Goal: Task Accomplishment & Management: Use online tool/utility

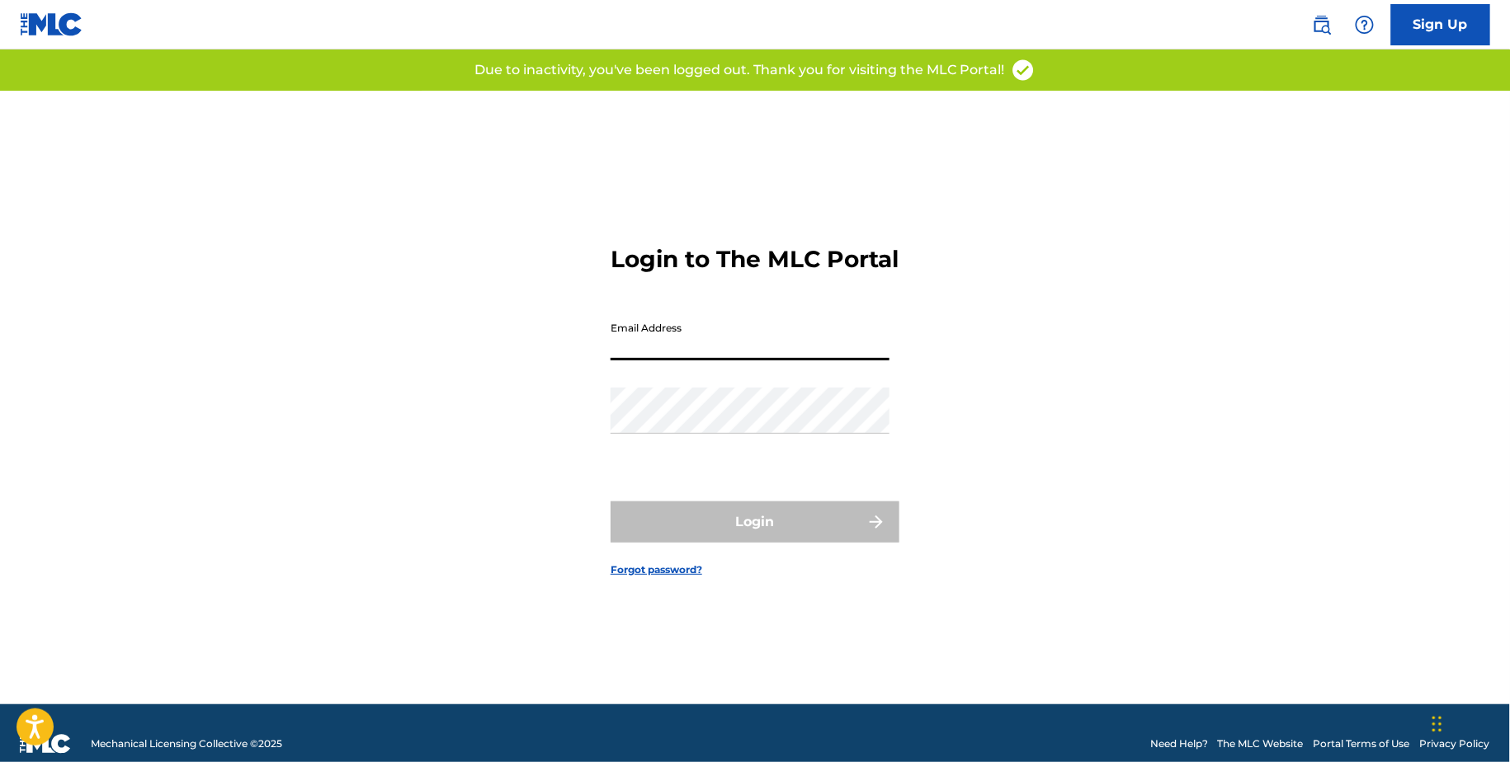
click at [860, 352] on input "Email Address" at bounding box center [750, 337] width 279 height 47
type input "[EMAIL_ADDRESS][DOMAIN_NAME]"
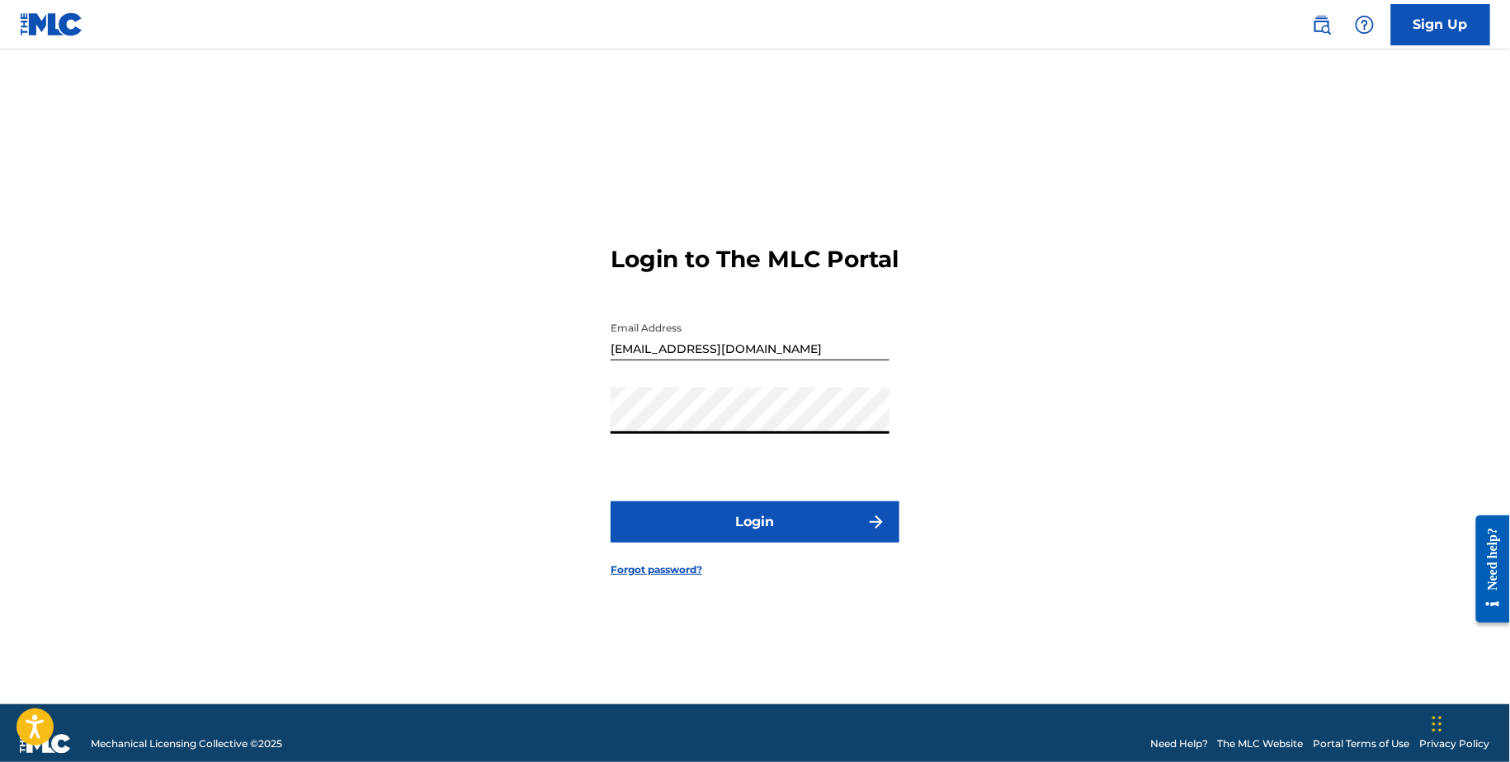
click at [696, 521] on button "Login" at bounding box center [755, 522] width 289 height 41
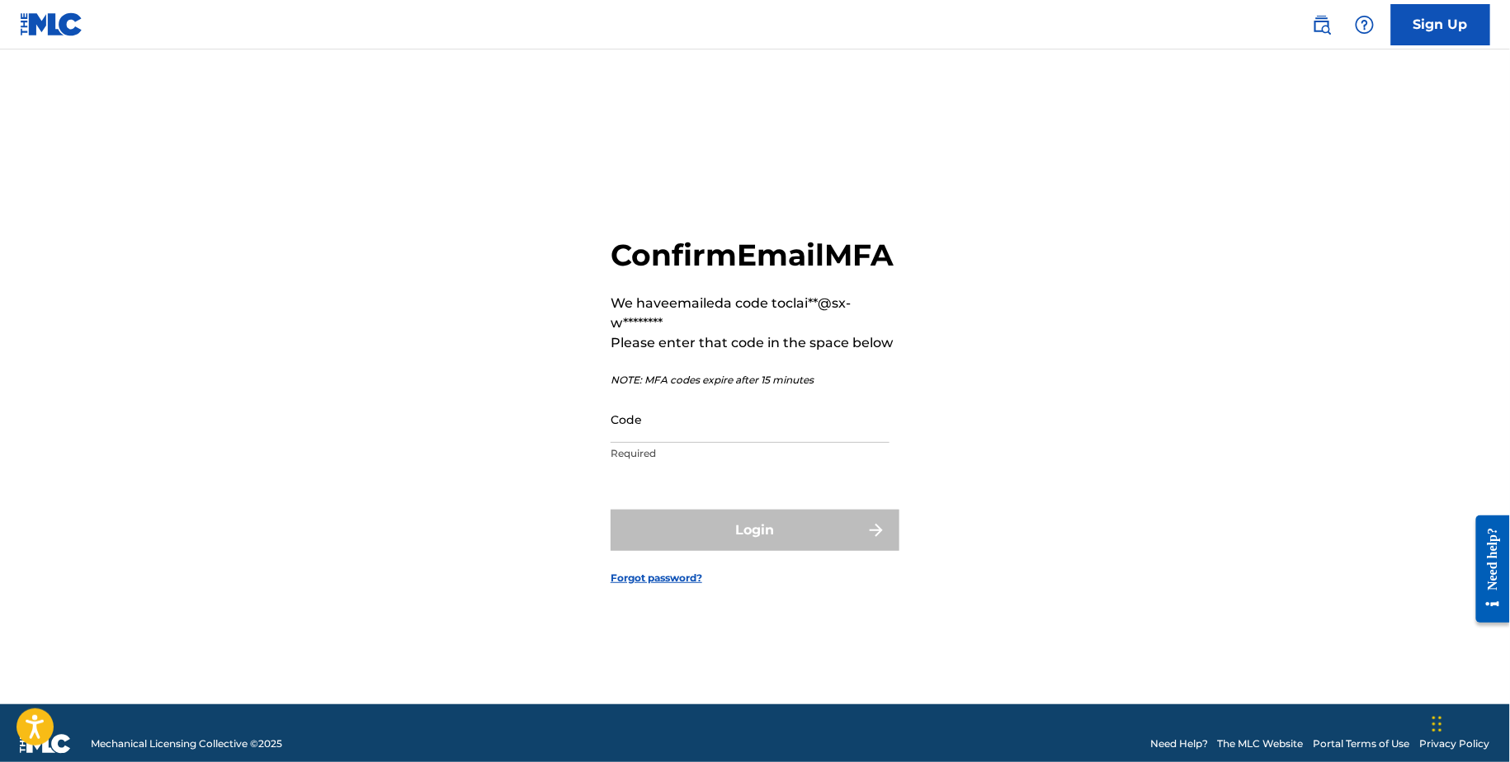
click at [688, 442] on input "Code" at bounding box center [750, 419] width 279 height 47
click at [652, 443] on input "Code" at bounding box center [750, 419] width 279 height 47
paste input "713617"
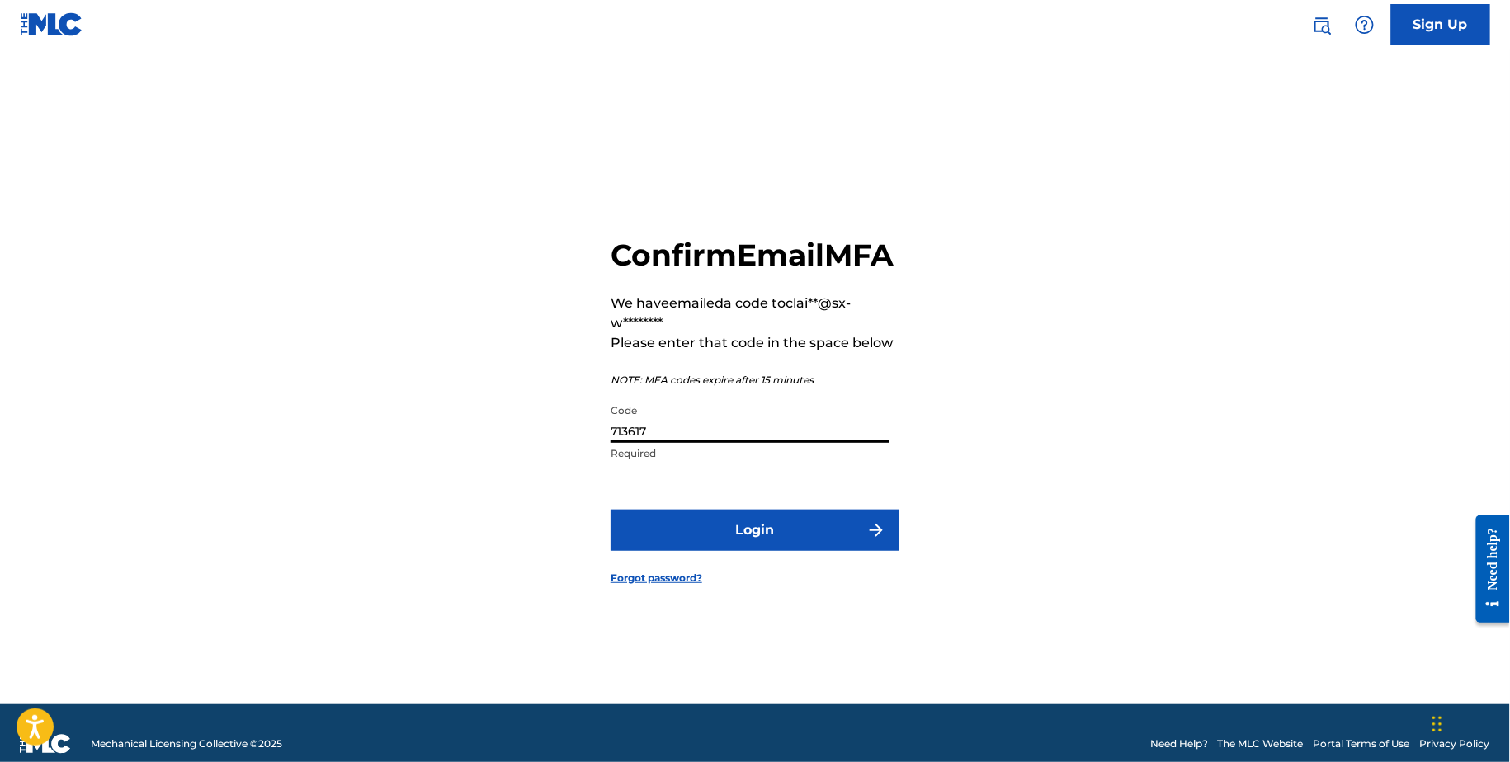
type input "713617"
click at [658, 540] on button "Login" at bounding box center [755, 530] width 289 height 41
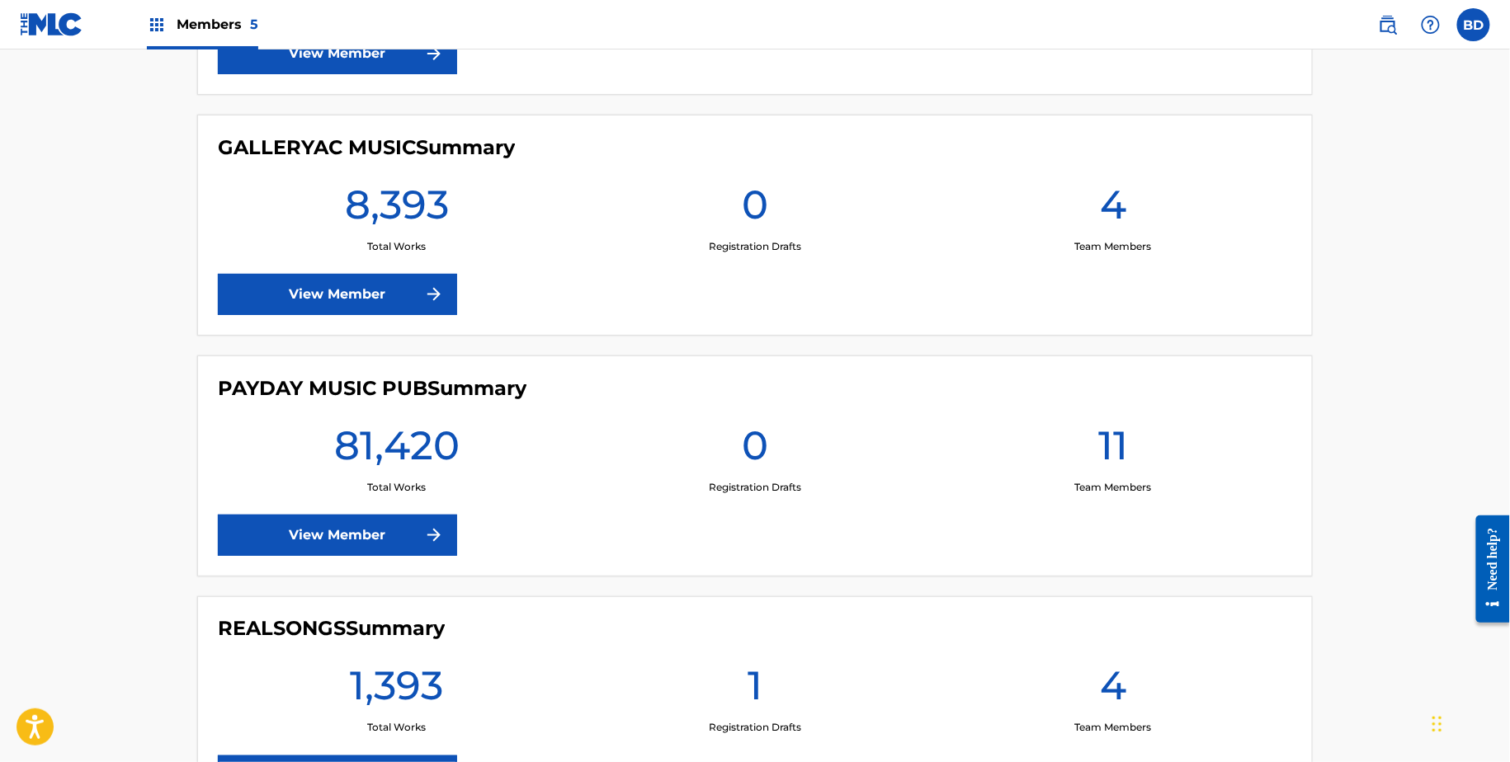
scroll to position [710, 0]
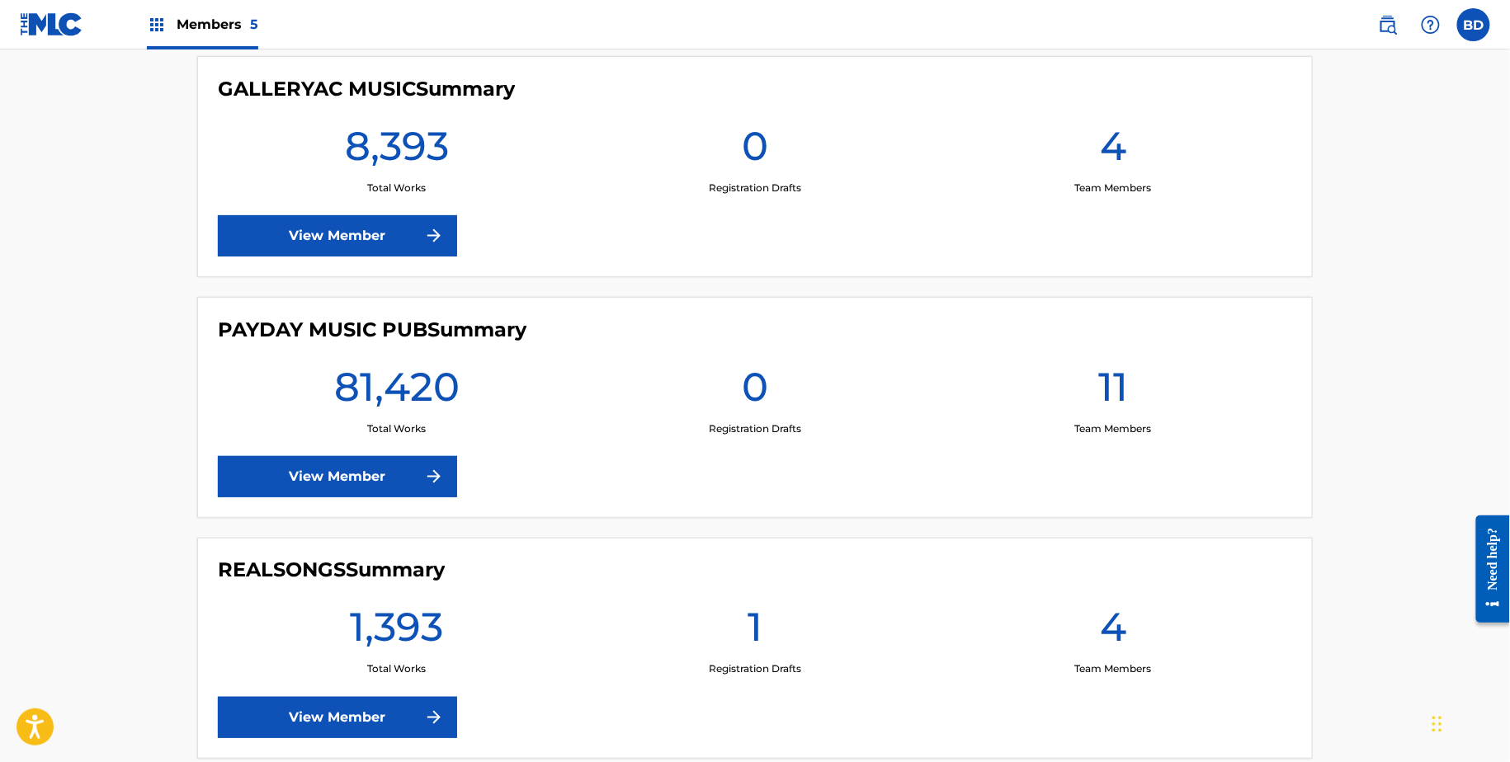
click at [300, 480] on link "View Member" at bounding box center [337, 476] width 239 height 41
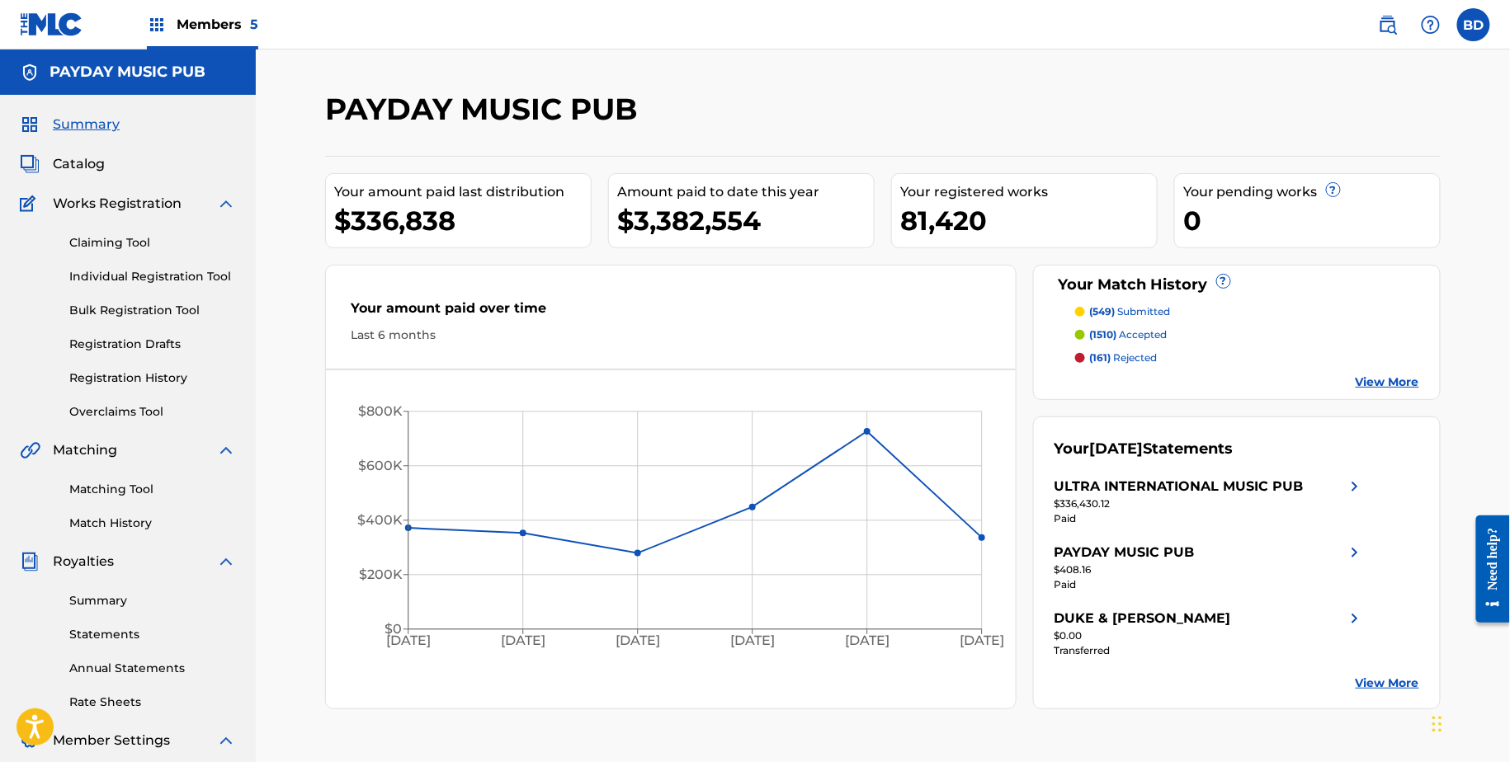
click at [221, 198] on img at bounding box center [226, 204] width 20 height 20
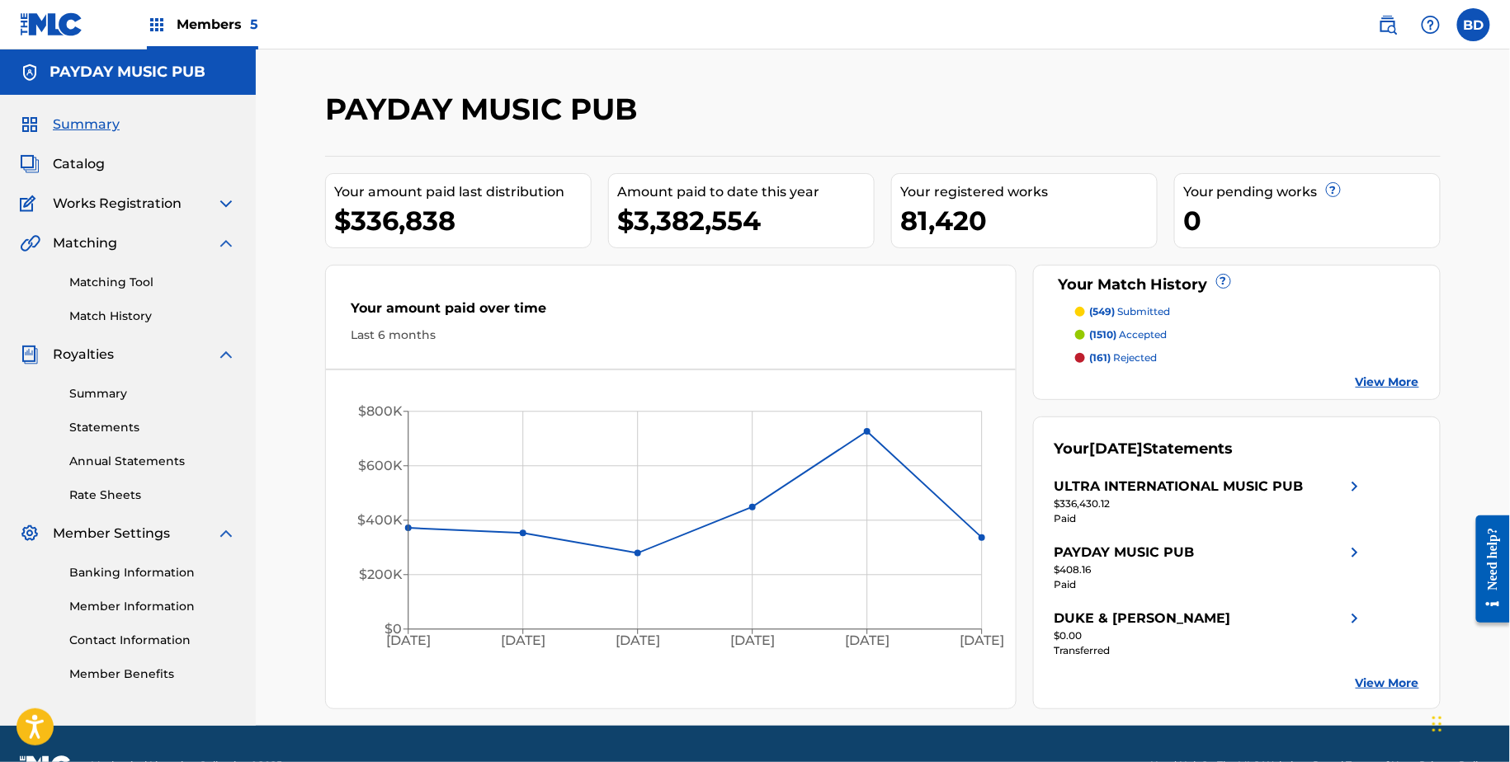
click at [221, 356] on img at bounding box center [226, 355] width 20 height 20
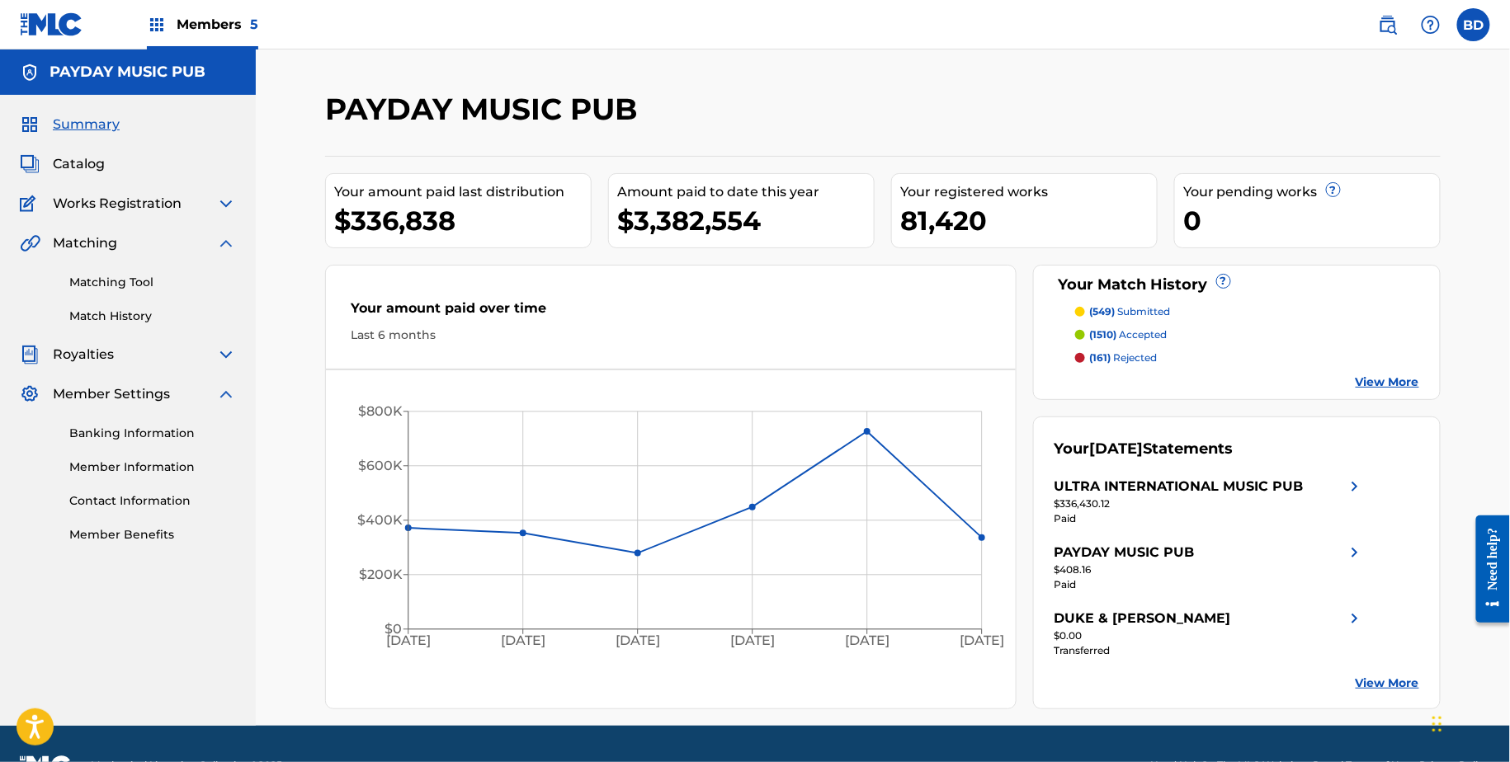
click at [223, 394] on img at bounding box center [226, 395] width 20 height 20
click at [94, 284] on link "Matching Tool" at bounding box center [152, 282] width 167 height 17
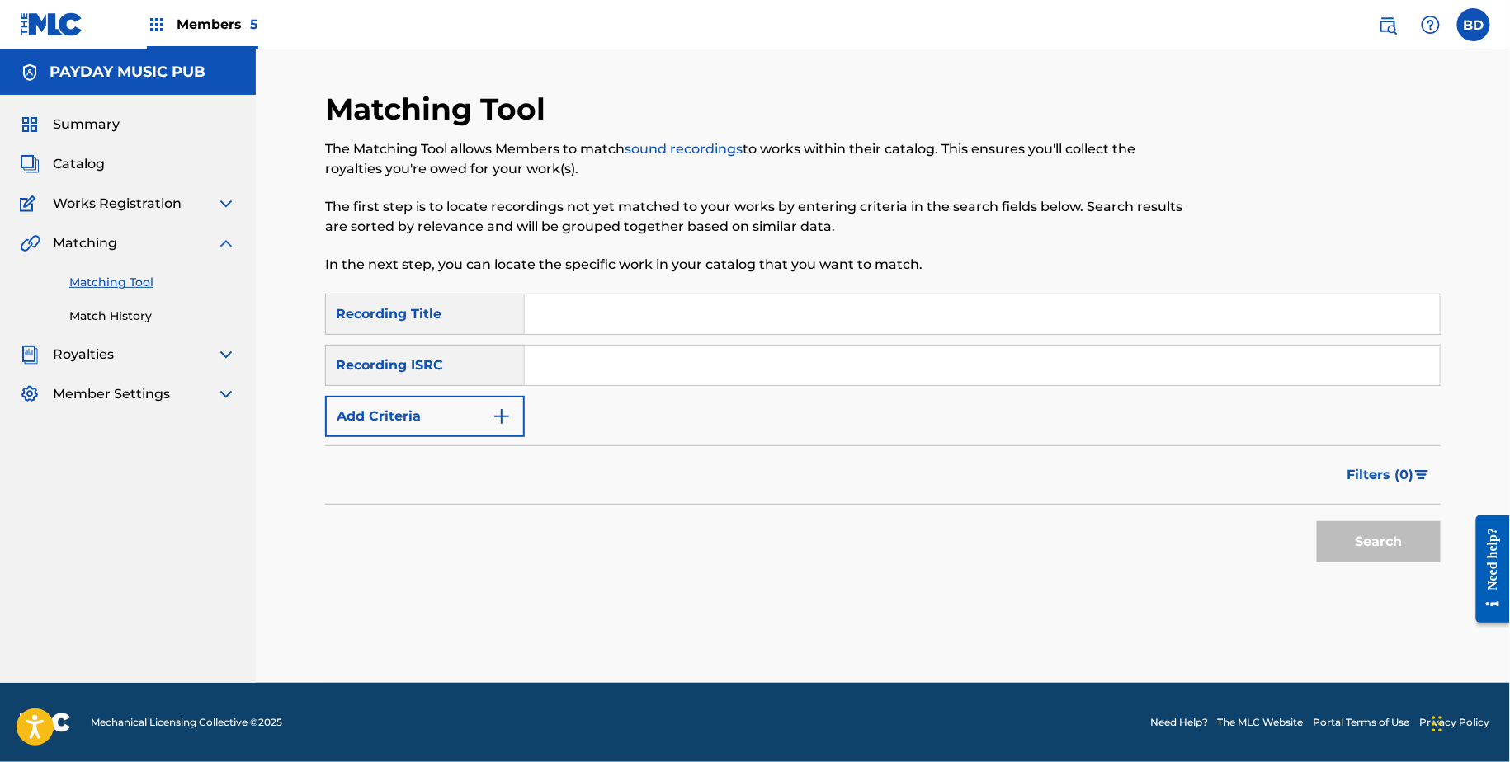
click at [629, 363] on input "Search Form" at bounding box center [982, 366] width 915 height 40
paste input "USUG12301345"
click at [1317, 522] on button "Search" at bounding box center [1379, 542] width 124 height 41
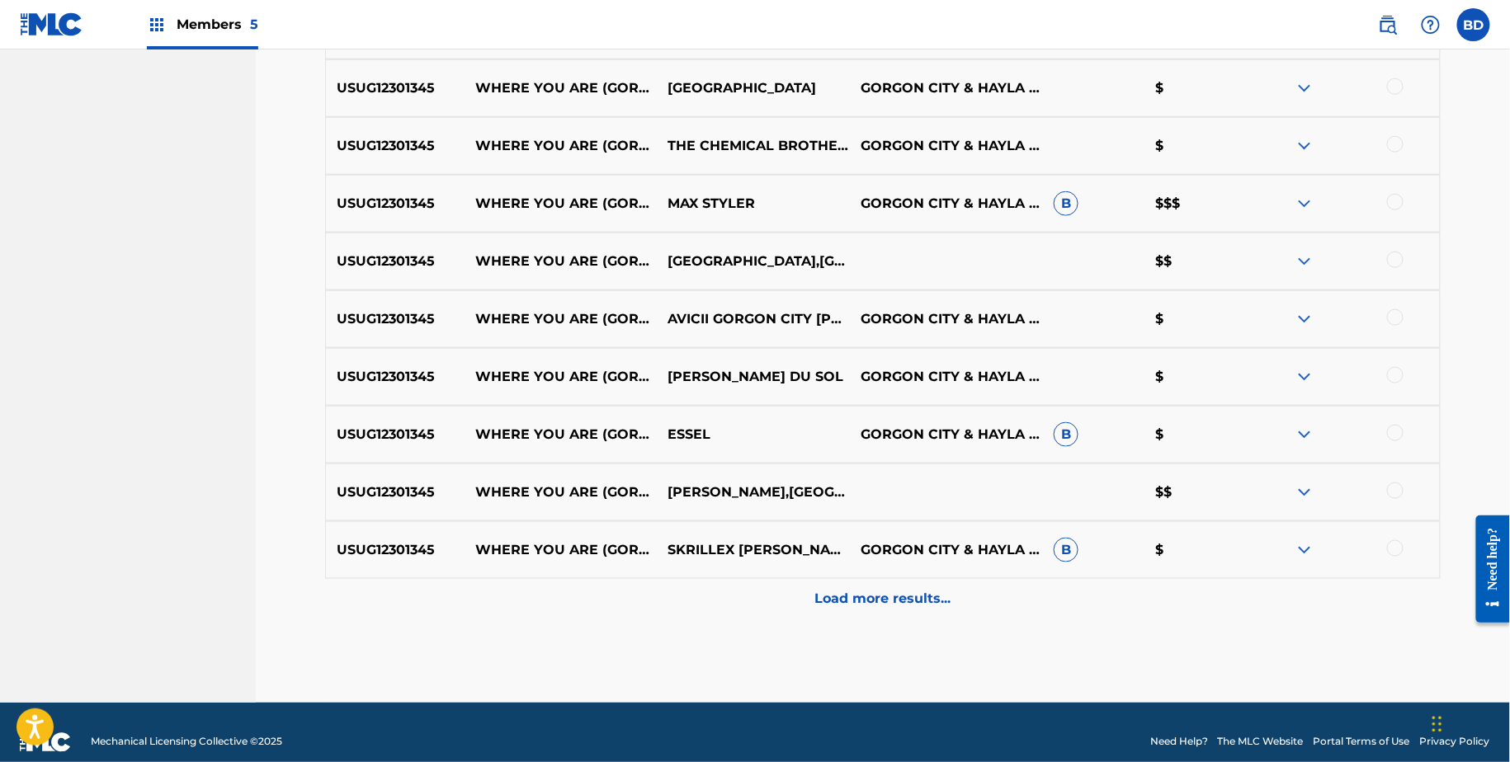
click at [940, 583] on div "Load more results..." at bounding box center [883, 599] width 1116 height 41
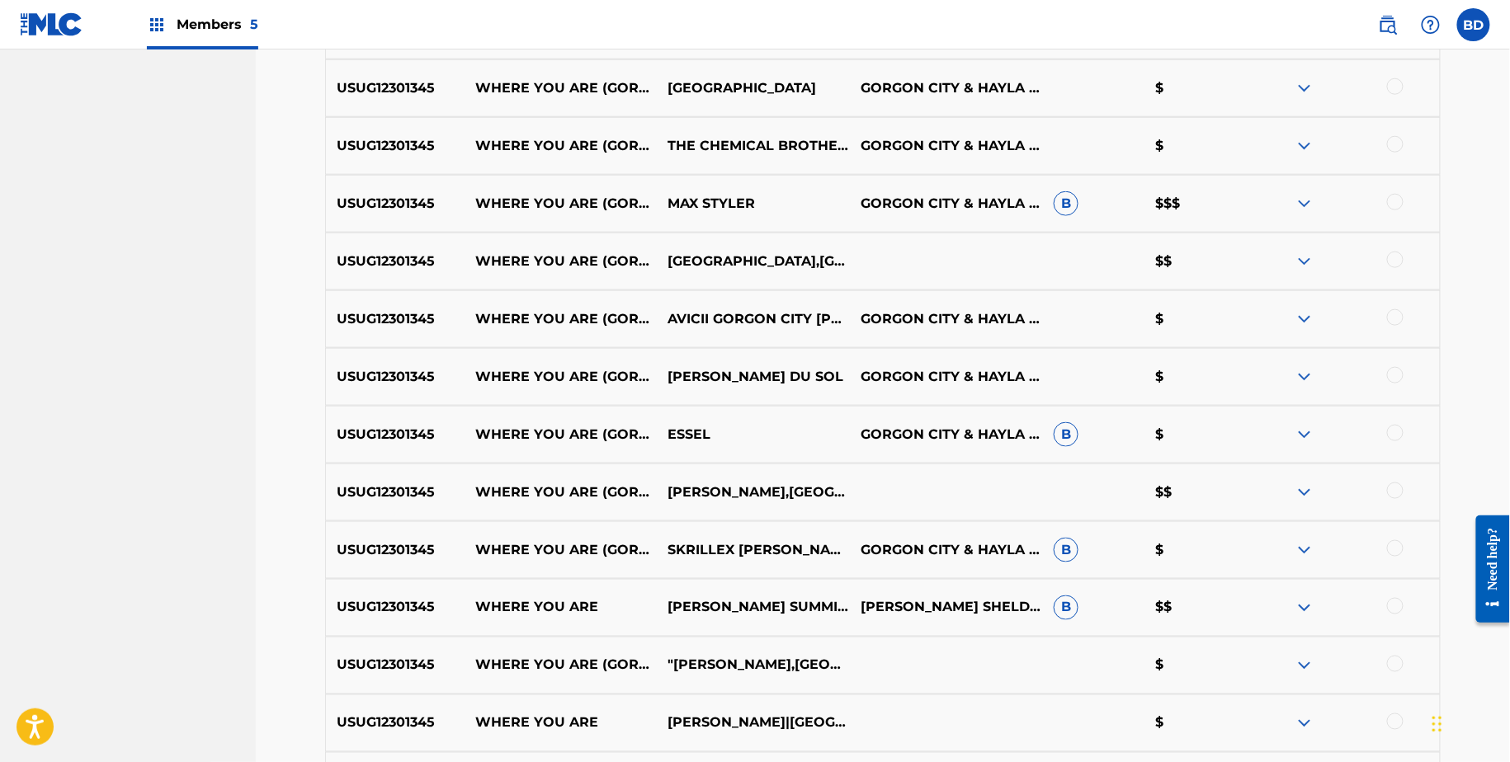
scroll to position [1131, 0]
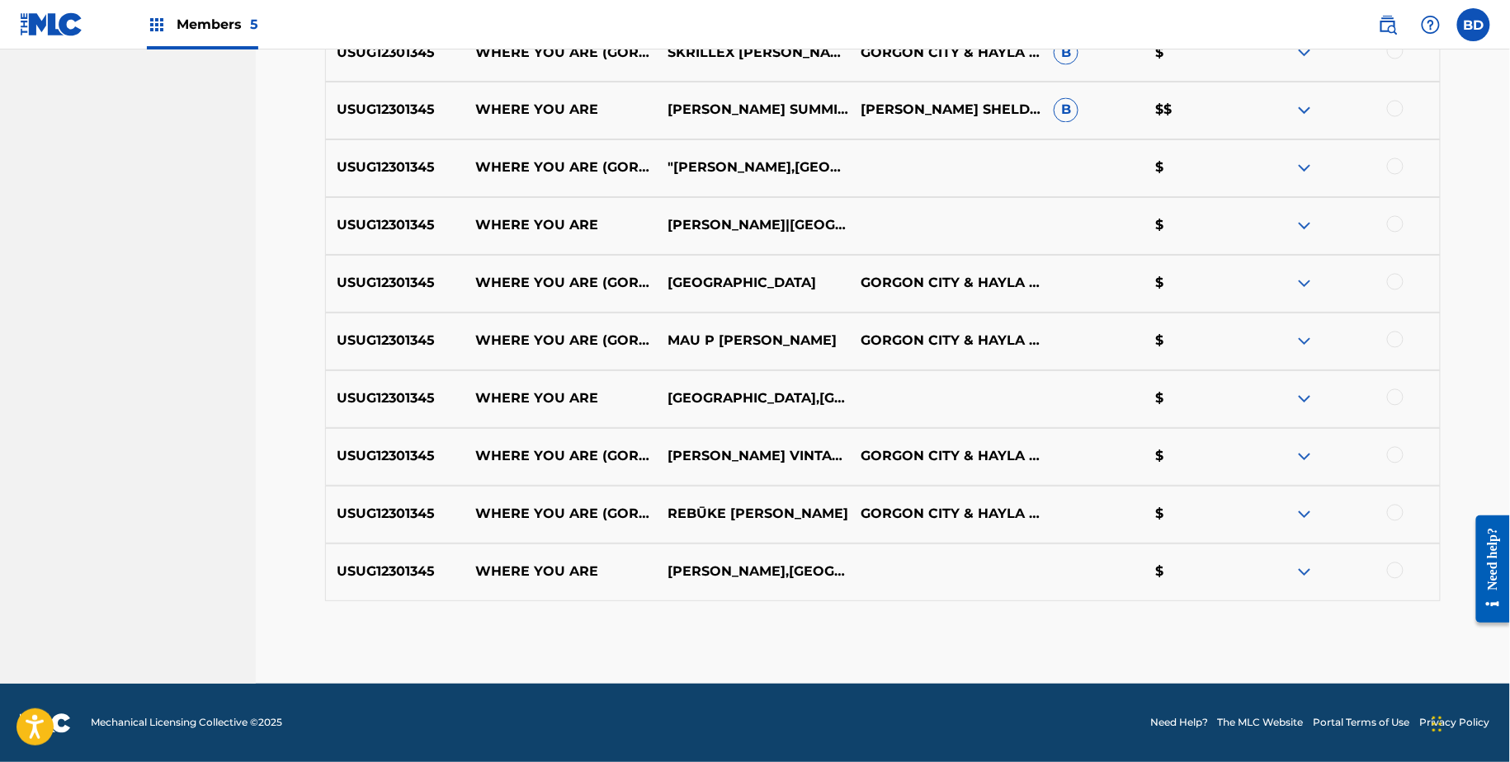
click at [509, 389] on p "WHERE YOU ARE" at bounding box center [561, 399] width 193 height 20
copy p "WHERE YOU ARE"
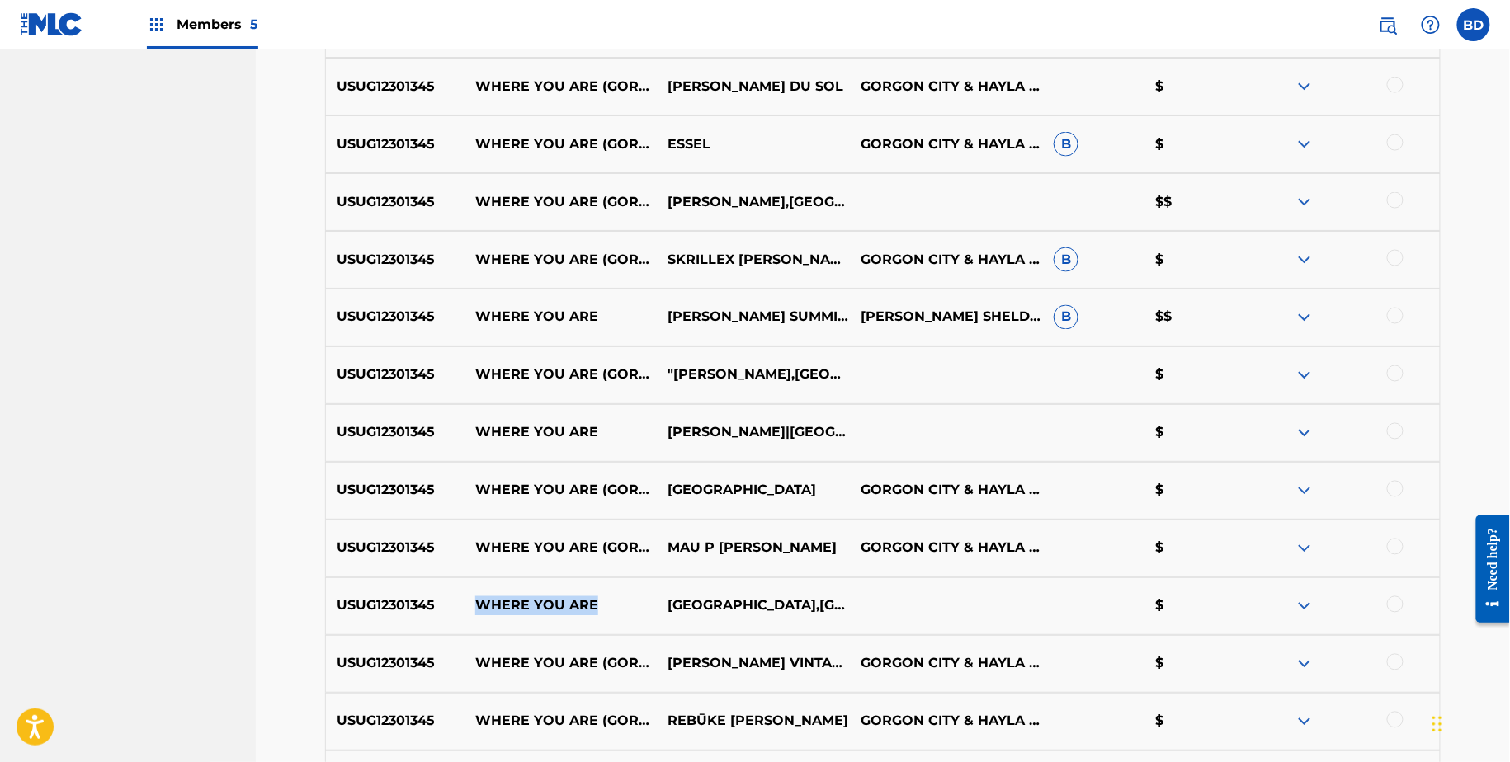
scroll to position [851, 0]
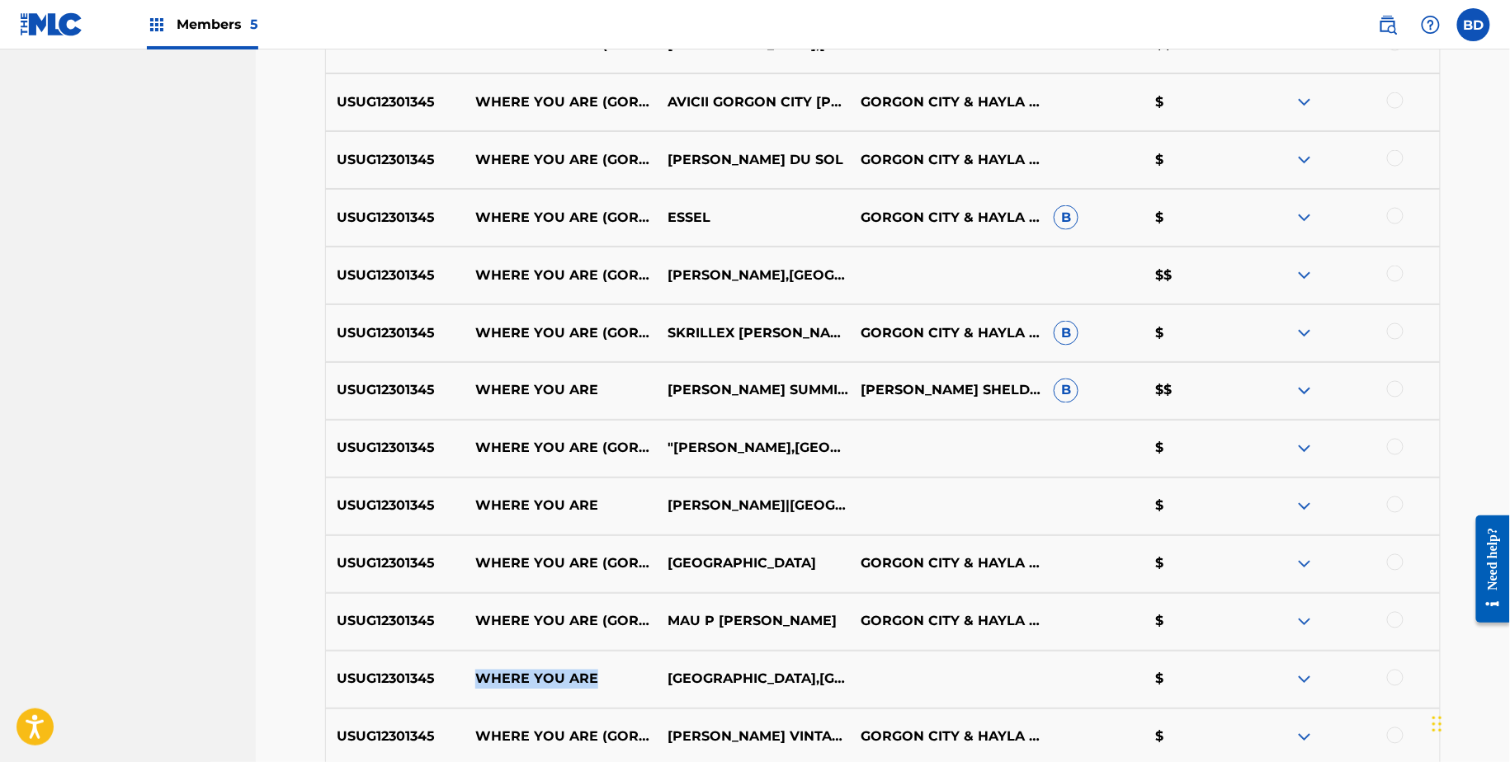
click at [1299, 389] on img at bounding box center [1305, 391] width 20 height 20
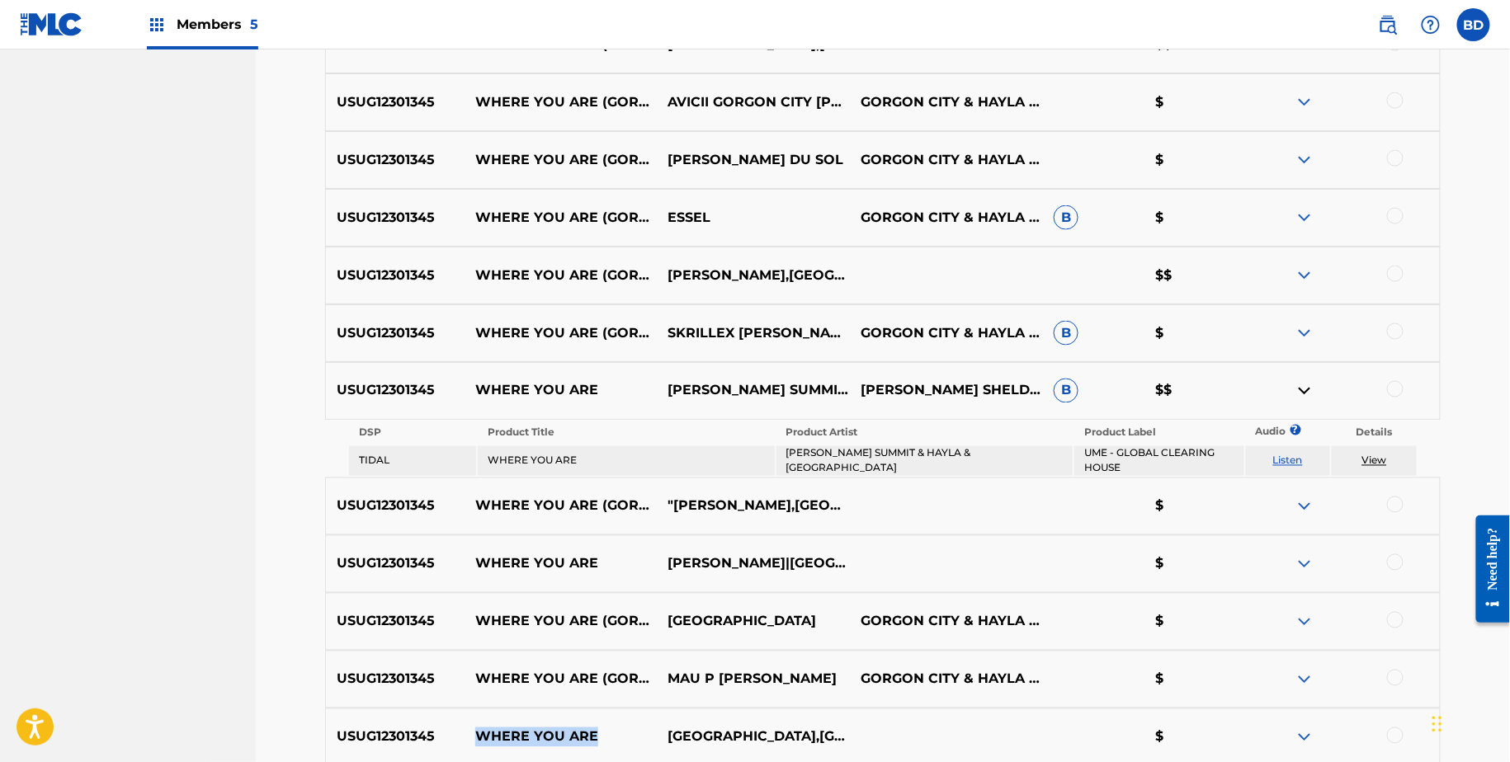
click at [1299, 332] on img at bounding box center [1305, 333] width 20 height 20
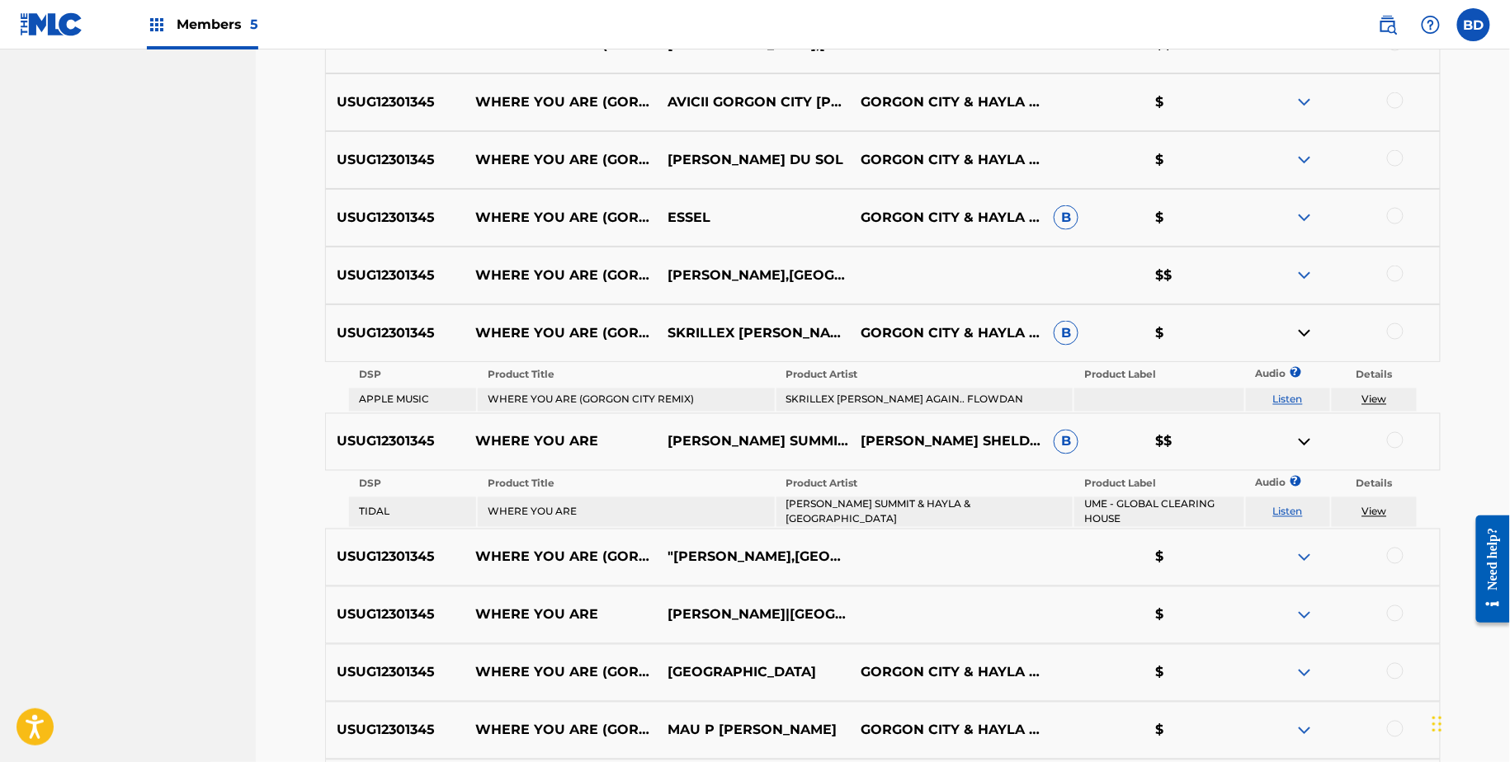
click at [1327, 200] on div "USUG12301345 WHERE YOU ARE (GORGON CITY REMIX) ESSEL GORGON CITY & HAYLA & JOHN…" at bounding box center [883, 218] width 1116 height 58
click at [1309, 208] on img at bounding box center [1305, 218] width 20 height 20
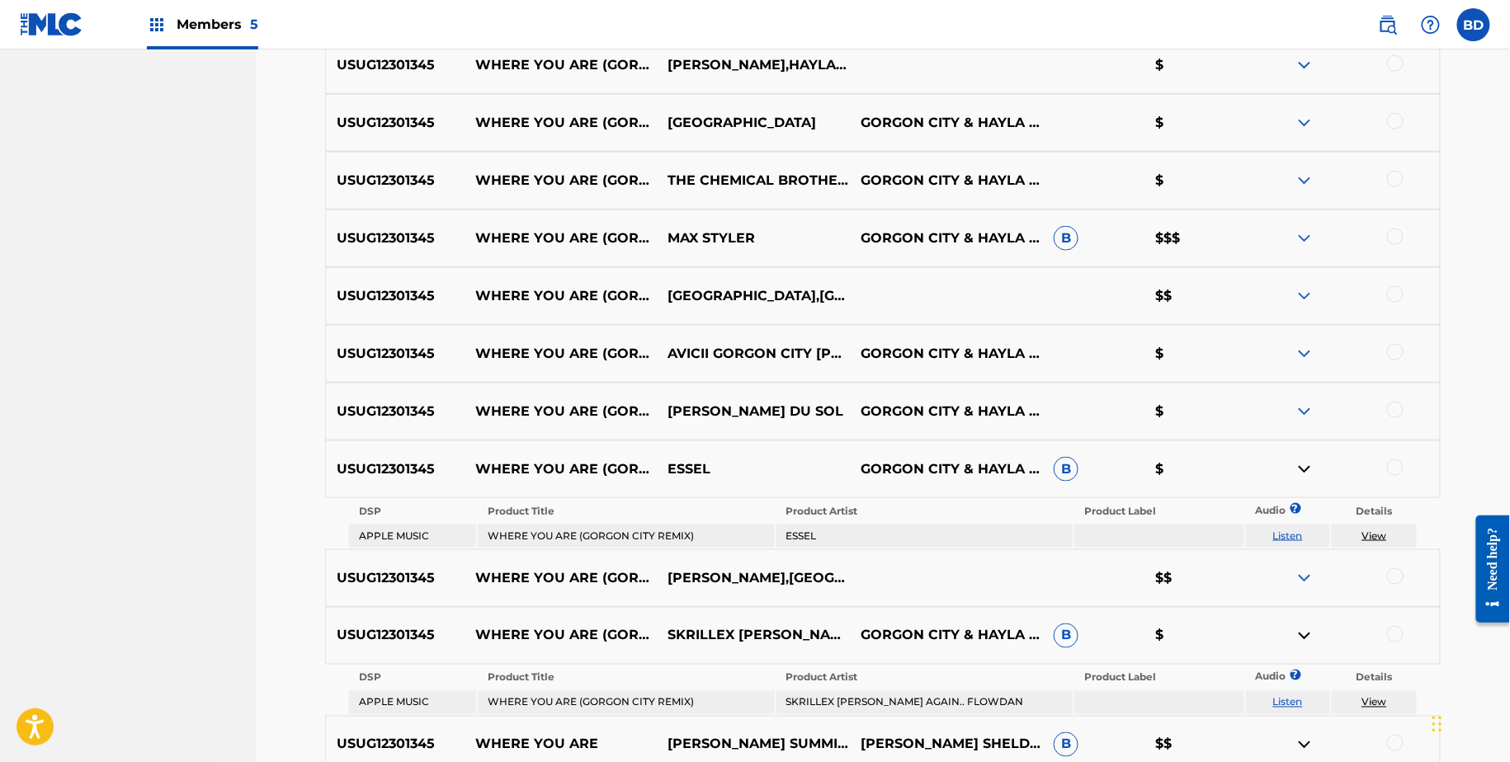
click at [1305, 247] on img at bounding box center [1305, 239] width 20 height 20
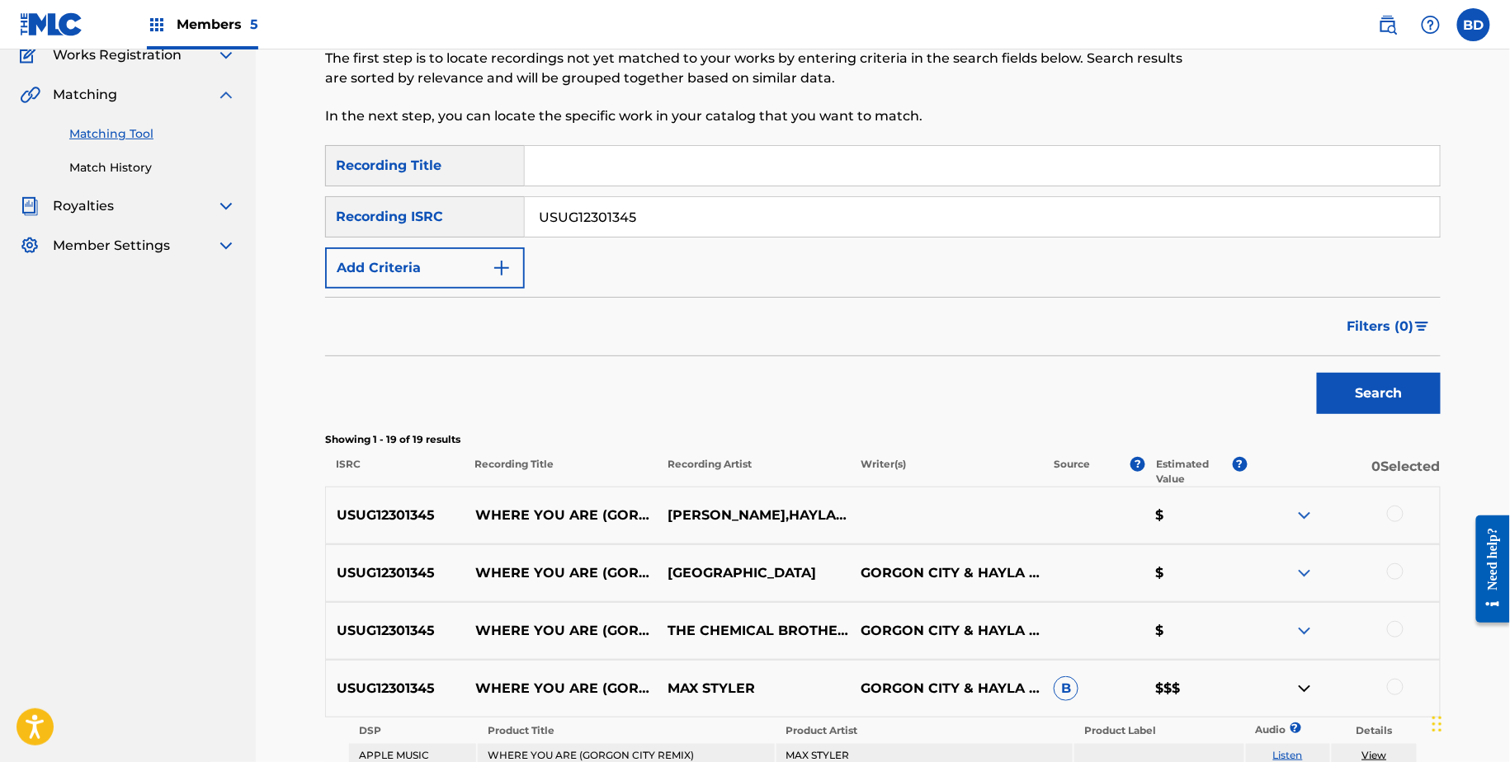
scroll to position [0, 0]
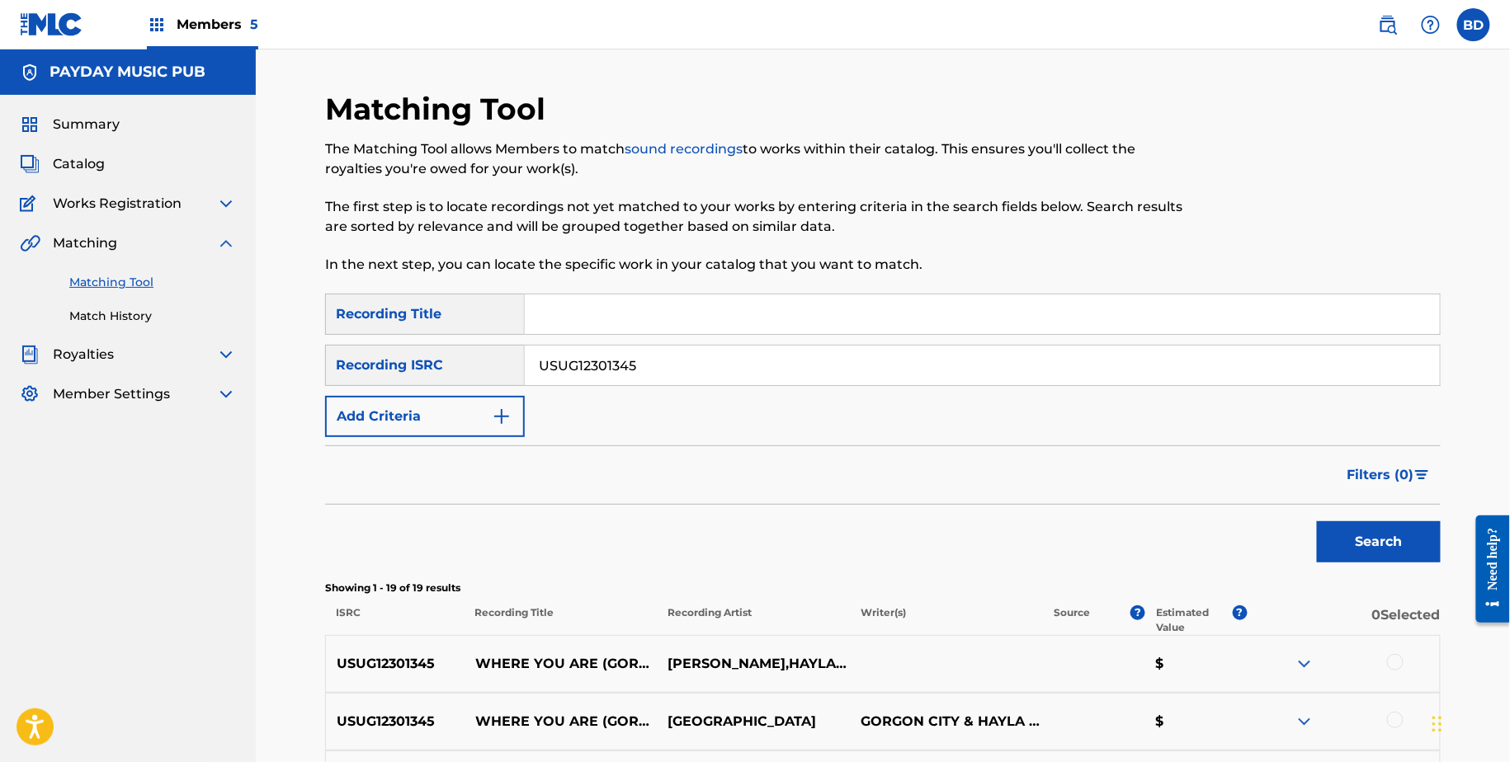
click at [596, 349] on input "USUG12301345" at bounding box center [982, 366] width 915 height 40
paste input "001983"
type input "USUG12001983"
click at [1317, 522] on button "Search" at bounding box center [1379, 542] width 124 height 41
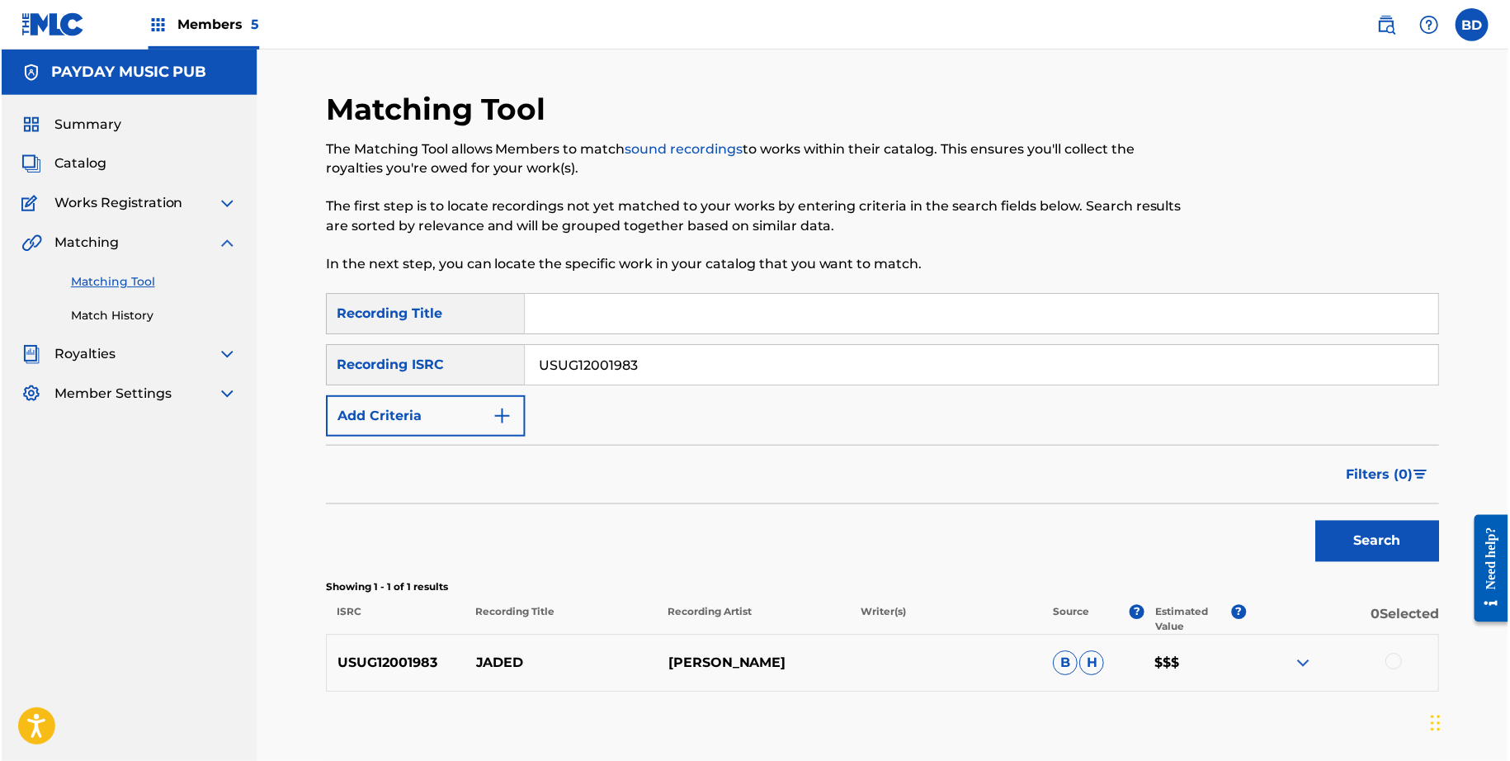
scroll to position [92, 0]
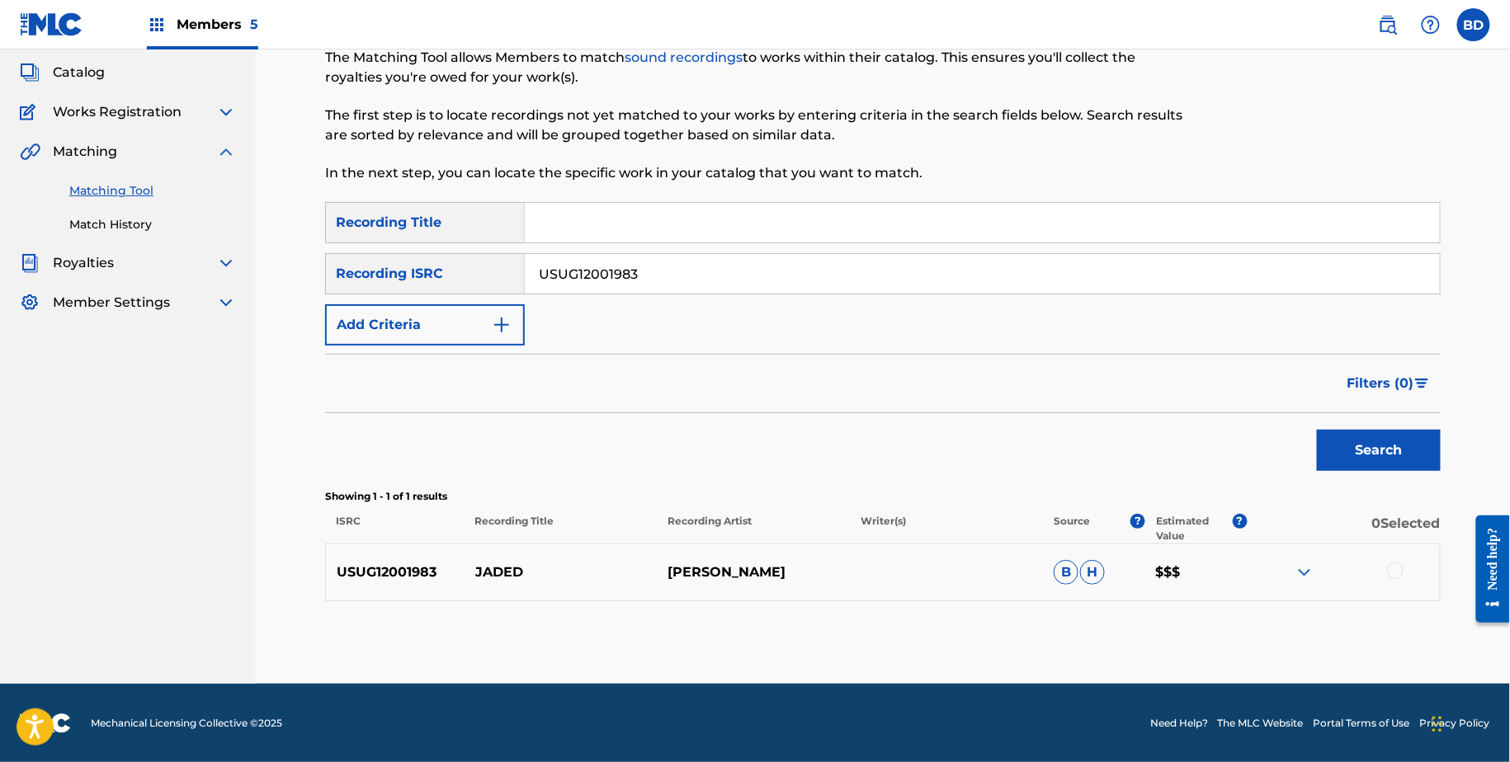
click at [1299, 571] on img at bounding box center [1305, 573] width 20 height 20
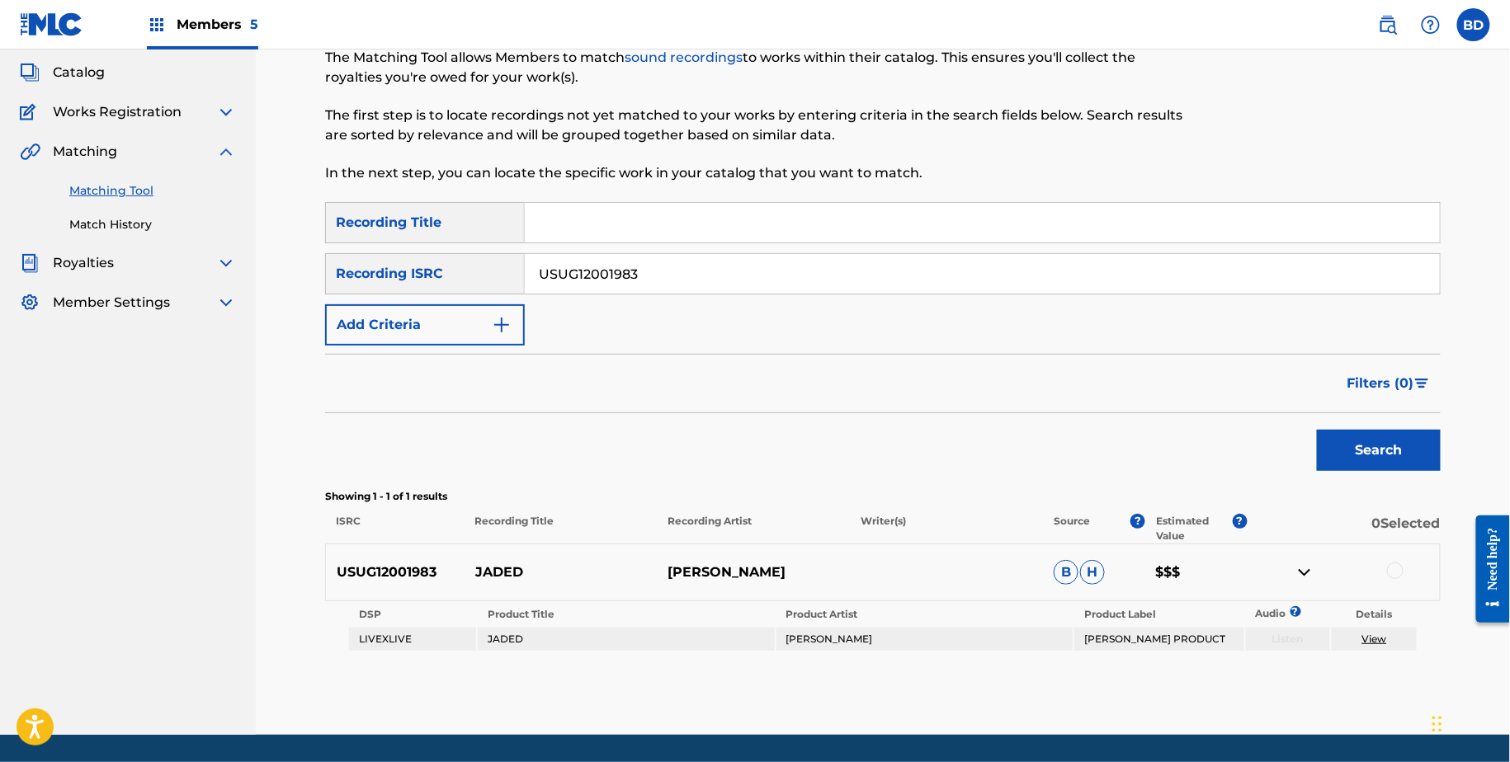
click at [495, 571] on p "JADED" at bounding box center [561, 573] width 193 height 20
copy p "JADED"
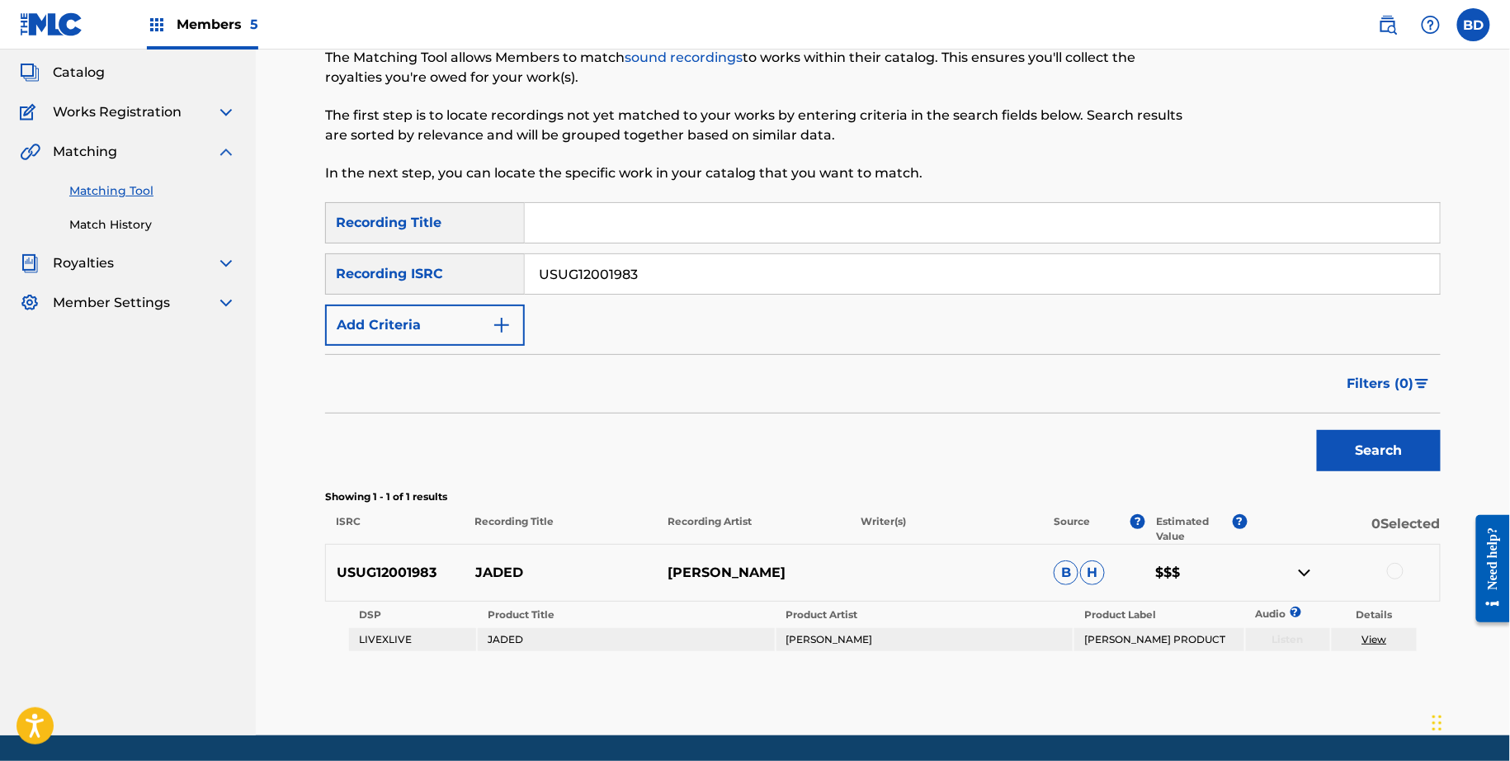
click at [1396, 567] on div at bounding box center [1395, 571] width 17 height 17
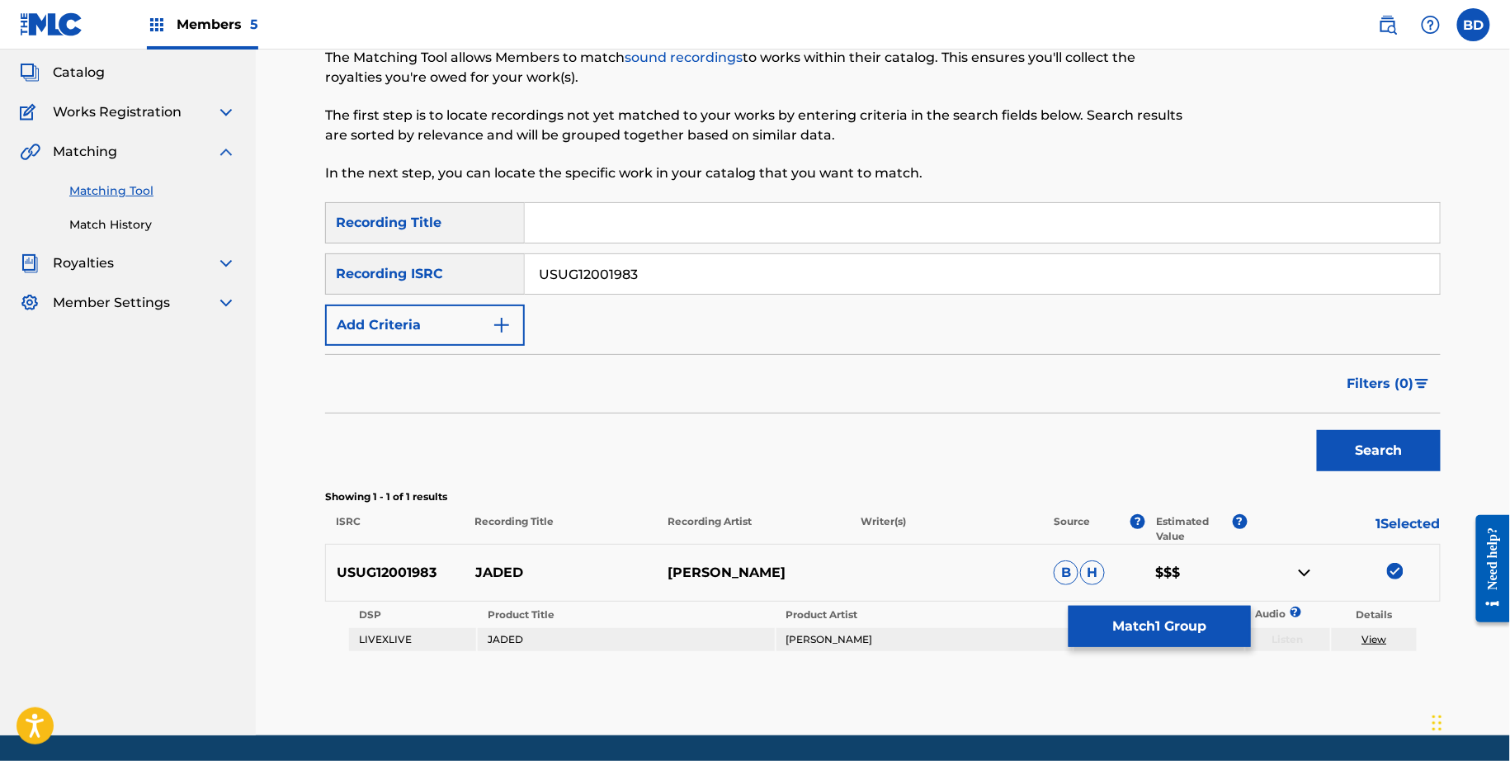
click at [1198, 647] on td "SE LAVI PRODUCT" at bounding box center [1158, 639] width 169 height 23
click at [1194, 644] on button "Match 1 Group" at bounding box center [1160, 626] width 182 height 41
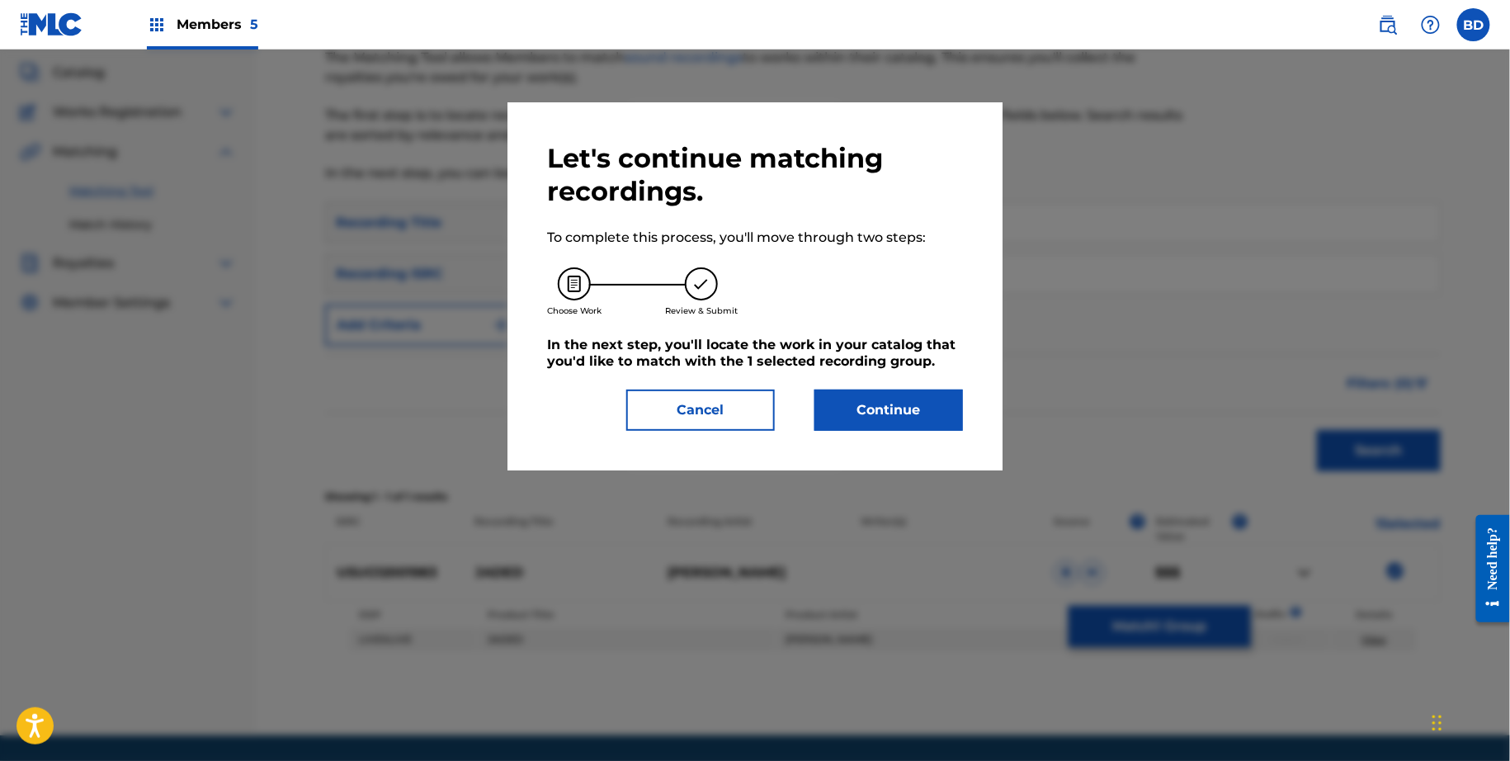
click at [869, 366] on h5 "In the next step, you'll locate the work in your catalog that you'd like to mat…" at bounding box center [755, 353] width 416 height 33
click at [870, 400] on button "Continue" at bounding box center [888, 409] width 149 height 41
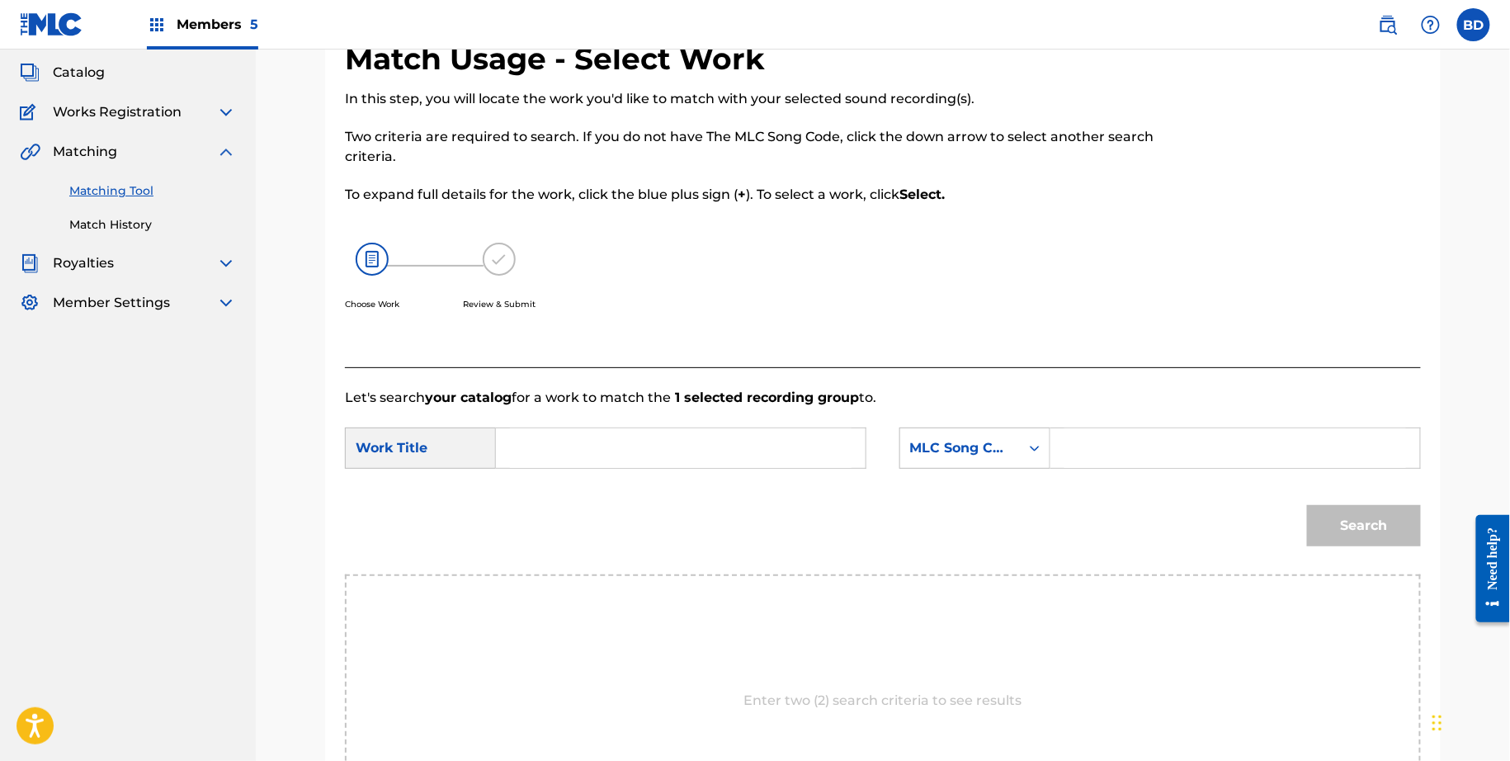
click at [1092, 474] on div "SearchWithCriteria0ade6e16-bbba-4ff7-8349-5257c1d31b3e Work Title SearchWithCri…" at bounding box center [883, 452] width 1076 height 51
click at [1091, 455] on input "Search Form" at bounding box center [1235, 448] width 342 height 40
paste input "JC7BBA"
type input "JC7BBA"
click at [766, 438] on input "Search Form" at bounding box center [681, 448] width 342 height 40
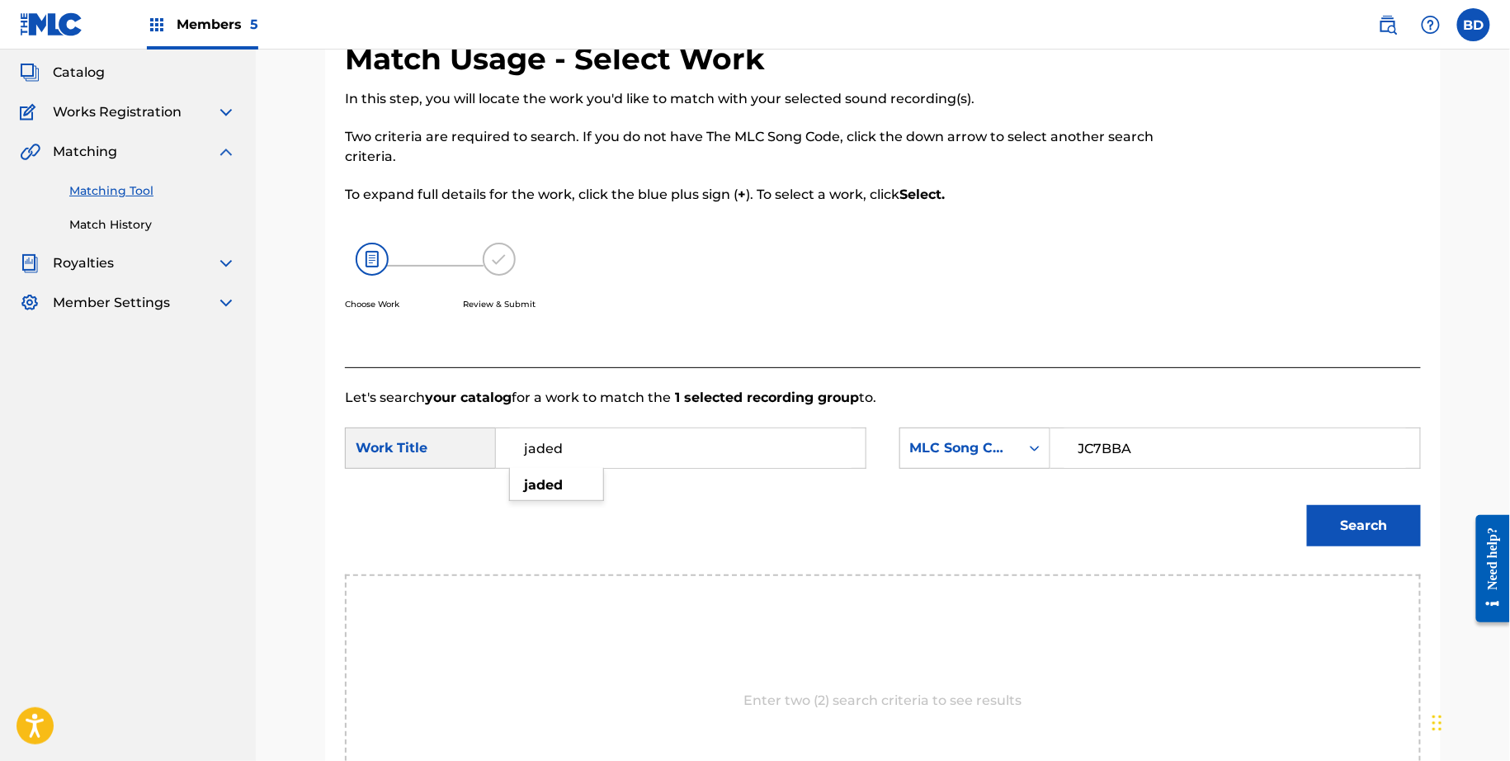
type input "jaded"
click at [1347, 511] on button "Search" at bounding box center [1364, 525] width 114 height 41
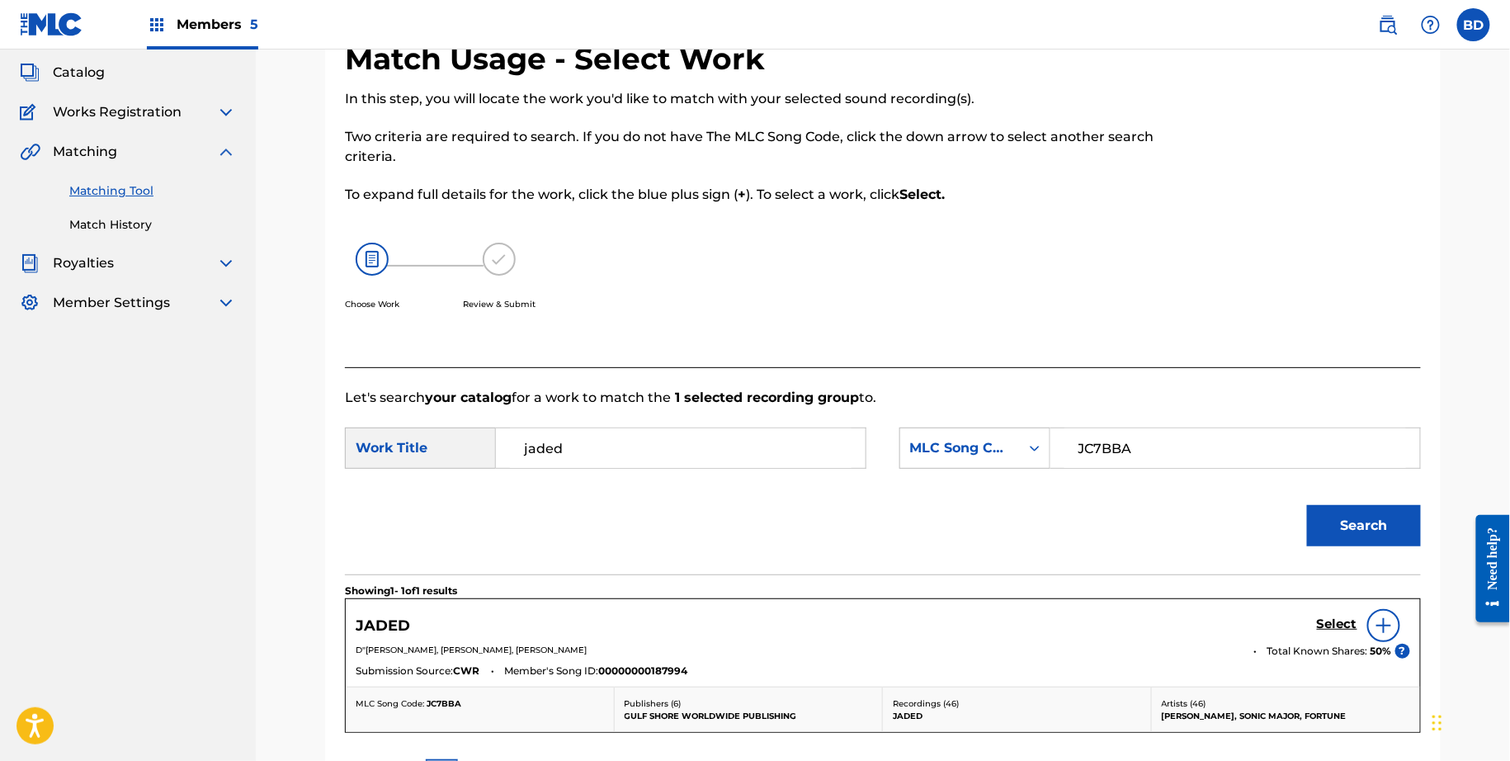
click at [1339, 630] on h5 "Select" at bounding box center [1337, 624] width 40 height 16
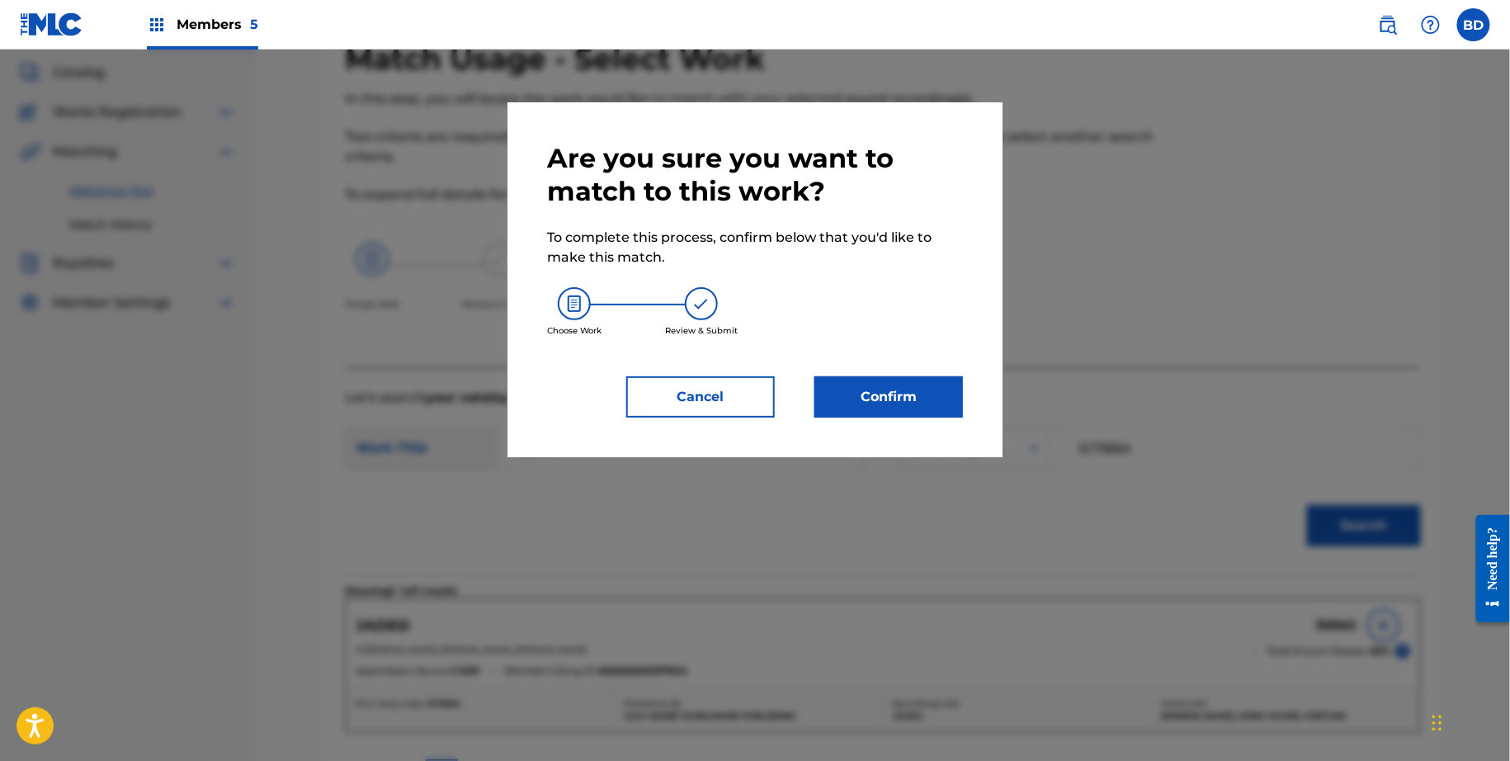
click at [878, 391] on button "Confirm" at bounding box center [888, 396] width 149 height 41
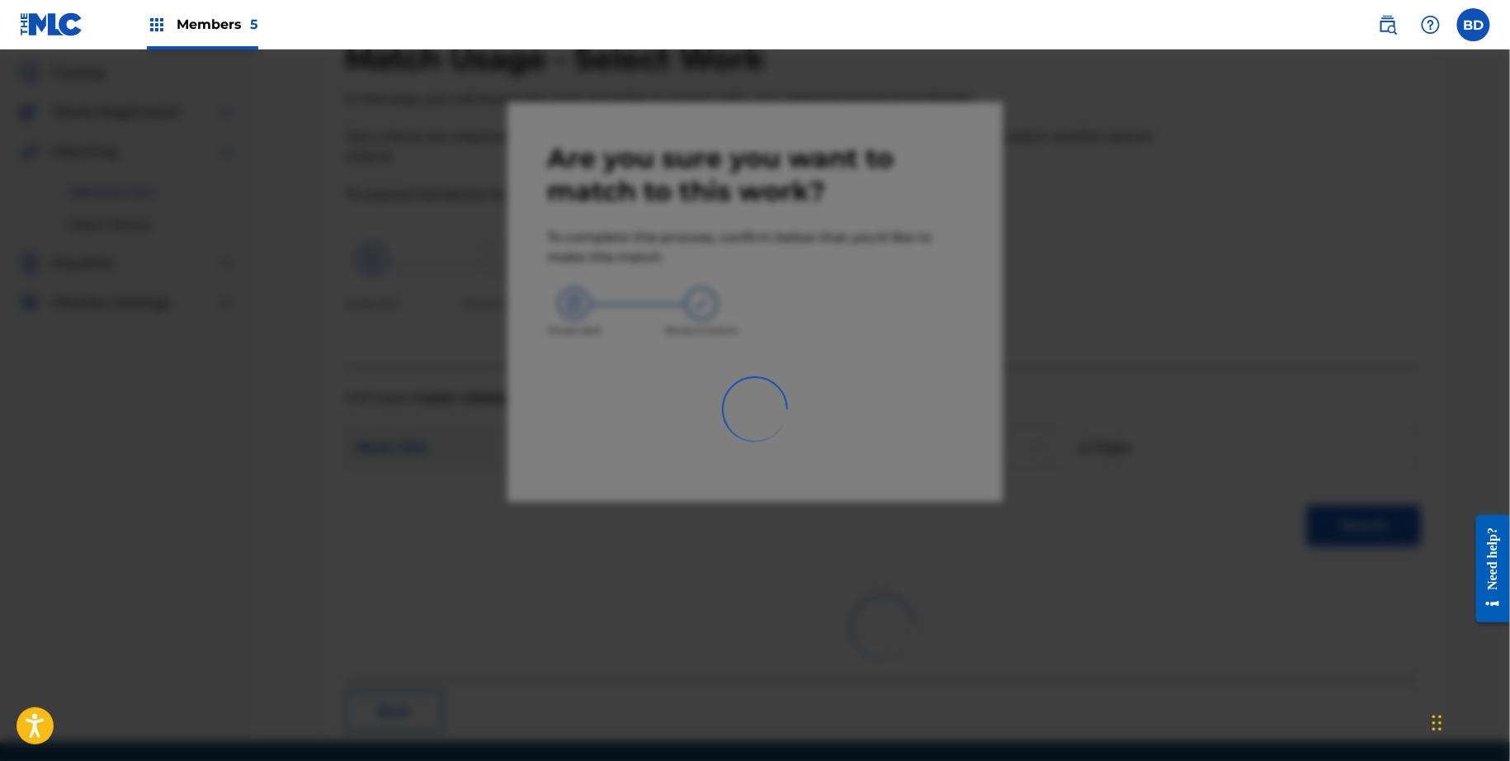
scroll to position [44, 0]
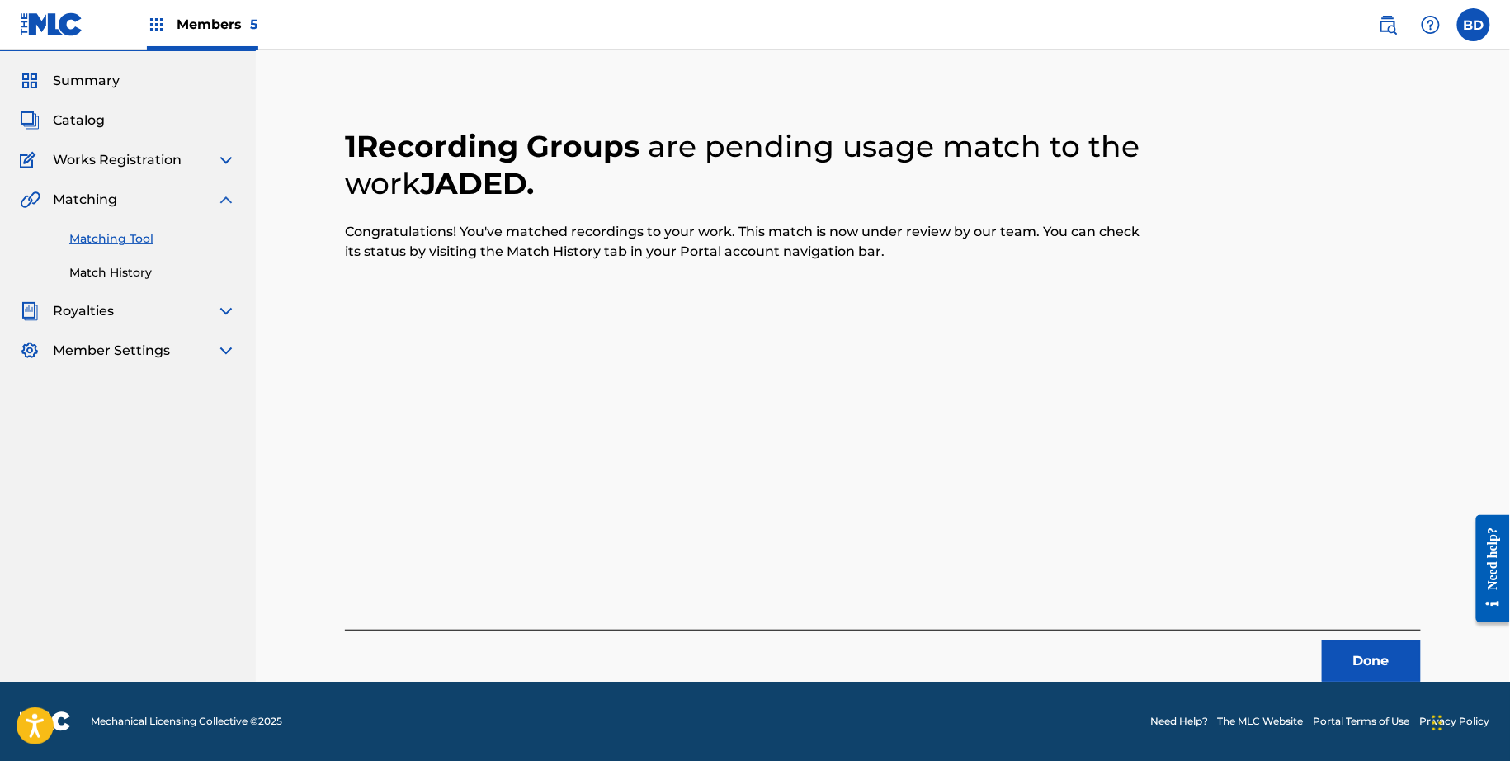
click at [168, 267] on link "Match History" at bounding box center [152, 272] width 167 height 17
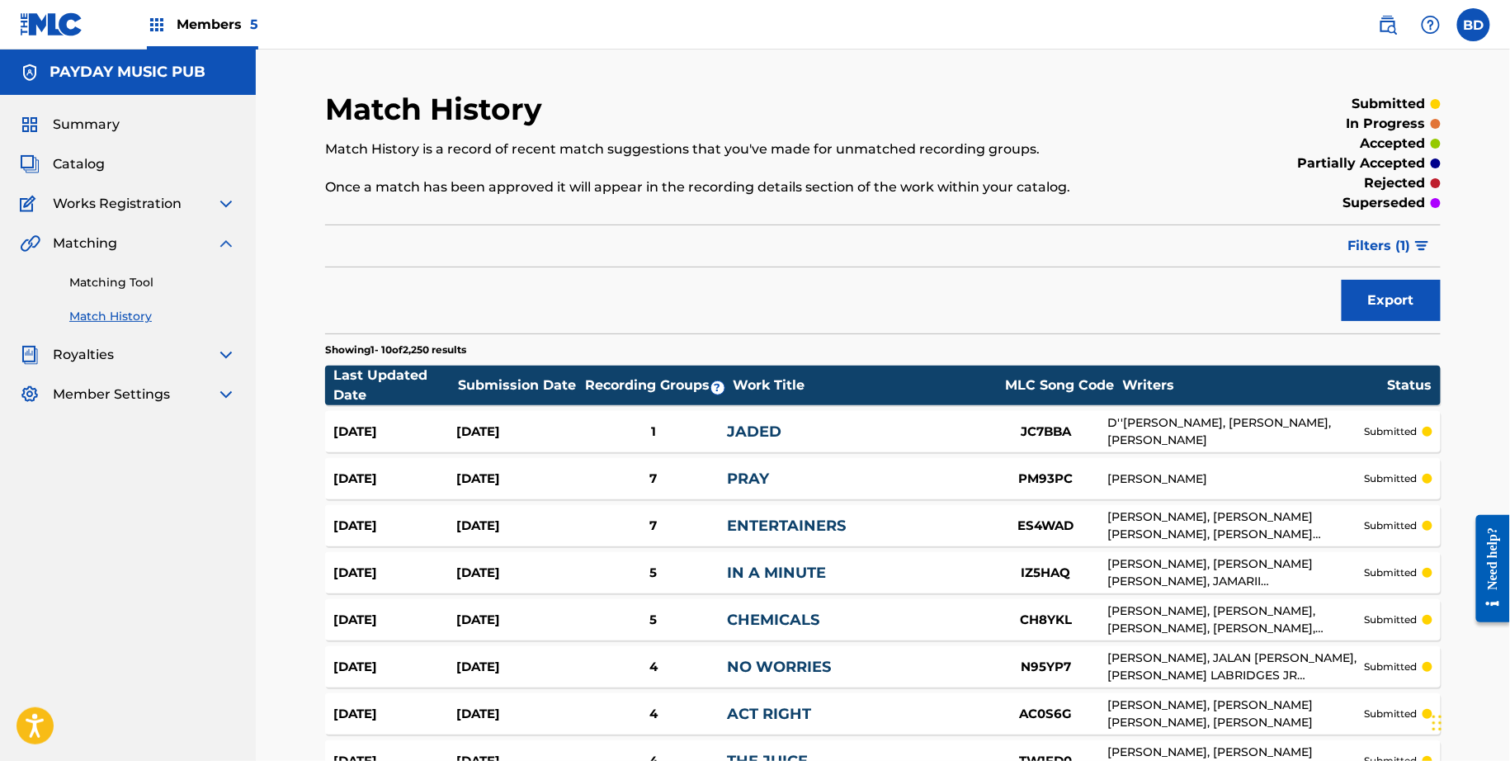
click at [498, 433] on div "Aug 27, 2025" at bounding box center [517, 431] width 123 height 19
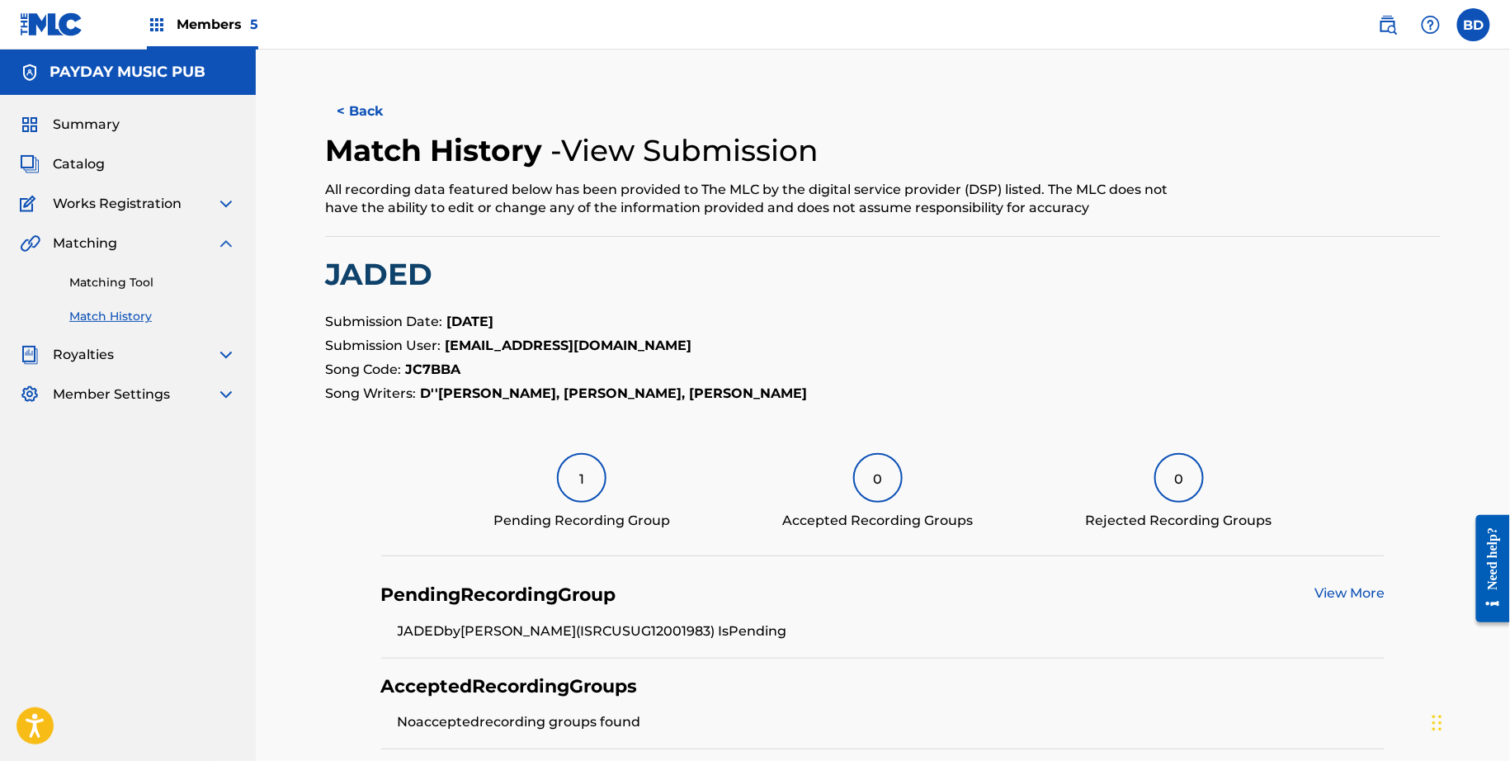
click at [125, 282] on link "Matching Tool" at bounding box center [152, 282] width 167 height 17
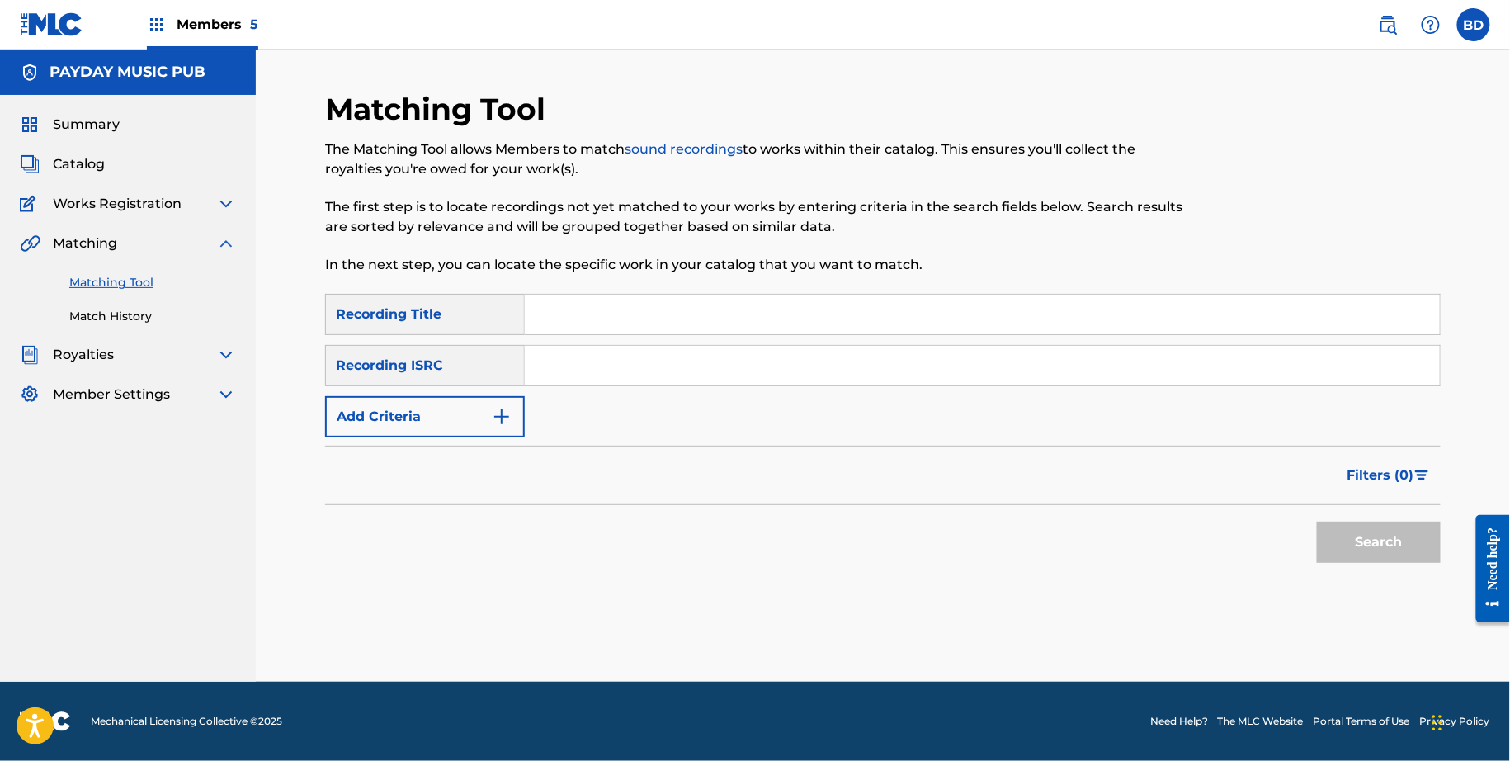
click at [557, 375] on input "Search Form" at bounding box center [982, 366] width 915 height 40
paste input "USUEM1120375"
click at [1317, 522] on button "Search" at bounding box center [1379, 542] width 124 height 41
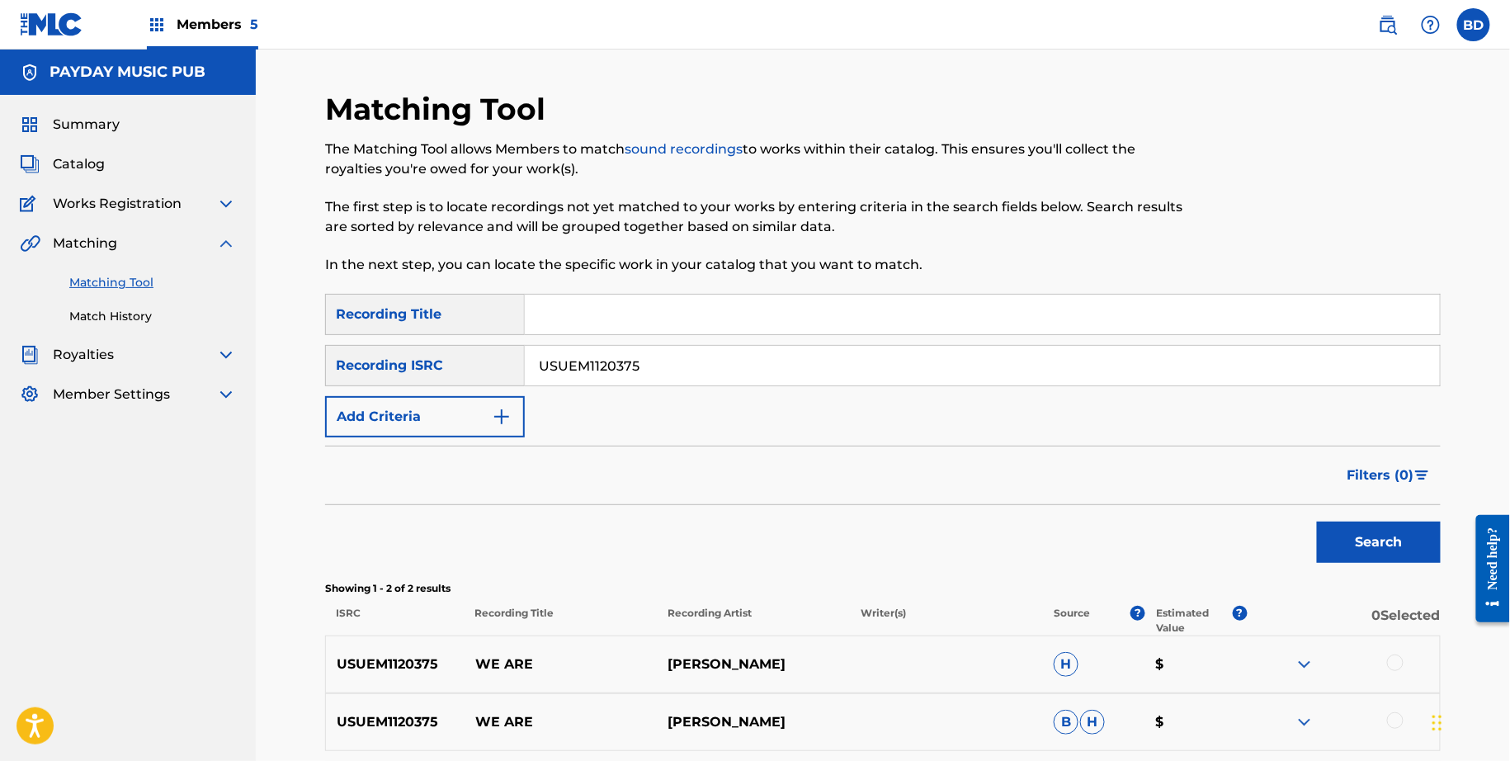
scroll to position [150, 0]
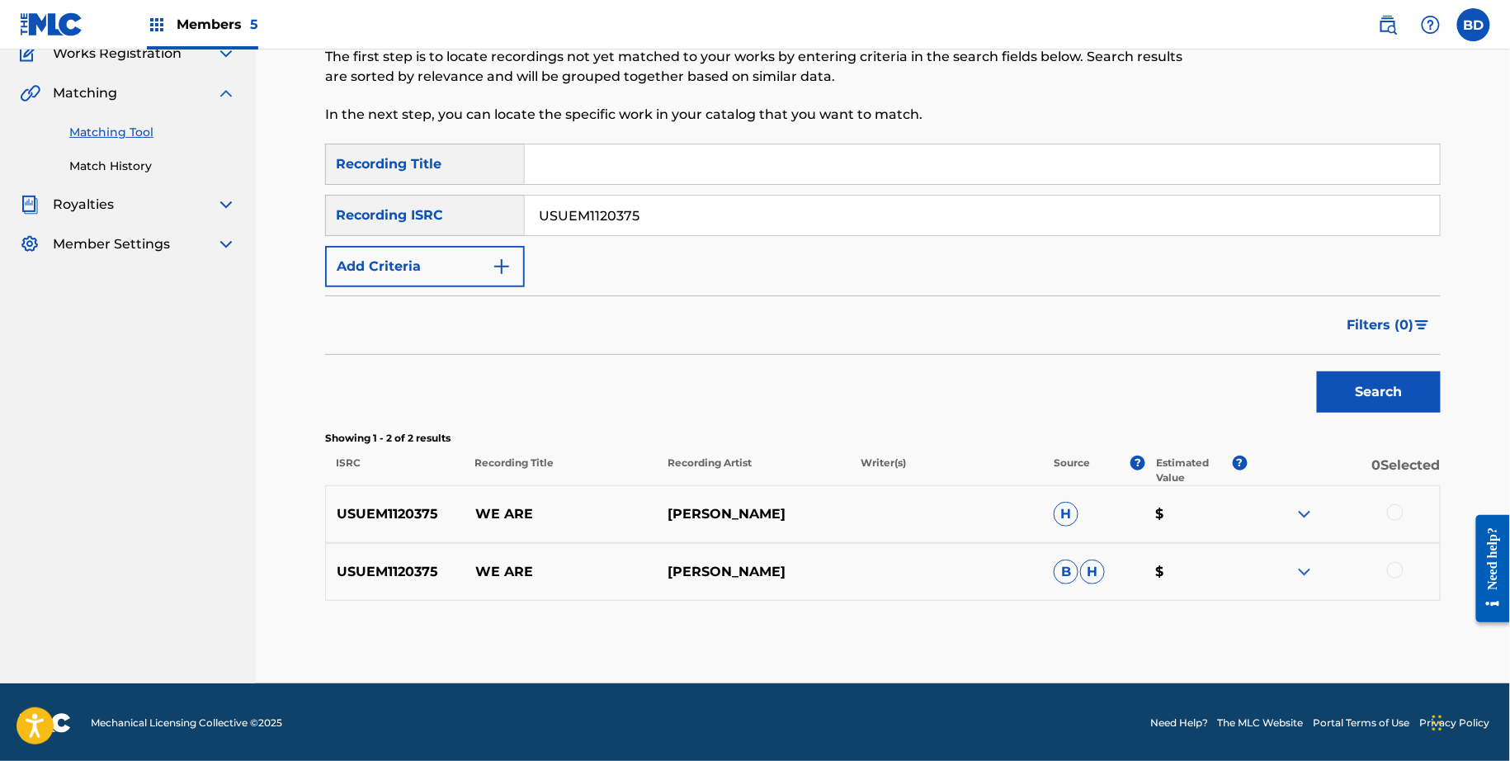
click at [1296, 570] on img at bounding box center [1305, 572] width 20 height 20
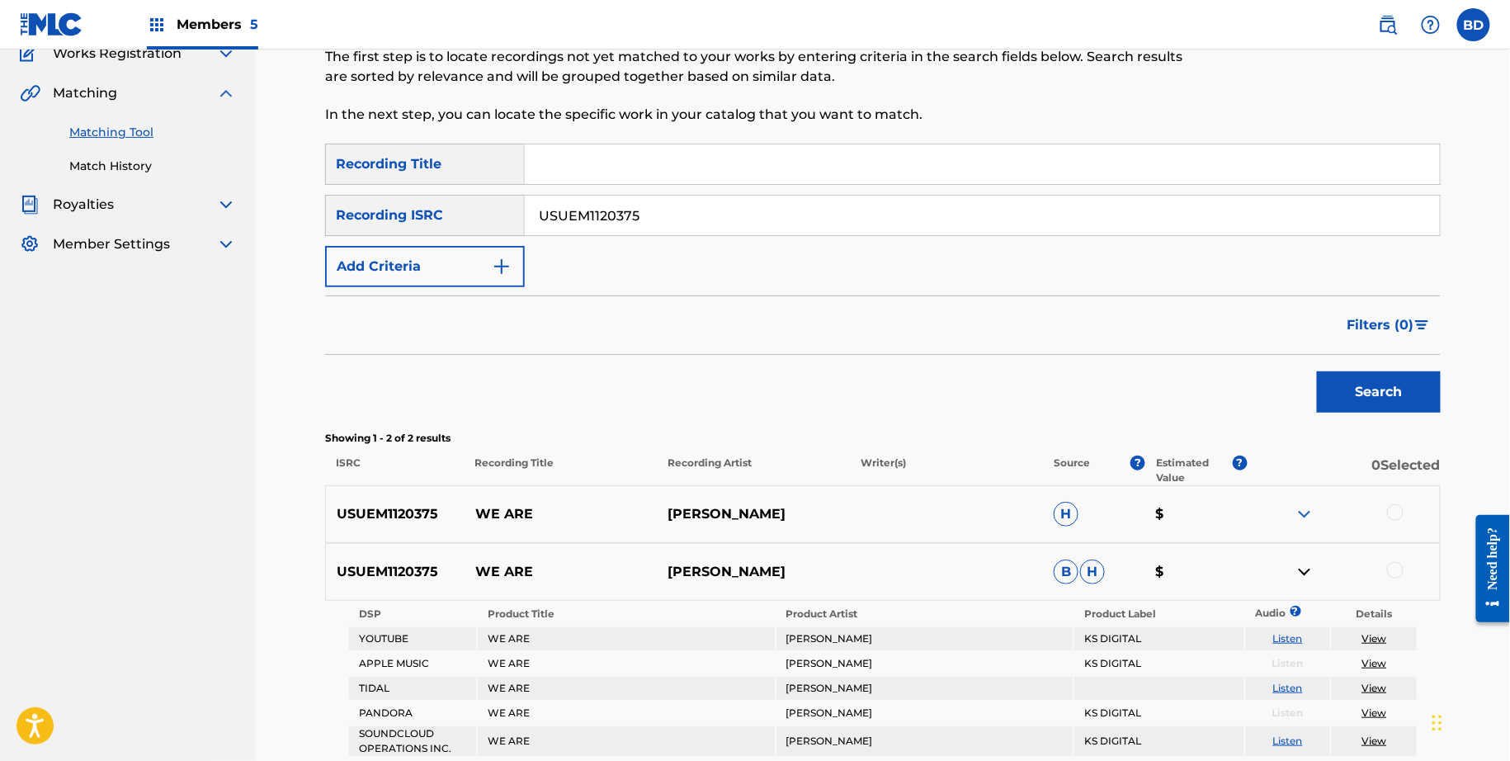
click at [1296, 494] on div "USUEM1120375 WE ARE WAYNE MARSHALL H $" at bounding box center [883, 514] width 1116 height 58
click at [1297, 504] on img at bounding box center [1305, 514] width 20 height 20
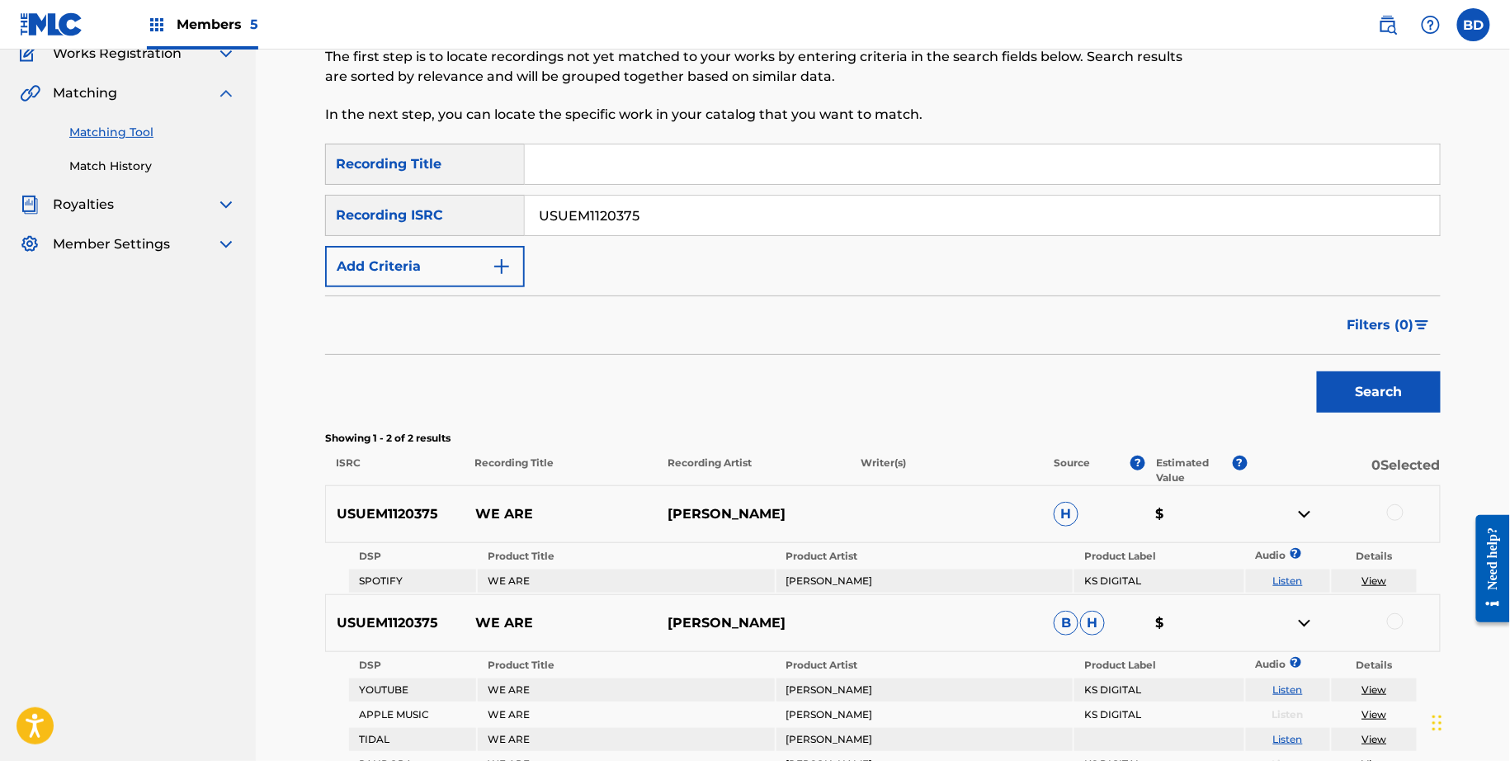
click at [470, 519] on p "WE ARE" at bounding box center [561, 514] width 193 height 20
copy p "WE ARE"
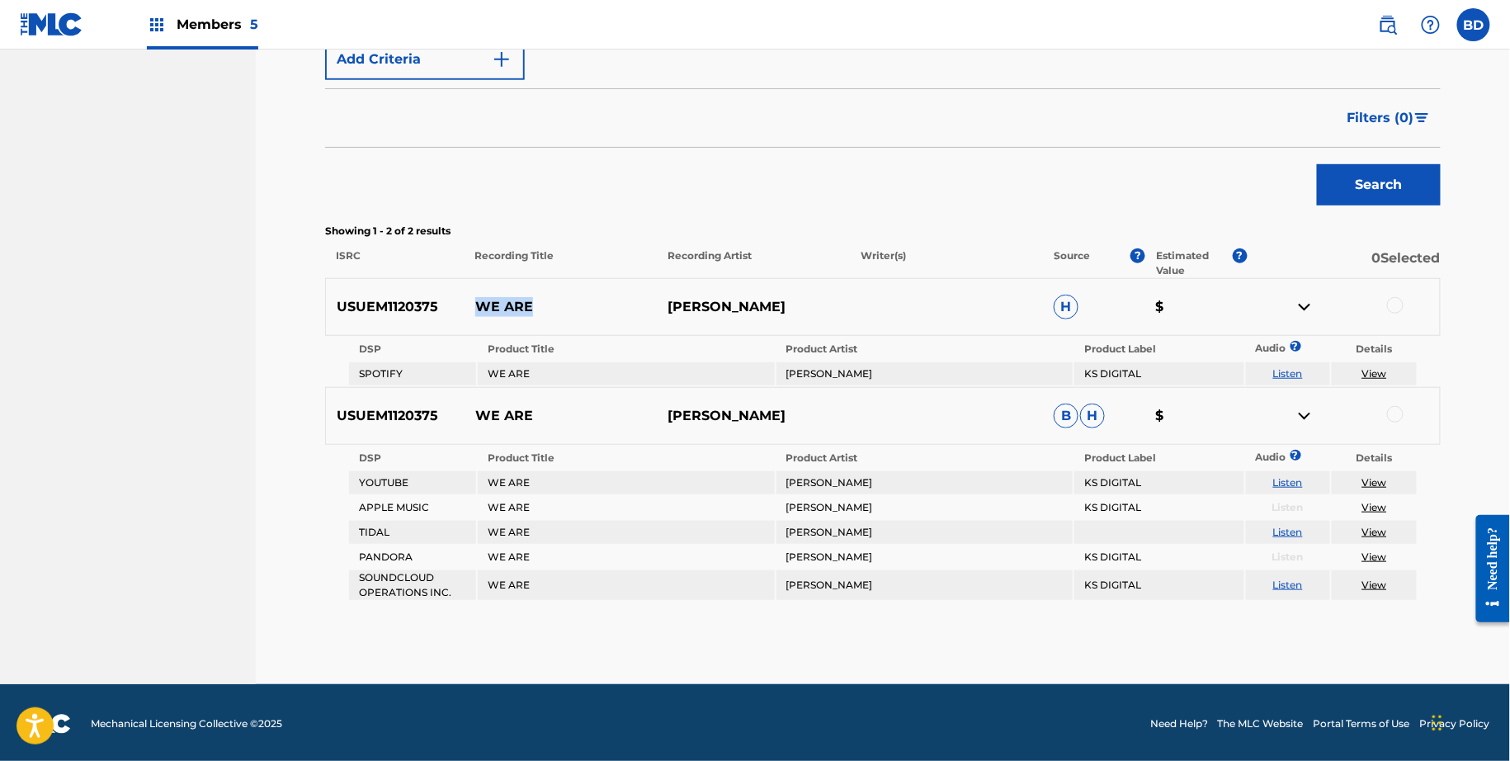
scroll to position [75, 0]
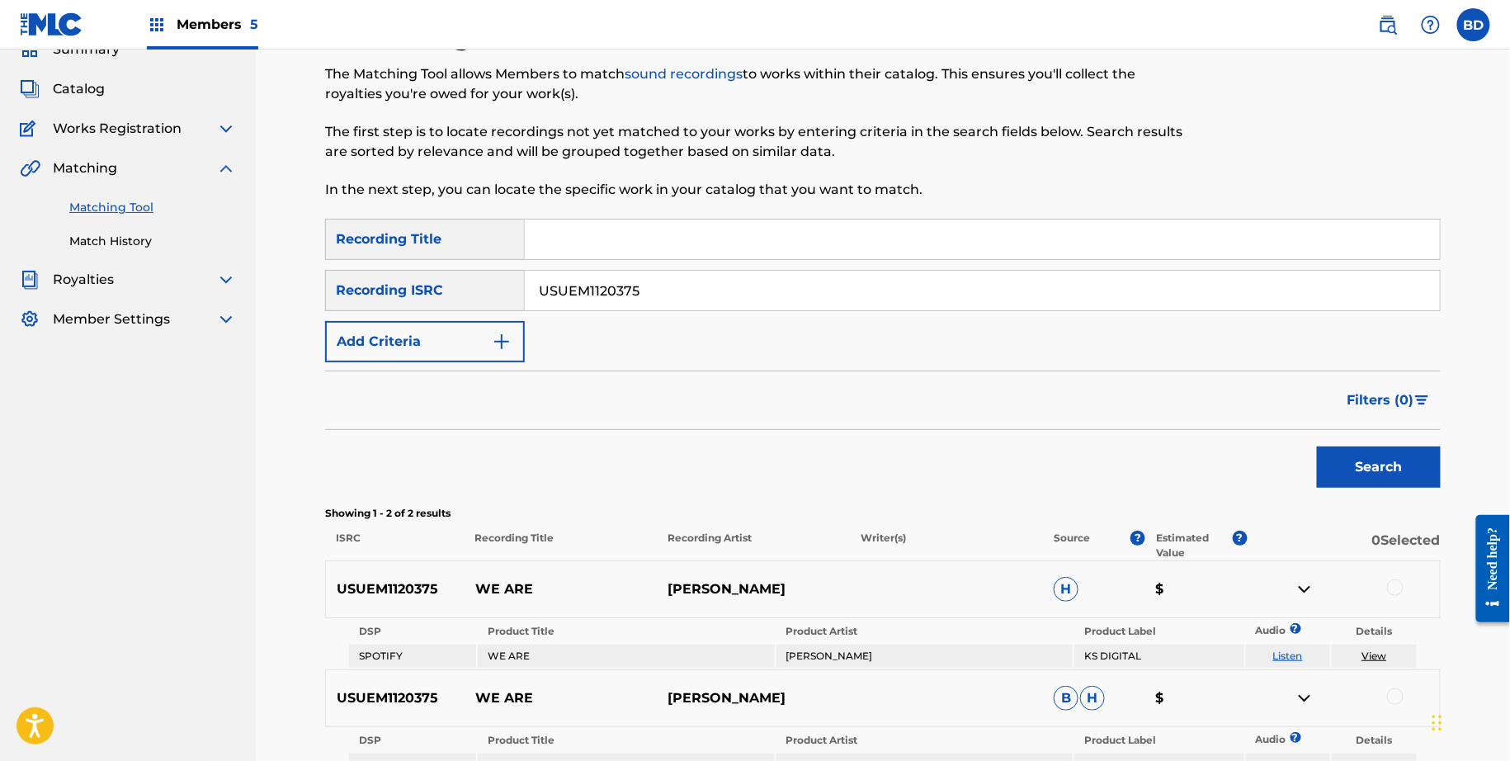
click at [559, 285] on input "USUEM1120375" at bounding box center [982, 291] width 915 height 40
paste input "SM1240649"
click at [1317, 446] on button "Search" at bounding box center [1379, 466] width 124 height 41
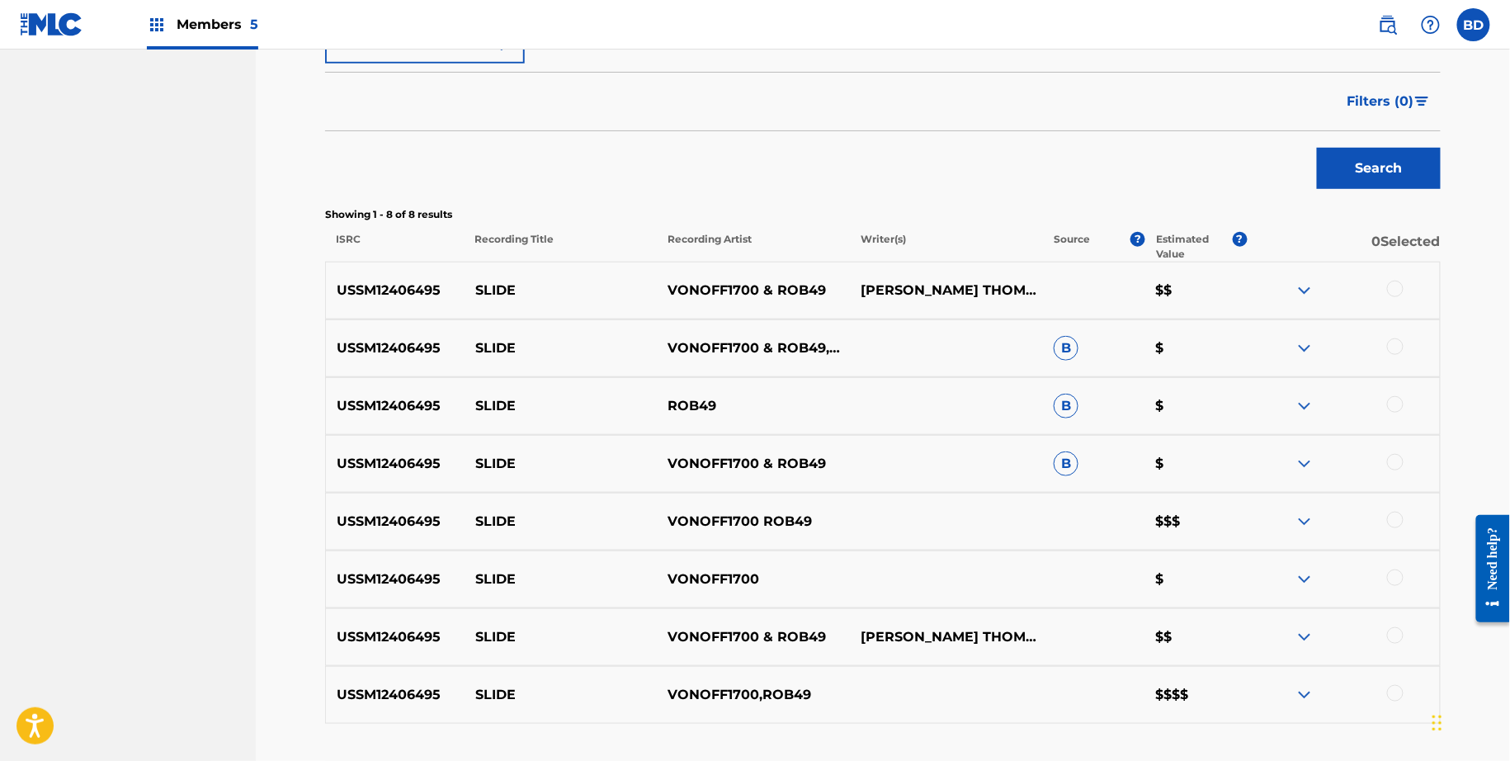
scroll to position [497, 0]
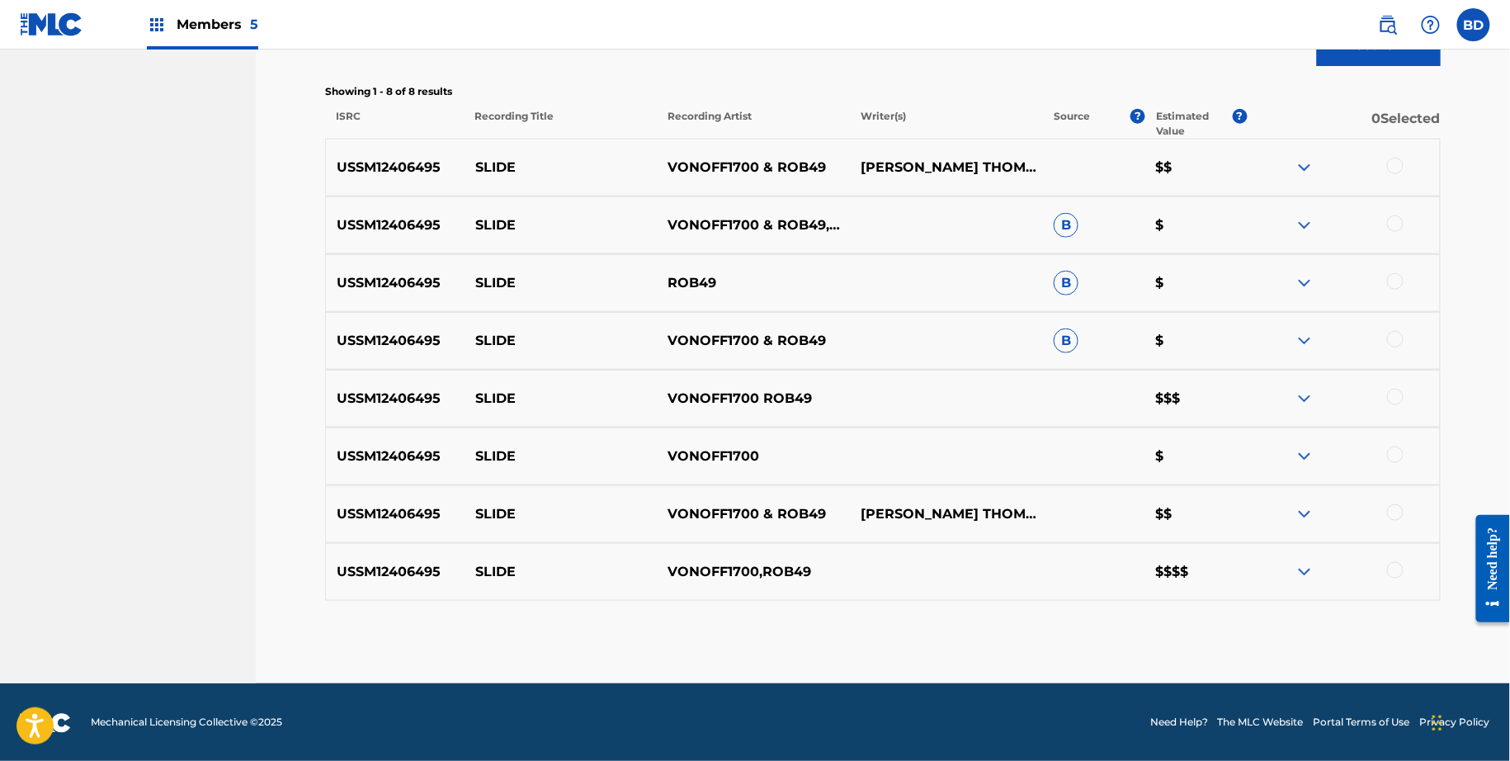
click at [1302, 339] on img at bounding box center [1305, 341] width 20 height 20
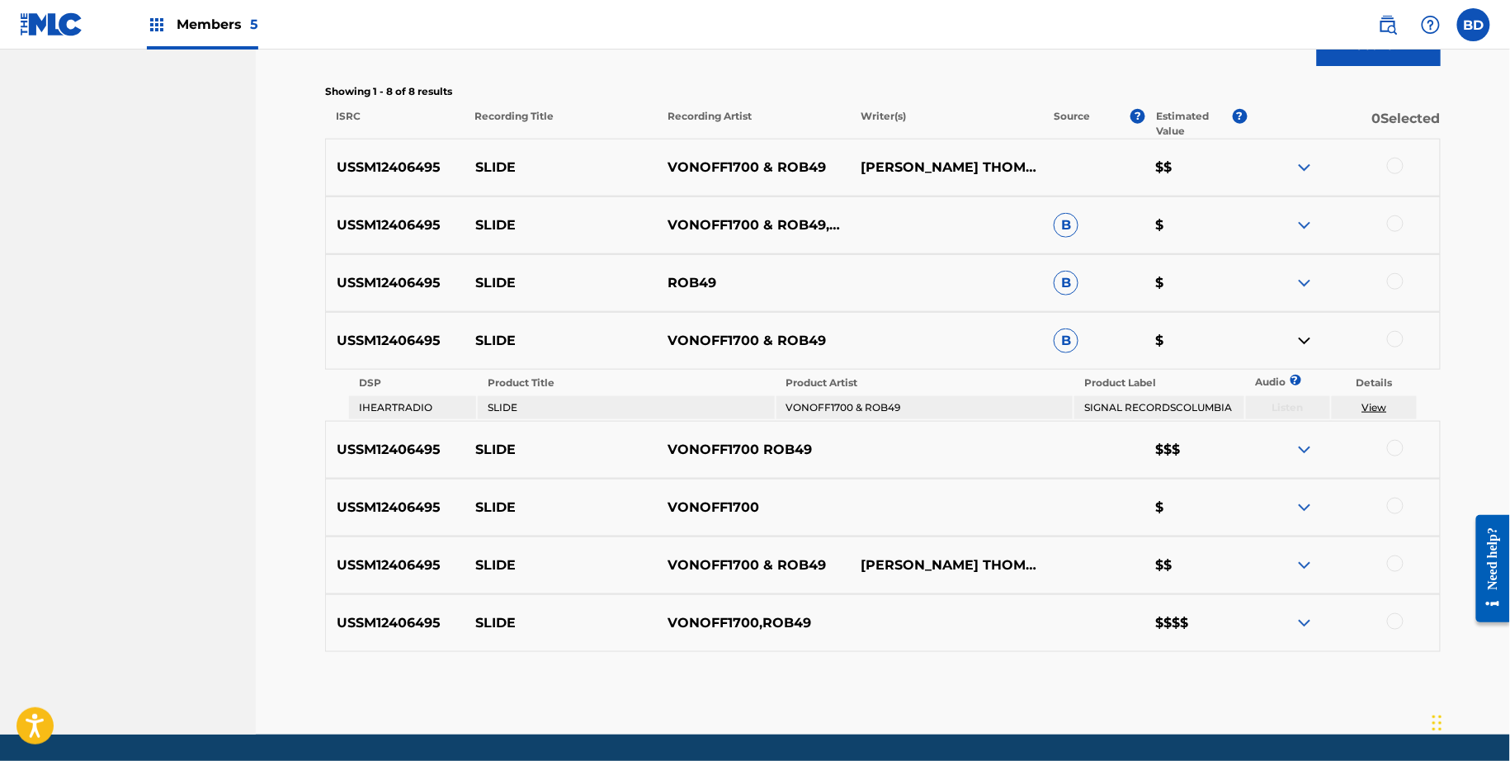
click at [1307, 277] on img at bounding box center [1305, 283] width 20 height 20
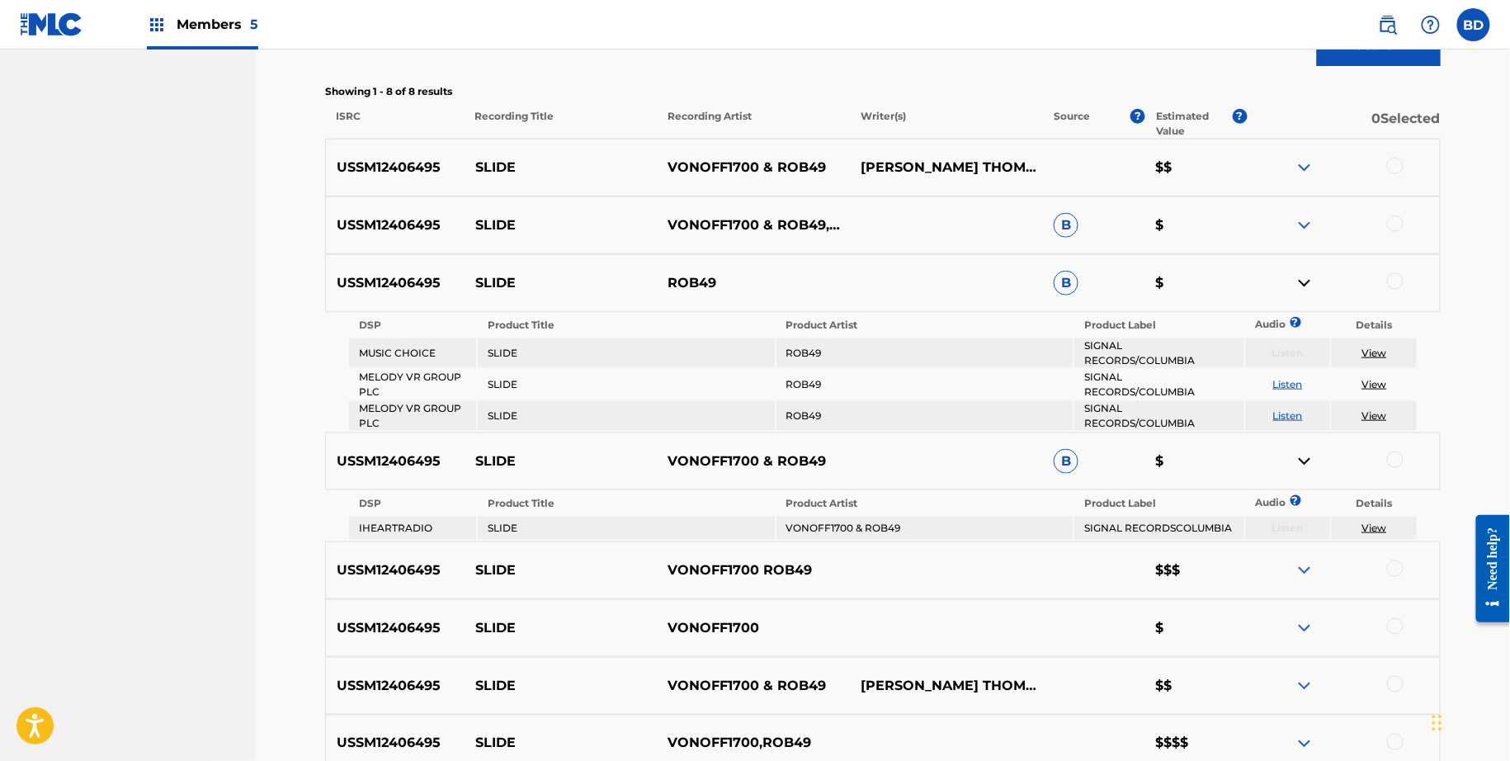
click at [1295, 224] on img at bounding box center [1305, 225] width 20 height 20
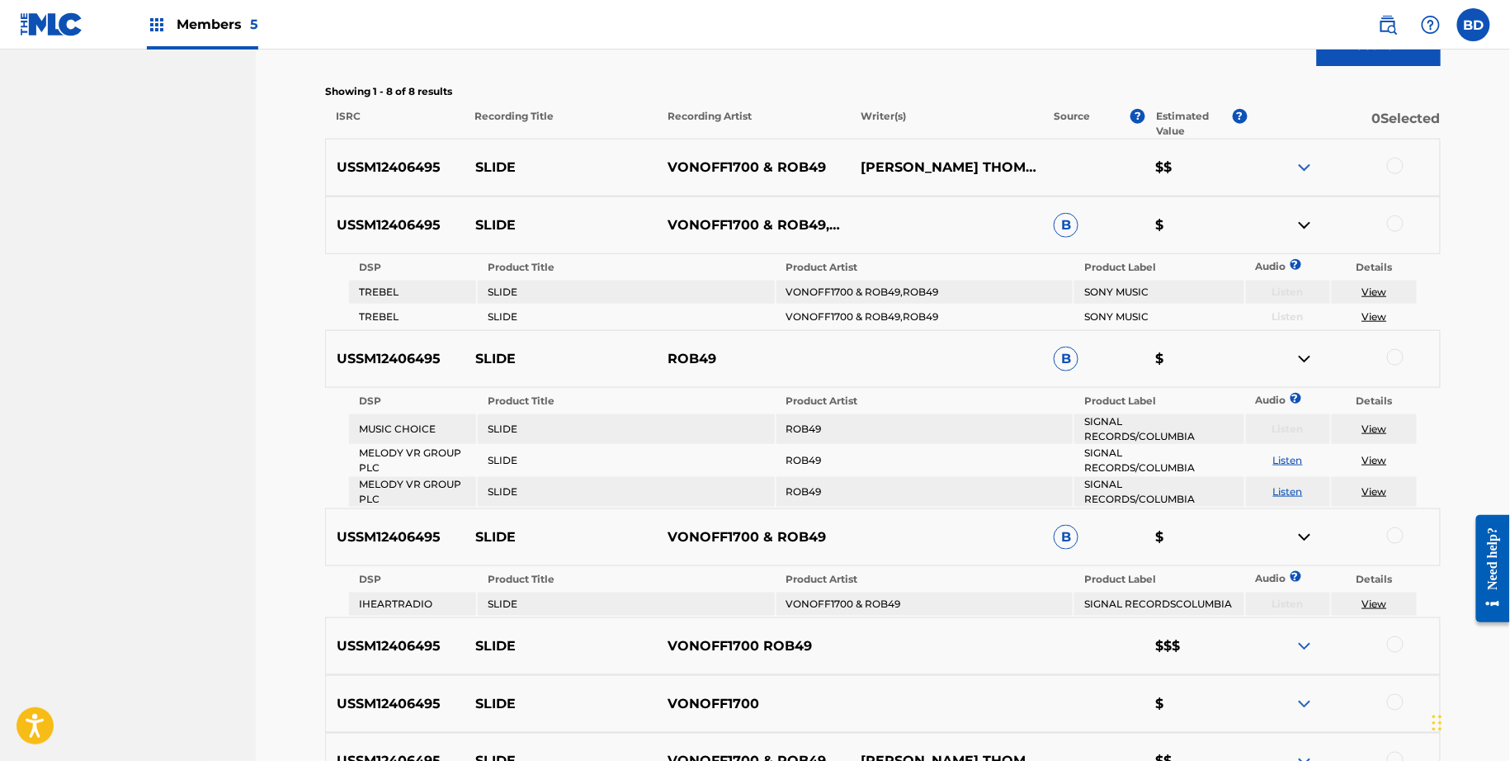
click at [1292, 226] on div at bounding box center [1343, 225] width 193 height 20
click at [1300, 222] on img at bounding box center [1305, 225] width 20 height 20
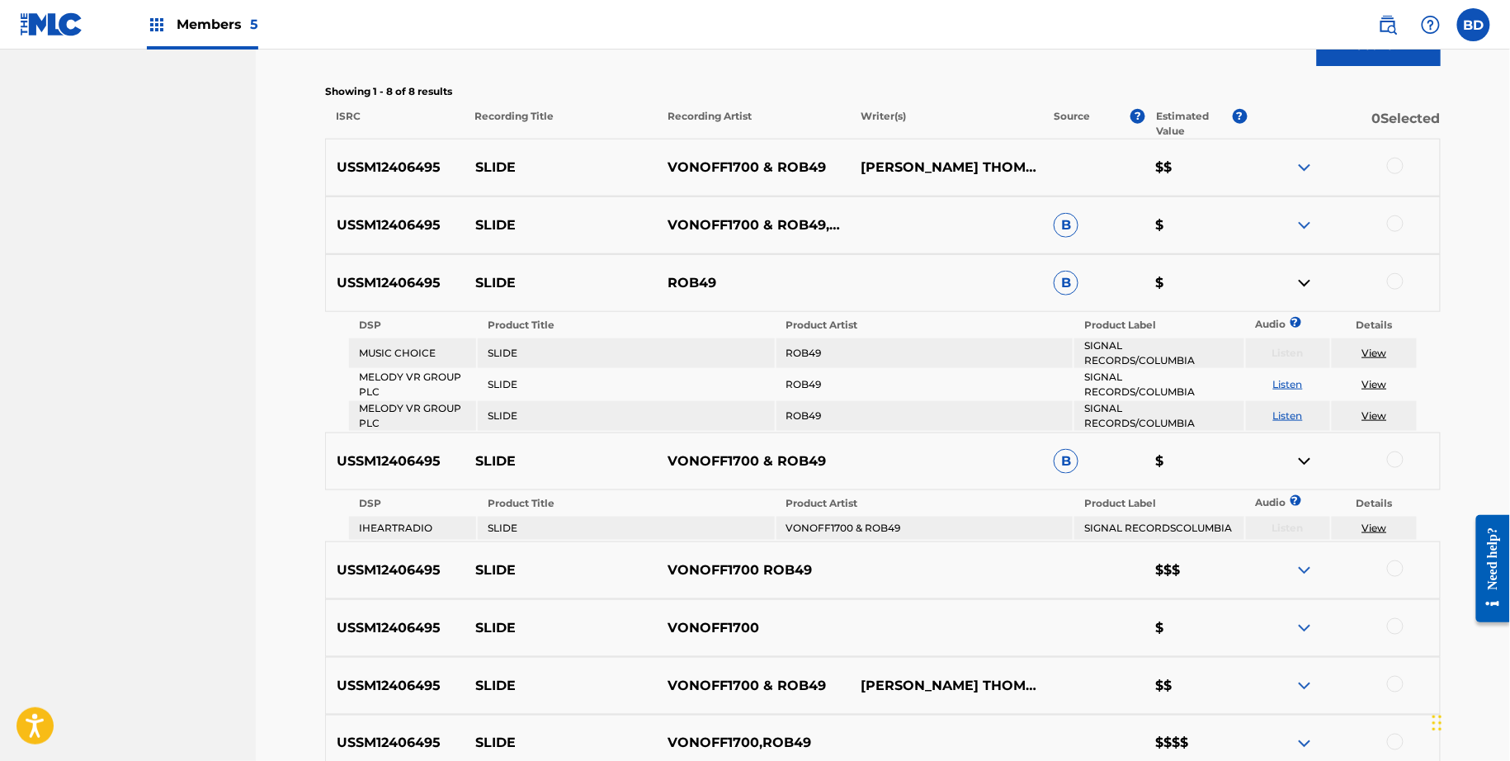
click at [1300, 222] on img at bounding box center [1305, 225] width 20 height 20
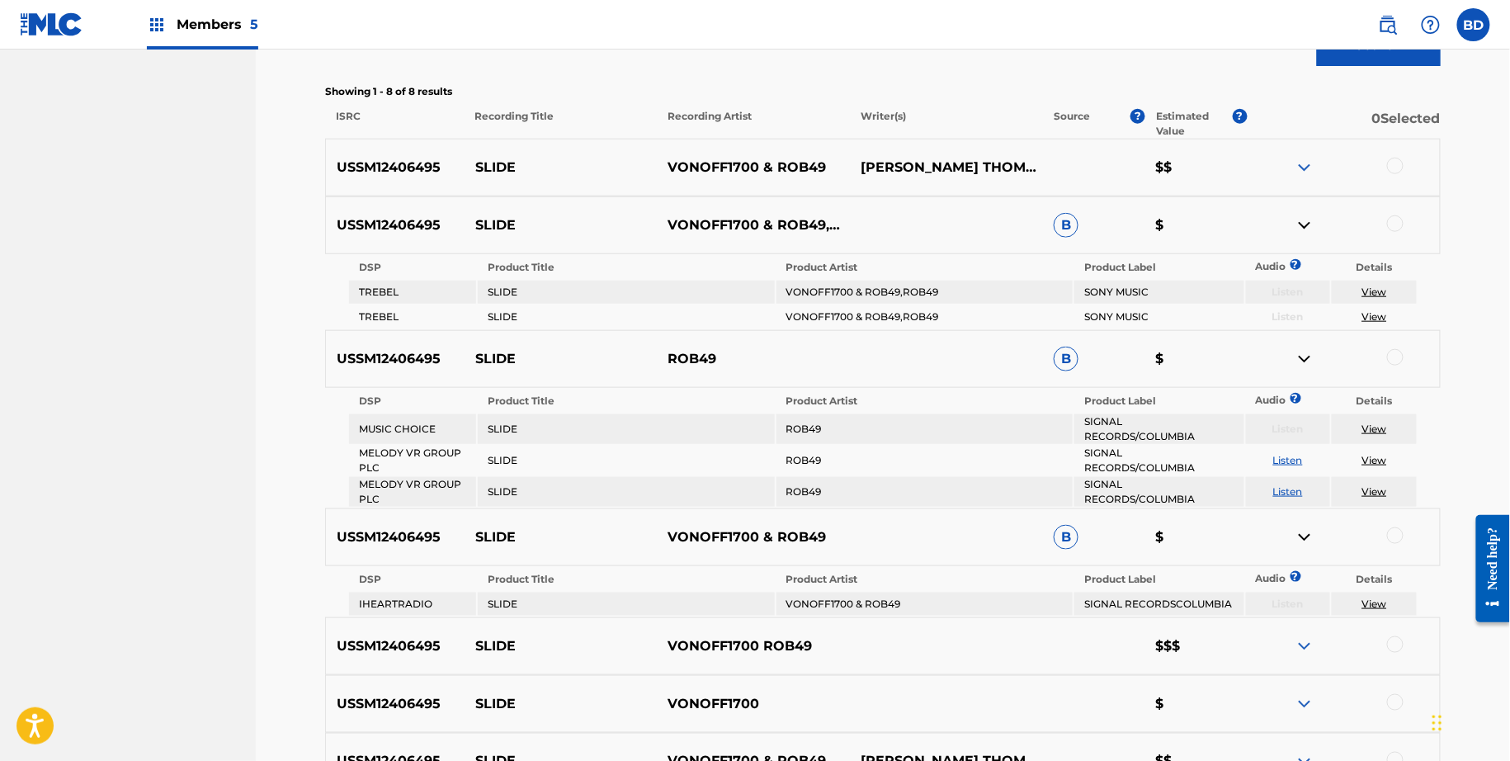
click at [479, 226] on p "SLIDE" at bounding box center [561, 225] width 193 height 20
copy p "SLIDE"
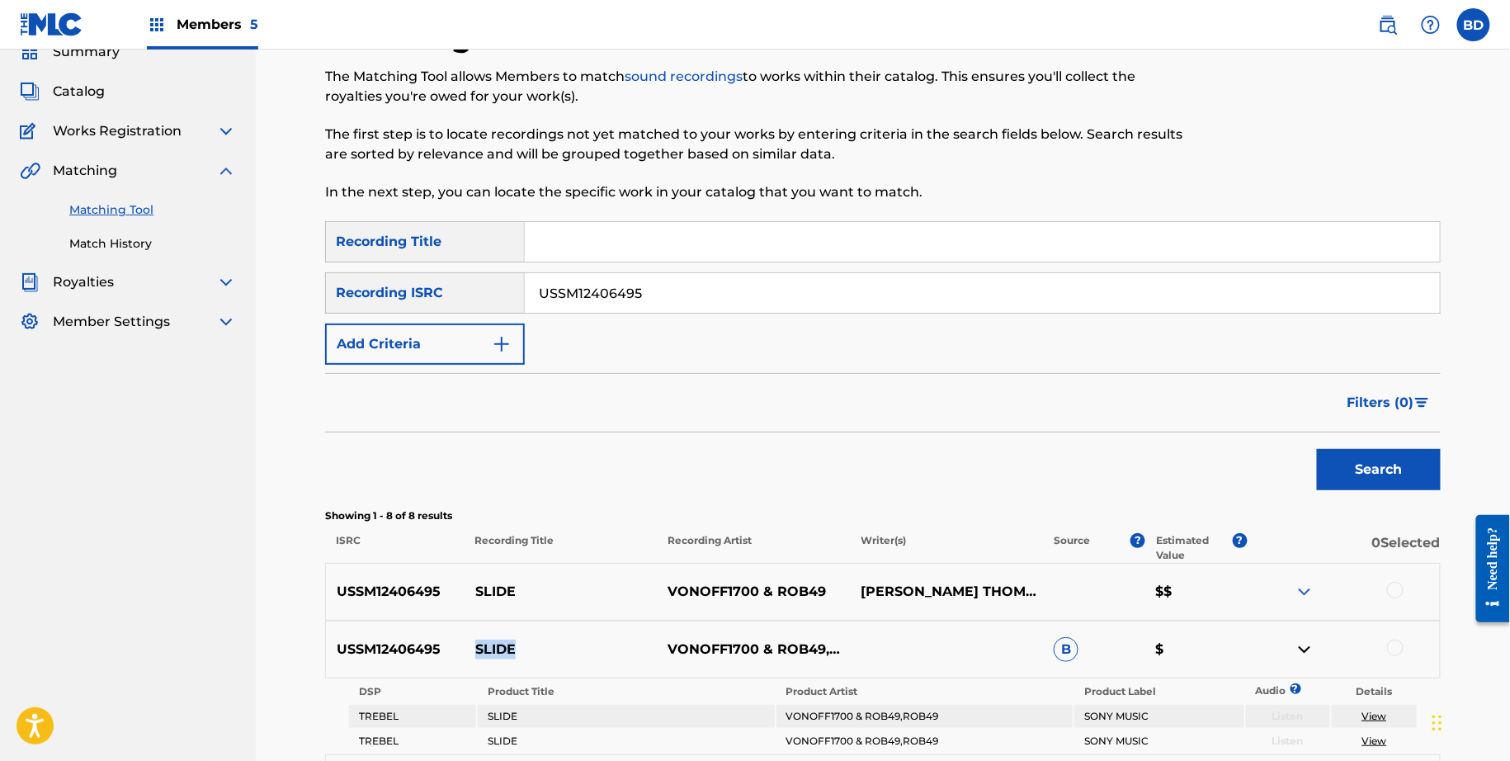
scroll to position [0, 0]
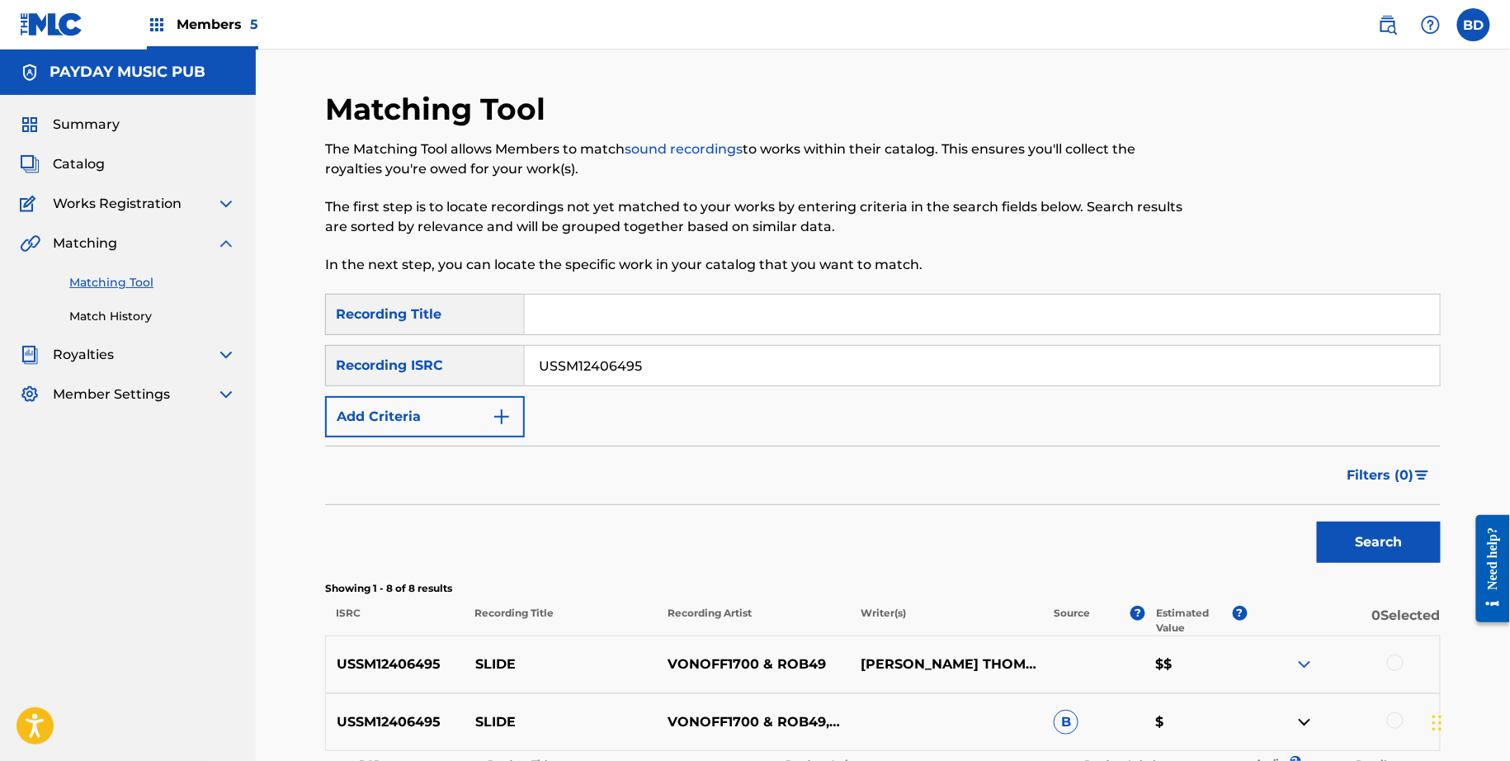
click at [616, 370] on input "USSM12406495" at bounding box center [982, 366] width 915 height 40
click at [616, 371] on input "USSM12406495" at bounding box center [982, 366] width 915 height 40
paste input "3106"
click at [1317, 522] on button "Search" at bounding box center [1379, 542] width 124 height 41
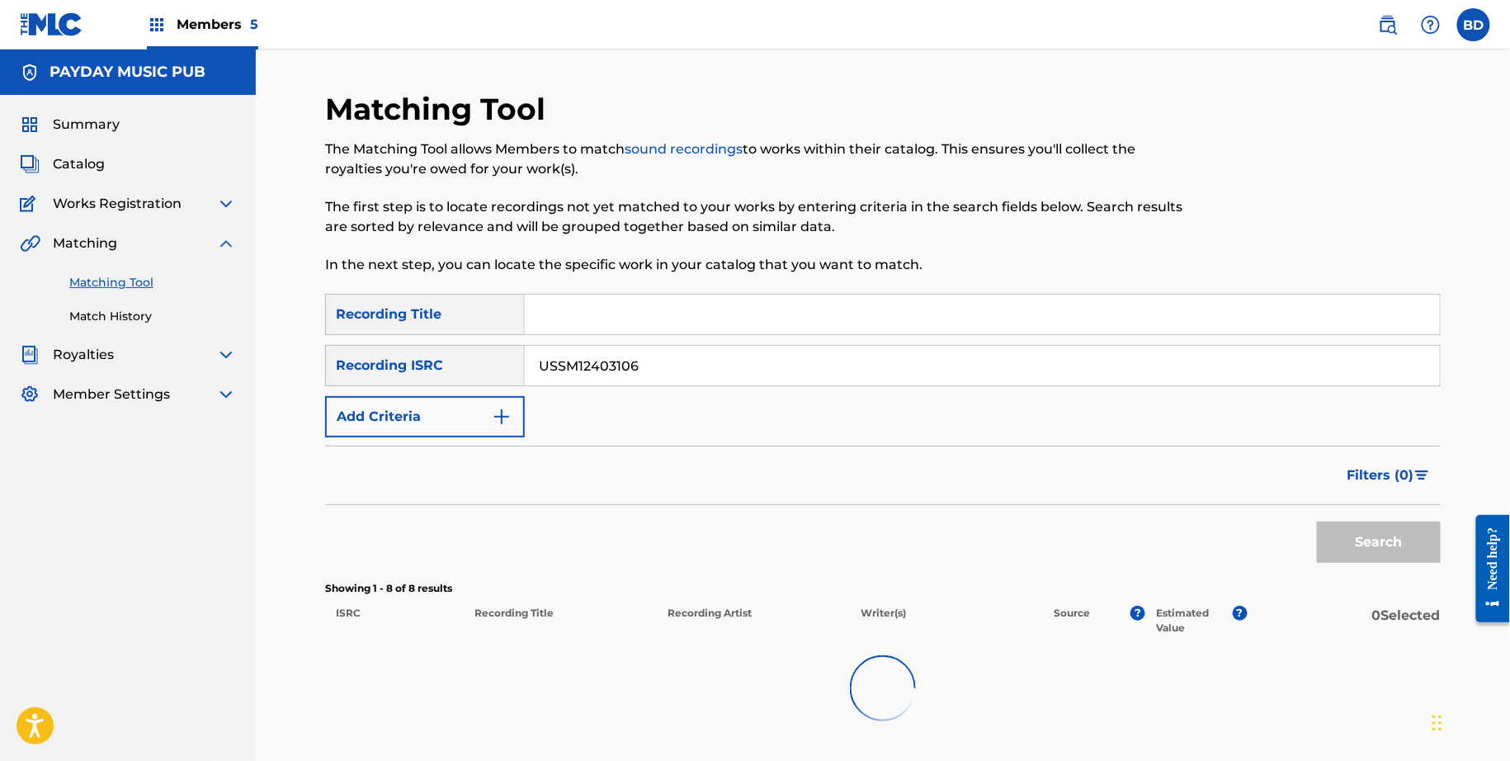
scroll to position [323, 0]
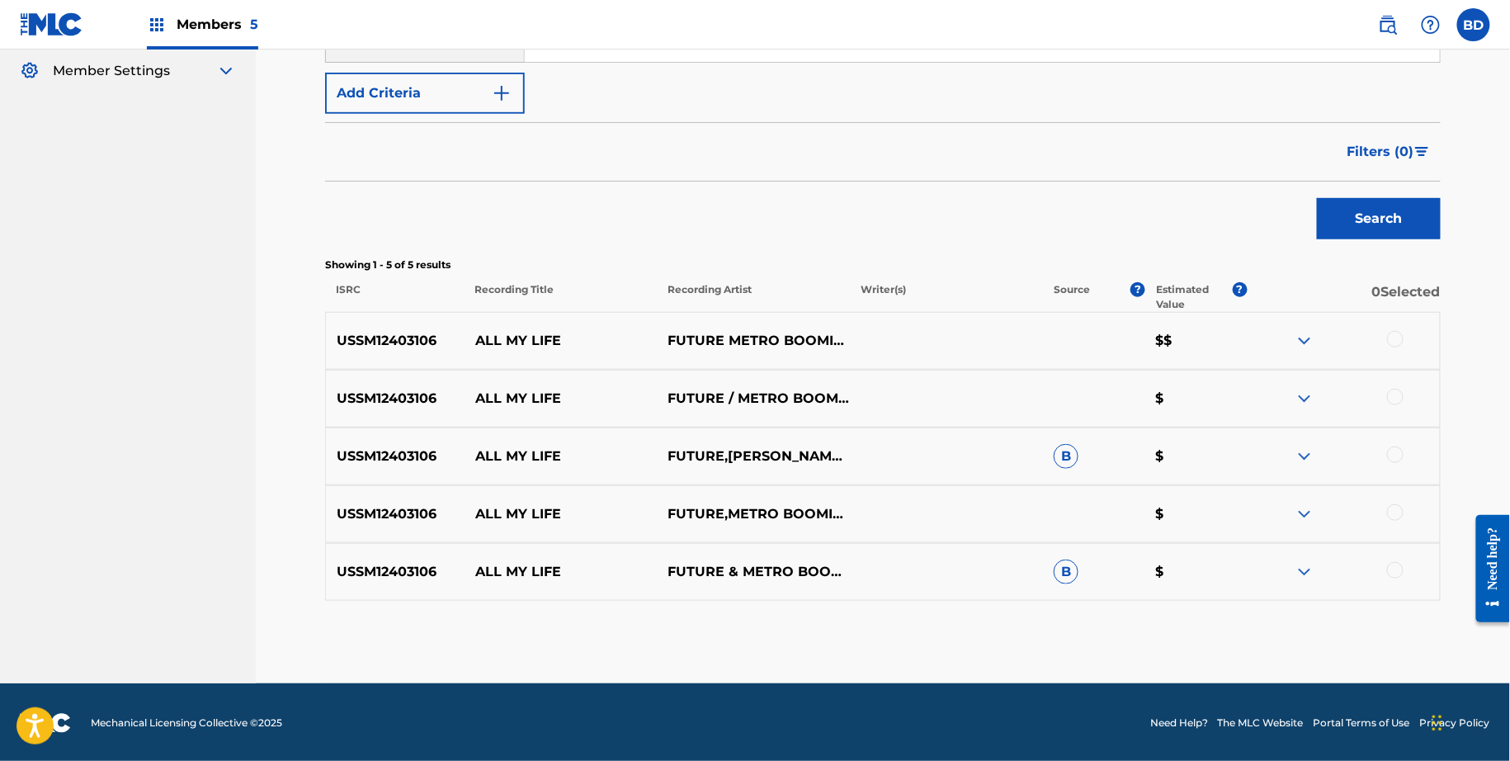
click at [516, 403] on p "ALL MY LIFE" at bounding box center [561, 399] width 193 height 20
copy p "ALL MY LIFE"
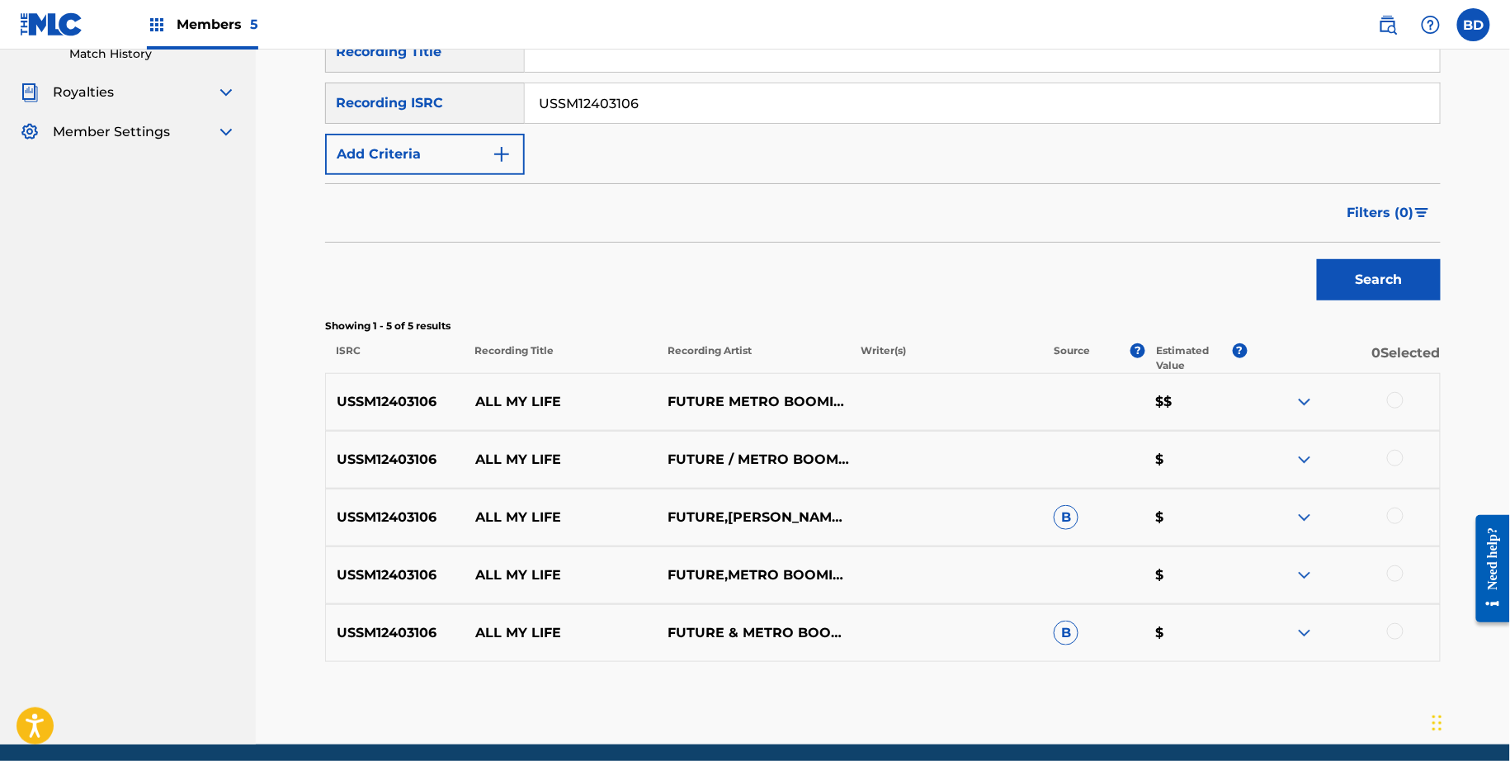
click at [579, 116] on input "USSM12403106" at bounding box center [982, 103] width 915 height 40
paste input "309172"
click at [1317, 259] on button "Search" at bounding box center [1379, 279] width 124 height 41
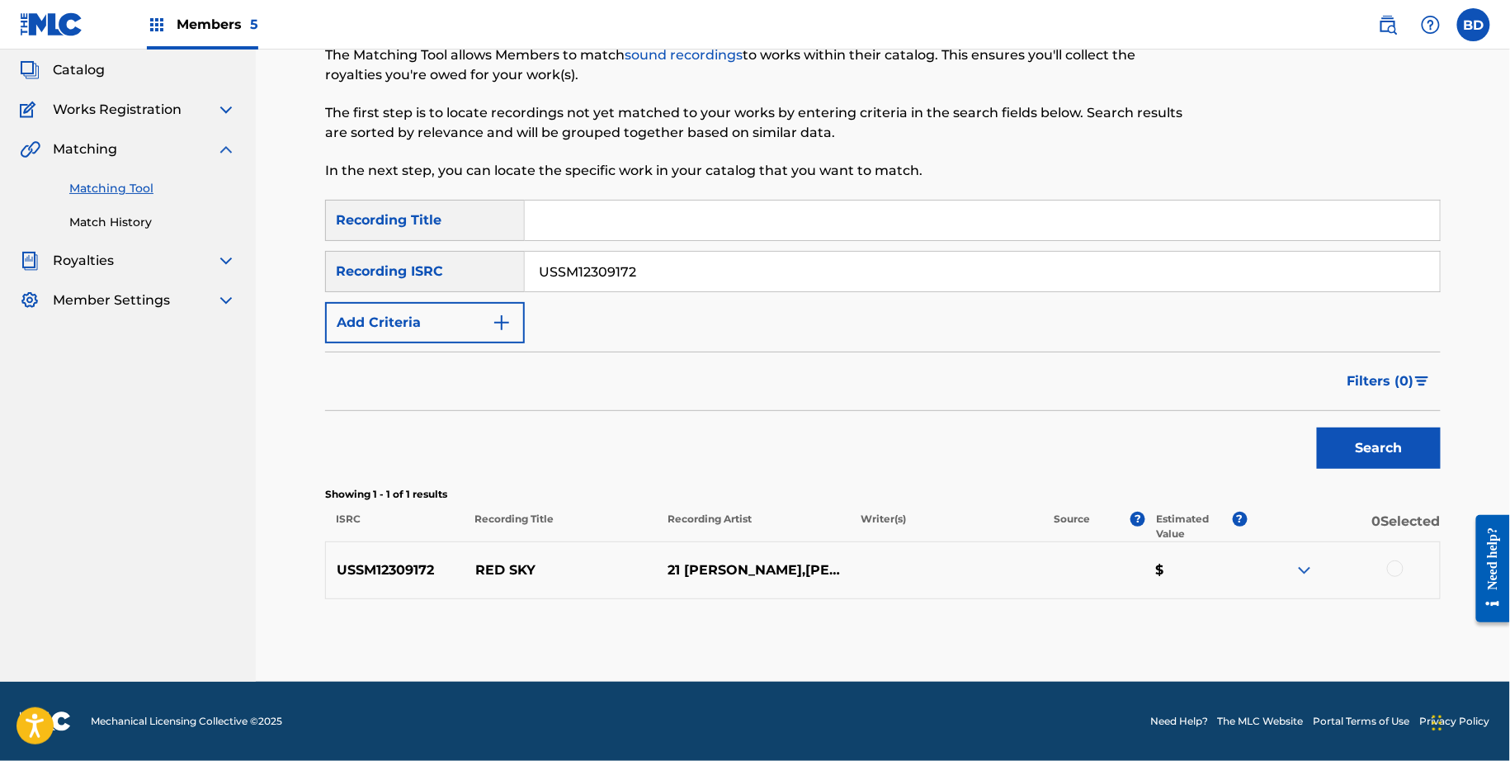
scroll to position [92, 0]
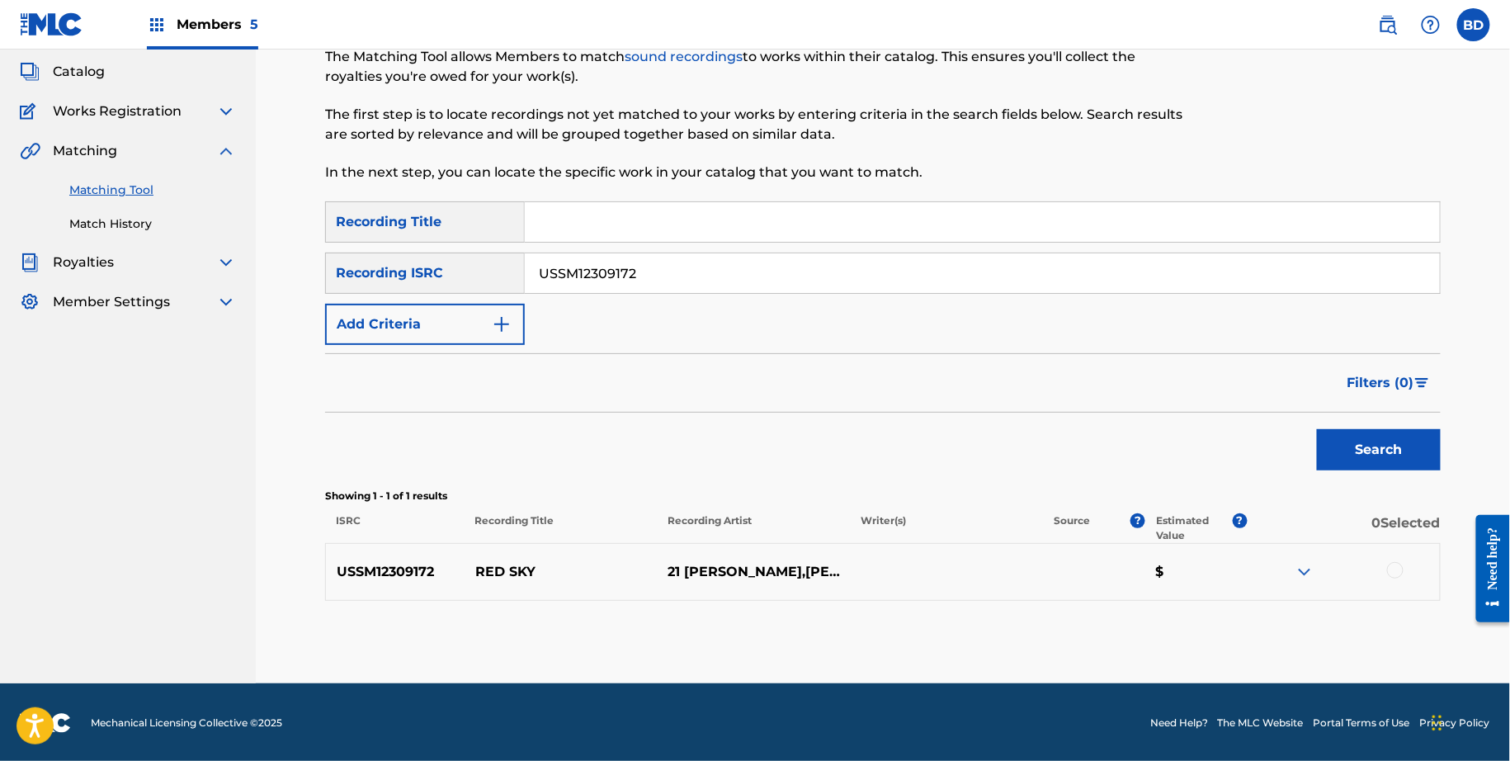
click at [613, 236] on input "Search Form" at bounding box center [982, 222] width 915 height 40
click at [599, 267] on input "USSM12309172" at bounding box center [982, 273] width 915 height 40
paste input "212205"
type input "USSM12212205"
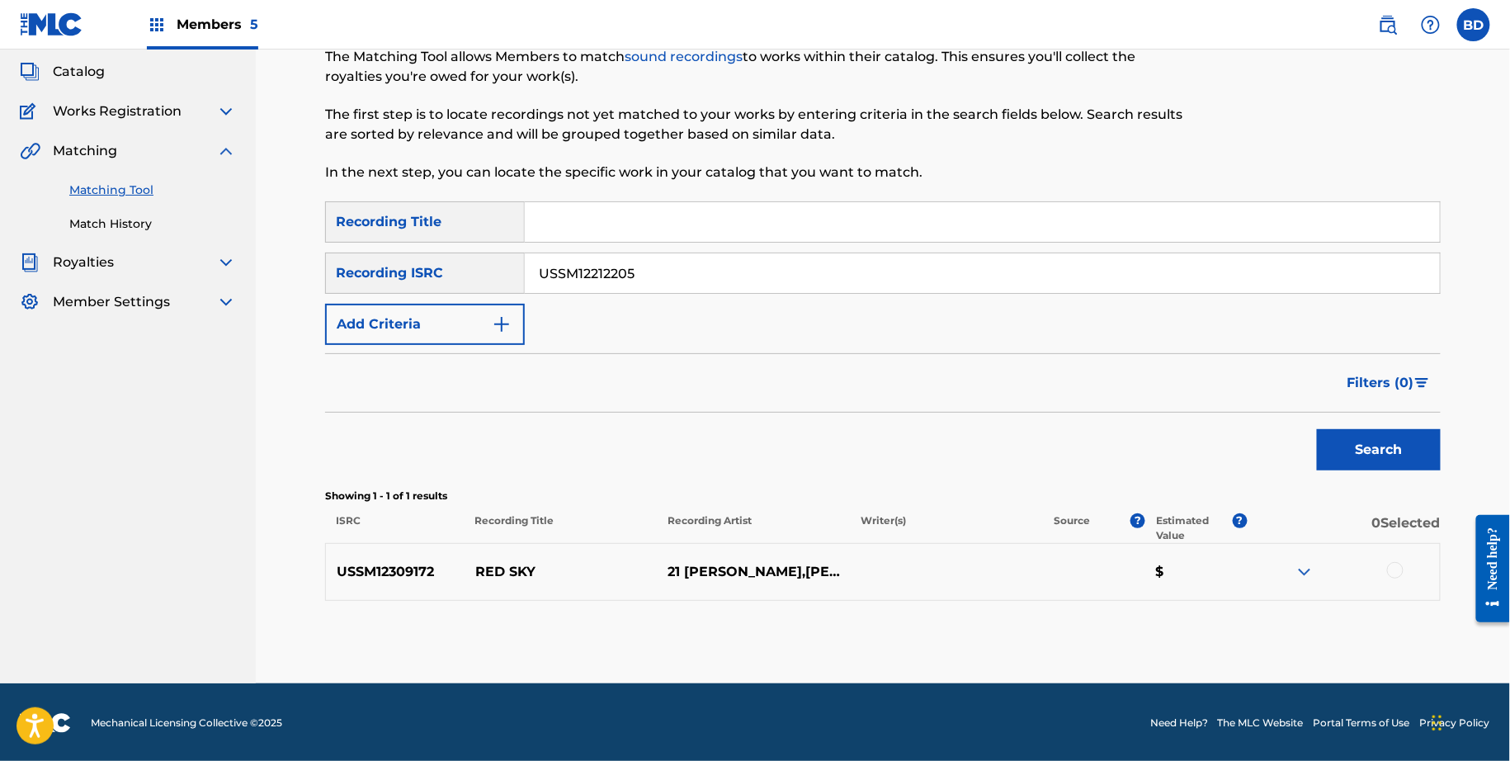
click at [1317, 429] on button "Search" at bounding box center [1379, 449] width 124 height 41
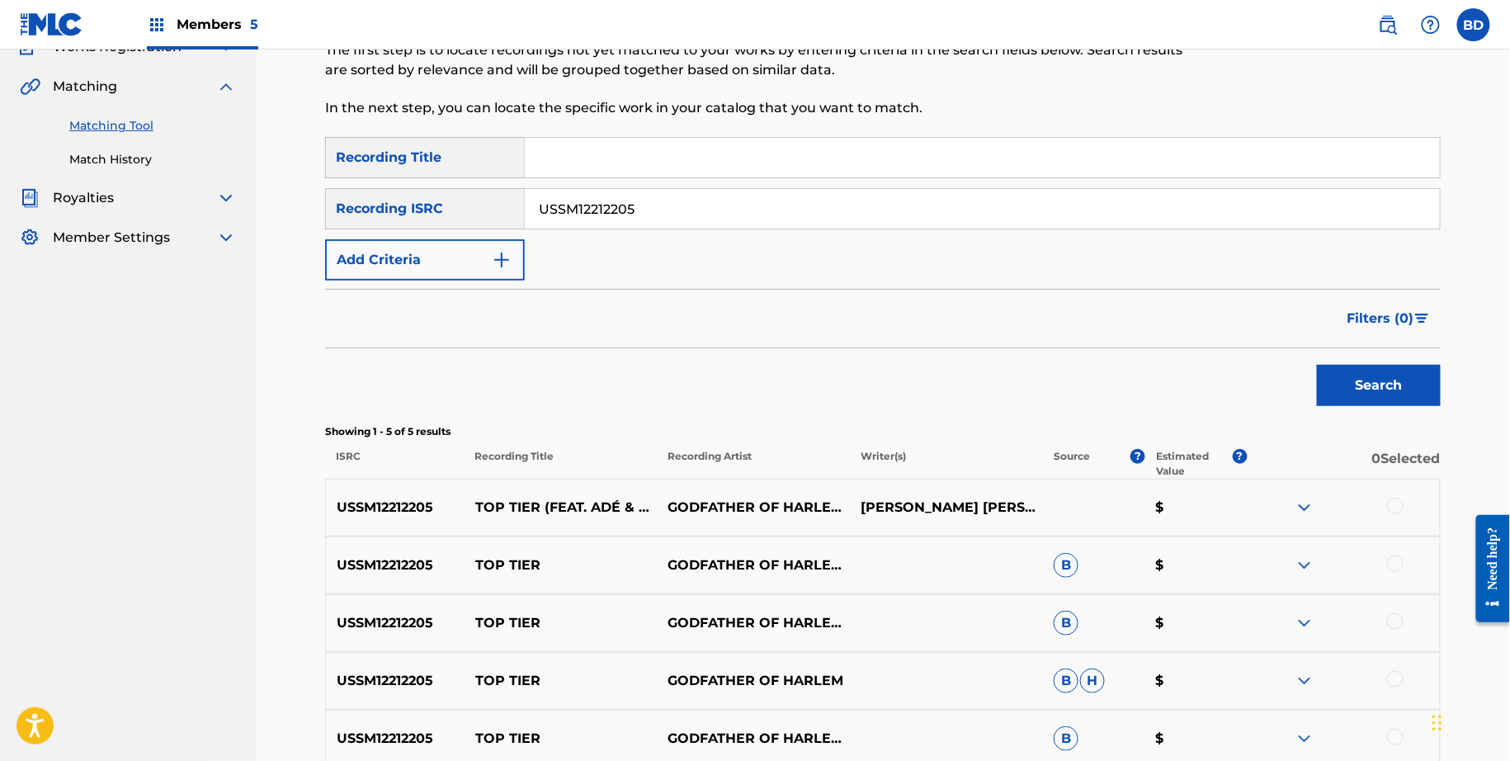
scroll to position [323, 0]
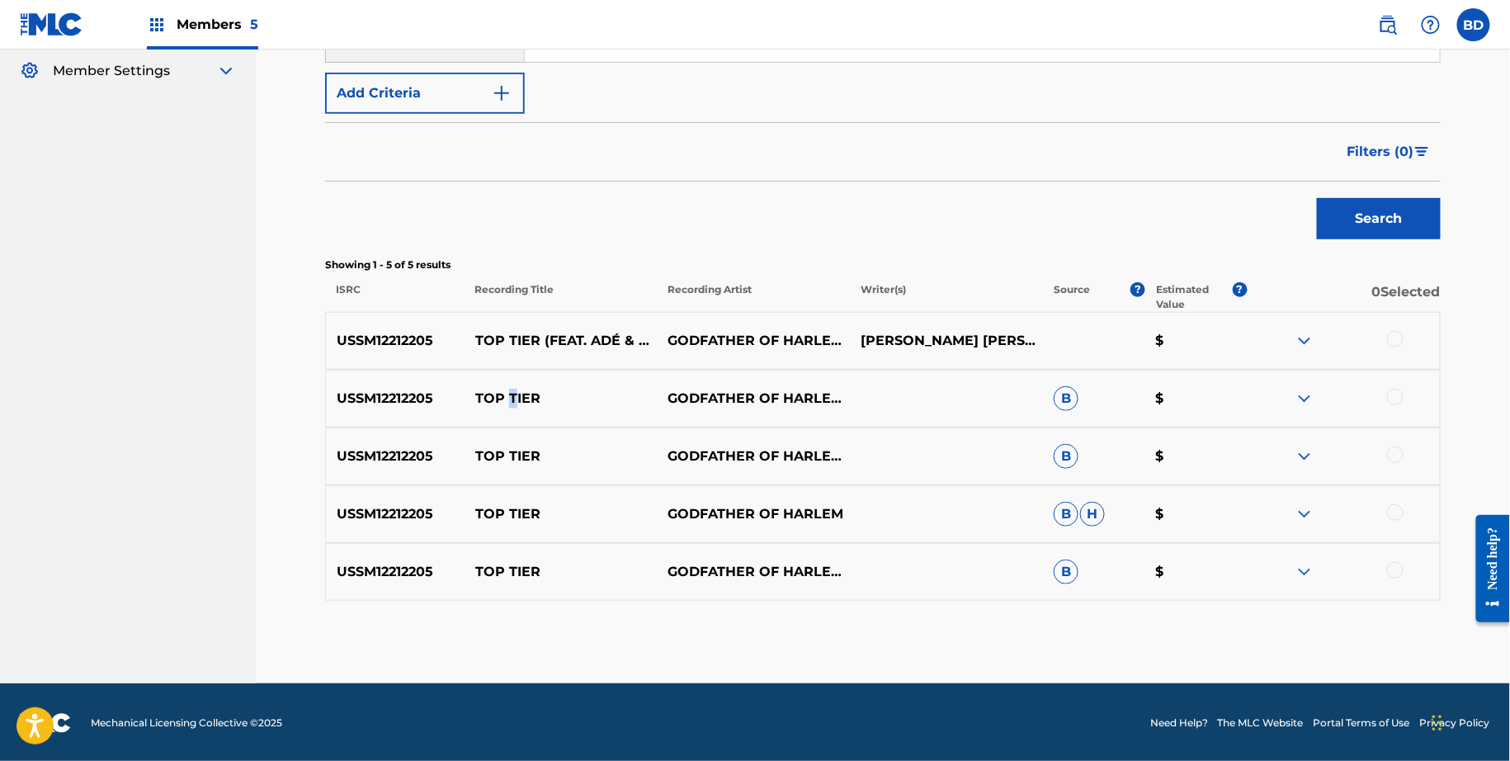
click at [512, 396] on p "TOP TIER" at bounding box center [561, 399] width 193 height 20
copy p "TOP TIER"
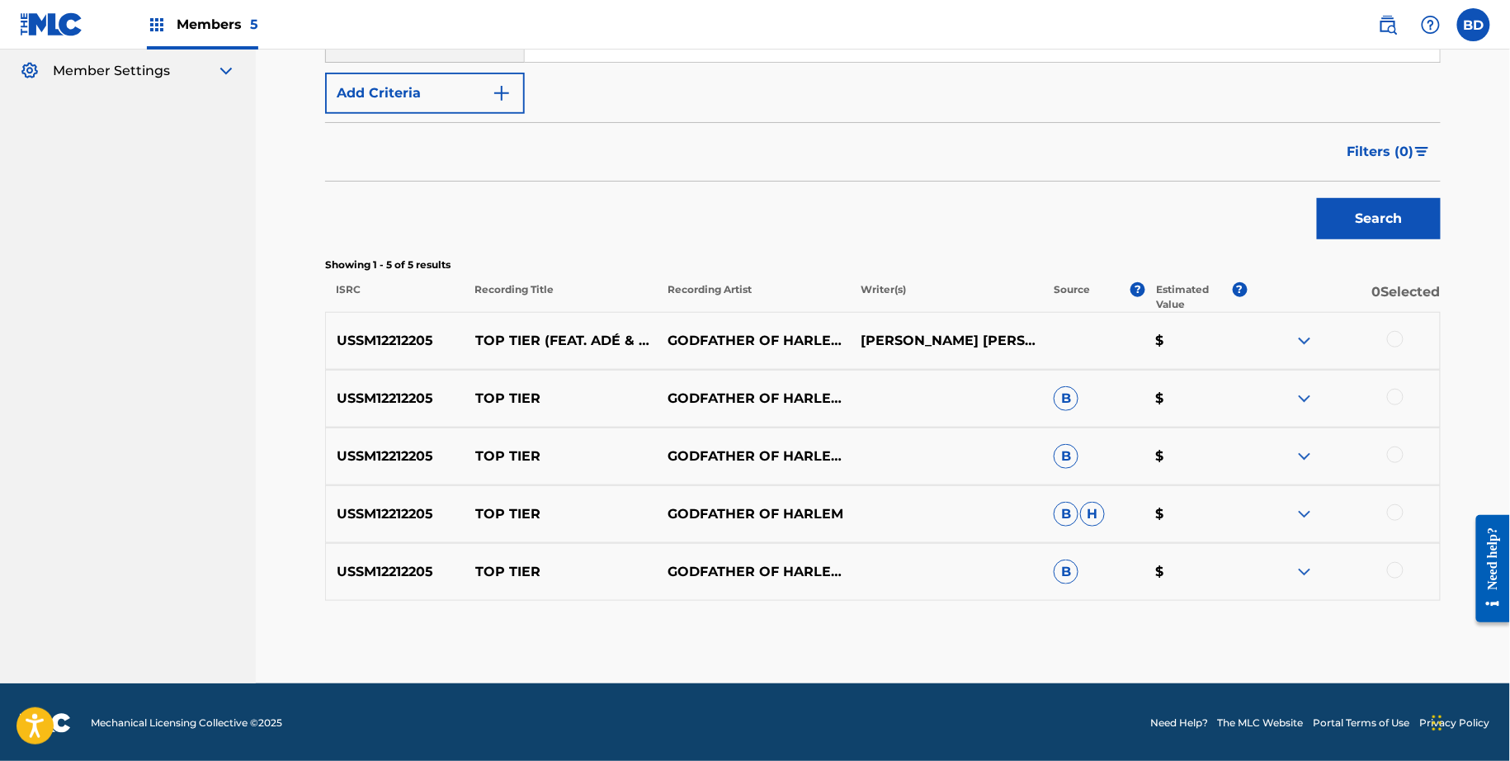
click at [1306, 559] on div "USSM12212205 TOP TIER GODFATHER OF HARLEM FEAT ADÉ SYMBA B $" at bounding box center [883, 572] width 1116 height 58
click at [1306, 569] on img at bounding box center [1305, 572] width 20 height 20
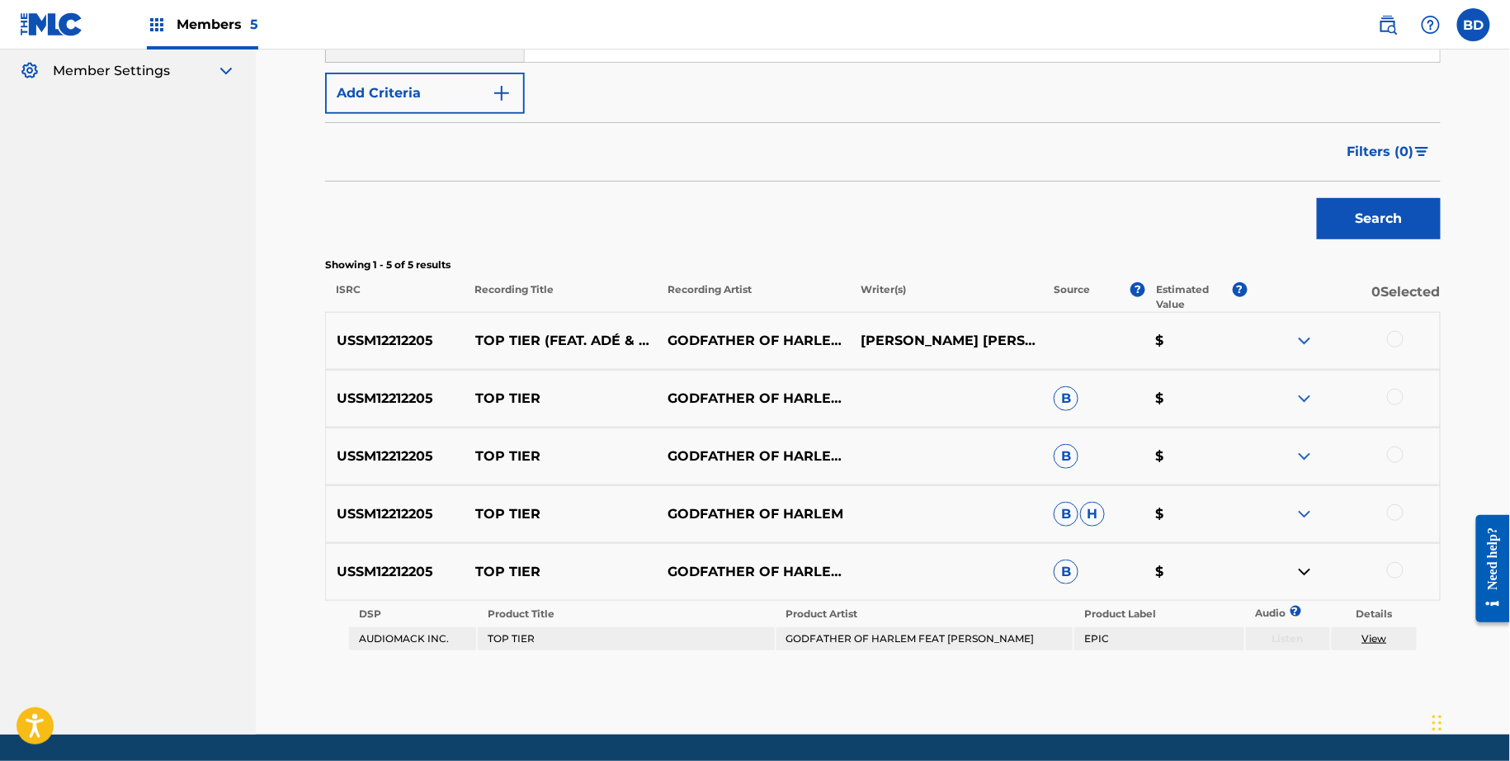
click at [1306, 488] on div "USSM12212205 TOP TIER GODFATHER OF HARLEM B H $" at bounding box center [883, 514] width 1116 height 58
click at [1306, 515] on img at bounding box center [1305, 514] width 20 height 20
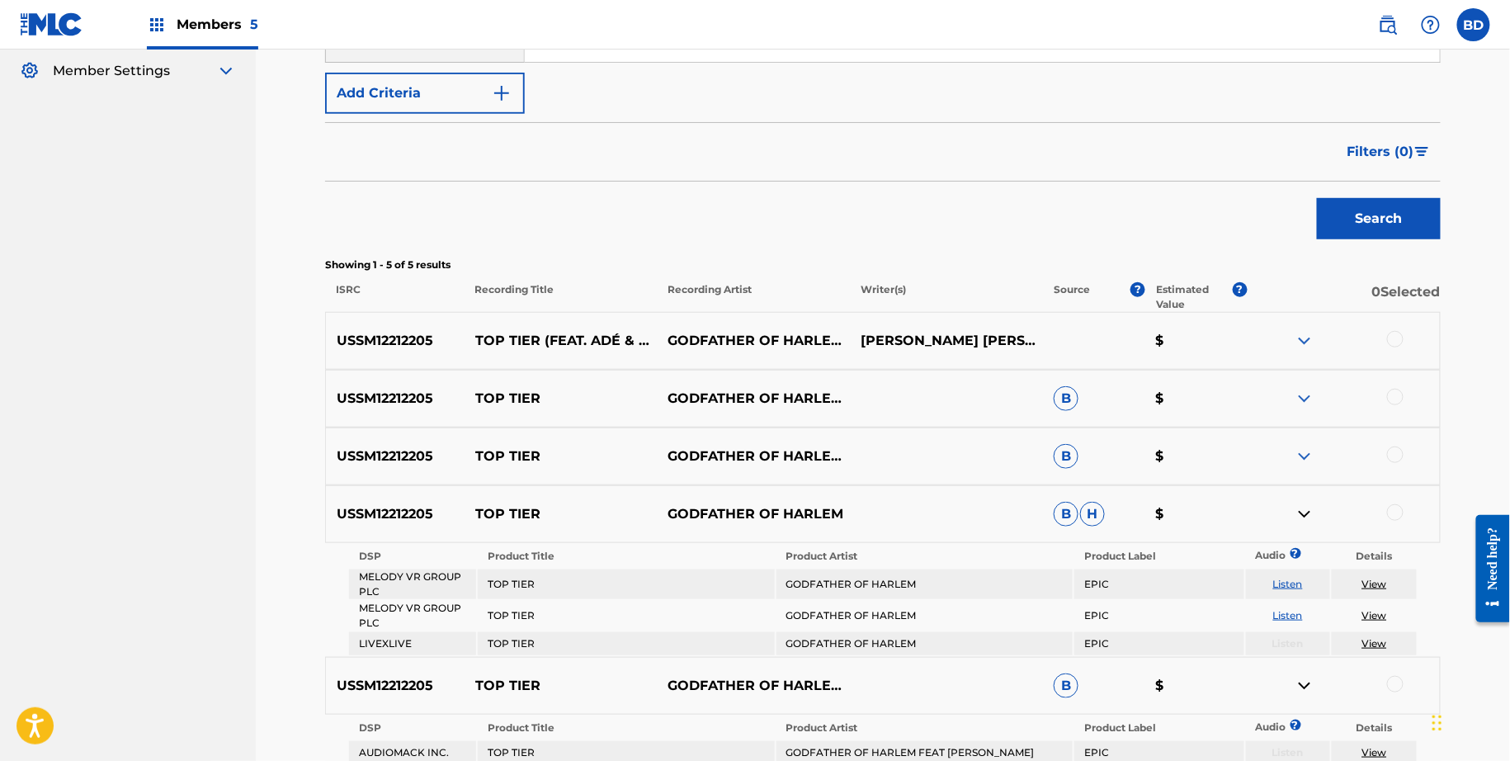
click at [1306, 466] on div "USSM12212205 TOP TIER GODFATHER OF HARLEM FEAT. ADÉ & SYMBA,SYMBA B $" at bounding box center [883, 456] width 1116 height 58
click at [1306, 410] on div "USSM12212205 TOP TIER GODFATHER OF HARLEM FEAT. ADÉ & SYMBA B $" at bounding box center [883, 399] width 1116 height 58
click at [1299, 450] on img at bounding box center [1305, 456] width 20 height 20
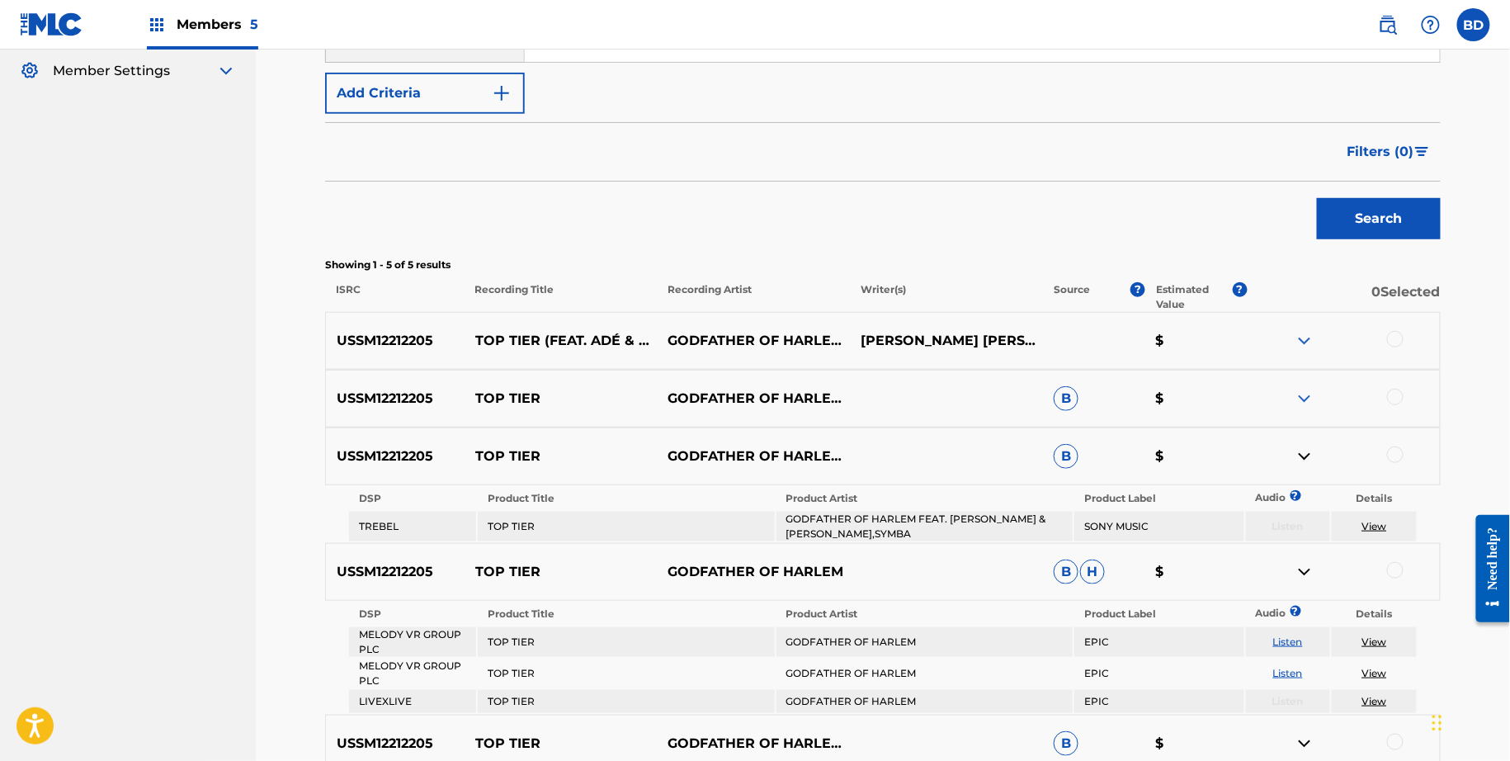
click at [1310, 395] on img at bounding box center [1305, 399] width 20 height 20
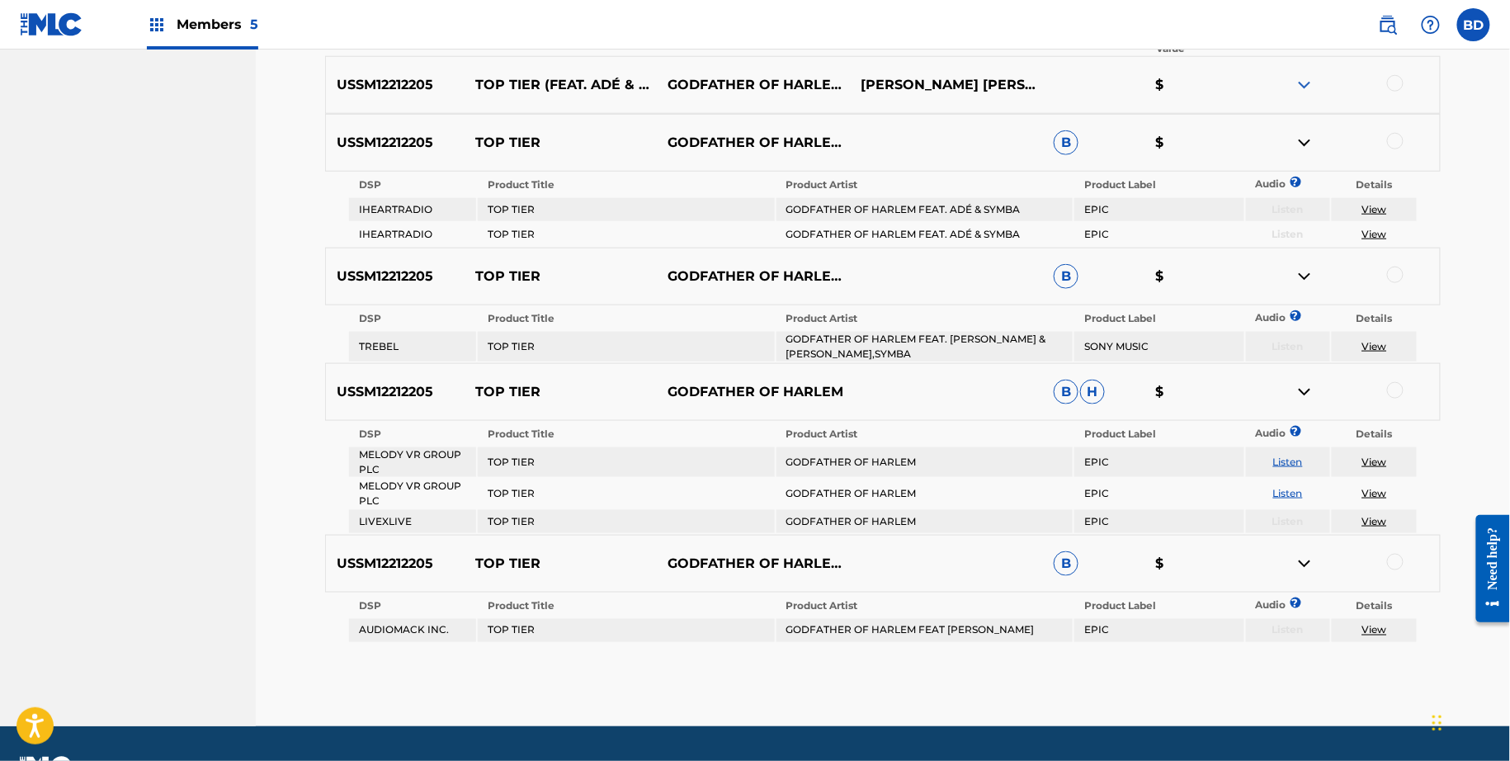
scroll to position [615, 0]
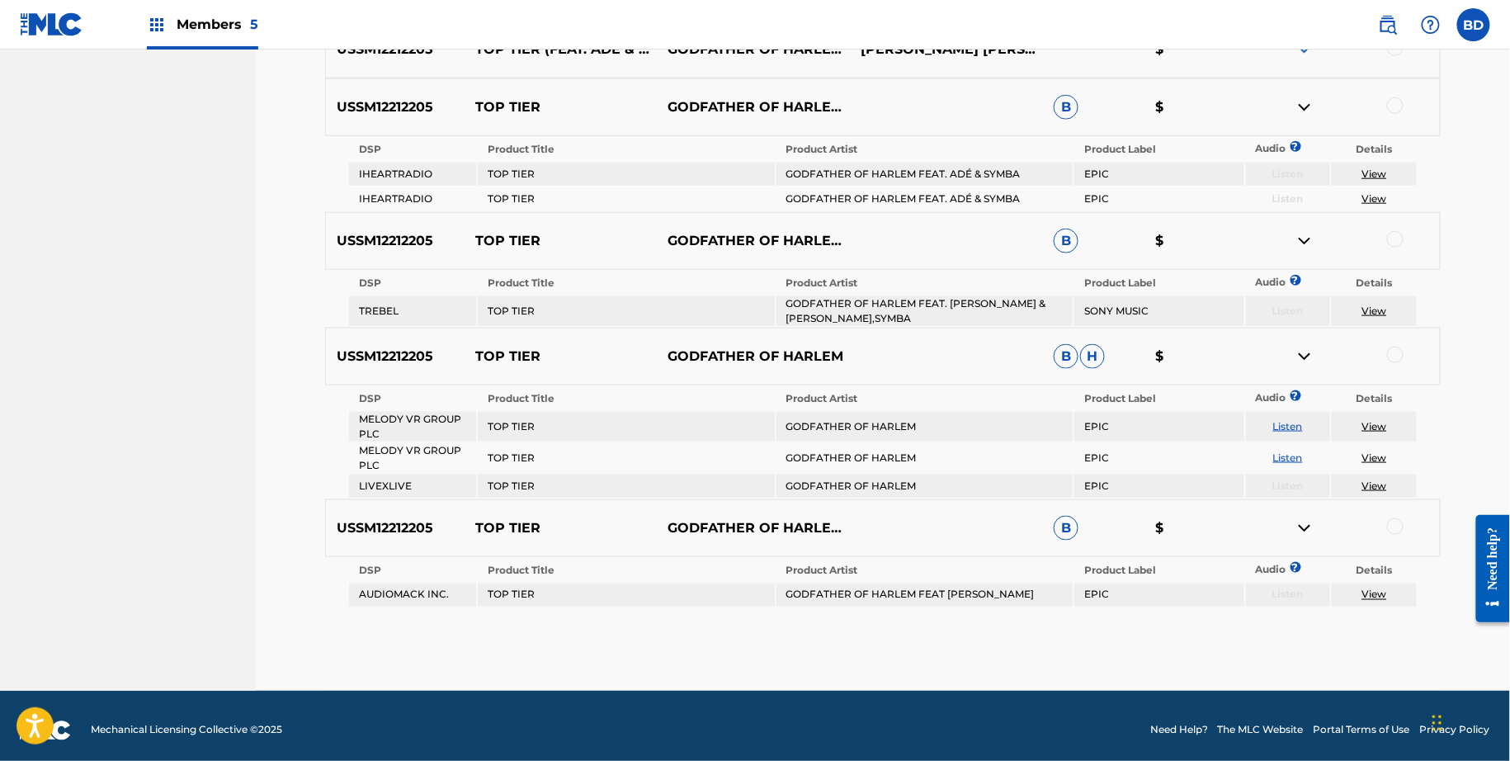
click at [1399, 350] on div at bounding box center [1395, 355] width 17 height 17
click at [1313, 356] on img at bounding box center [1305, 357] width 20 height 20
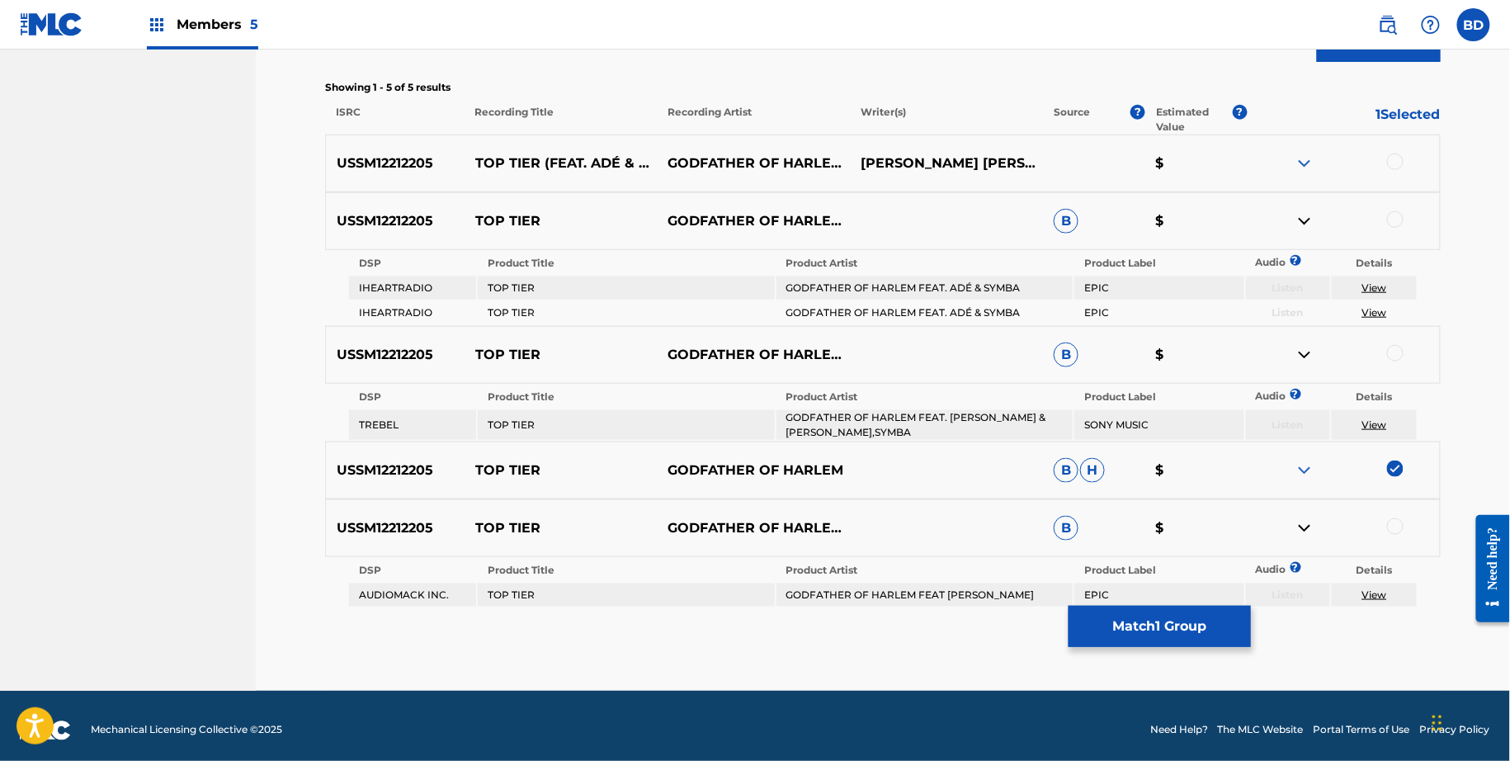
click at [1388, 224] on div at bounding box center [1343, 221] width 193 height 20
click at [1399, 216] on div at bounding box center [1395, 219] width 17 height 17
click at [1311, 218] on img at bounding box center [1305, 221] width 20 height 20
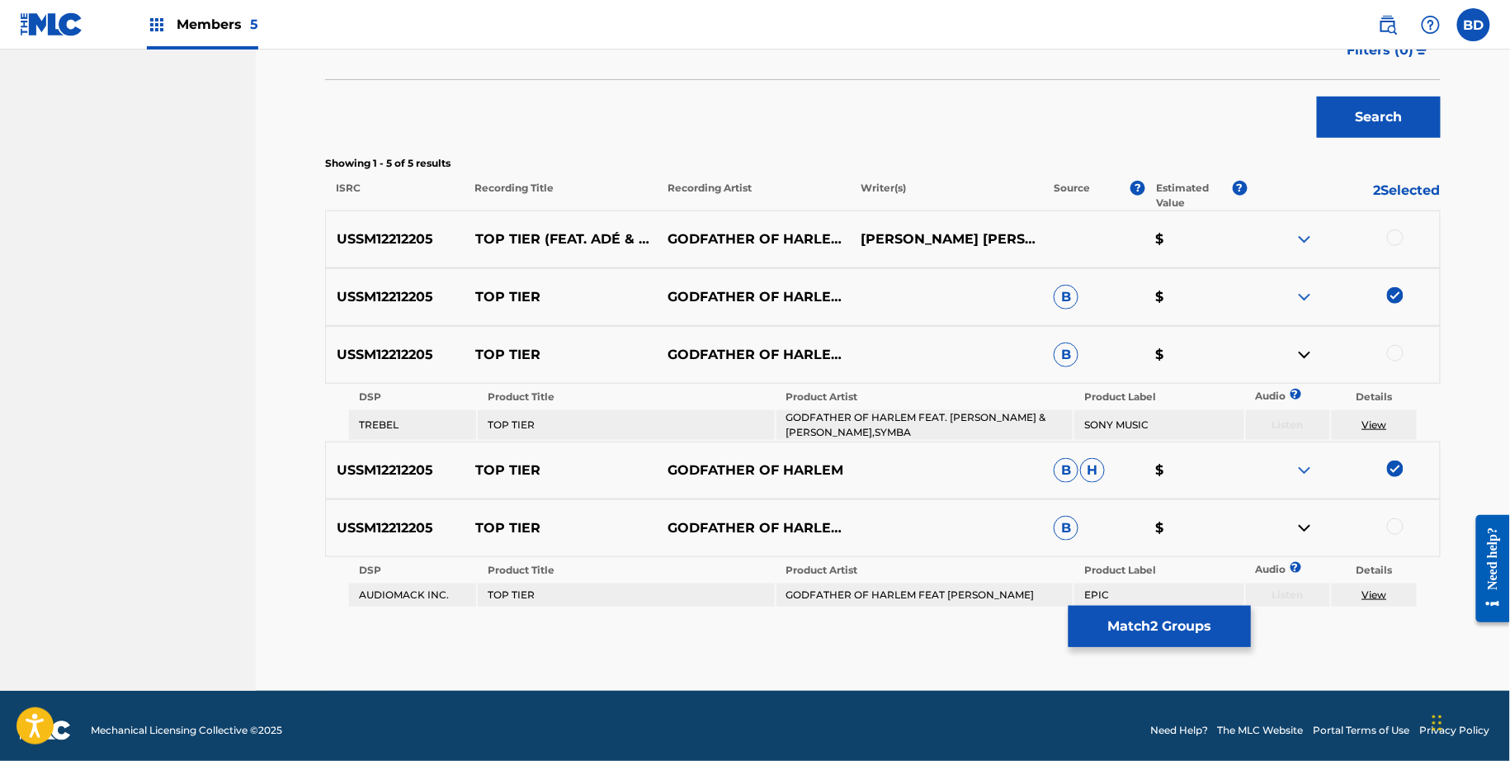
click at [1396, 353] on div at bounding box center [1395, 353] width 17 height 17
click at [1293, 353] on div at bounding box center [1343, 355] width 193 height 20
click at [1296, 353] on img at bounding box center [1305, 355] width 20 height 20
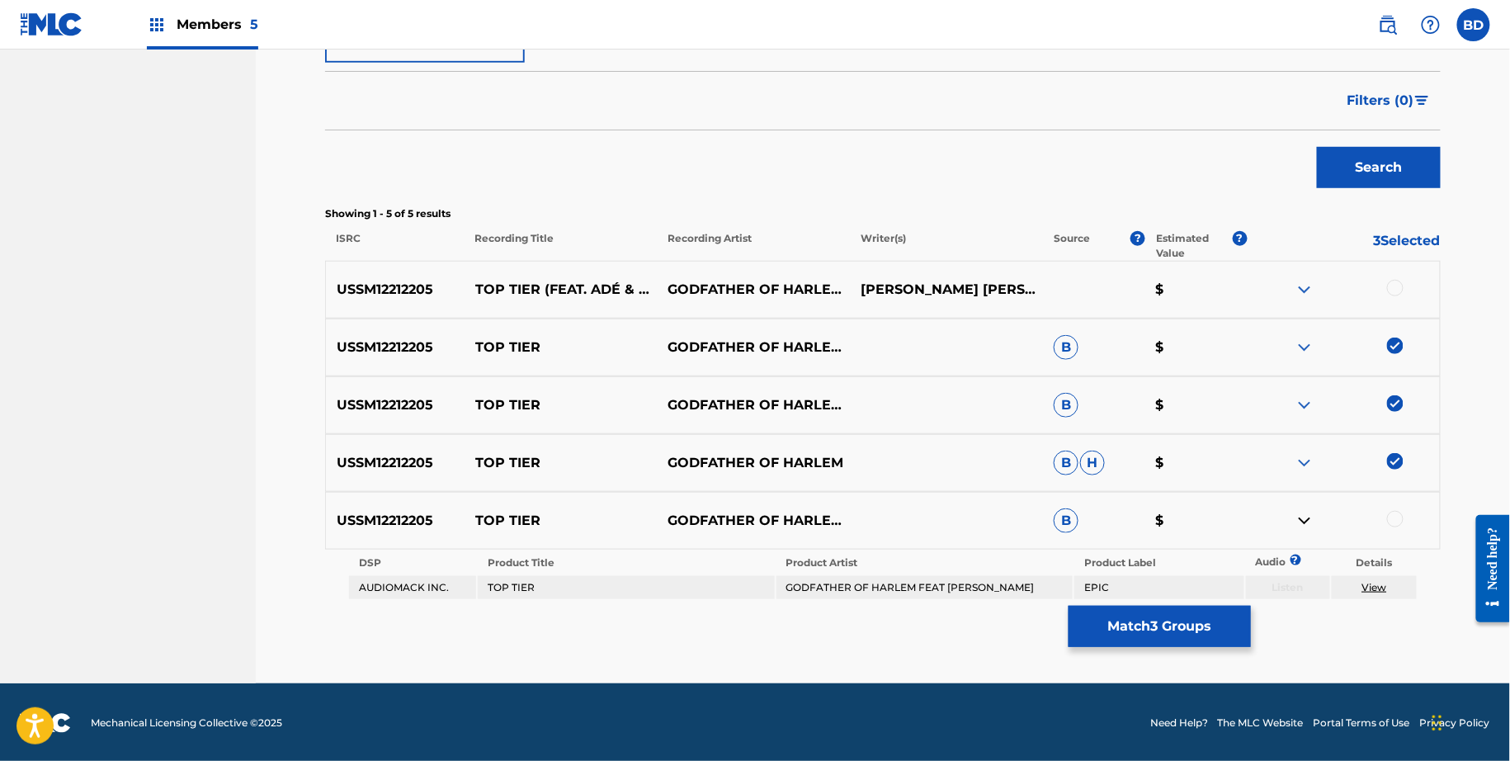
click at [1398, 515] on div at bounding box center [1395, 519] width 17 height 17
click at [1116, 613] on button "Match 4 Groups" at bounding box center [1160, 626] width 182 height 41
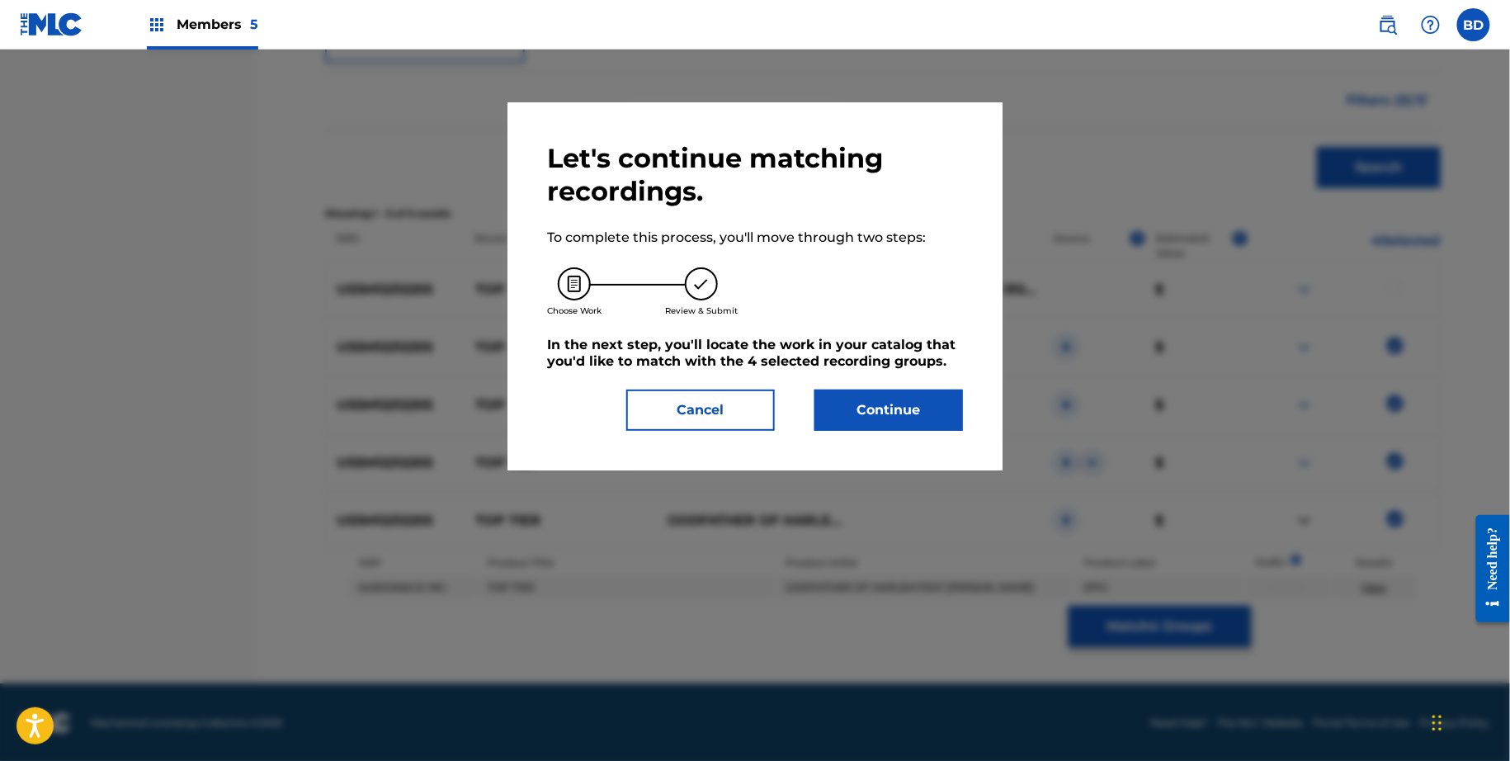
click at [924, 357] on h5 "In the next step, you'll locate the work in your catalog that you'd like to mat…" at bounding box center [755, 353] width 416 height 33
click at [918, 419] on button "Continue" at bounding box center [888, 409] width 149 height 41
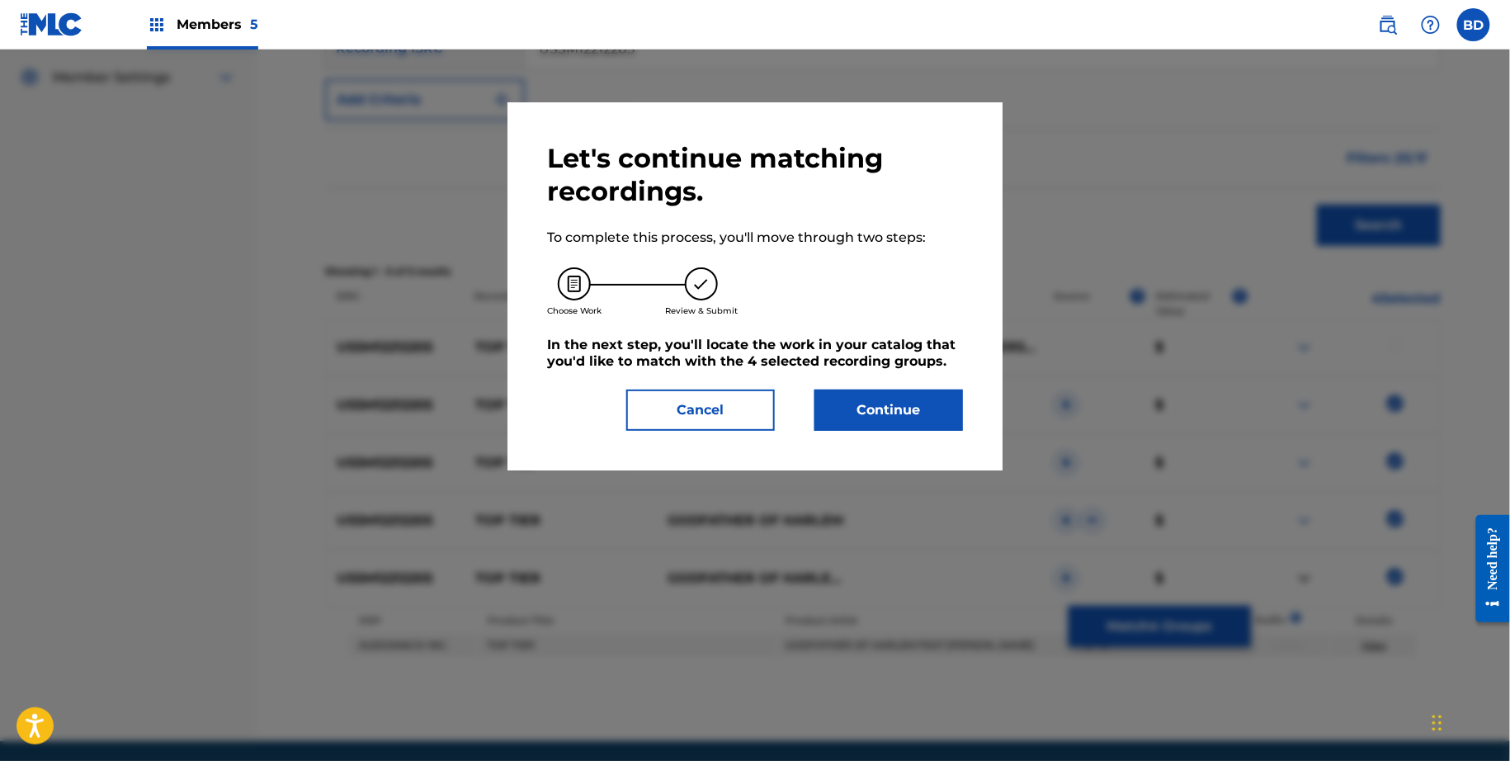
scroll to position [337, 0]
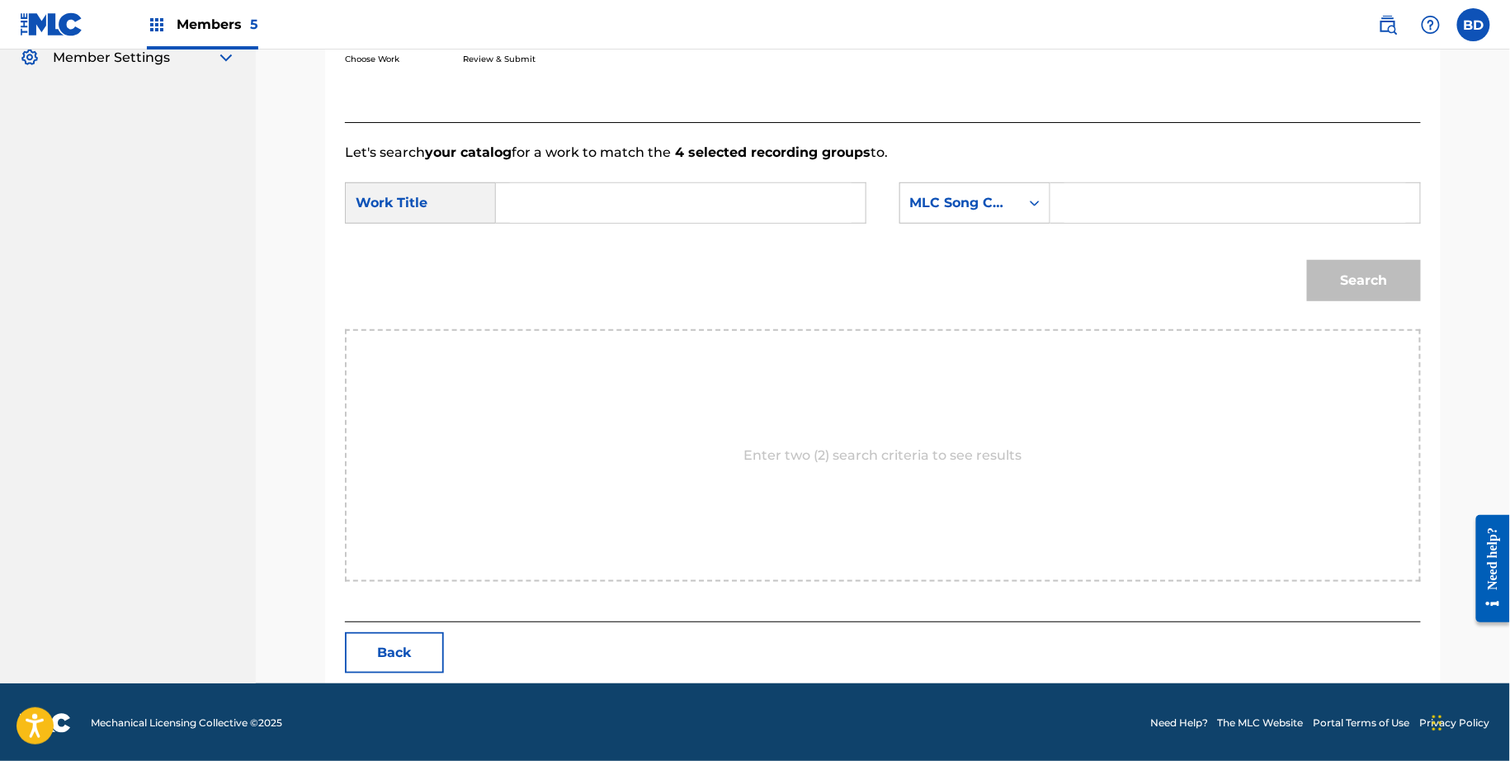
click at [1112, 206] on input "Search Form" at bounding box center [1235, 203] width 342 height 40
paste input "TA65JM"
type input "TA65JM"
click at [769, 154] on strong "4 selected recording groups" at bounding box center [771, 152] width 200 height 16
click at [771, 183] on input "Search Form" at bounding box center [681, 203] width 342 height 40
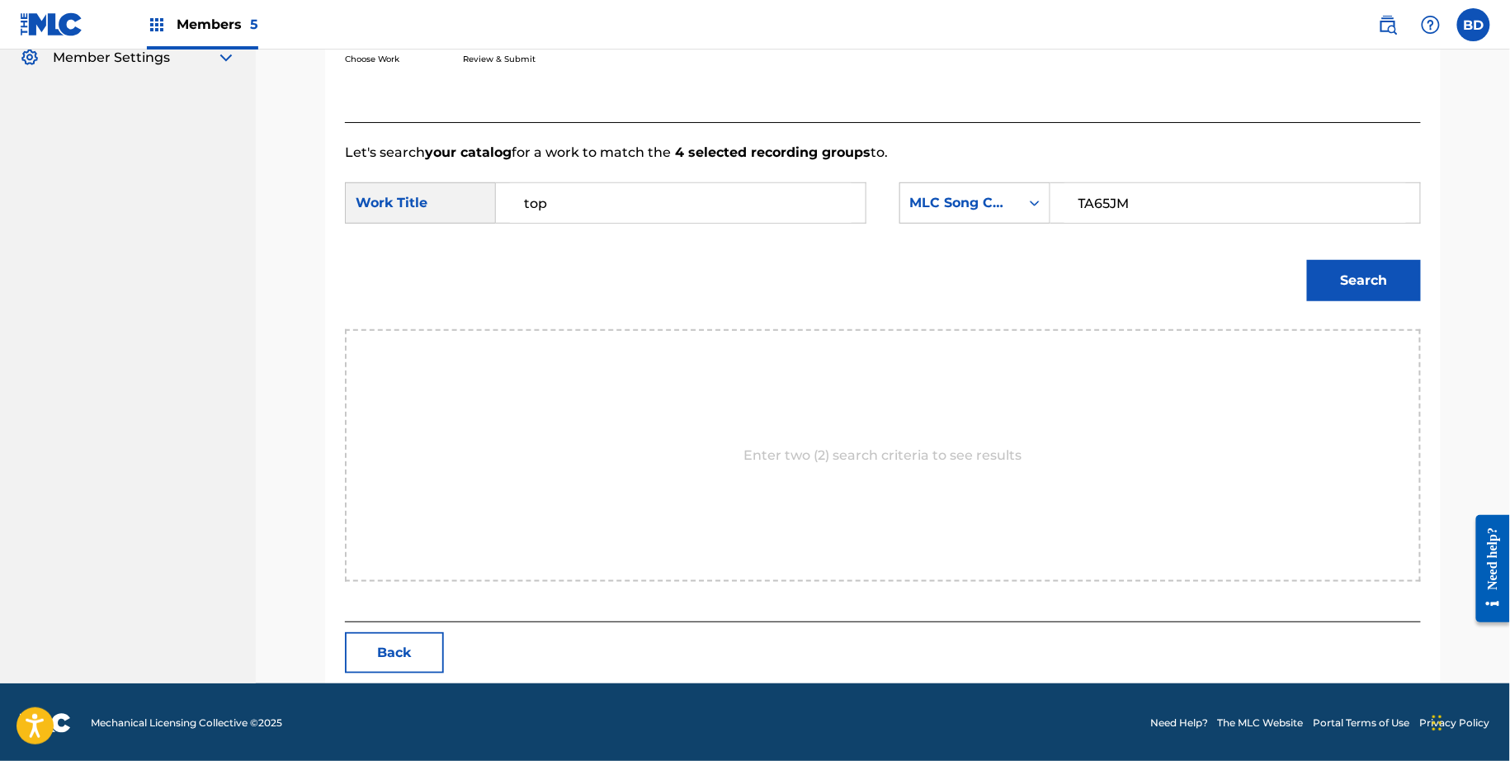
type input "top"
click at [1307, 260] on button "Search" at bounding box center [1364, 280] width 114 height 41
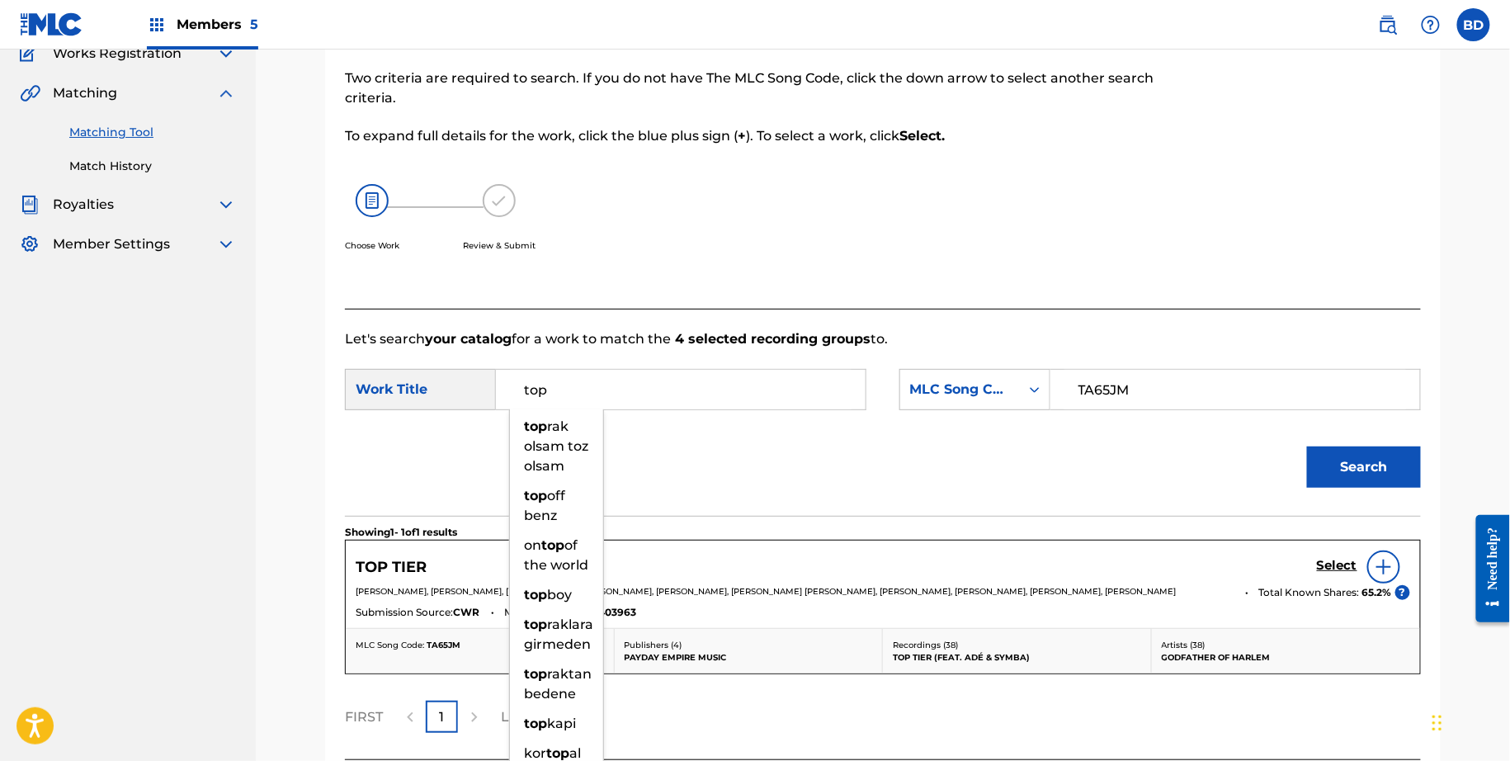
scroll to position [297, 0]
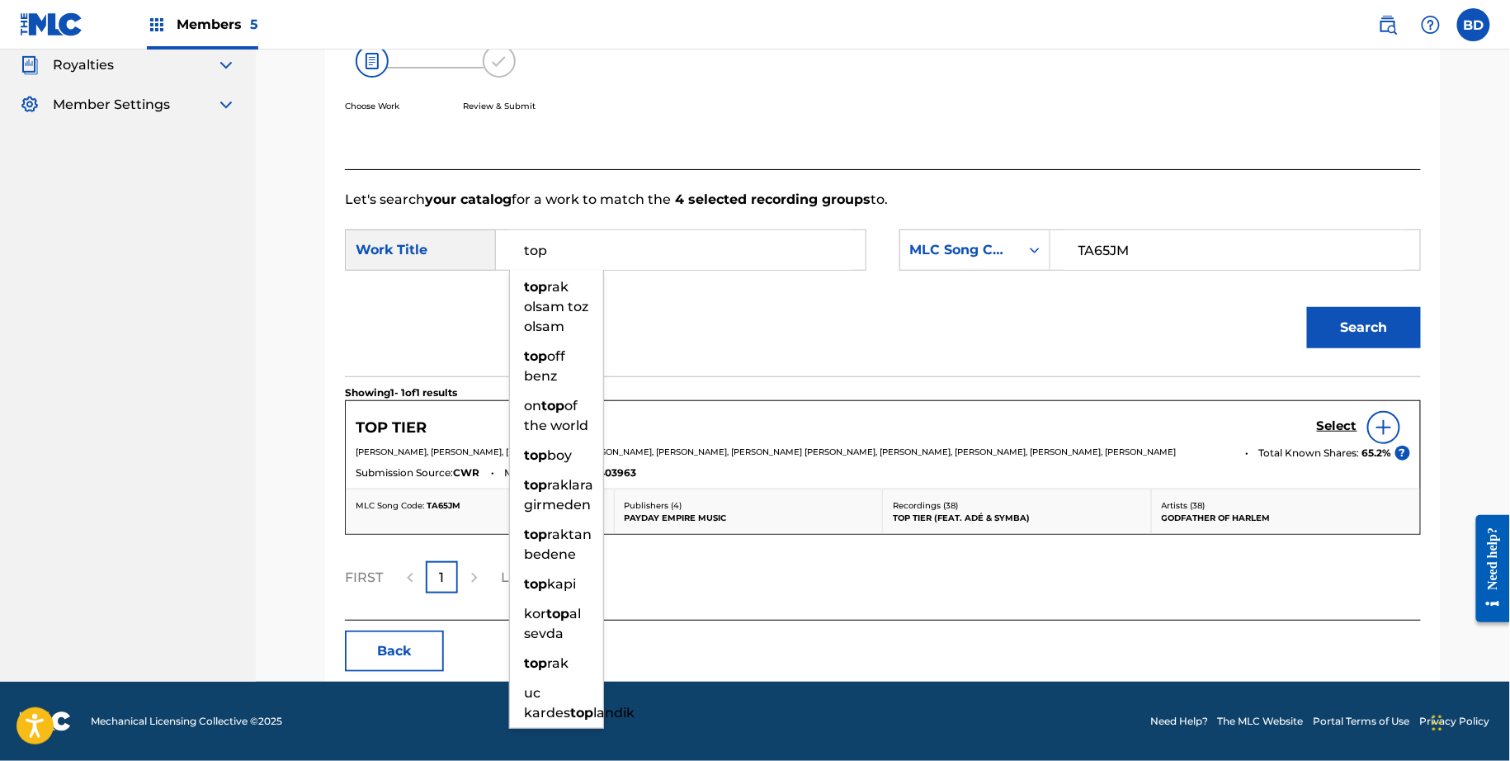
click at [1332, 426] on link "Select" at bounding box center [1337, 427] width 40 height 18
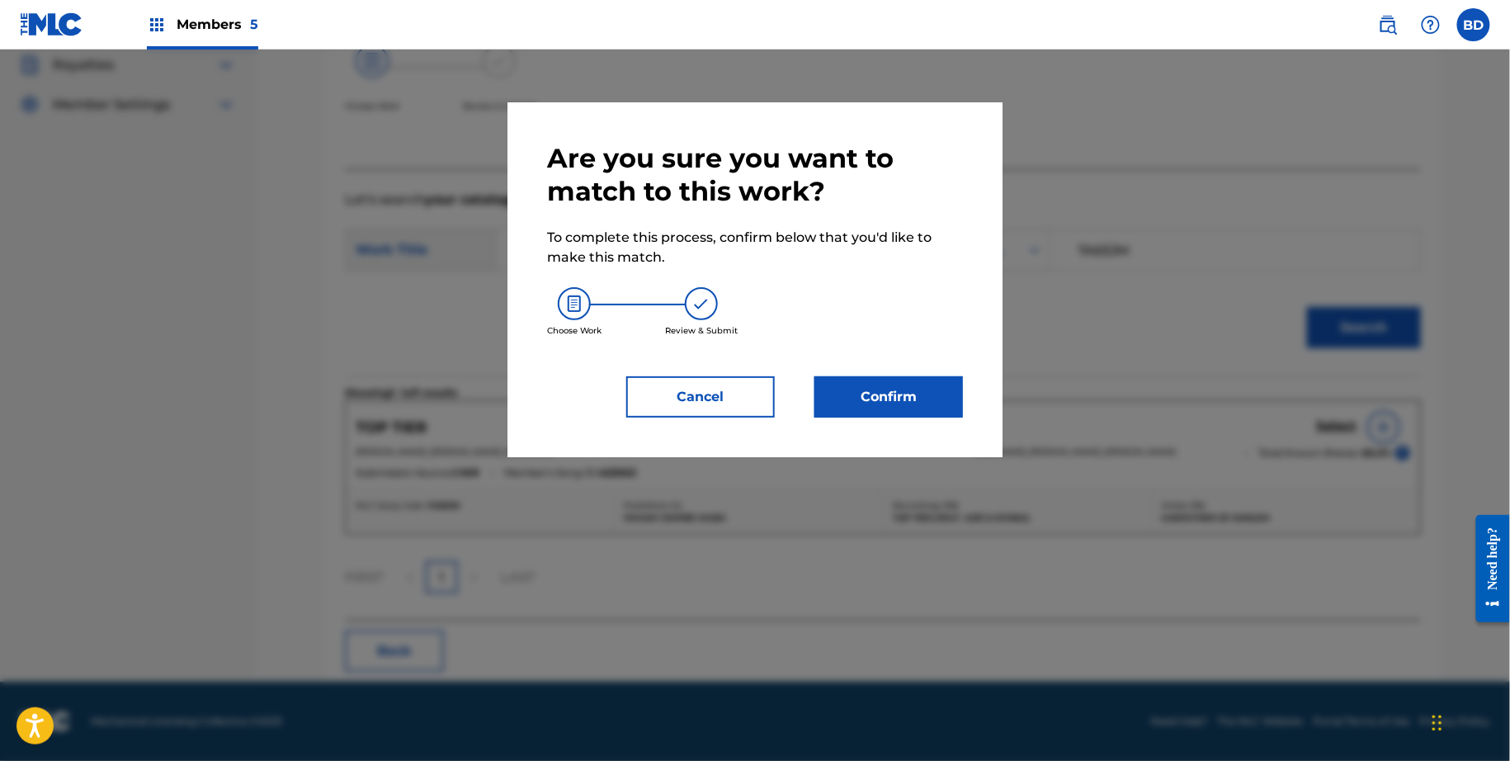
click at [877, 390] on button "Confirm" at bounding box center [888, 396] width 149 height 41
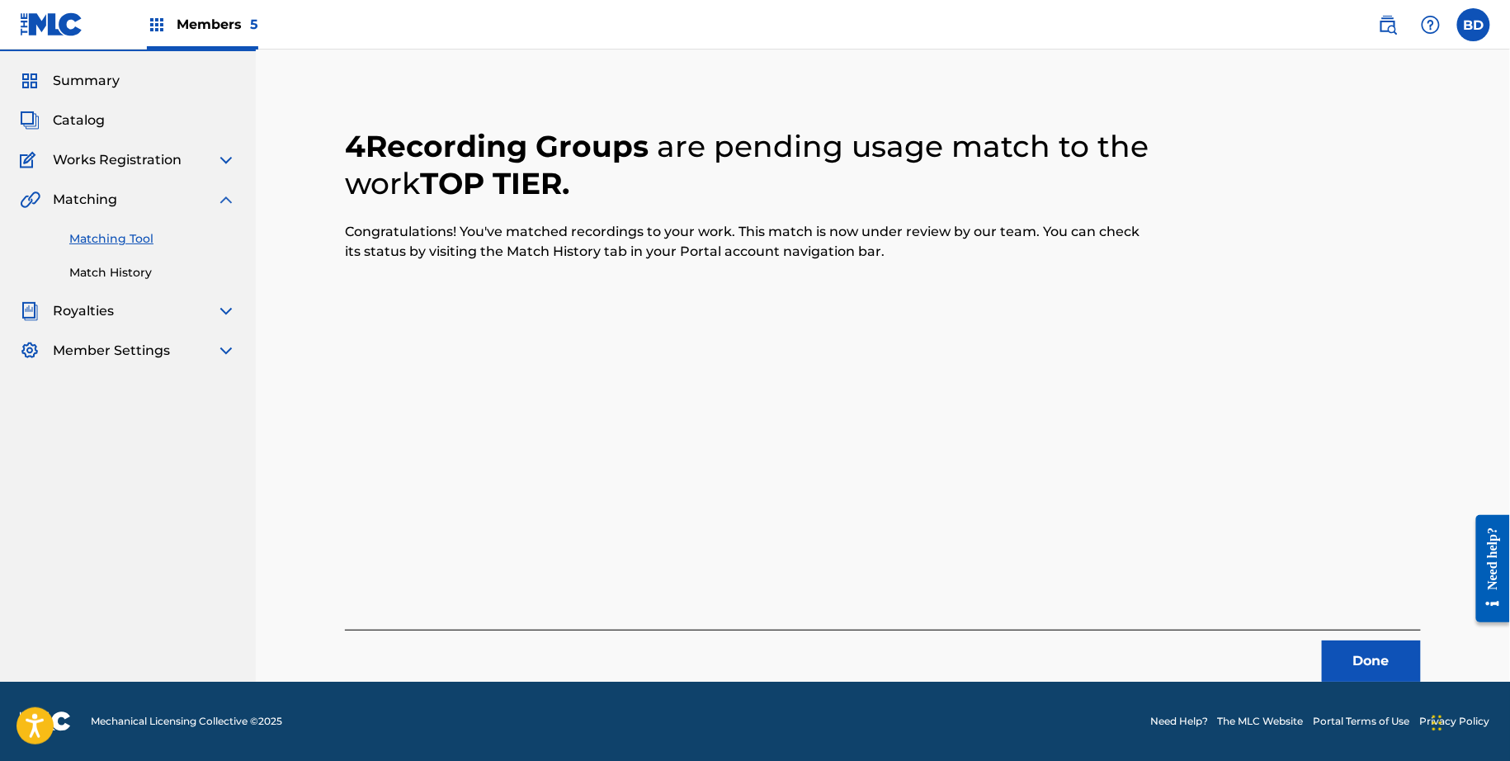
scroll to position [44, 0]
click at [172, 276] on link "Match History" at bounding box center [152, 272] width 167 height 17
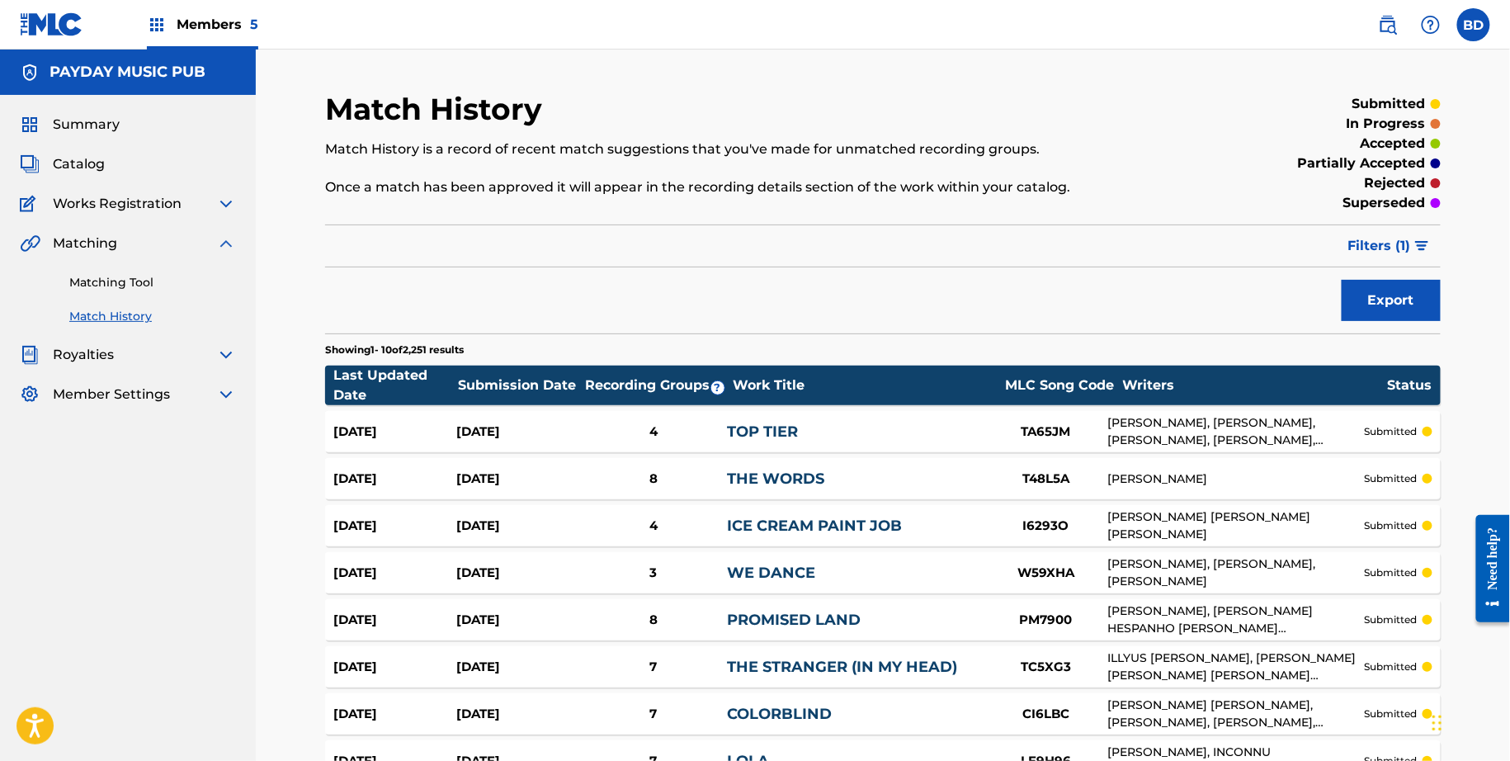
click at [668, 437] on div "4" at bounding box center [653, 431] width 148 height 19
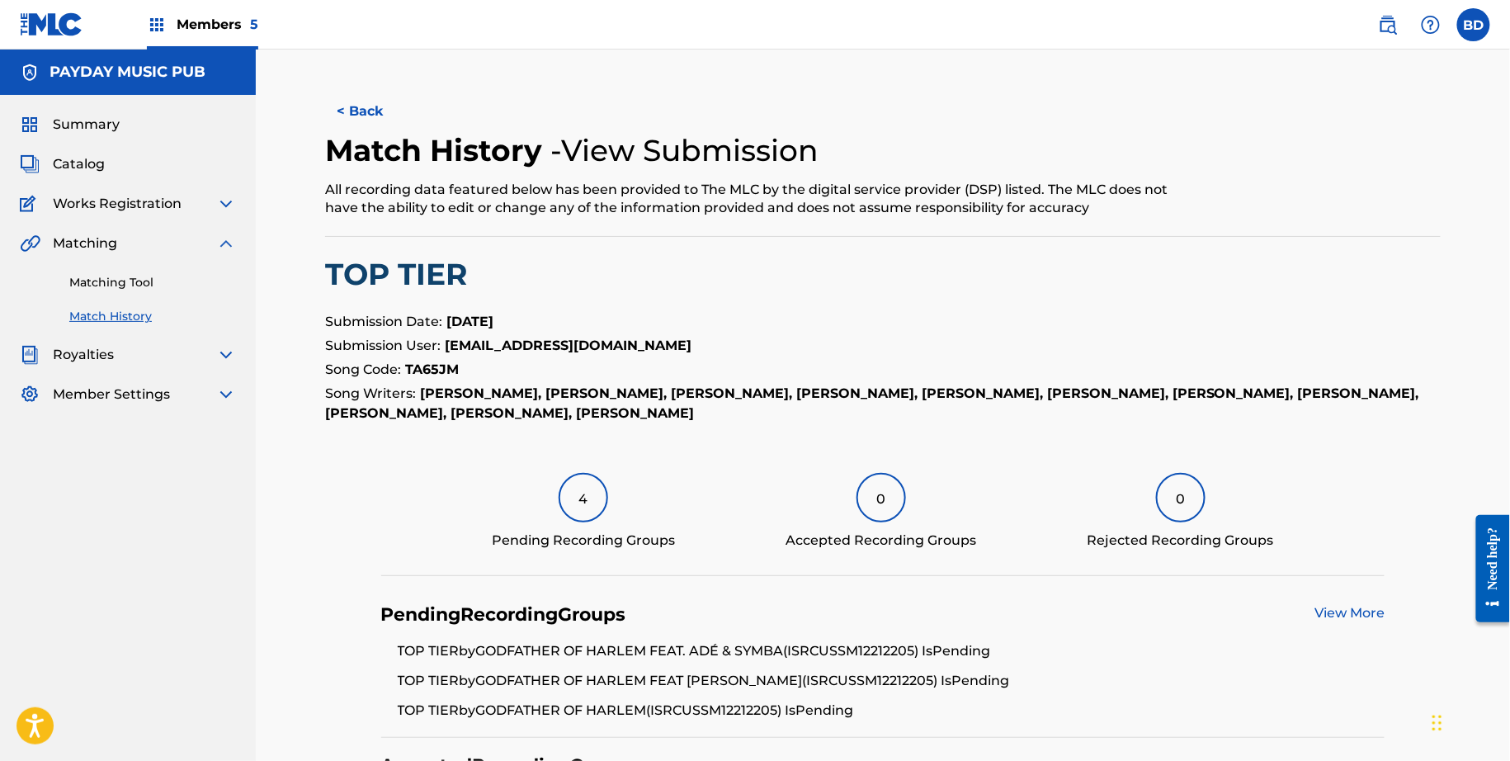
click at [168, 284] on link "Matching Tool" at bounding box center [152, 282] width 167 height 17
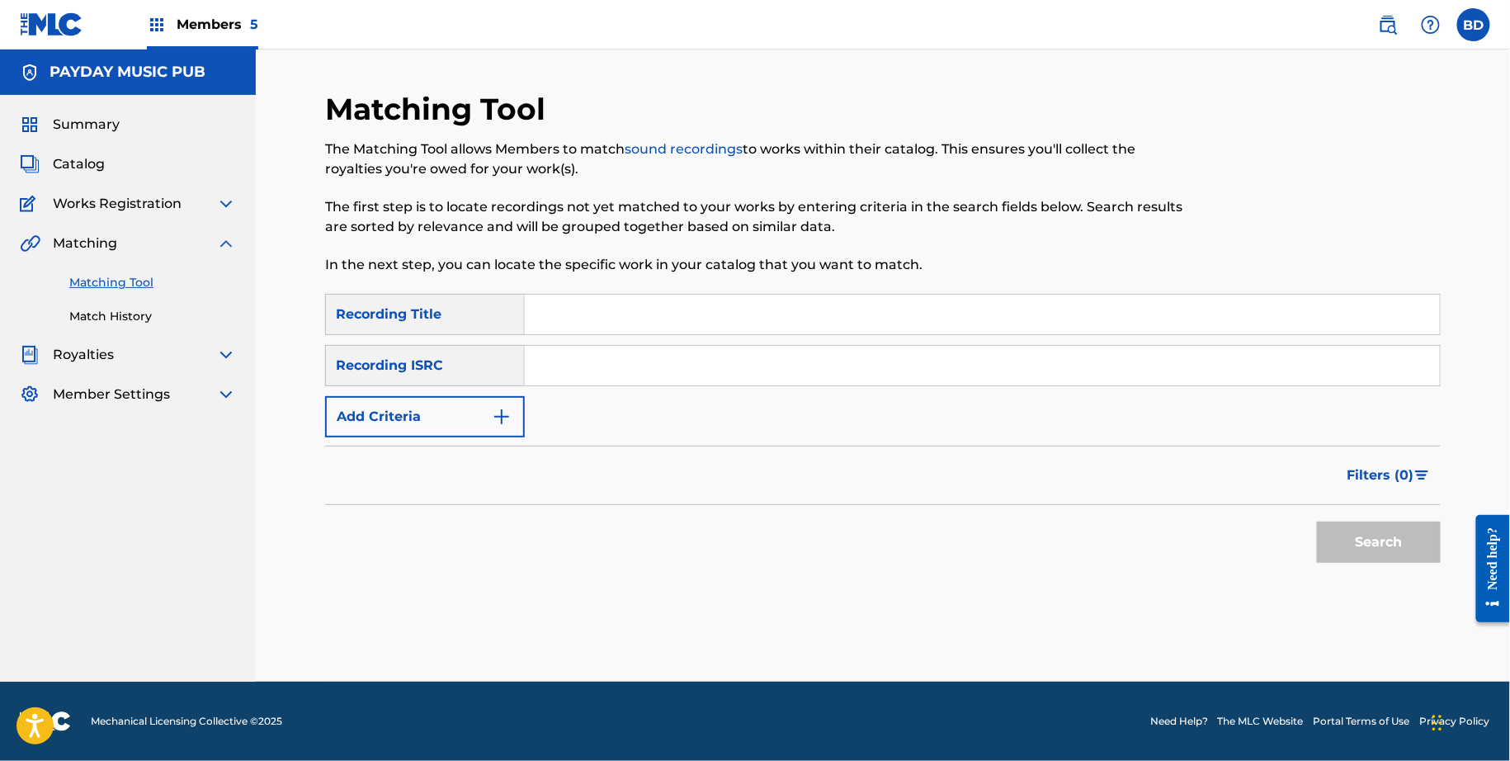
paste input "USSM12101690"
click at [642, 365] on input "Search Form" at bounding box center [982, 366] width 915 height 40
click at [1317, 522] on button "Search" at bounding box center [1379, 542] width 124 height 41
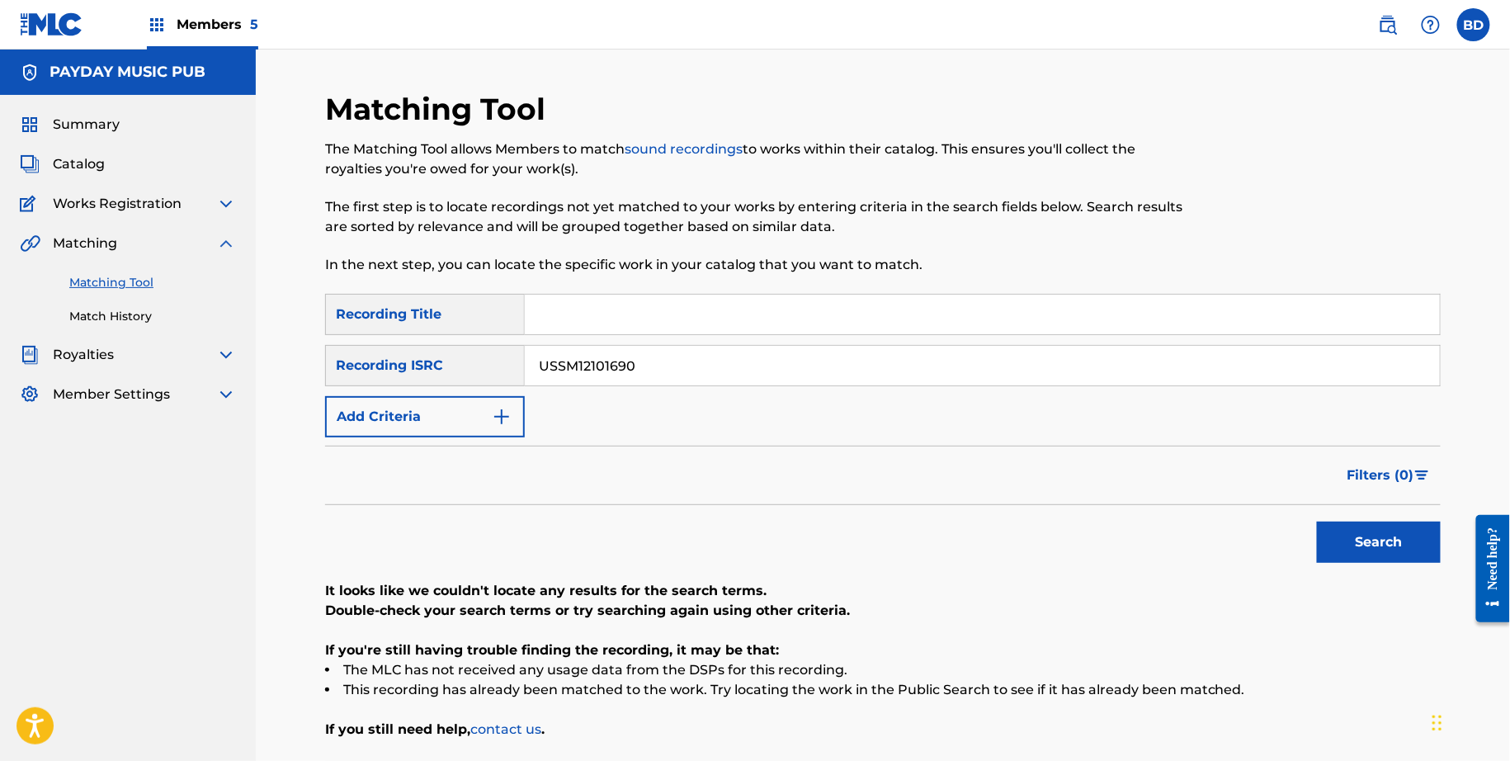
scroll to position [139, 0]
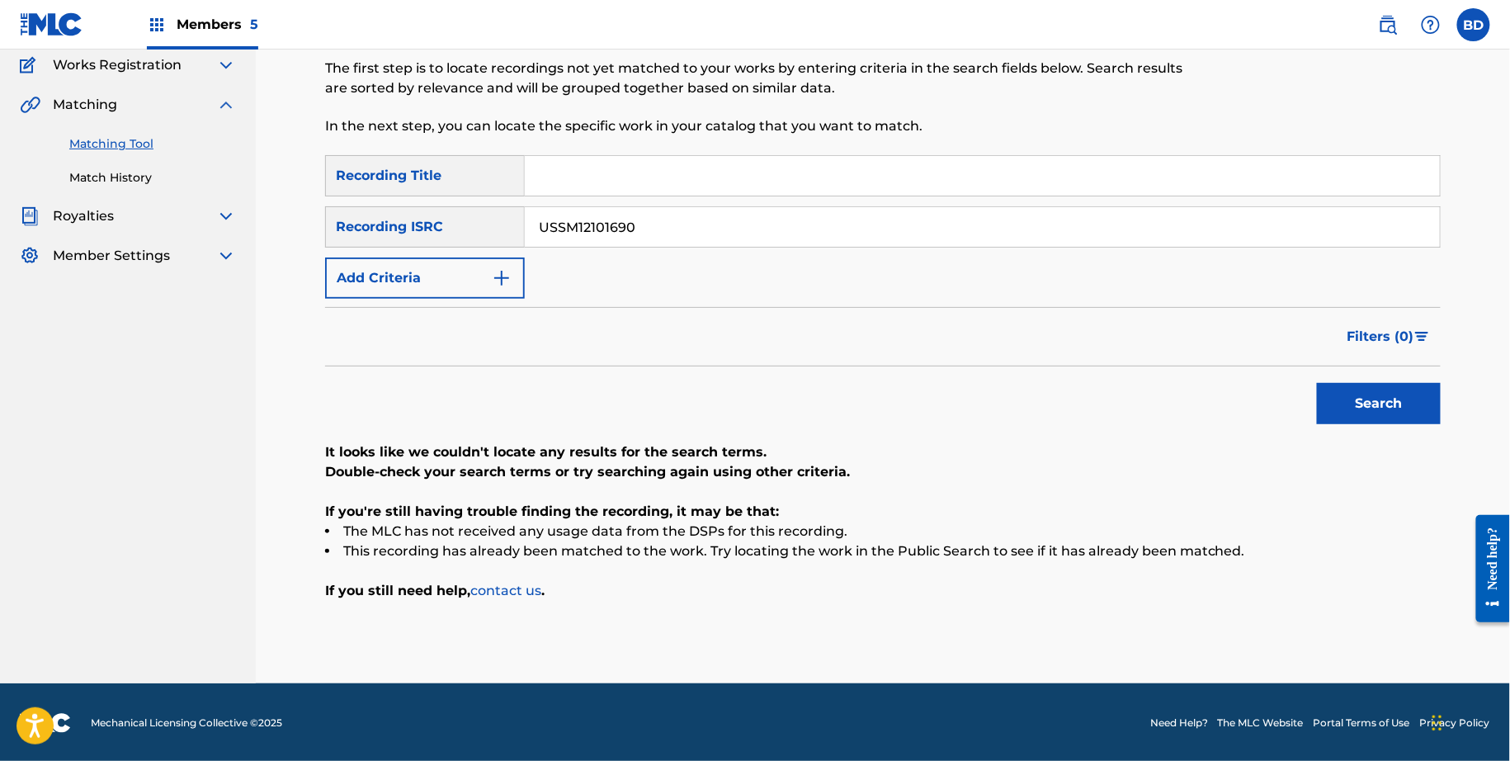
click at [649, 234] on input "USSM12101690" at bounding box center [982, 227] width 915 height 40
paste input "0758"
click at [1317, 383] on button "Search" at bounding box center [1379, 403] width 124 height 41
click at [560, 225] on input "USSM12100758" at bounding box center [982, 227] width 915 height 40
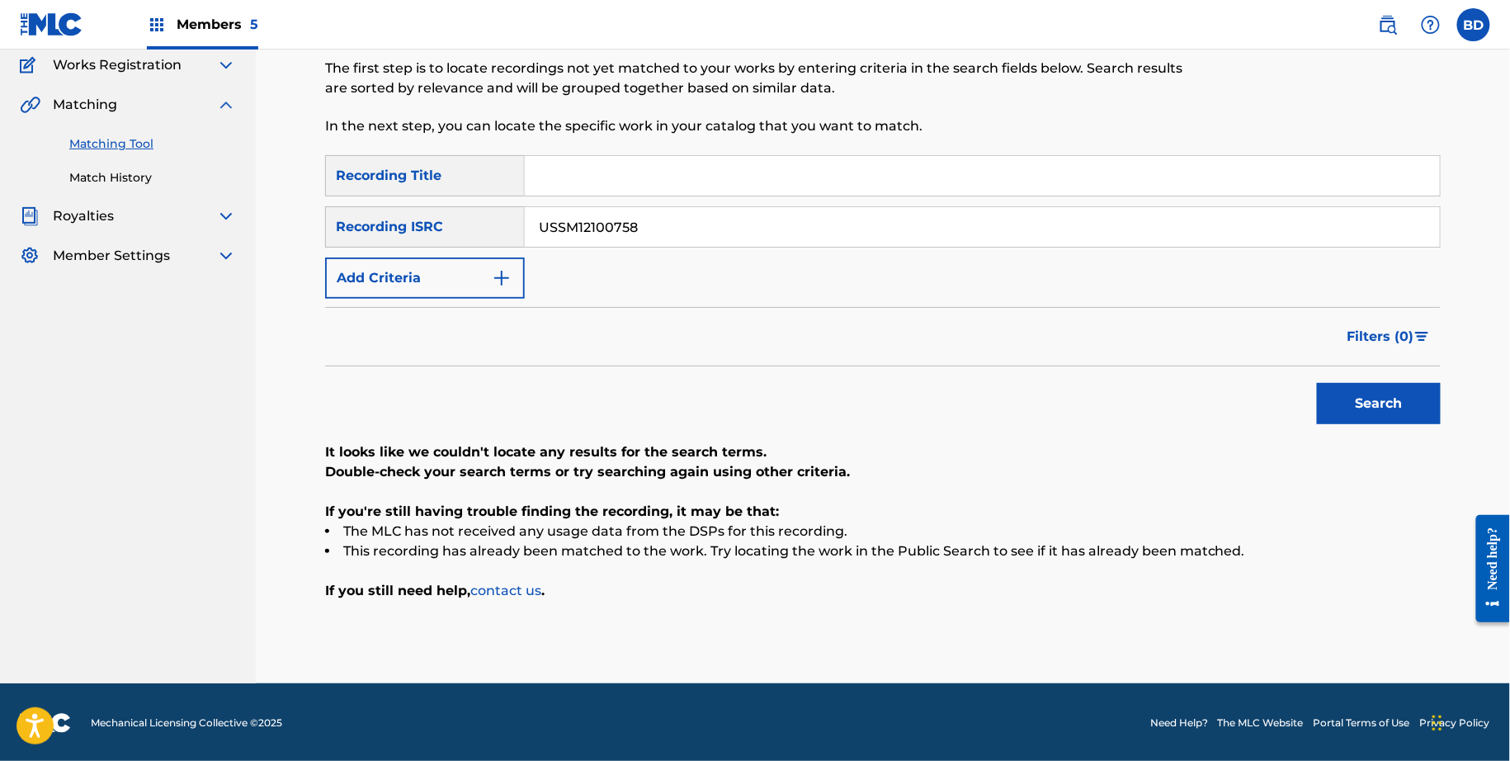
click at [560, 225] on input "USSM12100758" at bounding box center [982, 227] width 915 height 40
paste input "37"
click at [1317, 383] on button "Search" at bounding box center [1379, 403] width 124 height 41
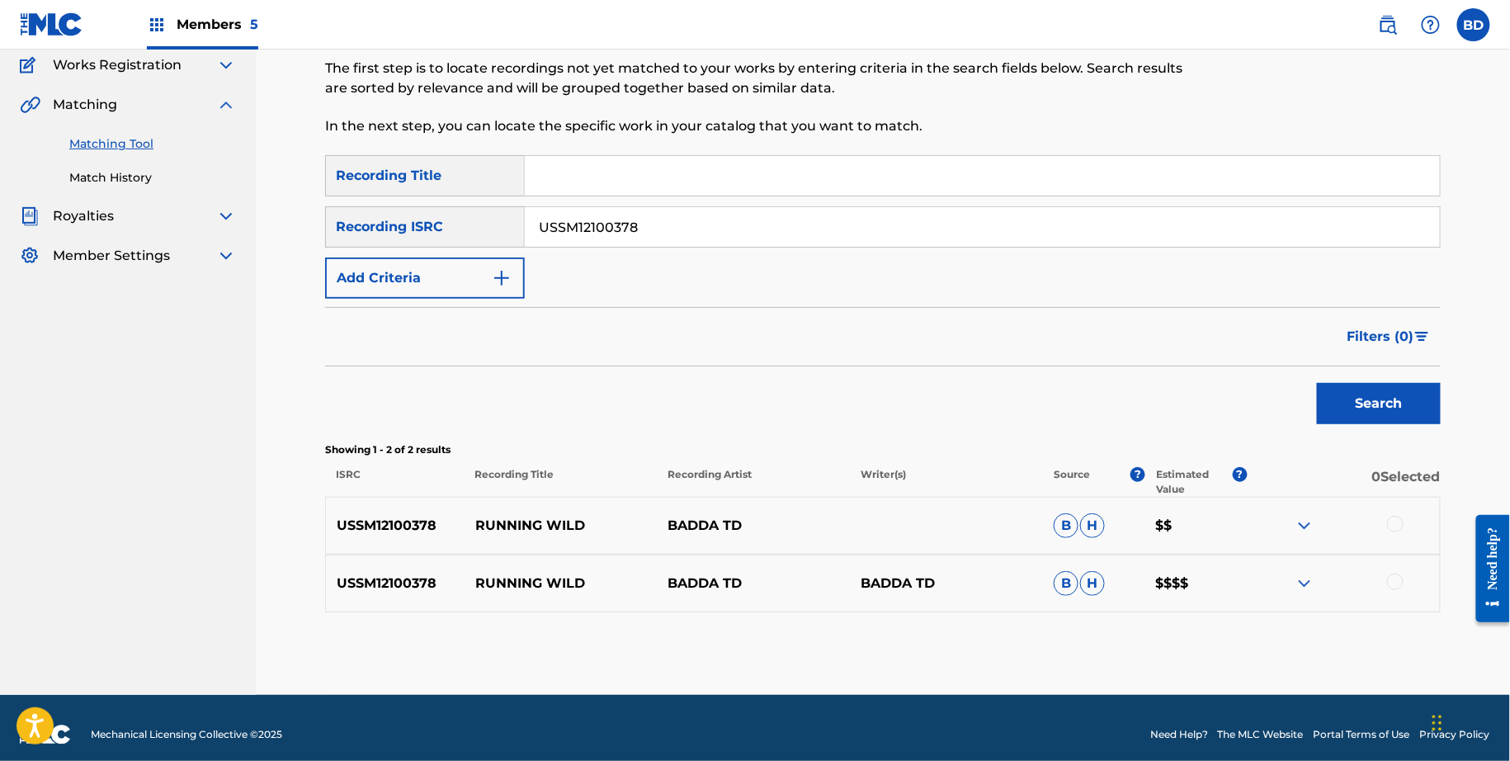
scroll to position [150, 0]
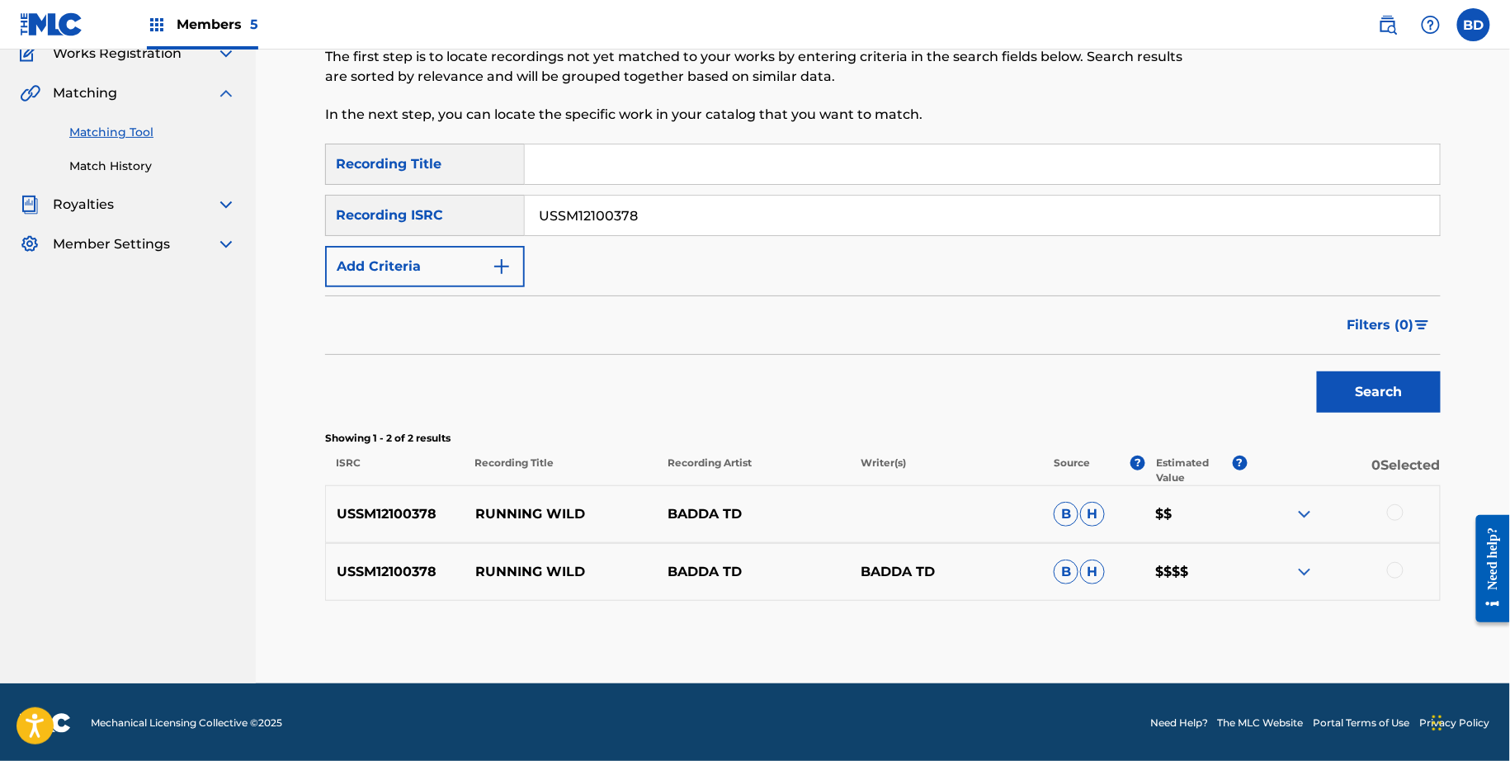
click at [1304, 559] on div "USSM12100378 RUNNING WILD BADDA TD BADDA TD B H $$$$" at bounding box center [883, 572] width 1116 height 58
click at [1298, 571] on img at bounding box center [1305, 572] width 20 height 20
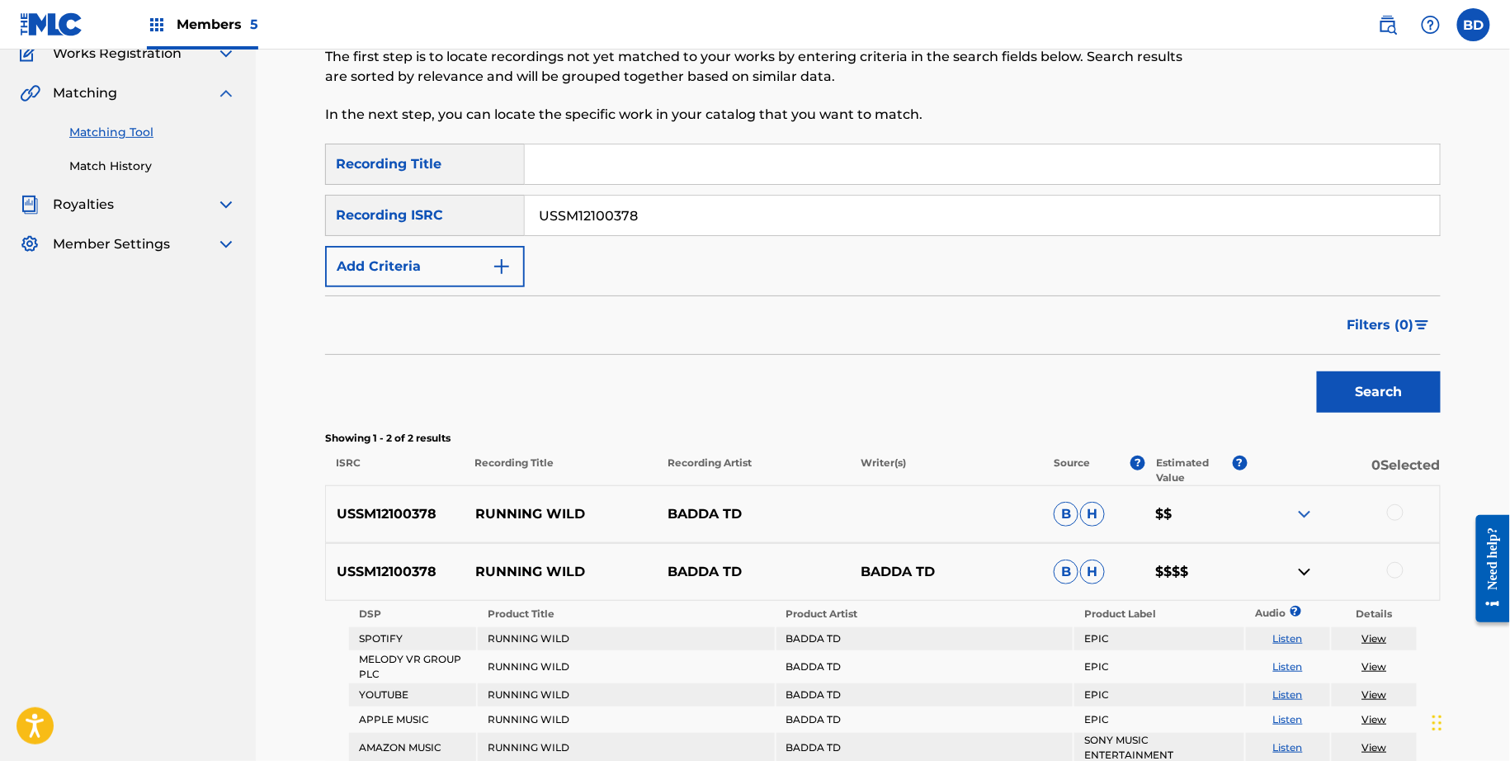
click at [1304, 512] on img at bounding box center [1305, 514] width 20 height 20
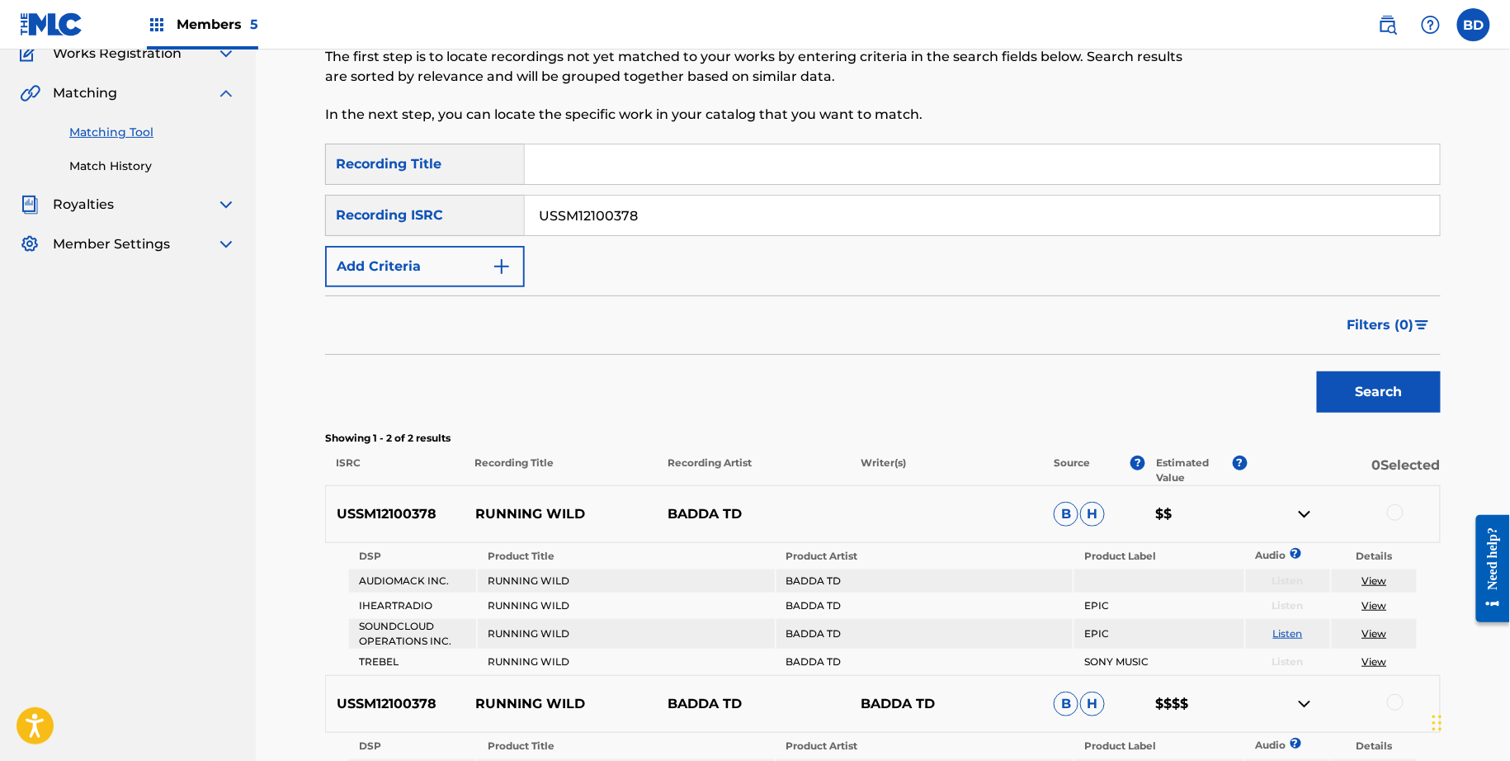
scroll to position [341, 0]
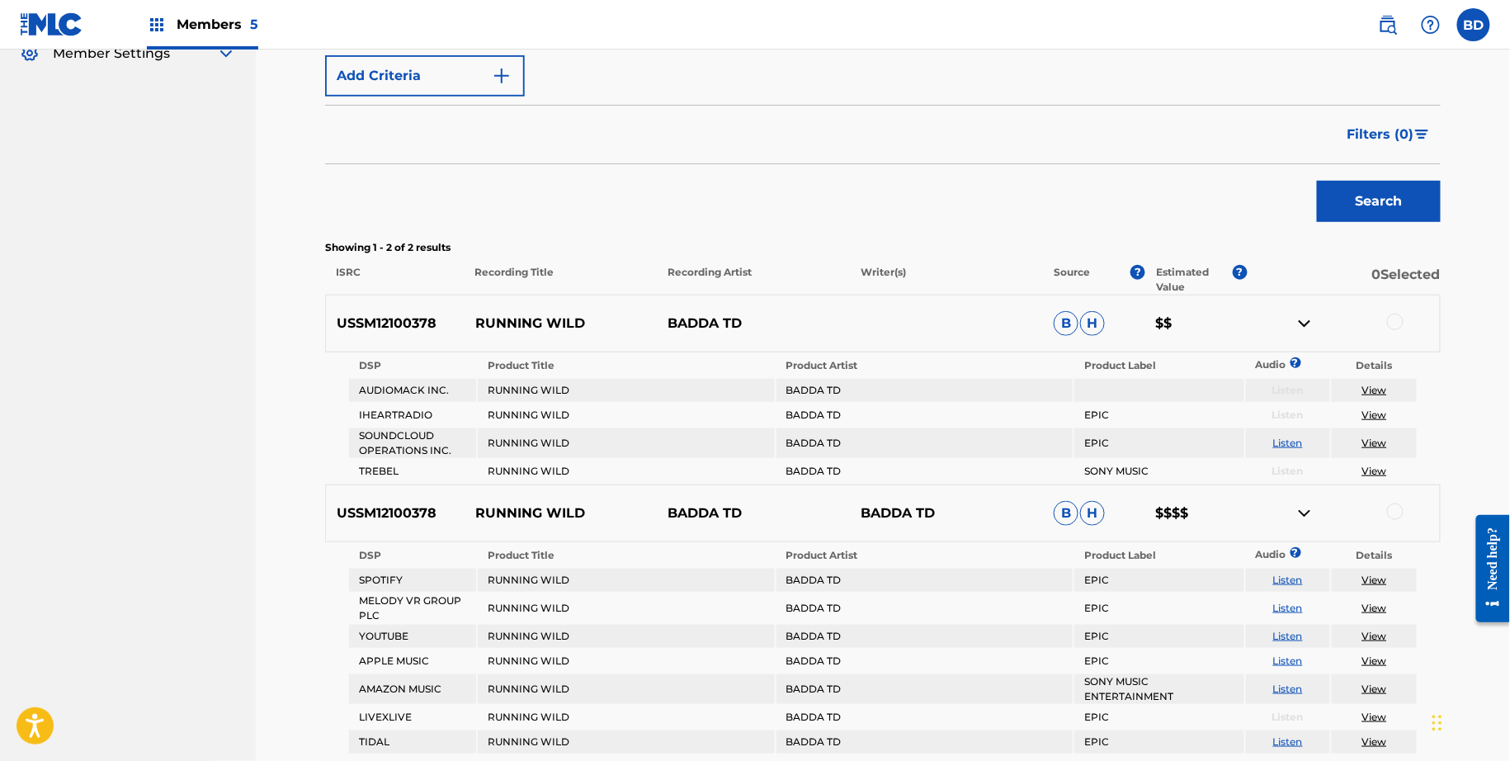
click at [511, 325] on p "RUNNING WILD" at bounding box center [561, 324] width 193 height 20
copy p "RUNNING WILD"
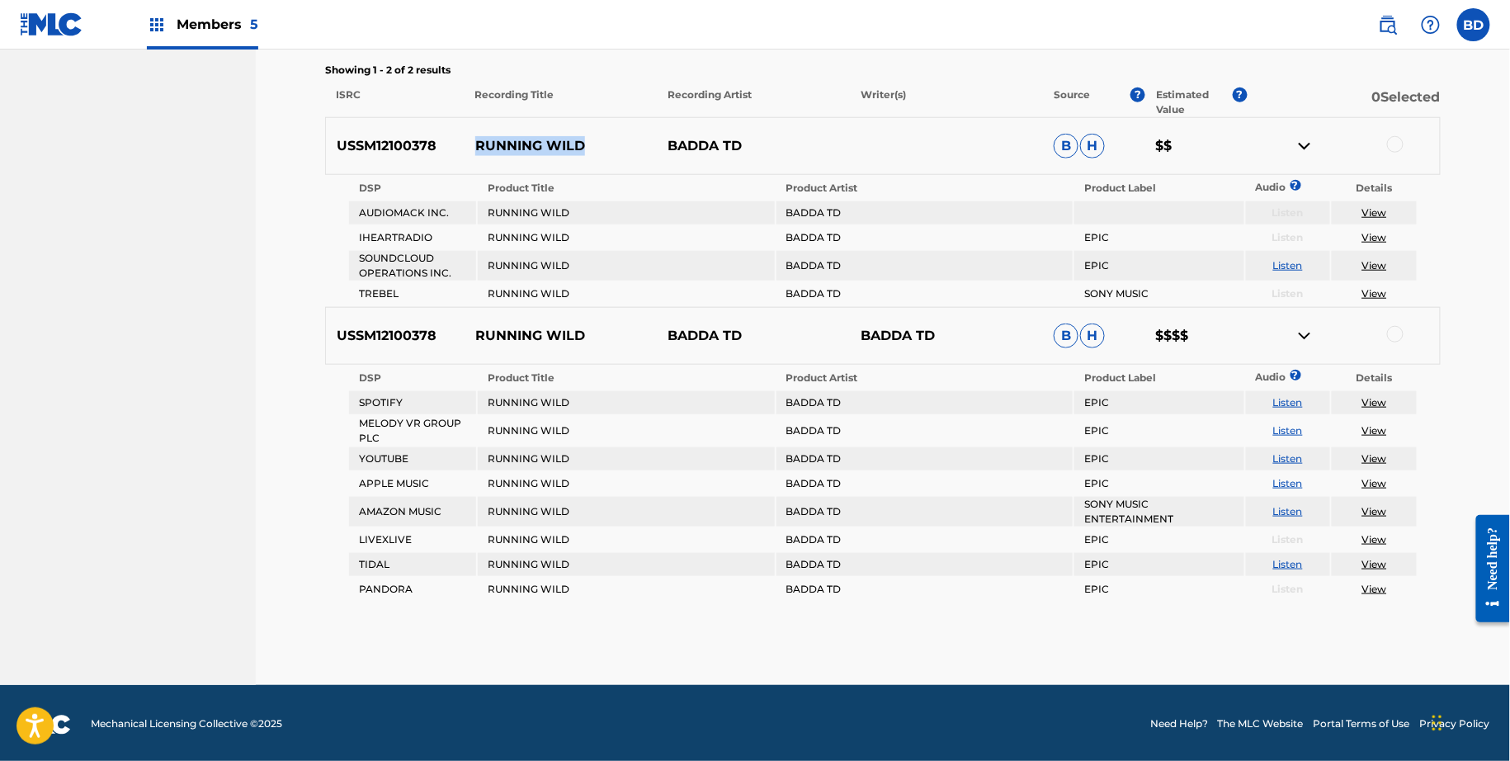
scroll to position [491, 0]
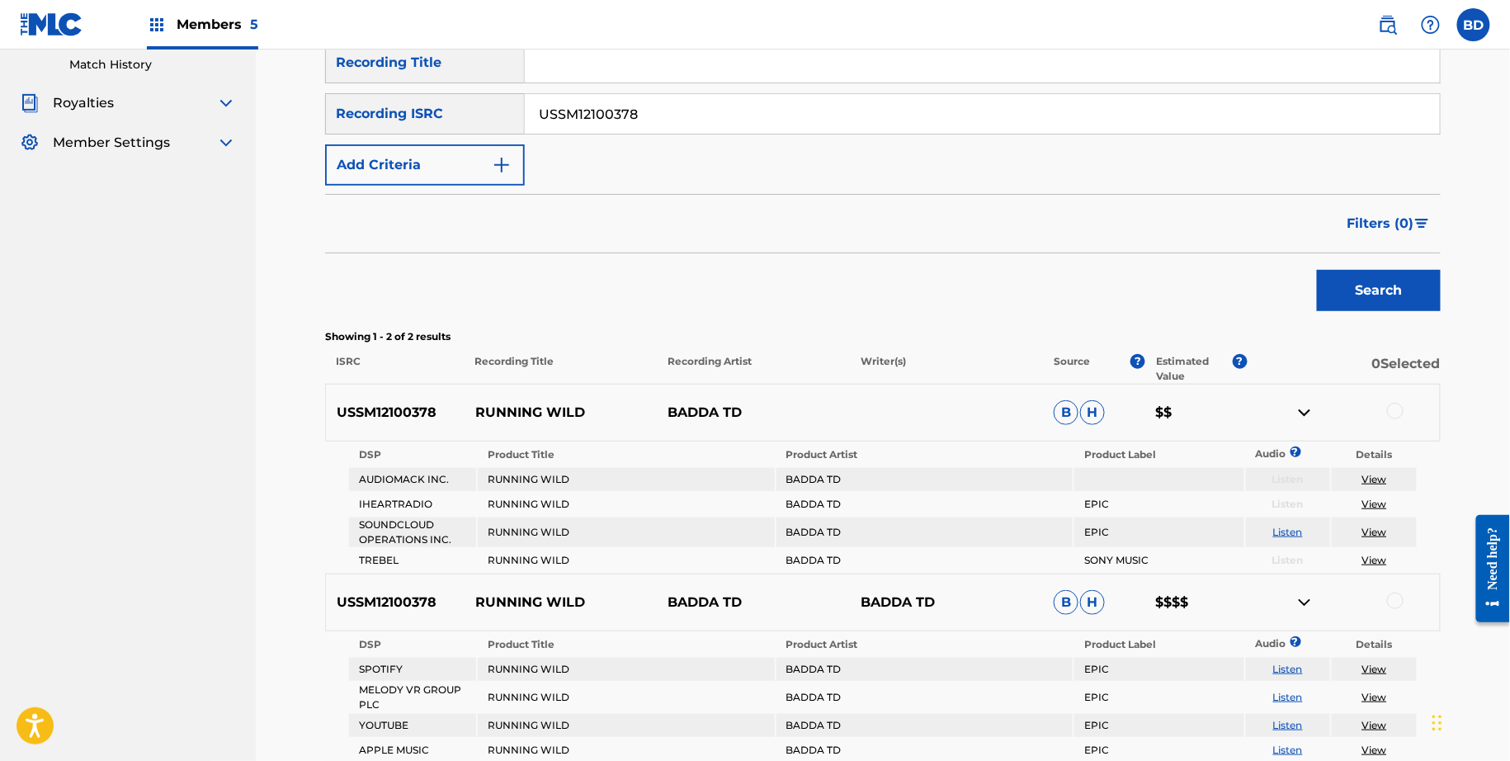
click at [581, 118] on input "USSM12100378" at bounding box center [982, 114] width 915 height 40
paste input "001007"
click at [1317, 270] on button "Search" at bounding box center [1379, 290] width 124 height 41
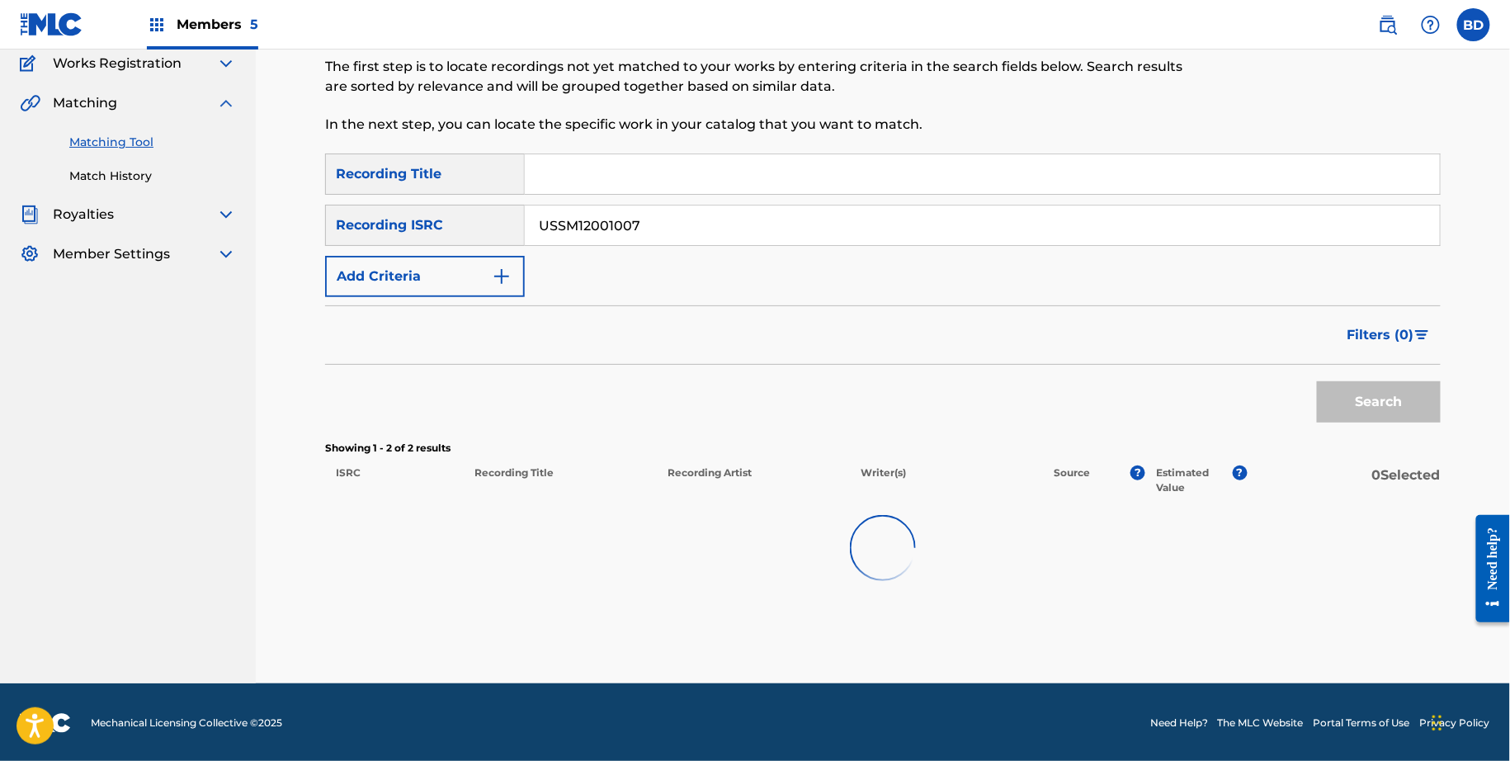
scroll to position [150, 0]
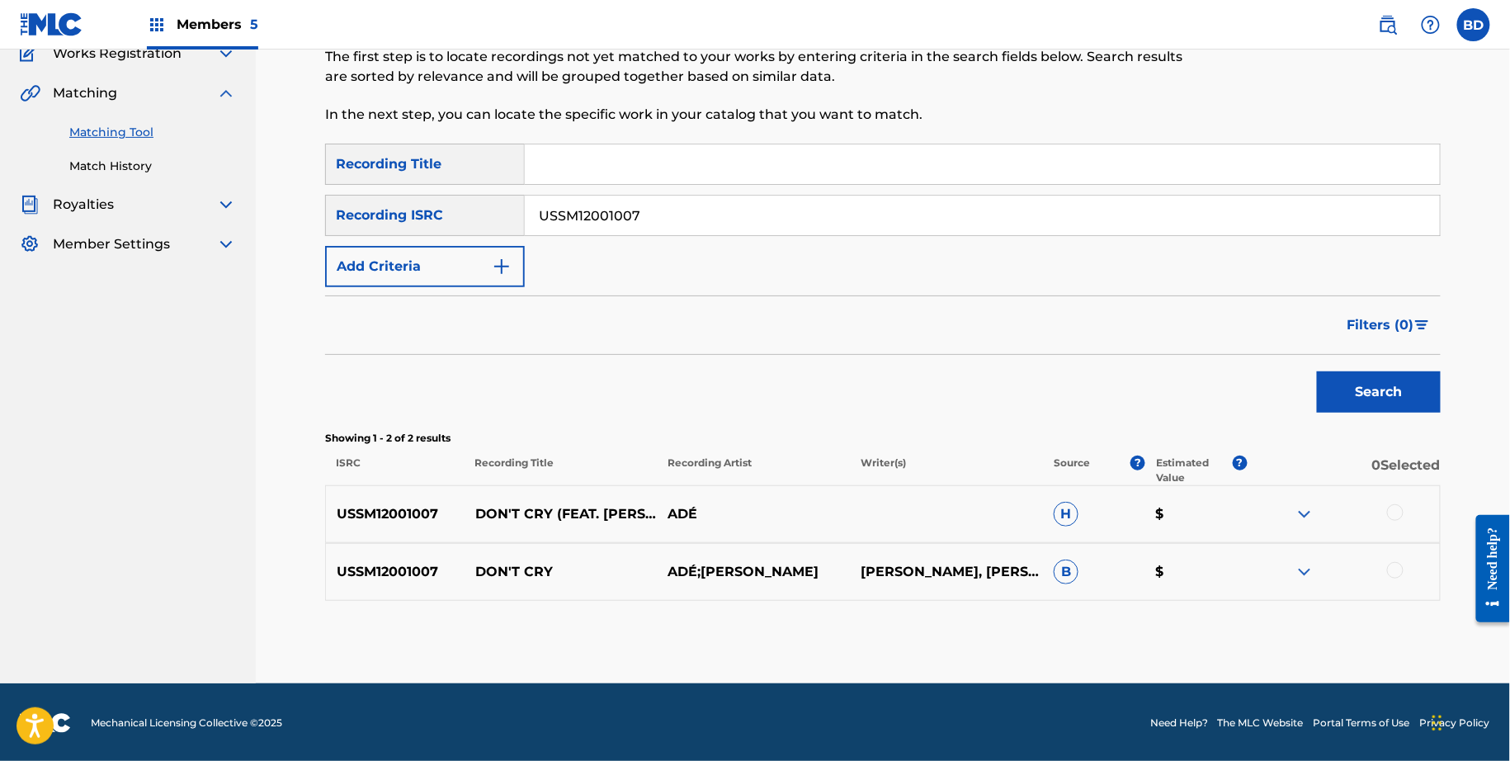
click at [1312, 576] on img at bounding box center [1305, 572] width 20 height 20
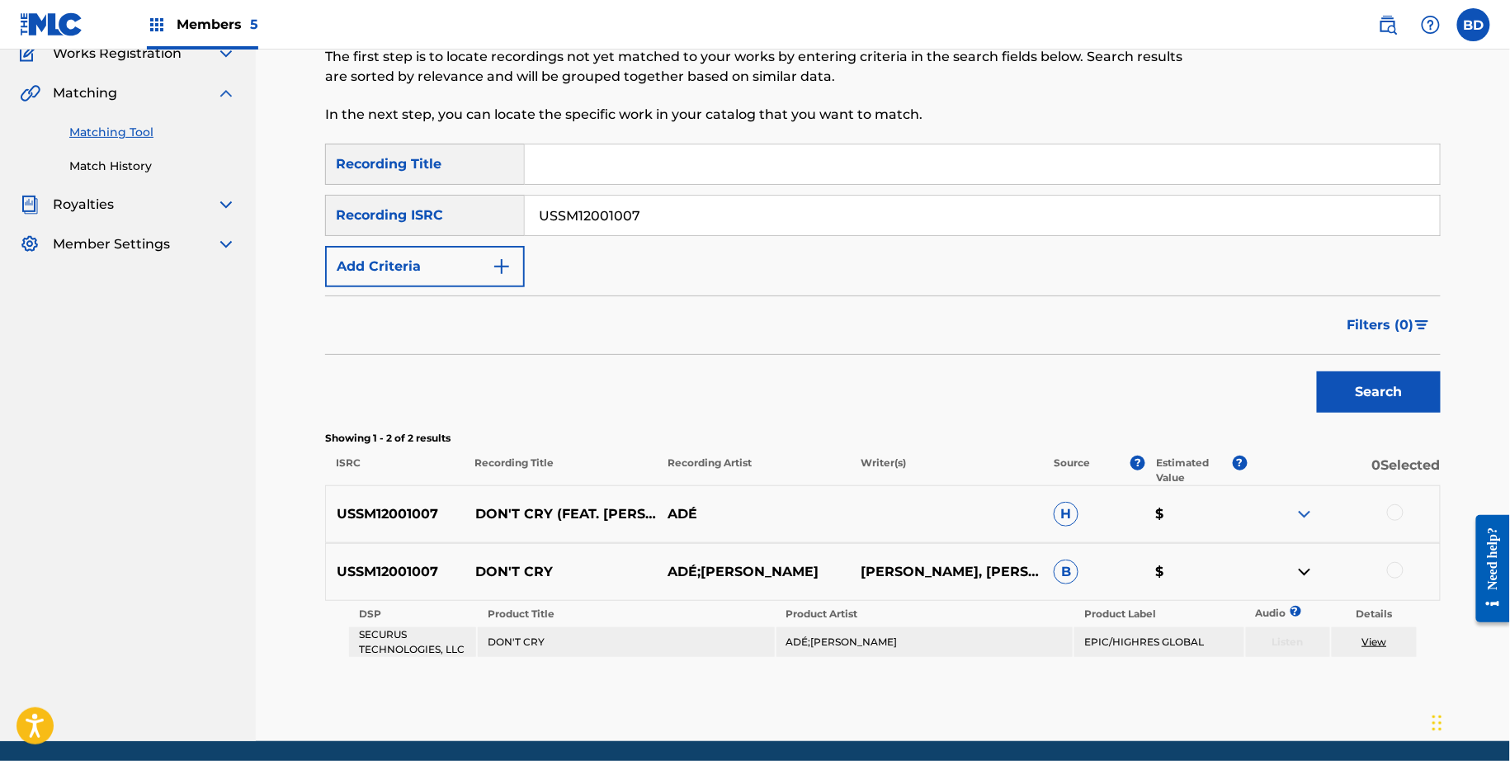
click at [1305, 499] on div "USSM12001007 DON'T CRY (FEAT. TREVOR JACKSON) ADÉ H $" at bounding box center [883, 514] width 1116 height 58
click at [1305, 500] on div "USSM12001007 DON'T CRY (FEAT. TREVOR JACKSON) ADÉ H $" at bounding box center [883, 514] width 1116 height 58
click at [1305, 505] on img at bounding box center [1305, 514] width 20 height 20
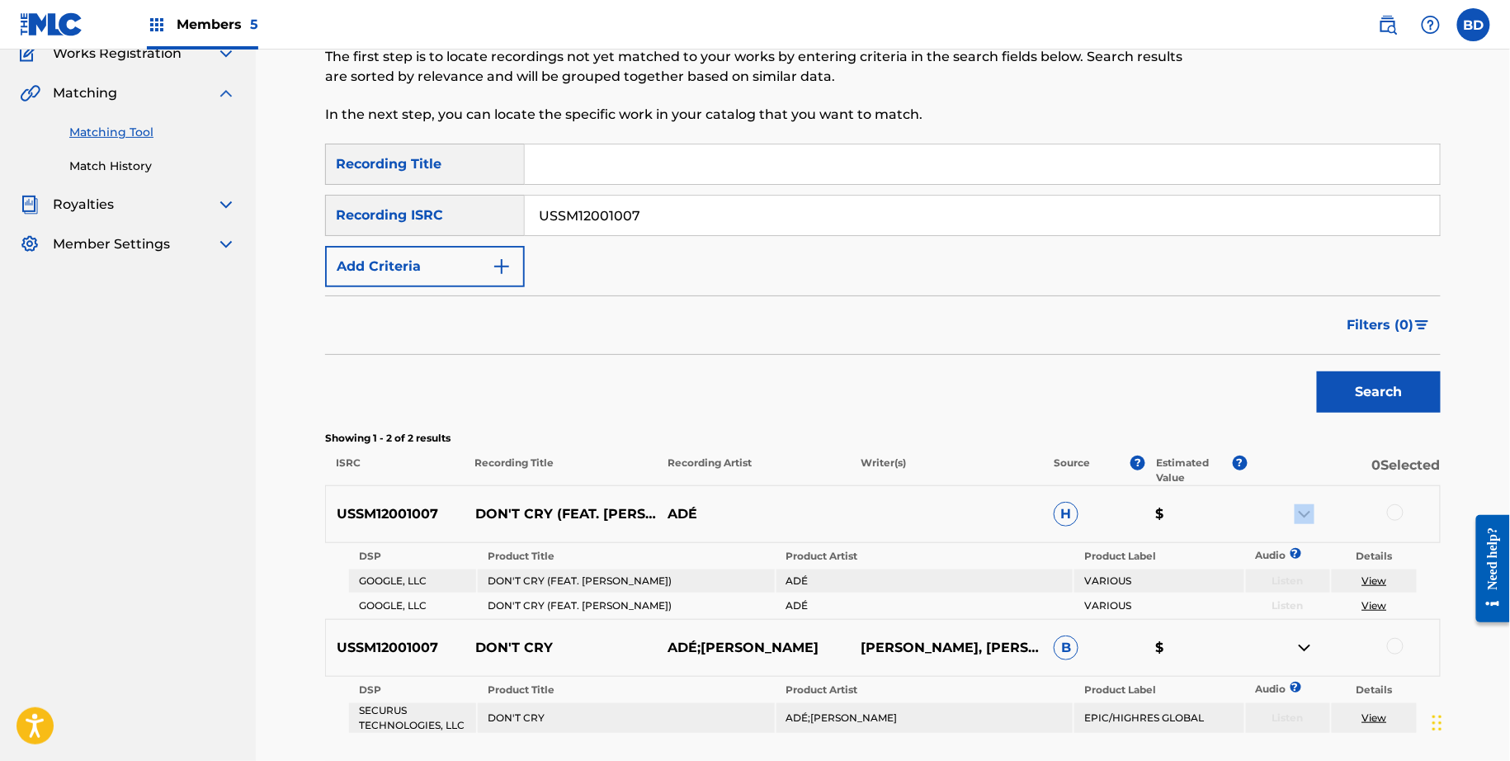
click at [1281, 514] on div at bounding box center [1343, 514] width 193 height 20
click at [550, 512] on p "DON'T CRY (FEAT. TREVOR JACKSON)" at bounding box center [561, 514] width 193 height 20
drag, startPoint x: 476, startPoint y: 507, endPoint x: 551, endPoint y: 507, distance: 75.1
click at [551, 507] on p "DON'T CRY (FEAT. TREVOR JACKSON)" at bounding box center [561, 514] width 193 height 20
copy p "DON'T CRY"
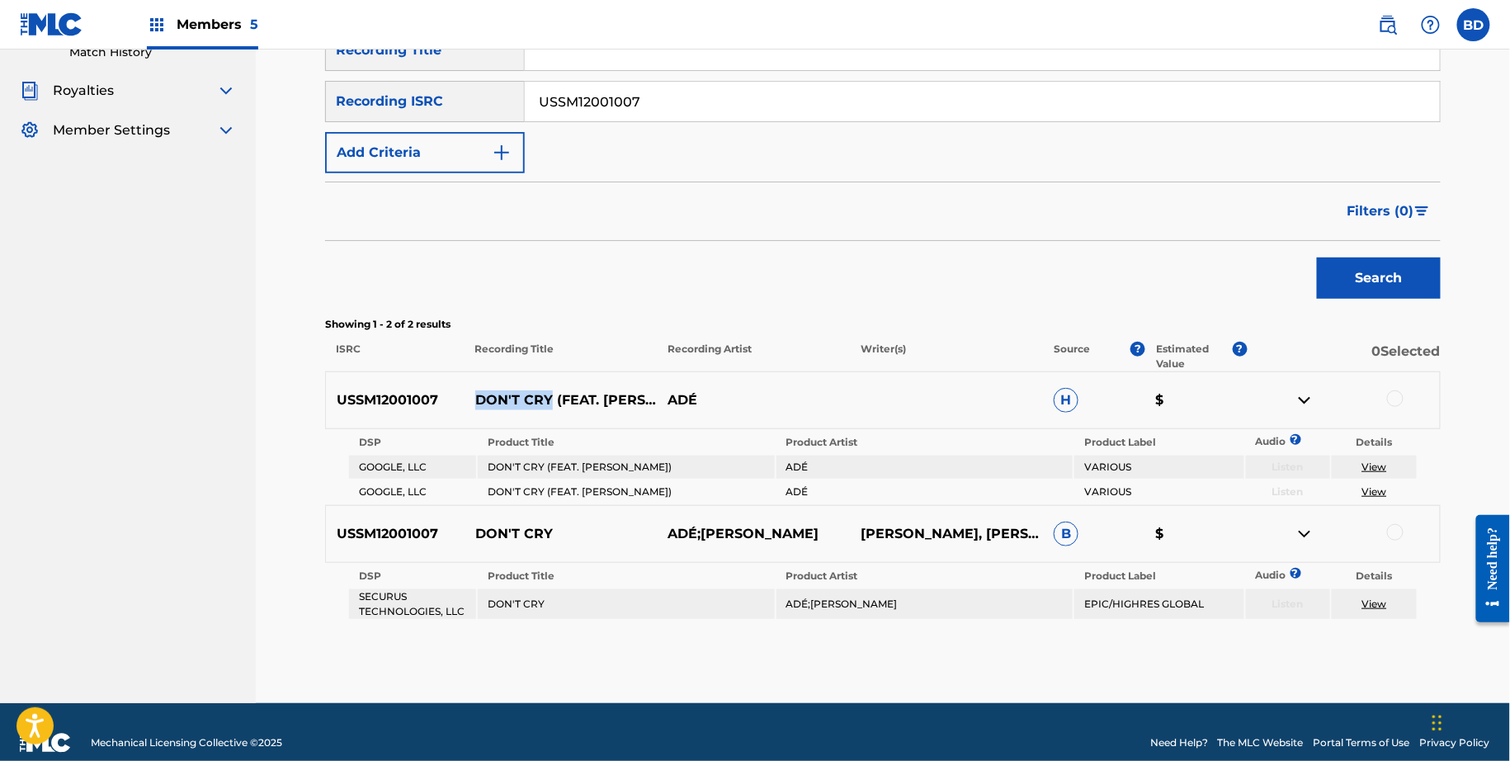
scroll to position [283, 0]
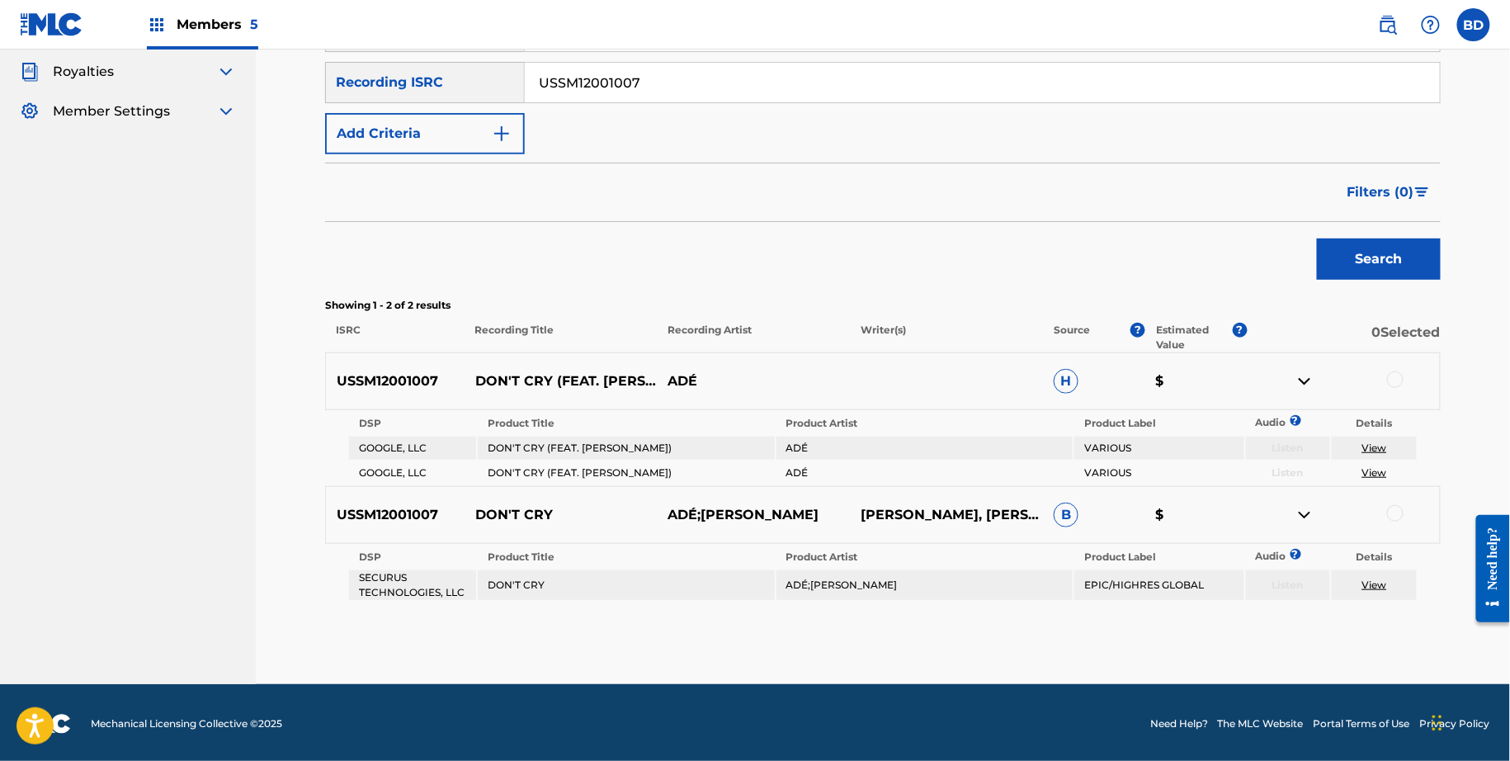
click at [632, 90] on input "USSM12001007" at bounding box center [982, 83] width 915 height 40
paste input "0969"
click at [1317, 238] on button "Search" at bounding box center [1379, 258] width 124 height 41
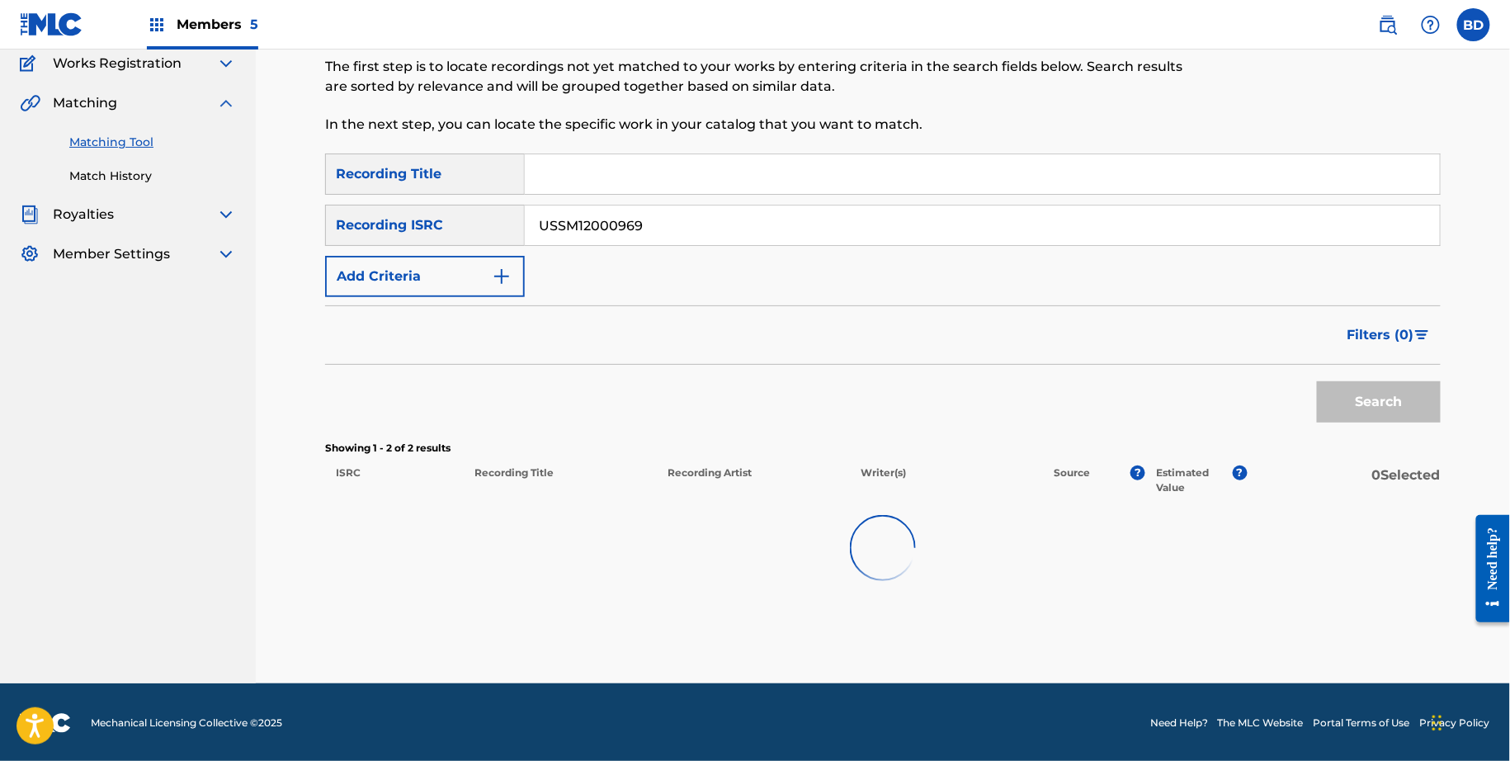
scroll to position [208, 0]
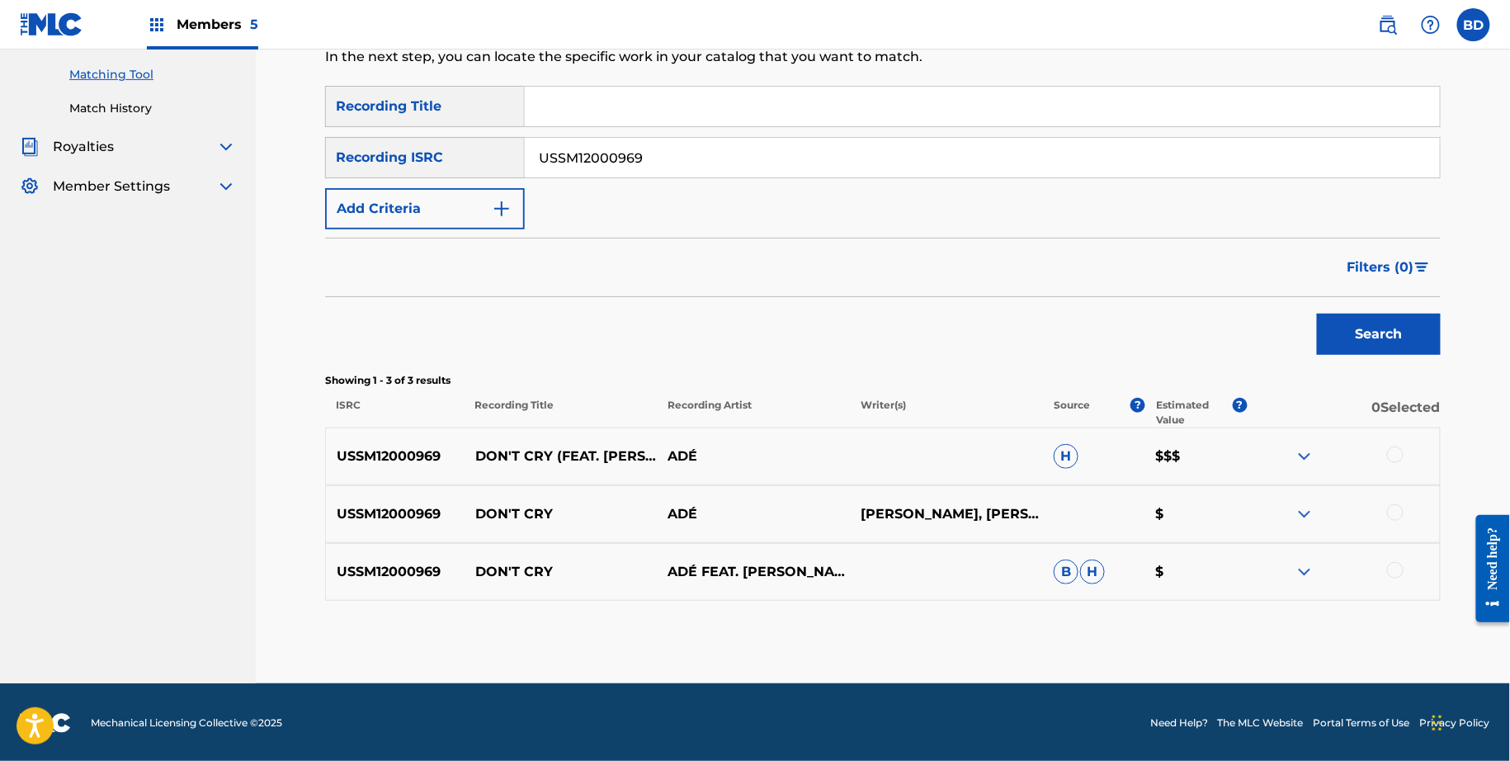
click at [1314, 577] on img at bounding box center [1305, 572] width 20 height 20
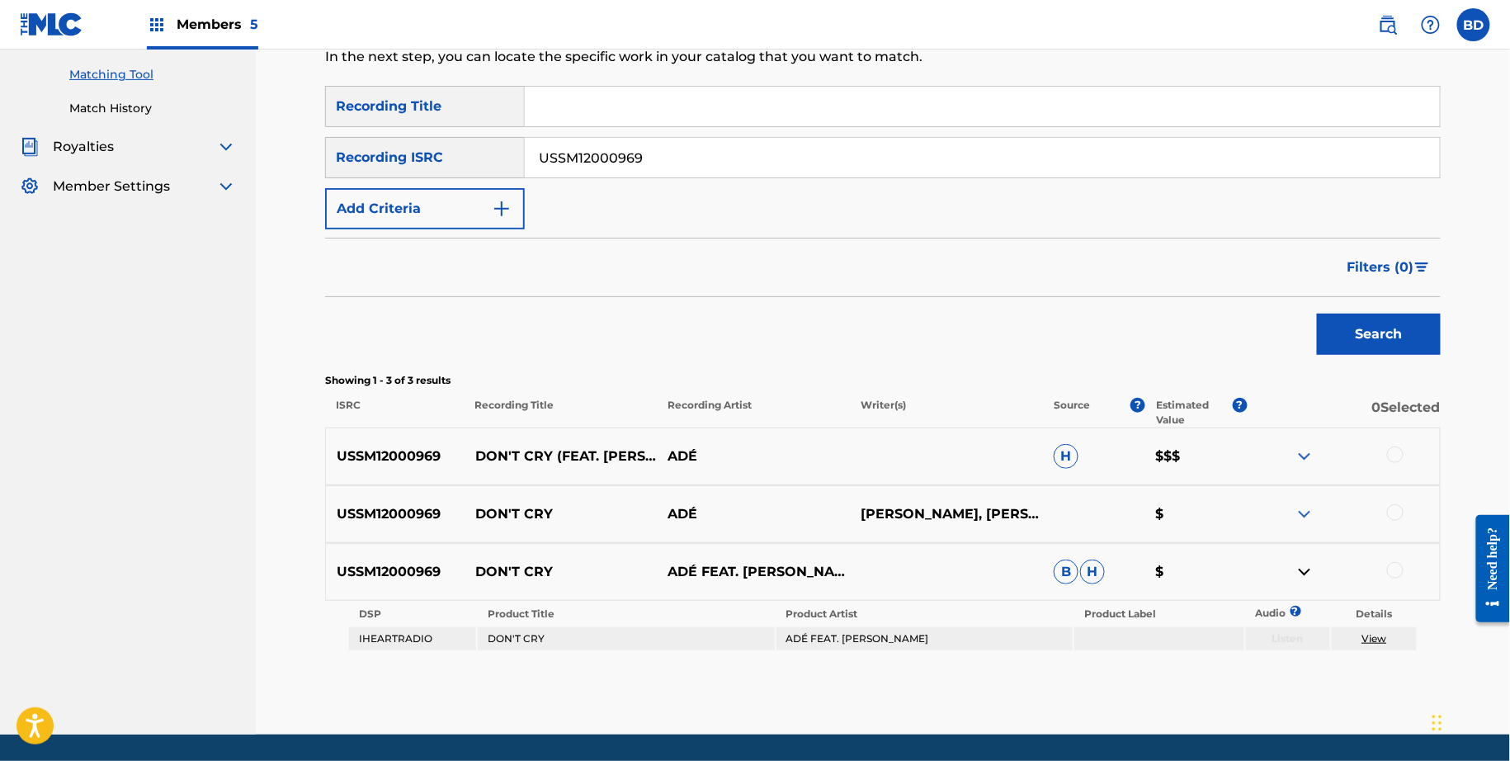
click at [1312, 450] on img at bounding box center [1305, 456] width 20 height 20
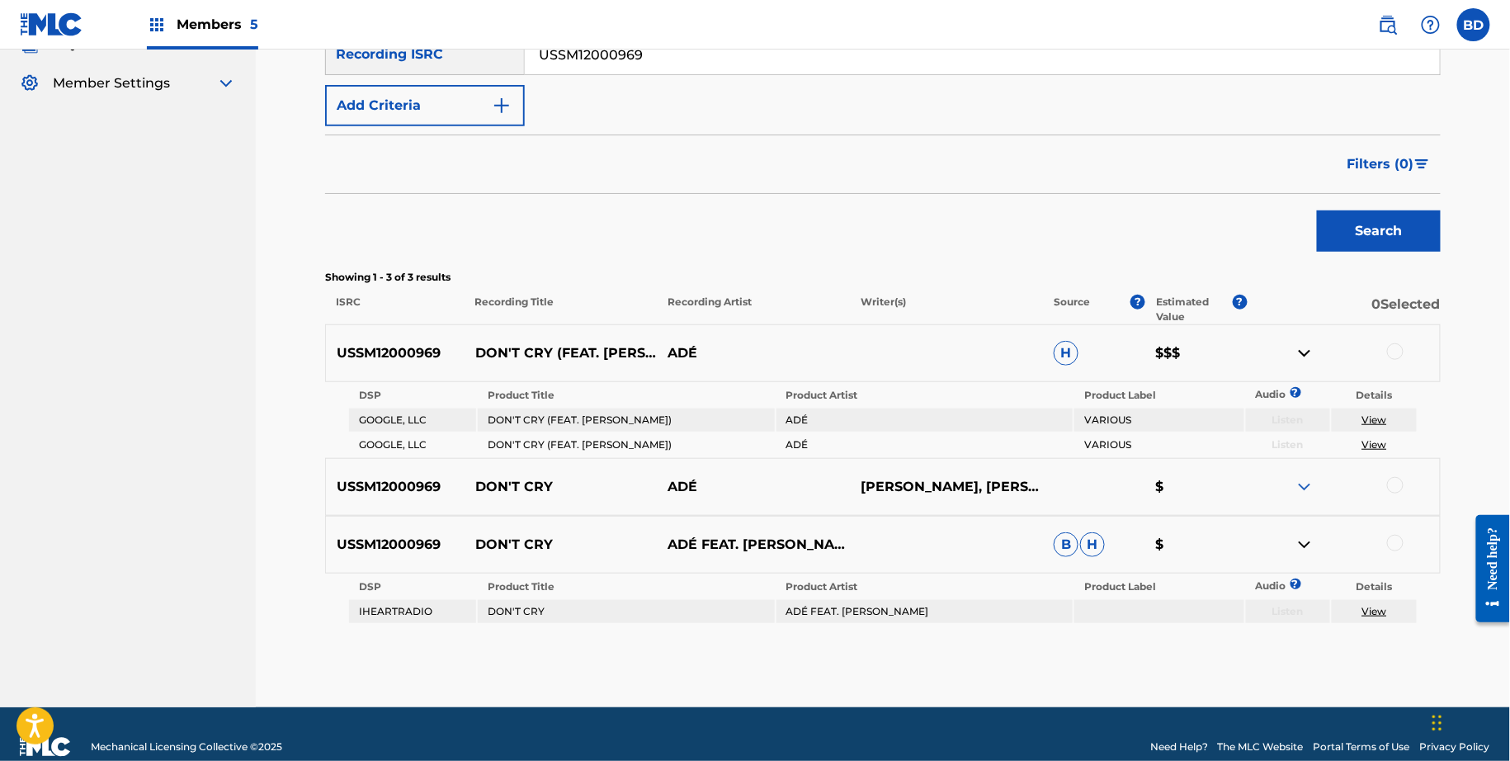
scroll to position [334, 0]
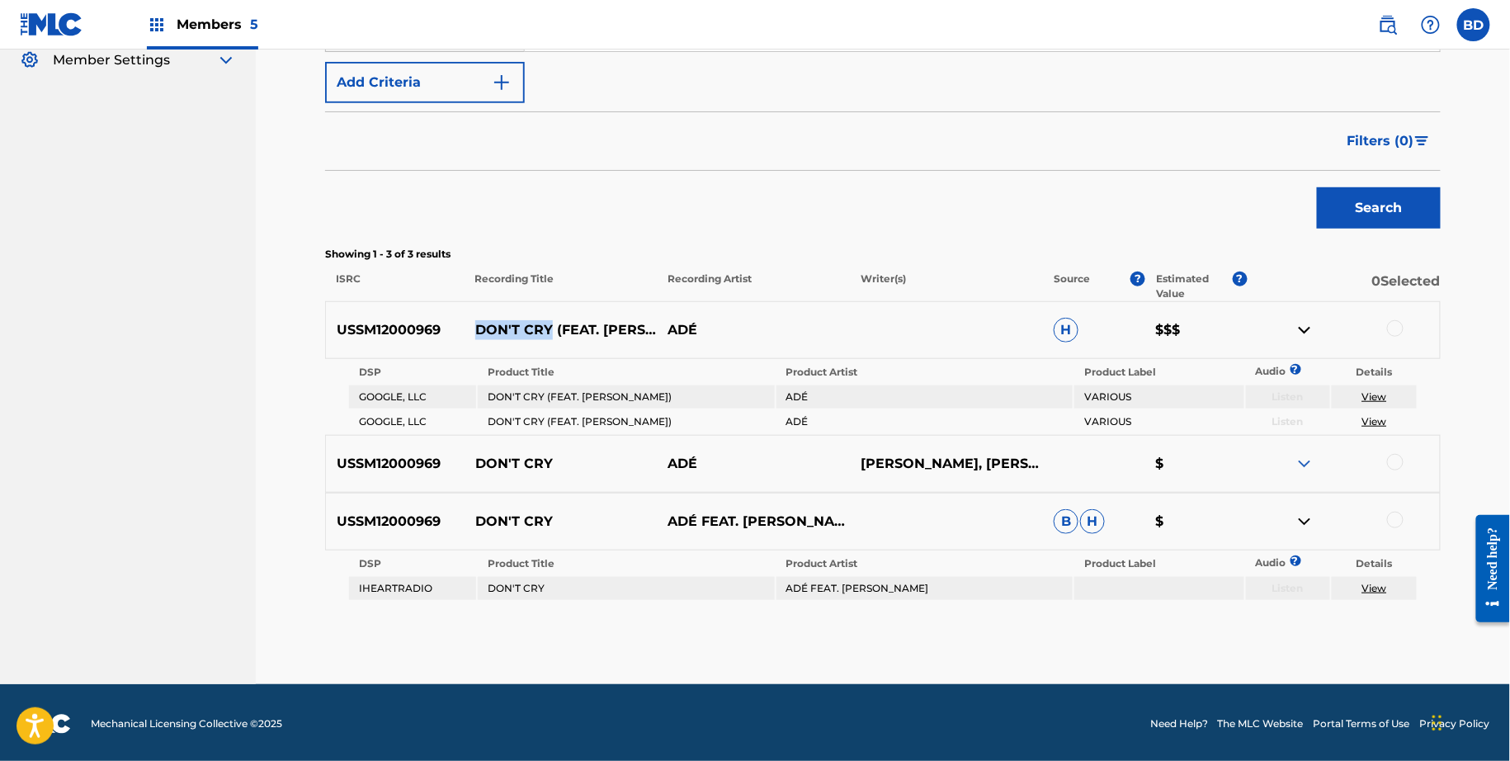
drag, startPoint x: 470, startPoint y: 326, endPoint x: 548, endPoint y: 328, distance: 78.4
click at [549, 328] on p "DON'T CRY (FEAT. TREVOR JACKSON)" at bounding box center [561, 330] width 193 height 20
copy p "DON'T CRY (FEAT. TREVOR JA"
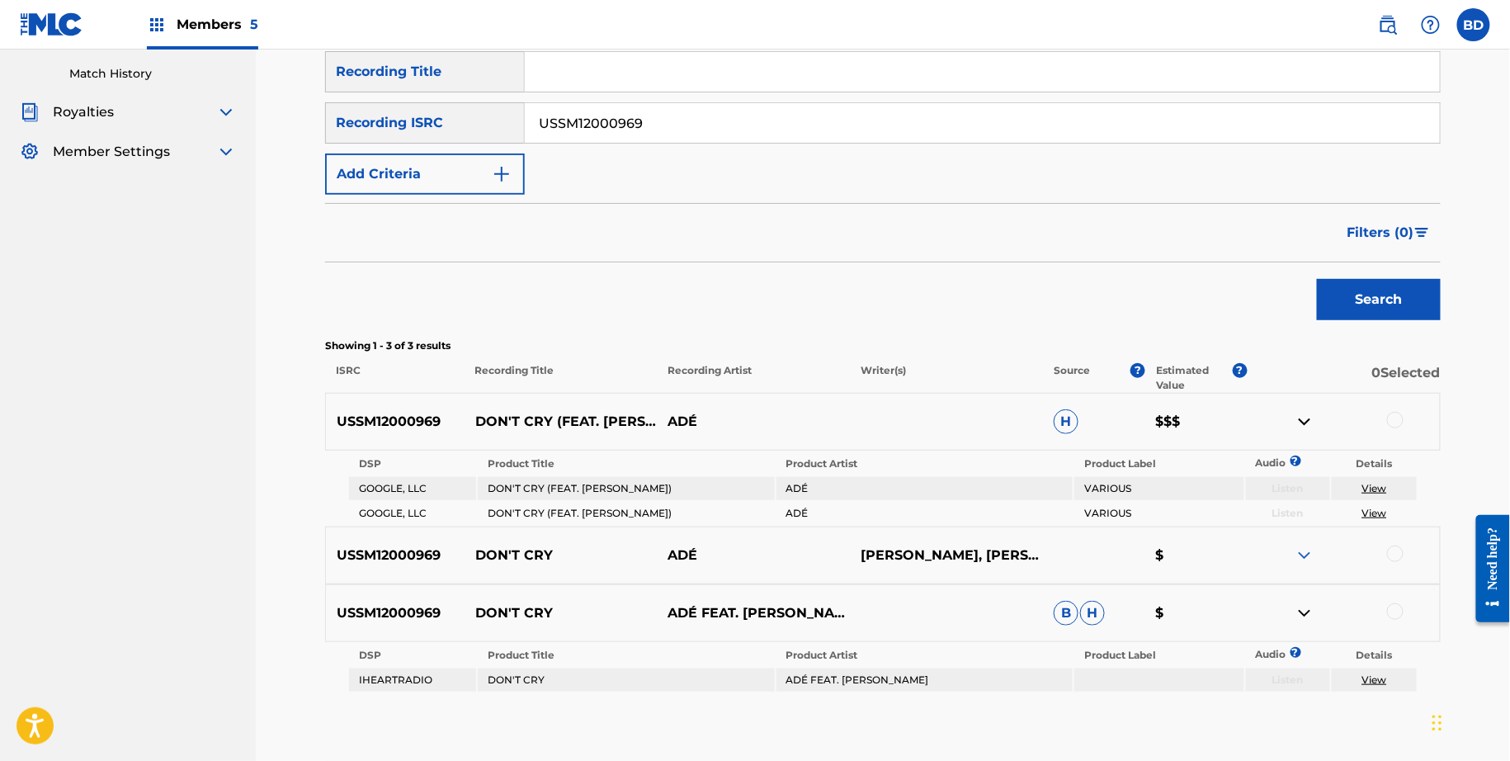
click at [571, 126] on input "USSM12000969" at bounding box center [982, 123] width 915 height 40
paste input "QY51766574"
type input "USQY51766574"
click at [1317, 279] on button "Search" at bounding box center [1379, 299] width 124 height 41
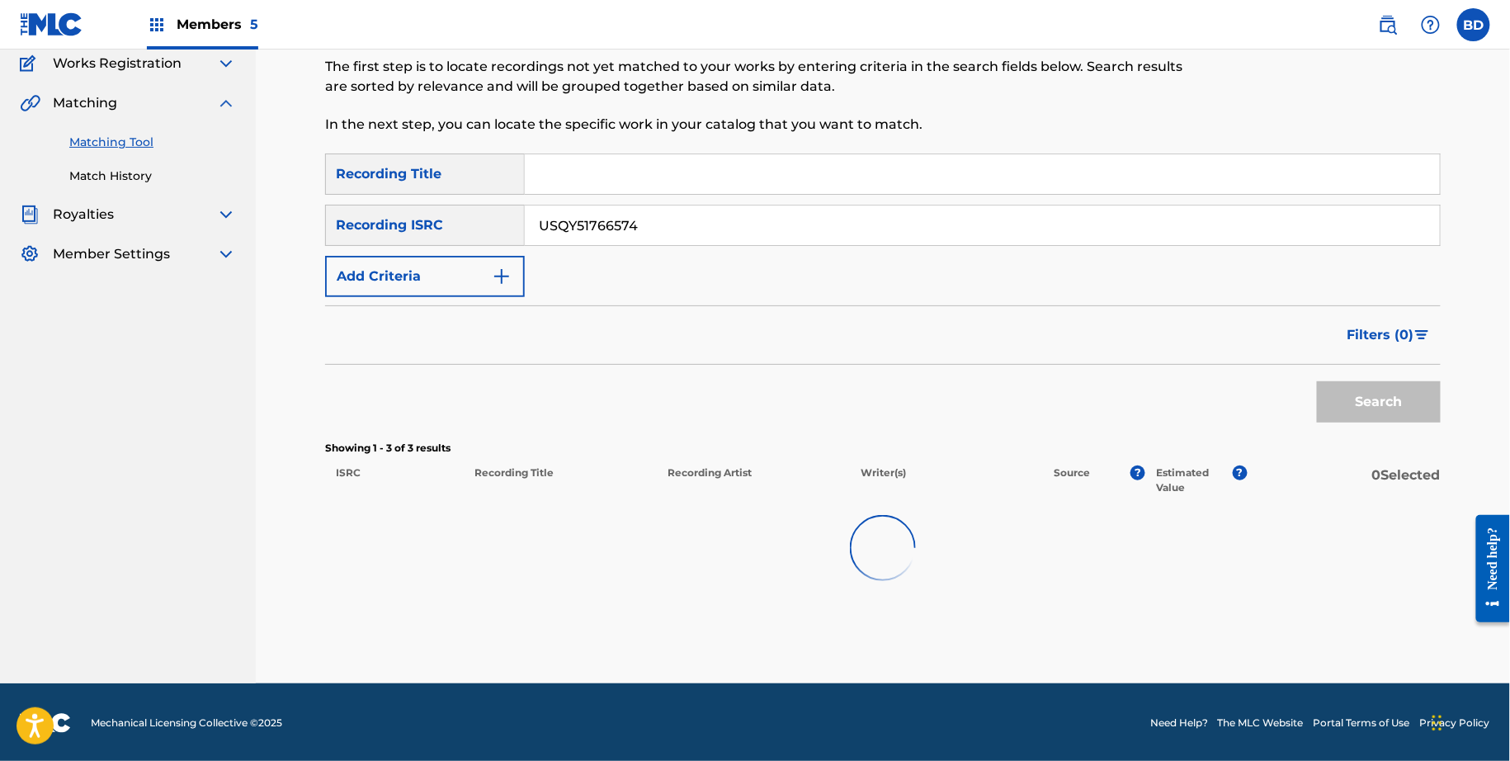
scroll to position [150, 0]
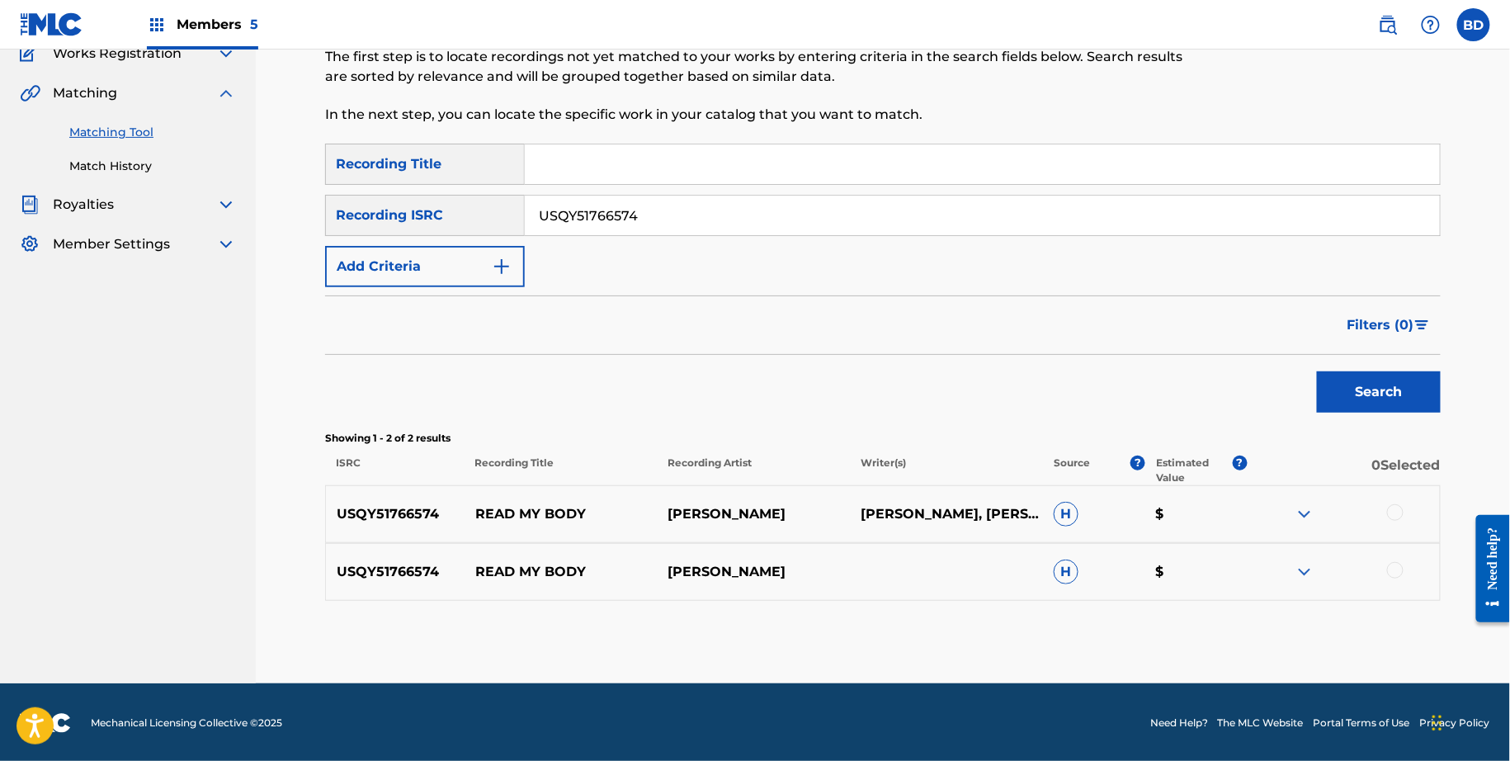
click at [1313, 569] on img at bounding box center [1305, 572] width 20 height 20
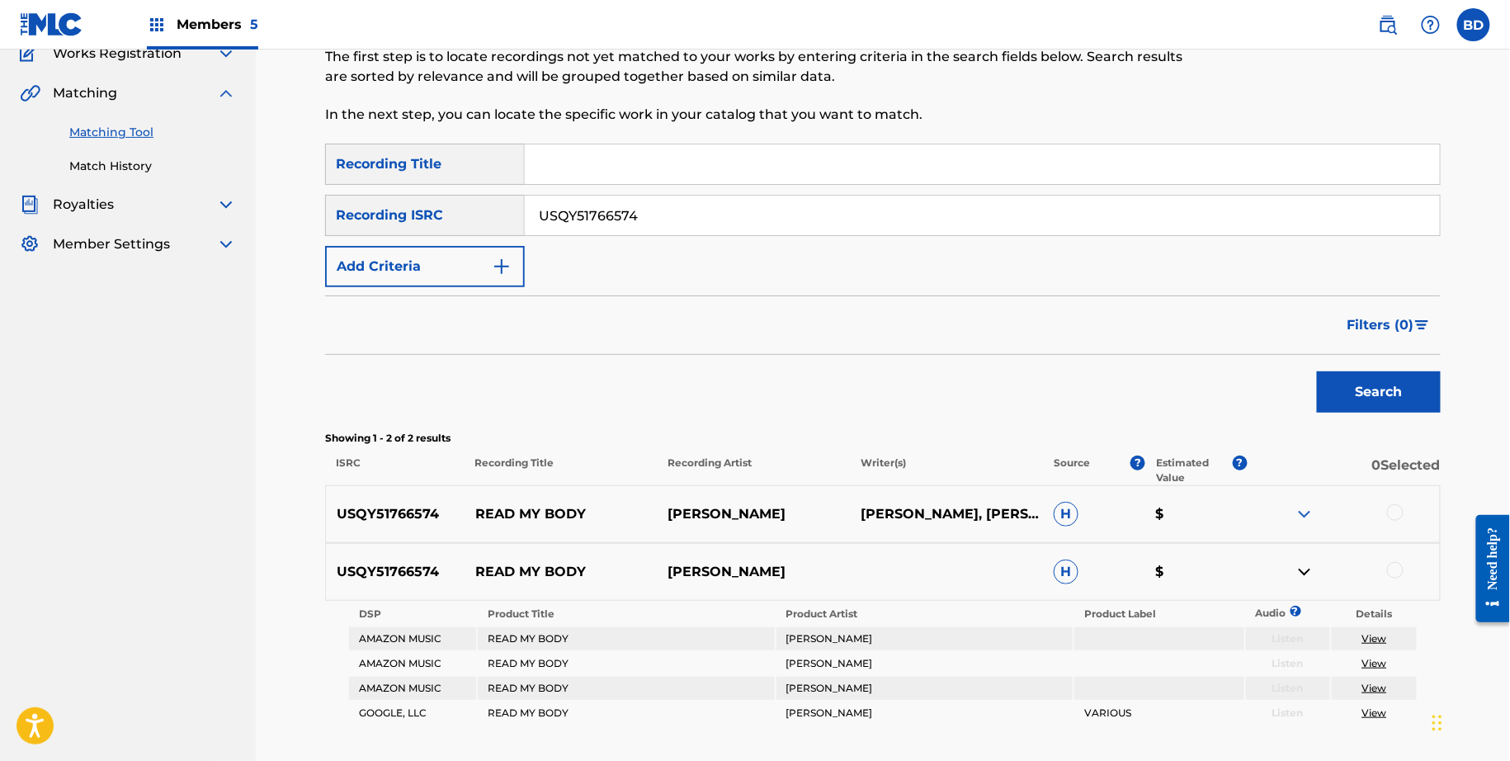
click at [1306, 498] on div "USQY51766574 READ MY BODY FRANCES ROSE ALLISON CRYSTAL, LARZZ PRINCIPATO, MICHE…" at bounding box center [883, 514] width 1116 height 58
click at [1300, 513] on img at bounding box center [1305, 514] width 20 height 20
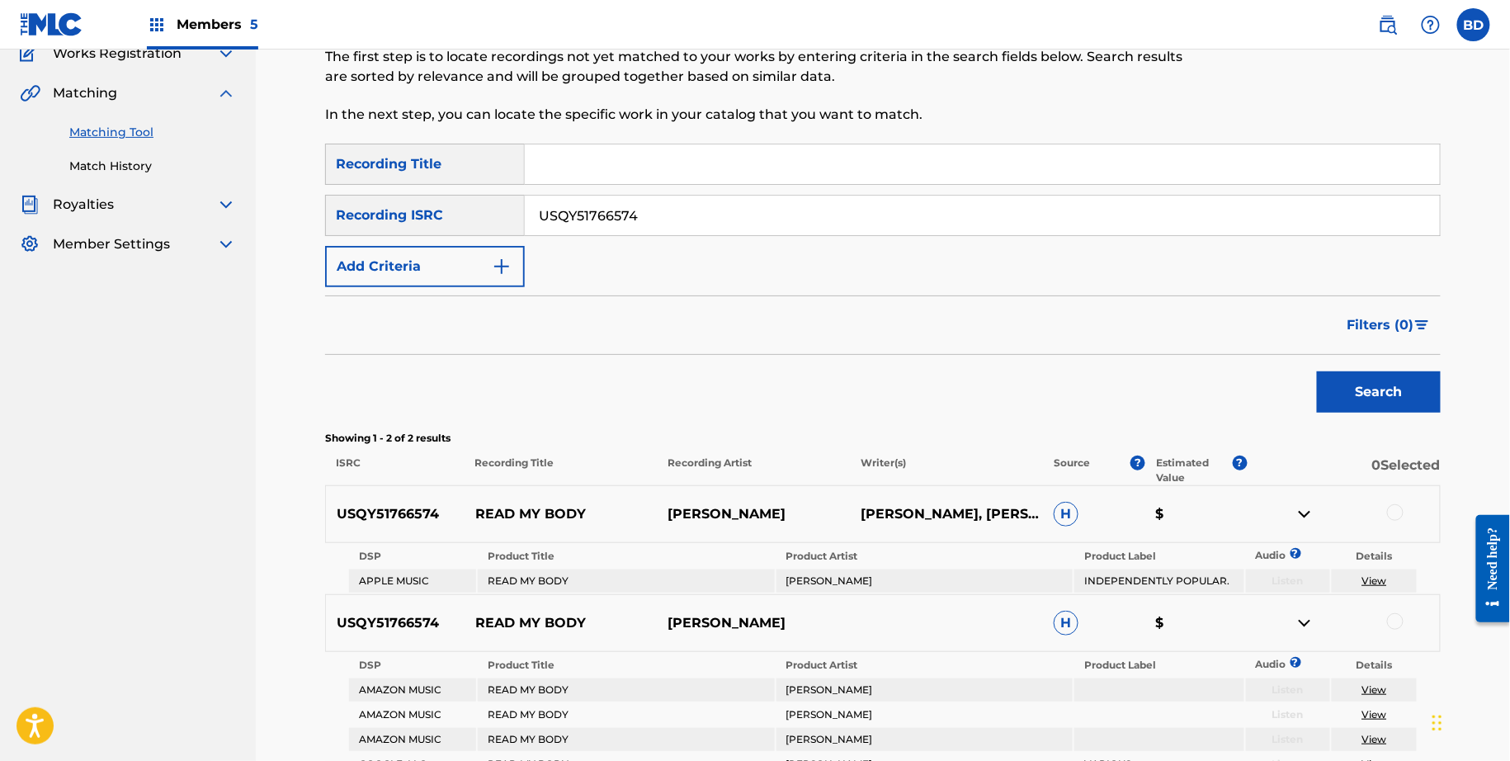
click at [474, 524] on div "USQY51766574 READ MY BODY FRANCES ROSE ALLISON CRYSTAL, LARZZ PRINCIPATO, MICHE…" at bounding box center [883, 514] width 1116 height 58
copy p "READ MY BODY"
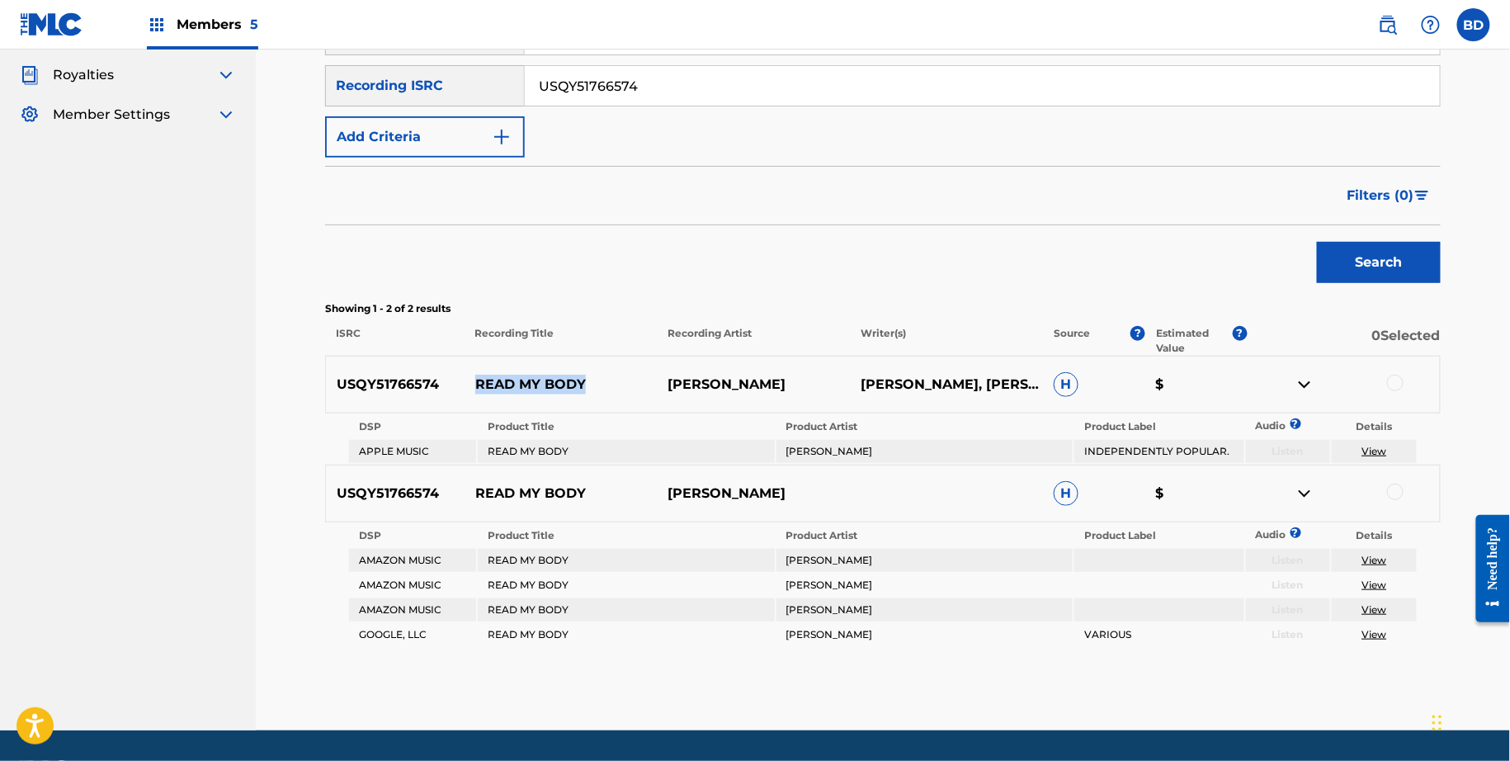
scroll to position [326, 0]
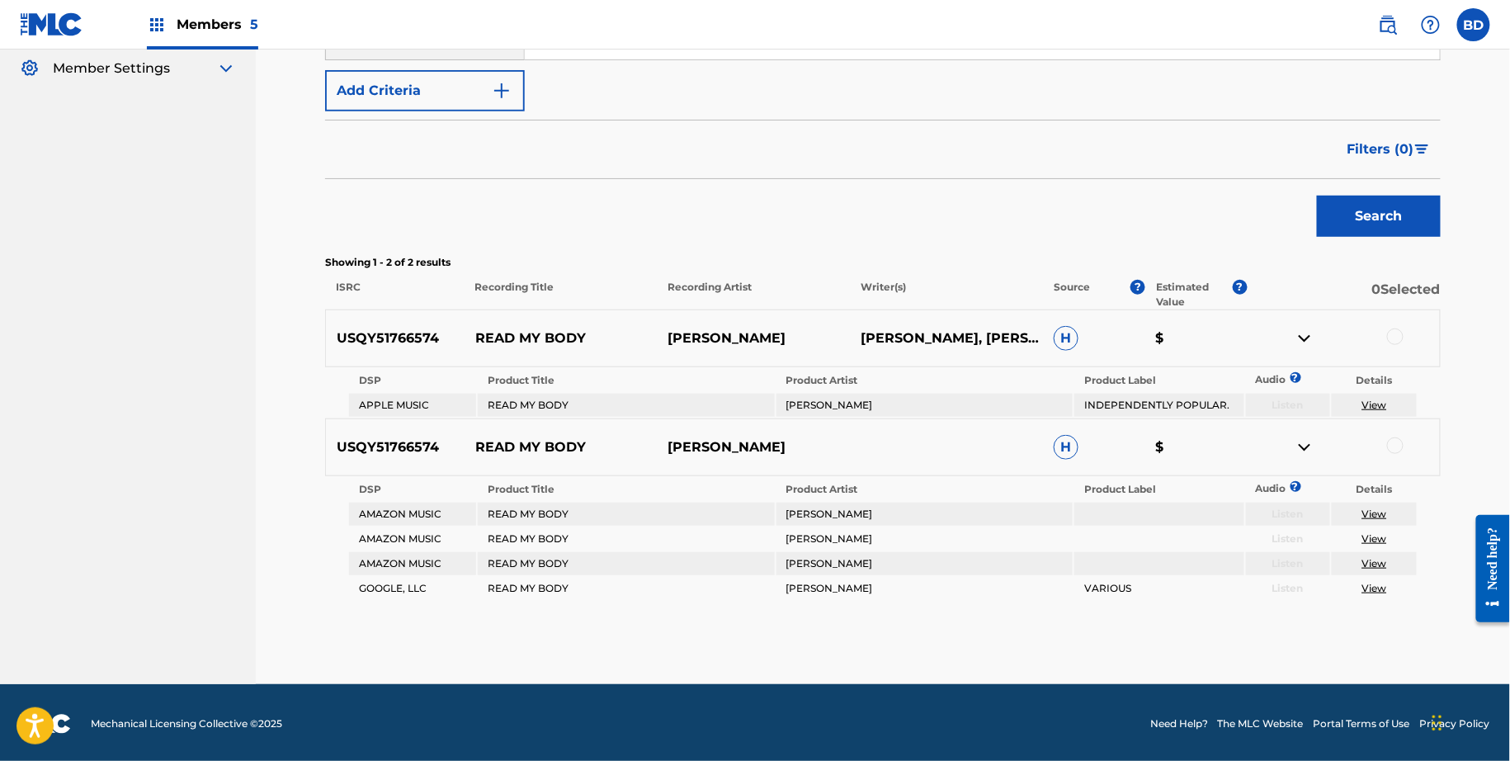
click at [1393, 442] on div at bounding box center [1395, 445] width 17 height 17
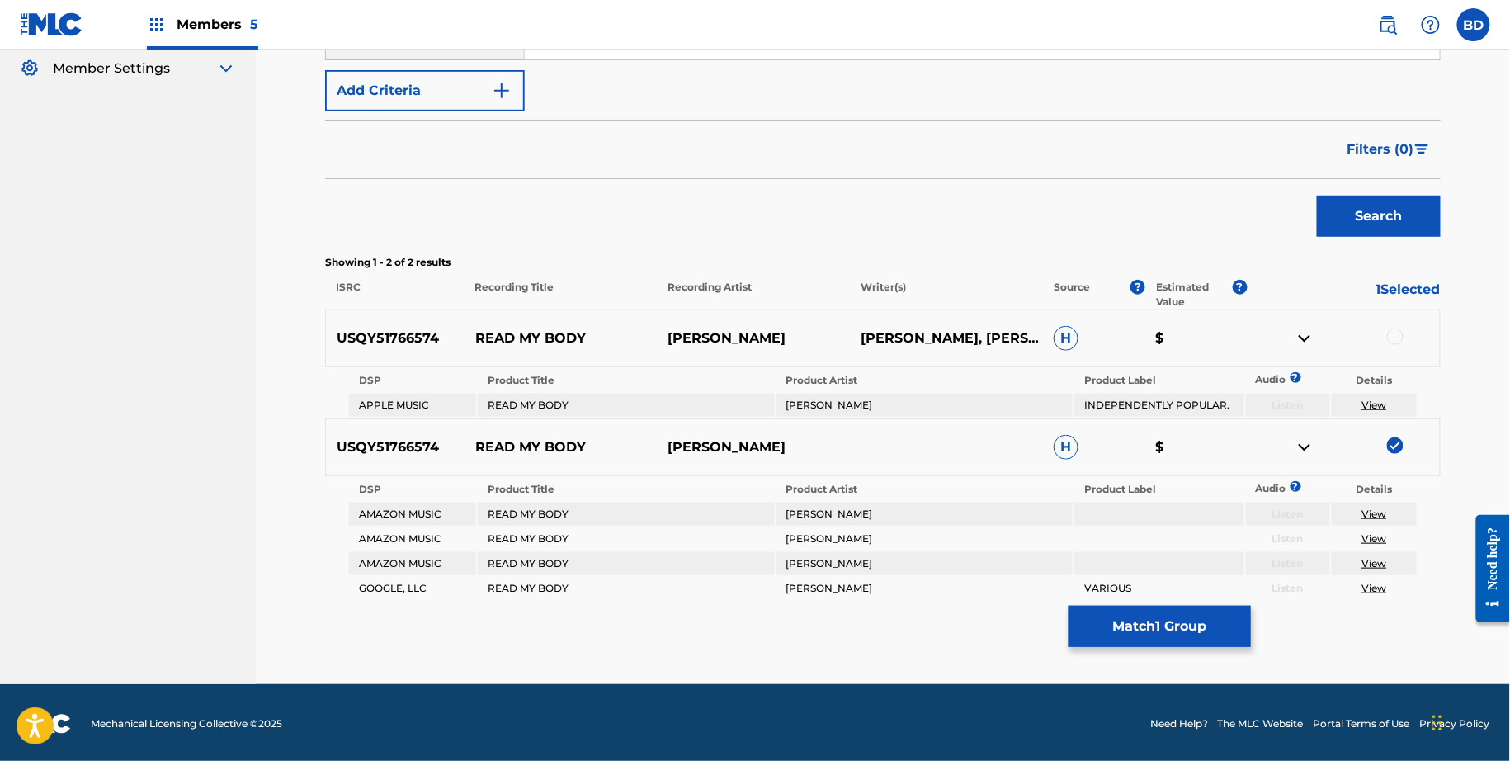
click at [1312, 452] on img at bounding box center [1305, 447] width 20 height 20
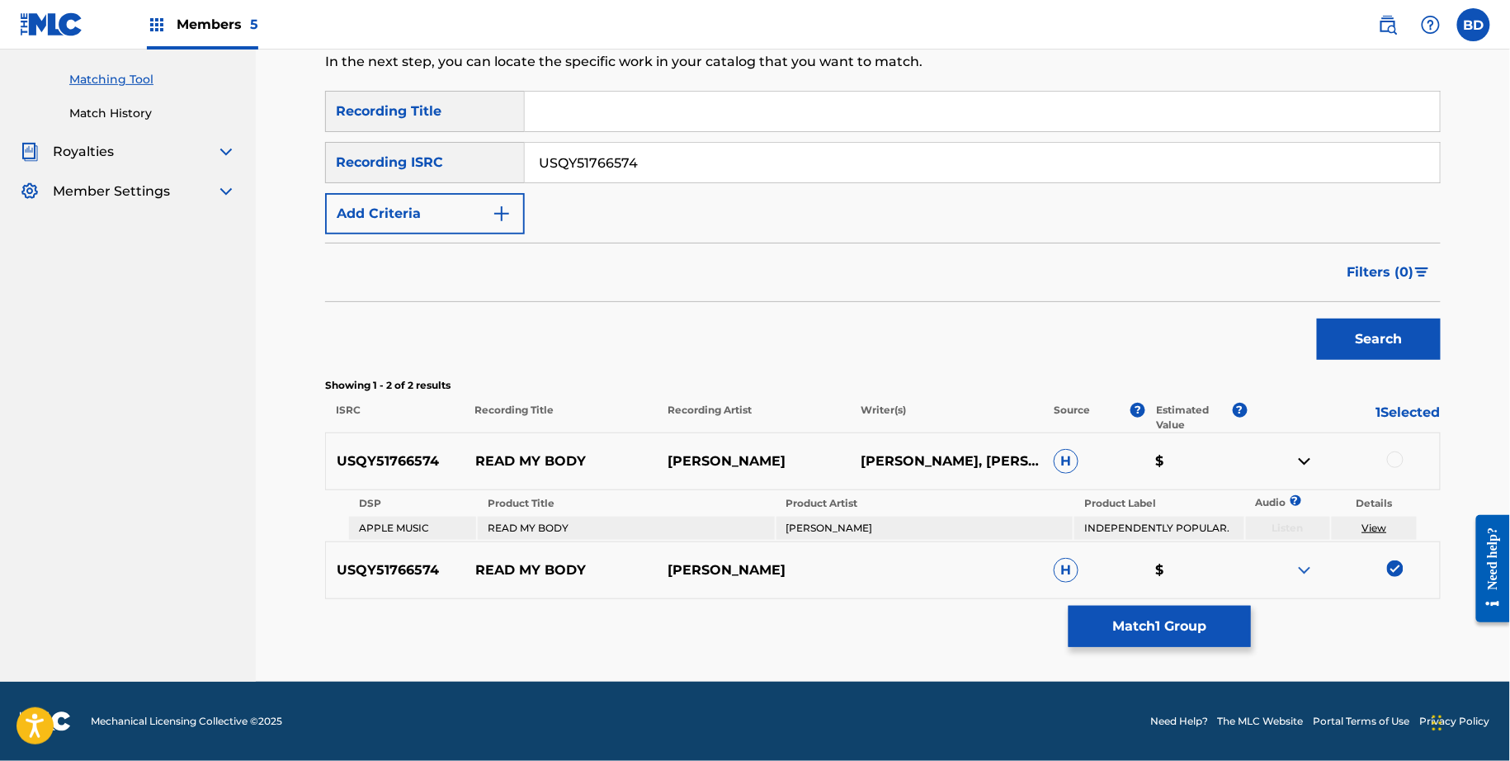
scroll to position [201, 0]
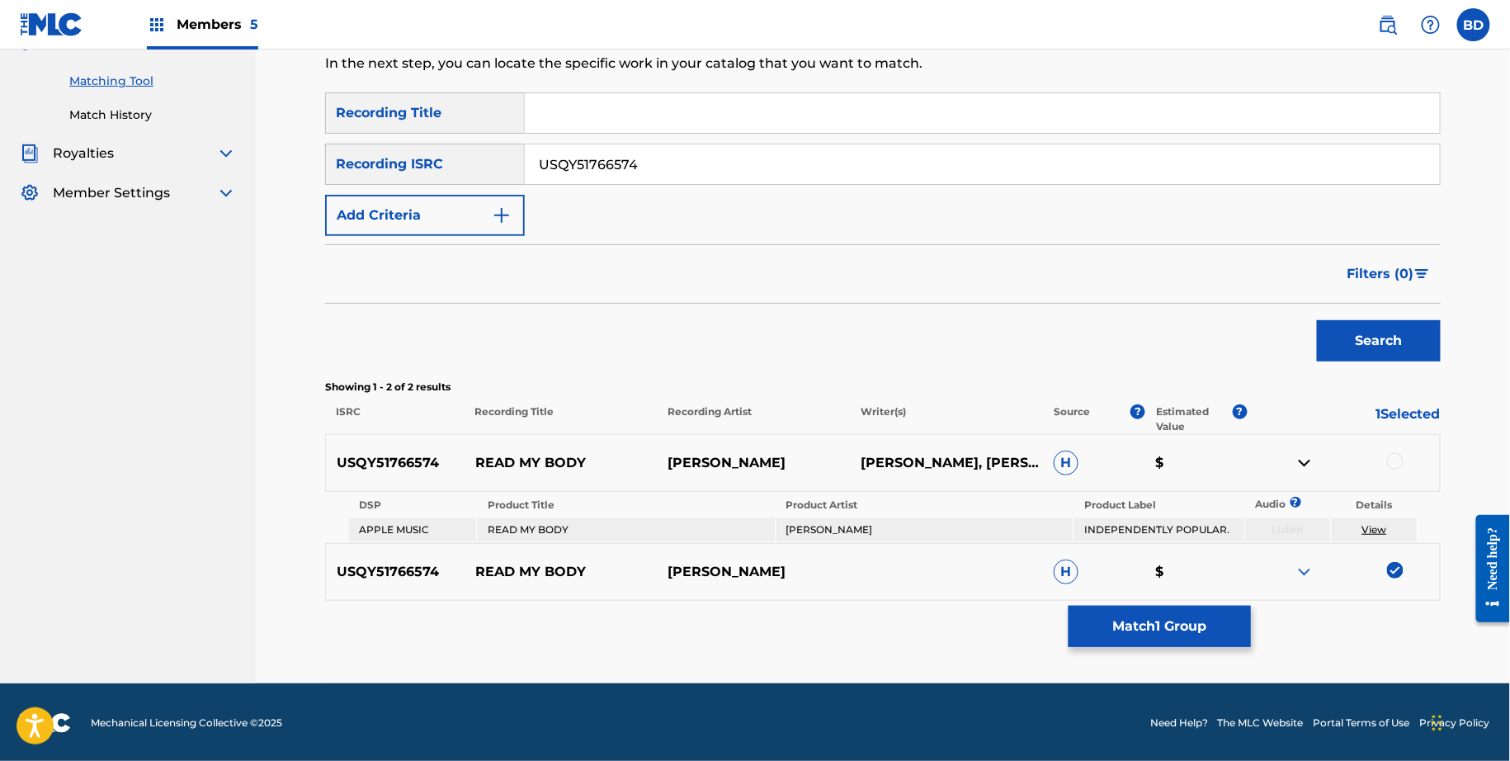
click at [1395, 456] on div at bounding box center [1395, 461] width 17 height 17
click at [1144, 642] on button "Match 2 Groups" at bounding box center [1160, 626] width 182 height 41
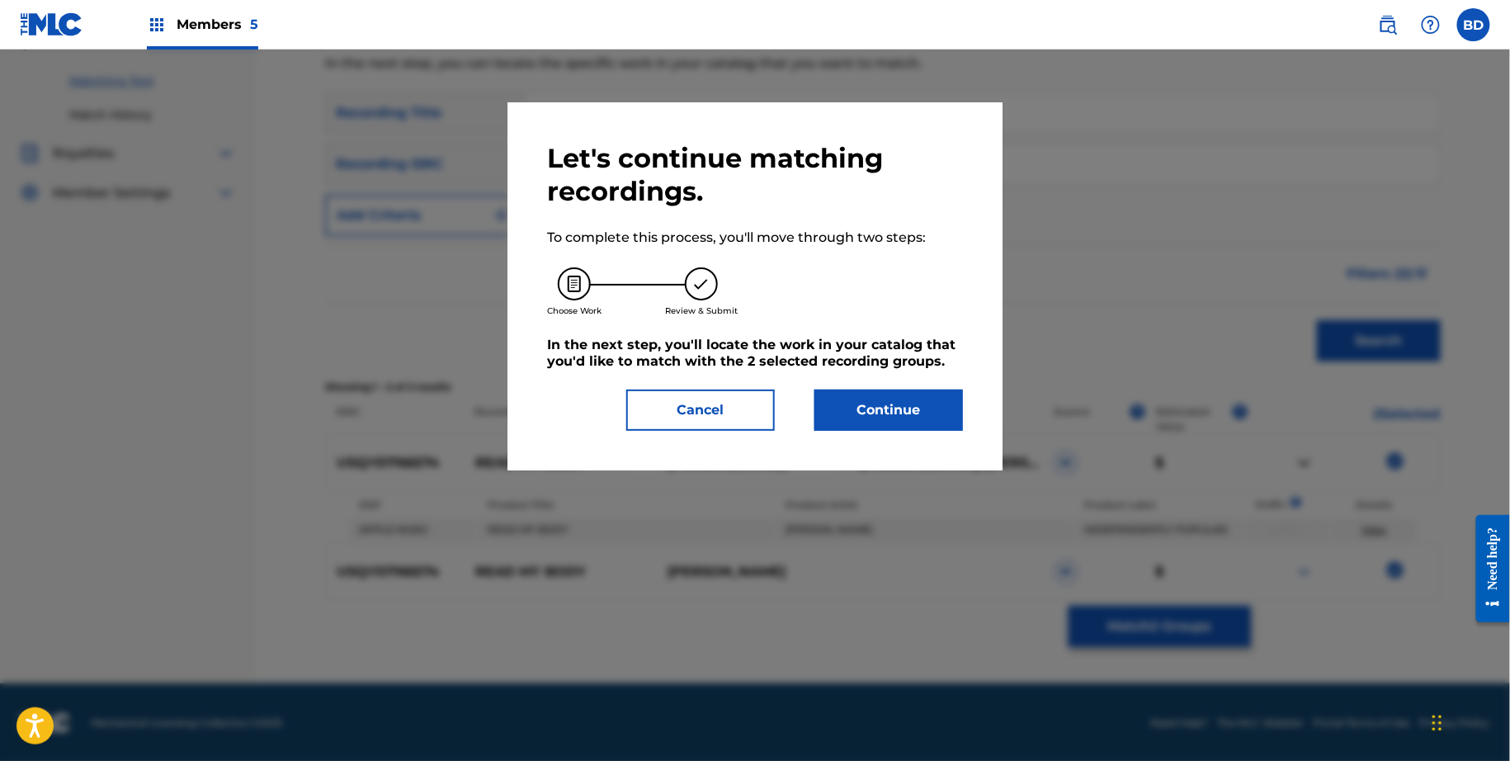
click at [840, 437] on div "Let's continue matching recordings. To complete this process, you'll move throu…" at bounding box center [754, 286] width 495 height 368
click at [840, 408] on button "Continue" at bounding box center [888, 409] width 149 height 41
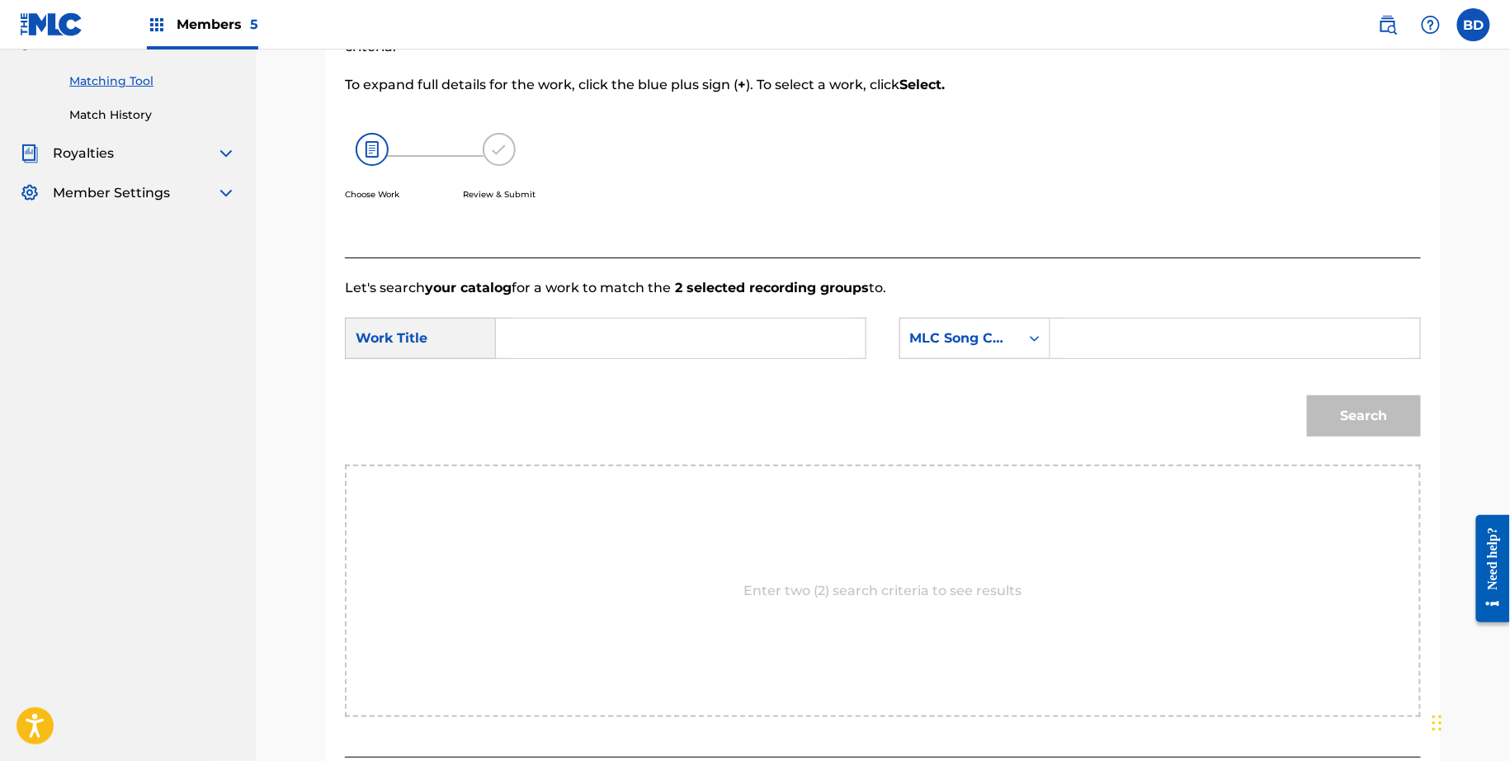
click at [1067, 300] on form "SearchWithCriteria0ade6e16-bbba-4ff7-8349-5257c1d31b3e Work Title SearchWithCri…" at bounding box center [883, 381] width 1076 height 167
click at [1067, 322] on input "Search Form" at bounding box center [1235, 339] width 342 height 40
paste input "RA6C1J"
type input "RA6C1J"
click at [653, 328] on input "Search Form" at bounding box center [681, 339] width 342 height 40
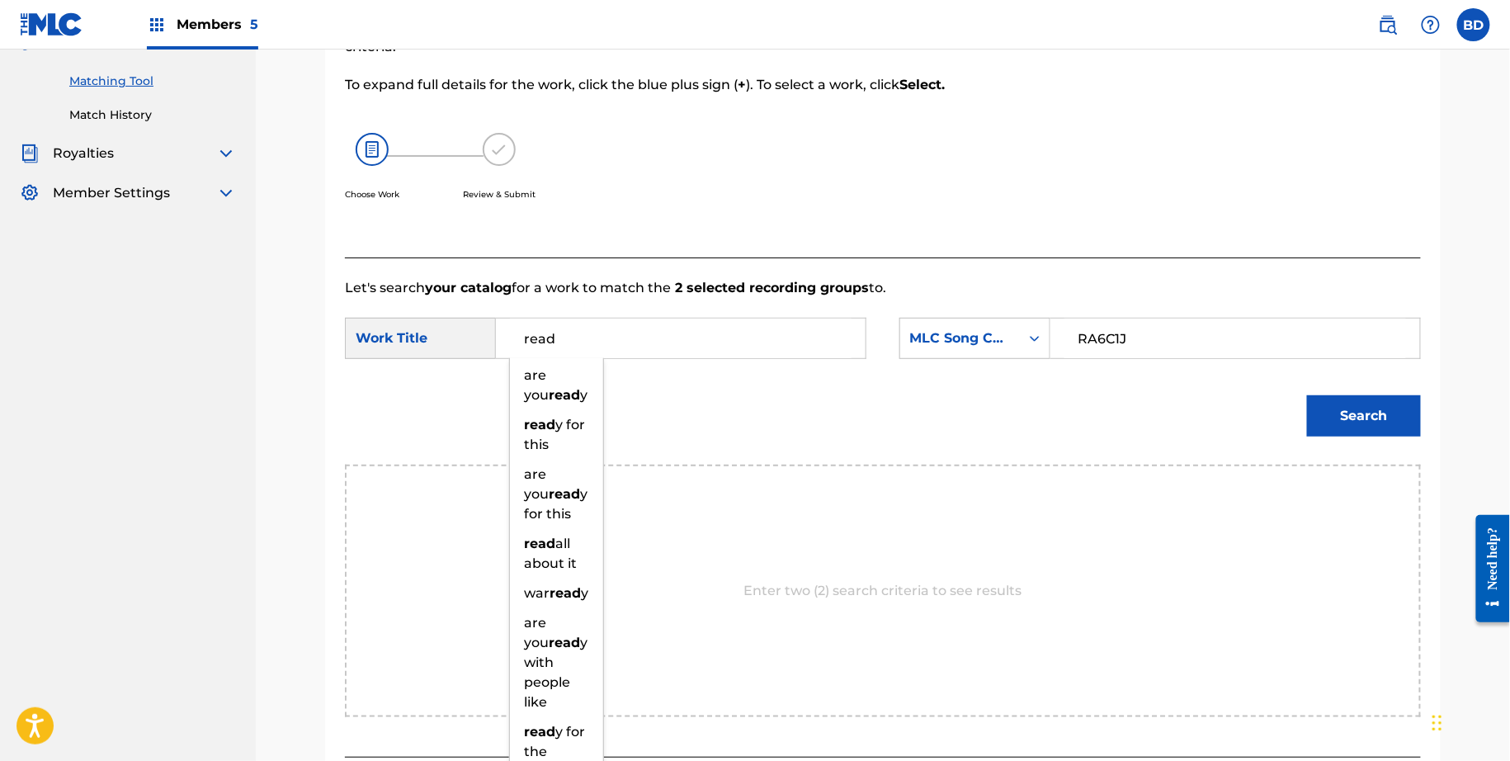
type input "read"
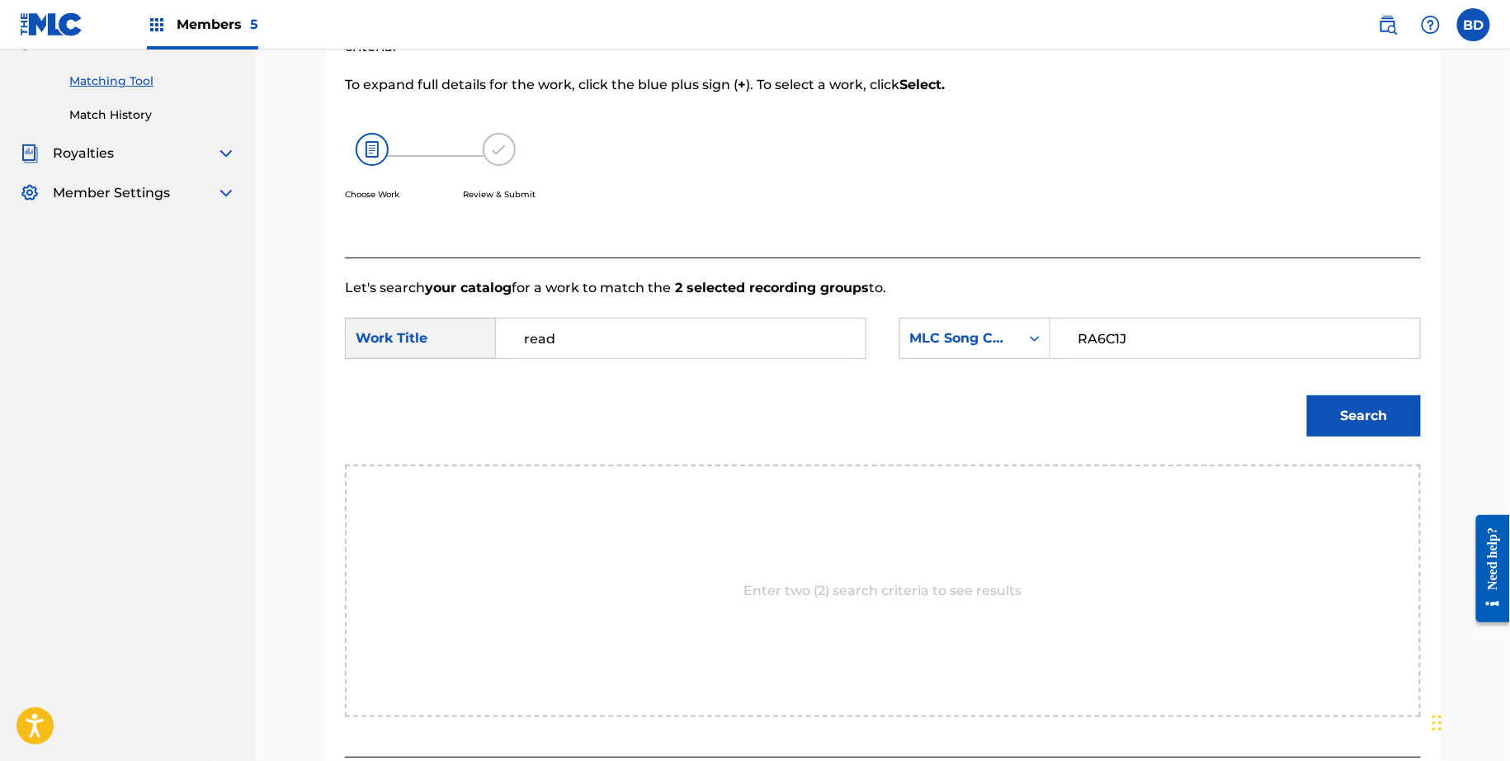
click at [1346, 422] on button "Search" at bounding box center [1364, 415] width 114 height 41
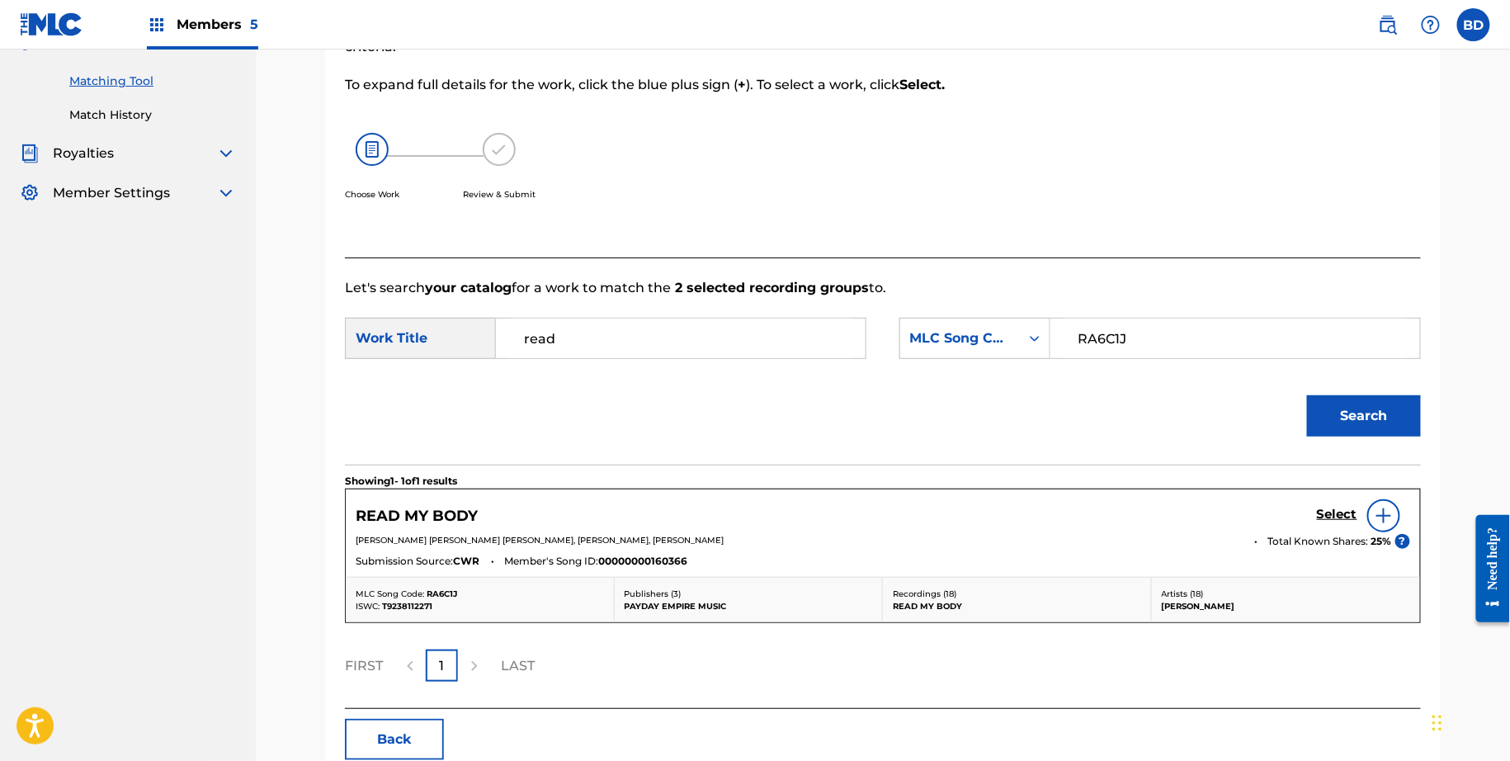
click at [1336, 507] on h5 "Select" at bounding box center [1337, 515] width 40 height 16
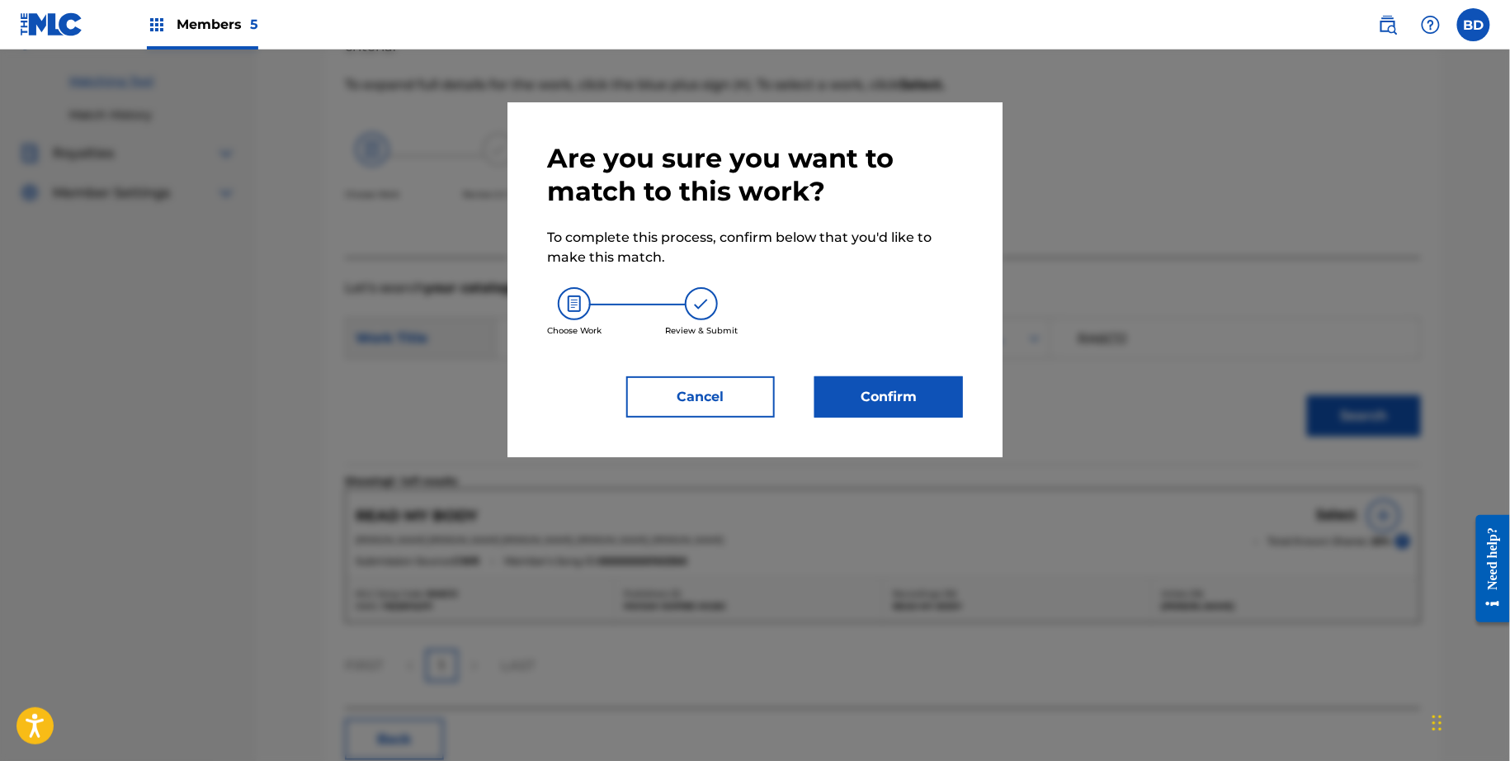
click at [901, 418] on div "Are you sure you want to match to this work? To complete this process, confirm …" at bounding box center [754, 279] width 495 height 355
click at [901, 409] on button "Confirm" at bounding box center [888, 396] width 149 height 41
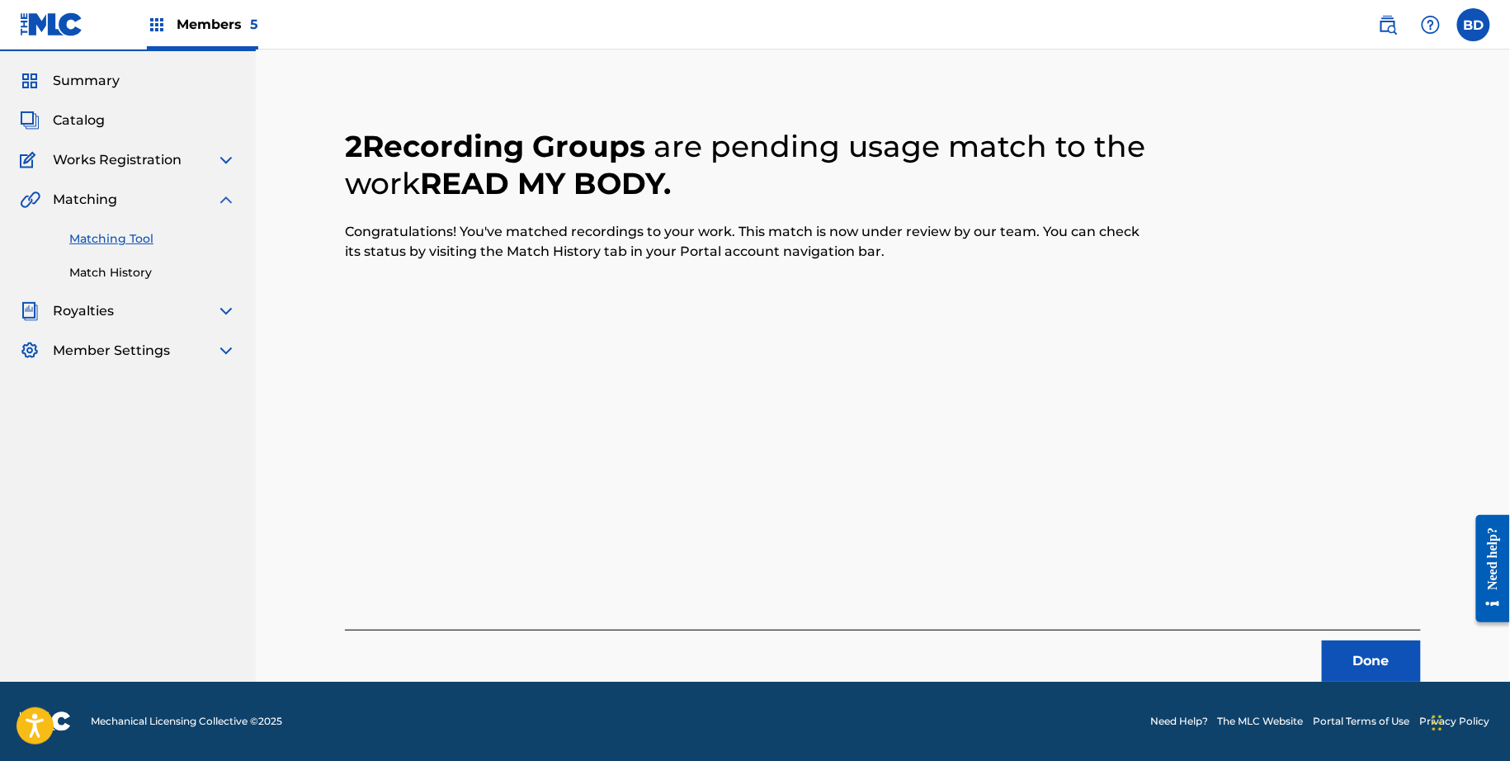
scroll to position [44, 0]
click at [161, 271] on link "Match History" at bounding box center [152, 272] width 167 height 17
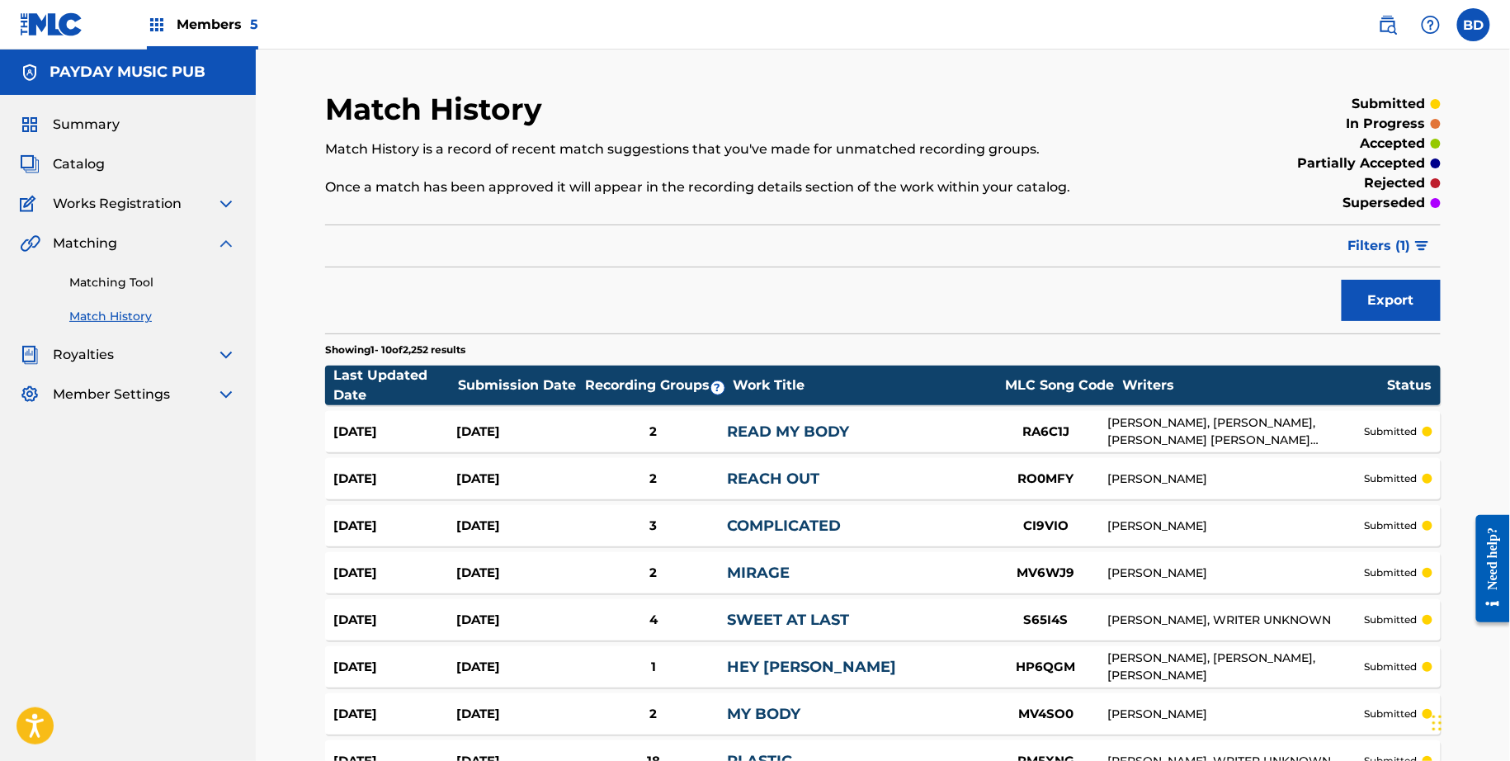
click at [689, 402] on div "Last Updated Date Submission Date Recording Groups ? Work Title MLC Song Code W…" at bounding box center [883, 386] width 1116 height 40
click at [689, 419] on div "Aug 27, 2025 Aug 27, 2025 2 READ MY BODY RA6C1J ALLISON CRYSTAL, LAWRENCE MICHA…" at bounding box center [883, 431] width 1116 height 41
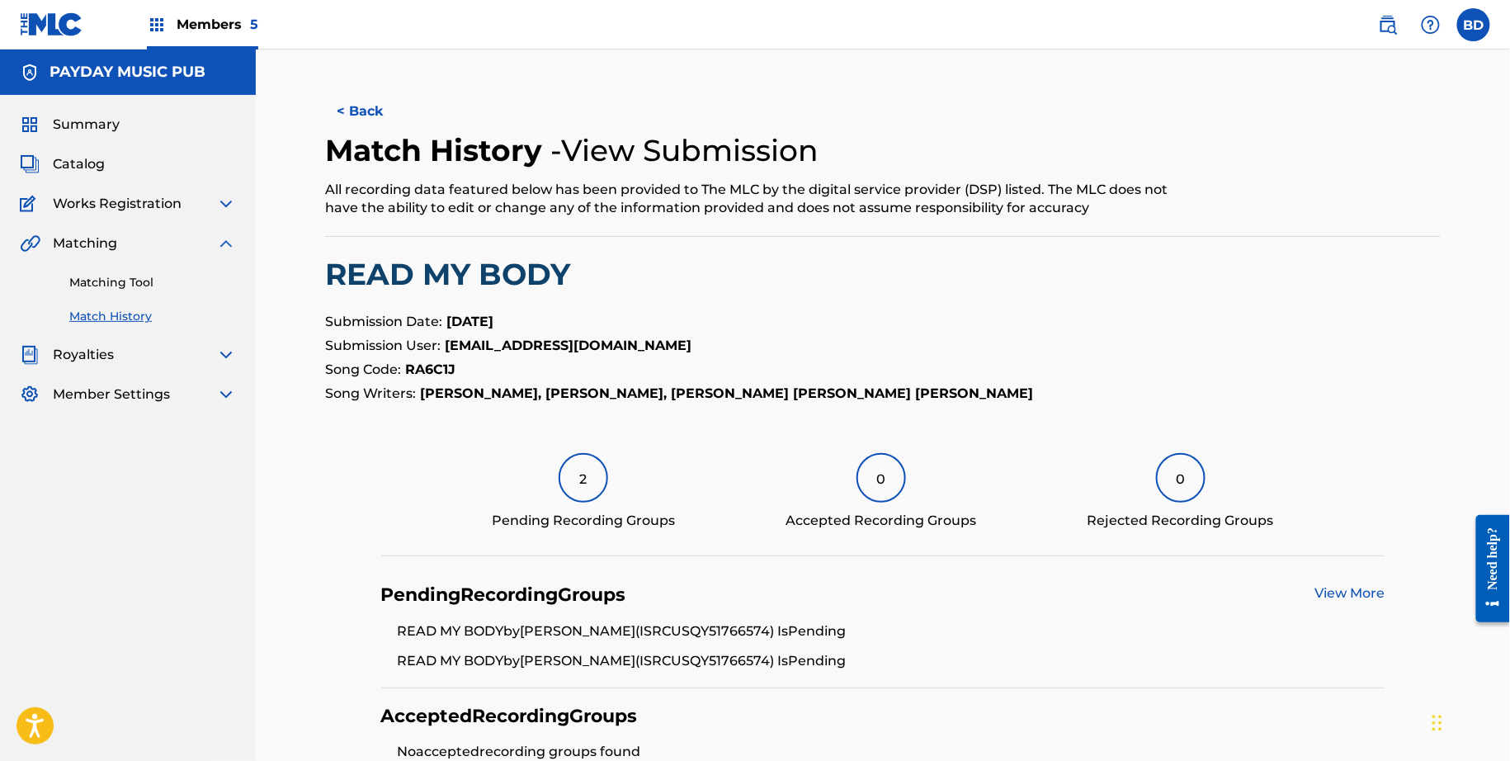
click at [113, 289] on link "Matching Tool" at bounding box center [152, 282] width 167 height 17
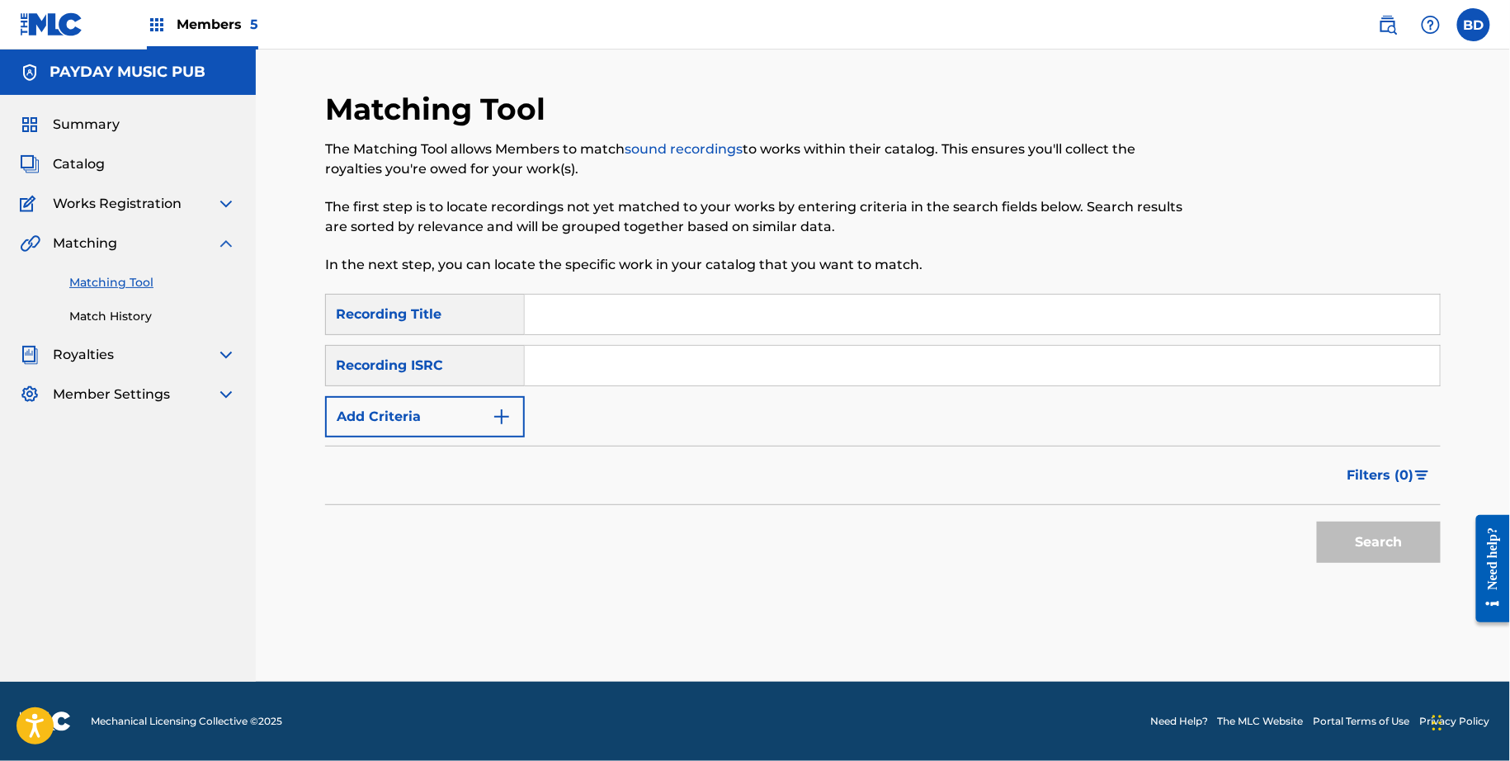
click at [574, 373] on input "Search Form" at bounding box center [982, 366] width 915 height 40
paste input "USQY51762180"
type input "USQY51762180"
click at [1317, 522] on button "Search" at bounding box center [1379, 542] width 124 height 41
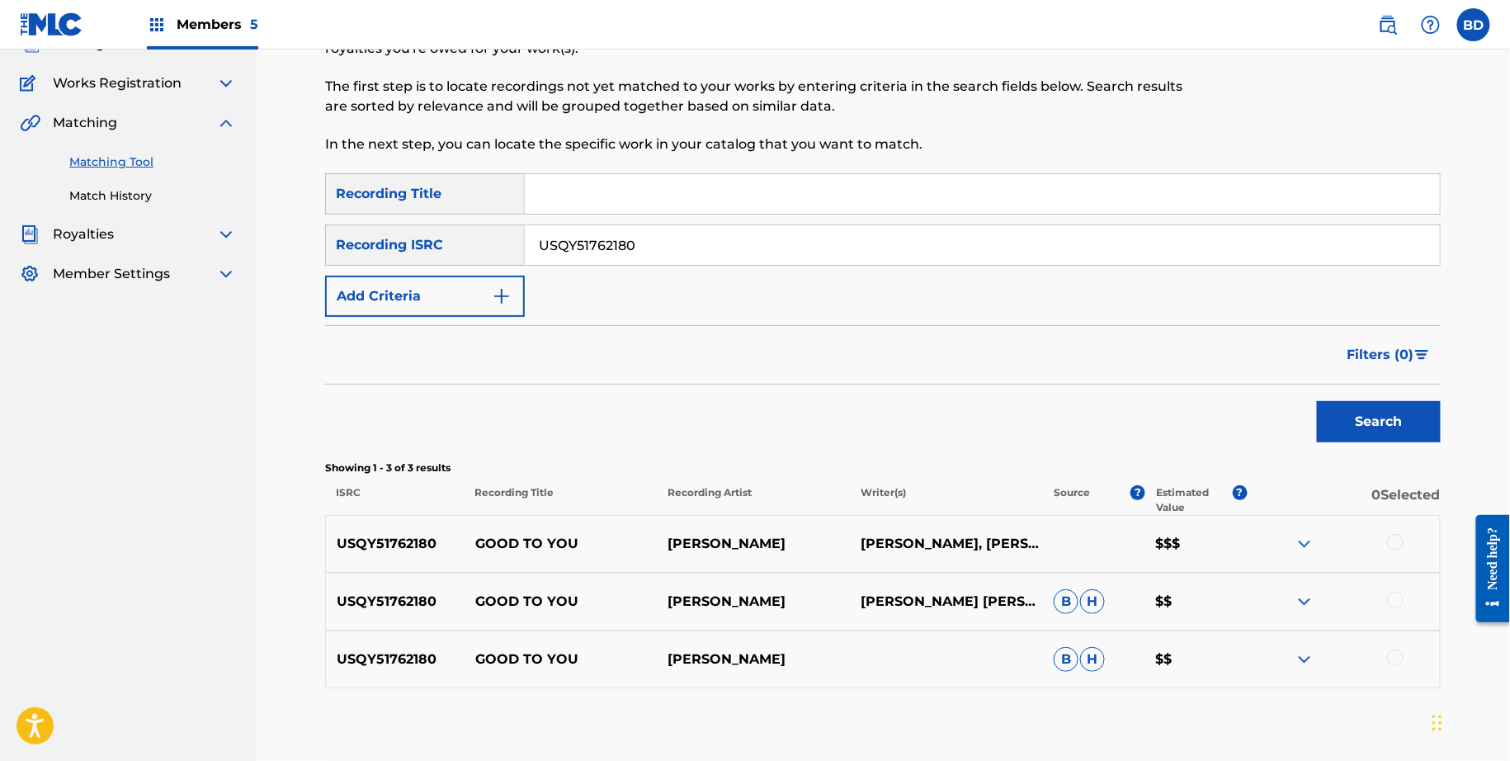
scroll to position [208, 0]
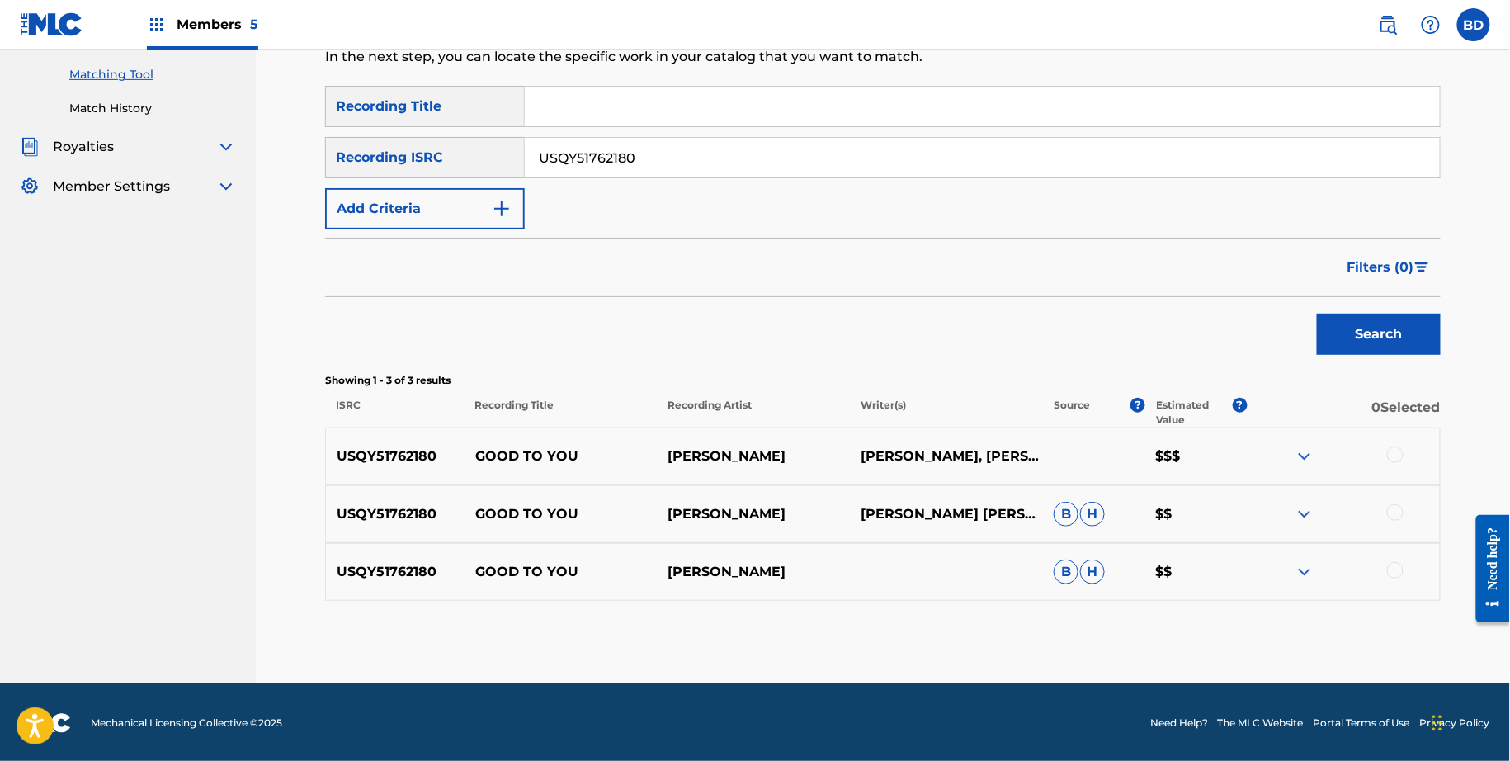
click at [1305, 516] on img at bounding box center [1305, 514] width 20 height 20
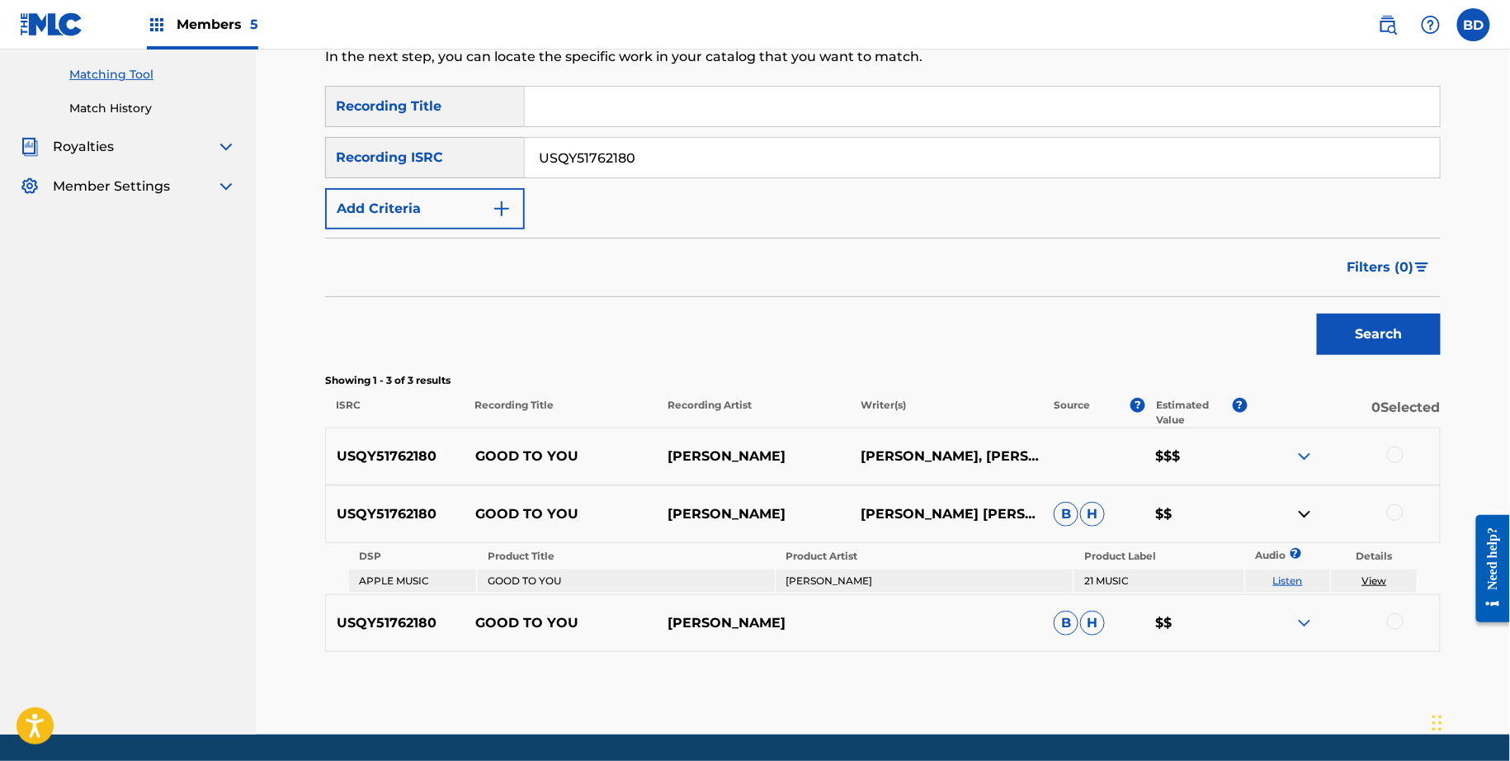
click at [1300, 616] on img at bounding box center [1305, 623] width 20 height 20
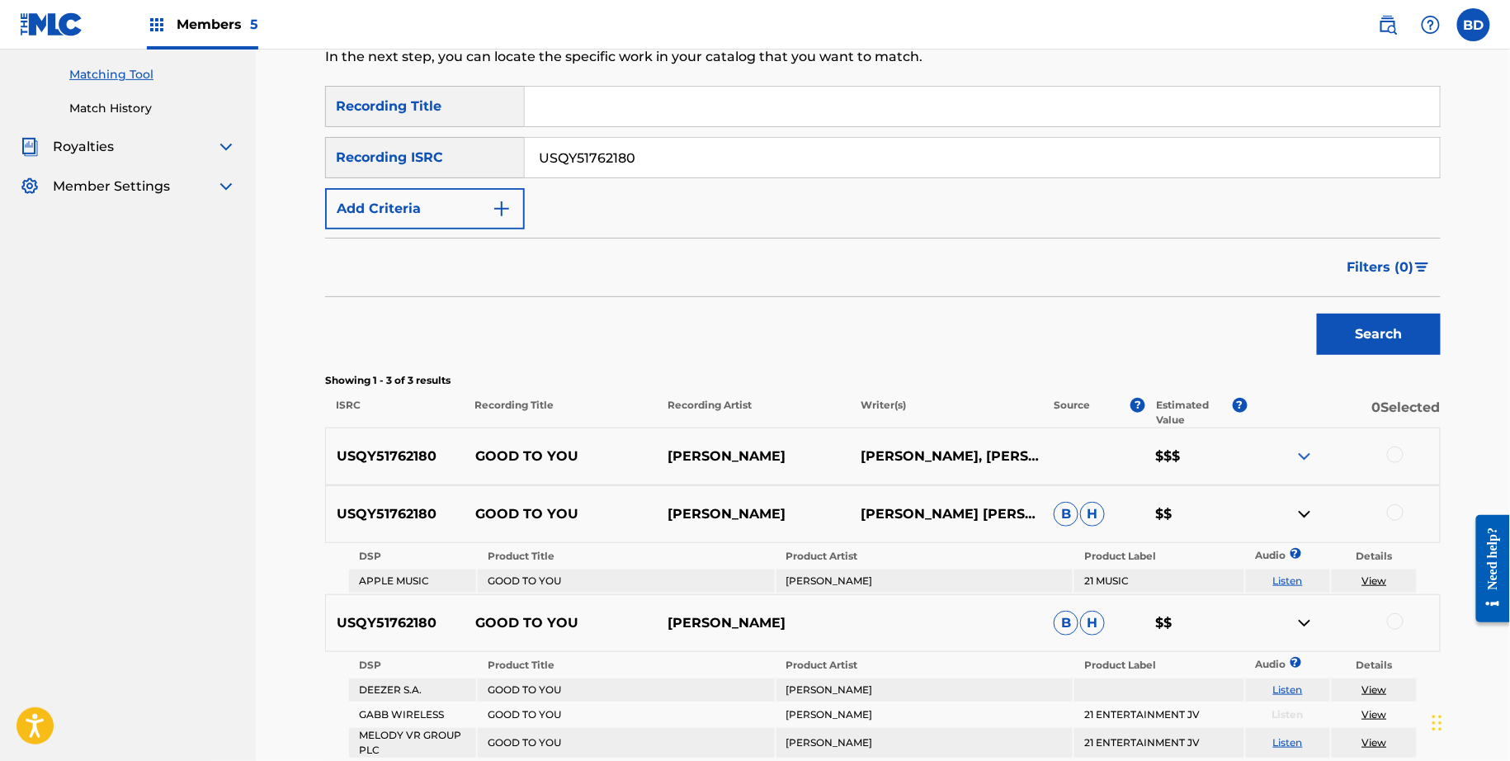
click at [536, 517] on p "GOOD TO YOU" at bounding box center [561, 514] width 193 height 20
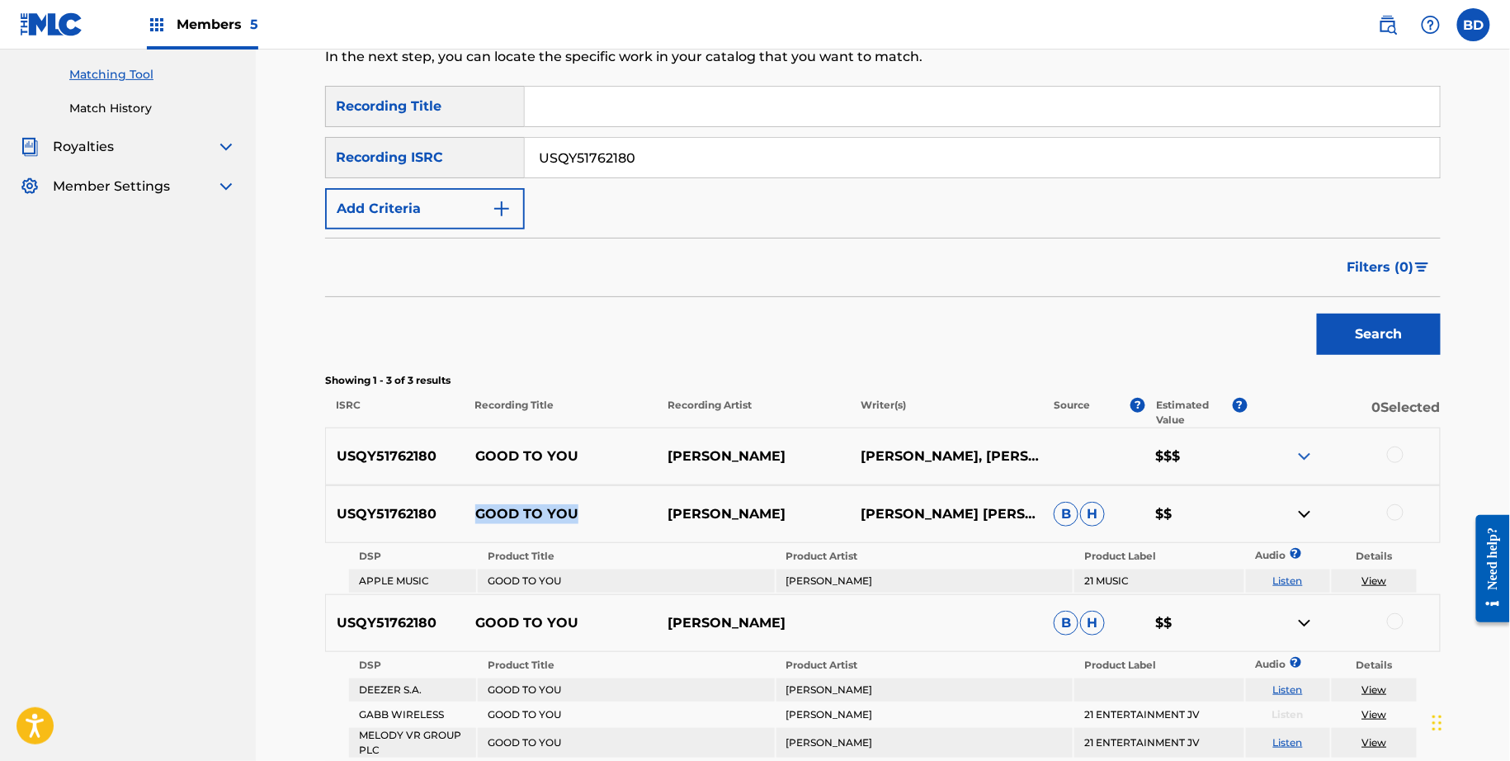
click at [536, 517] on p "GOOD TO YOU" at bounding box center [561, 514] width 193 height 20
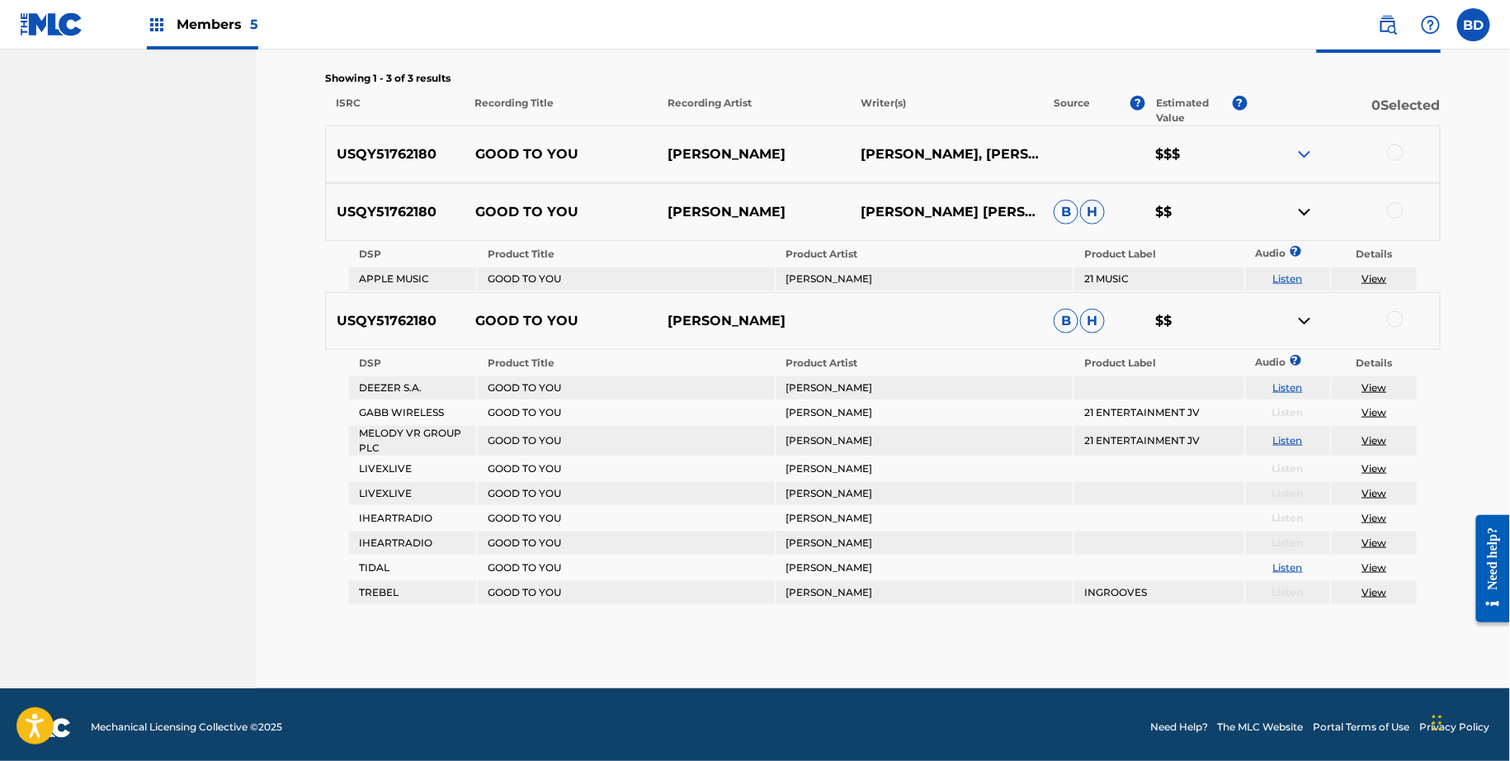
click at [1390, 318] on div at bounding box center [1395, 319] width 17 height 17
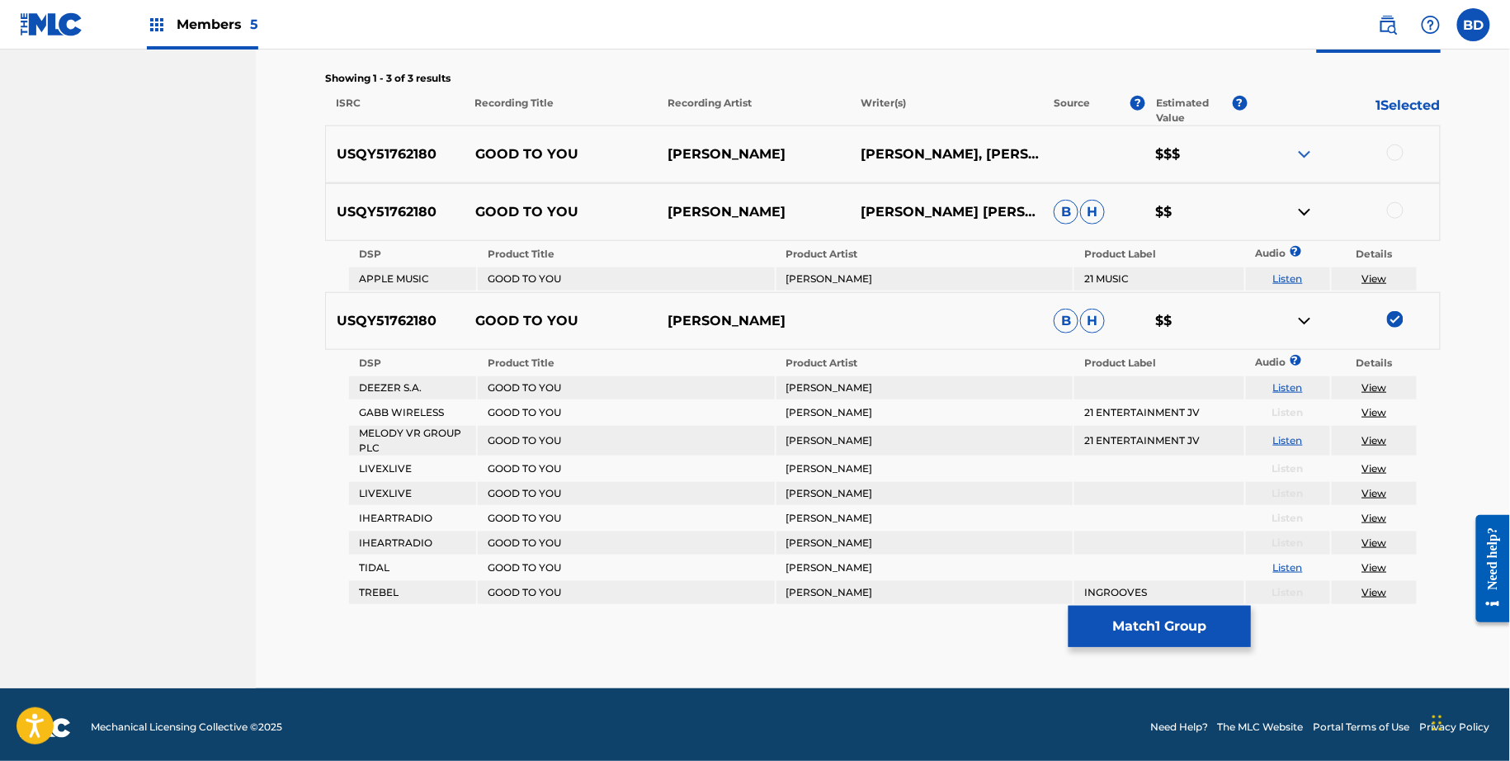
click at [1401, 210] on div at bounding box center [1395, 210] width 17 height 17
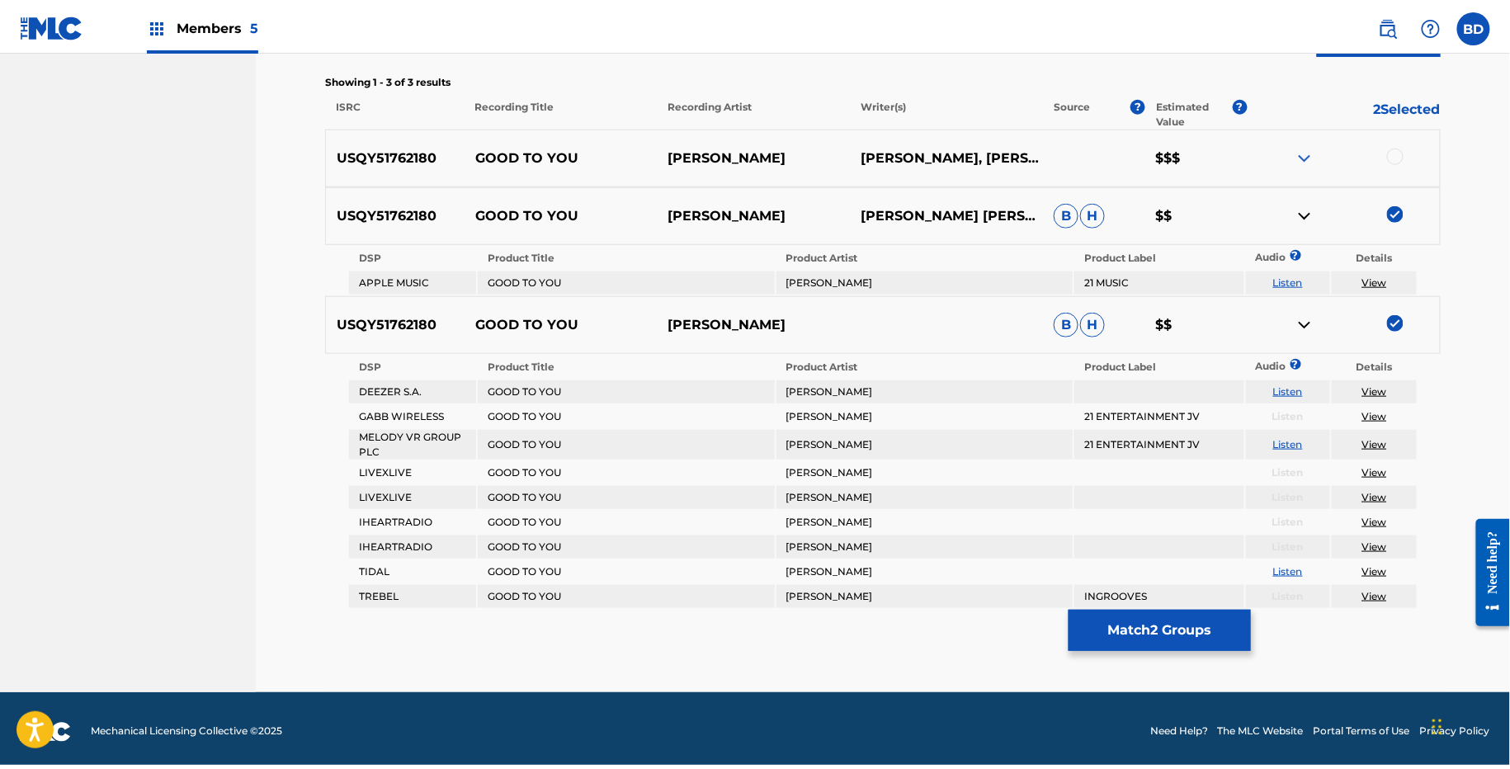
scroll to position [506, 0]
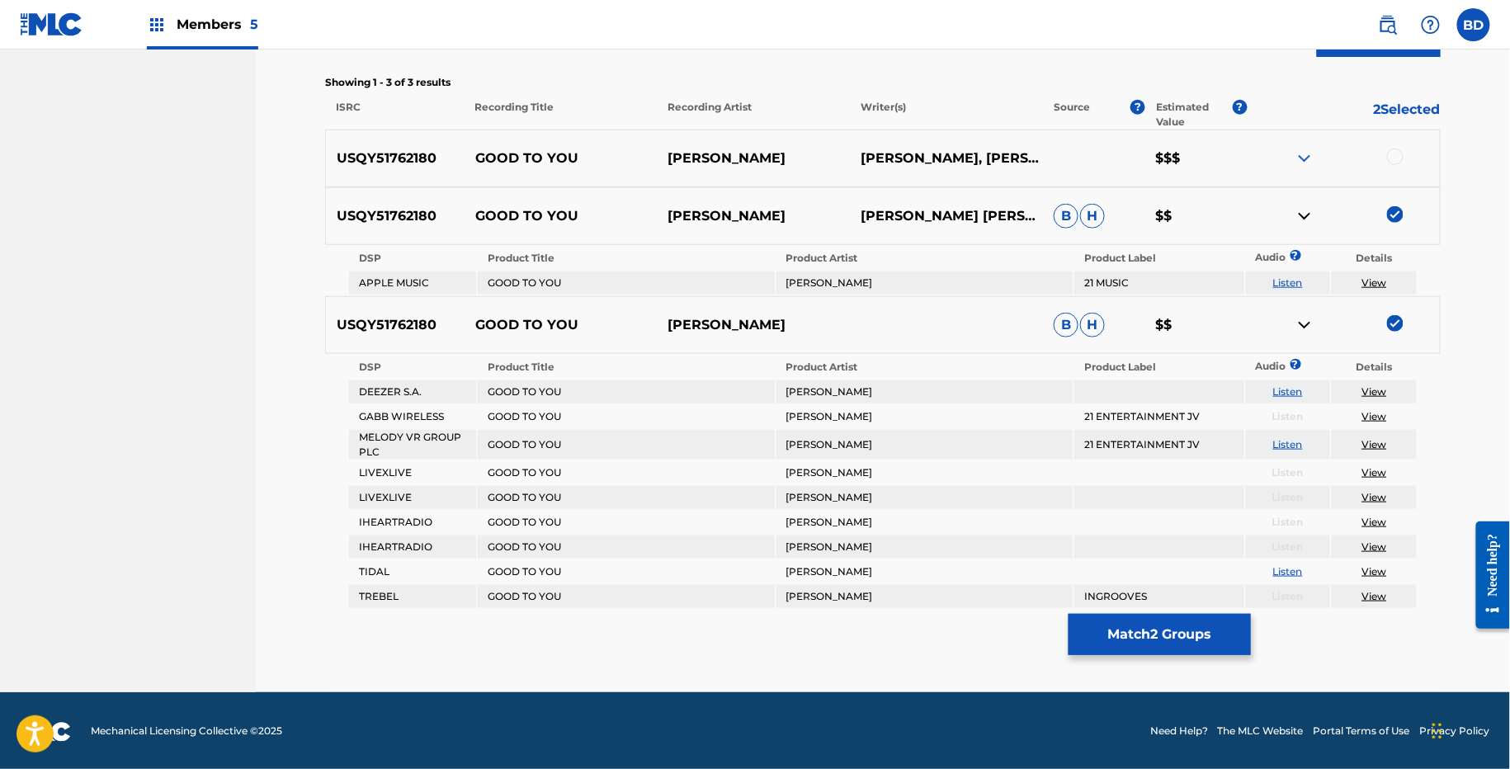
click at [1134, 631] on button "Match 2 Groups" at bounding box center [1160, 634] width 182 height 41
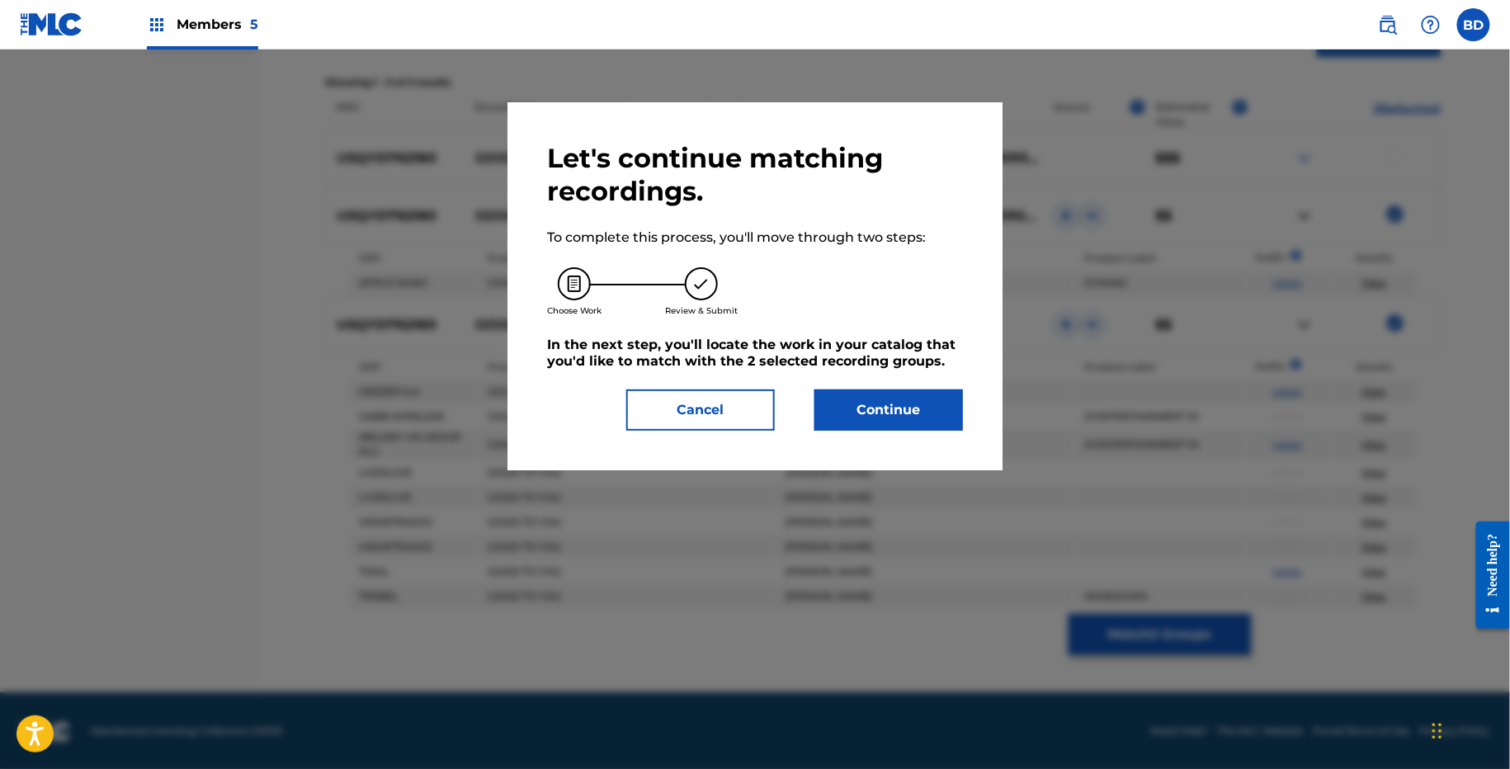
click at [890, 404] on button "Continue" at bounding box center [888, 409] width 149 height 41
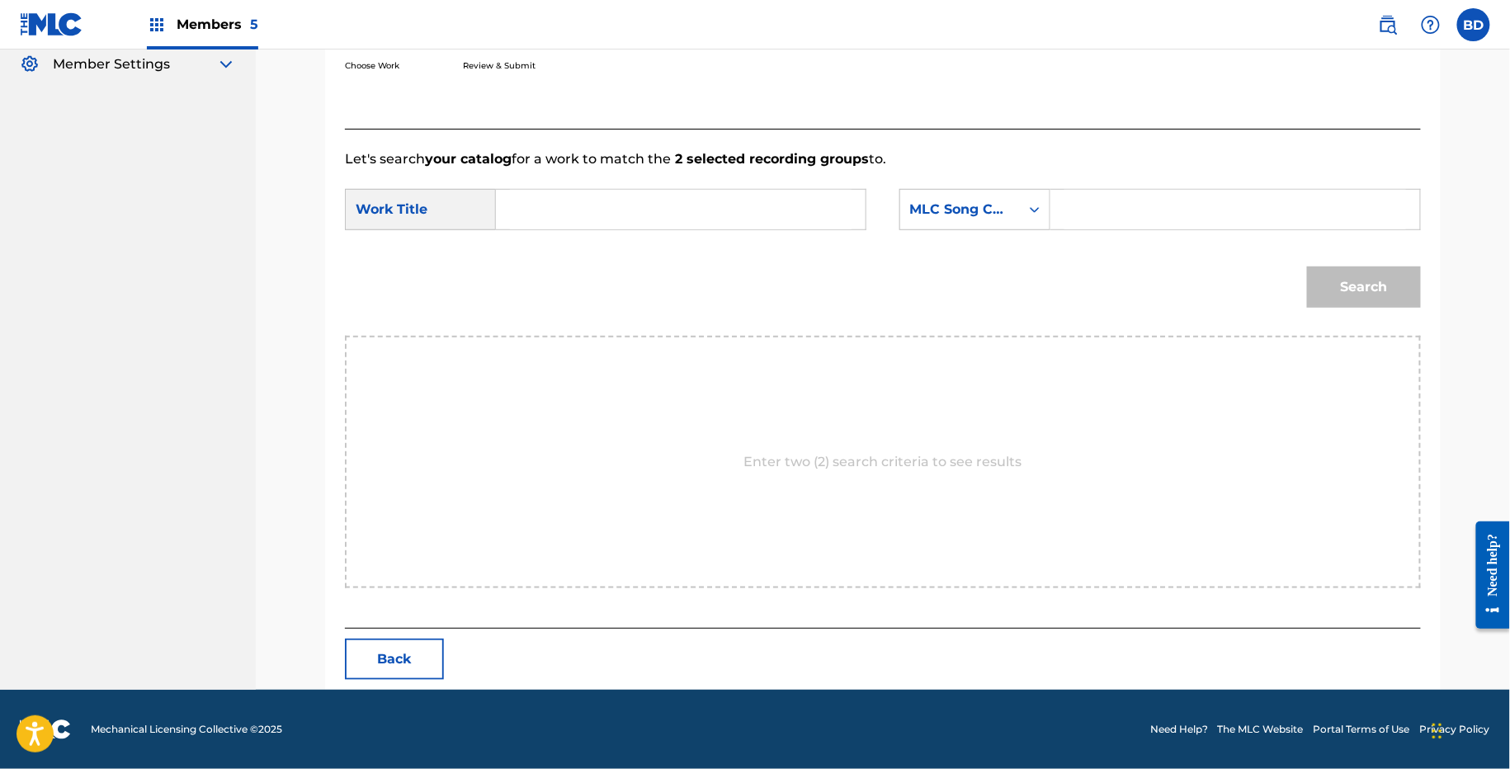
scroll to position [328, 0]
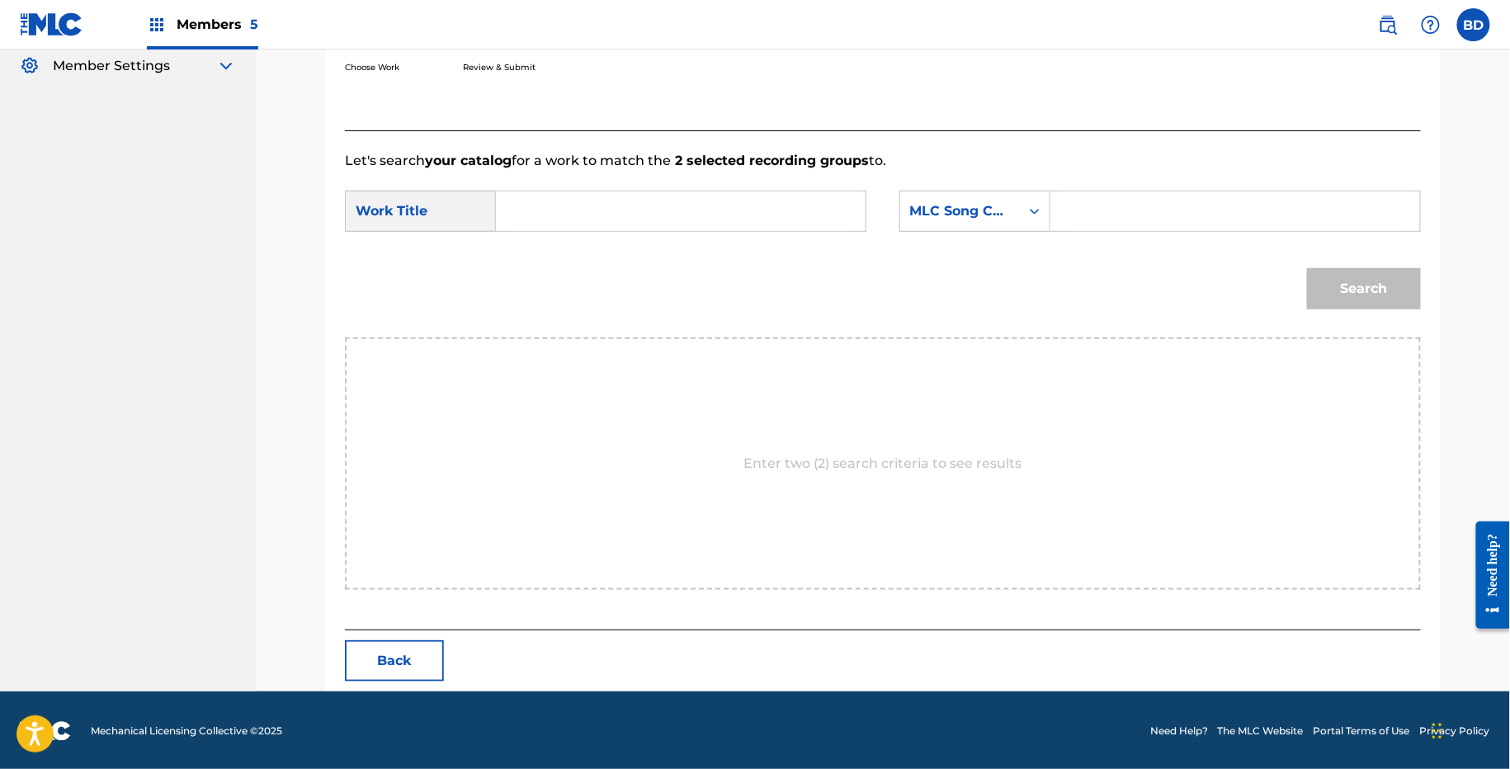
click at [1126, 212] on input "Search Form" at bounding box center [1235, 211] width 342 height 40
paste input "GB53F9"
type input "GB53F9"
click at [765, 212] on input "Search Form" at bounding box center [681, 211] width 342 height 40
type input "to"
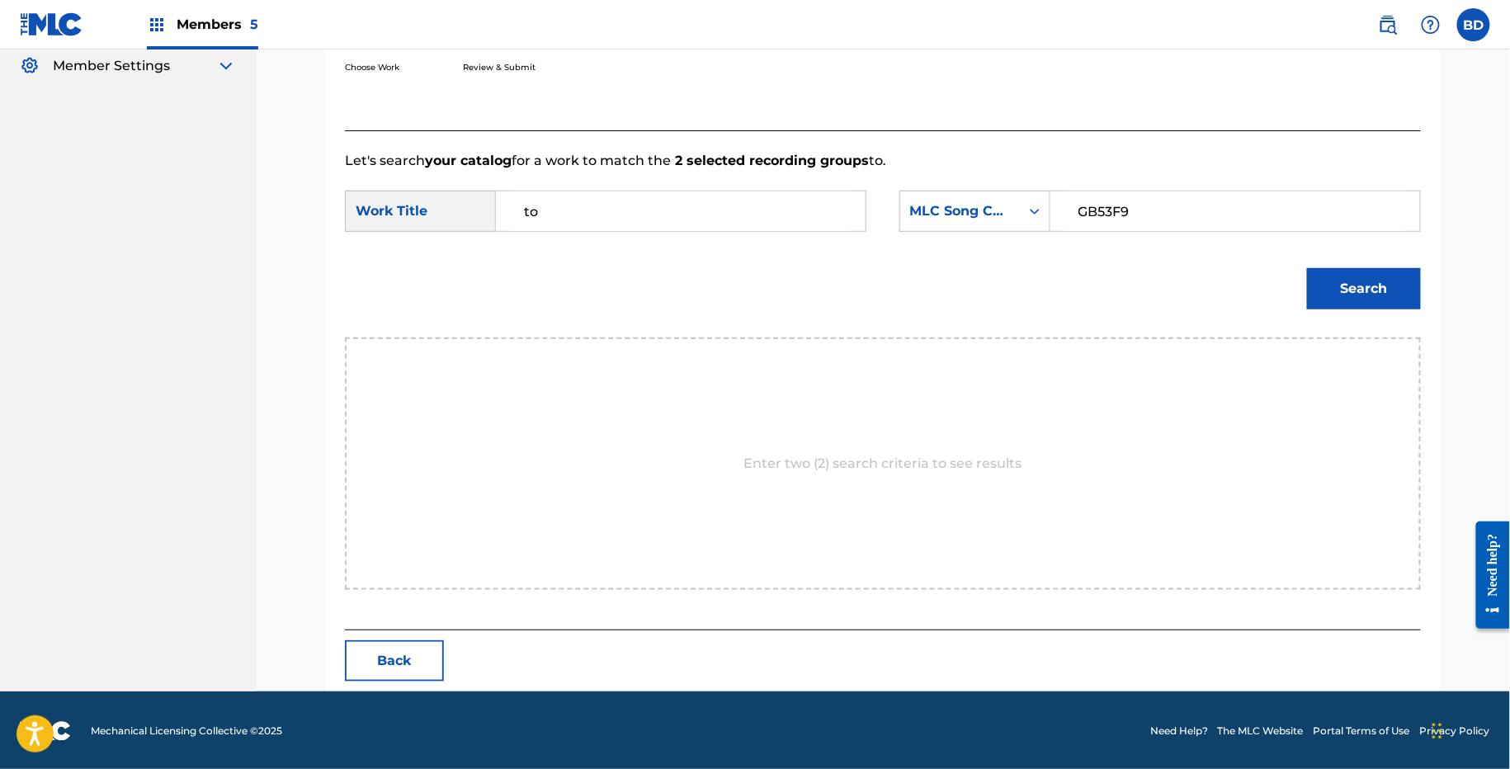
click at [1353, 303] on button "Search" at bounding box center [1364, 288] width 114 height 41
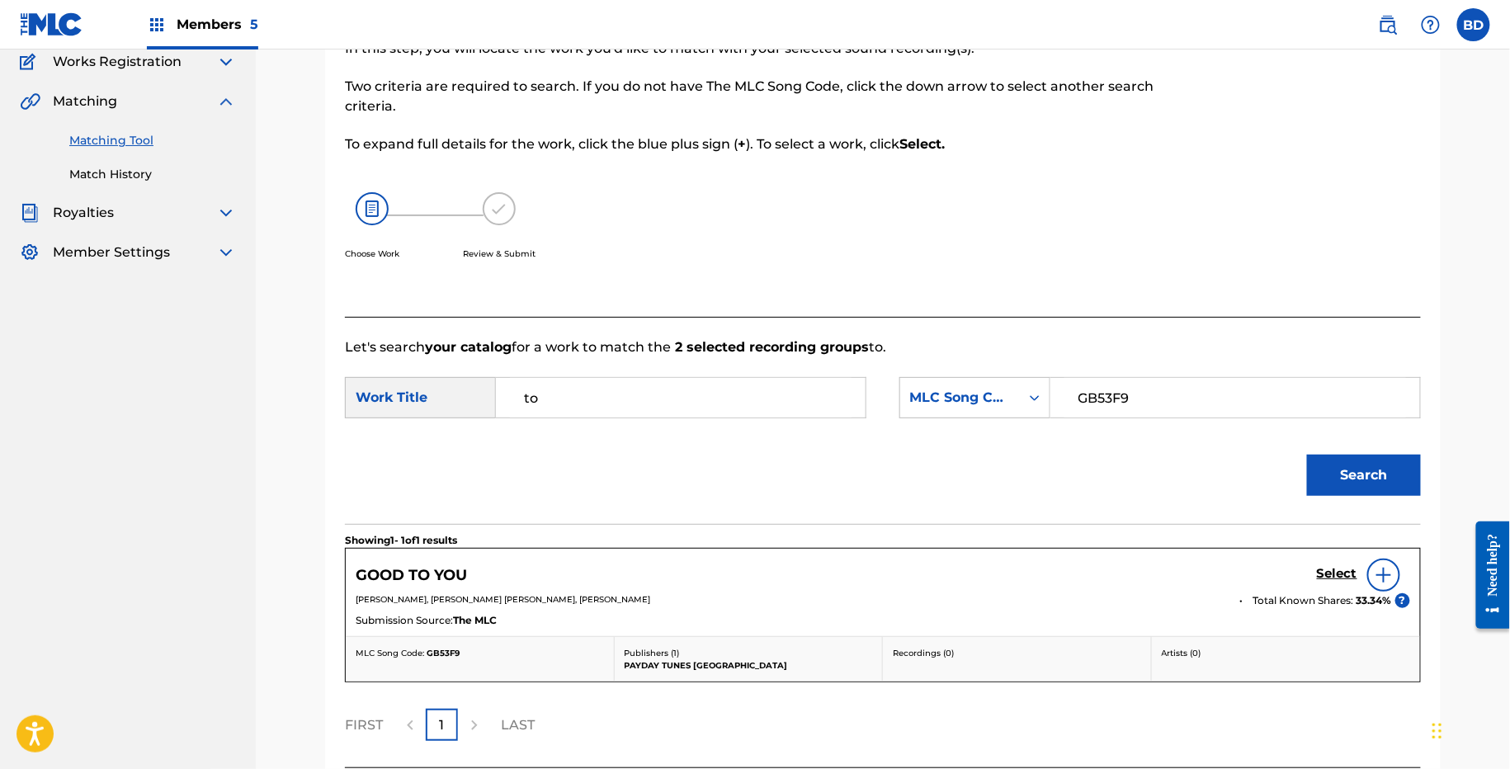
scroll to position [279, 0]
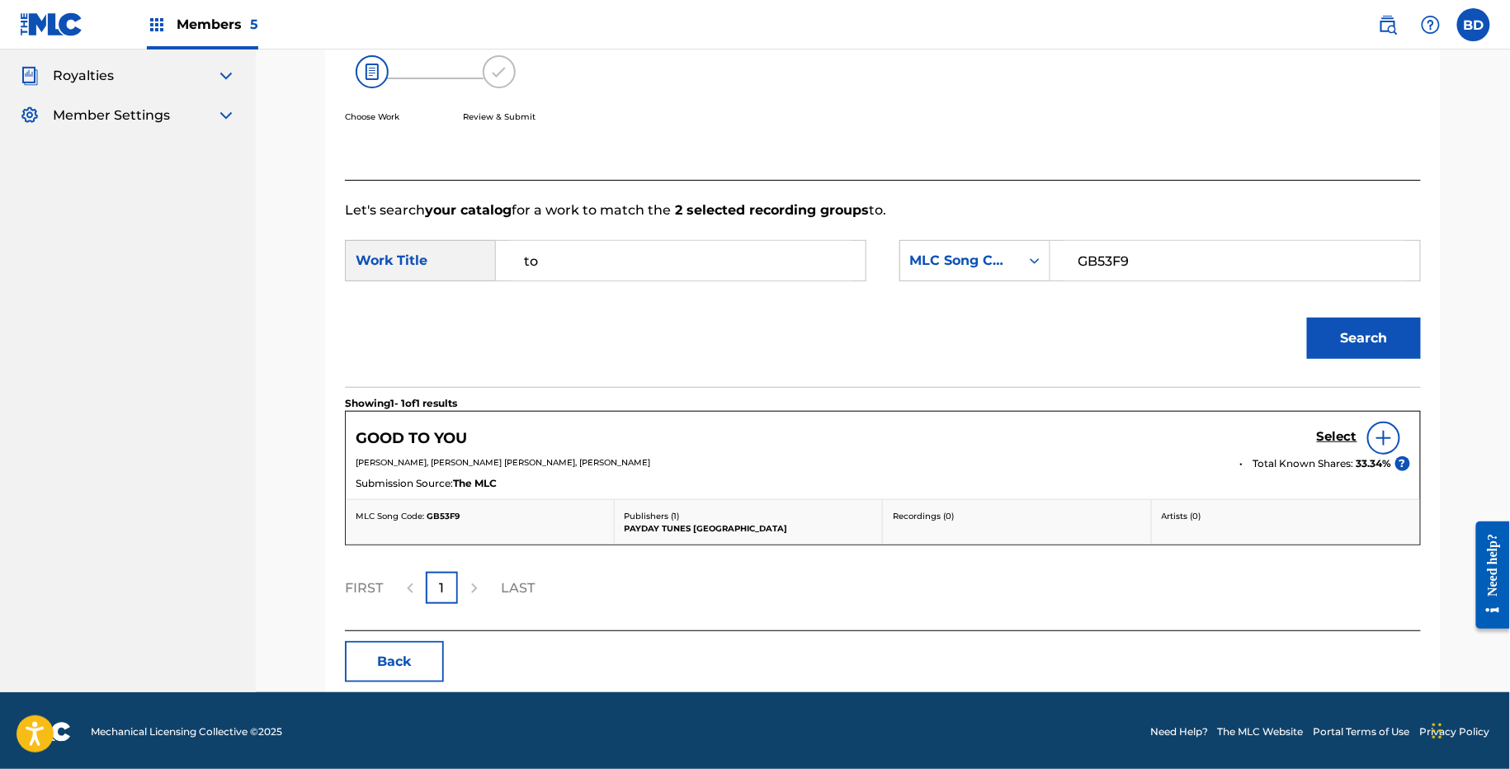
click at [1345, 439] on h5 "Select" at bounding box center [1337, 437] width 40 height 16
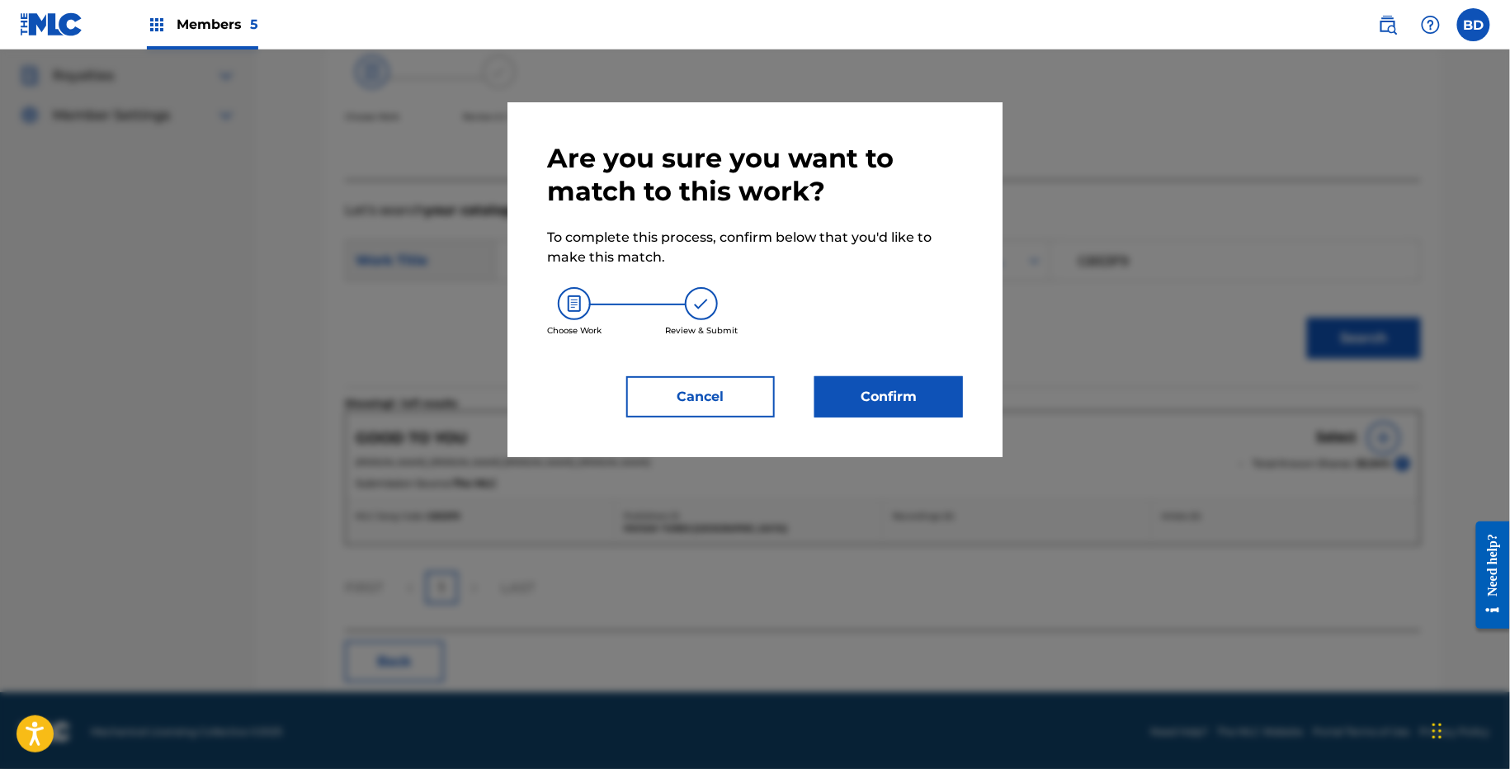
click at [861, 404] on button "Confirm" at bounding box center [888, 396] width 149 height 41
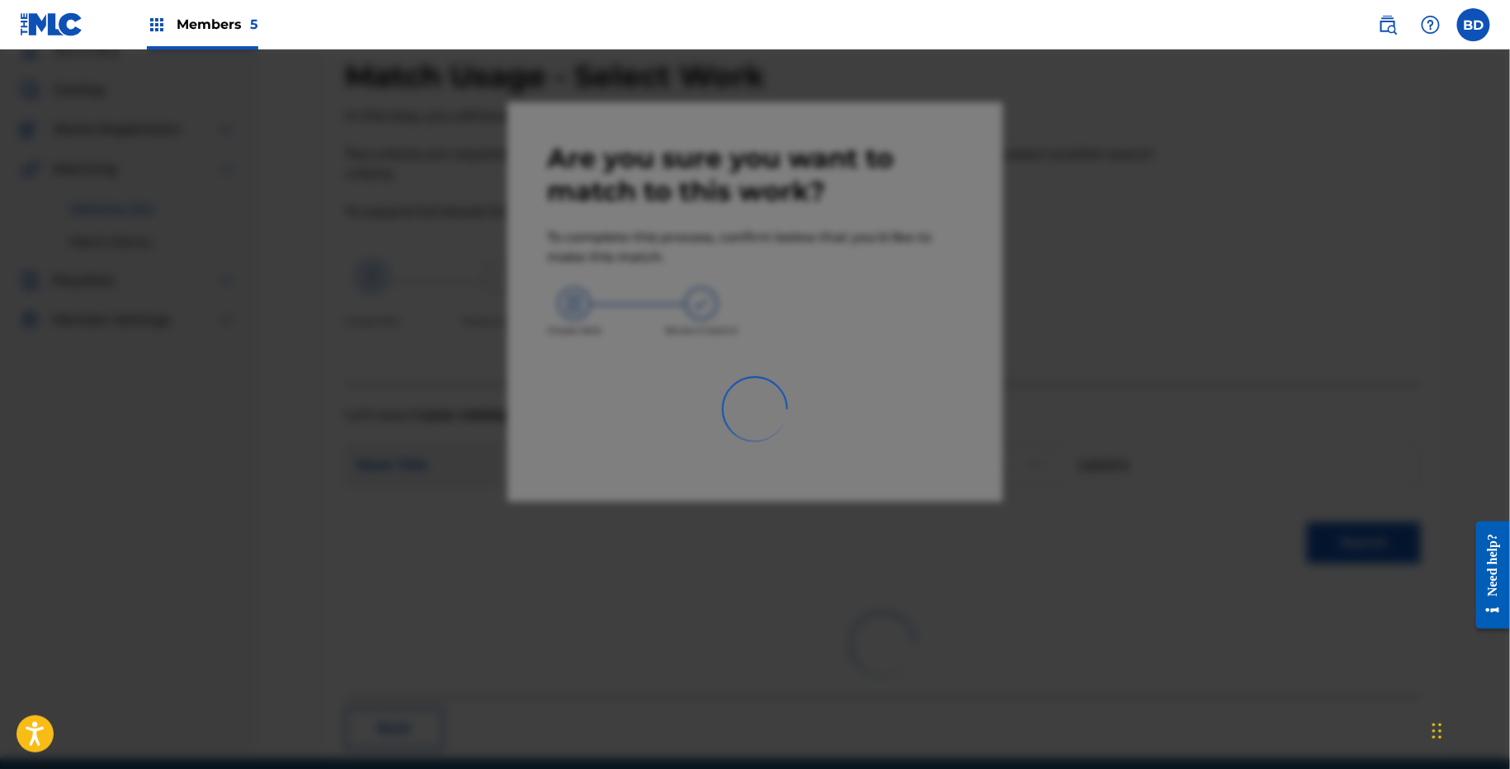
scroll to position [0, 0]
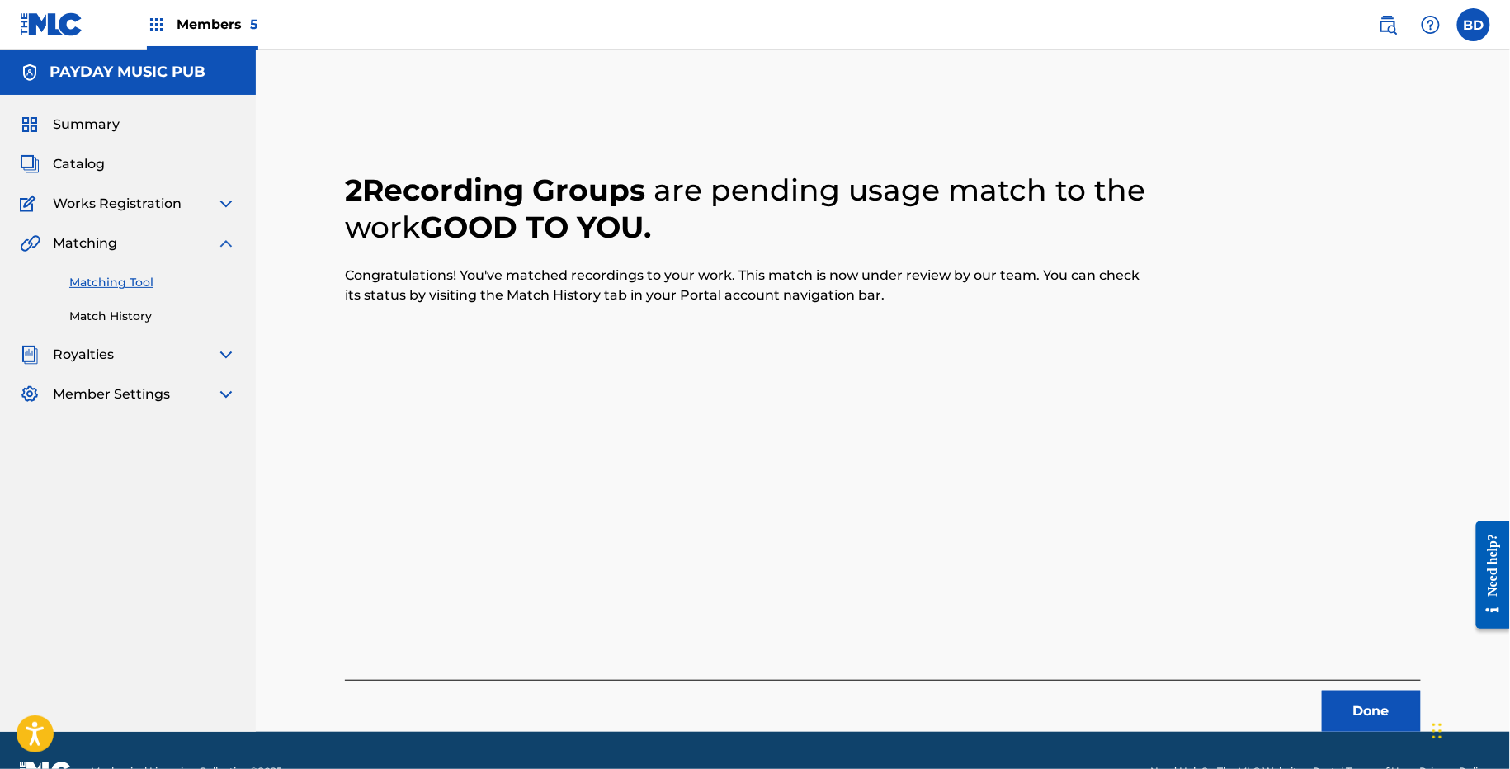
click at [116, 314] on link "Match History" at bounding box center [152, 316] width 167 height 17
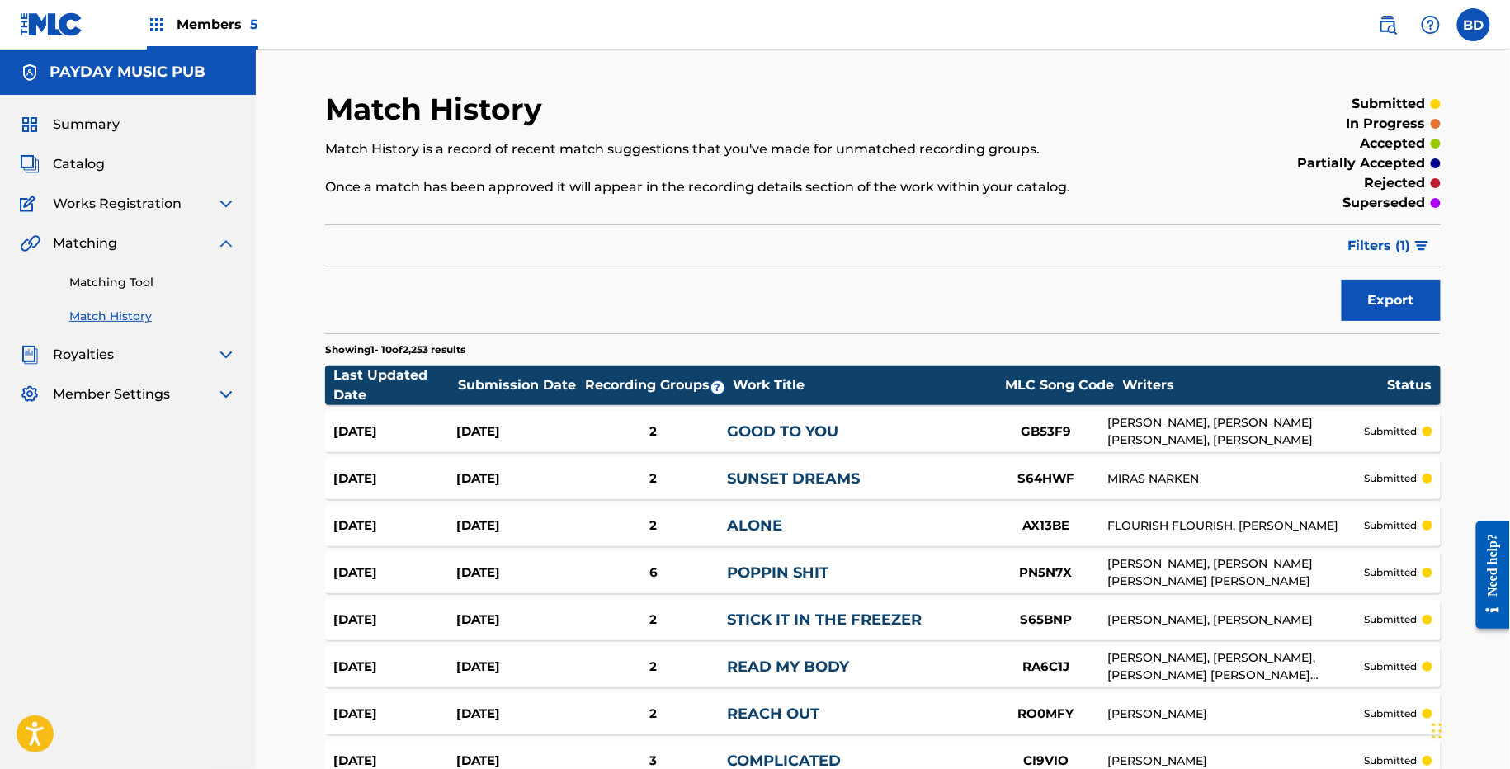
click at [781, 426] on link "GOOD TO YOU" at bounding box center [782, 431] width 111 height 18
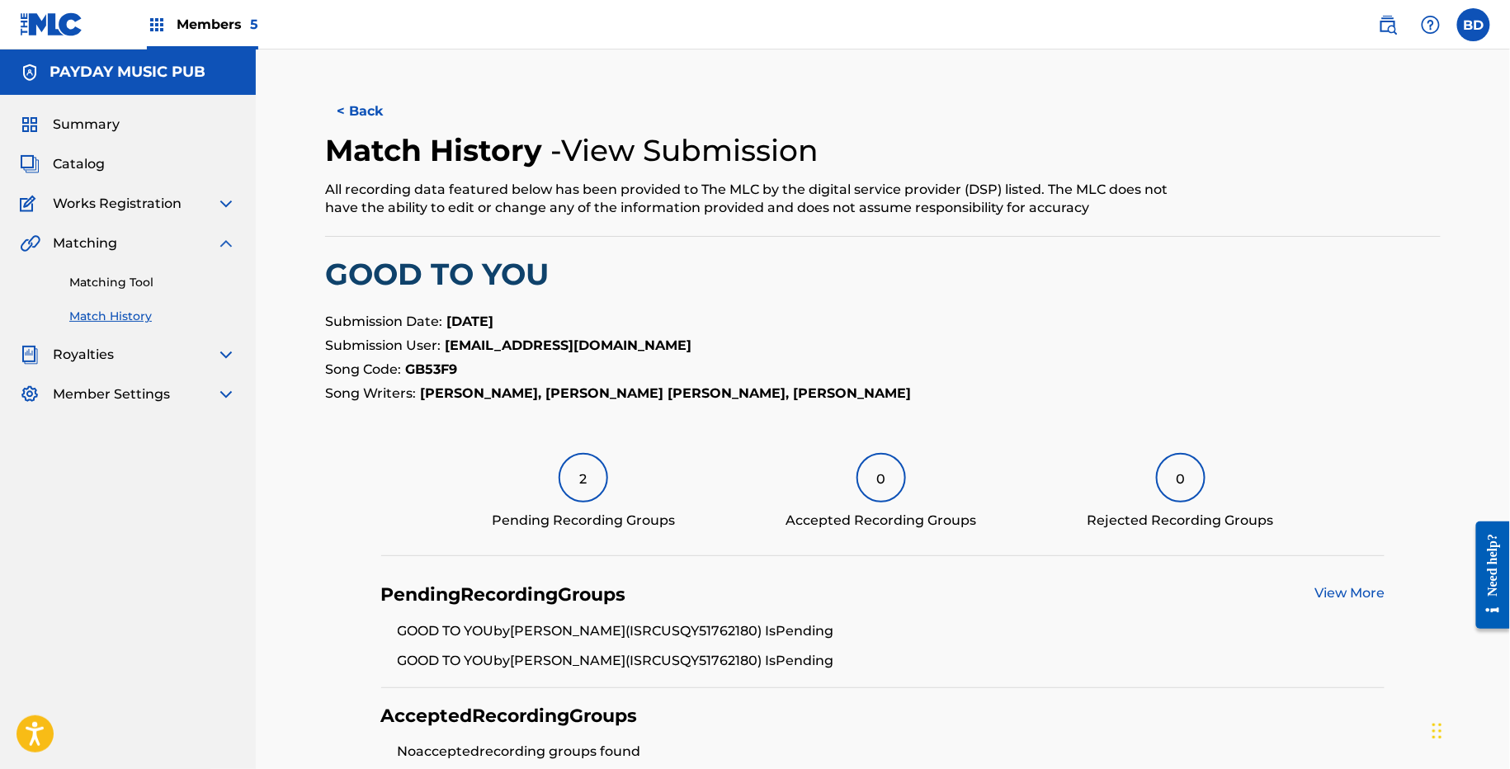
click at [159, 278] on link "Matching Tool" at bounding box center [152, 282] width 167 height 17
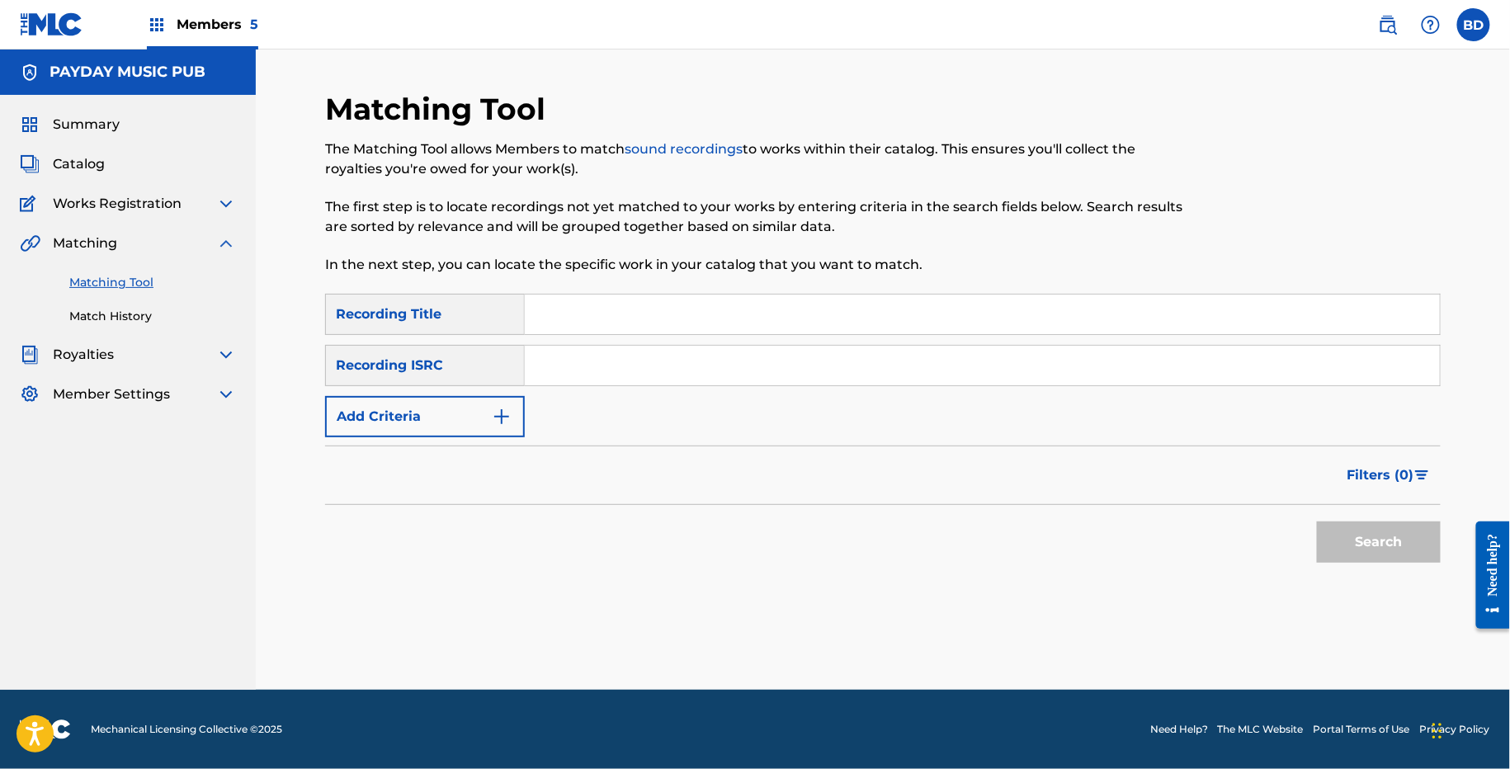
click at [582, 370] on input "Search Form" at bounding box center [982, 366] width 915 height 40
paste input "USQY51724243"
click at [1317, 522] on button "Search" at bounding box center [1379, 542] width 124 height 41
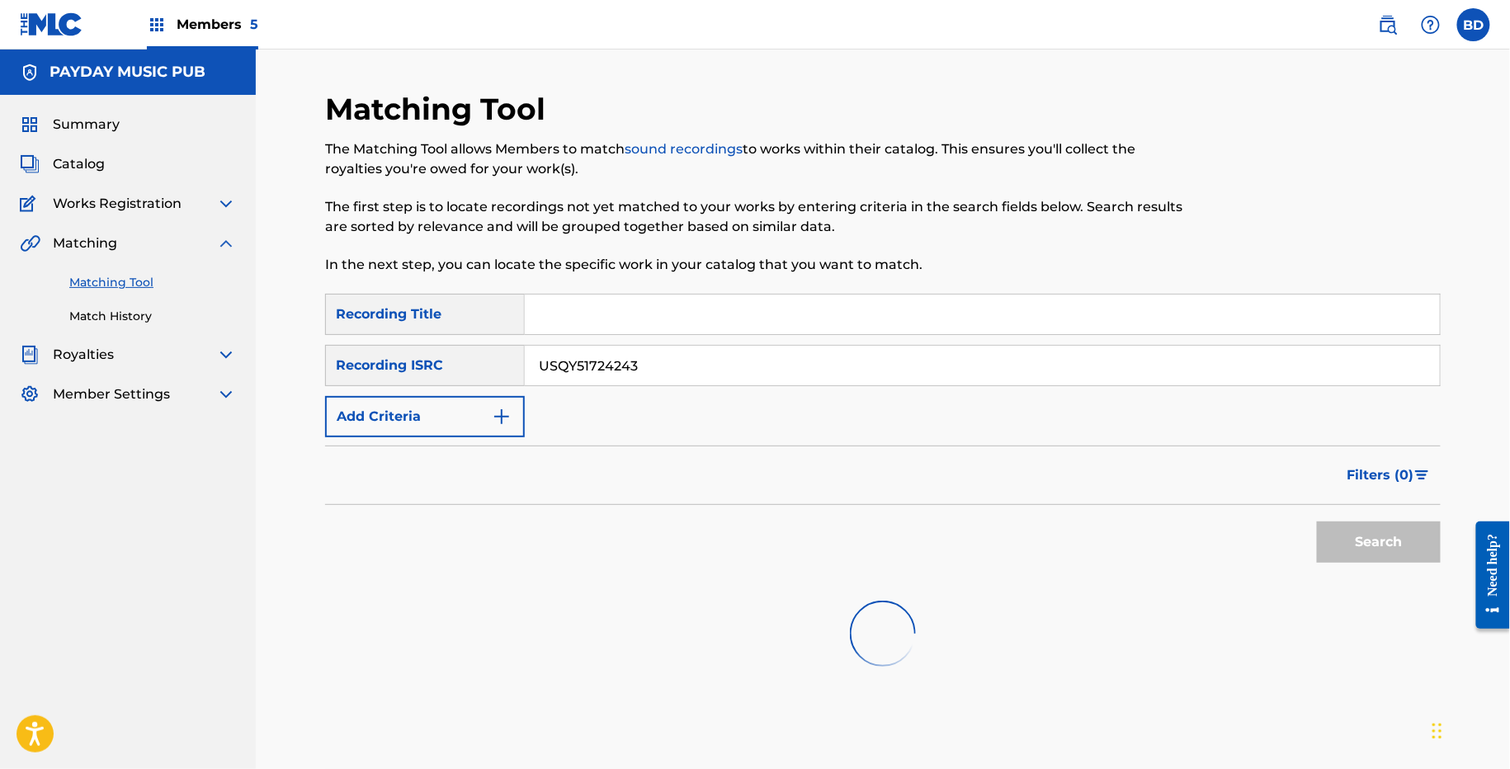
scroll to position [84, 0]
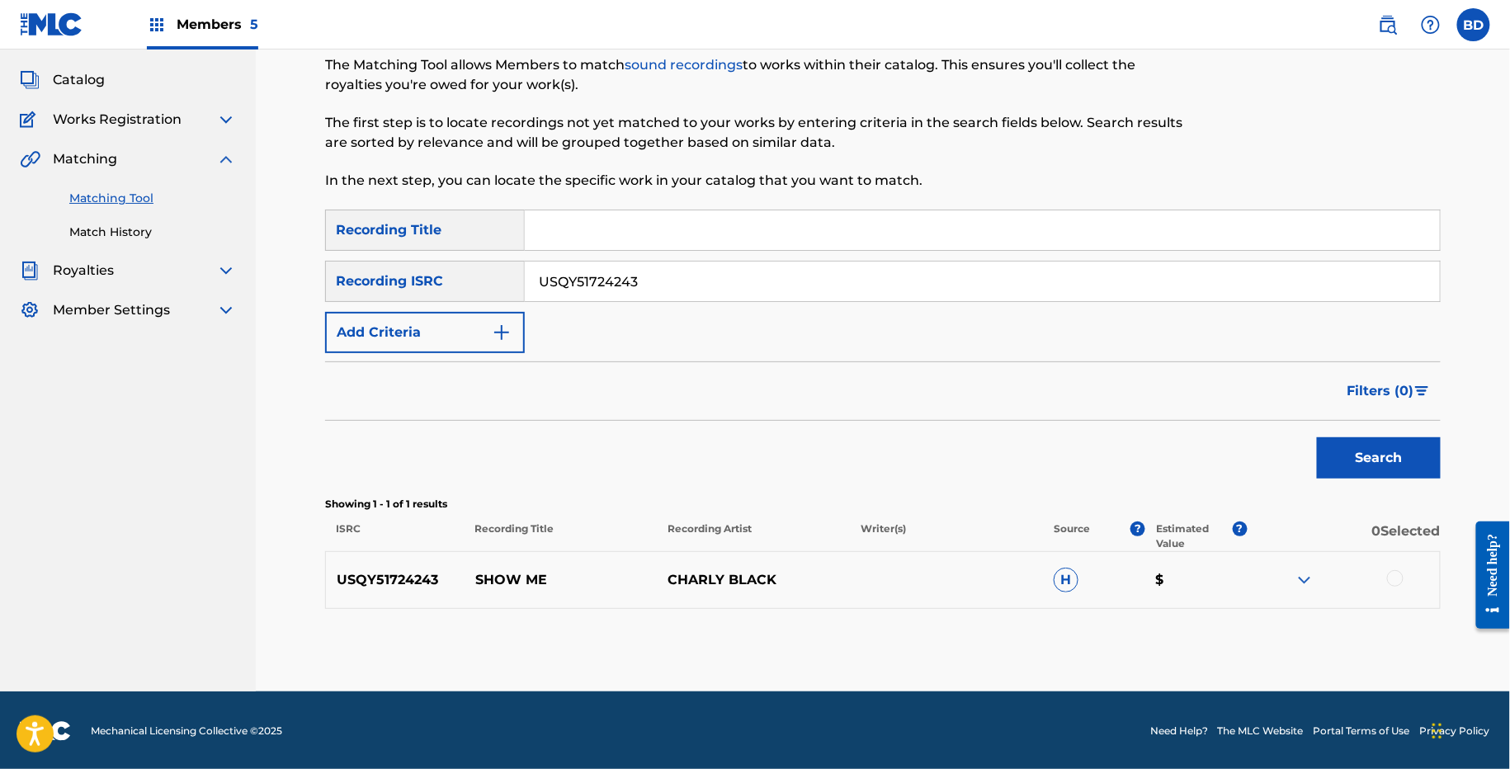
click at [518, 579] on p "SHOW ME" at bounding box center [561, 580] width 193 height 20
click at [515, 579] on p "SHOW ME" at bounding box center [561, 580] width 193 height 20
click at [517, 579] on p "SHOW ME" at bounding box center [561, 580] width 193 height 20
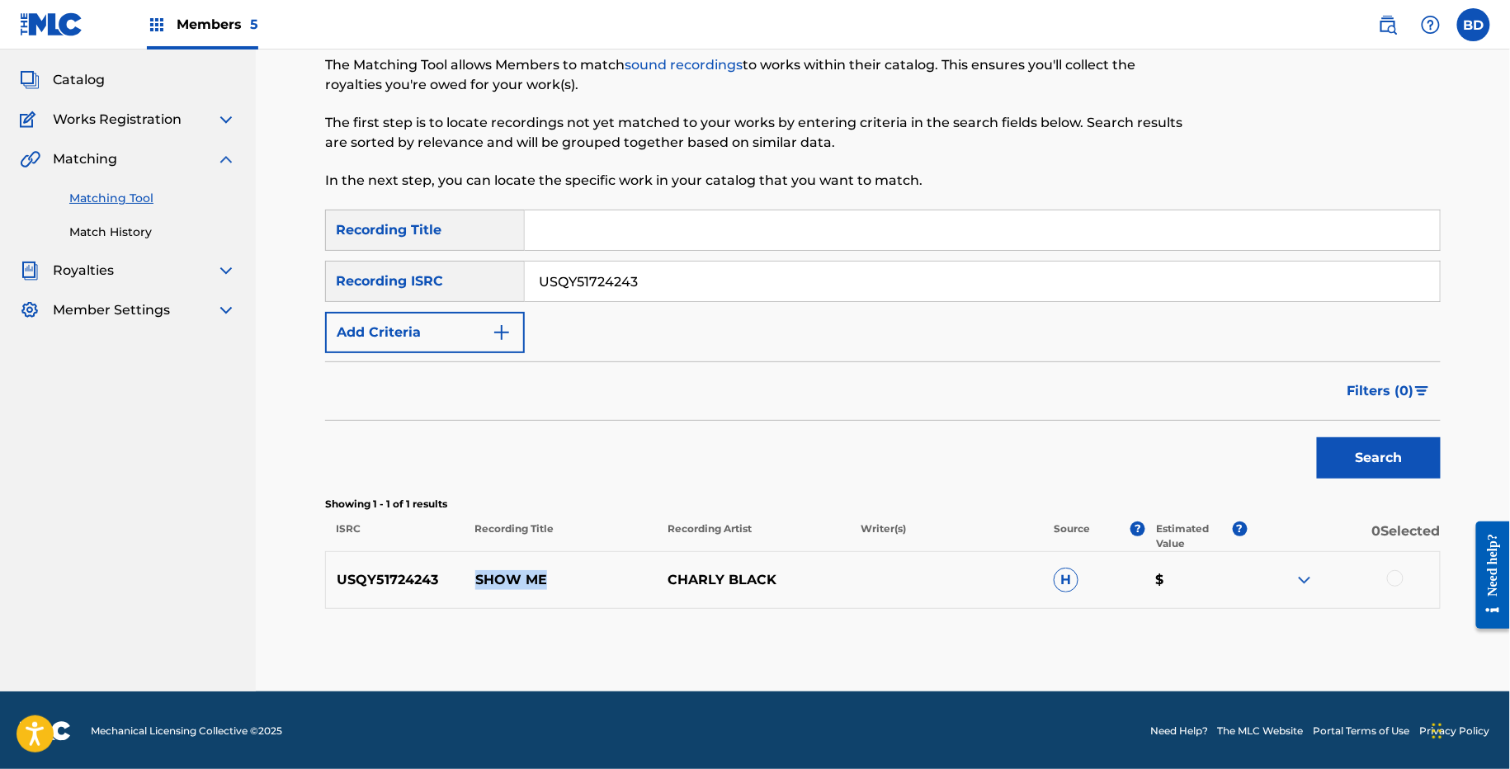
click at [517, 579] on p "SHOW ME" at bounding box center [561, 580] width 193 height 20
click at [1307, 573] on img at bounding box center [1305, 580] width 20 height 20
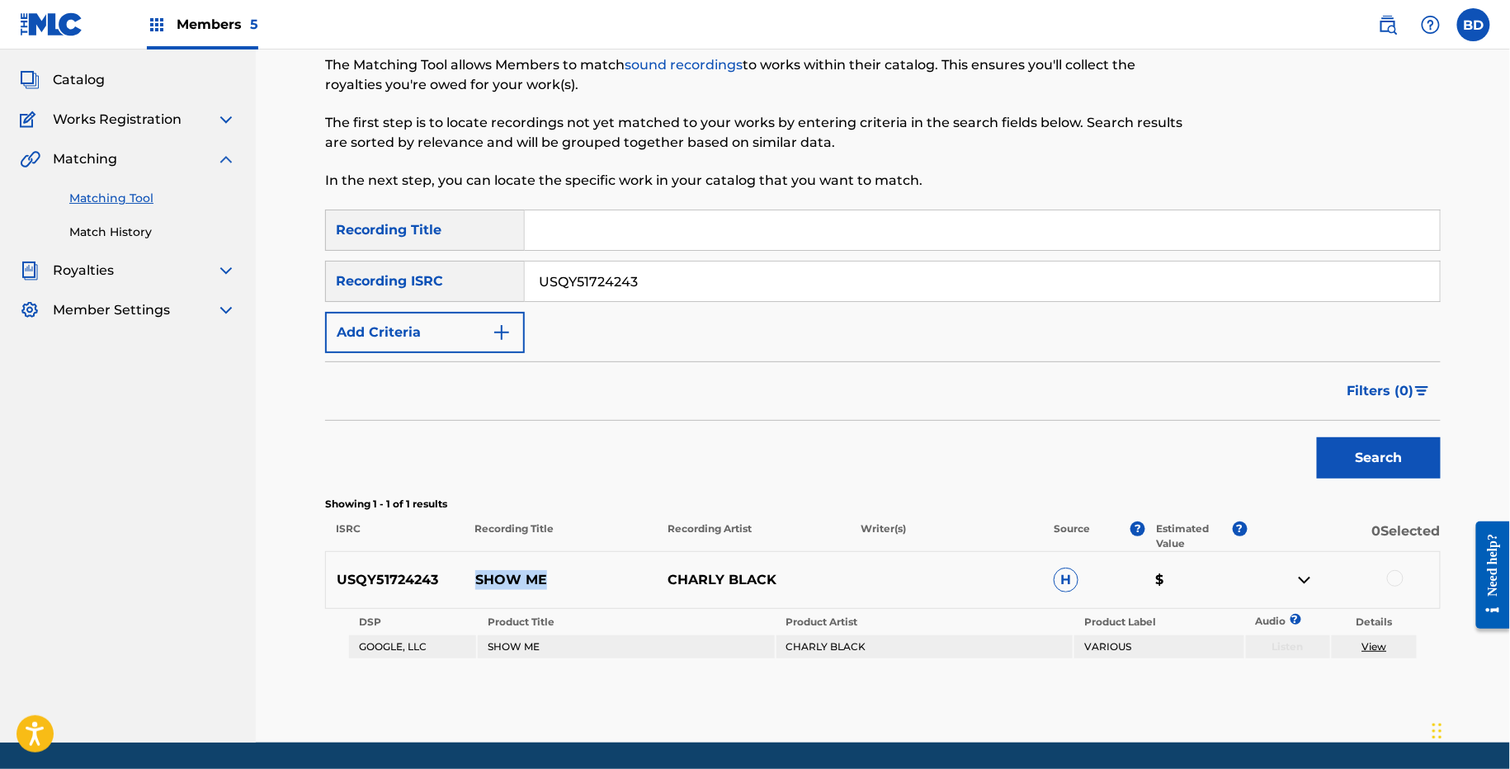
scroll to position [135, 0]
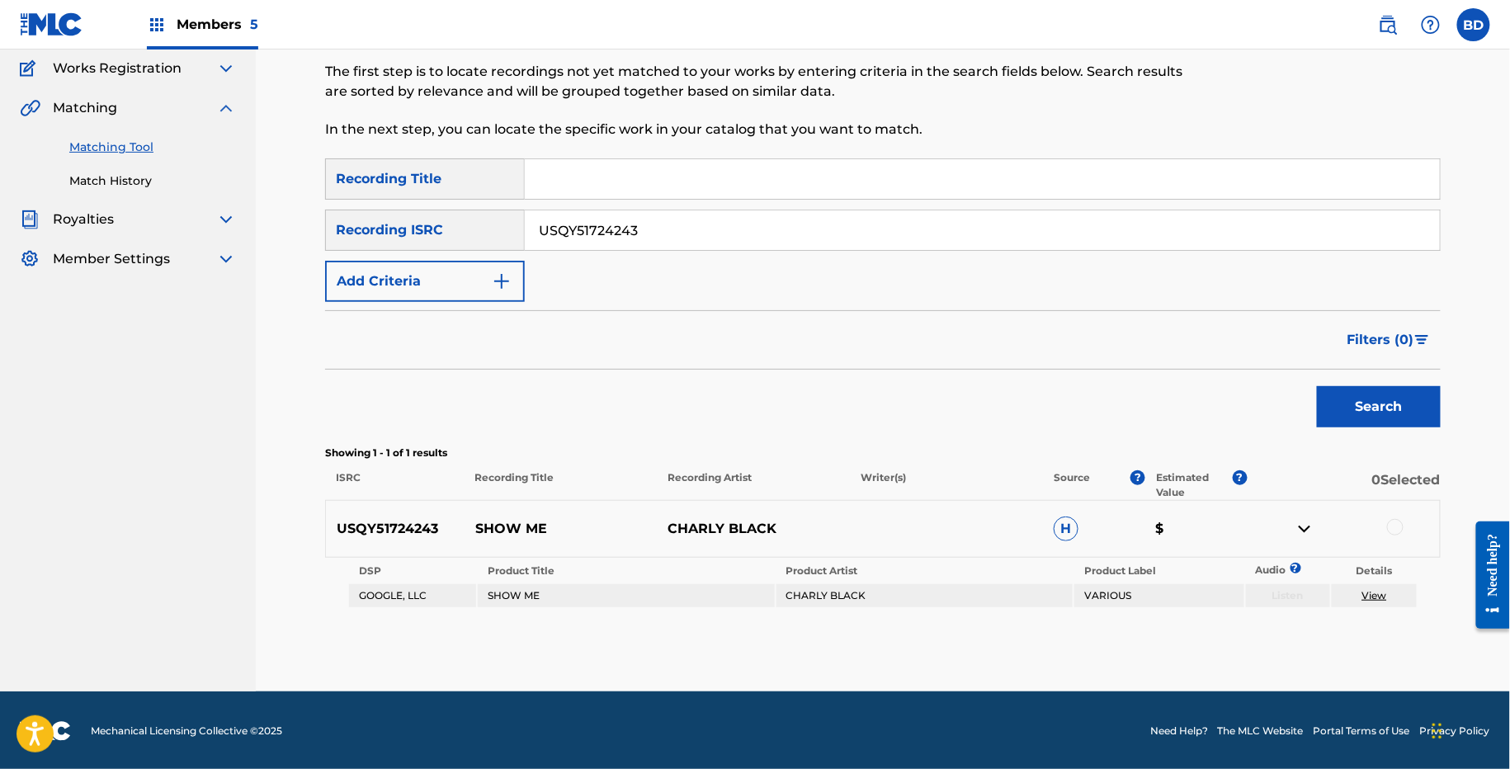
click at [564, 217] on input "USQY51724243" at bounding box center [982, 230] width 915 height 40
paste input "591225"
click at [1317, 386] on button "Search" at bounding box center [1379, 406] width 124 height 41
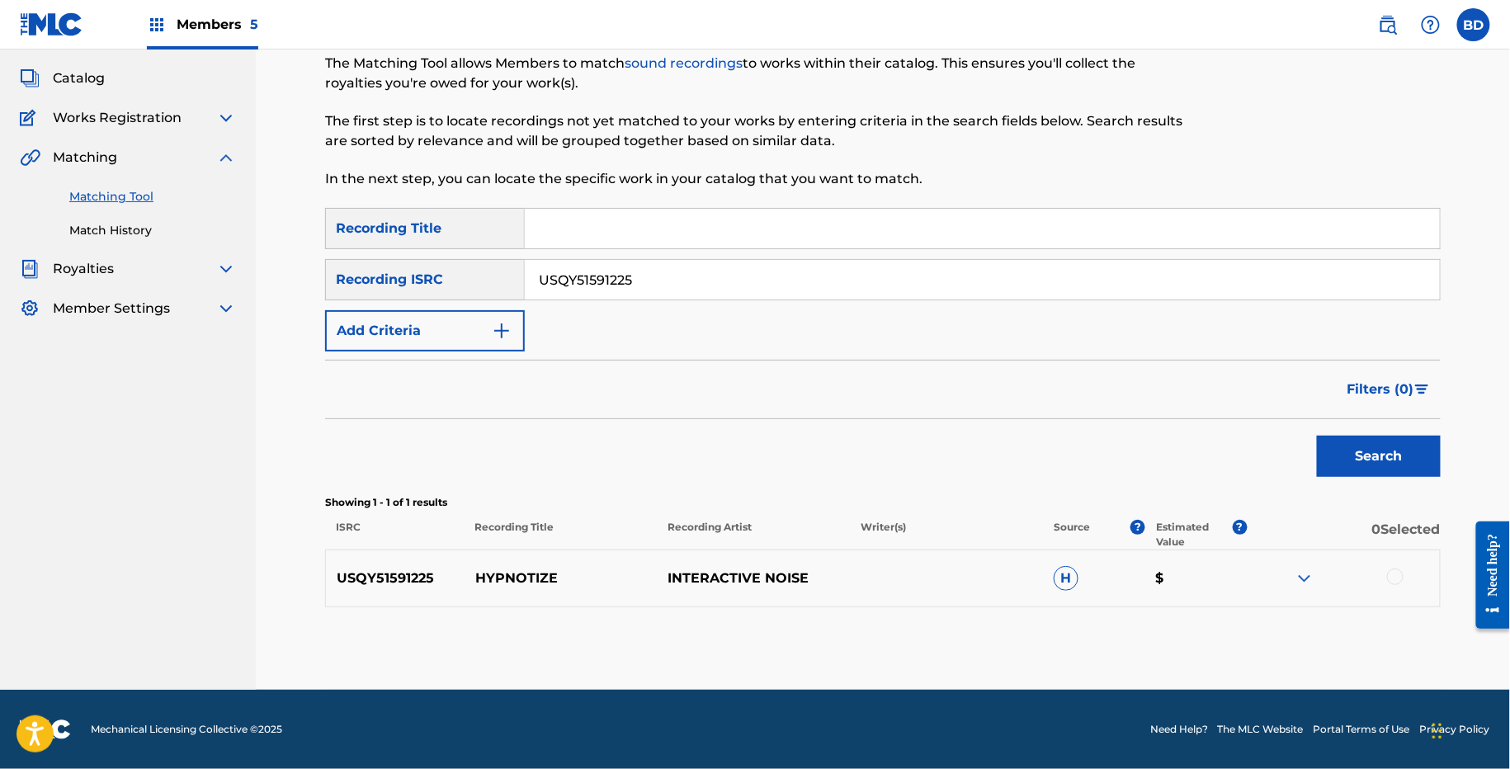
scroll to position [84, 0]
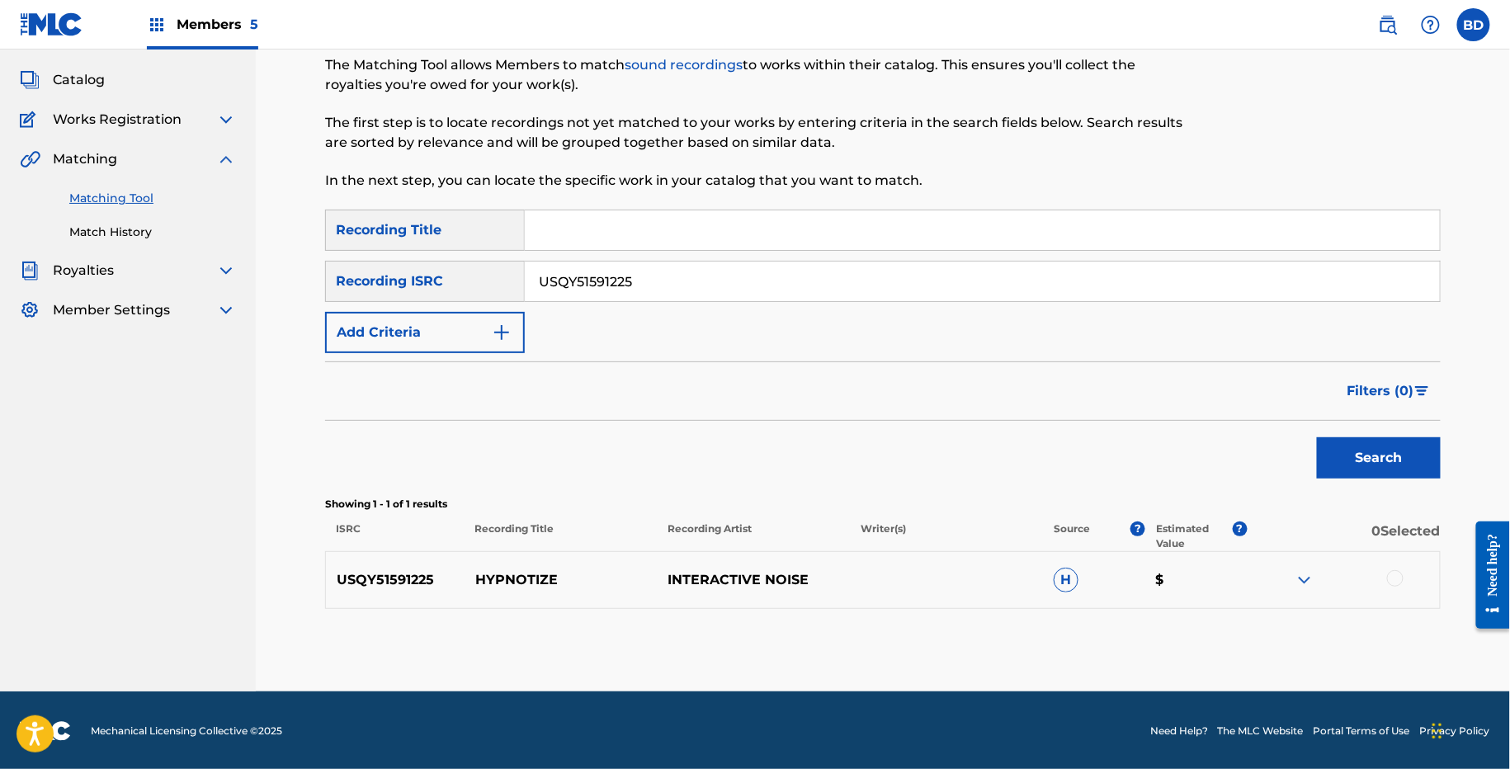
click at [531, 561] on div "USQY51591225 HYPNOTIZE INTERACTIVE NOISE H $" at bounding box center [883, 580] width 1116 height 58
click at [550, 290] on input "USQY51591225" at bounding box center [982, 282] width 915 height 40
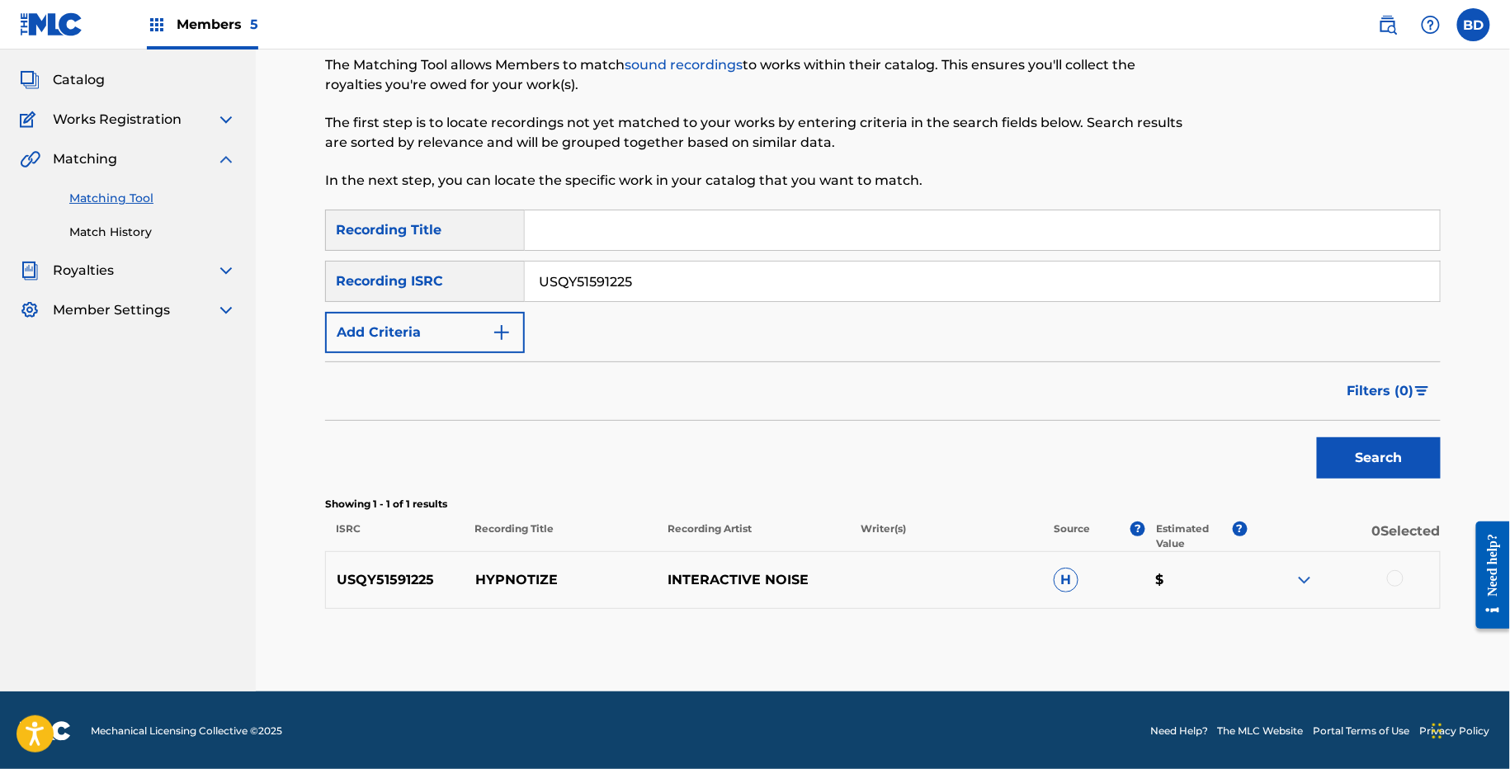
paste input "109257"
click at [1317, 437] on button "Search" at bounding box center [1379, 457] width 124 height 41
click at [1296, 586] on img at bounding box center [1305, 580] width 20 height 20
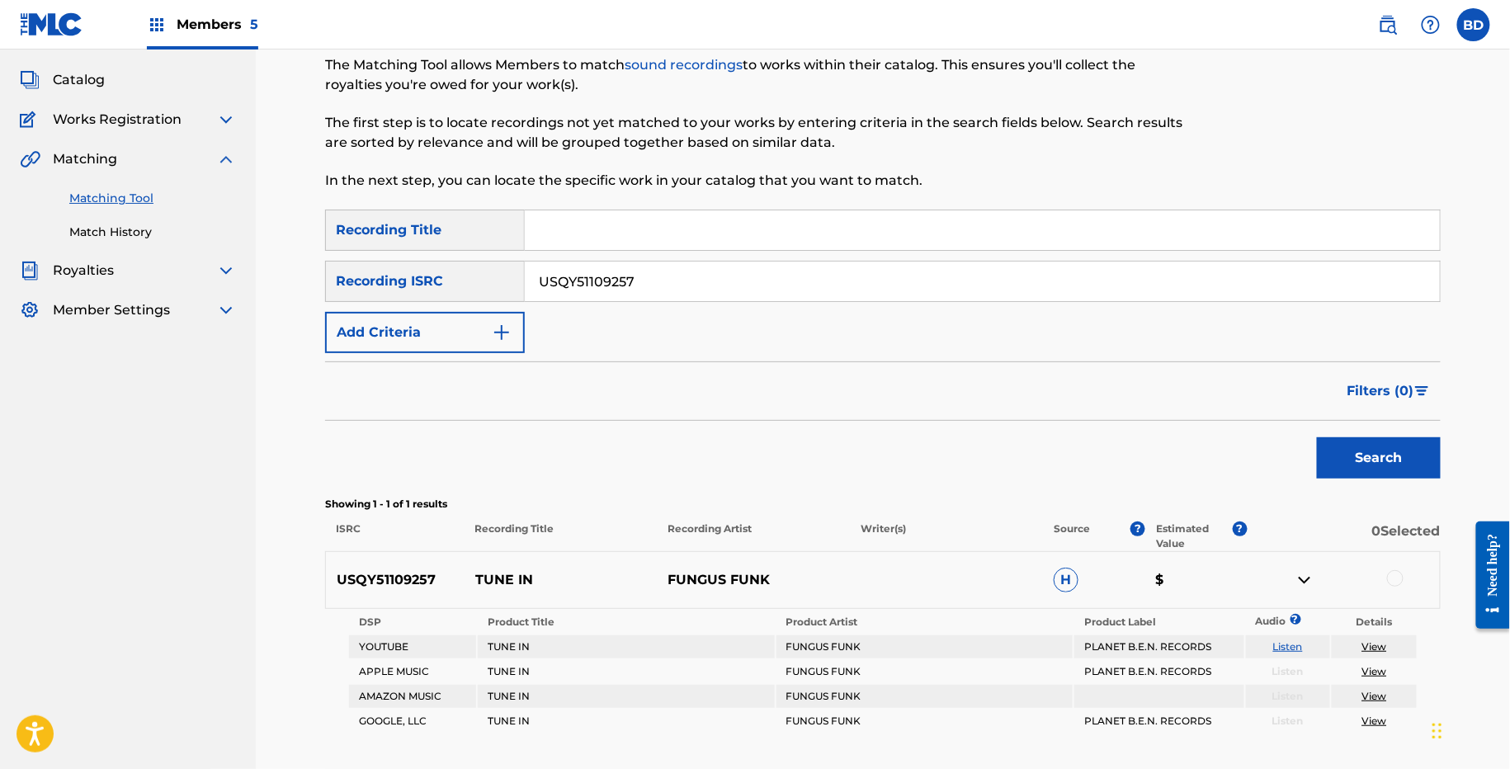
click at [463, 570] on p "USQY51109257" at bounding box center [395, 580] width 139 height 20
click at [494, 570] on p "TUNE IN" at bounding box center [561, 580] width 193 height 20
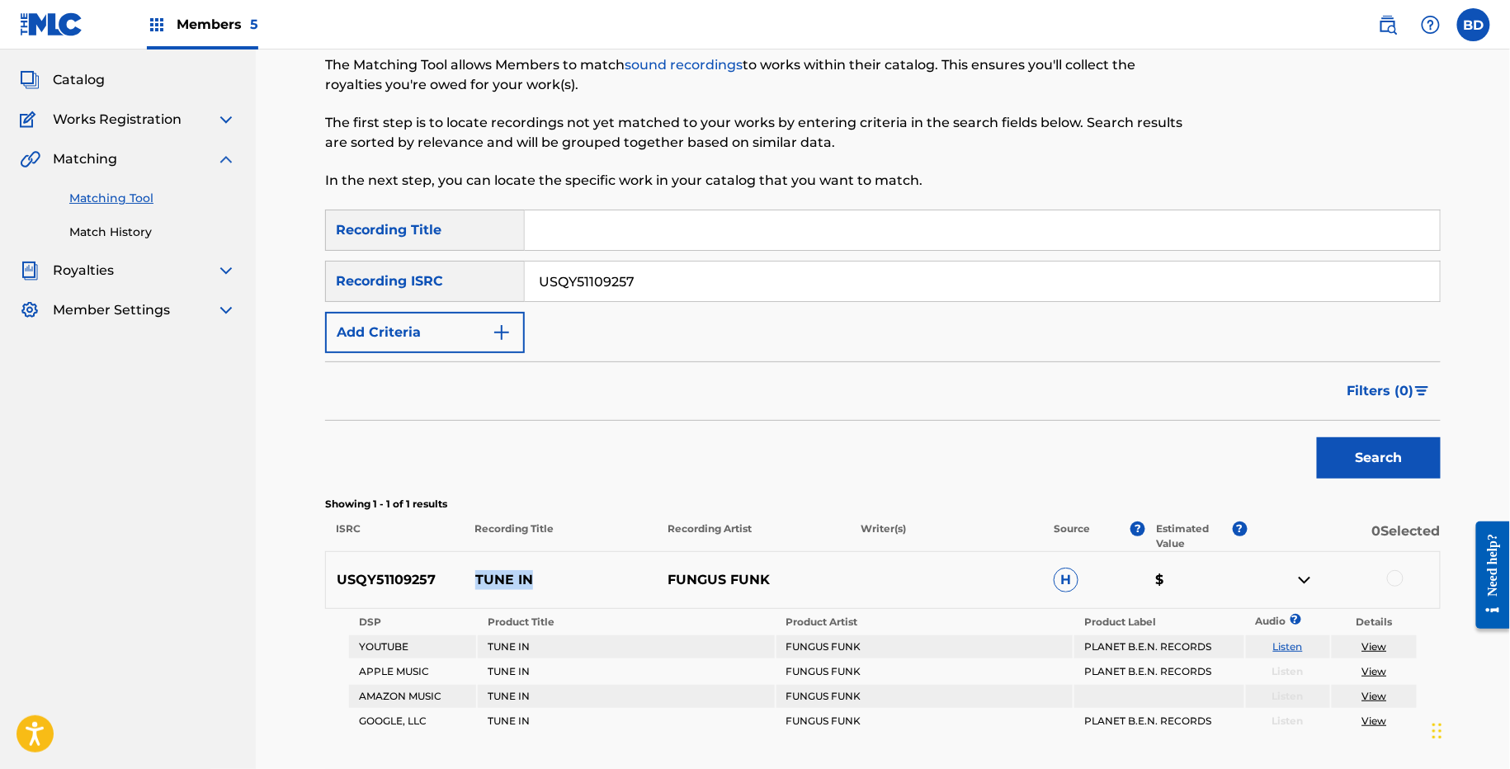
click at [494, 570] on p "TUNE IN" at bounding box center [561, 580] width 193 height 20
click at [594, 280] on input "USQY51109257" at bounding box center [982, 282] width 915 height 40
paste input "X92304534"
click at [1317, 437] on button "Search" at bounding box center [1379, 457] width 124 height 41
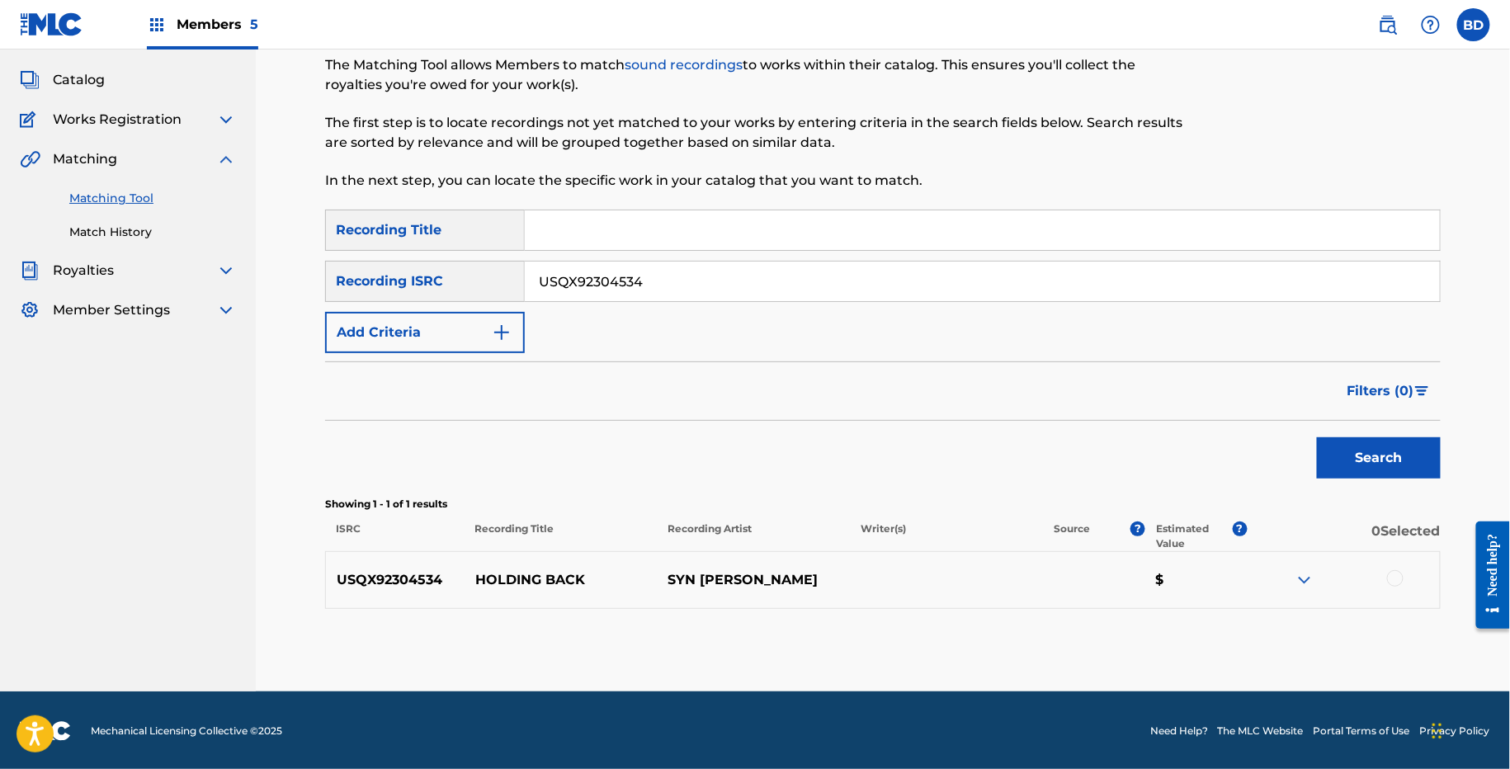
click at [529, 551] on div "USQX92304534 HOLDING BACK SYN COLE $" at bounding box center [883, 580] width 1116 height 58
click at [548, 262] on input "USQX92304534" at bounding box center [982, 282] width 915 height 40
paste input "200579"
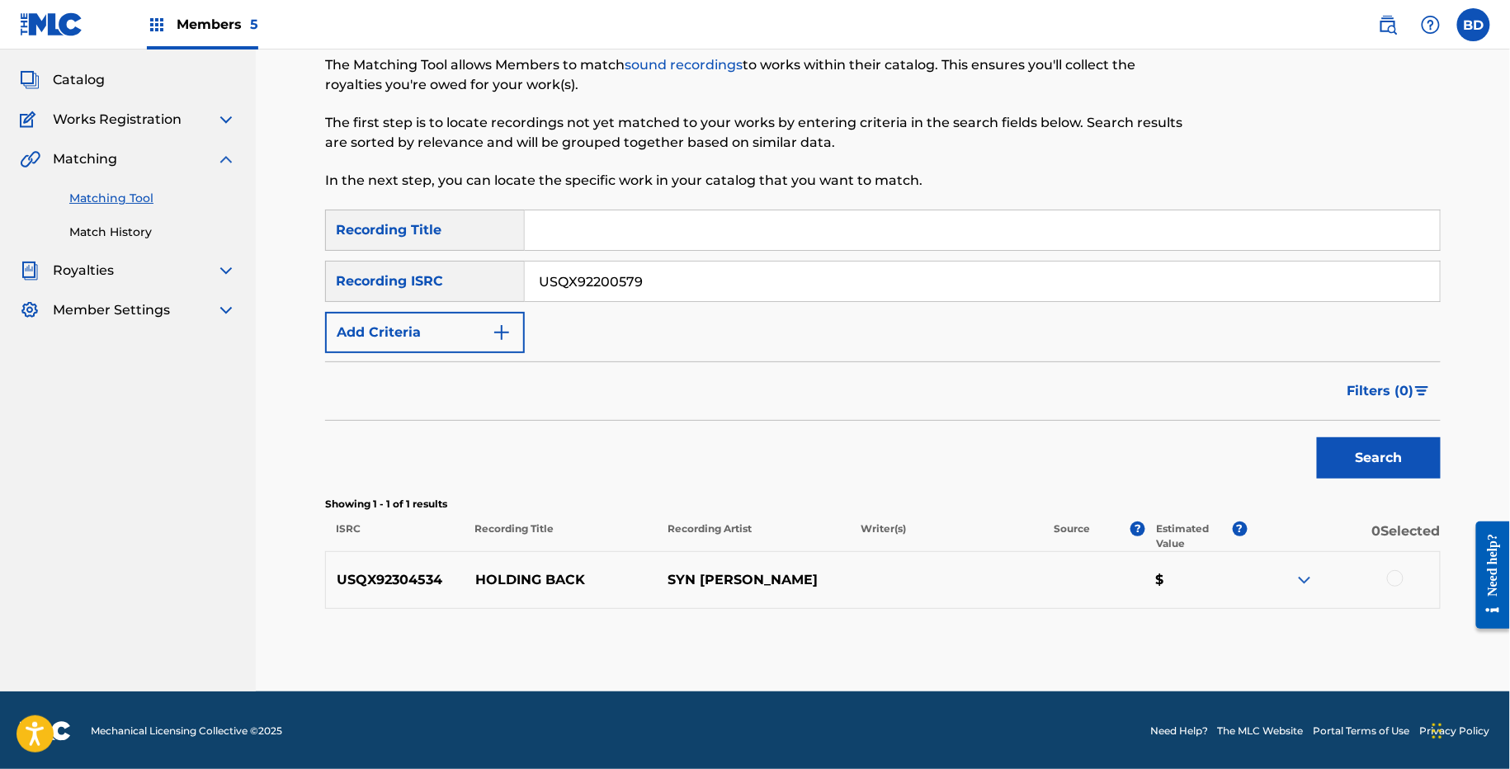
type input "USQX92200579"
click at [1317, 437] on button "Search" at bounding box center [1379, 457] width 124 height 41
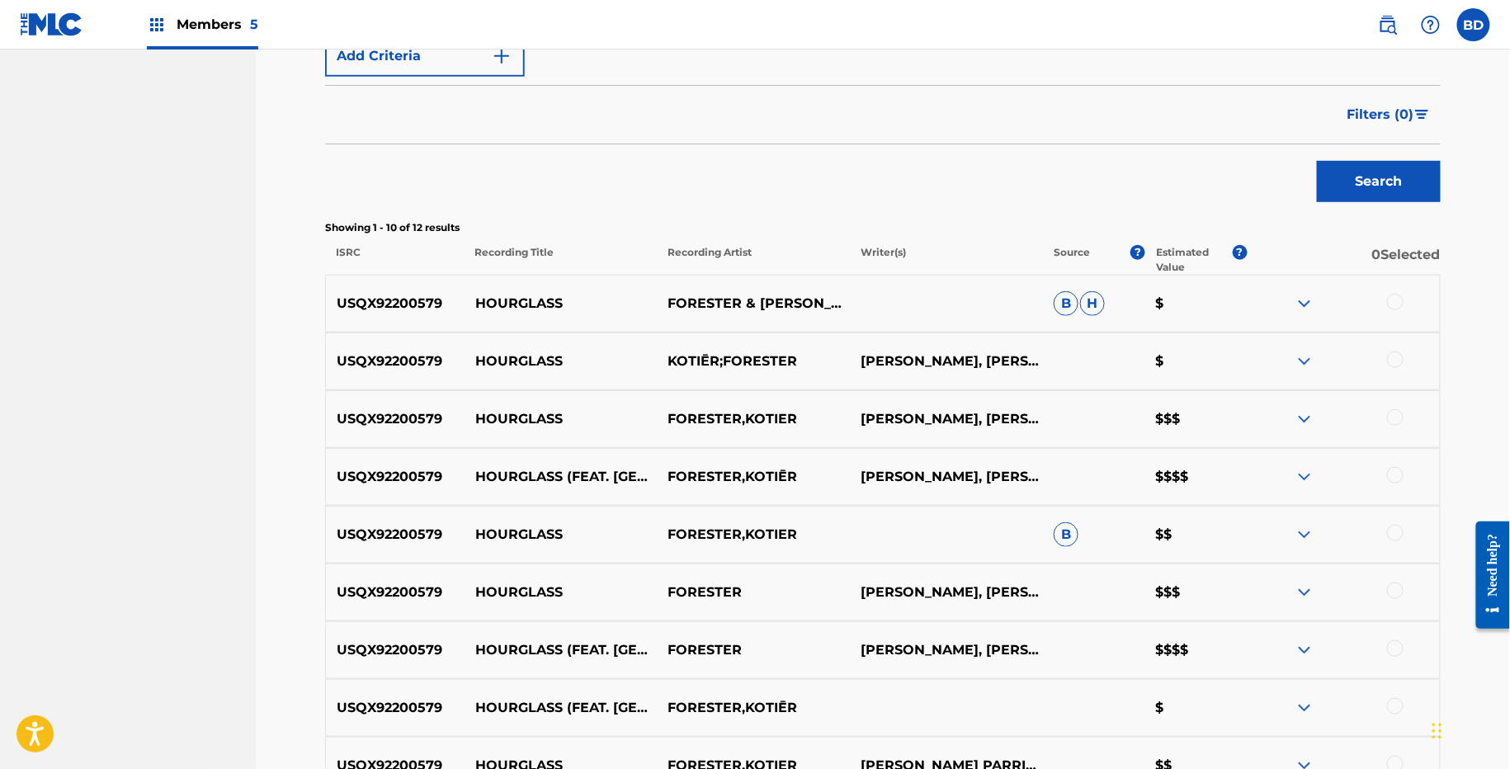
scroll to position [570, 0]
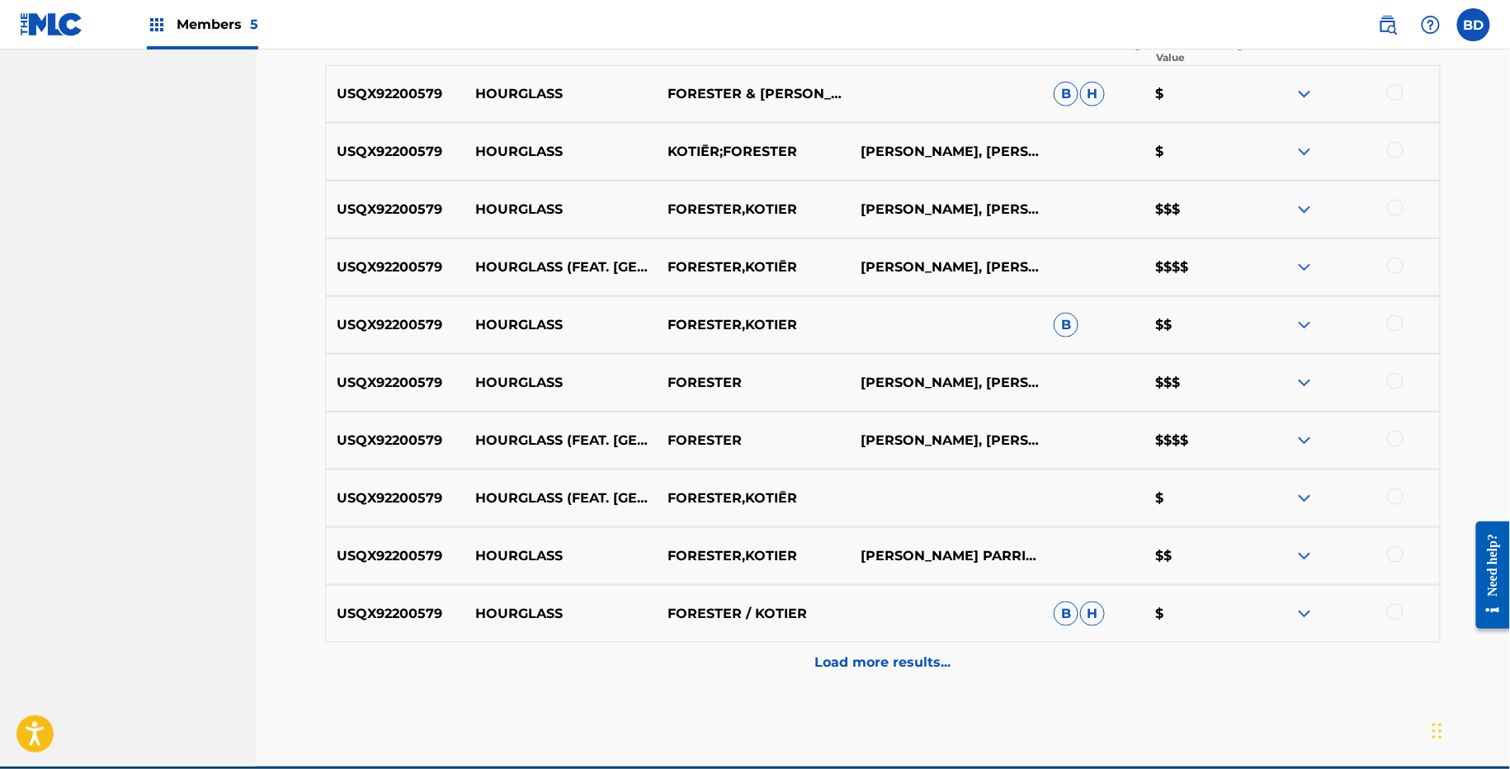
click at [1222, 696] on div "Matching Tool The Matching Tool allows Members to match sound recordings to wor…" at bounding box center [883, 144] width 1116 height 1246
click at [1211, 658] on div "Load more results..." at bounding box center [883, 663] width 1116 height 41
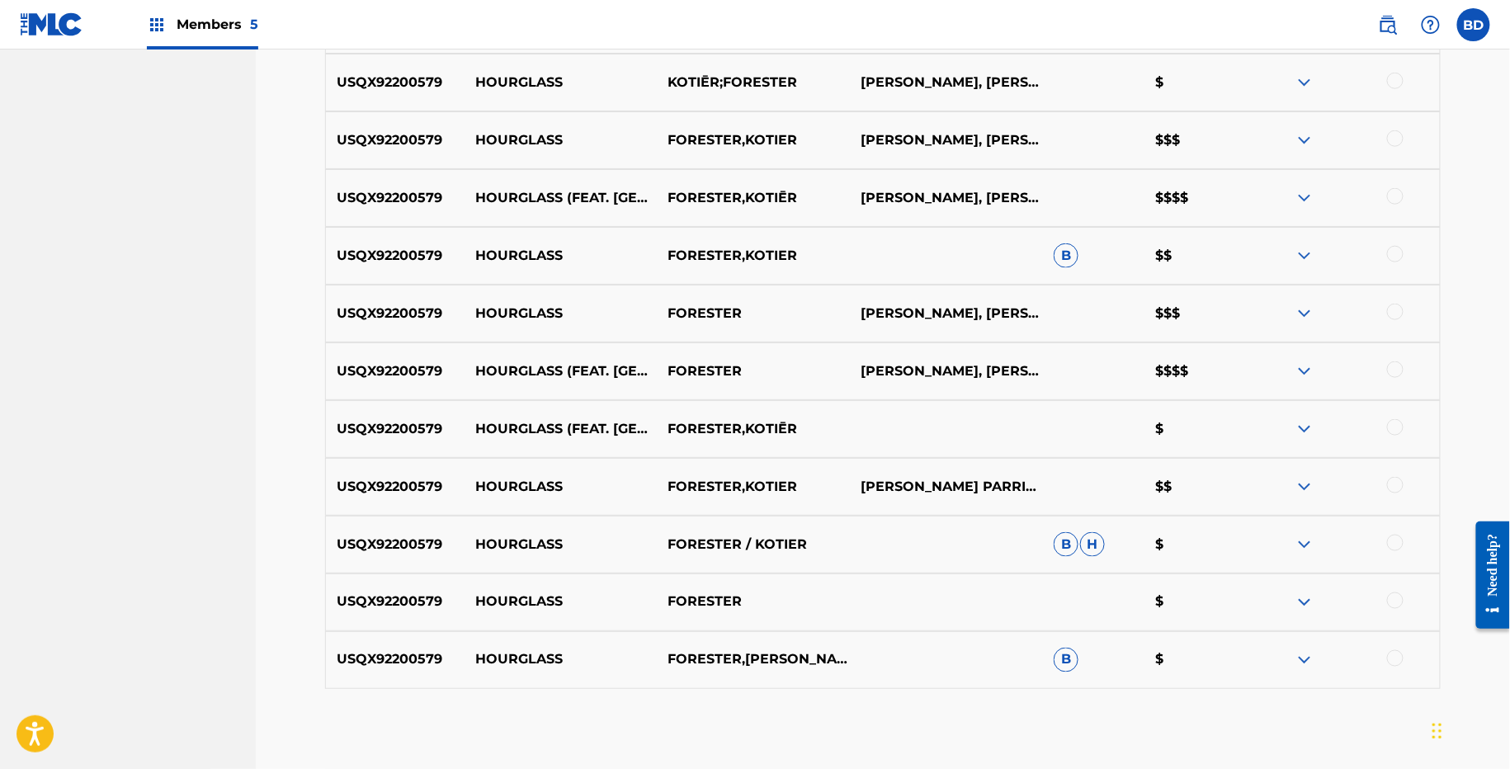
scroll to position [720, 0]
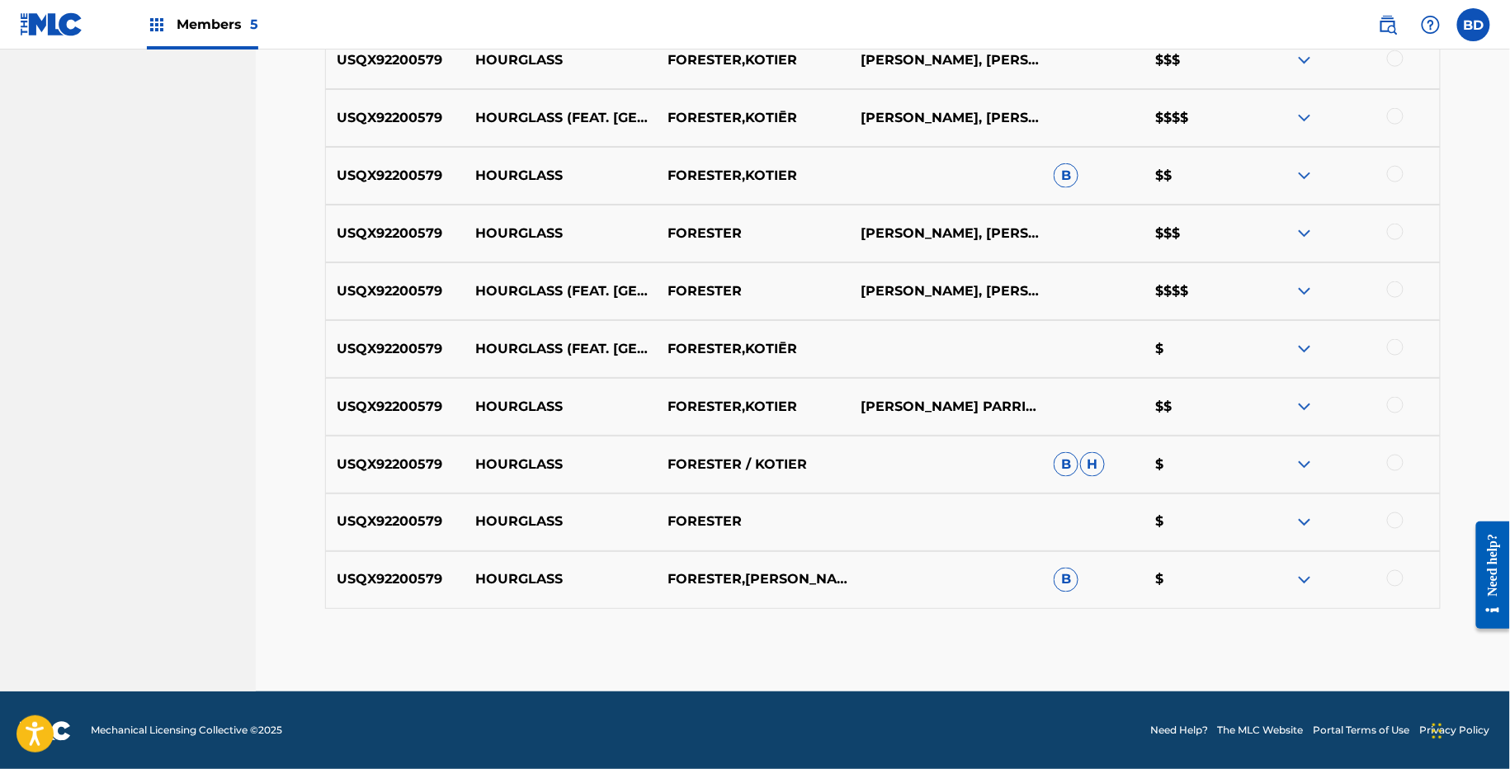
click at [514, 169] on p "HOURGLASS" at bounding box center [561, 176] width 193 height 20
click at [1302, 576] on img at bounding box center [1305, 580] width 20 height 20
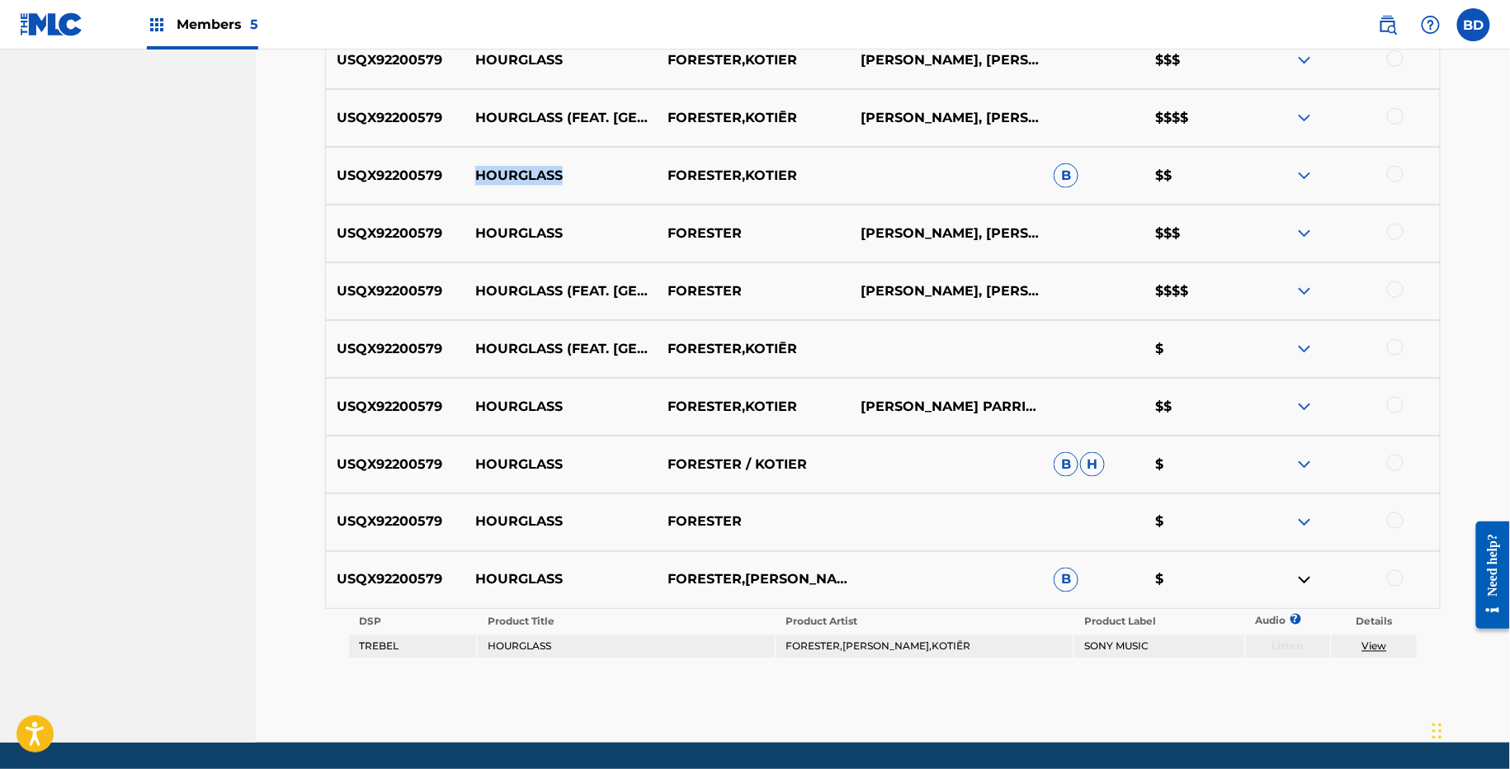
click at [1303, 476] on div "USQX92200579 HOURGLASS FORESTER / KOTIER B H $" at bounding box center [883, 465] width 1116 height 58
click at [1303, 460] on img at bounding box center [1305, 465] width 20 height 20
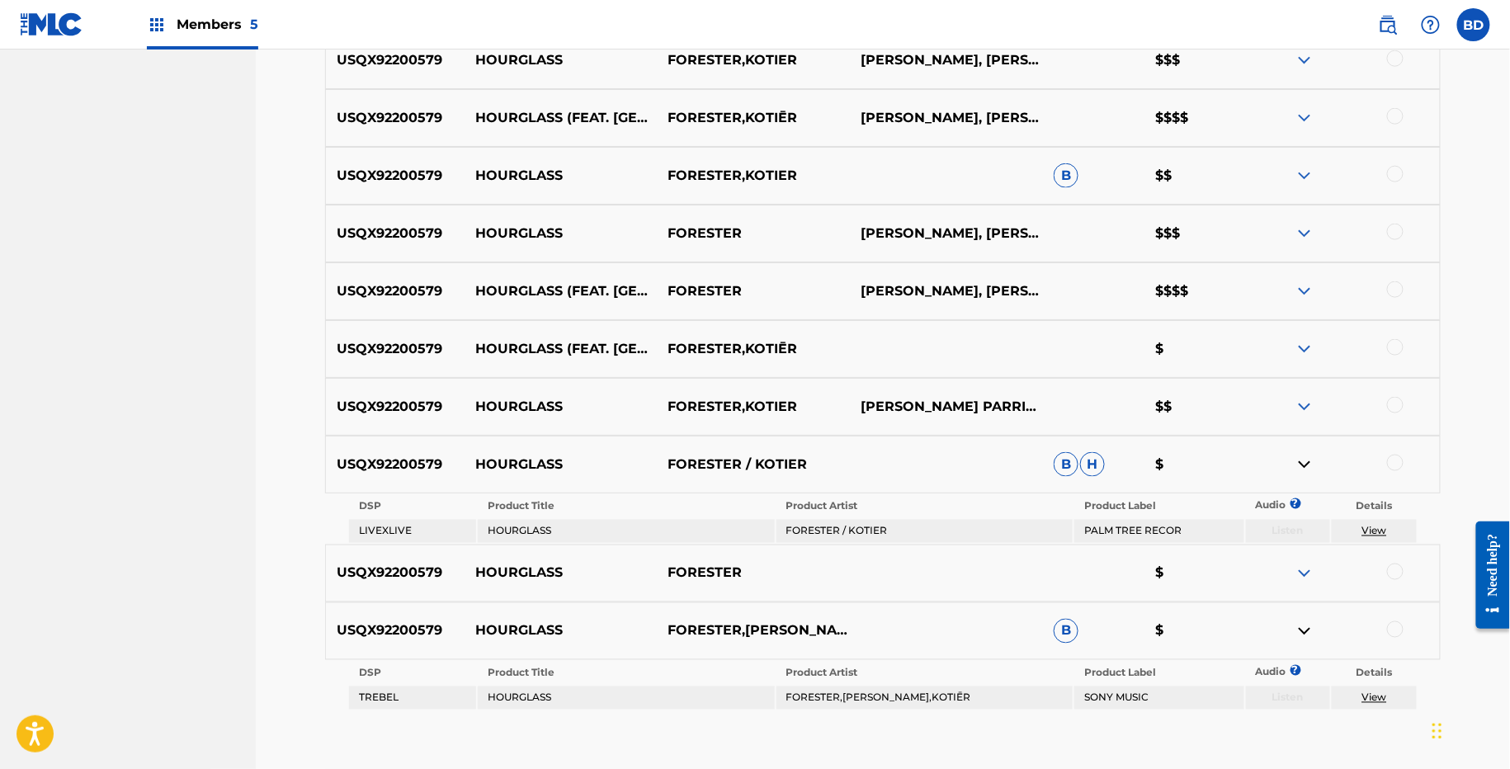
click at [1292, 182] on div at bounding box center [1343, 176] width 193 height 20
click at [1305, 177] on img at bounding box center [1305, 176] width 20 height 20
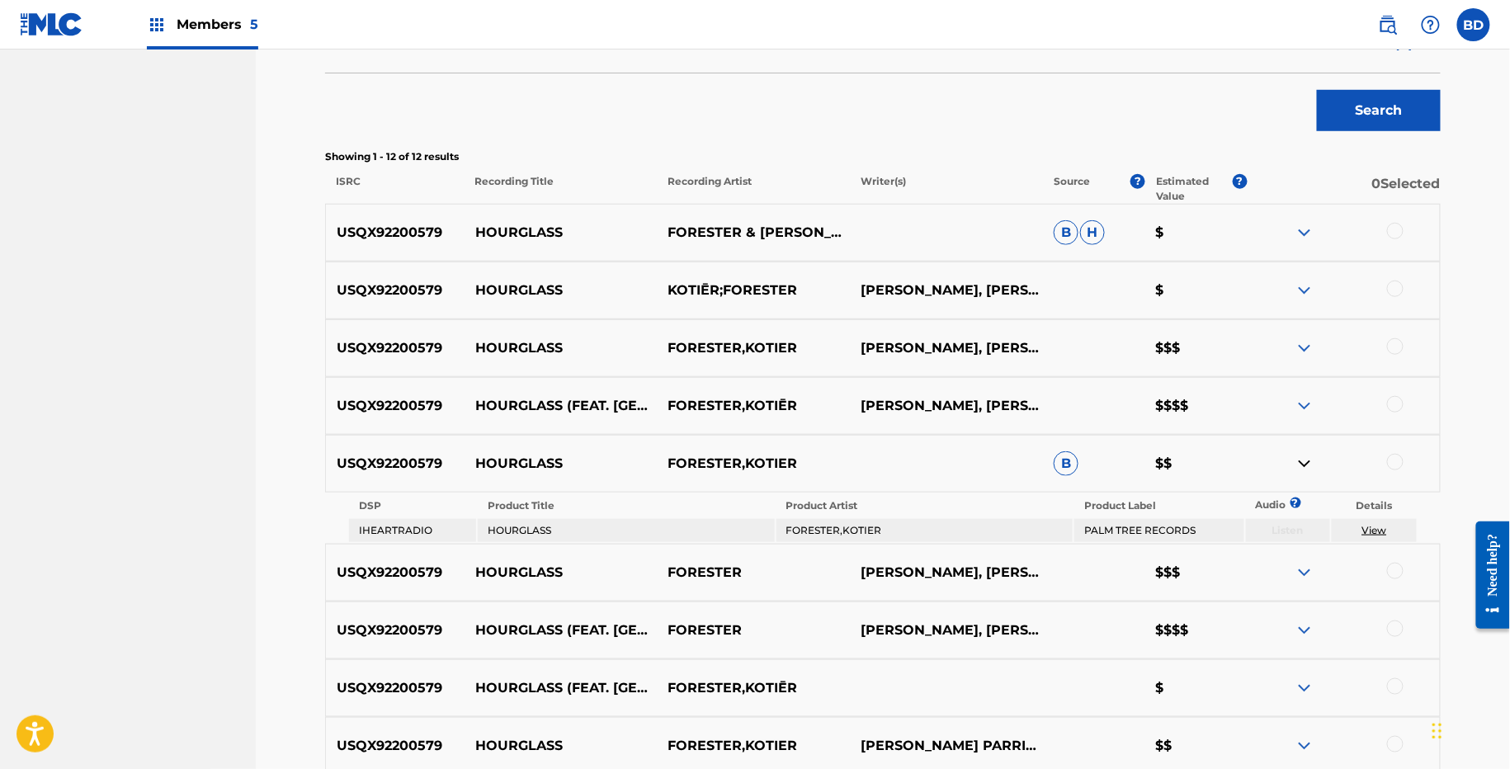
scroll to position [374, 0]
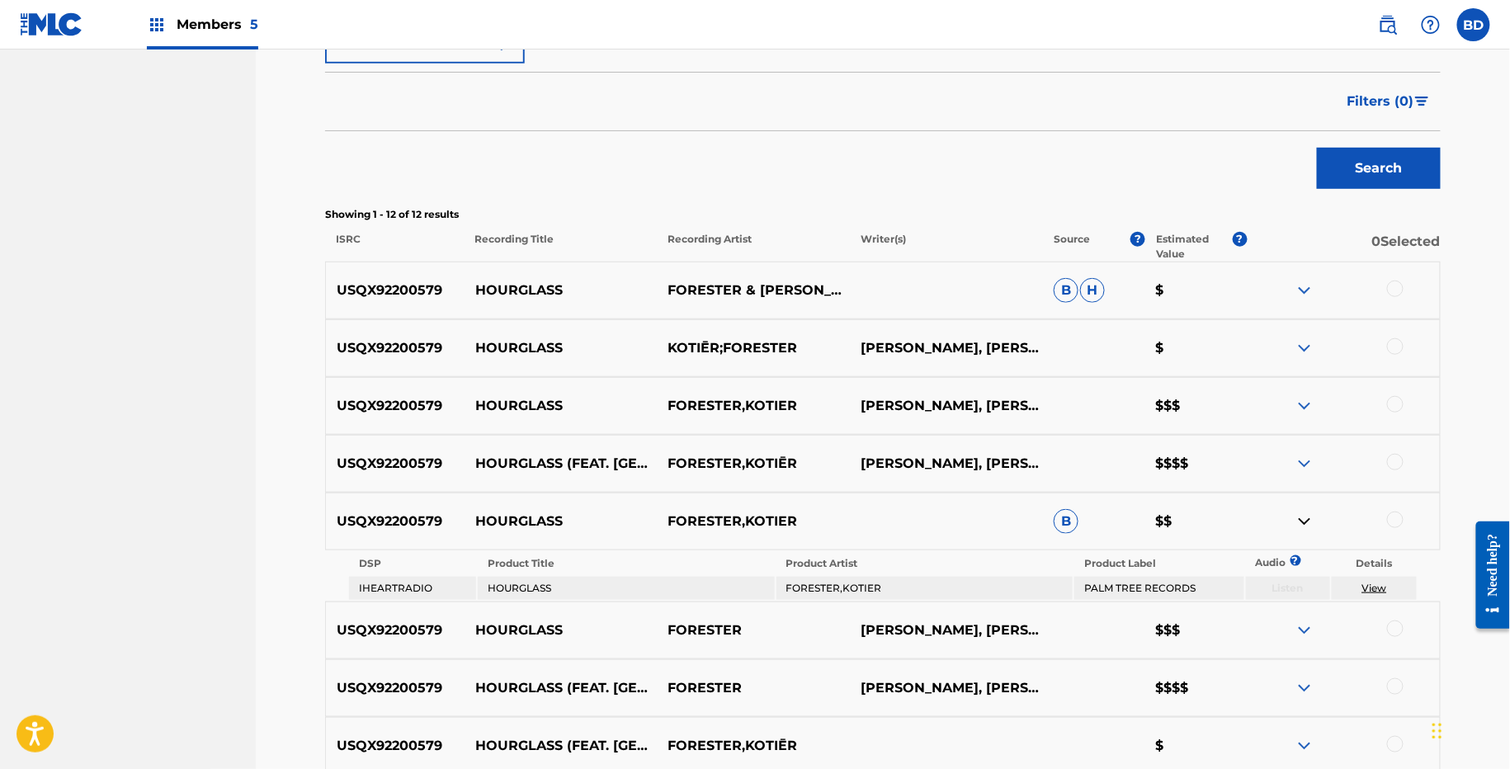
click at [1325, 306] on div "USQX92200579 HOURGLASS FORESTER & KOTIER B H $" at bounding box center [883, 291] width 1116 height 58
click at [1303, 289] on img at bounding box center [1305, 291] width 20 height 20
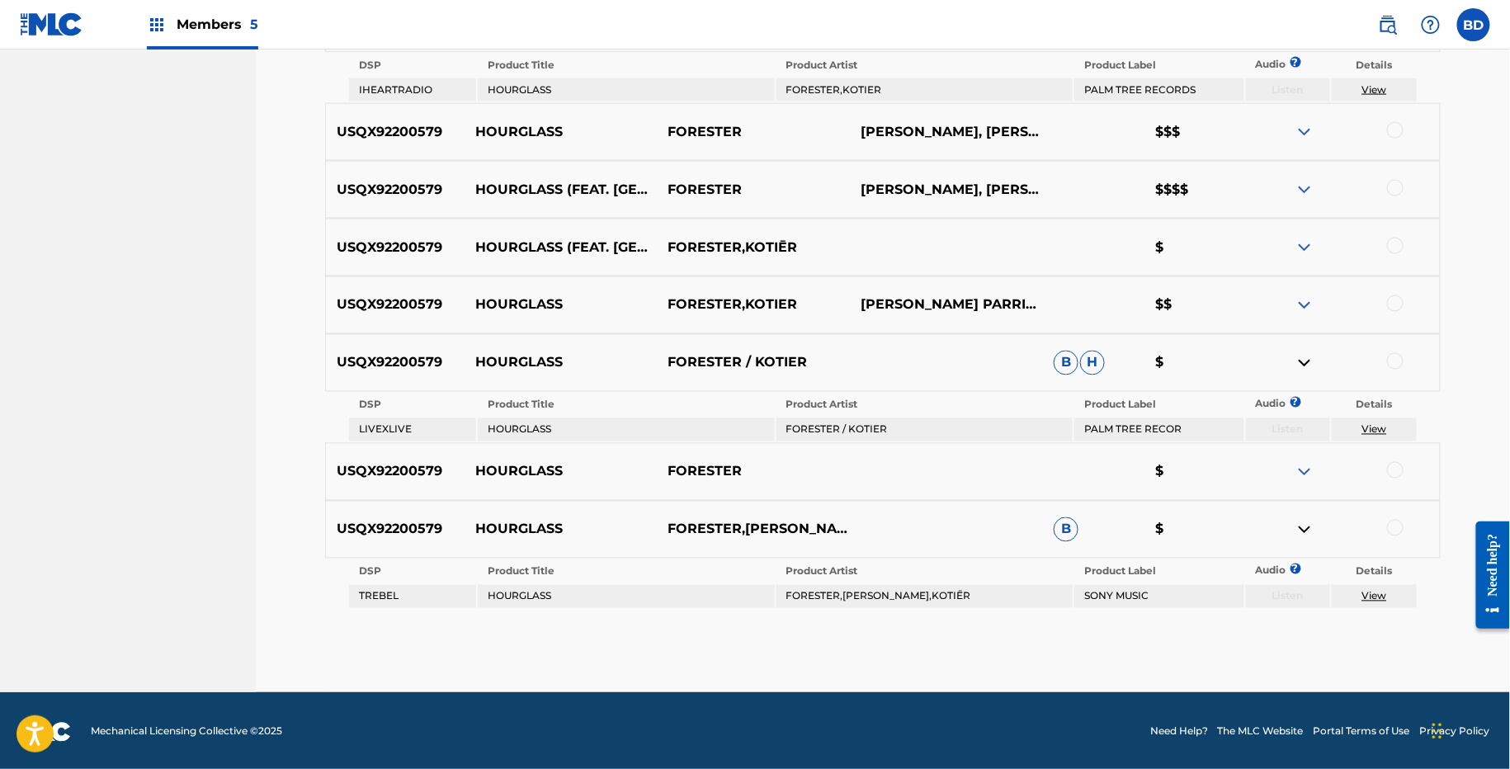
scroll to position [360, 0]
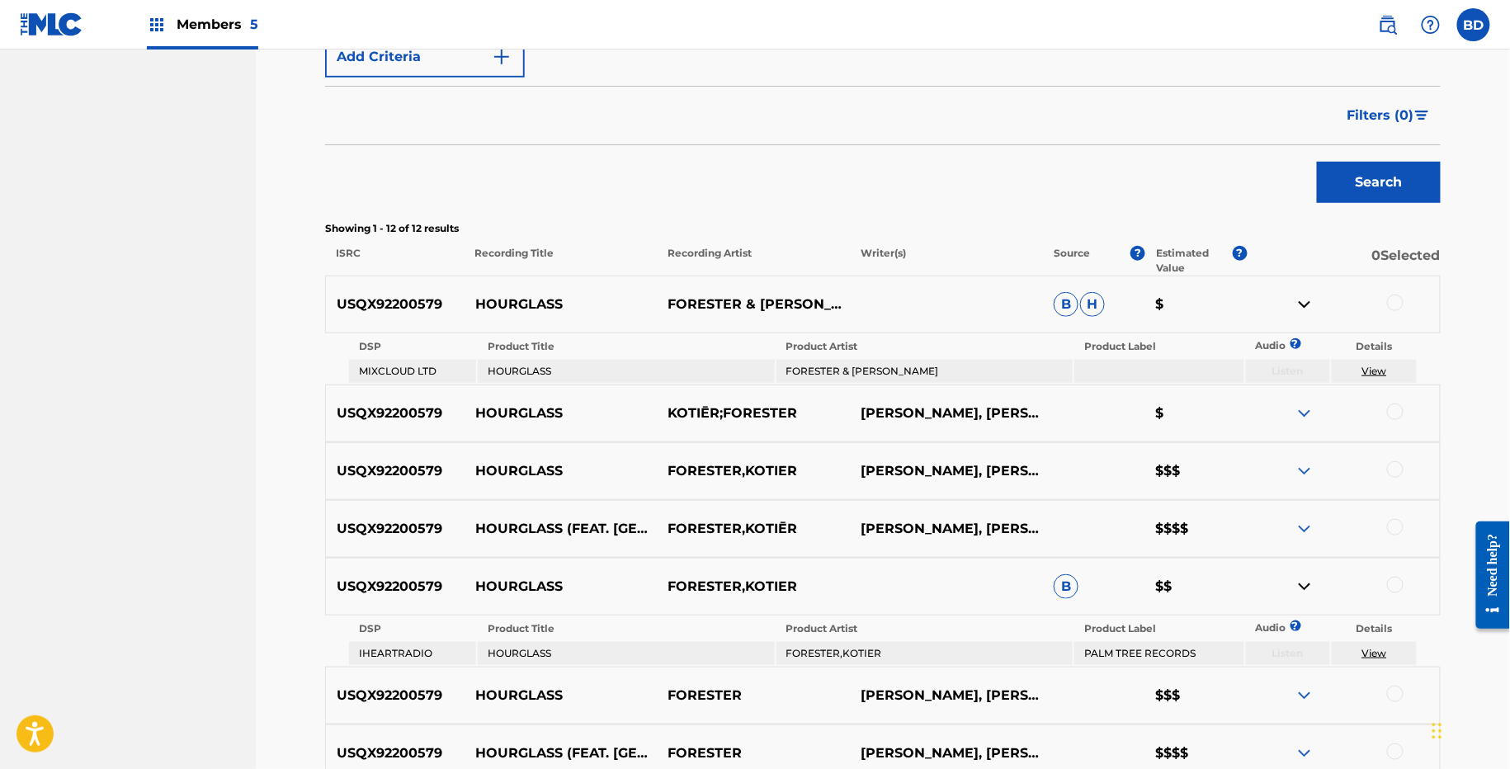
click at [501, 314] on div "USQX92200579 HOURGLASS FORESTER & KOTIER B H $" at bounding box center [883, 305] width 1116 height 58
click at [491, 302] on p "HOURGLASS" at bounding box center [561, 305] width 193 height 20
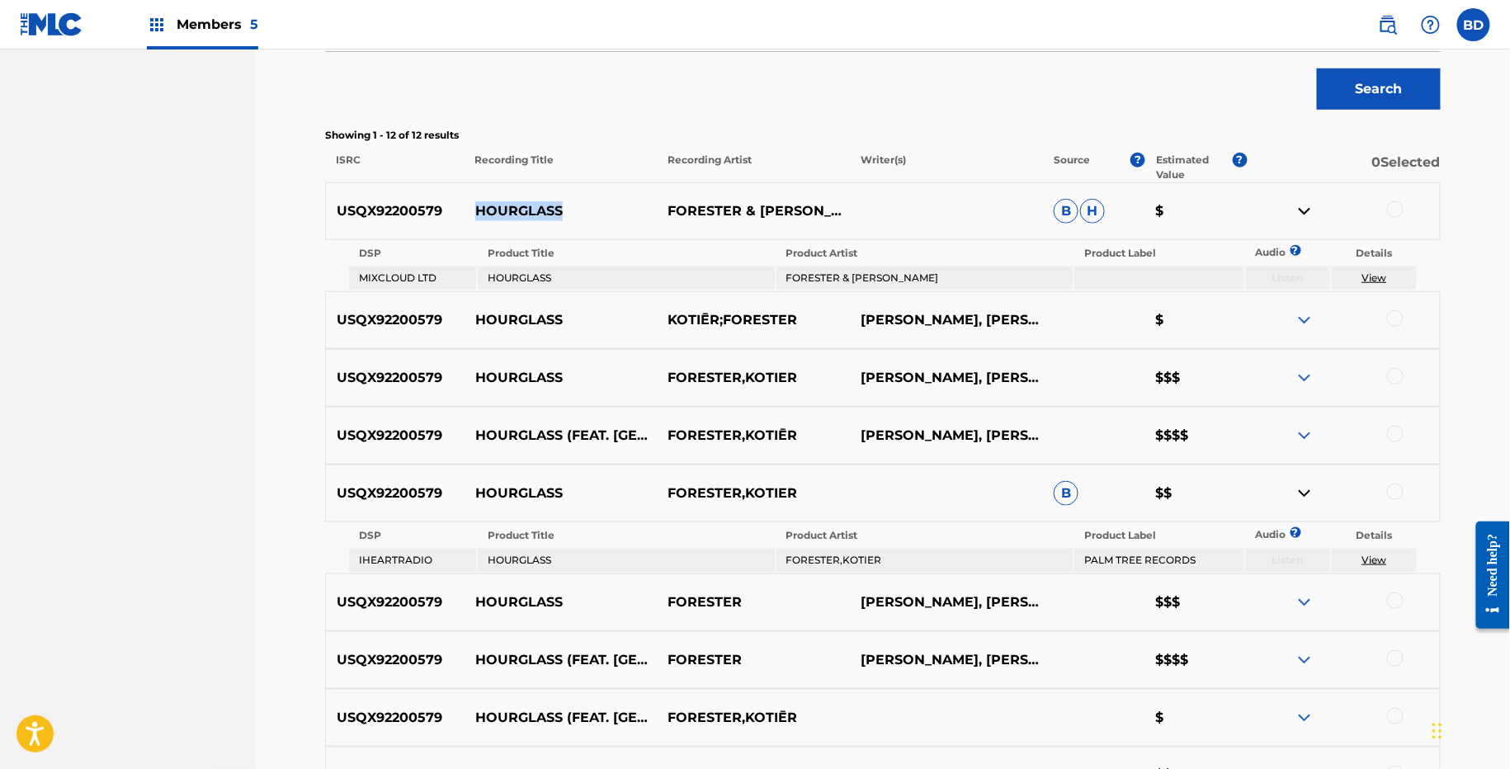
scroll to position [355, 0]
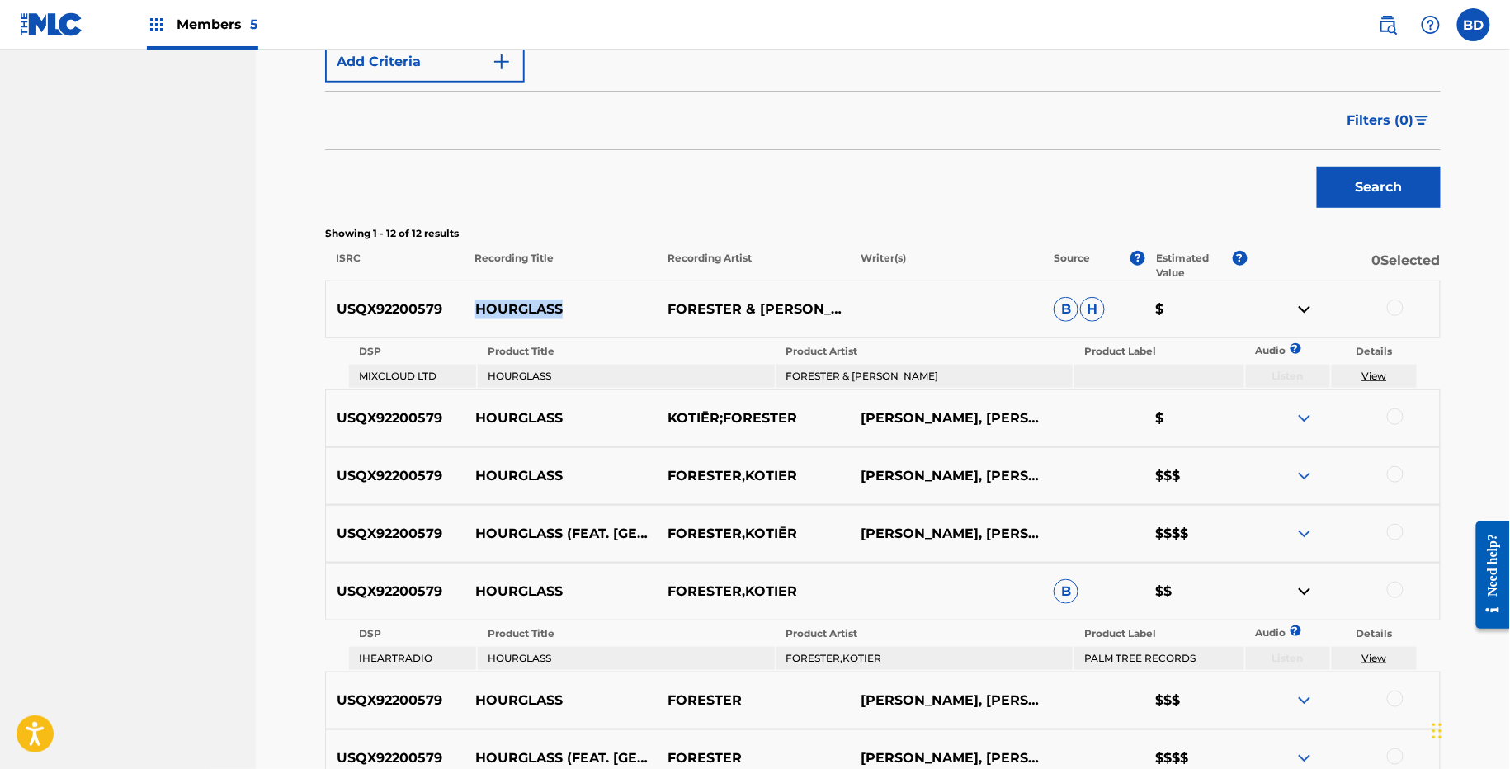
click at [537, 307] on p "HOURGLASS" at bounding box center [561, 310] width 193 height 20
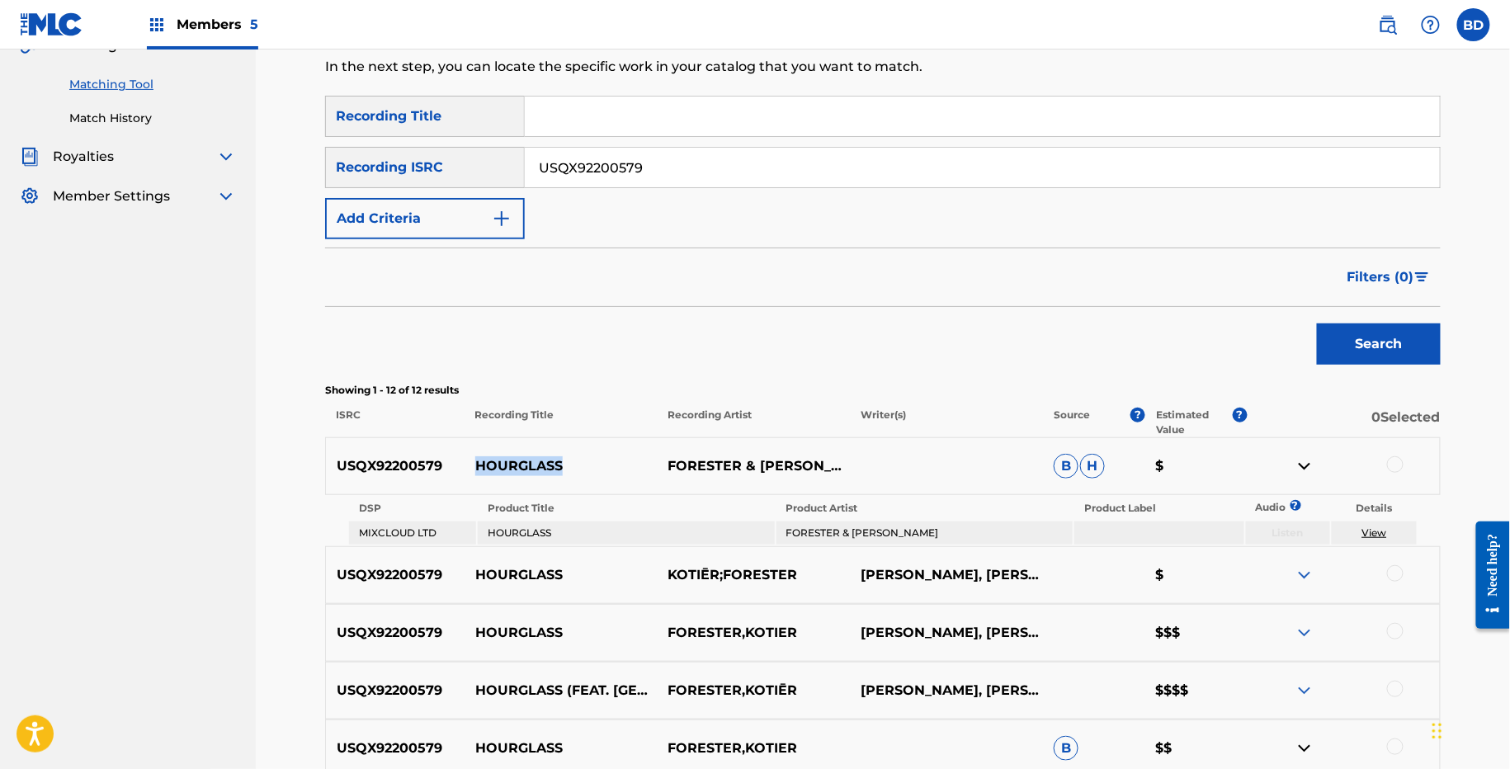
scroll to position [375, 0]
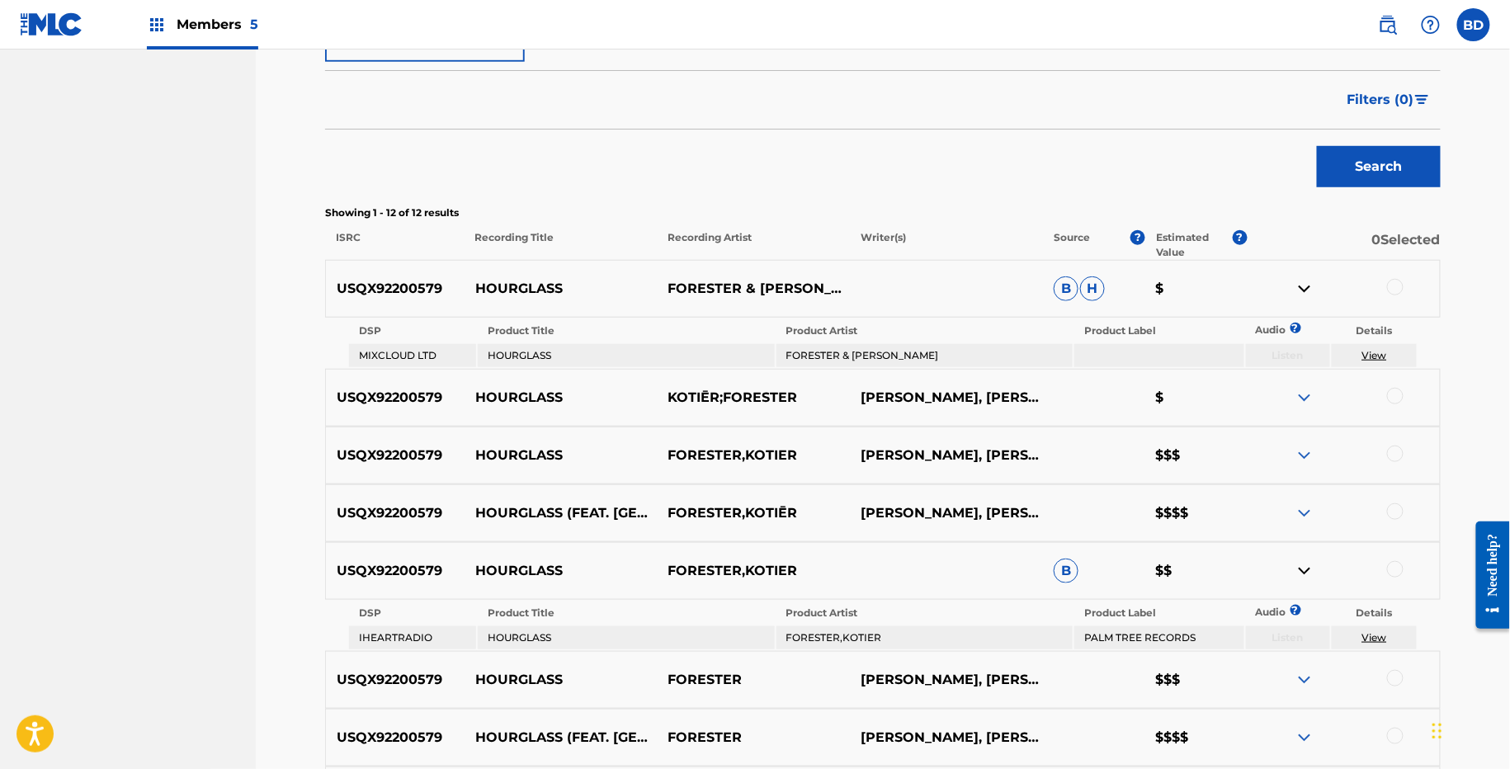
click at [859, 356] on td "FORESTER & KOTIER" at bounding box center [924, 355] width 296 height 23
click at [1394, 292] on div at bounding box center [1395, 287] width 17 height 17
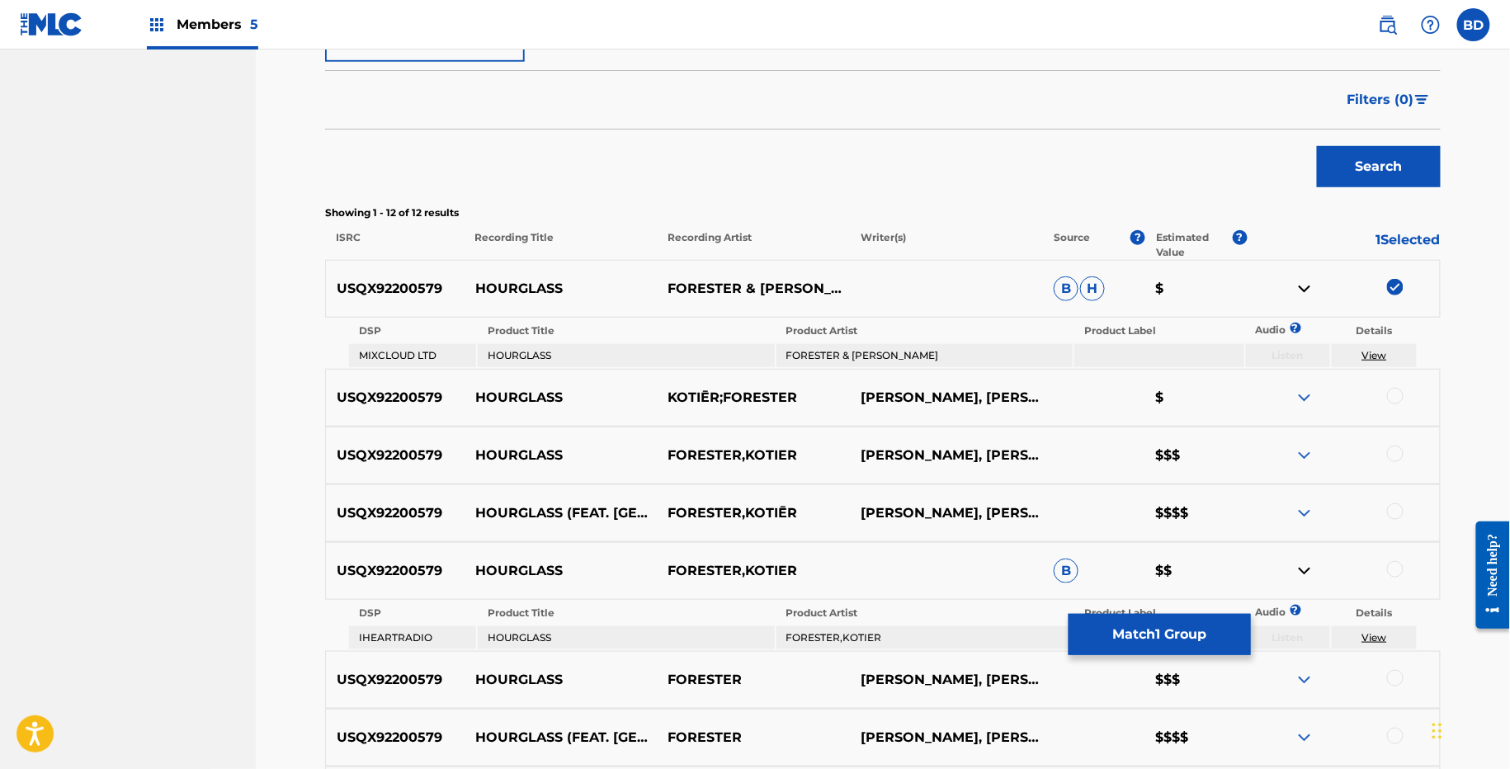
click at [1300, 286] on img at bounding box center [1305, 289] width 20 height 20
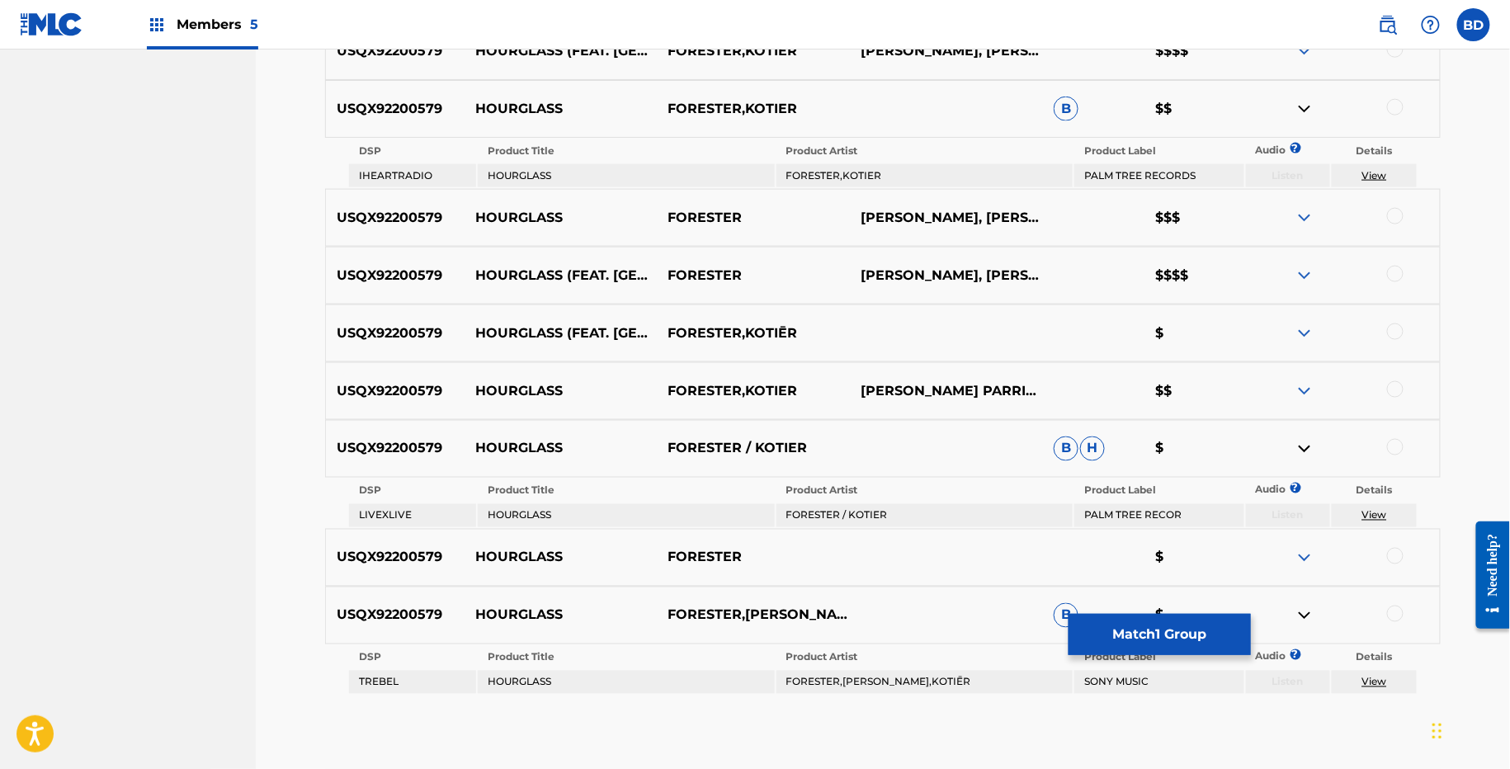
scroll to position [872, 0]
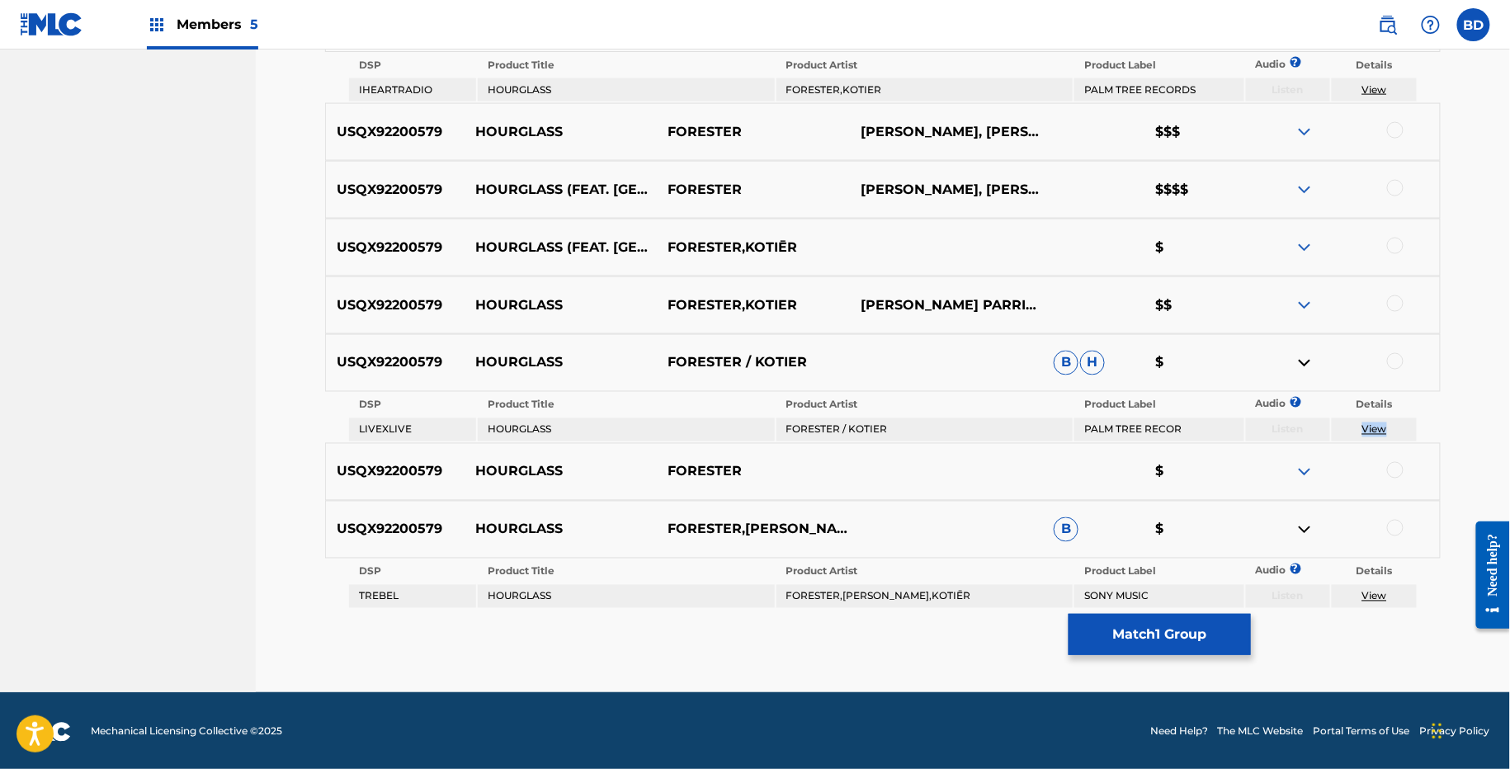
click at [1395, 358] on div at bounding box center [1395, 361] width 17 height 17
click at [839, 435] on td "FORESTER / KOTIER" at bounding box center [924, 429] width 296 height 23
click at [1306, 356] on img at bounding box center [1305, 363] width 20 height 20
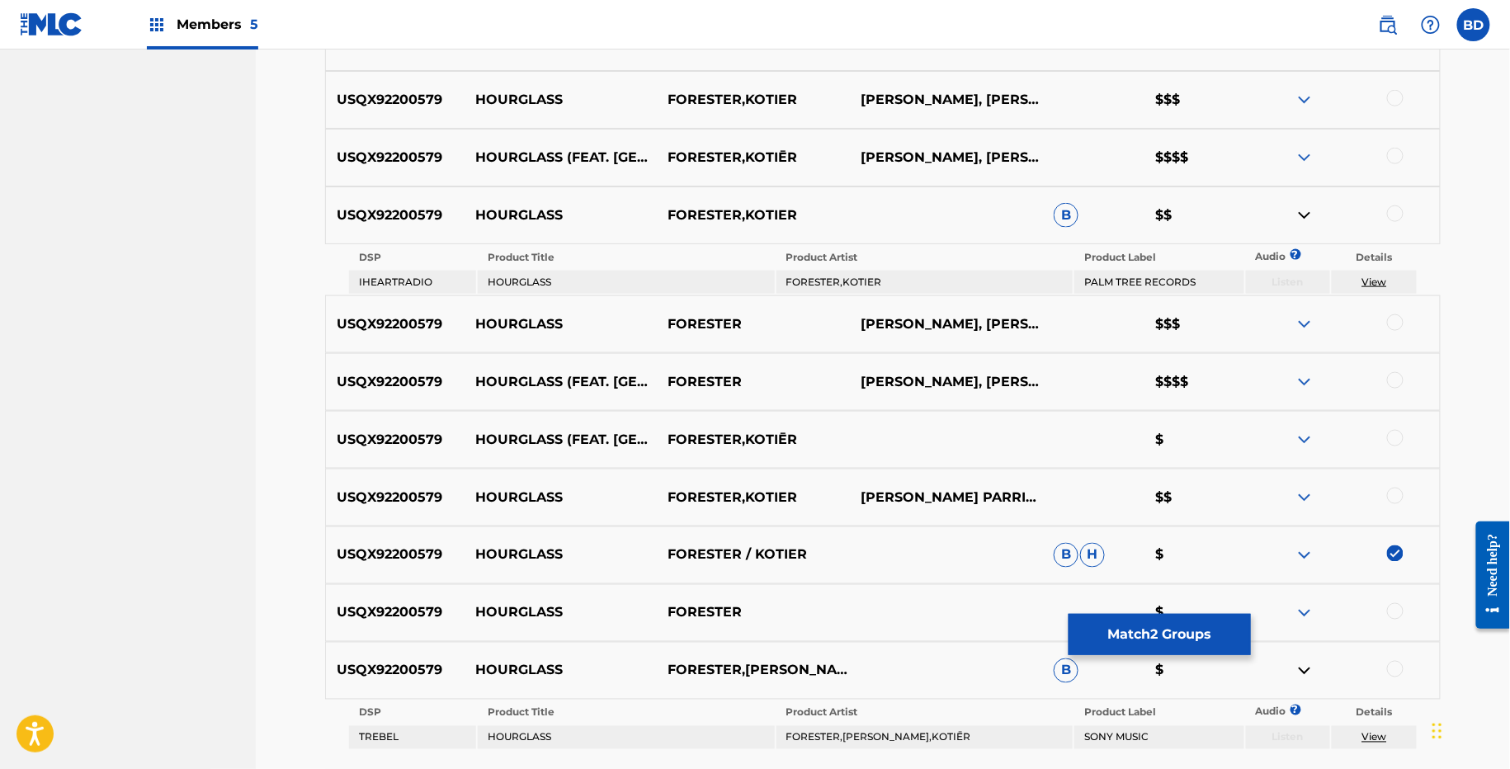
scroll to position [821, 0]
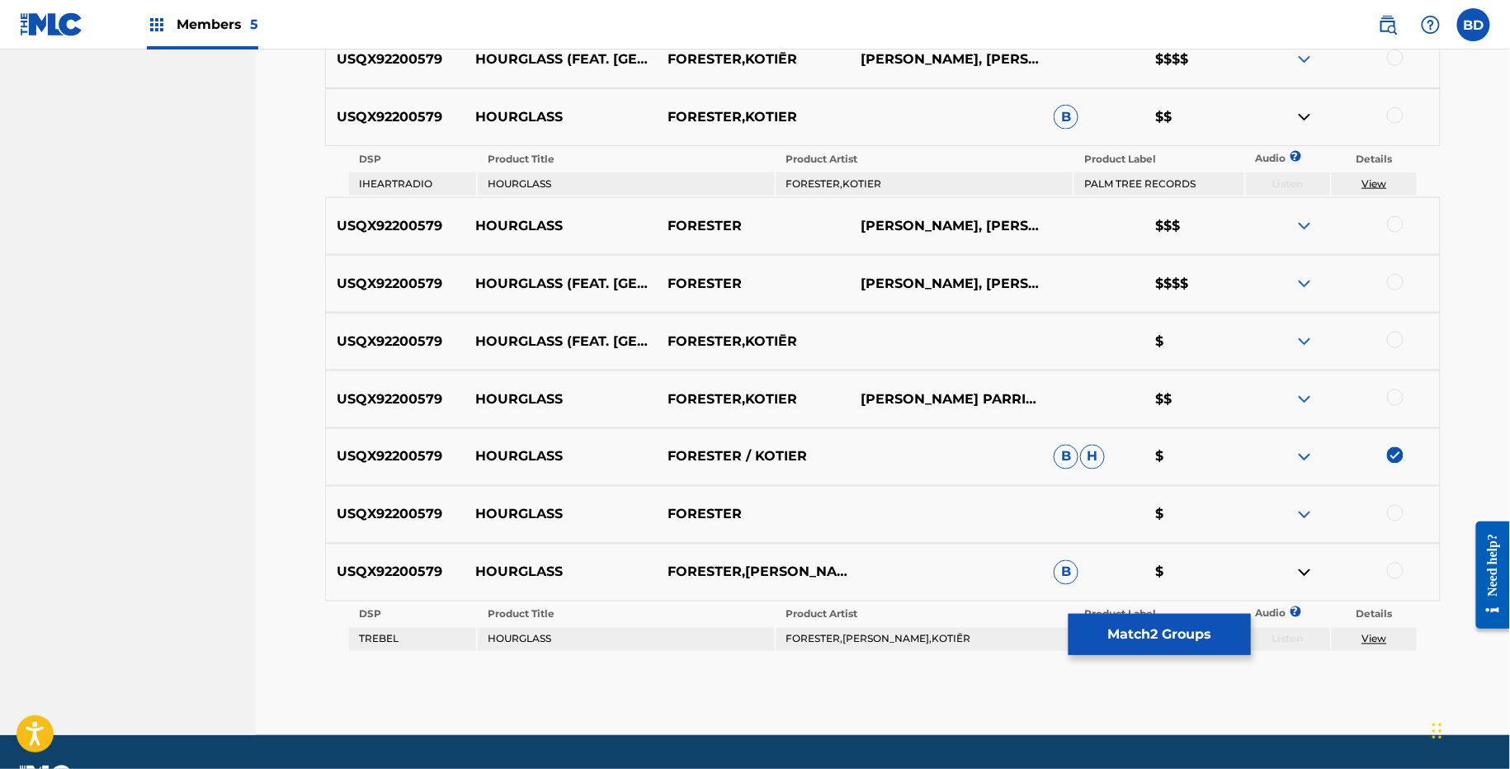
scroll to position [772, 0]
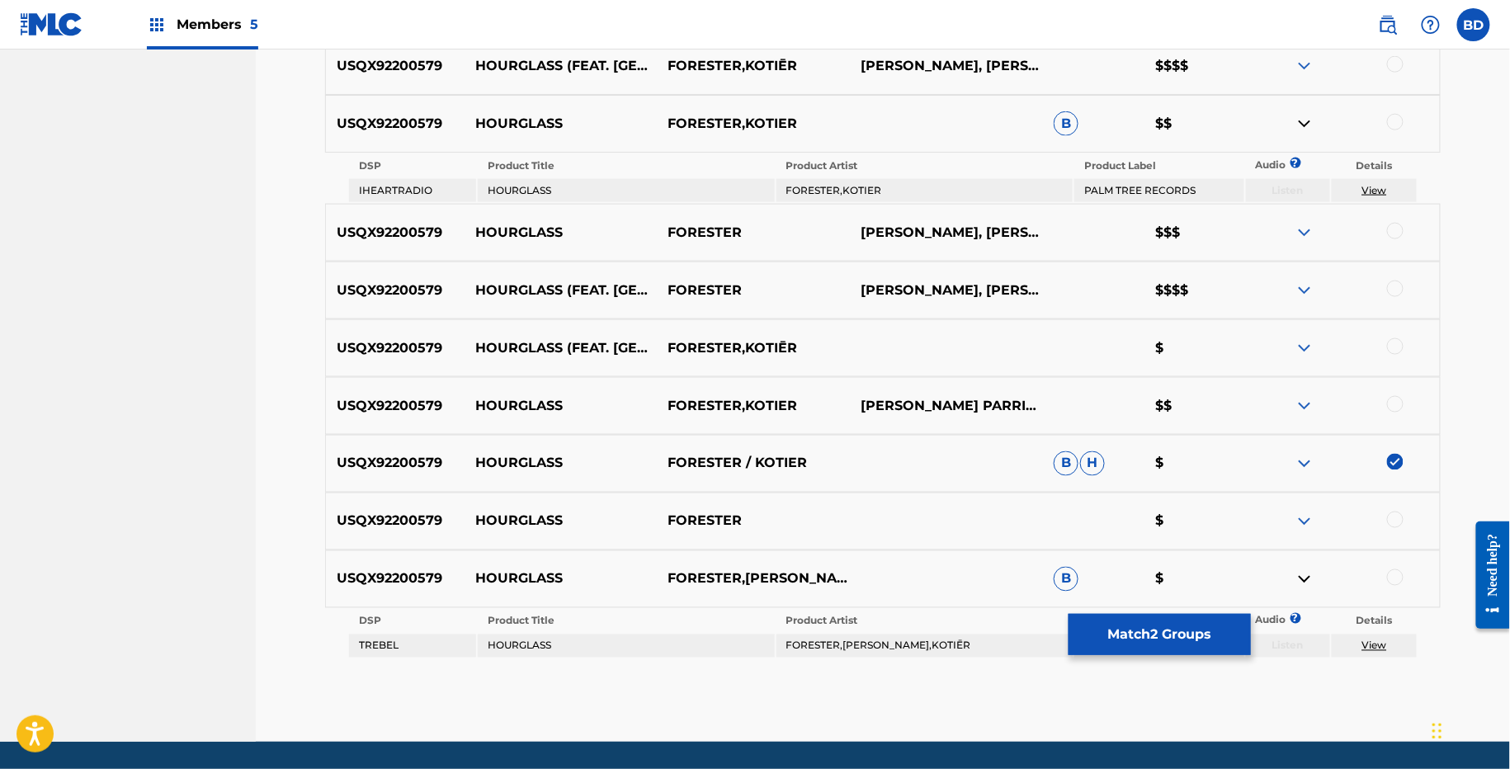
click at [482, 132] on div "USQX92200579 HOURGLASS FORESTER,KOTIER B $$" at bounding box center [883, 124] width 1116 height 58
click at [510, 116] on p "HOURGLASS" at bounding box center [561, 124] width 193 height 20
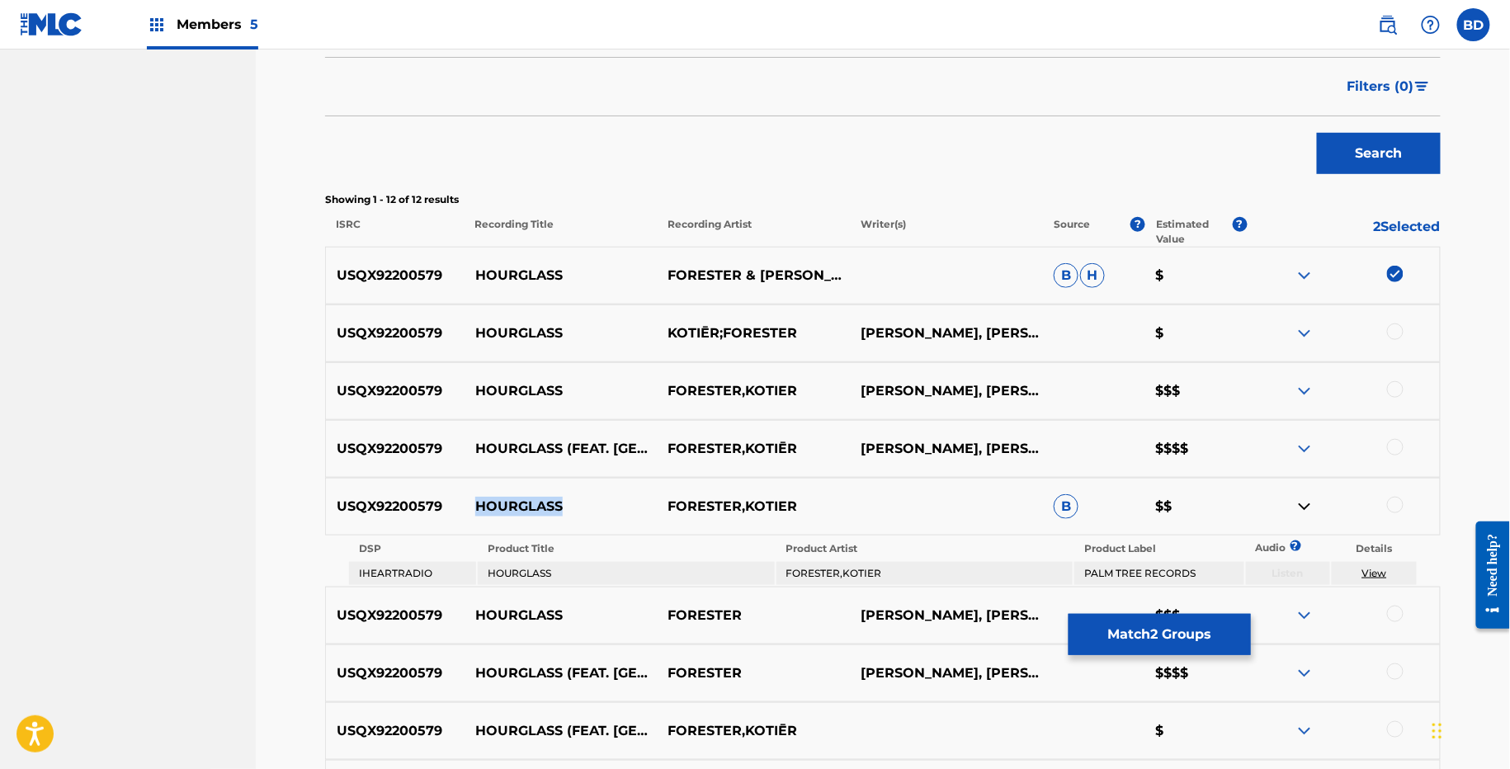
scroll to position [821, 0]
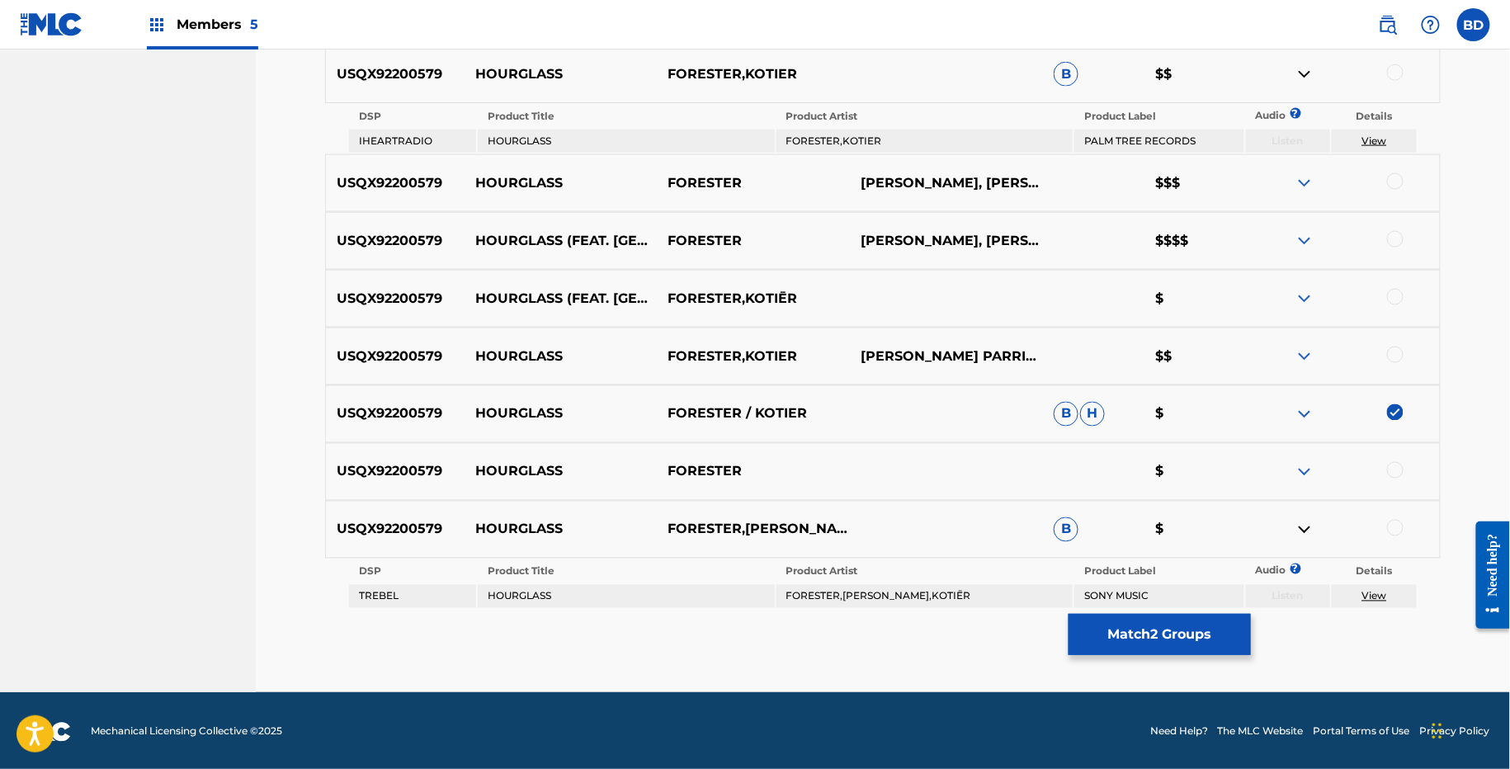
click at [905, 573] on th "Product Artist" at bounding box center [924, 571] width 296 height 23
click at [880, 585] on td "FORESTER,KOTIER,KOTIĒR" at bounding box center [924, 596] width 296 height 23
click at [1396, 526] on div at bounding box center [1395, 528] width 17 height 17
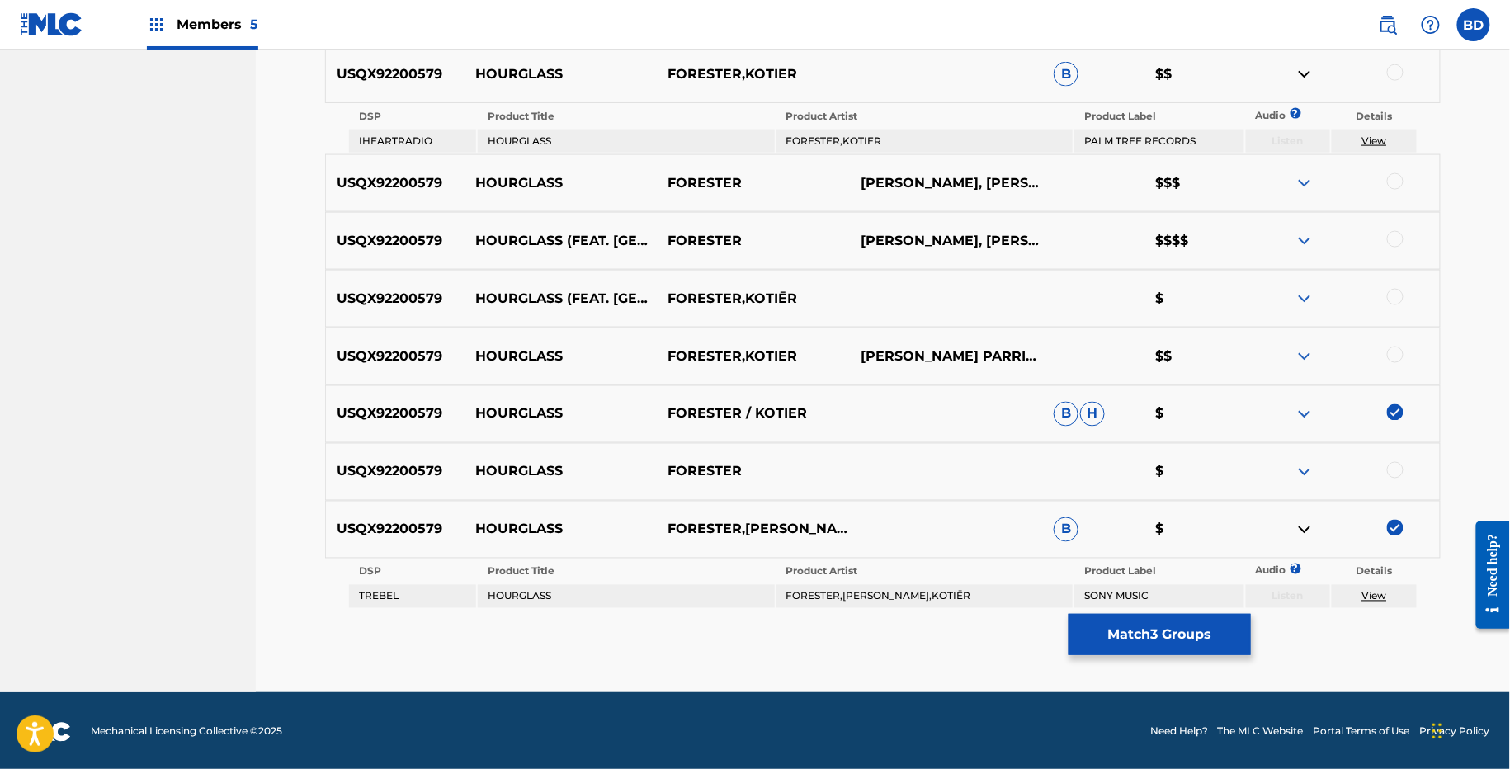
click at [1381, 602] on td "View" at bounding box center [1374, 596] width 85 height 23
click at [1381, 592] on link "View" at bounding box center [1374, 596] width 25 height 12
click at [1302, 533] on img at bounding box center [1305, 530] width 20 height 20
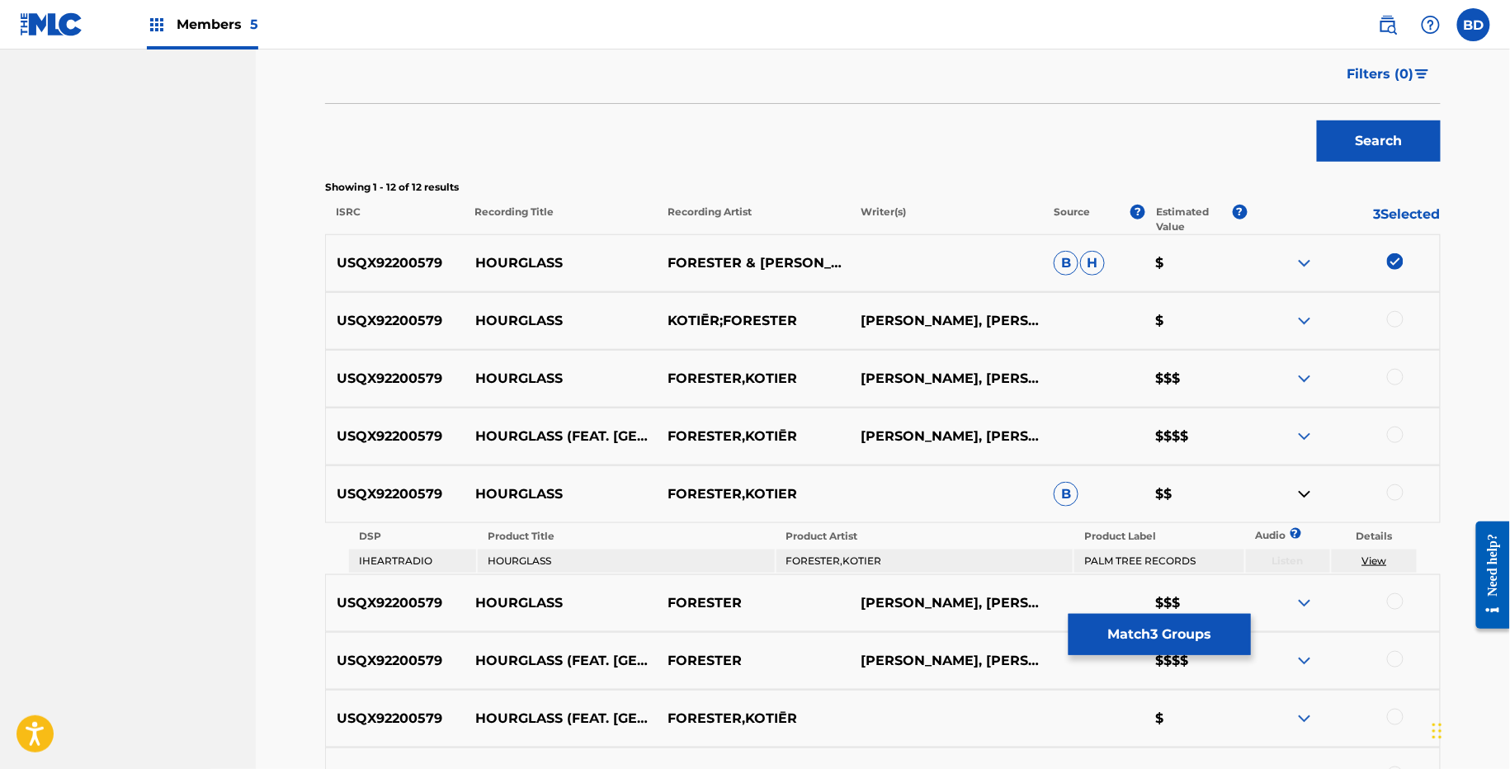
scroll to position [640, 0]
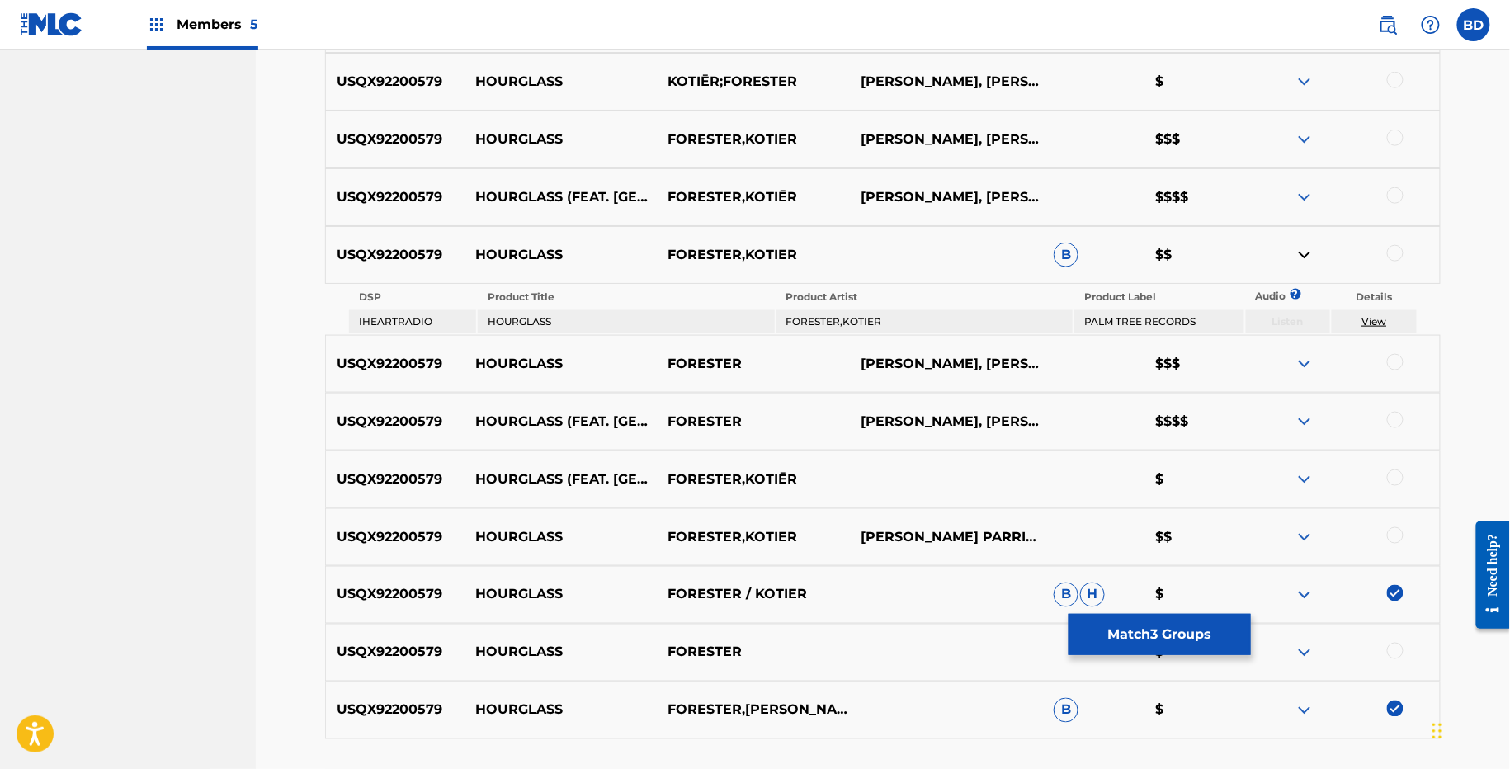
click at [1399, 249] on div at bounding box center [1395, 253] width 17 height 17
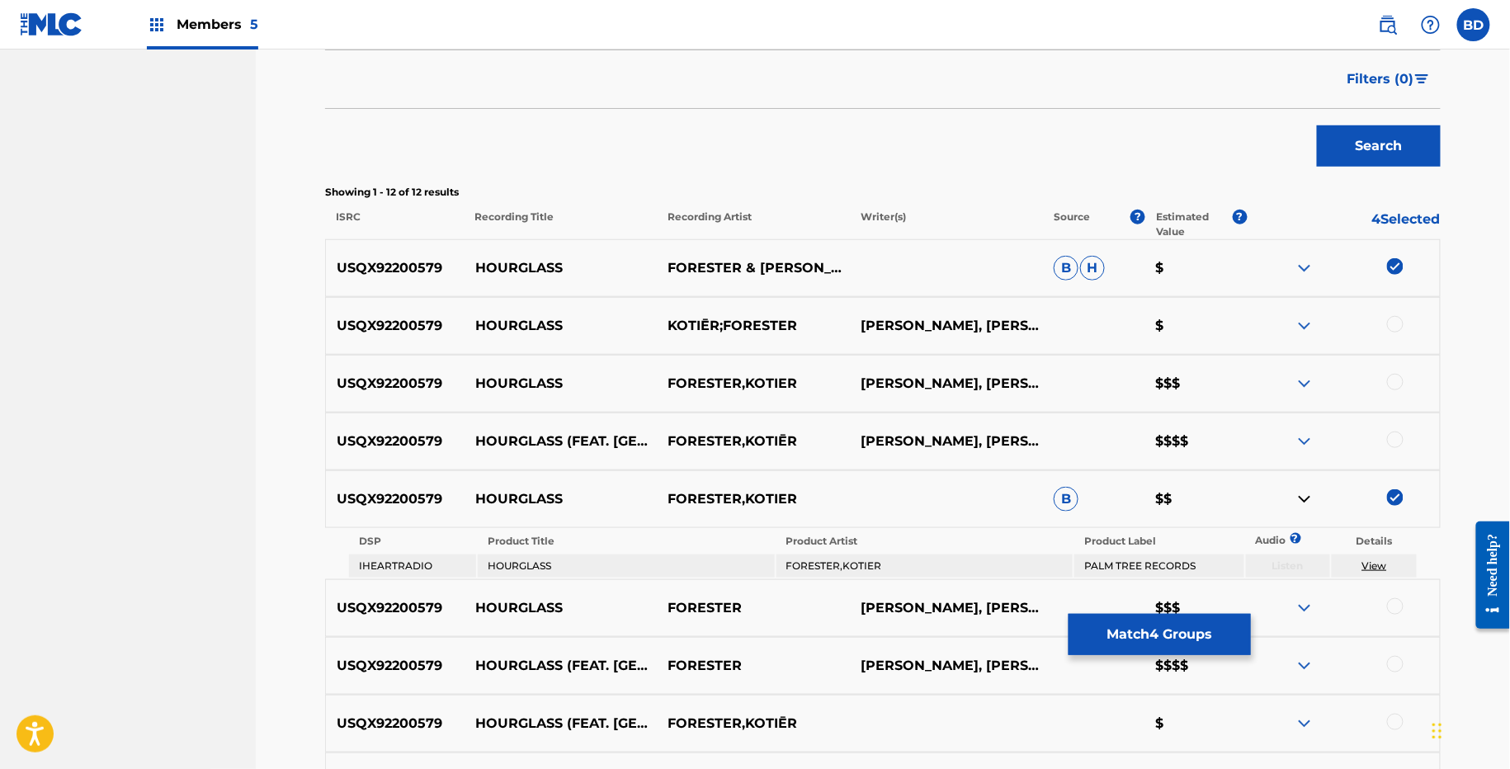
scroll to position [771, 0]
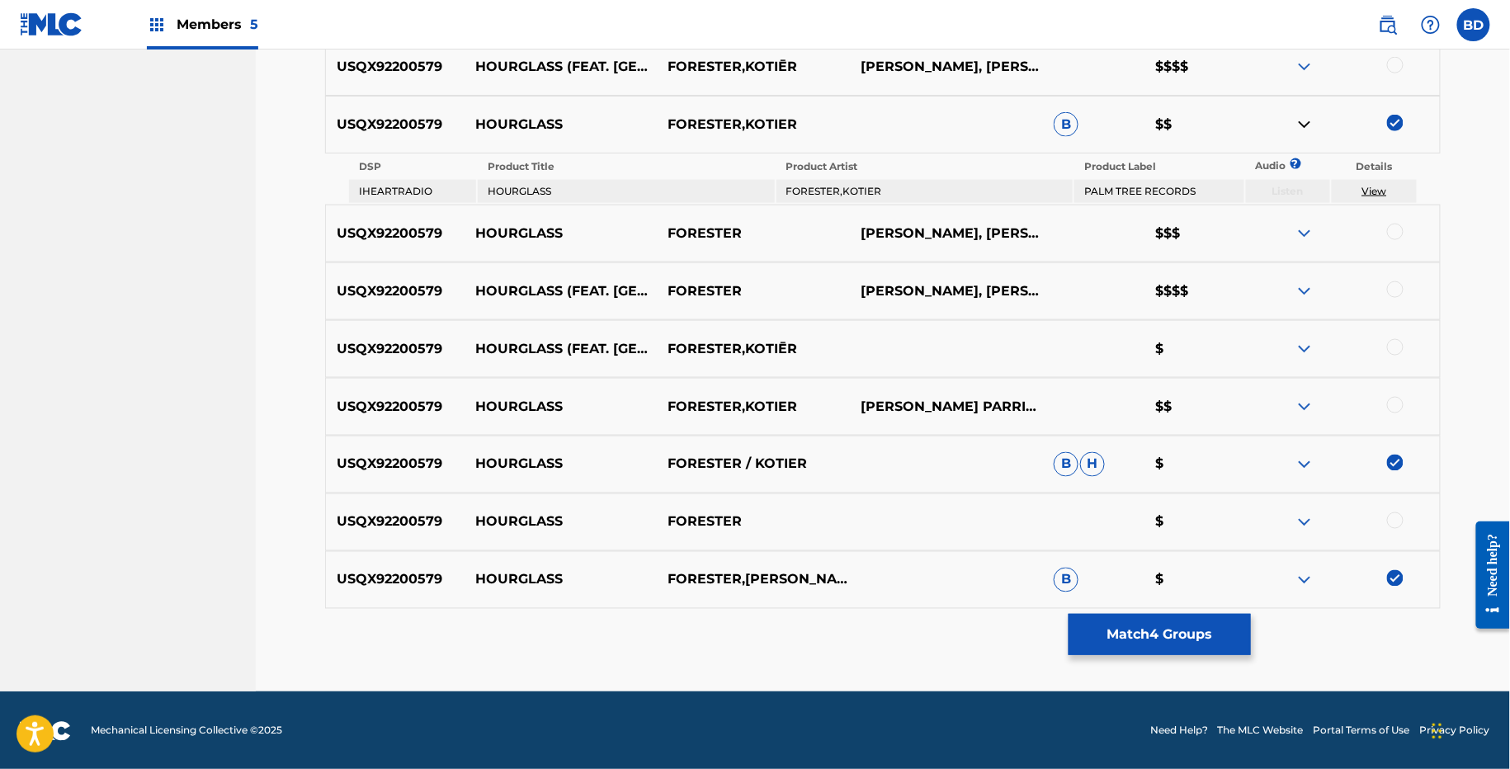
click at [1096, 663] on div "Matching Tool The Matching Tool allows Members to match sound recordings to wor…" at bounding box center [883, 5] width 1116 height 1371
click at [1096, 633] on button "Match 4 Groups" at bounding box center [1160, 634] width 182 height 41
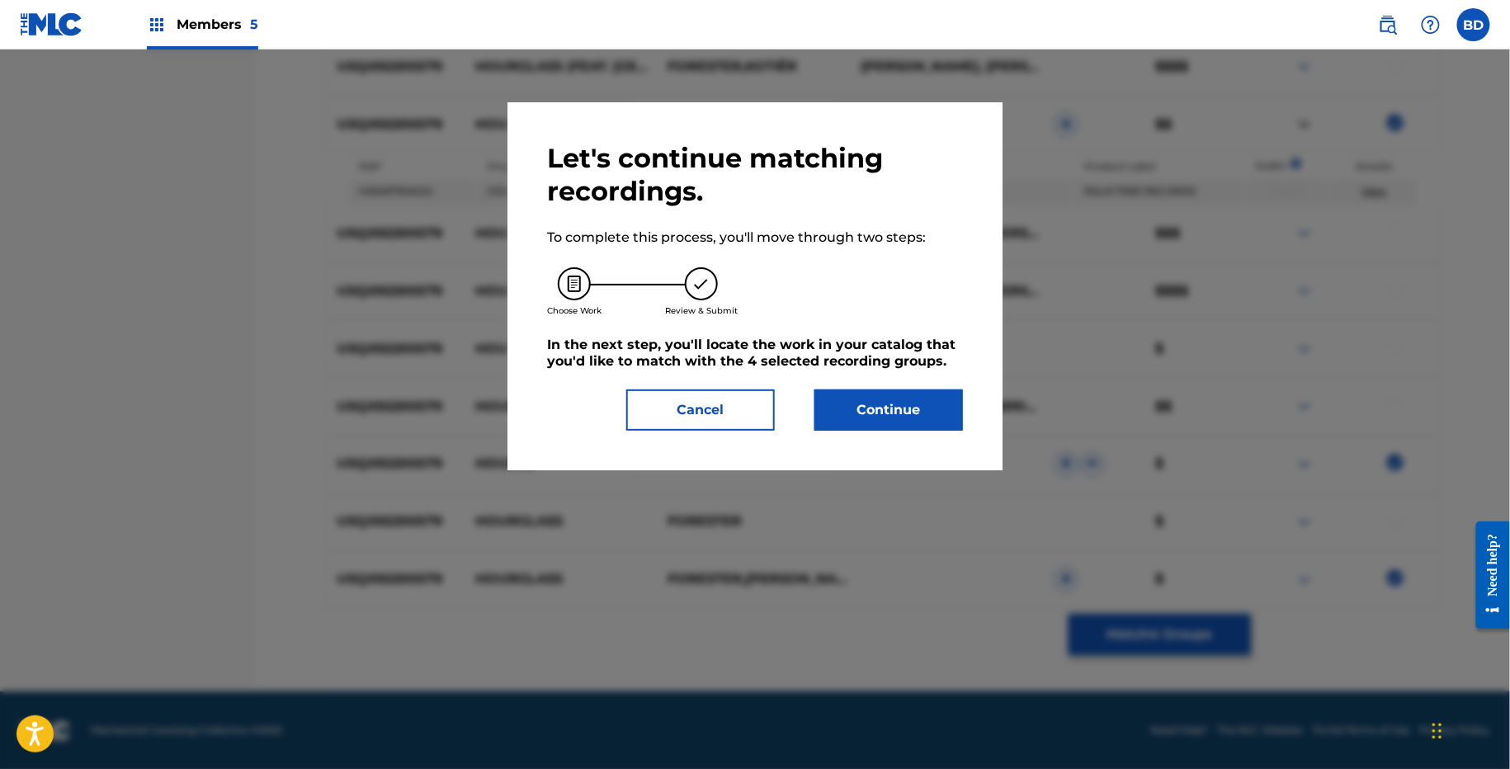
click at [866, 418] on button "Continue" at bounding box center [888, 409] width 149 height 41
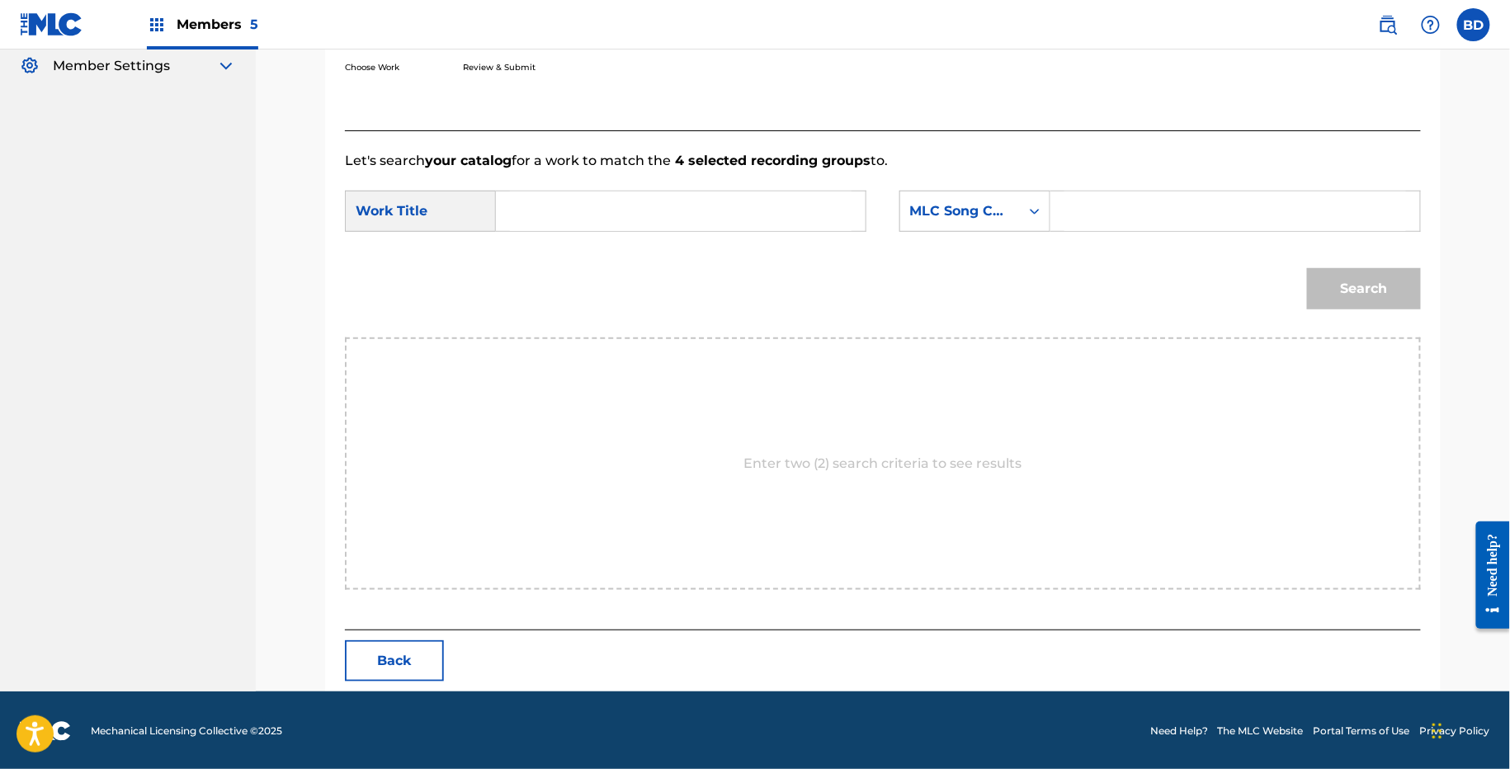
click at [1082, 211] on input "Search Form" at bounding box center [1235, 211] width 342 height 40
paste input "HQ6YRH"
type input "HQ6YRH"
click at [733, 226] on input "Search Form" at bounding box center [681, 211] width 342 height 40
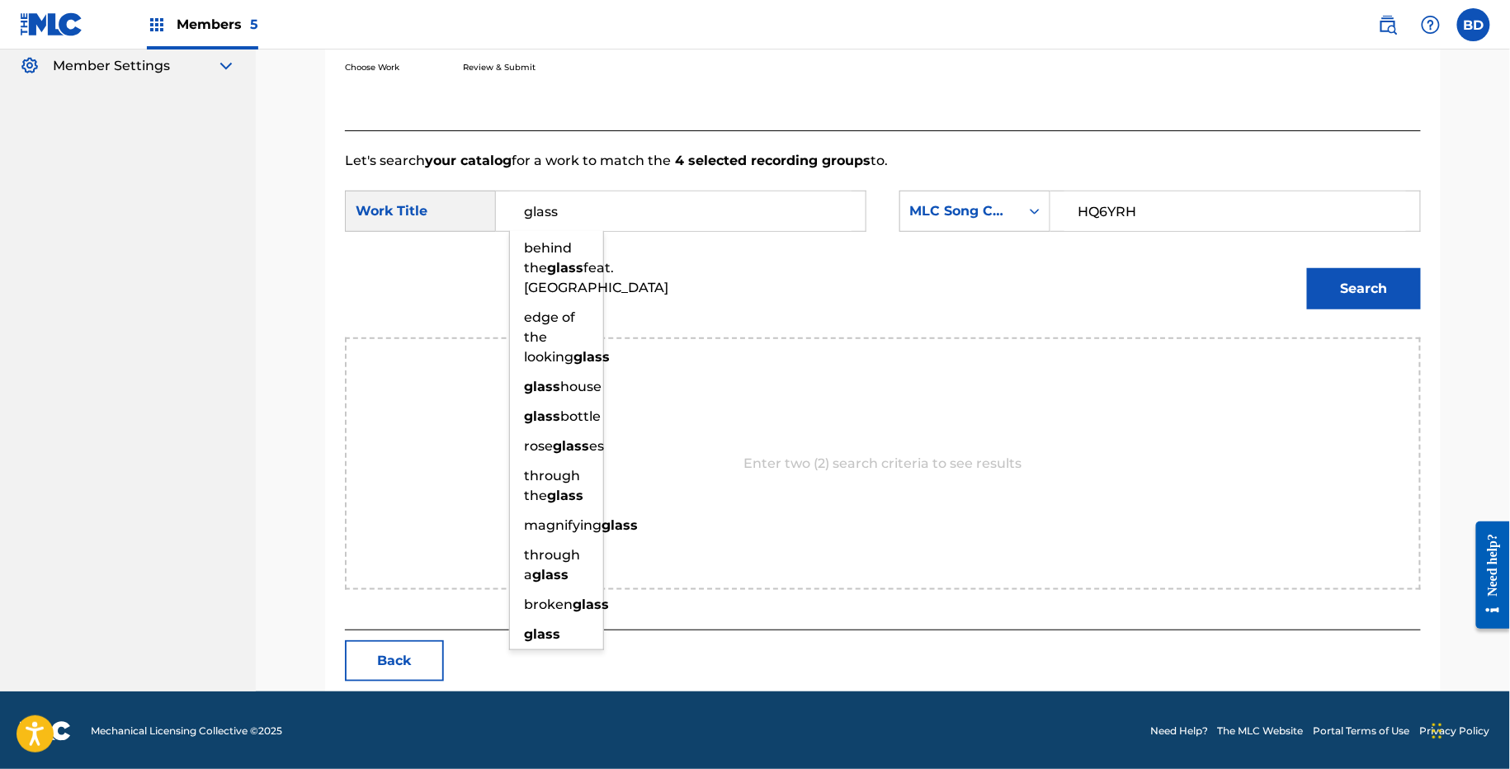
click at [1385, 285] on button "Search" at bounding box center [1364, 288] width 114 height 41
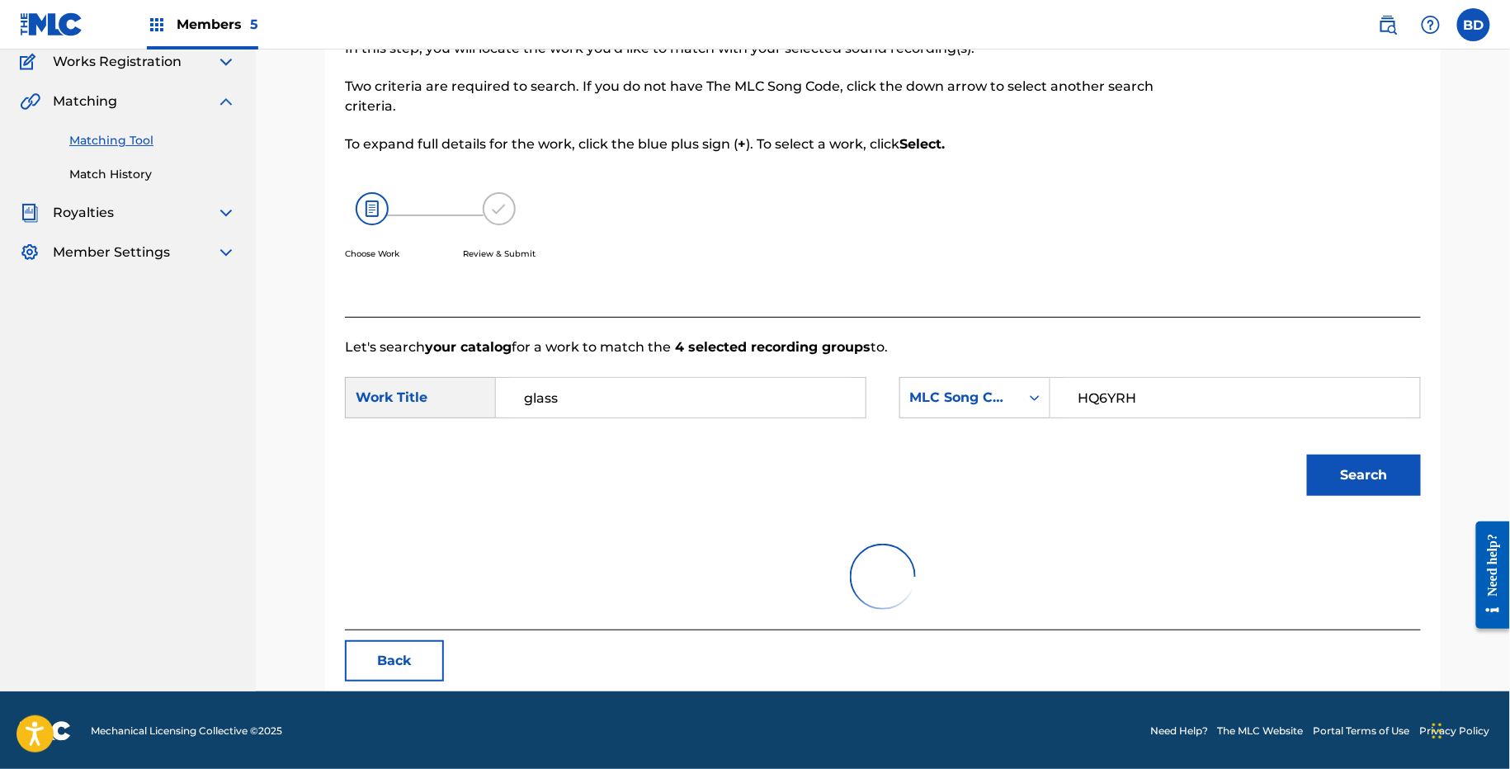
scroll to position [71, 0]
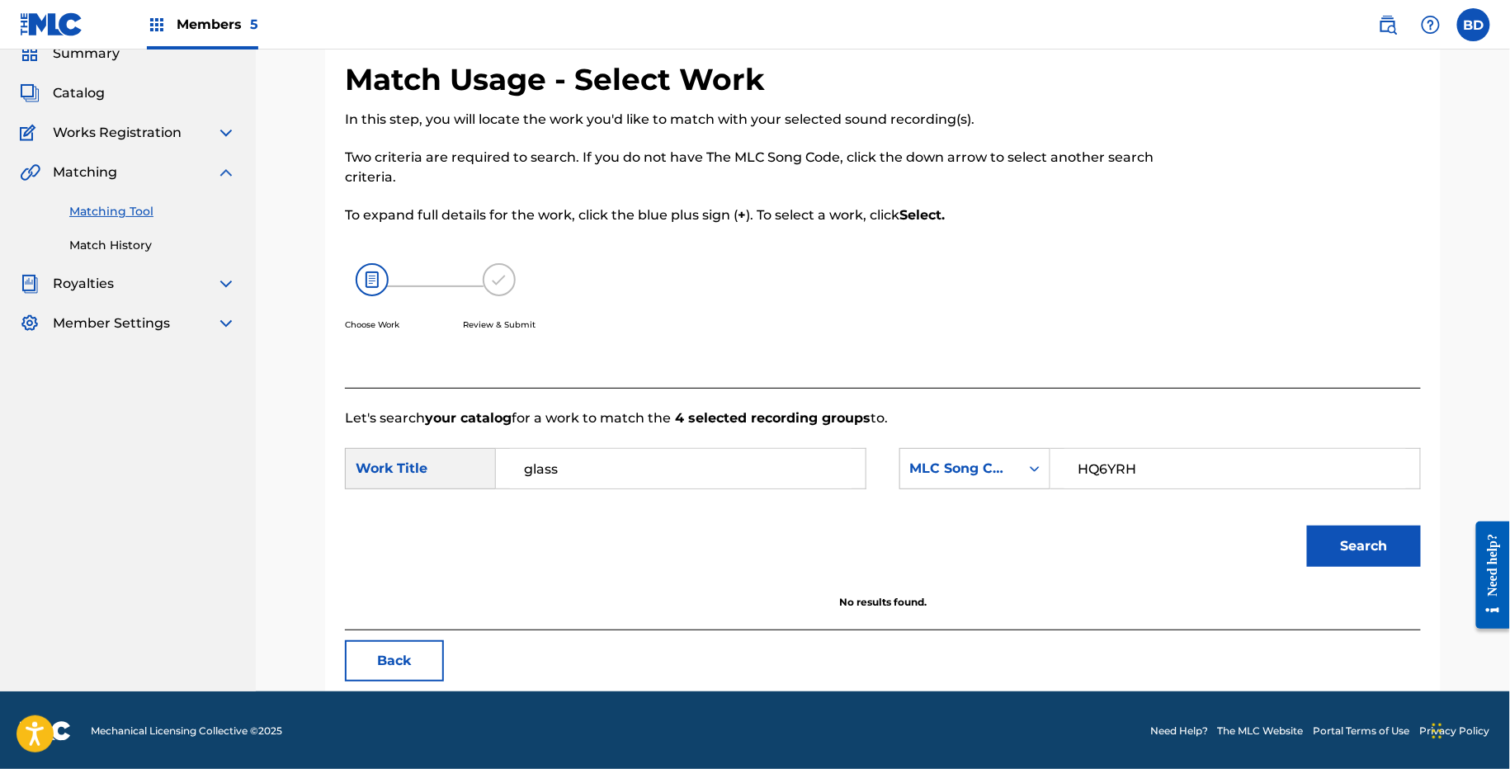
click at [1380, 547] on button "Search" at bounding box center [1364, 546] width 114 height 41
click at [709, 484] on input "glass" at bounding box center [681, 469] width 342 height 40
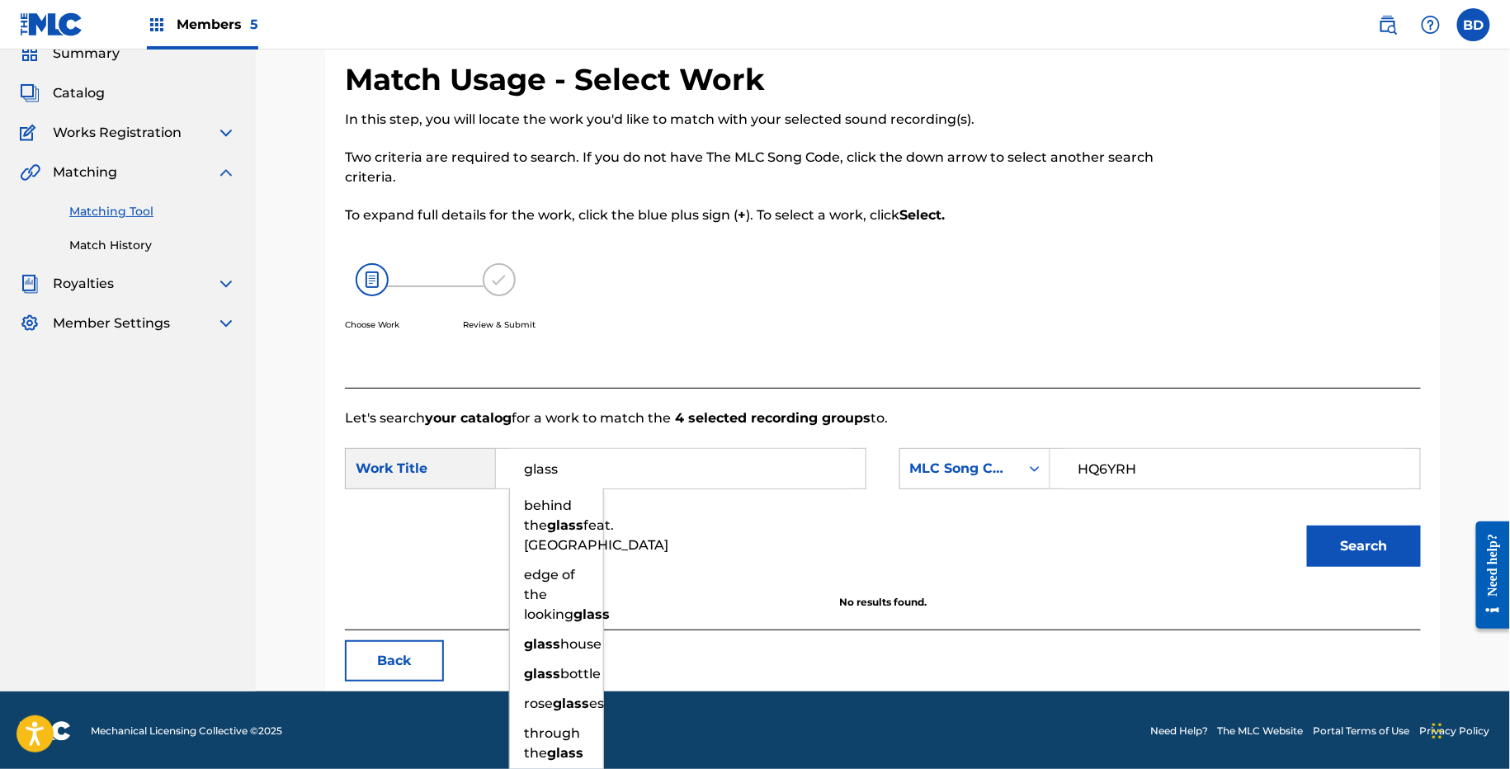
click at [709, 484] on input "glass" at bounding box center [681, 469] width 342 height 40
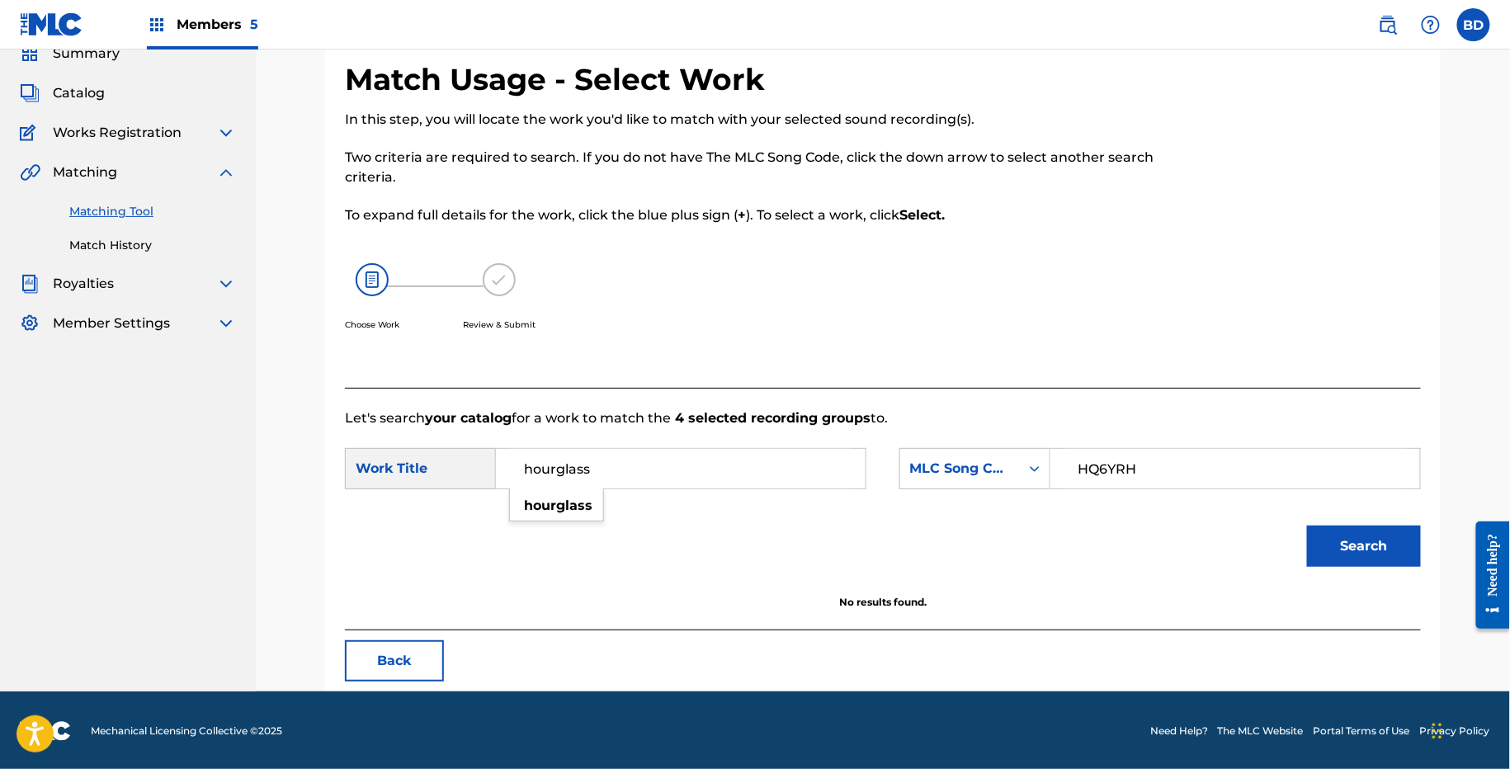
type input "hourglass"
click at [1307, 526] on button "Search" at bounding box center [1364, 546] width 114 height 41
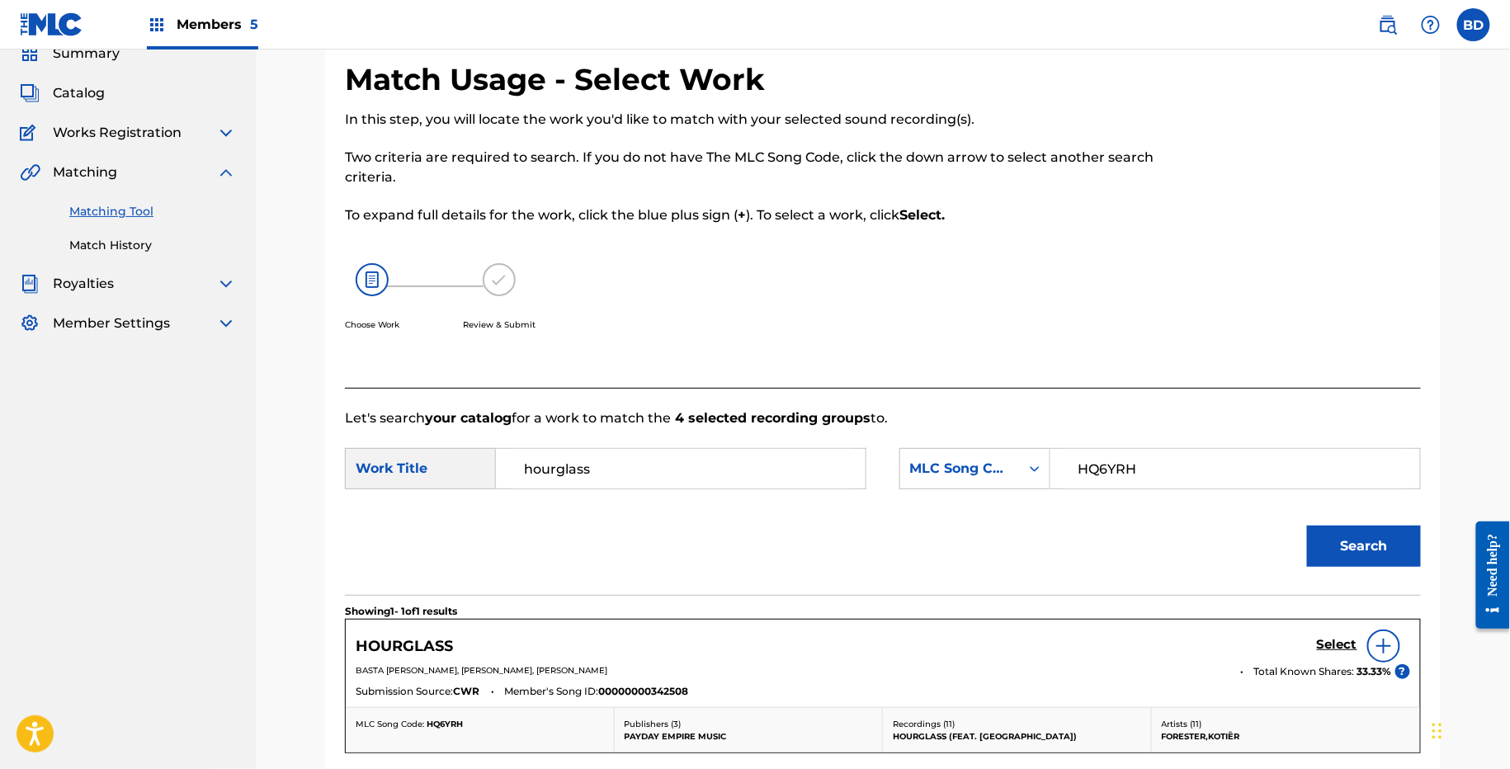
click at [1310, 648] on div "HOURGLASS Select" at bounding box center [883, 646] width 1055 height 33
click at [1320, 643] on h5 "Select" at bounding box center [1337, 645] width 40 height 16
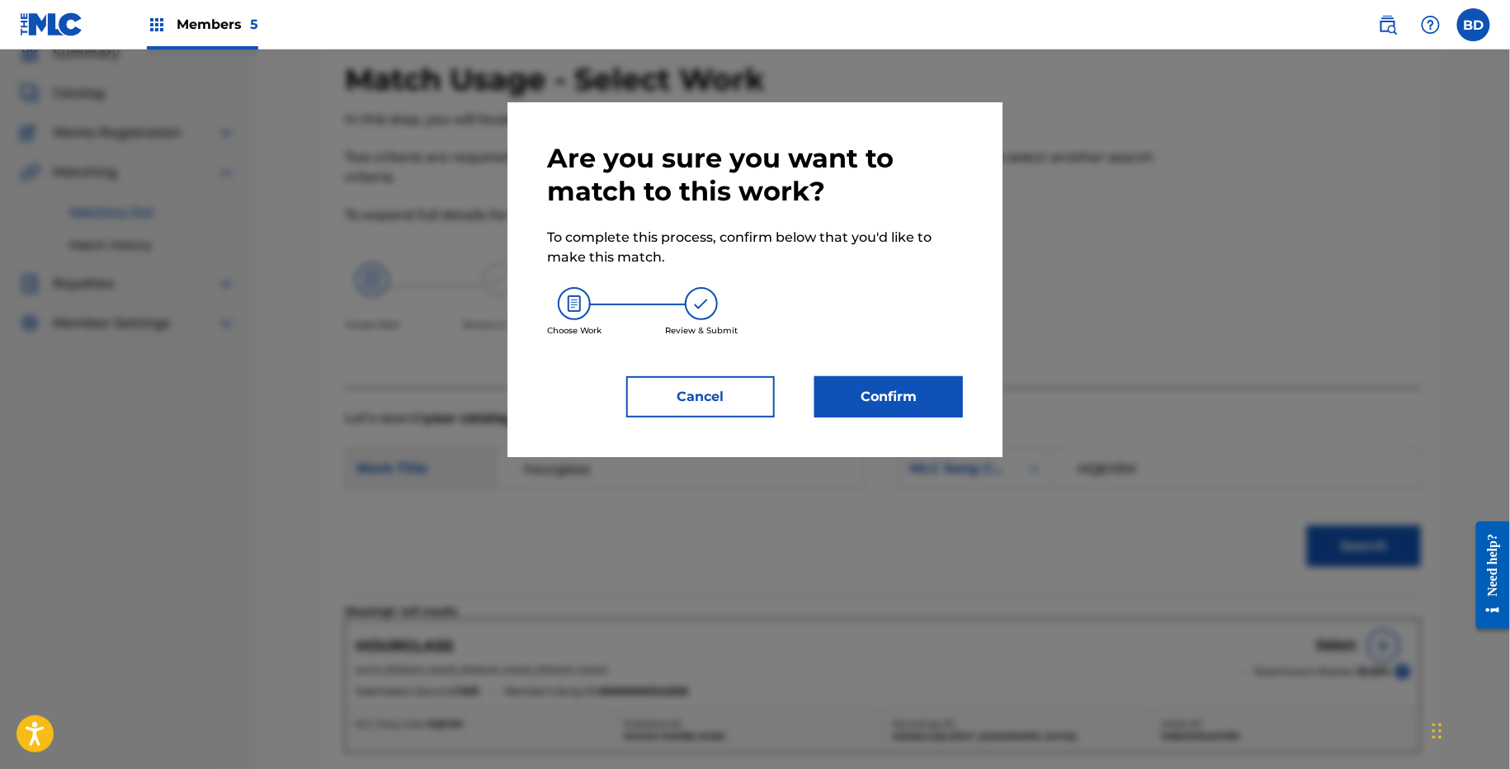
click at [965, 517] on div at bounding box center [755, 434] width 1510 height 769
click at [954, 386] on button "Confirm" at bounding box center [888, 396] width 149 height 41
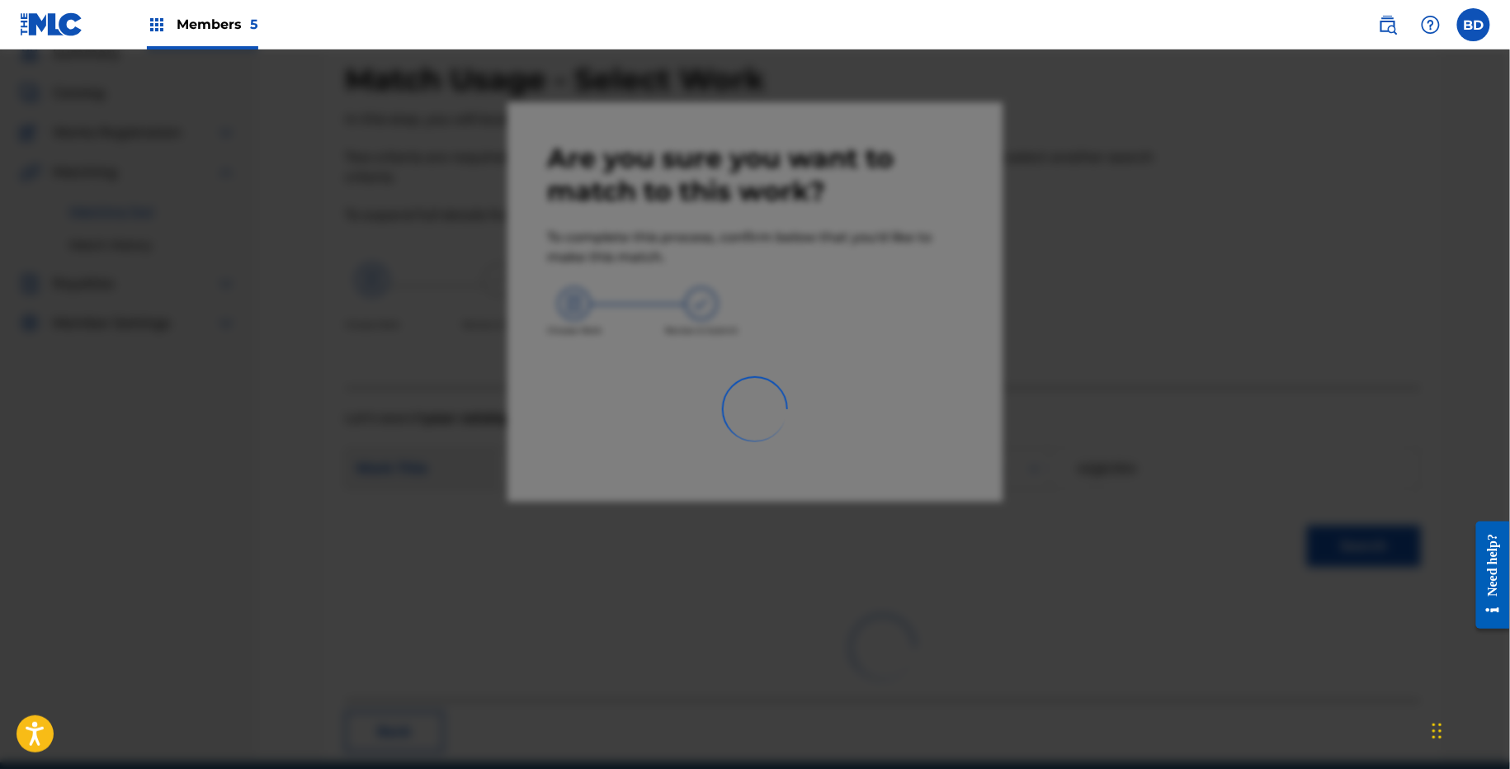
scroll to position [41, 0]
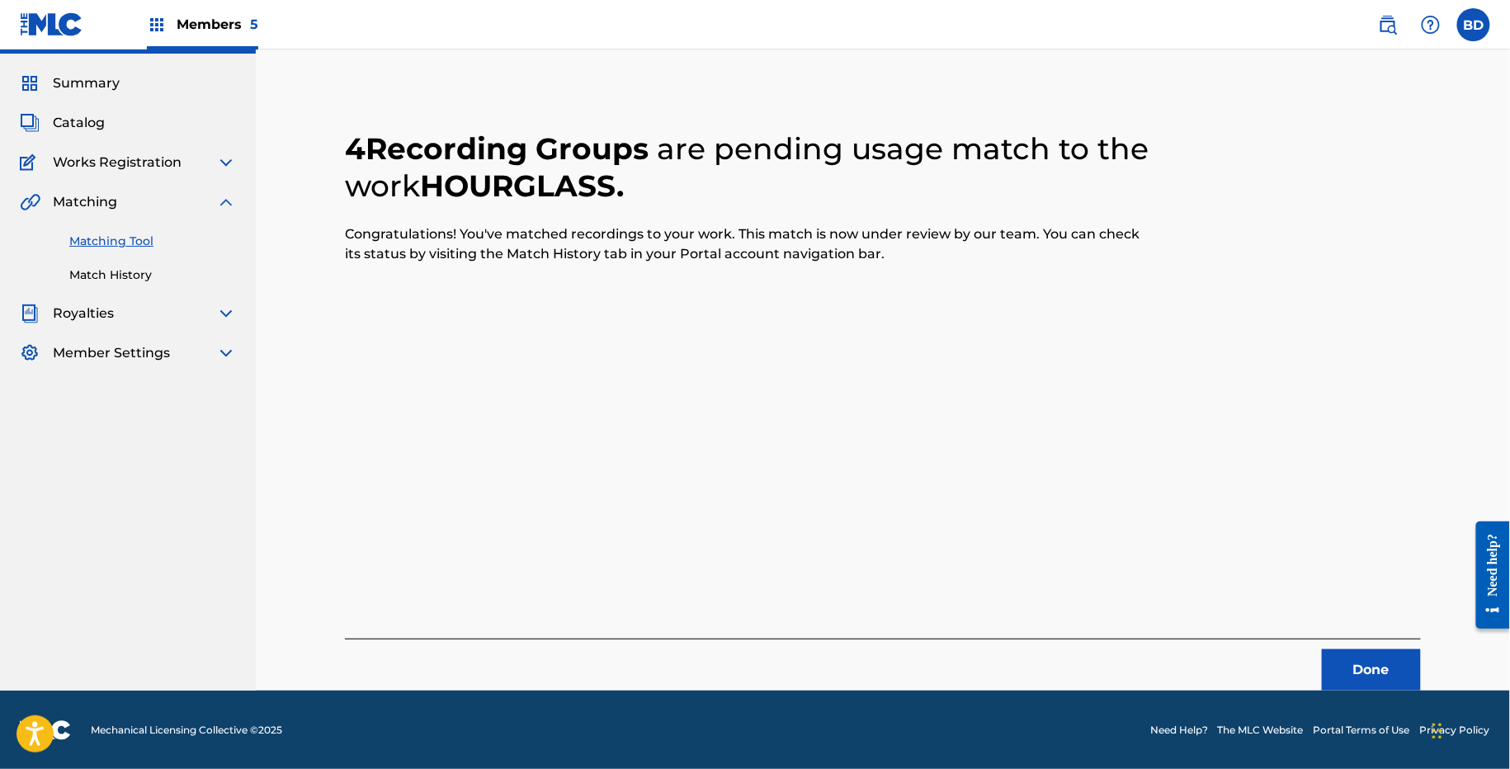
click at [76, 285] on div "Summary Catalog Works Registration Claiming Tool Individual Registration Tool B…" at bounding box center [128, 218] width 256 height 329
click at [116, 263] on div "Matching Tool Match History" at bounding box center [128, 248] width 216 height 72
click at [112, 281] on link "Match History" at bounding box center [152, 275] width 167 height 17
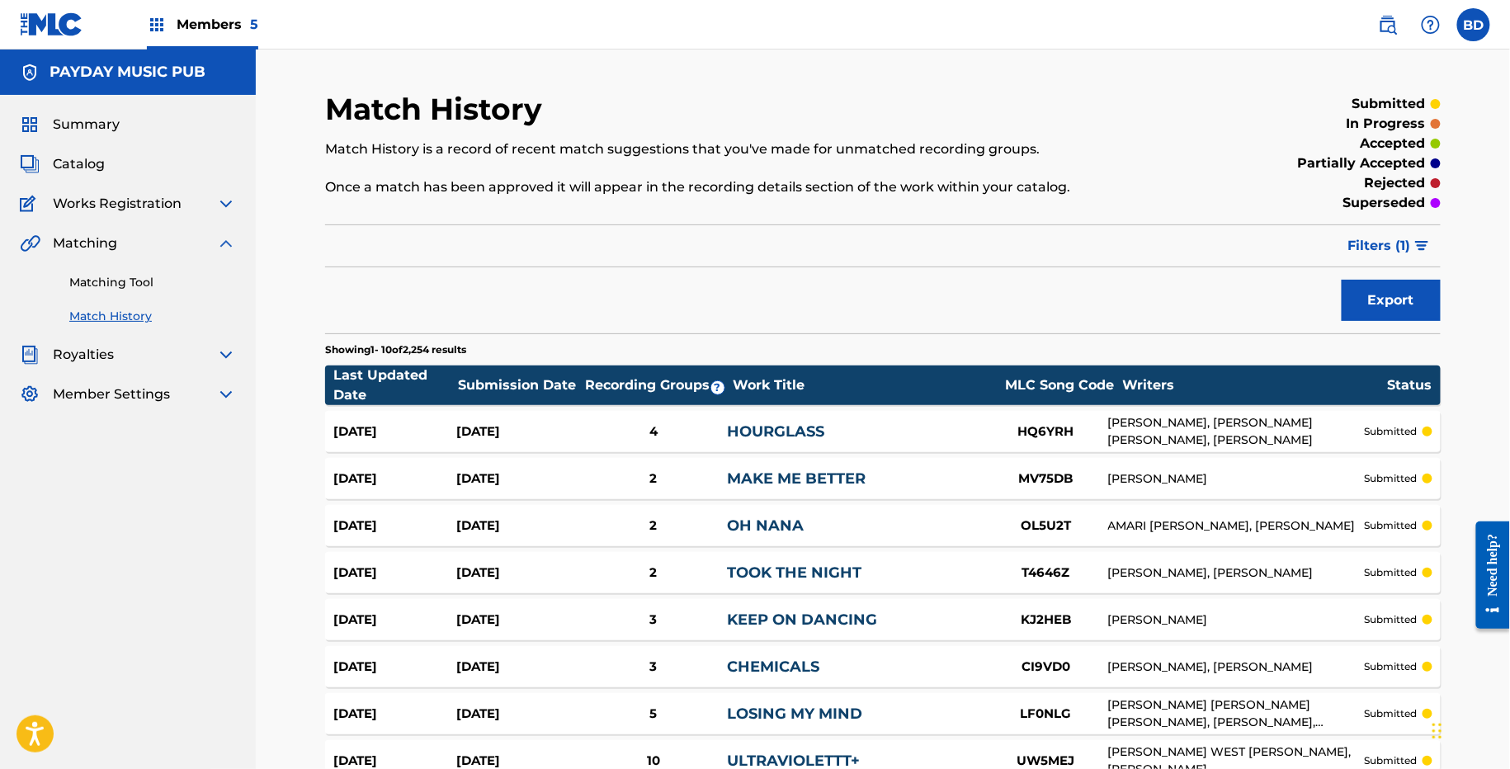
click at [670, 441] on div "Aug 27, 2025 Aug 27, 2025 4 HOURGLASS HQ6YRH ALEXANDER CARLSON, BASTA JEFFREY W…" at bounding box center [883, 431] width 1116 height 41
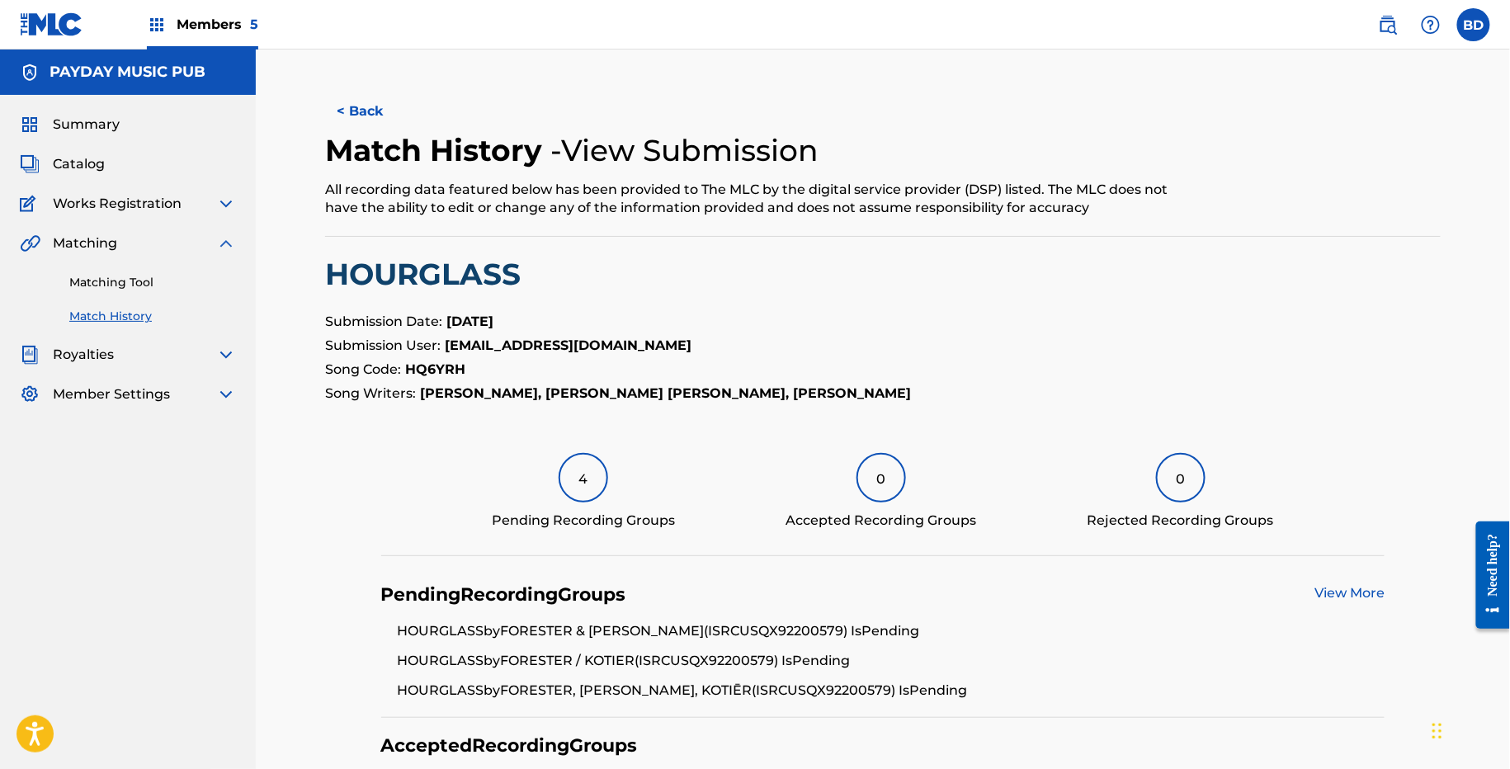
click at [109, 255] on div "Matching Tool Match History" at bounding box center [128, 289] width 216 height 72
click at [109, 282] on link "Matching Tool" at bounding box center [152, 282] width 167 height 17
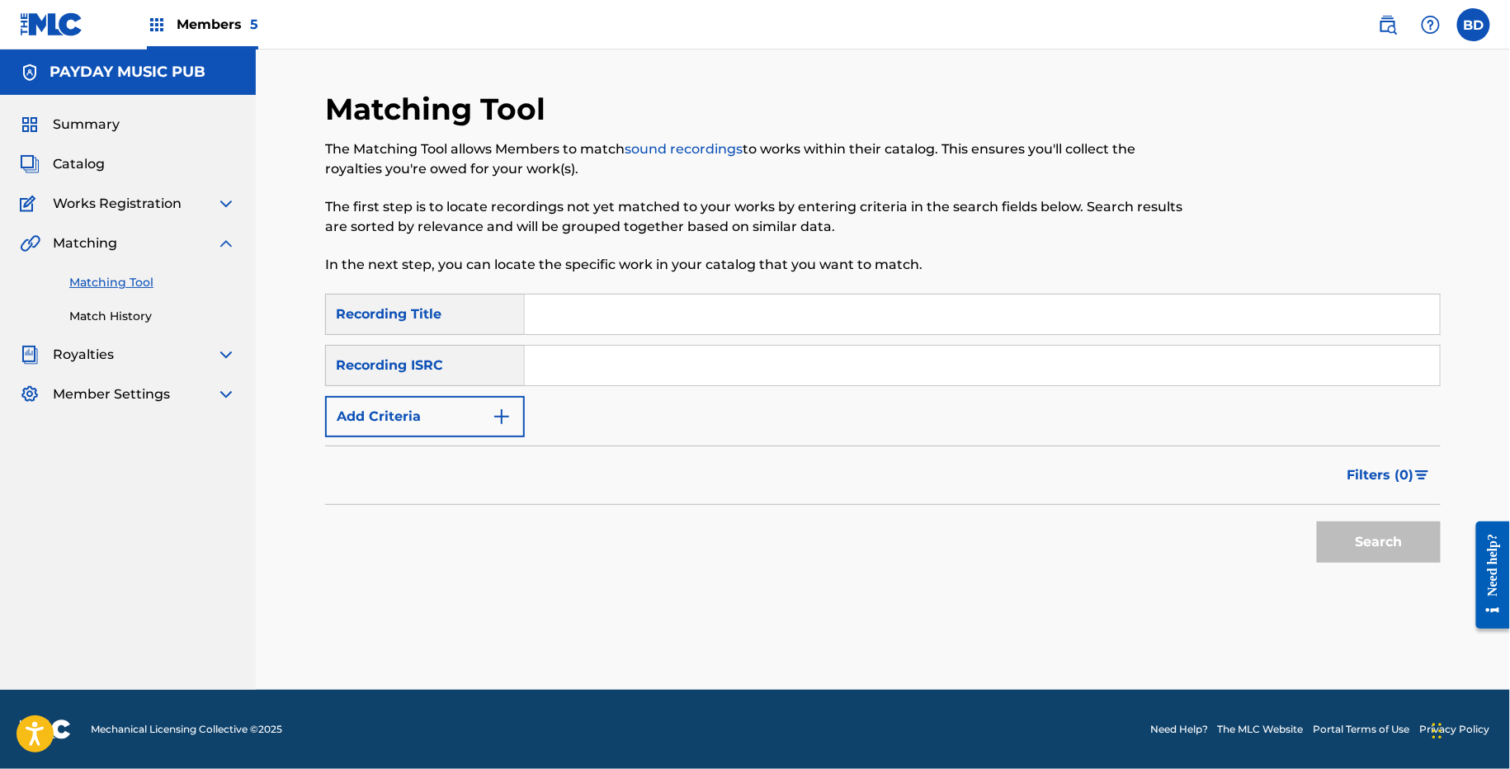
click at [766, 366] on input "Search Form" at bounding box center [982, 366] width 915 height 40
paste input "USQX92200115"
type input "USQX92200115"
click at [1317, 522] on button "Search" at bounding box center [1379, 542] width 124 height 41
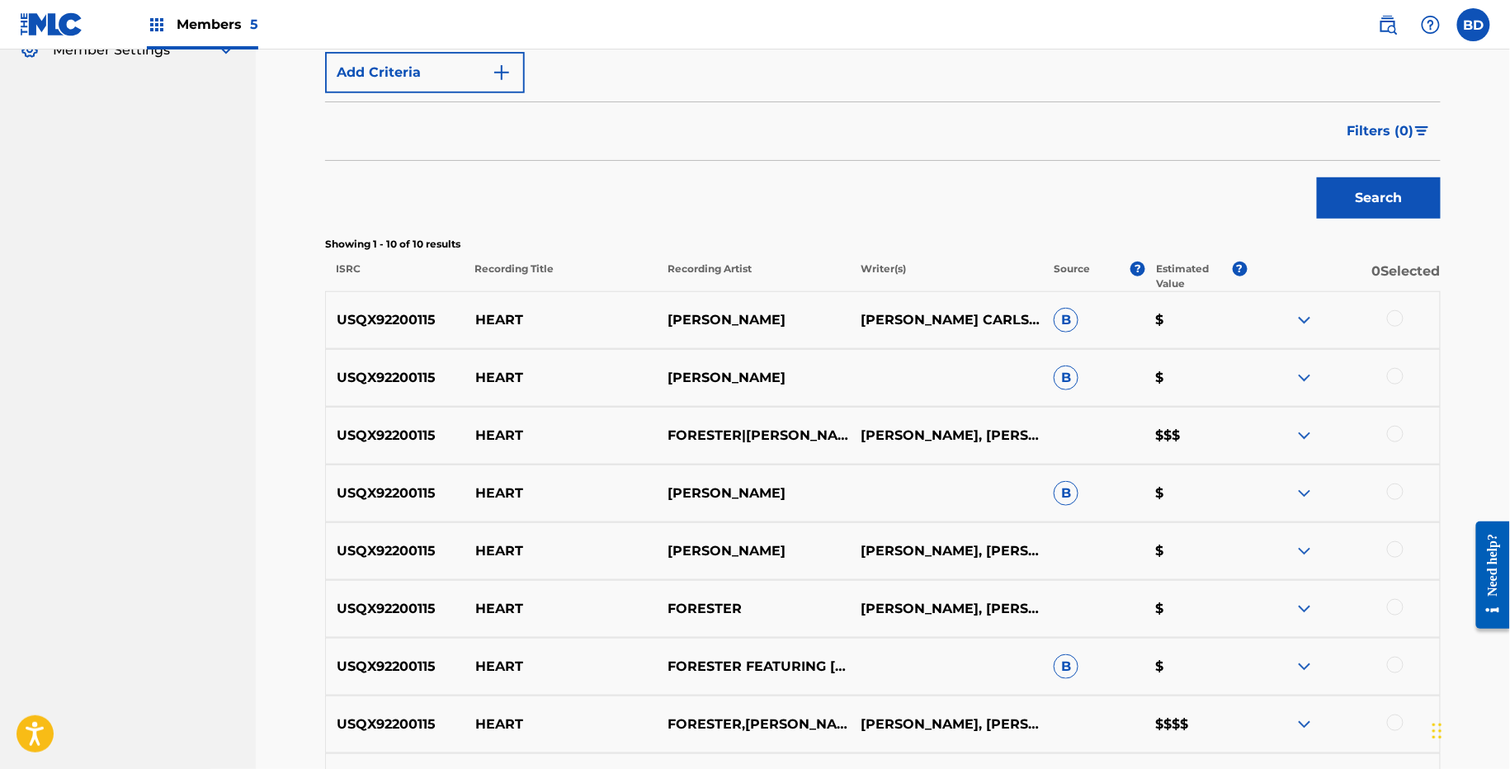
scroll to position [604, 0]
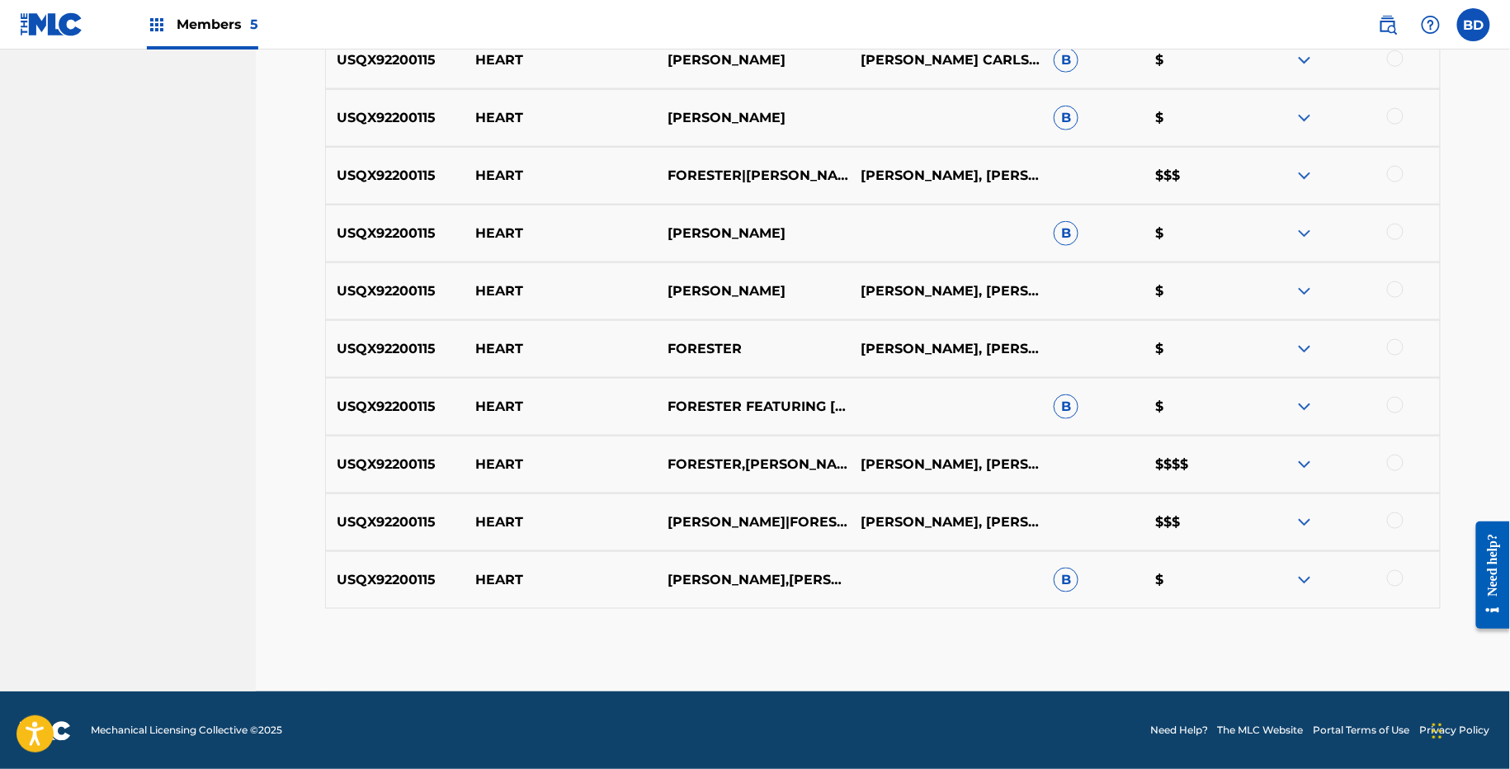
click at [505, 285] on p "HEART" at bounding box center [561, 291] width 193 height 20
click at [1307, 573] on img at bounding box center [1305, 580] width 20 height 20
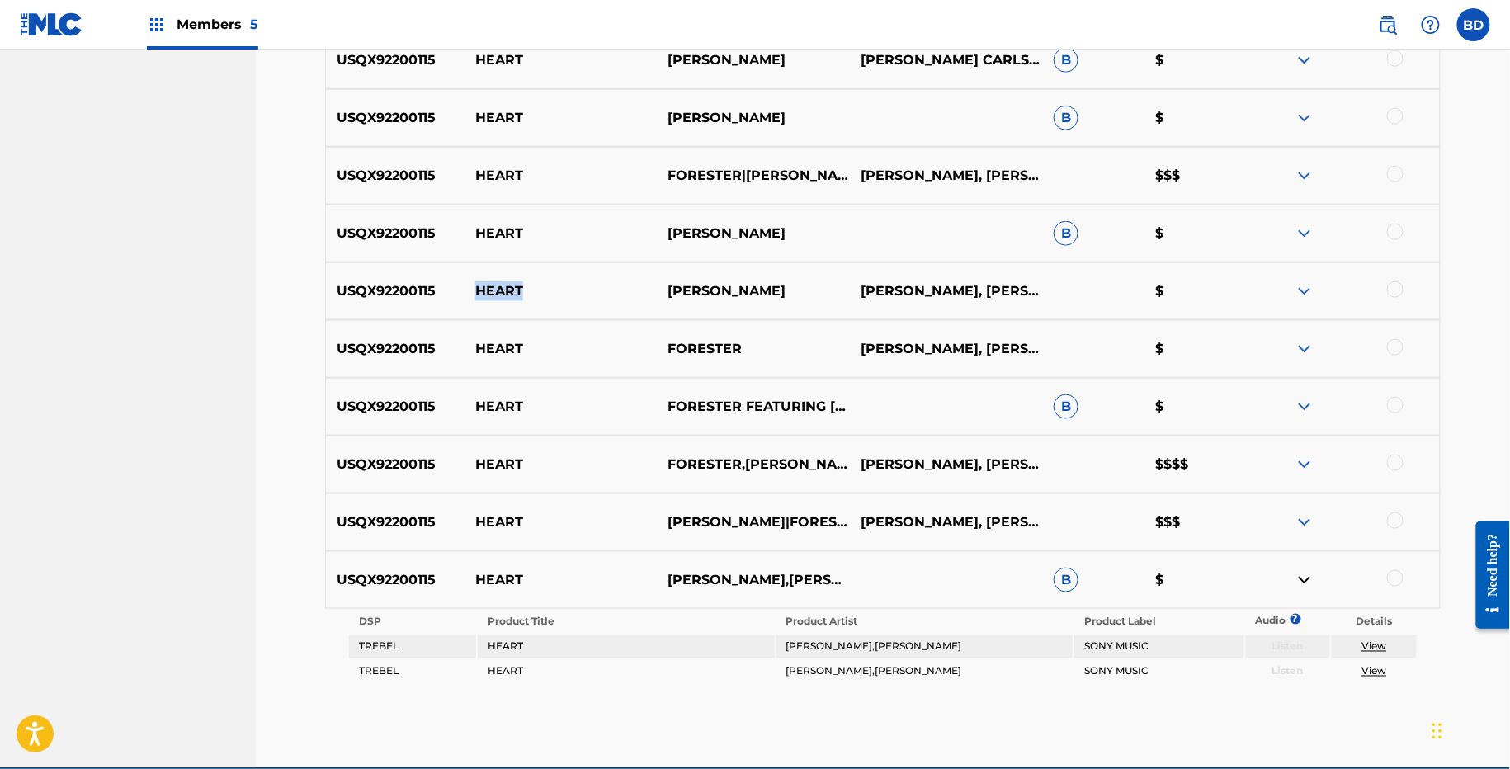
click at [1306, 404] on img at bounding box center [1305, 407] width 20 height 20
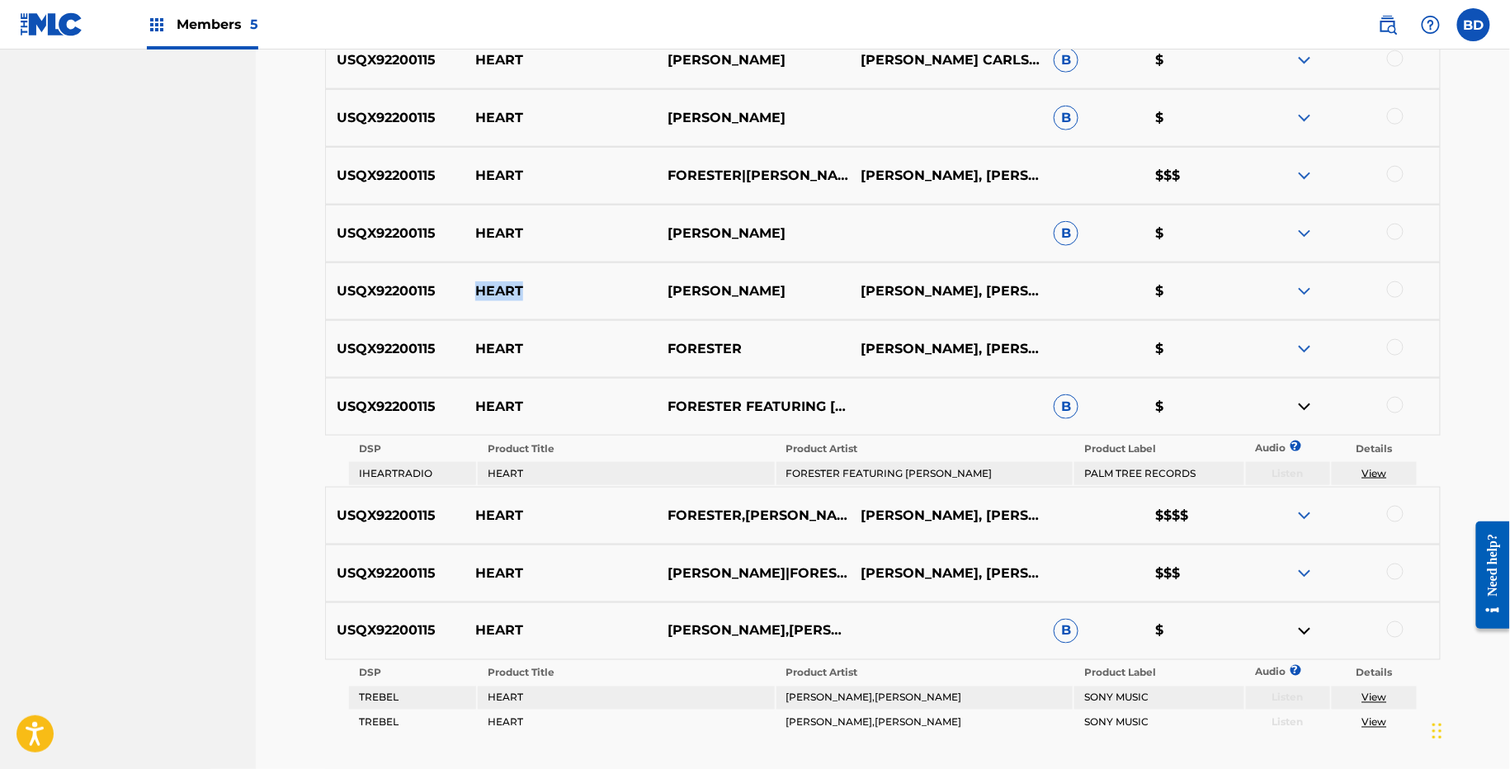
click at [1310, 227] on img at bounding box center [1305, 234] width 20 height 20
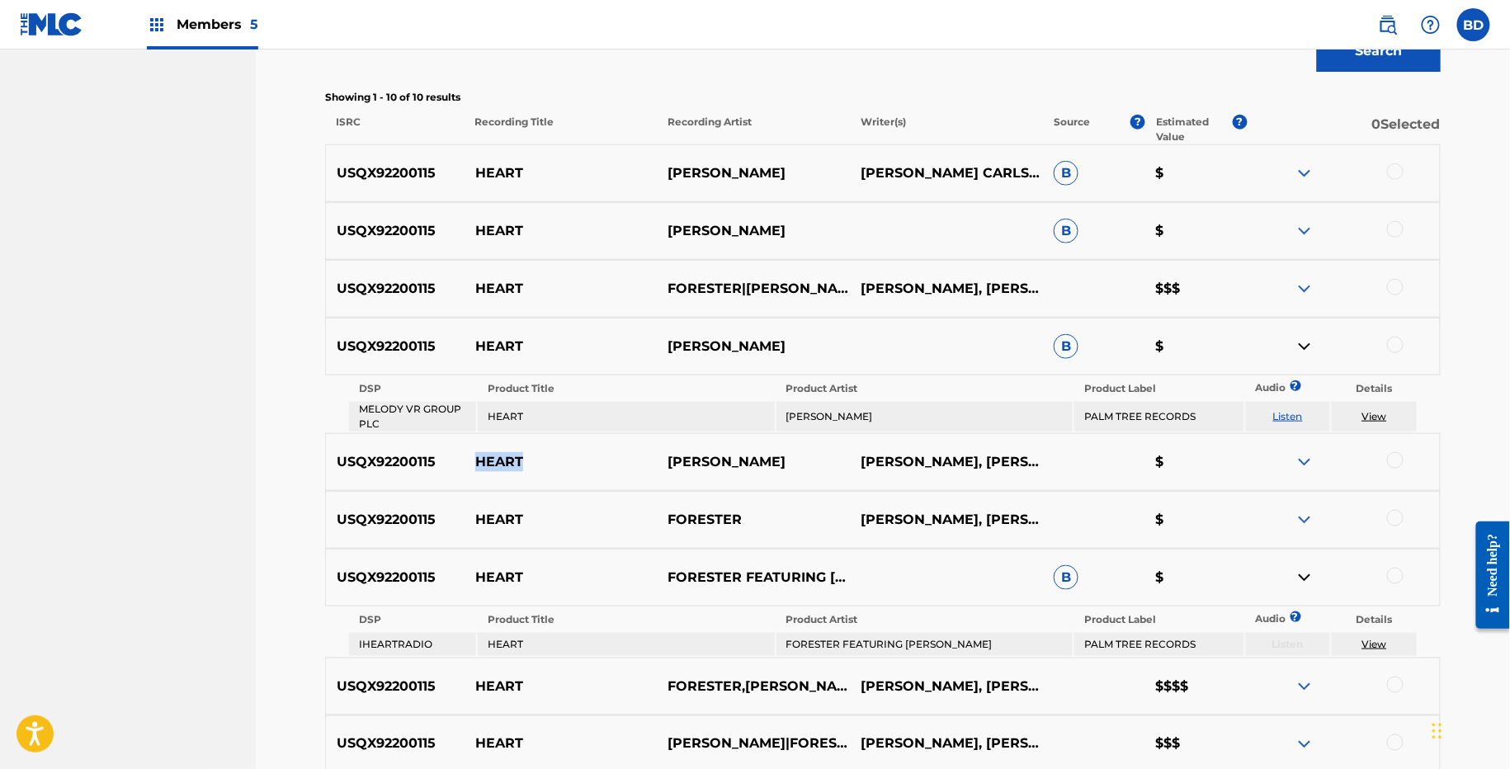
scroll to position [443, 0]
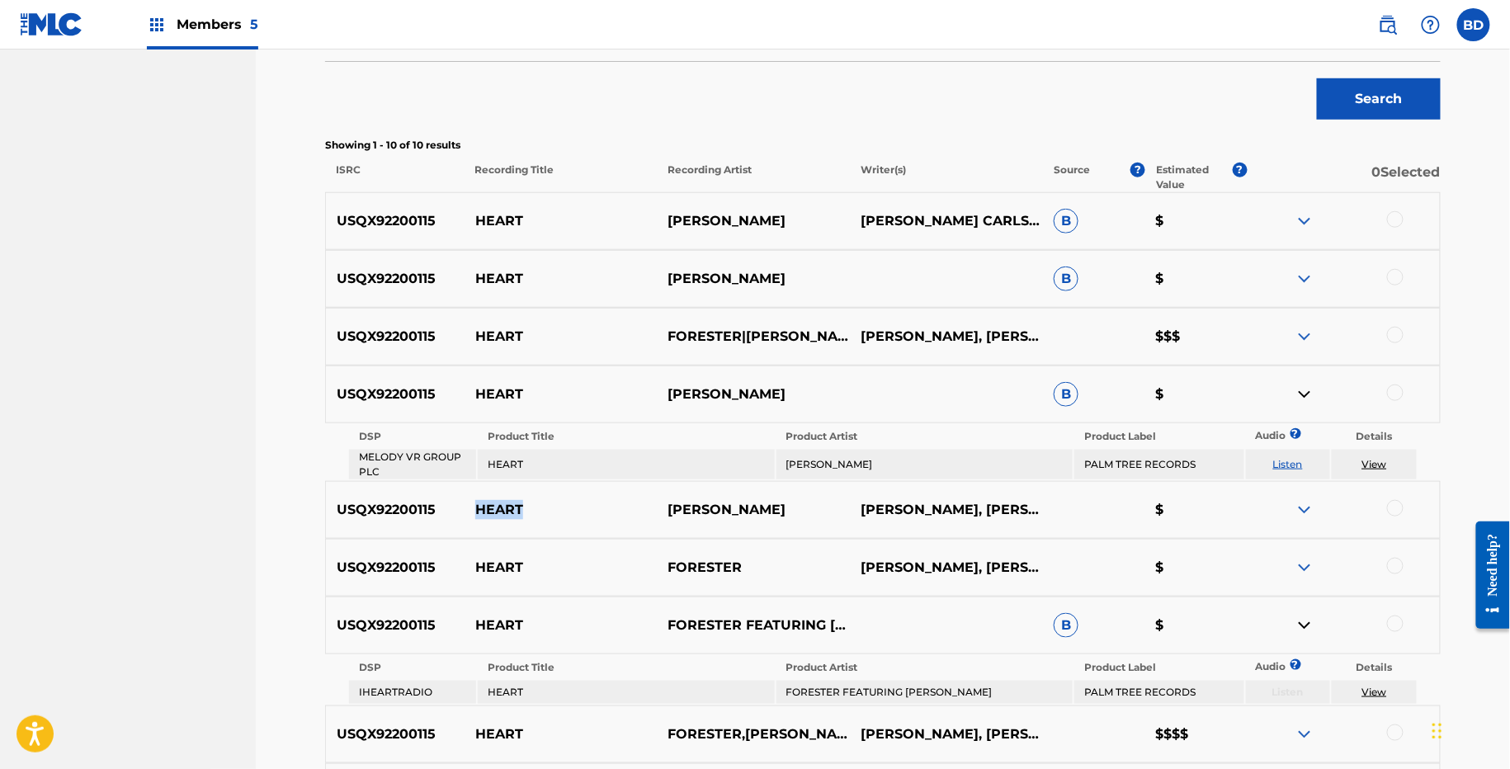
click at [1305, 272] on img at bounding box center [1305, 279] width 20 height 20
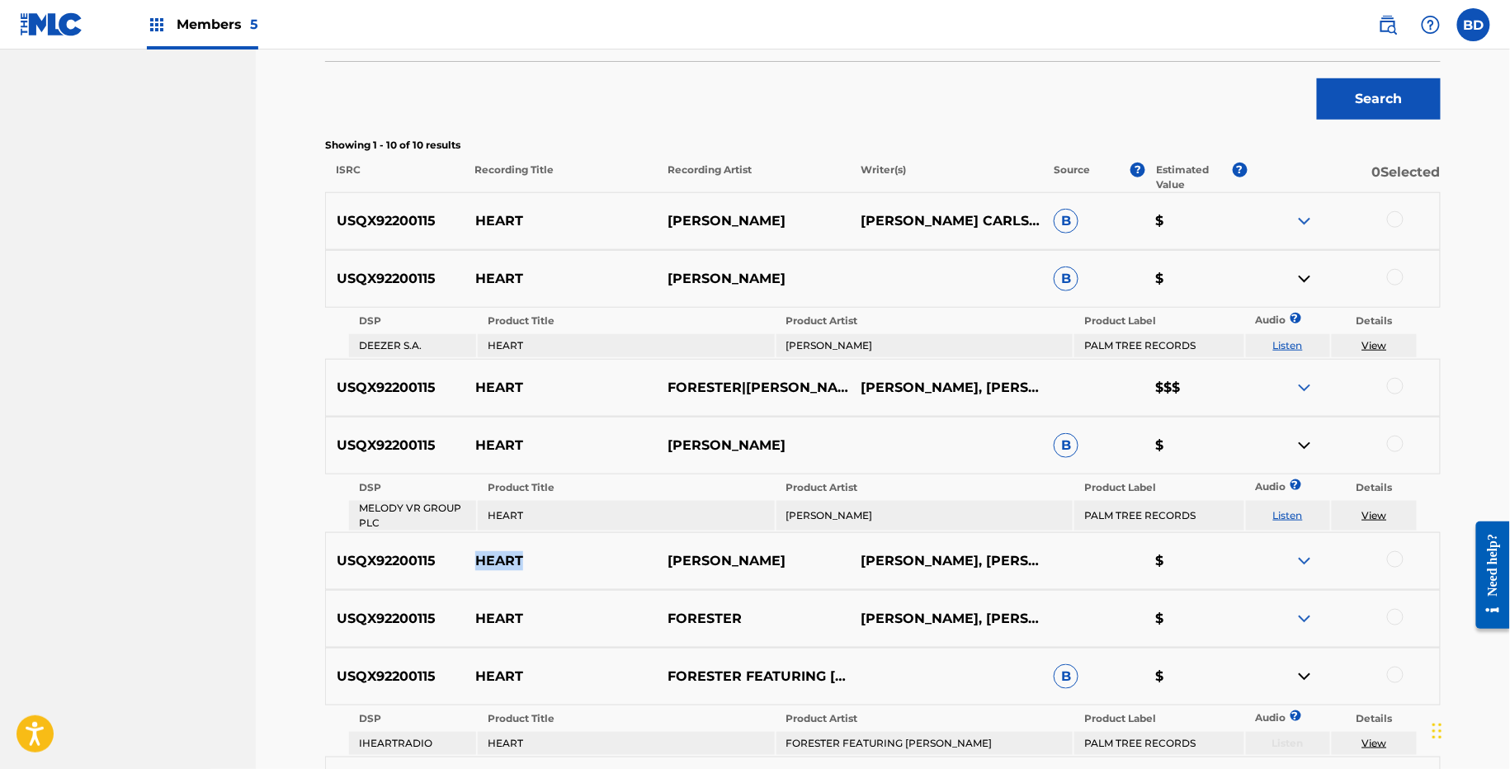
click at [1305, 221] on img at bounding box center [1305, 221] width 20 height 20
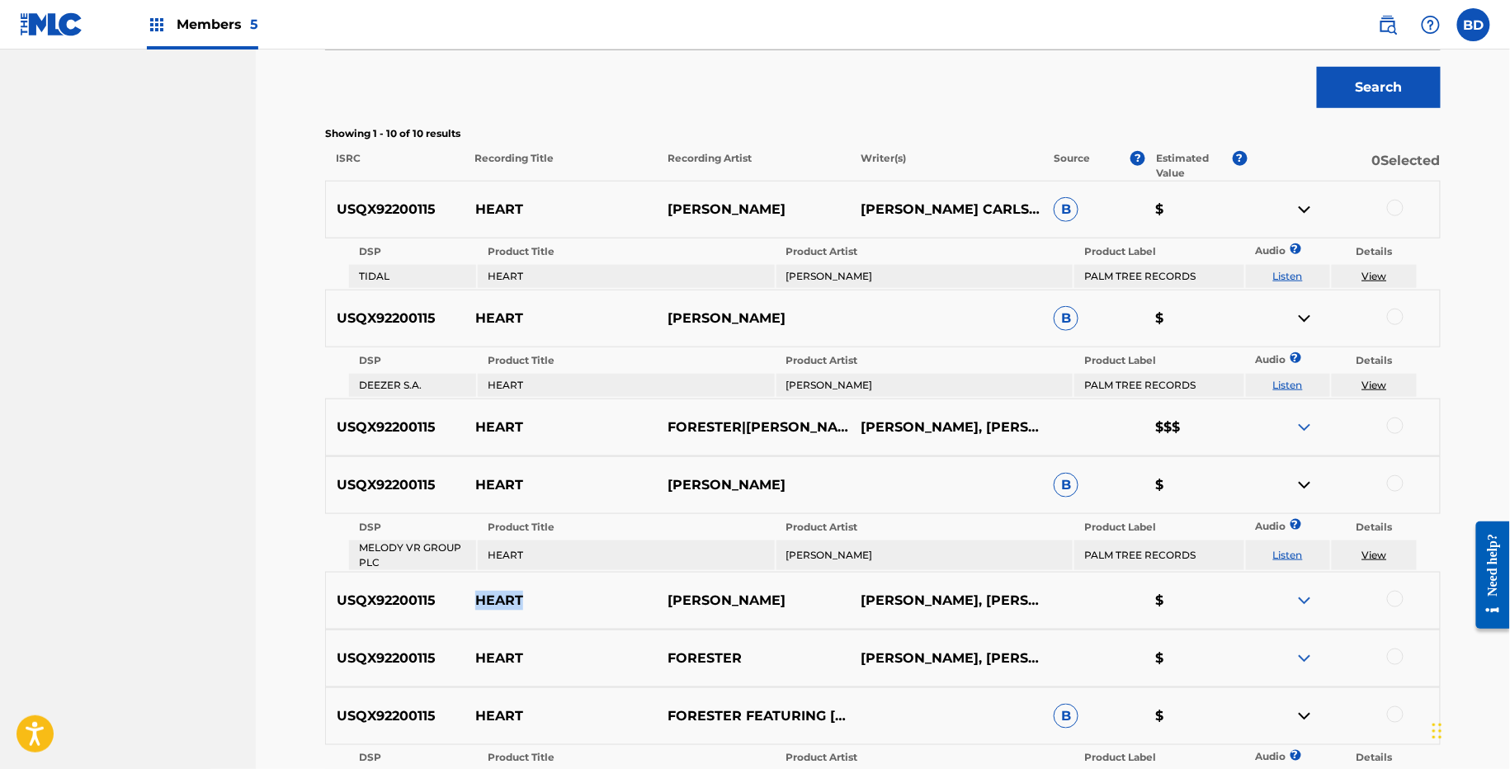
scroll to position [485, 0]
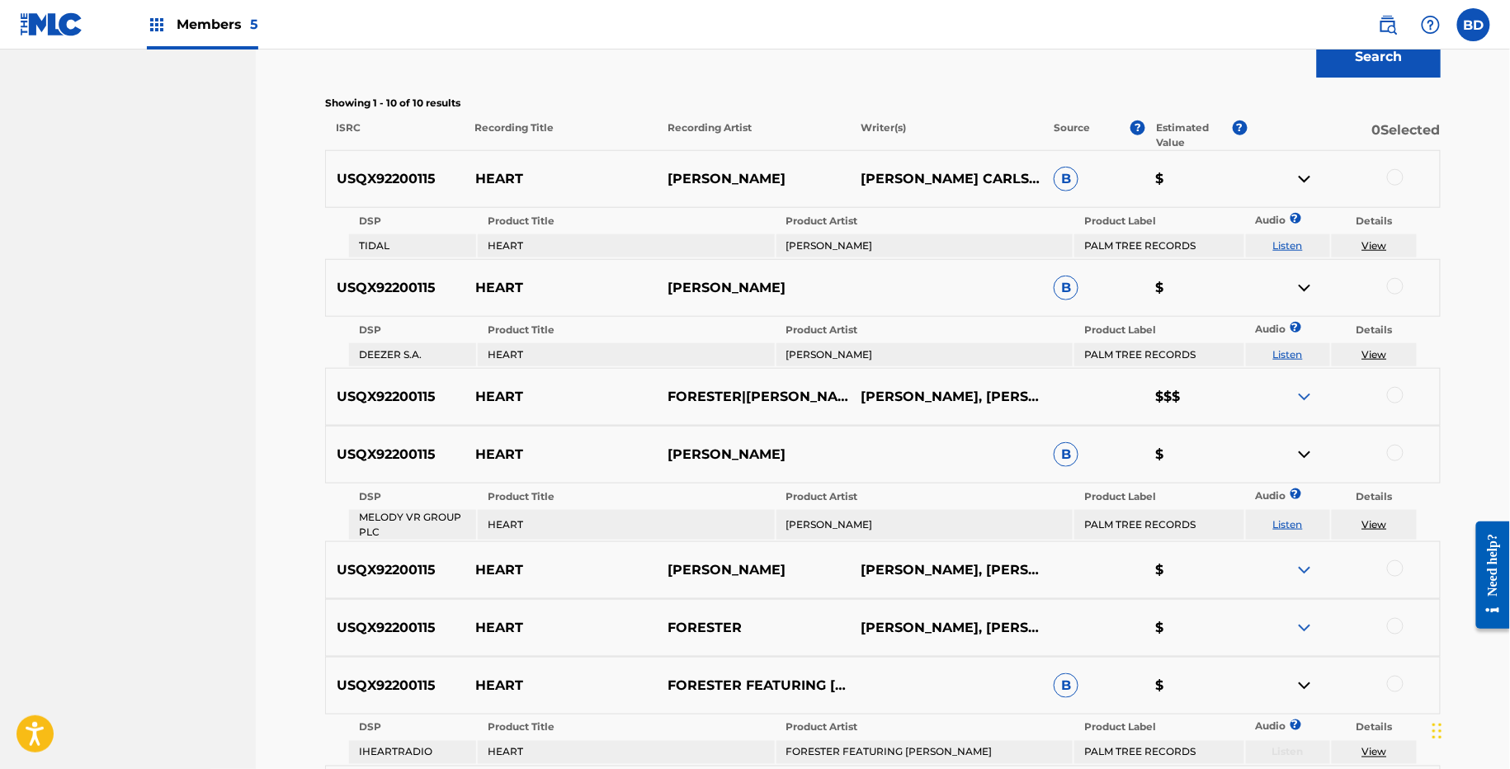
click at [889, 243] on td "FORESTER,MADELINE" at bounding box center [924, 245] width 296 height 23
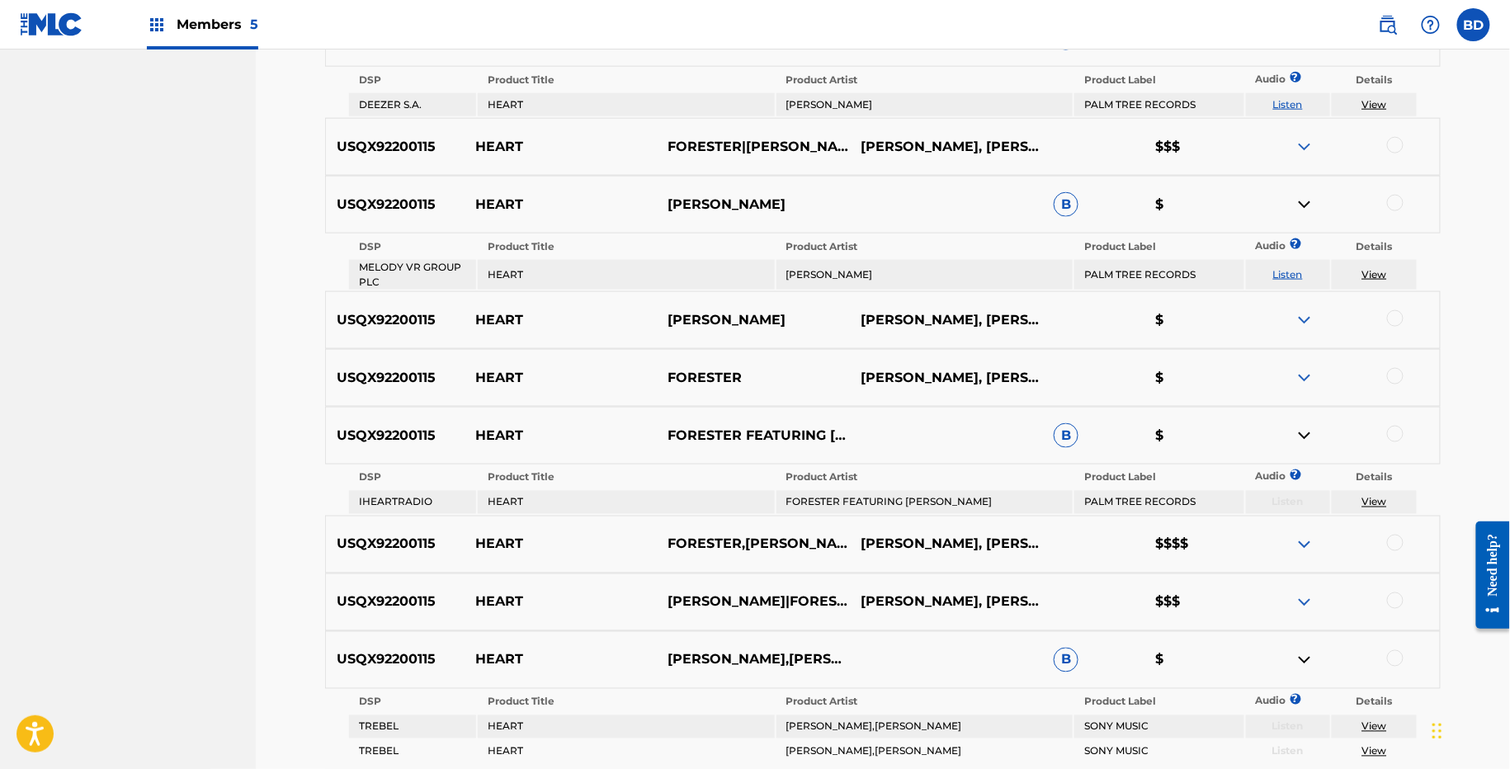
scroll to position [796, 0]
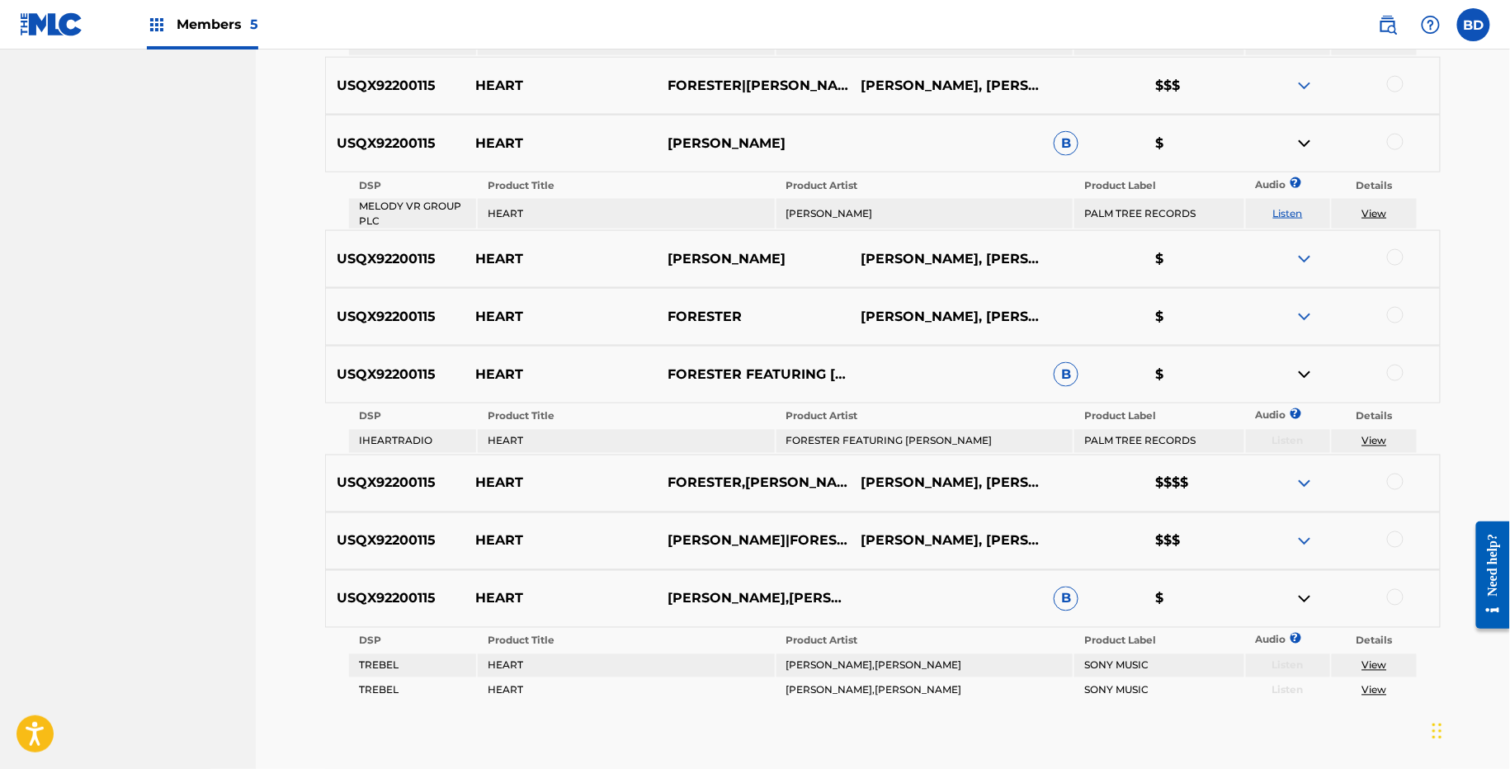
click at [817, 208] on td "MADELINE" at bounding box center [924, 214] width 296 height 30
click at [809, 431] on td "FORESTER FEATURING MADELINE" at bounding box center [924, 441] width 296 height 23
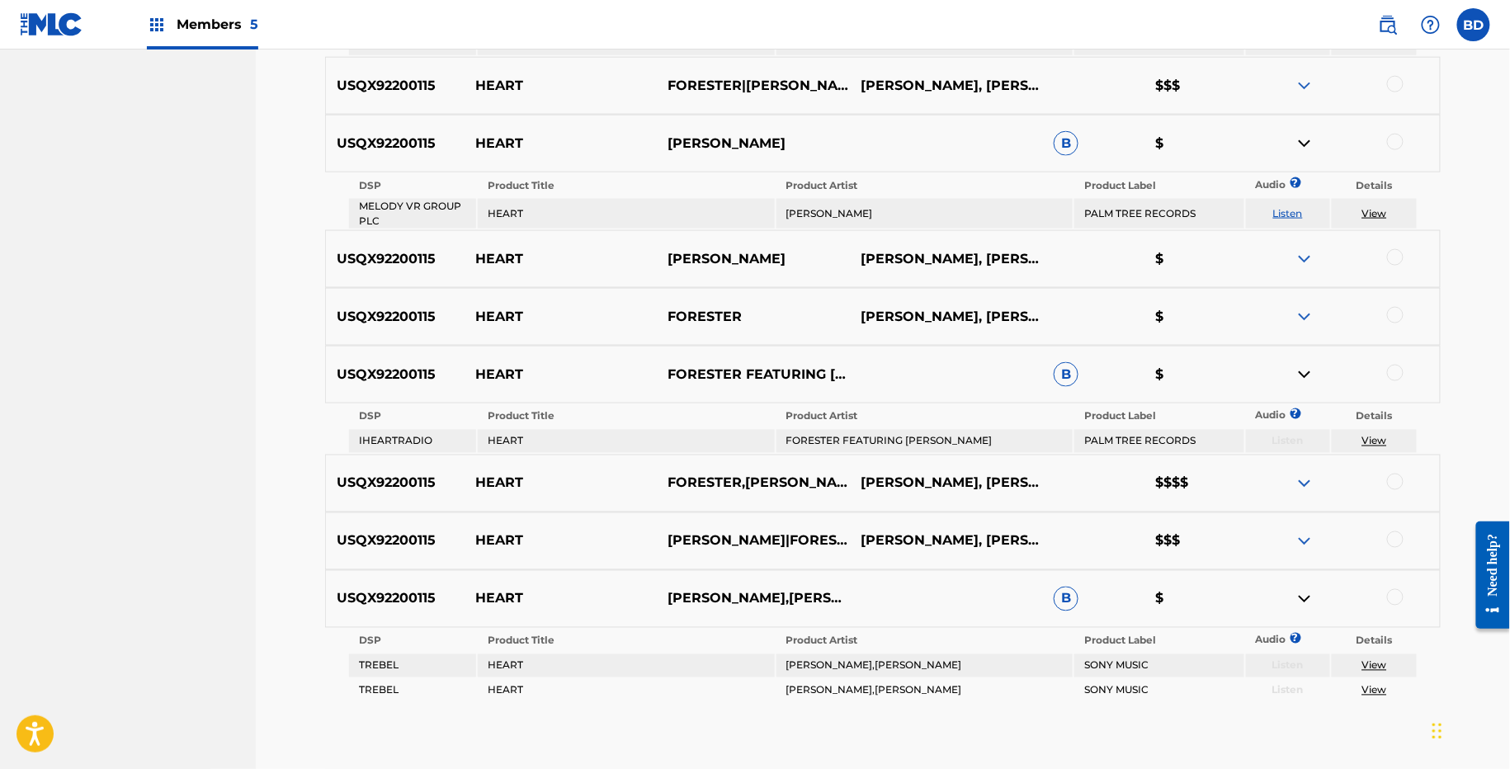
click at [827, 659] on td "FORESTER,MADELINE,MADELINE" at bounding box center [924, 665] width 296 height 23
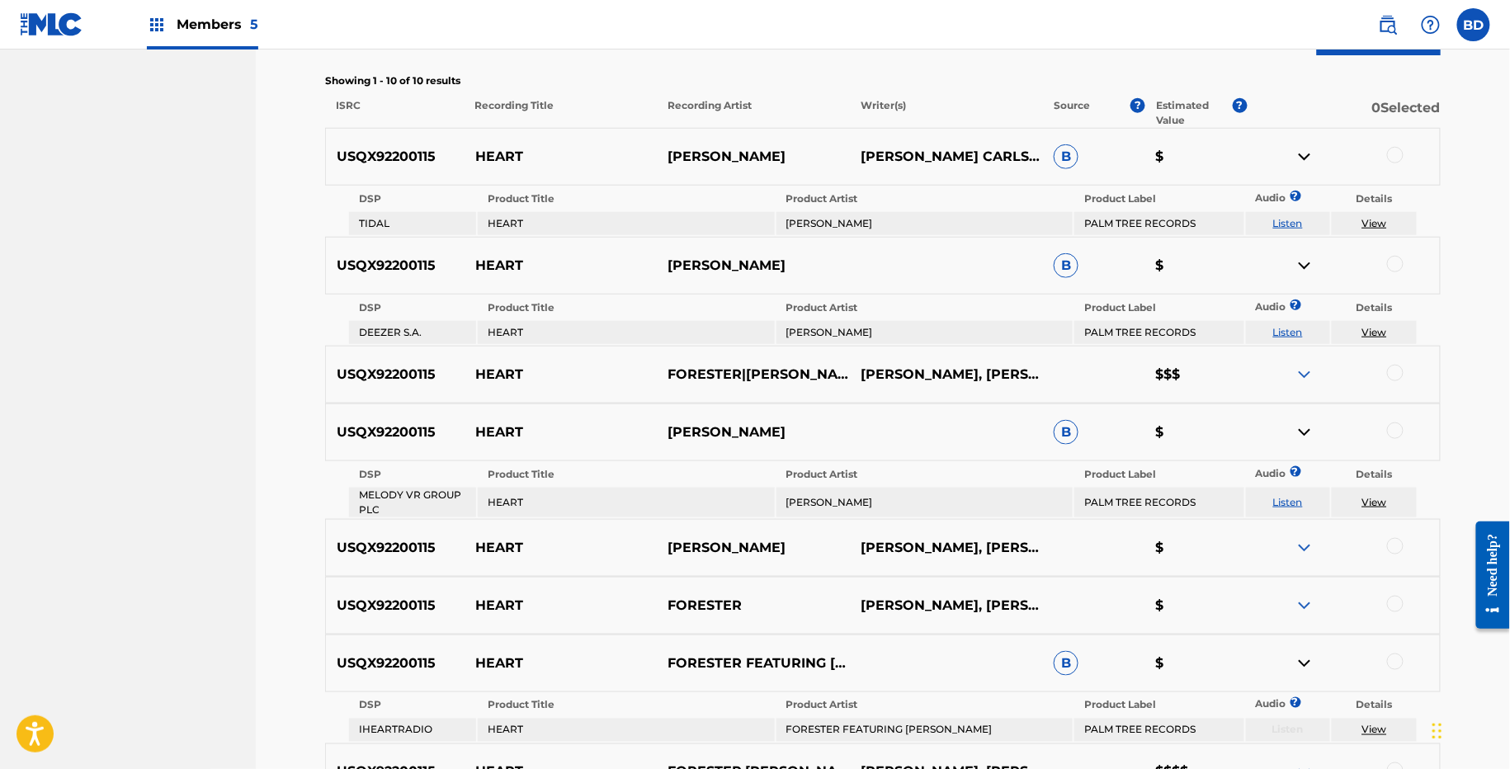
scroll to position [537, 0]
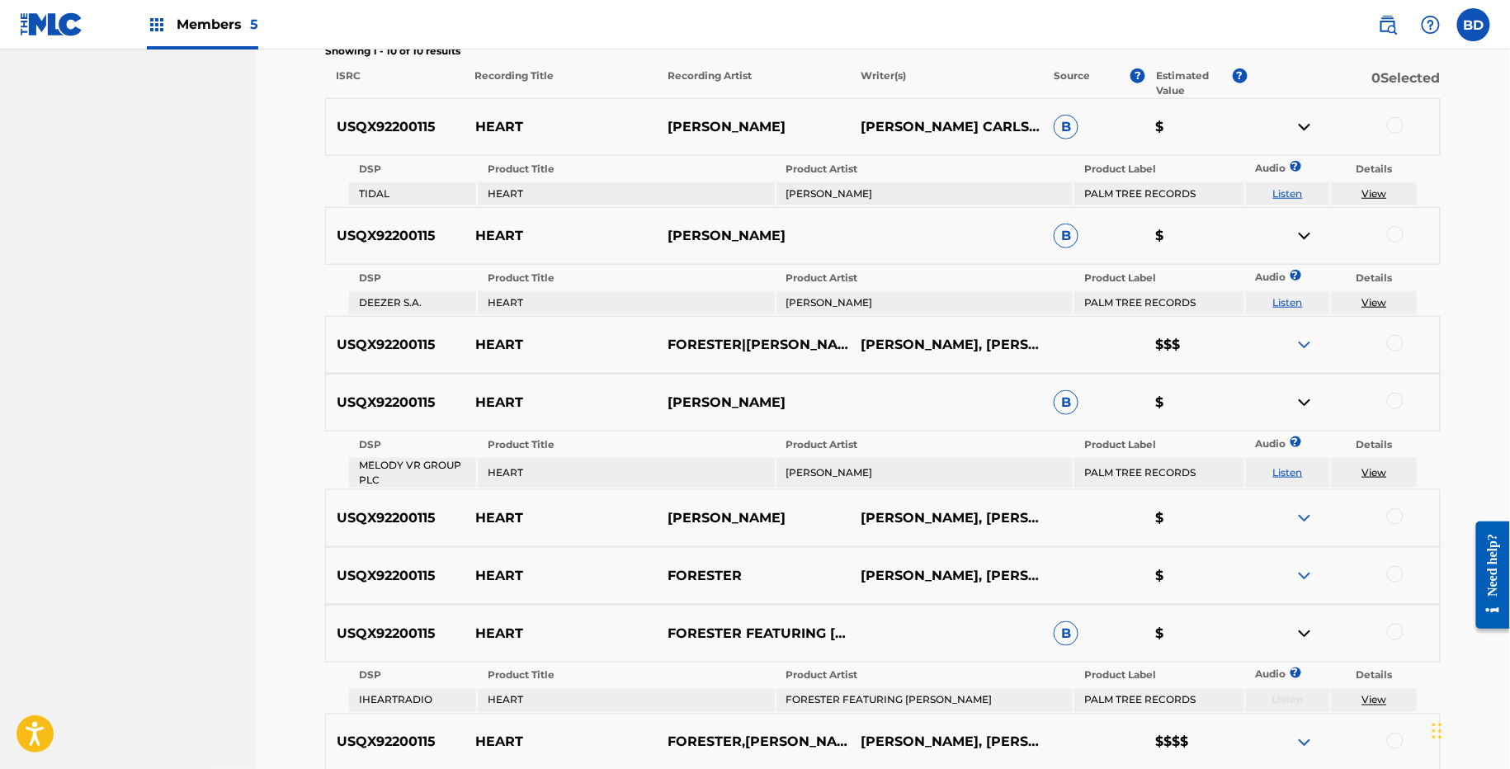
click at [1404, 182] on td "View" at bounding box center [1374, 193] width 85 height 23
click at [1394, 120] on div at bounding box center [1395, 125] width 17 height 17
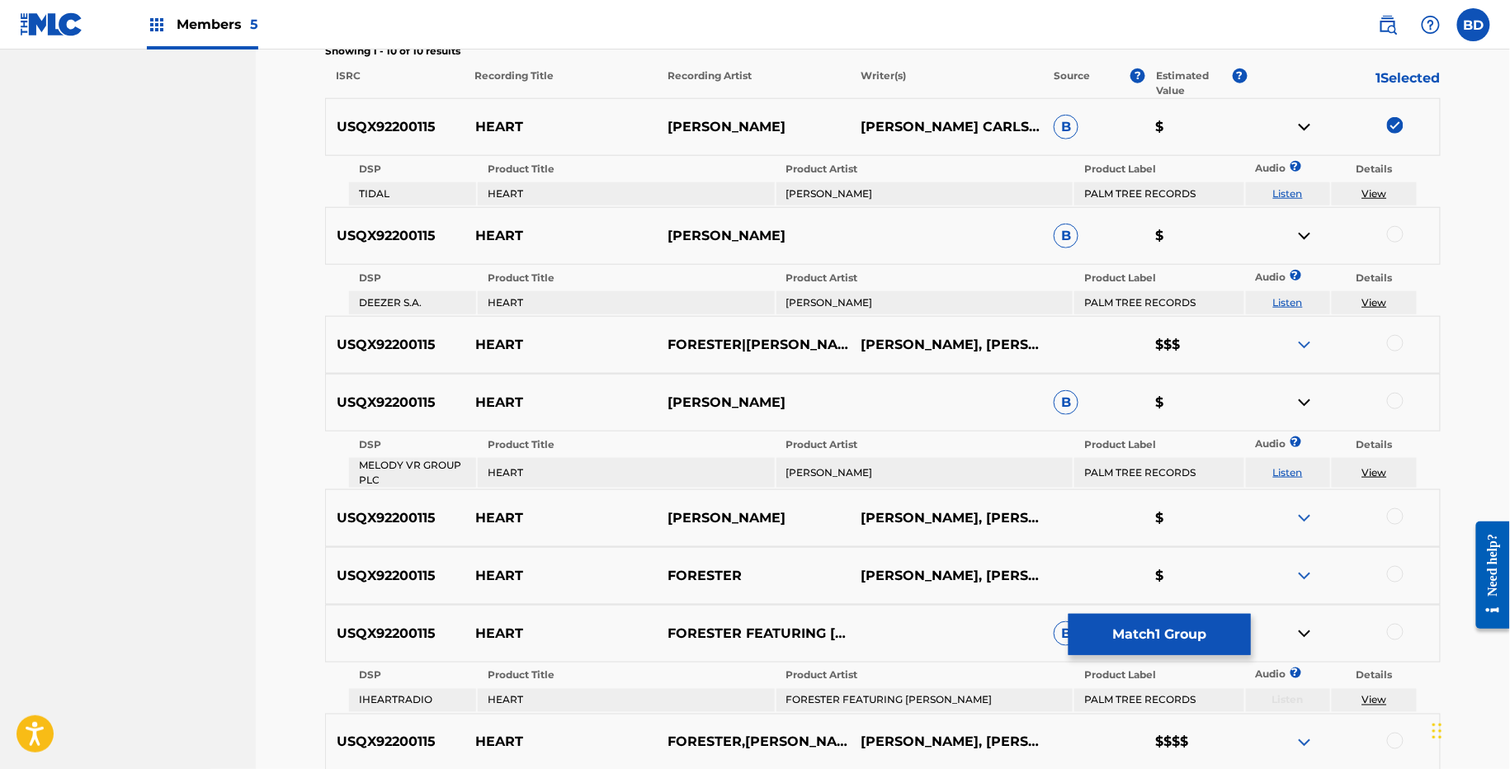
click at [1304, 123] on img at bounding box center [1305, 127] width 20 height 20
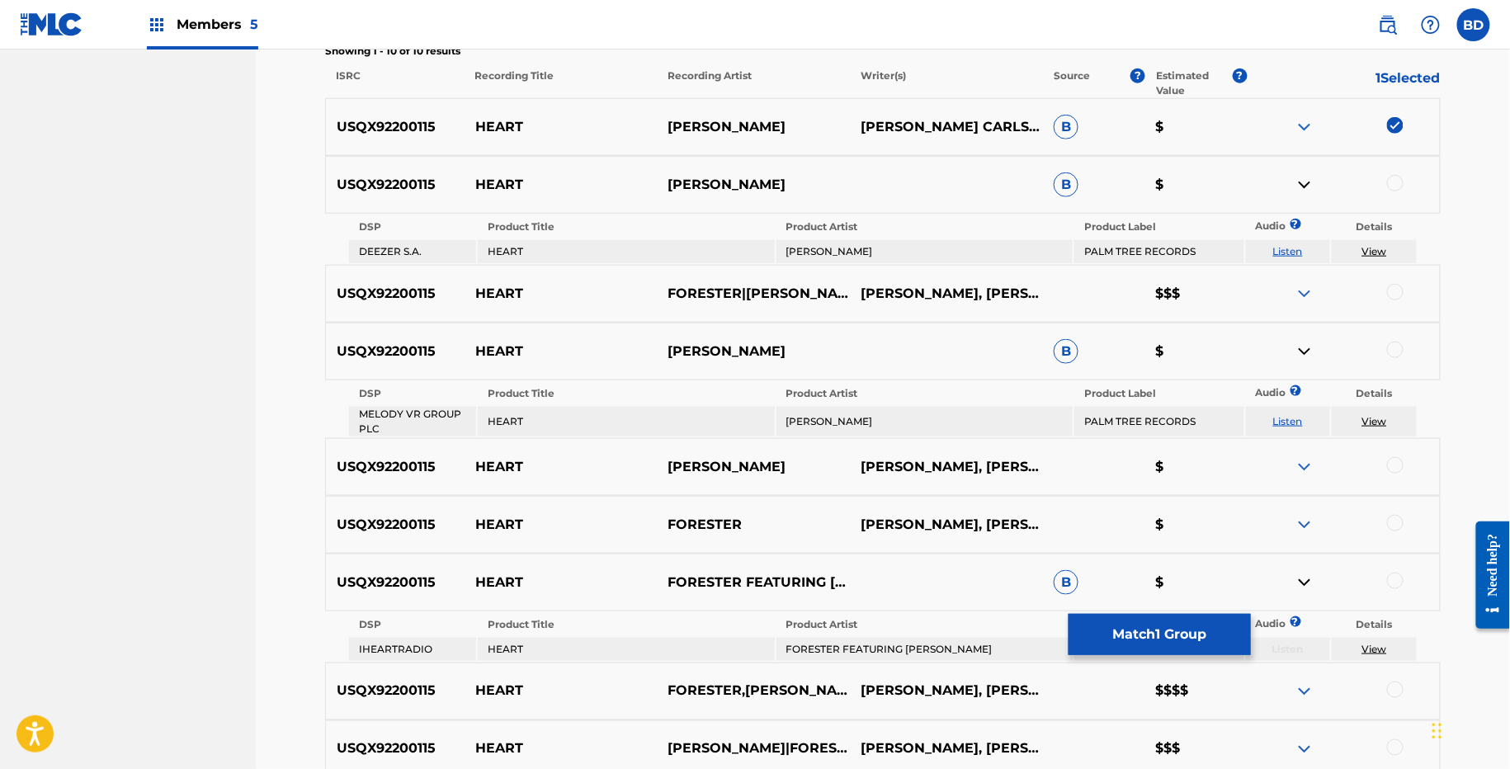
click at [1396, 184] on div at bounding box center [1395, 183] width 17 height 17
click at [1302, 186] on img at bounding box center [1305, 185] width 20 height 20
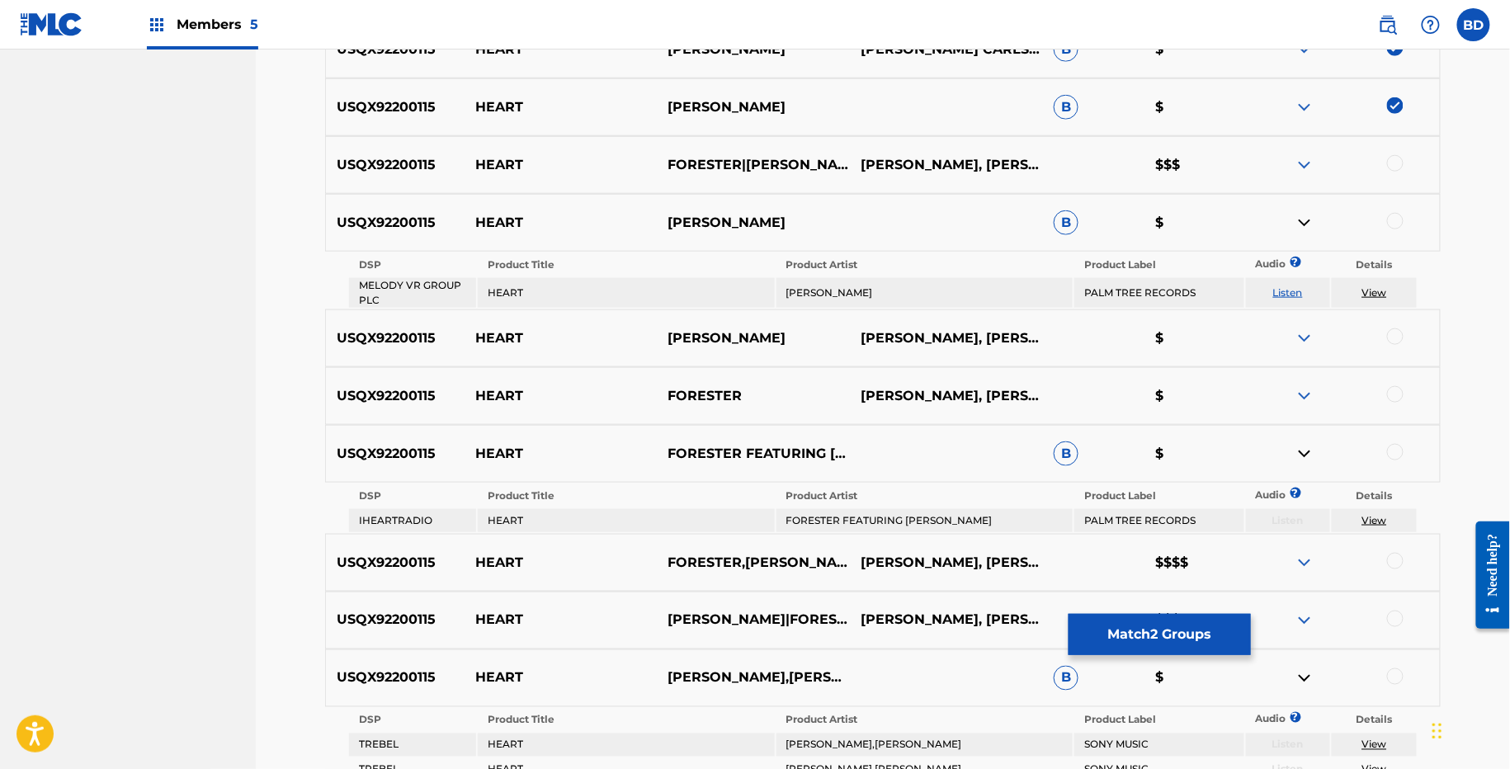
scroll to position [642, 0]
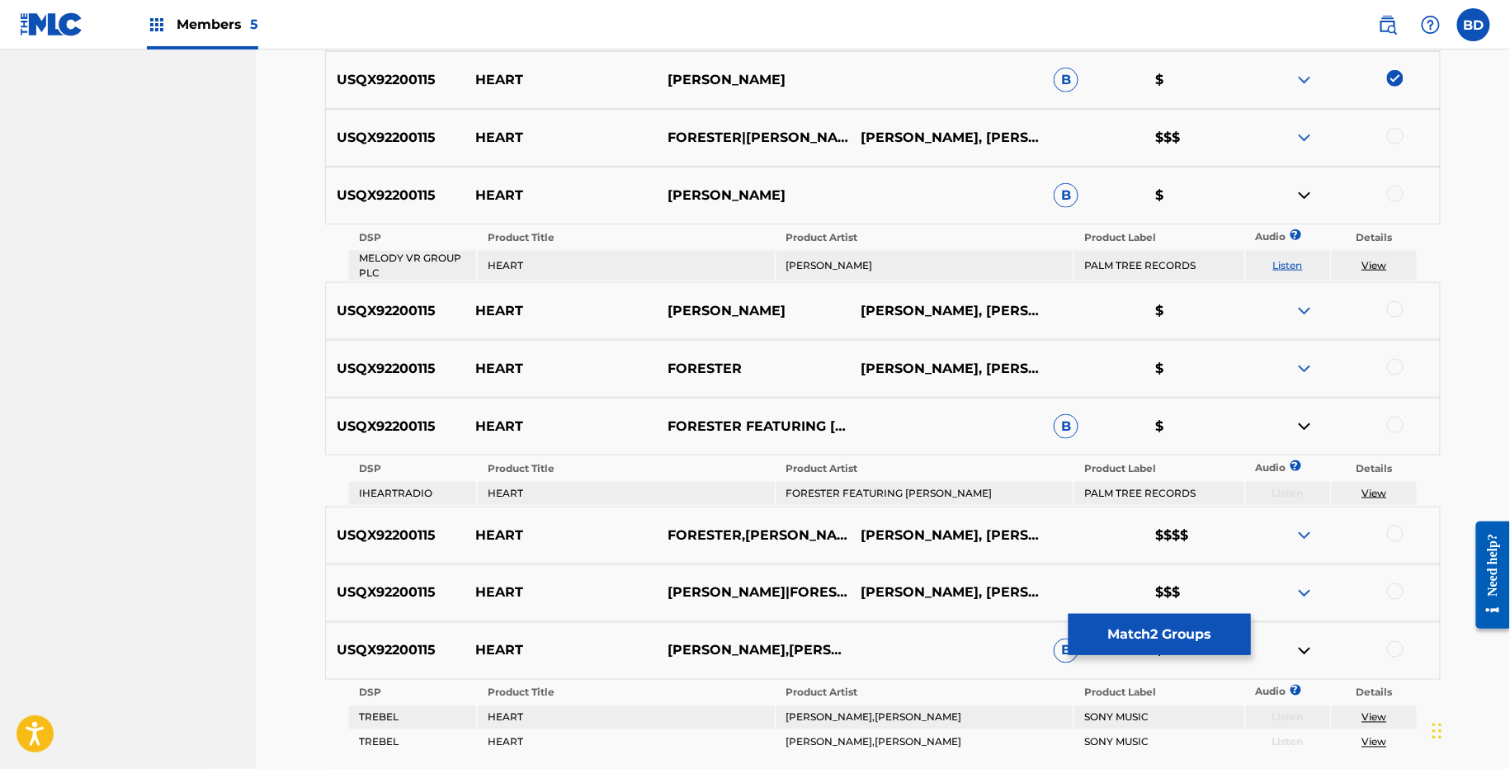
click at [1396, 189] on div at bounding box center [1395, 194] width 17 height 17
click at [1295, 192] on img at bounding box center [1305, 196] width 20 height 20
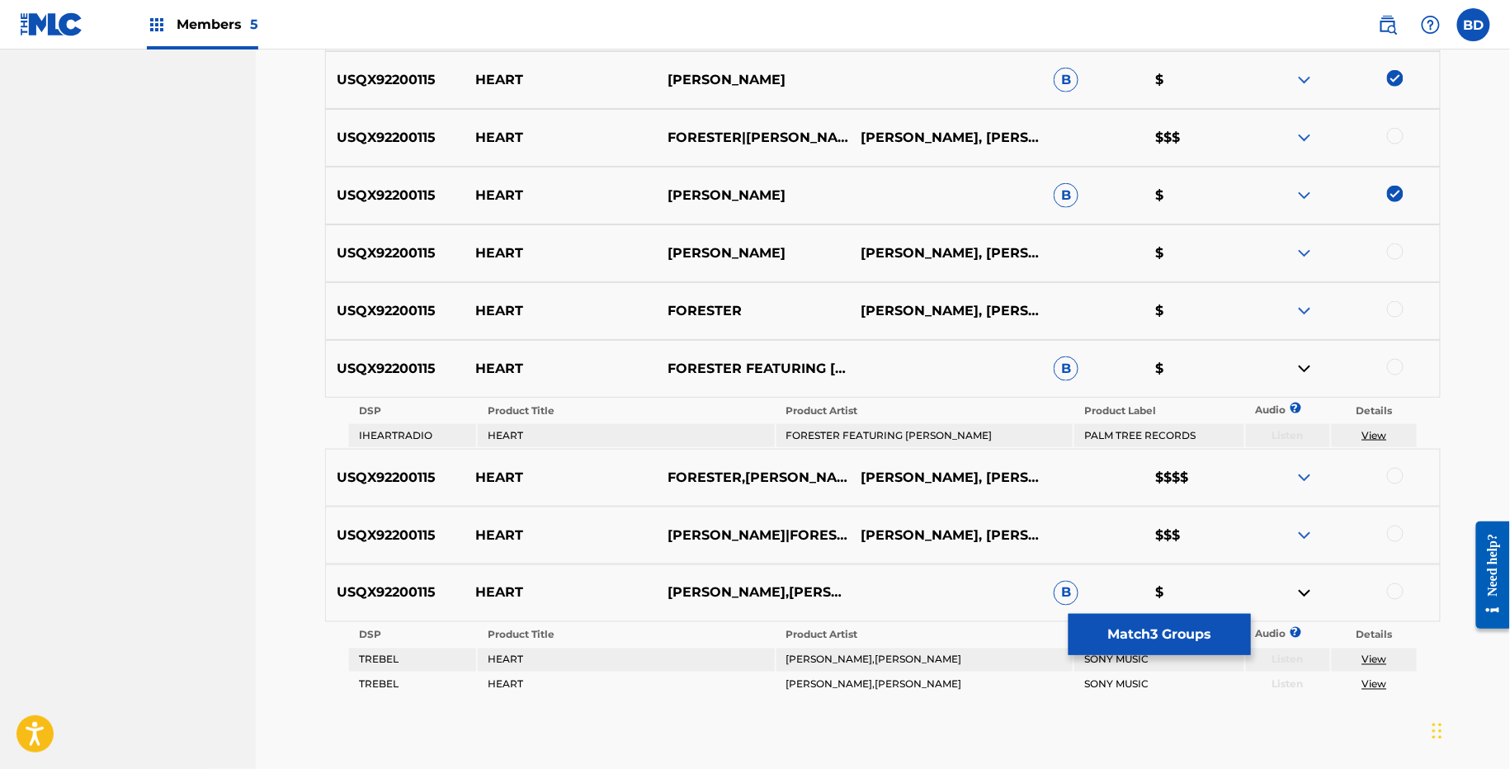
scroll to position [730, 0]
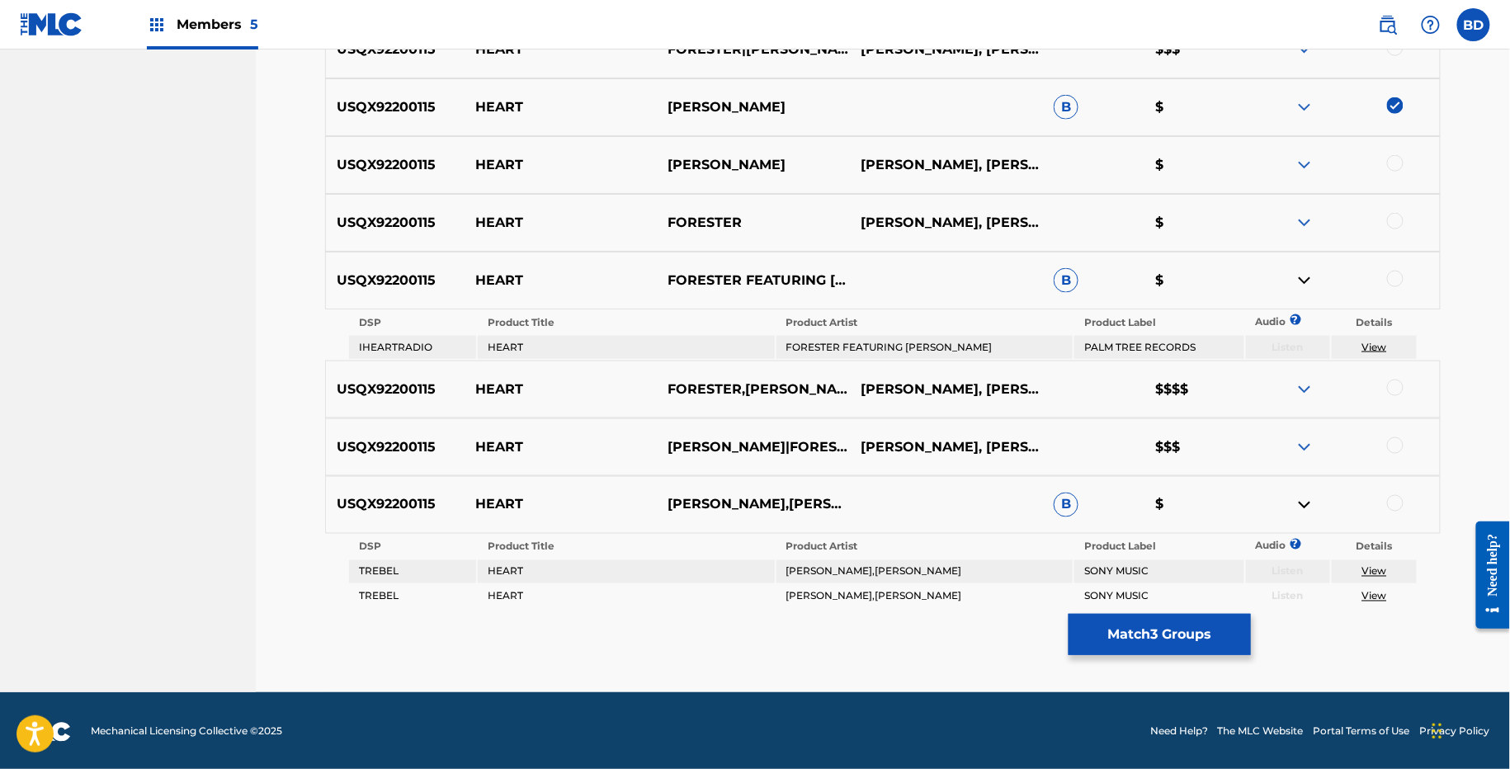
click at [1396, 282] on div at bounding box center [1395, 279] width 17 height 17
click at [1299, 274] on img at bounding box center [1305, 281] width 20 height 20
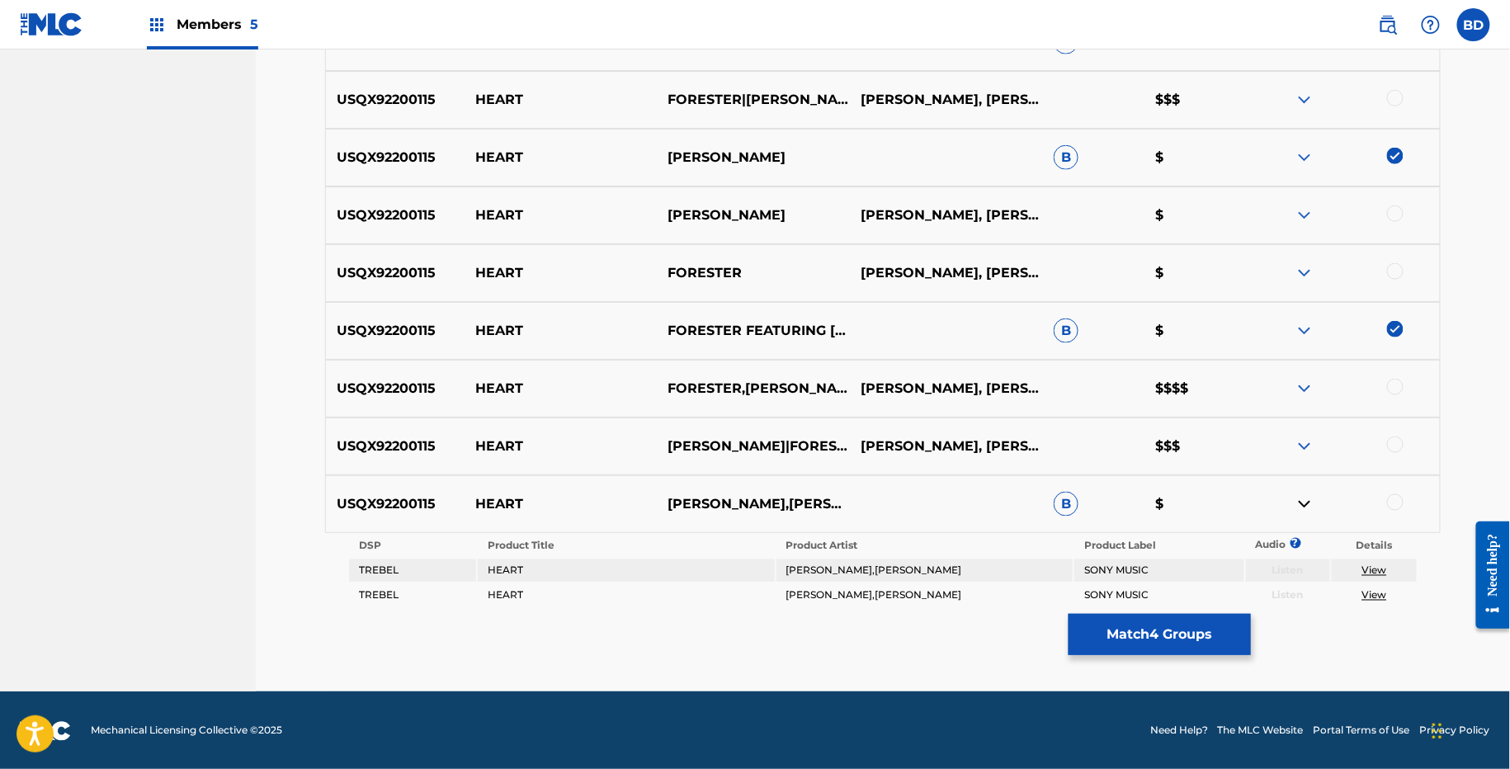
click at [1401, 503] on div at bounding box center [1395, 502] width 17 height 17
click at [1158, 636] on button "Match 5 Groups" at bounding box center [1160, 634] width 182 height 41
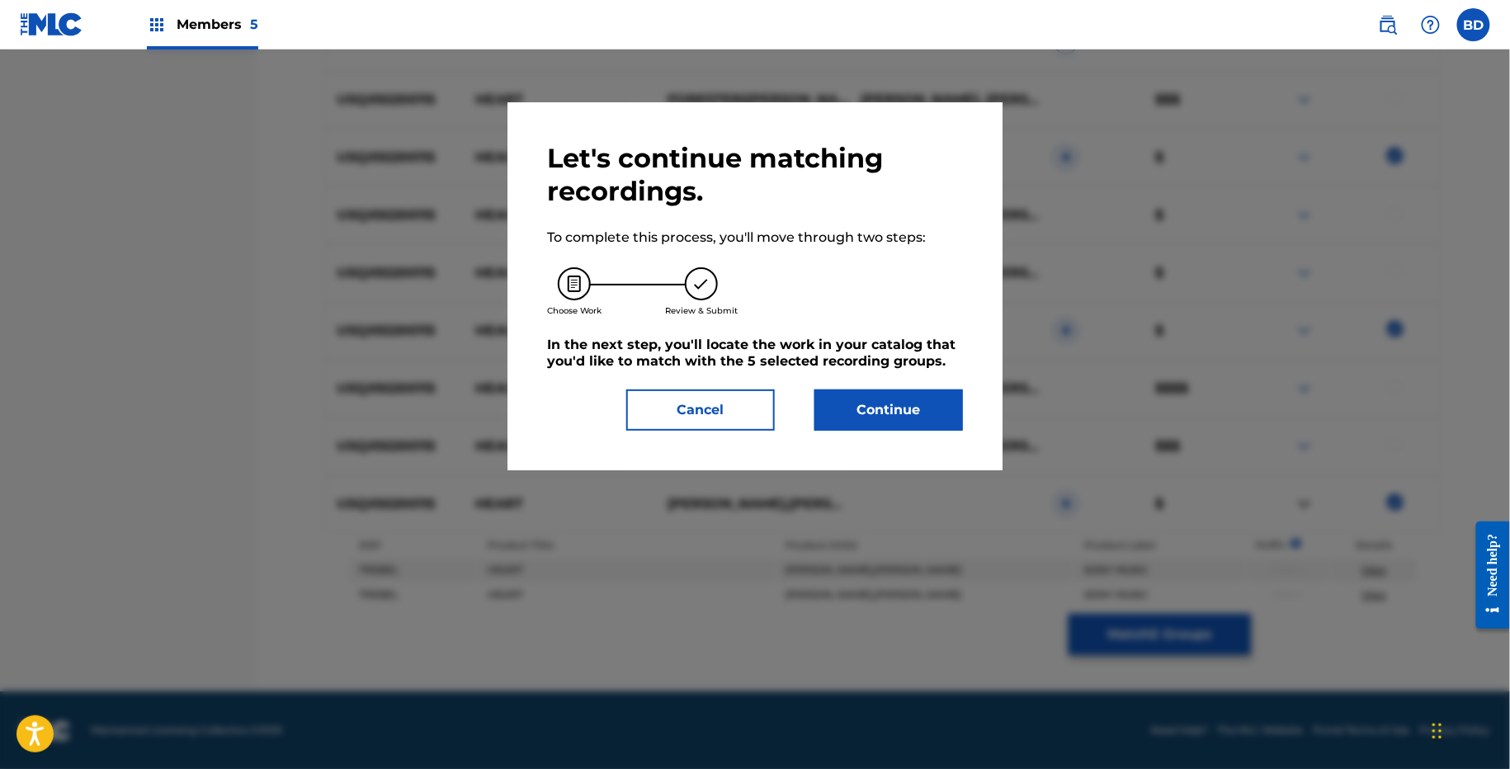
click at [889, 441] on div "Let's continue matching recordings. To complete this process, you'll move throu…" at bounding box center [754, 286] width 495 height 368
click at [889, 420] on button "Continue" at bounding box center [888, 409] width 149 height 41
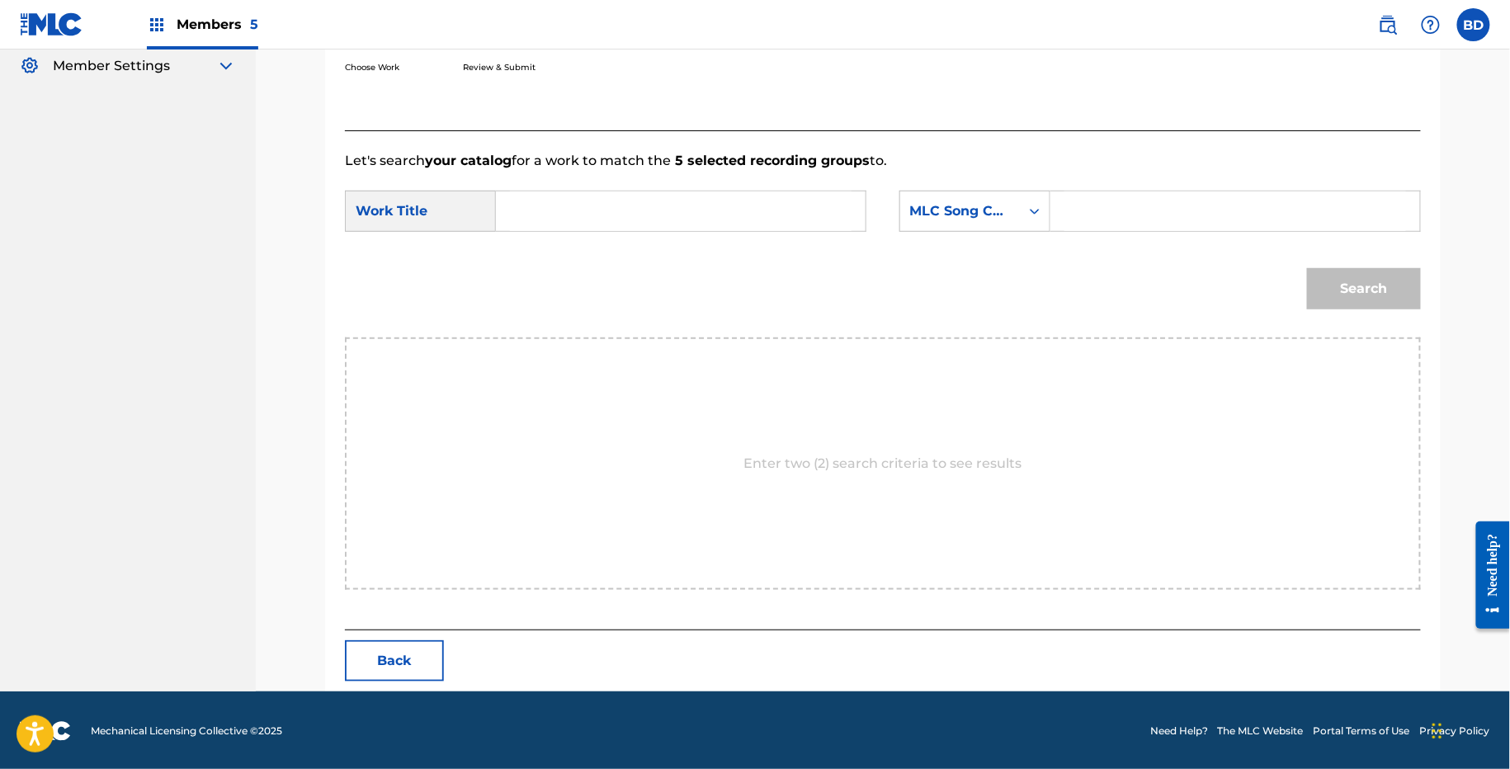
click at [1151, 243] on form "SearchWithCriteria0ade6e16-bbba-4ff7-8349-5257c1d31b3e Work Title SearchWithCri…" at bounding box center [883, 254] width 1076 height 167
click at [1133, 217] on input "Search Form" at bounding box center [1235, 211] width 342 height 40
paste input "HQ6YCJ"
type input "HQ6YCJ"
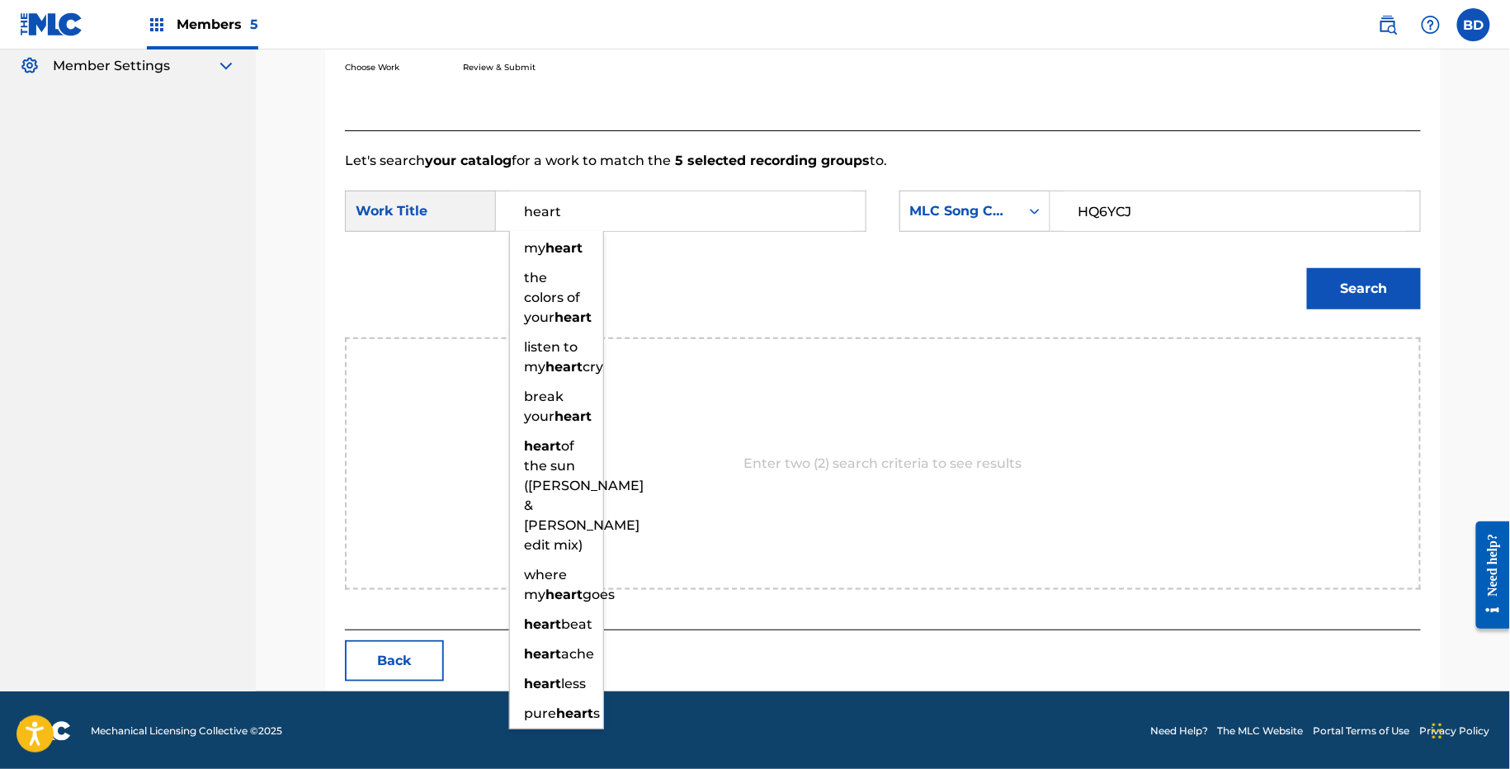
type input "heart"
click at [1366, 299] on button "Search" at bounding box center [1364, 288] width 114 height 41
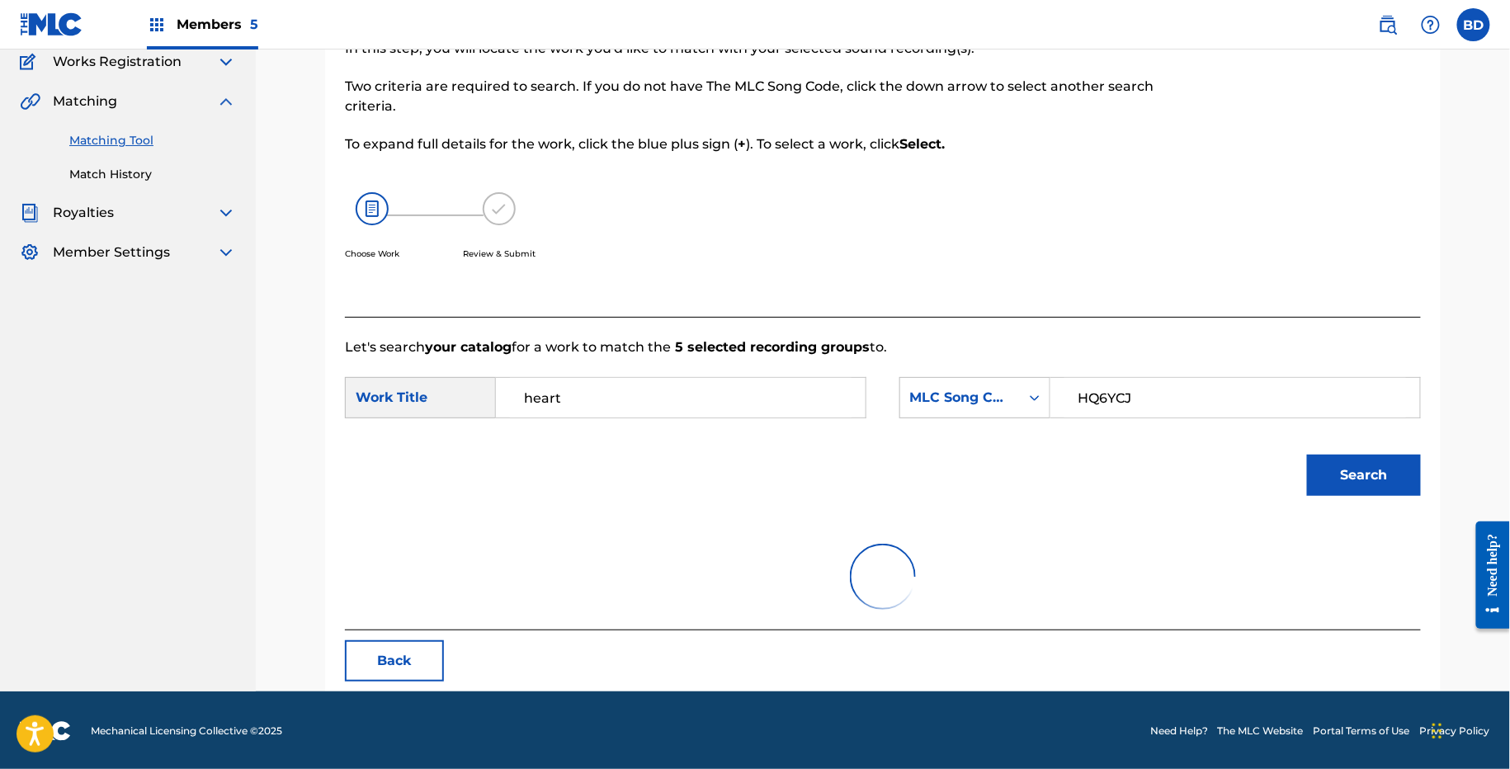
scroll to position [279, 0]
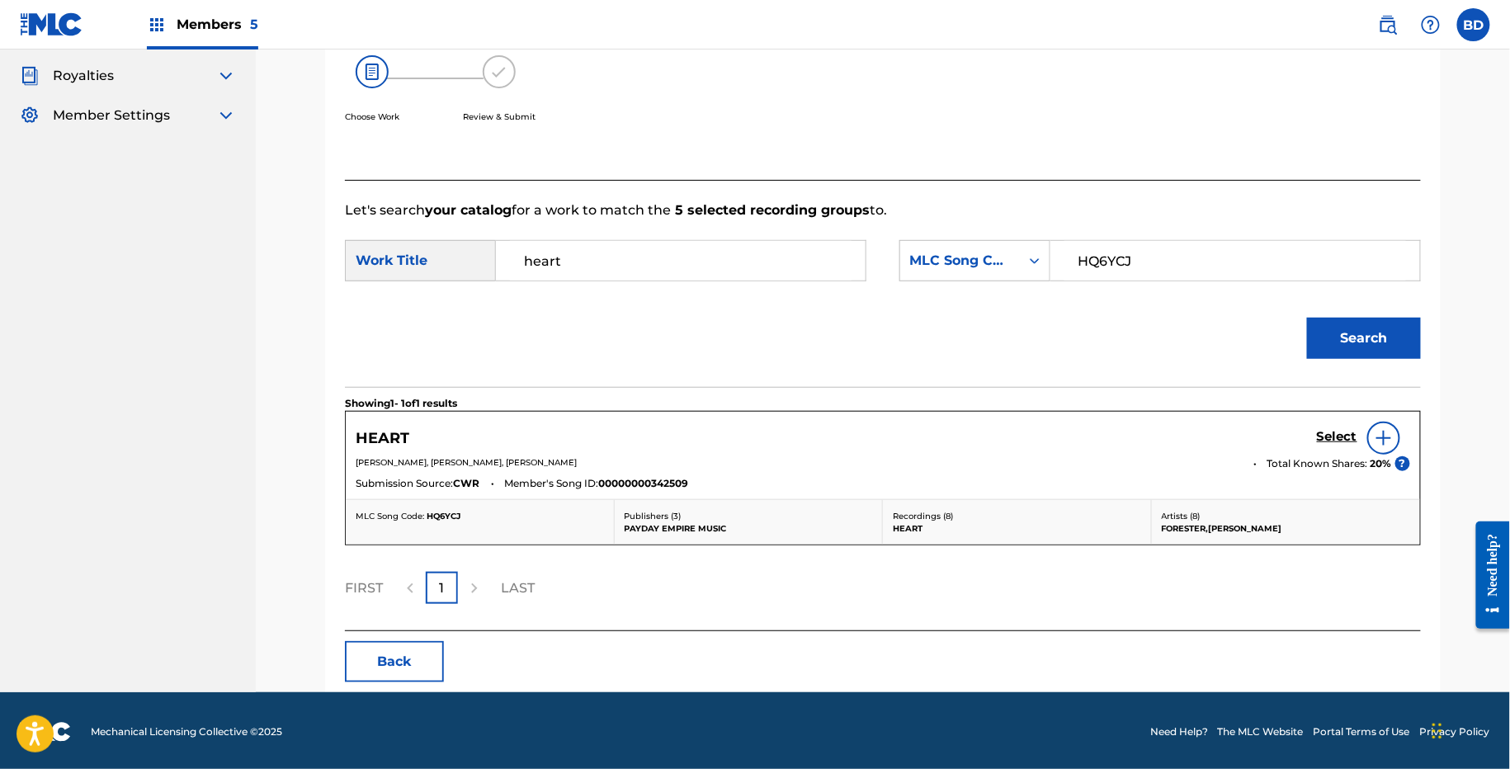
click at [1335, 435] on h5 "Select" at bounding box center [1337, 437] width 40 height 16
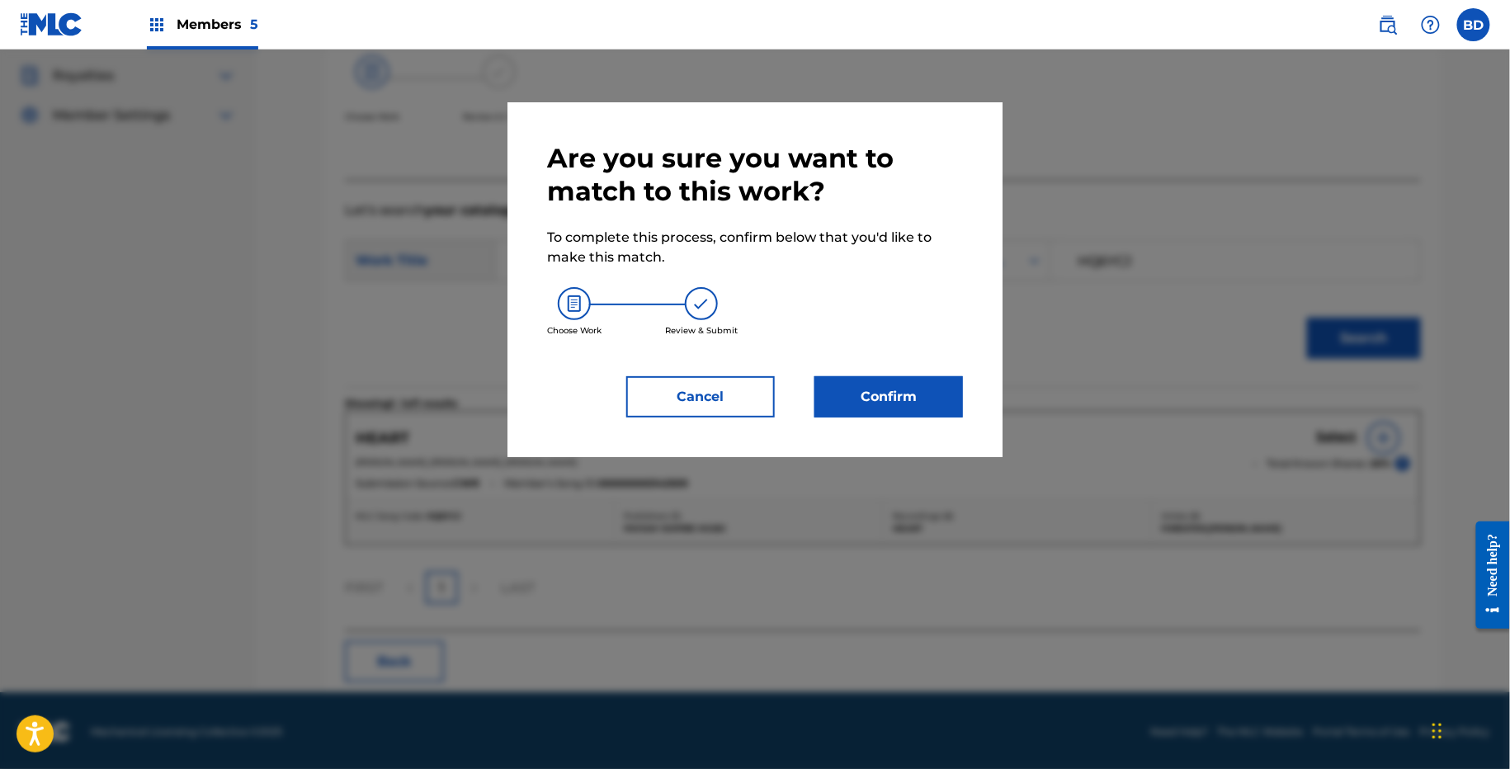
click at [925, 394] on button "Confirm" at bounding box center [888, 396] width 149 height 41
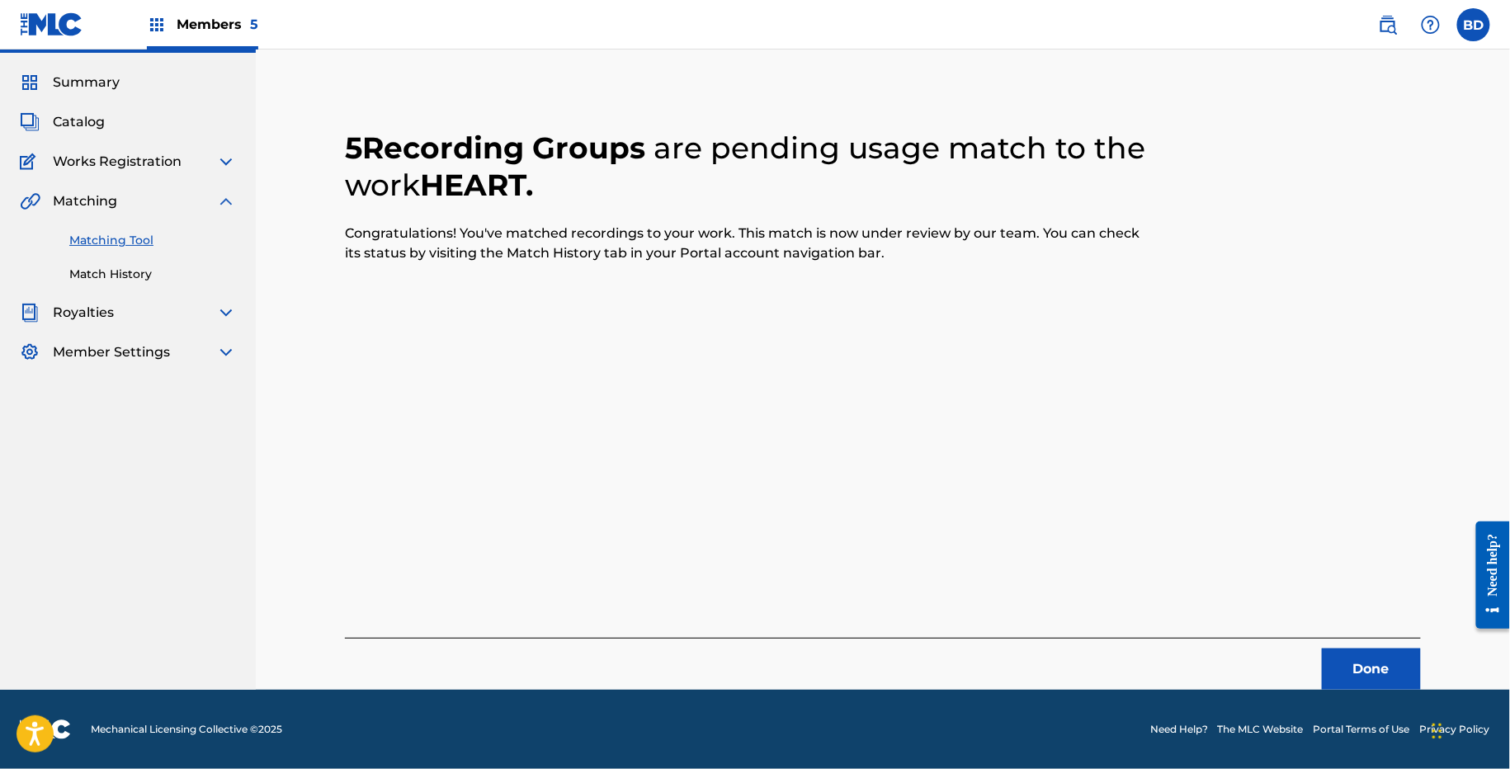
scroll to position [41, 0]
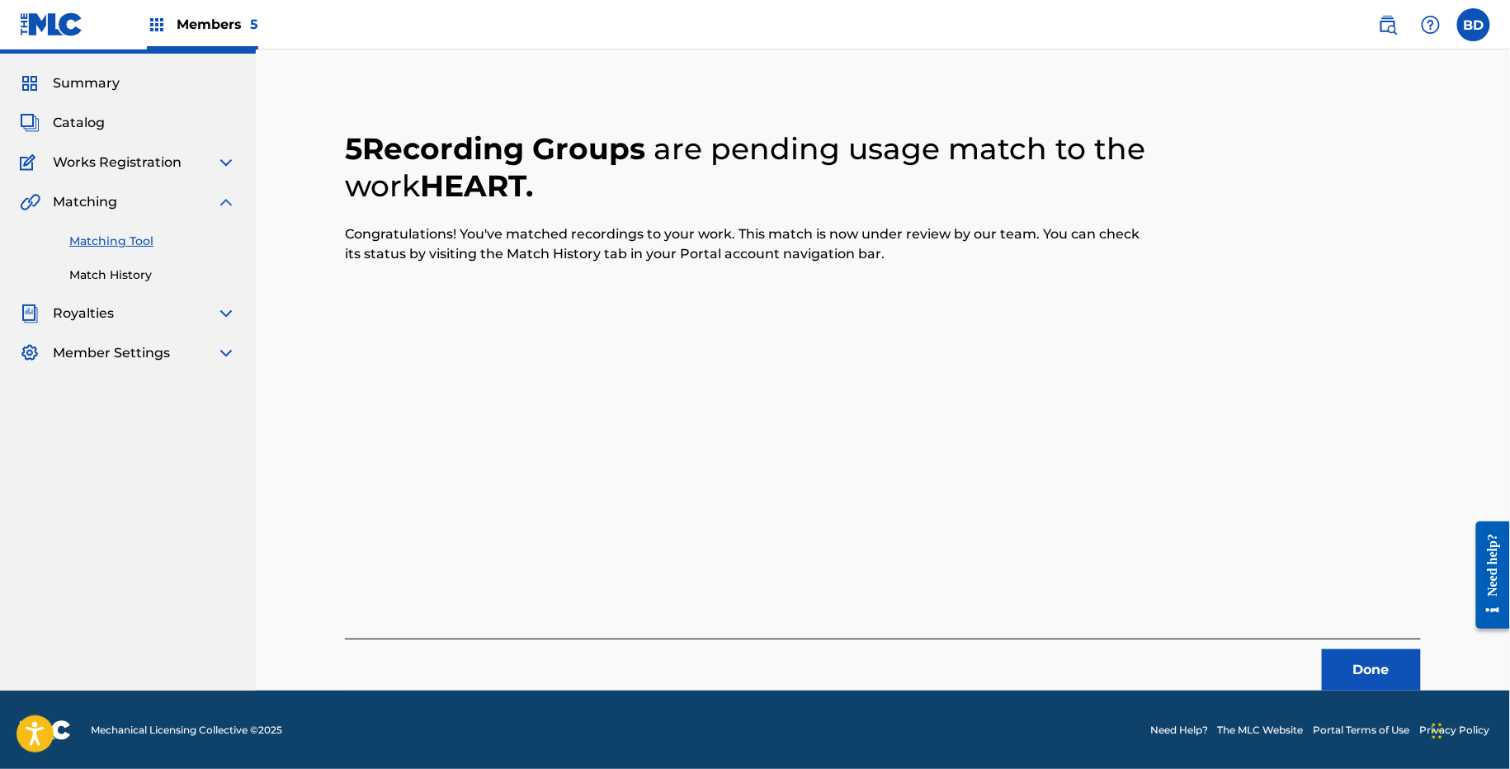
click at [96, 271] on link "Match History" at bounding box center [152, 275] width 167 height 17
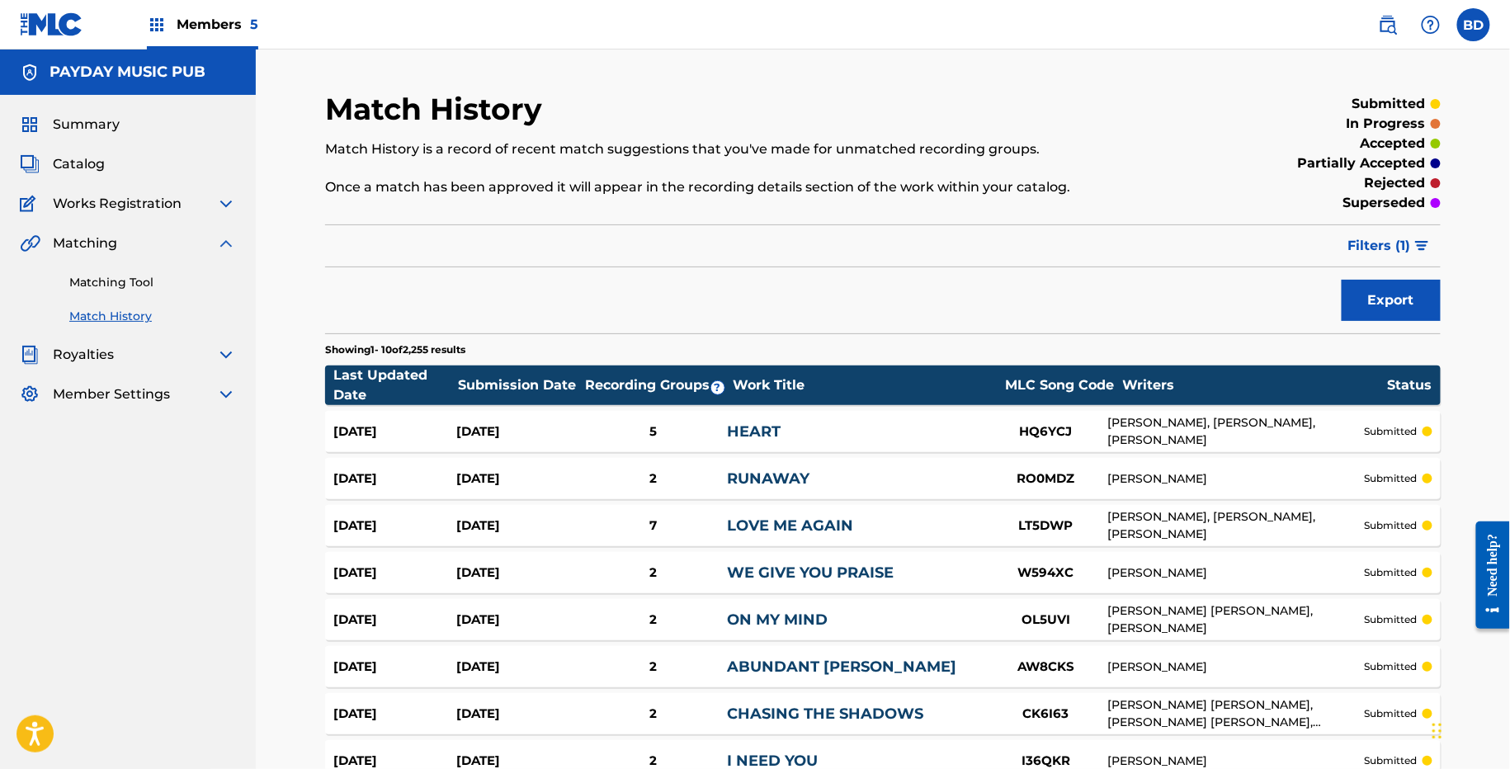
click at [633, 425] on div "5" at bounding box center [653, 431] width 148 height 19
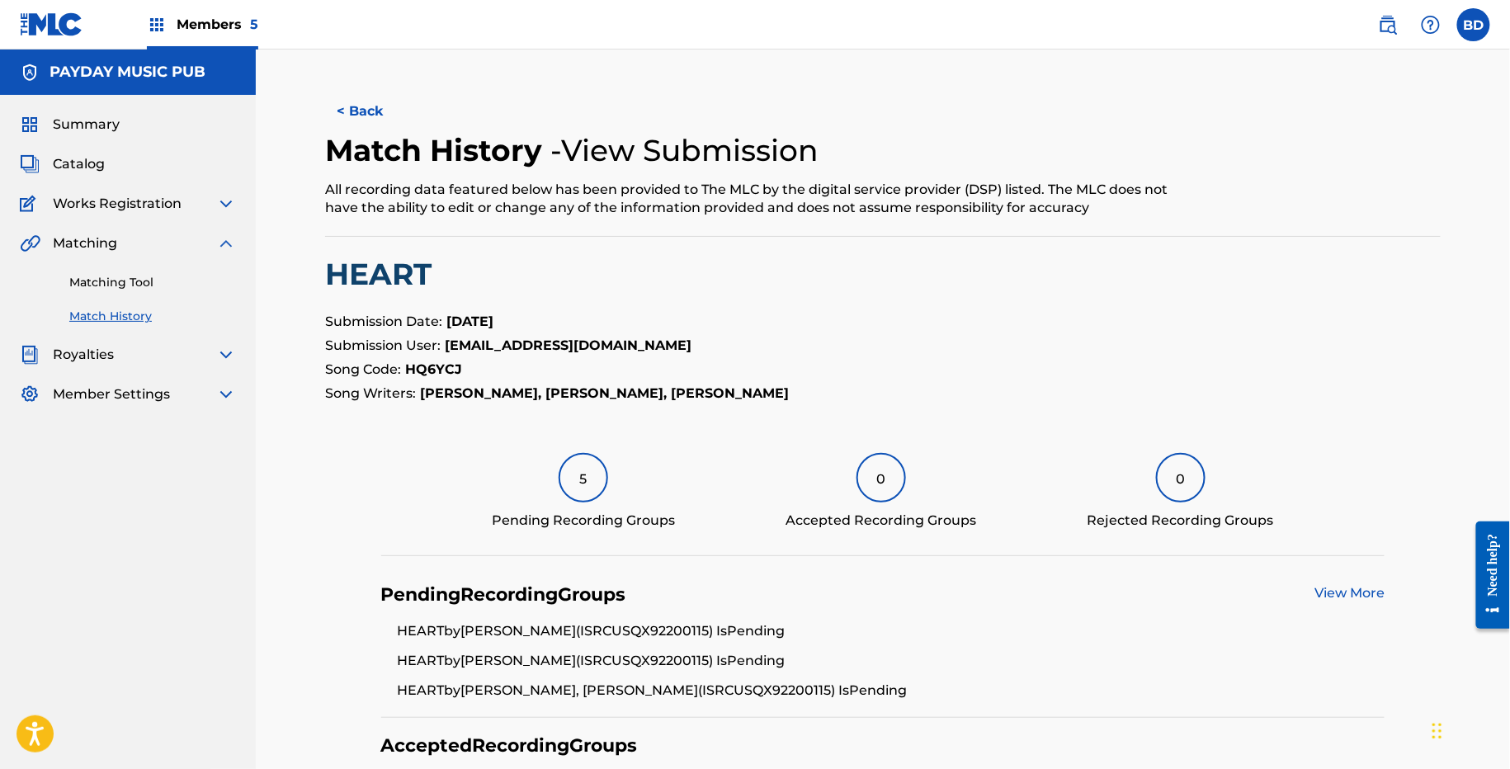
click at [145, 275] on link "Matching Tool" at bounding box center [152, 282] width 167 height 17
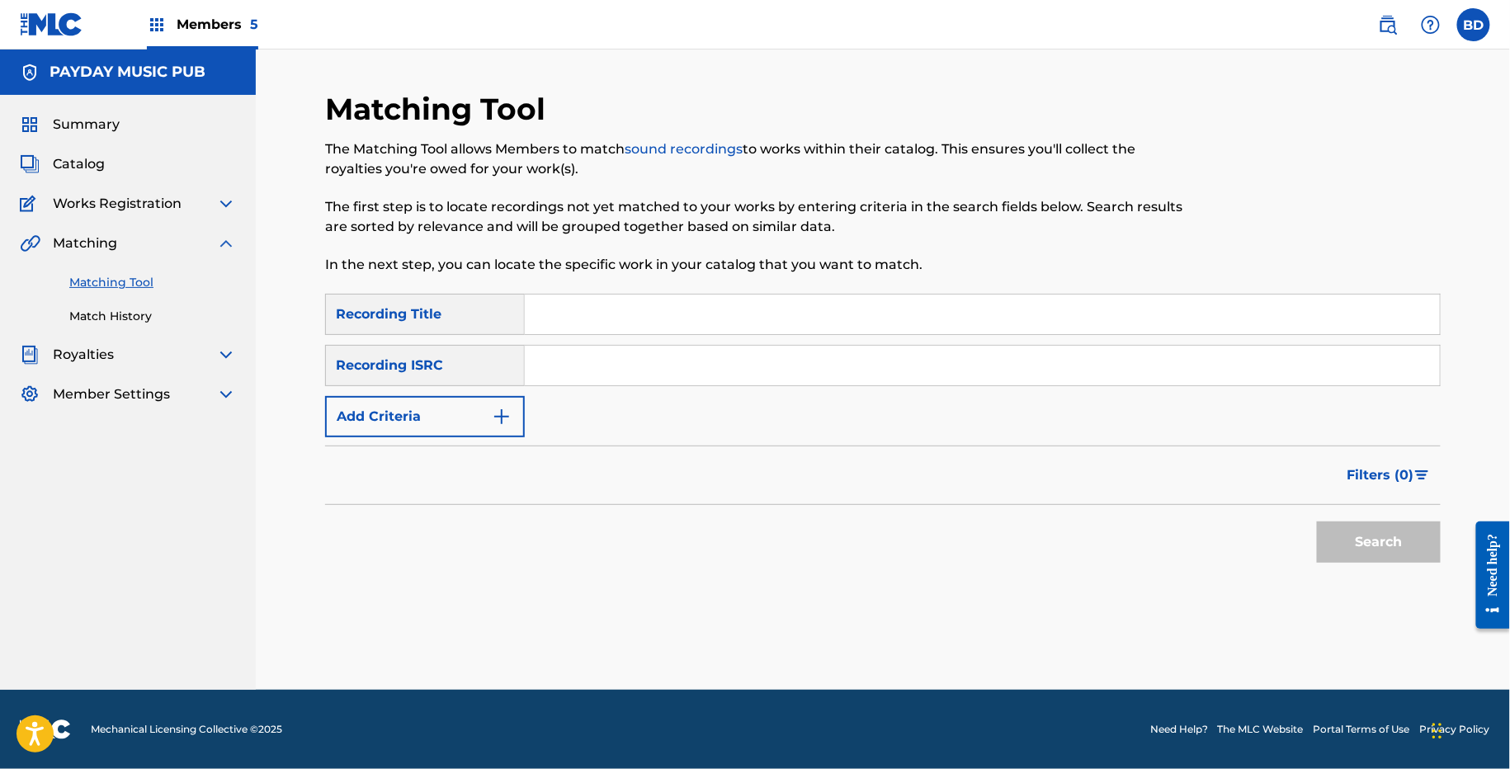
click at [602, 357] on input "Search Form" at bounding box center [982, 366] width 915 height 40
paste input "USQX92104961"
click at [1317, 522] on button "Search" at bounding box center [1379, 542] width 124 height 41
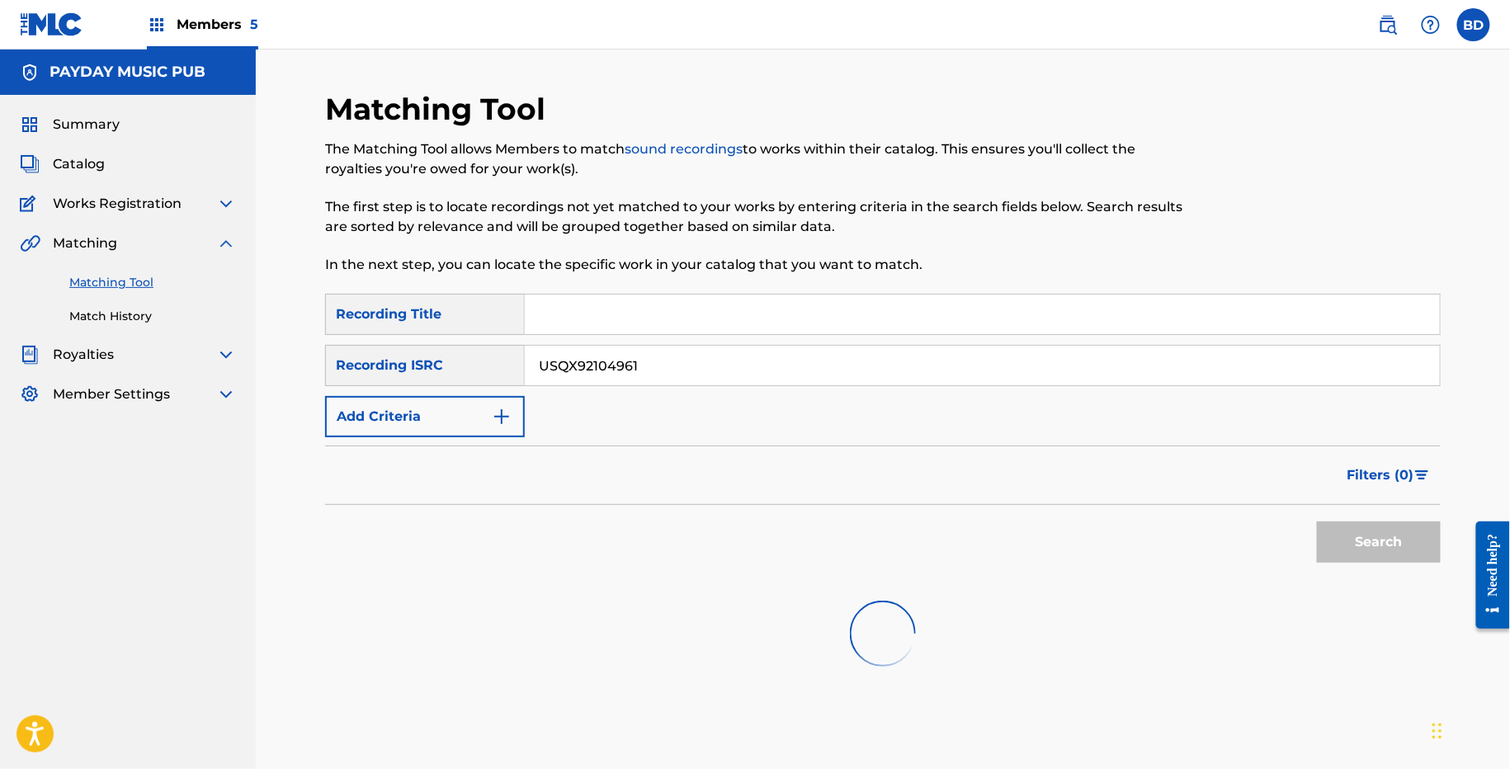
scroll to position [130, 0]
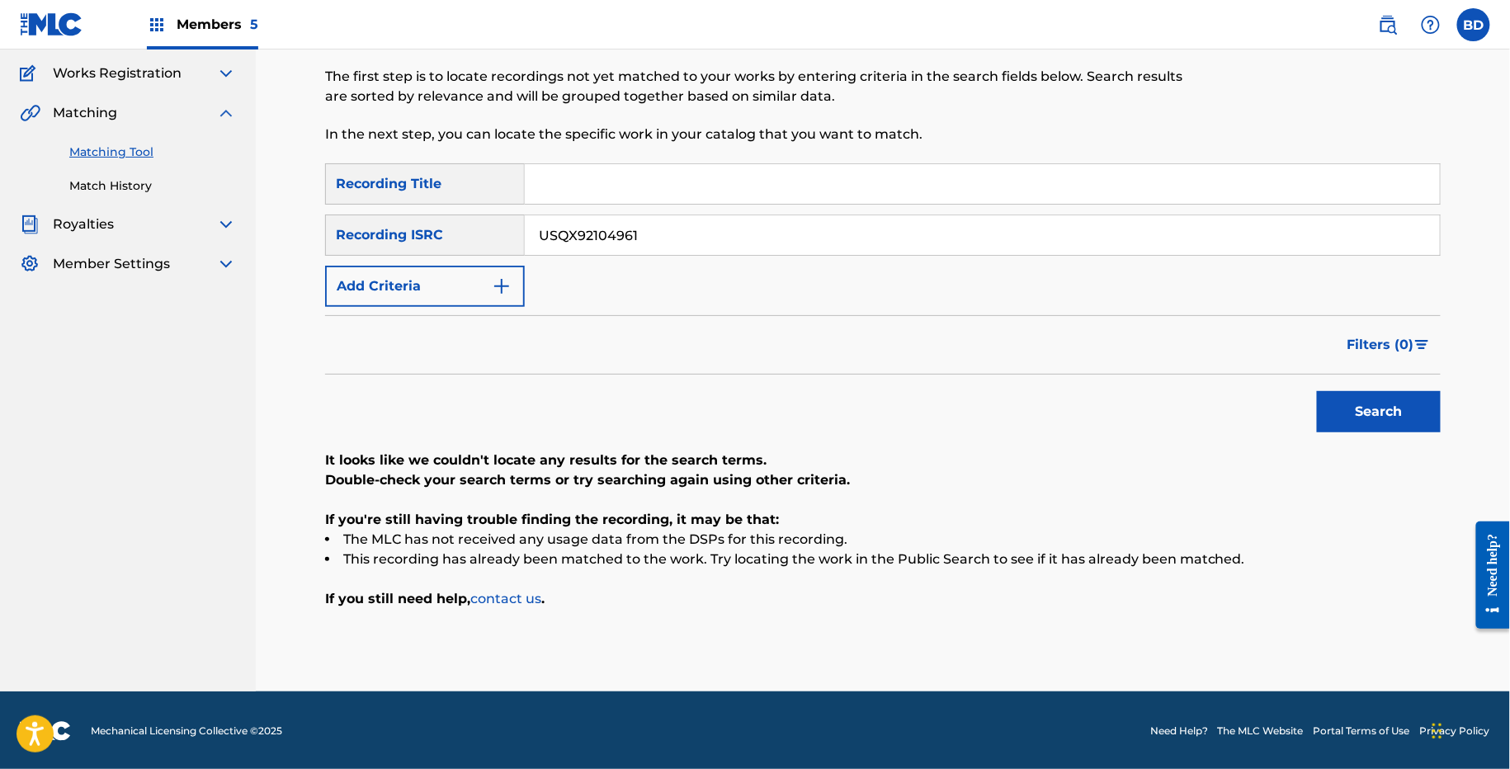
click at [543, 254] on div "USQX92104961" at bounding box center [983, 235] width 916 height 41
click at [546, 241] on input "USQX92104961" at bounding box center [982, 235] width 915 height 40
paste input "FK1200089"
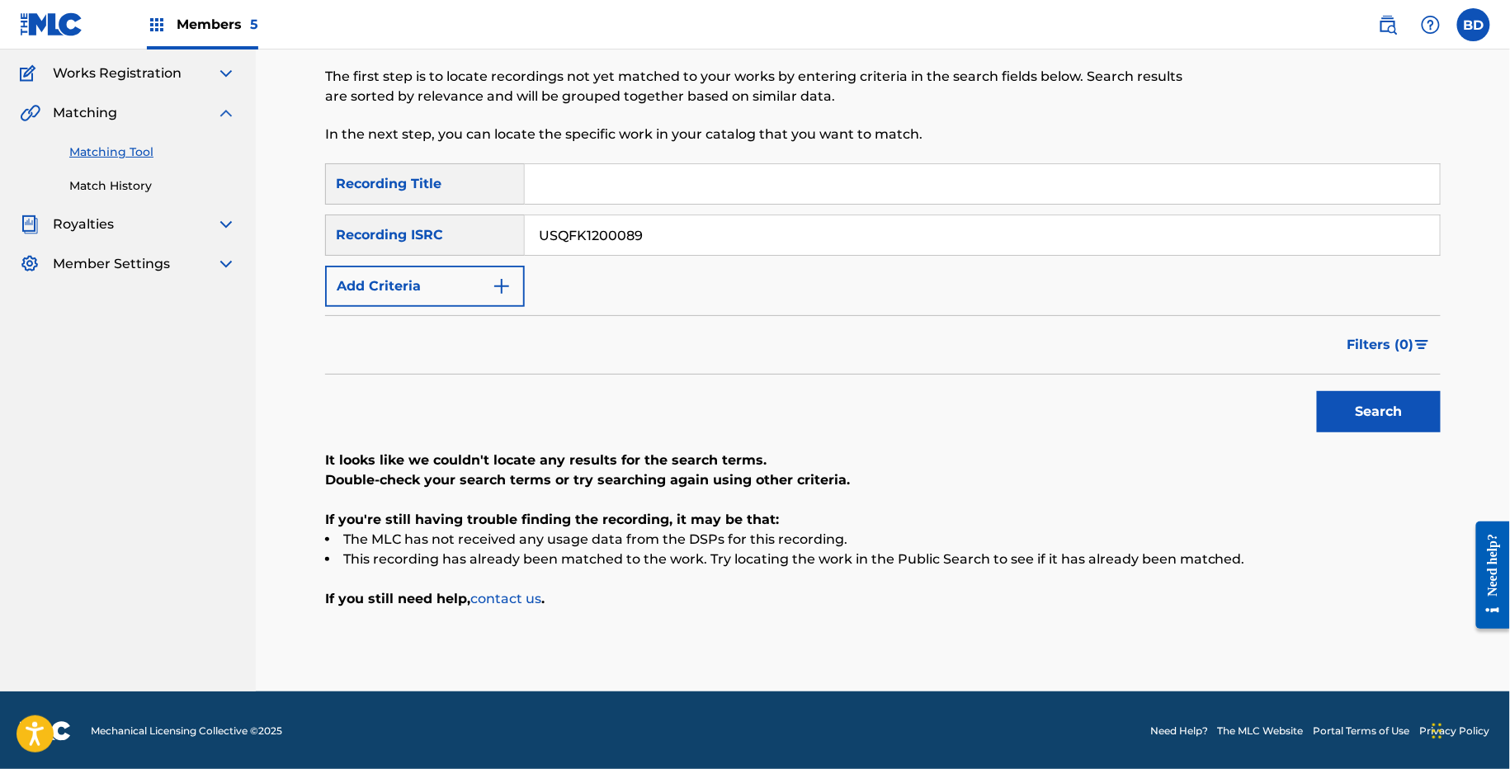
click at [1317, 391] on button "Search" at bounding box center [1379, 411] width 124 height 41
click at [569, 221] on input "USQFK1200089" at bounding box center [982, 235] width 915 height 40
click at [1317, 391] on button "Search" at bounding box center [1379, 411] width 124 height 41
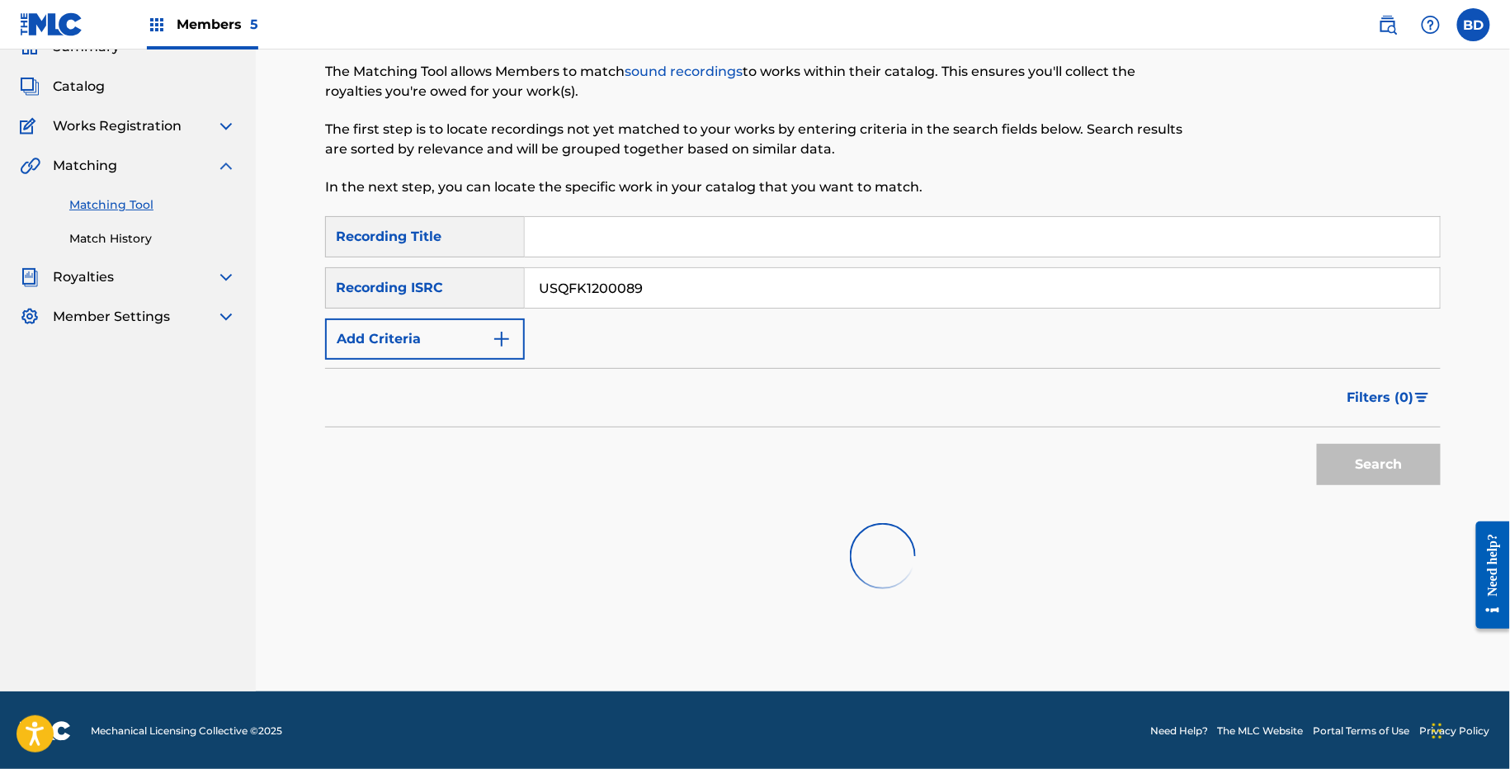
paste input "E91500605"
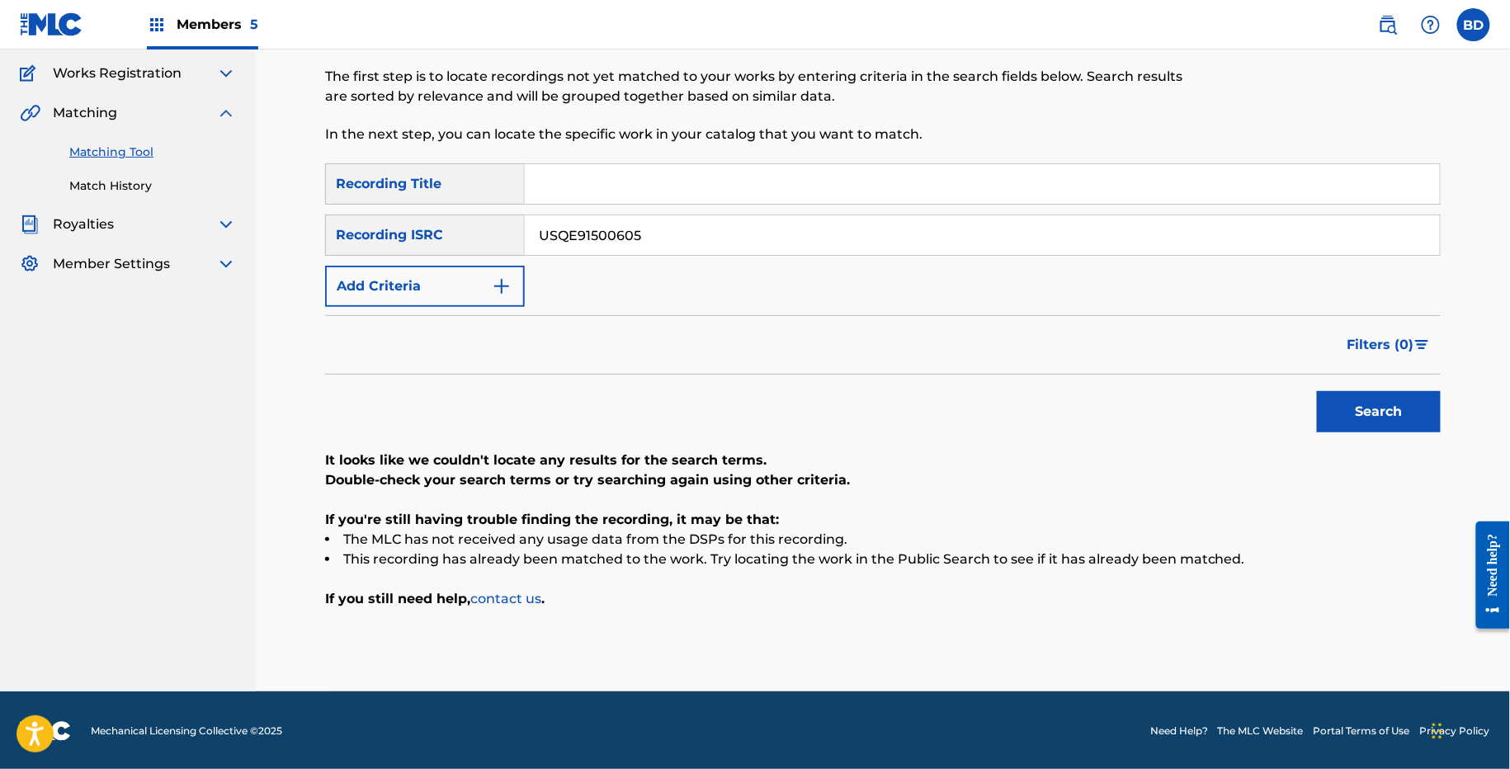
click at [1317, 391] on button "Search" at bounding box center [1379, 411] width 124 height 41
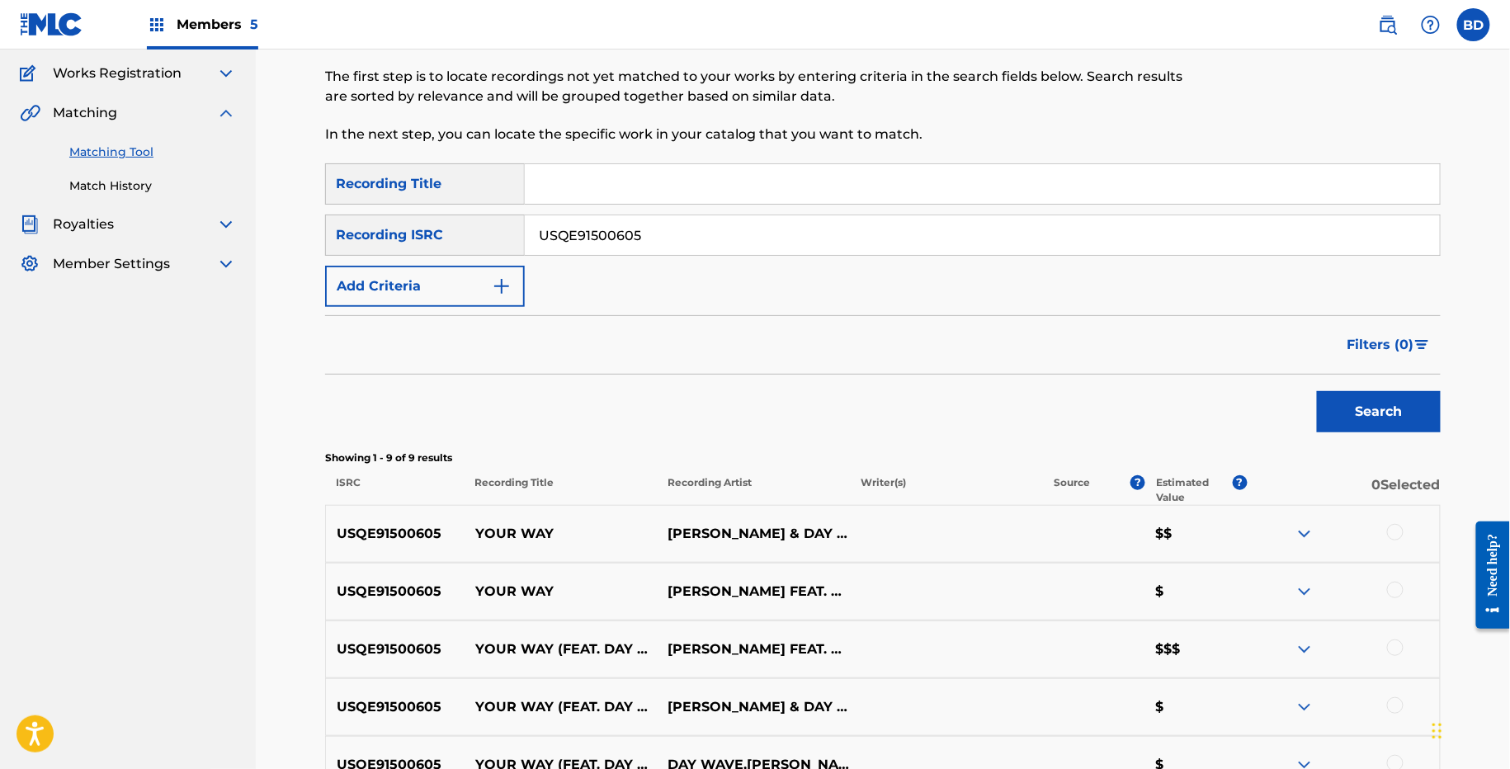
click at [523, 516] on div "USQE91500605 YOUR WAY JAI WOLF & DAY WAVE $$" at bounding box center [883, 534] width 1116 height 58
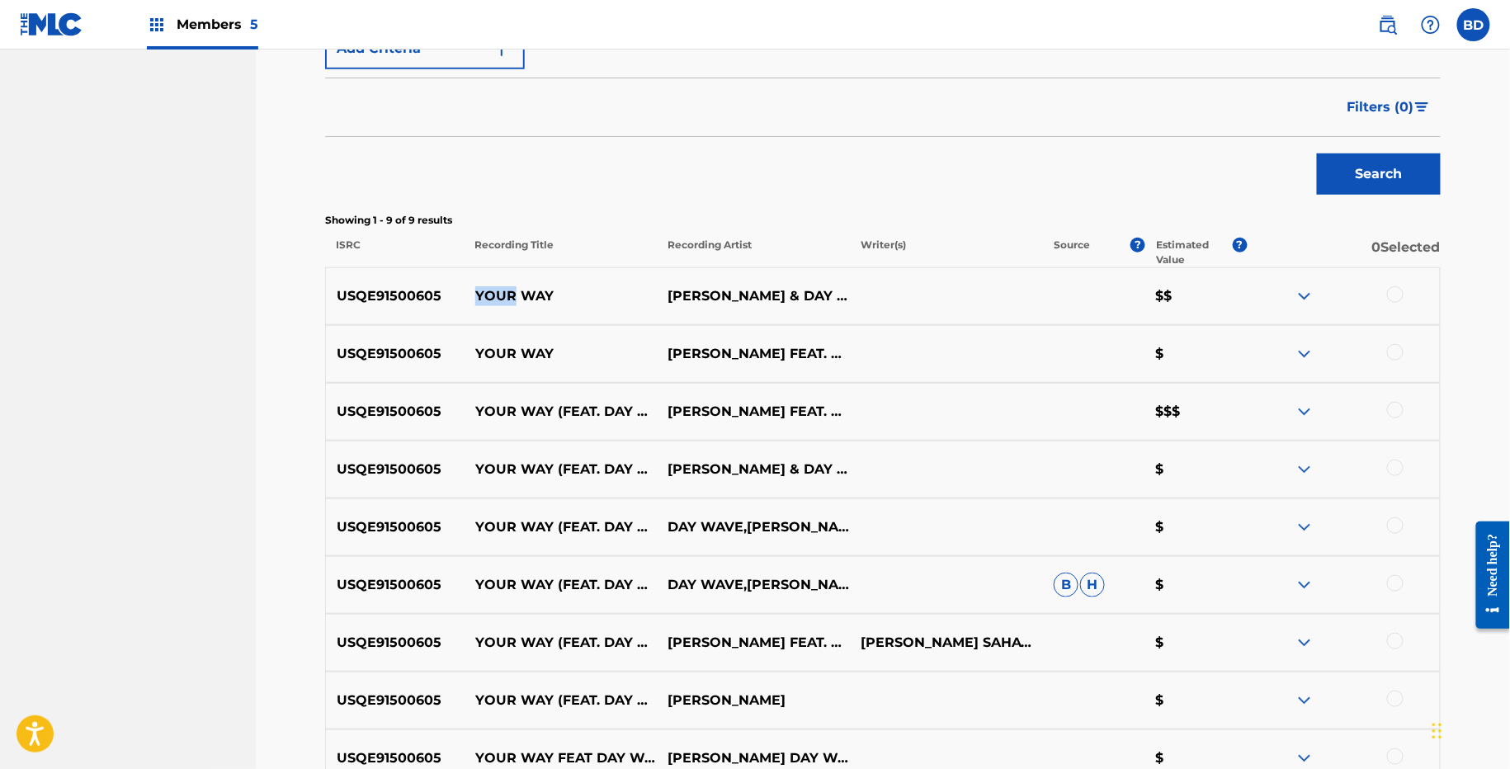
scroll to position [546, 0]
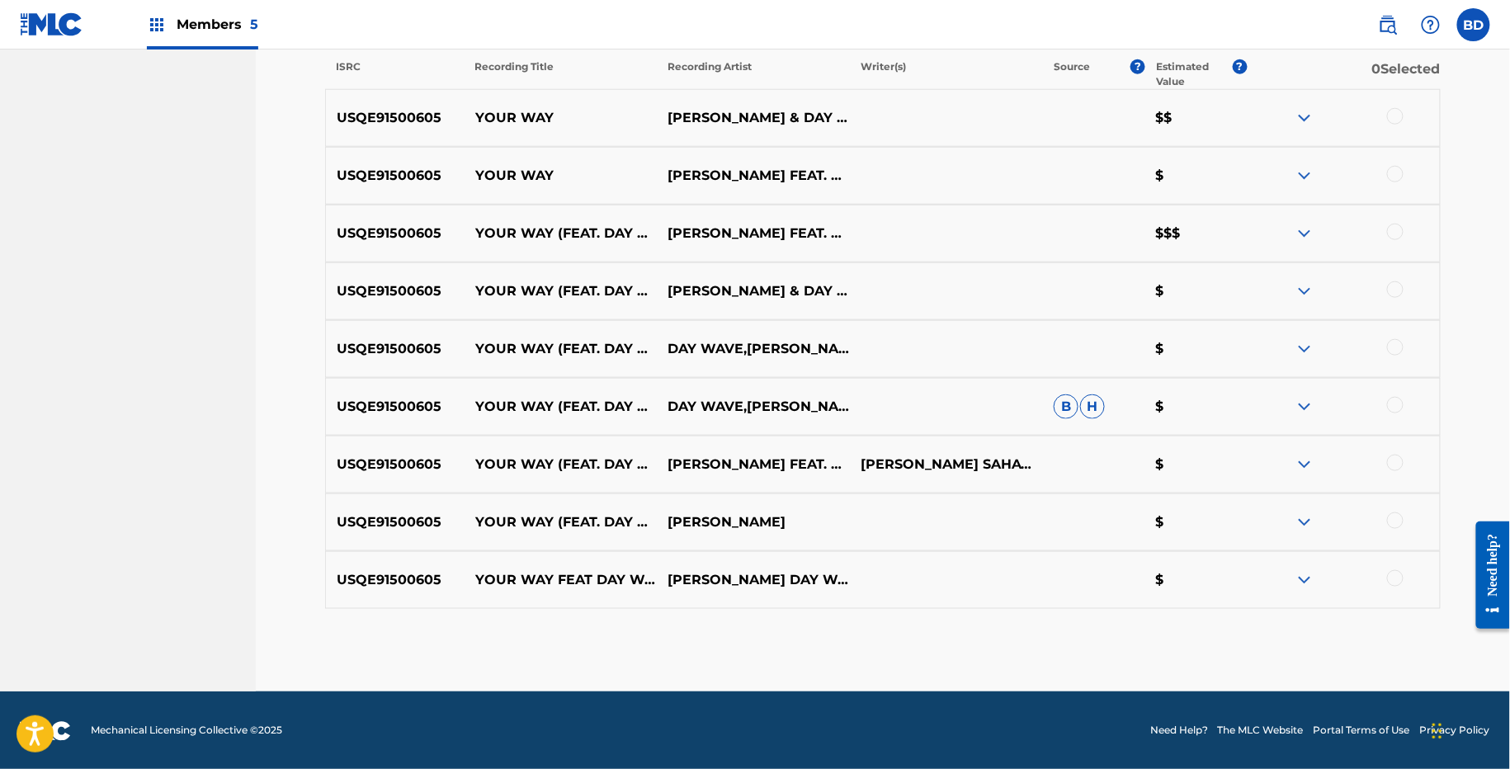
click at [1314, 402] on div at bounding box center [1343, 407] width 193 height 20
click at [1302, 402] on img at bounding box center [1305, 407] width 20 height 20
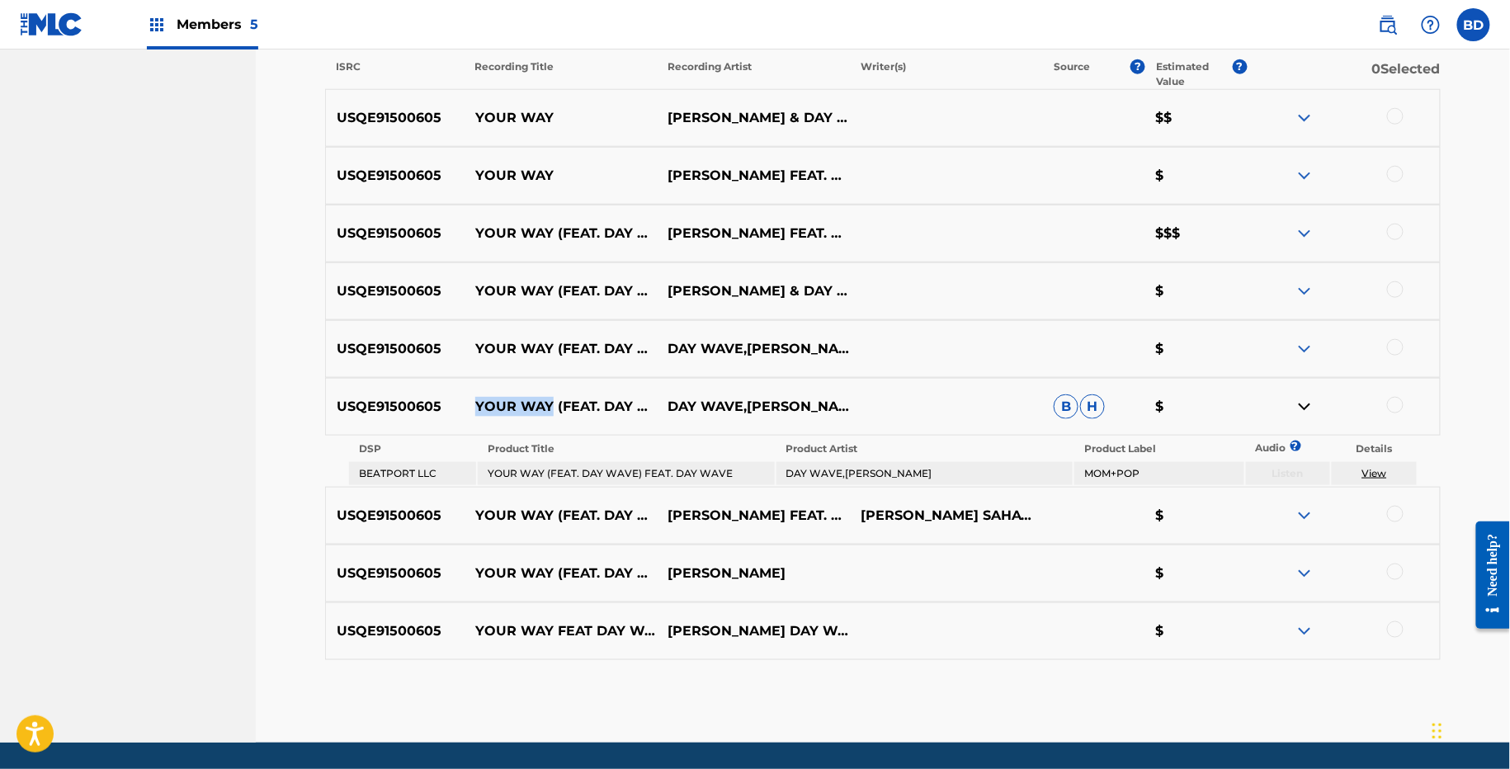
drag, startPoint x: 478, startPoint y: 398, endPoint x: 550, endPoint y: 397, distance: 72.6
click at [550, 397] on p "YOUR WAY (FEAT. DAY WAVE) FEAT. DAY WAVE" at bounding box center [561, 407] width 193 height 20
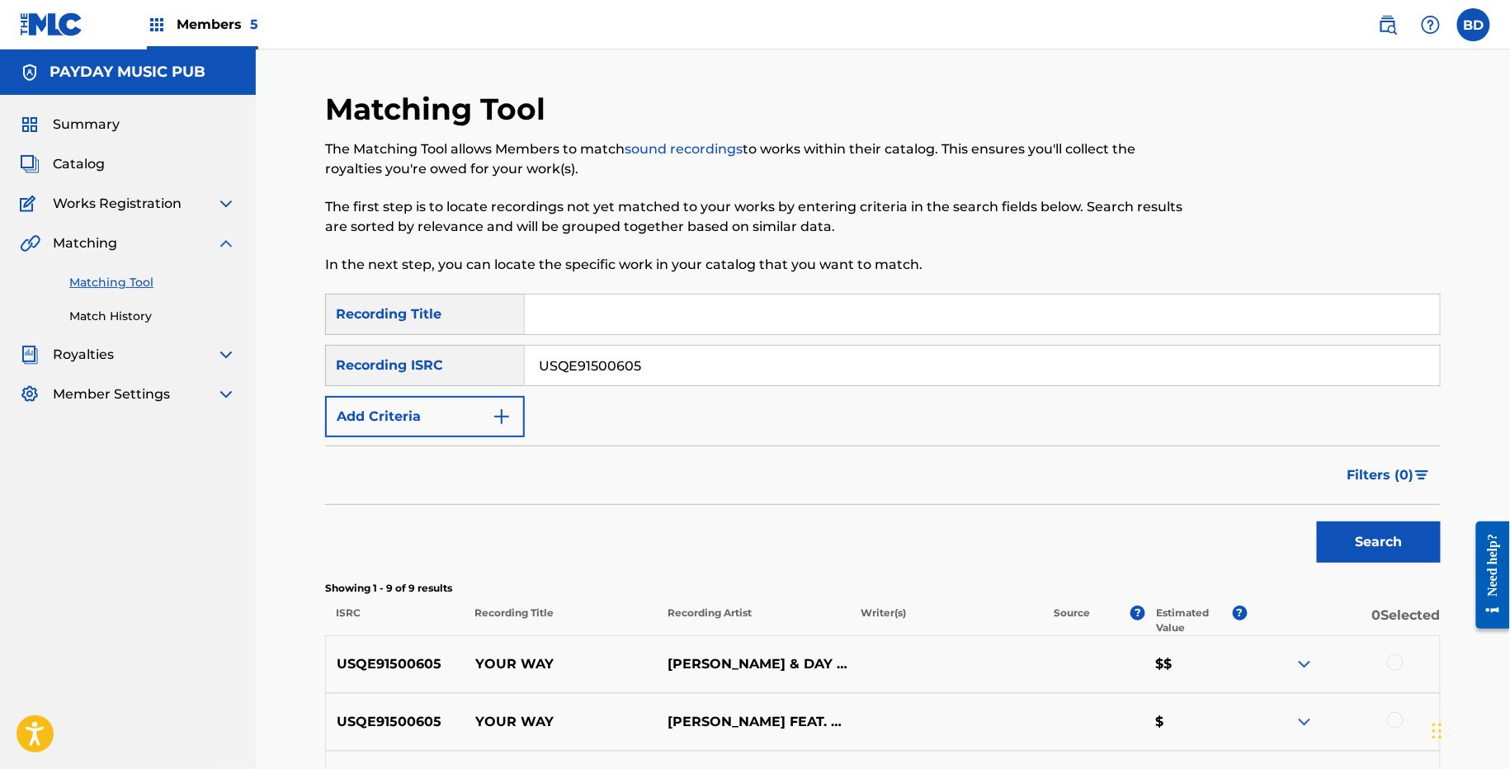
click at [567, 372] on input "USQE91500605" at bounding box center [982, 366] width 915 height 40
paste input "P6L1800270"
type input "USP6L1800270"
click at [1317, 522] on button "Search" at bounding box center [1379, 542] width 124 height 41
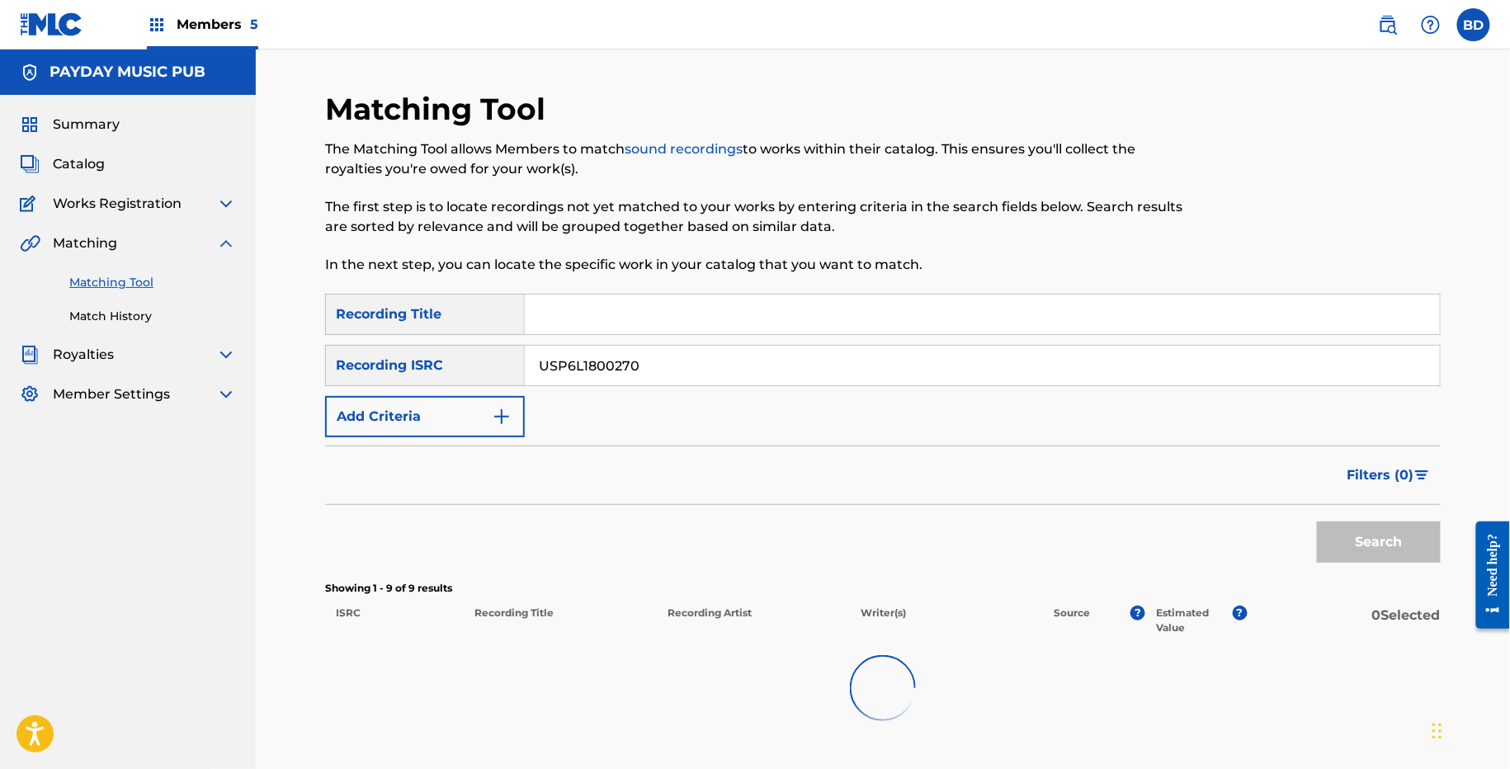
scroll to position [84, 0]
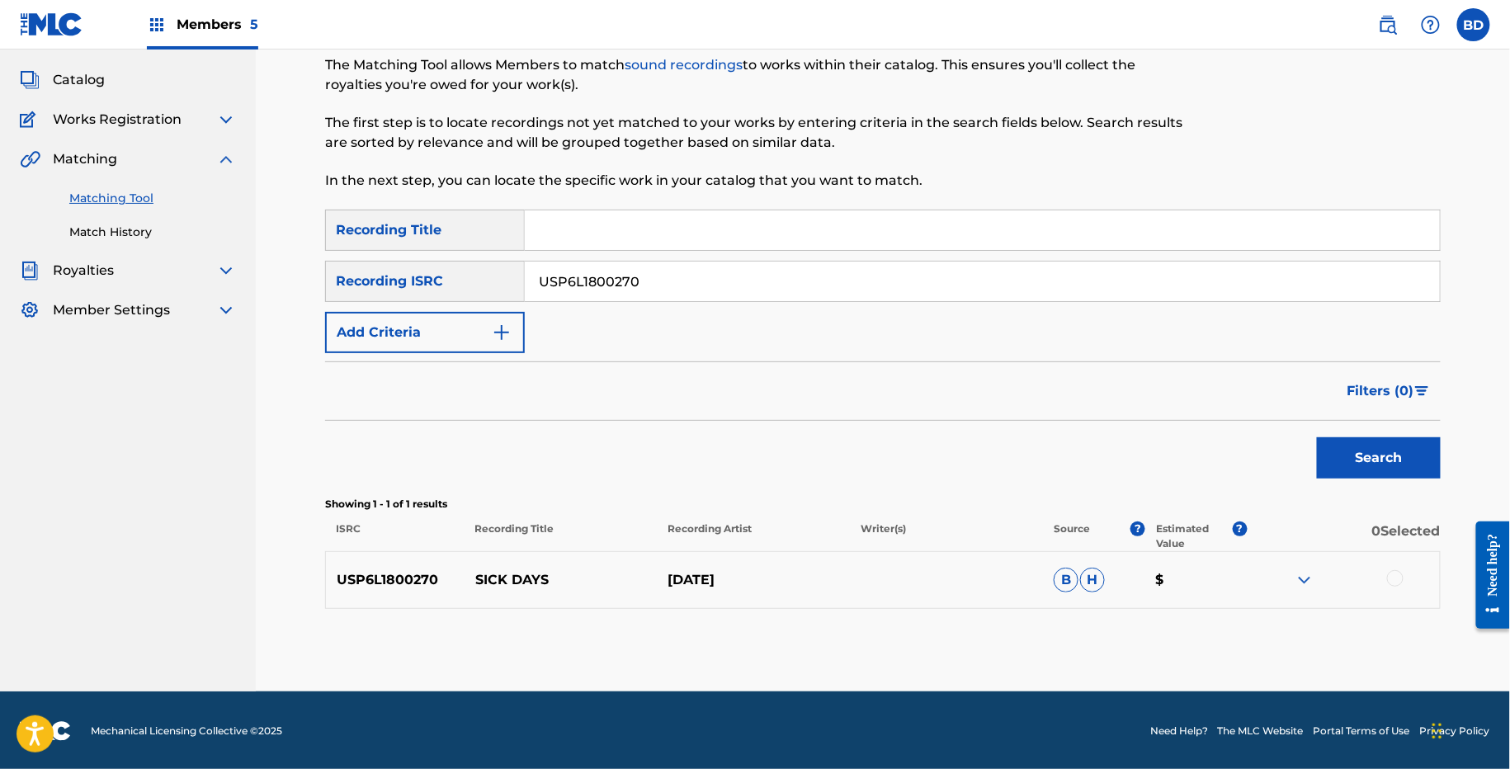
click at [1306, 580] on img at bounding box center [1305, 580] width 20 height 20
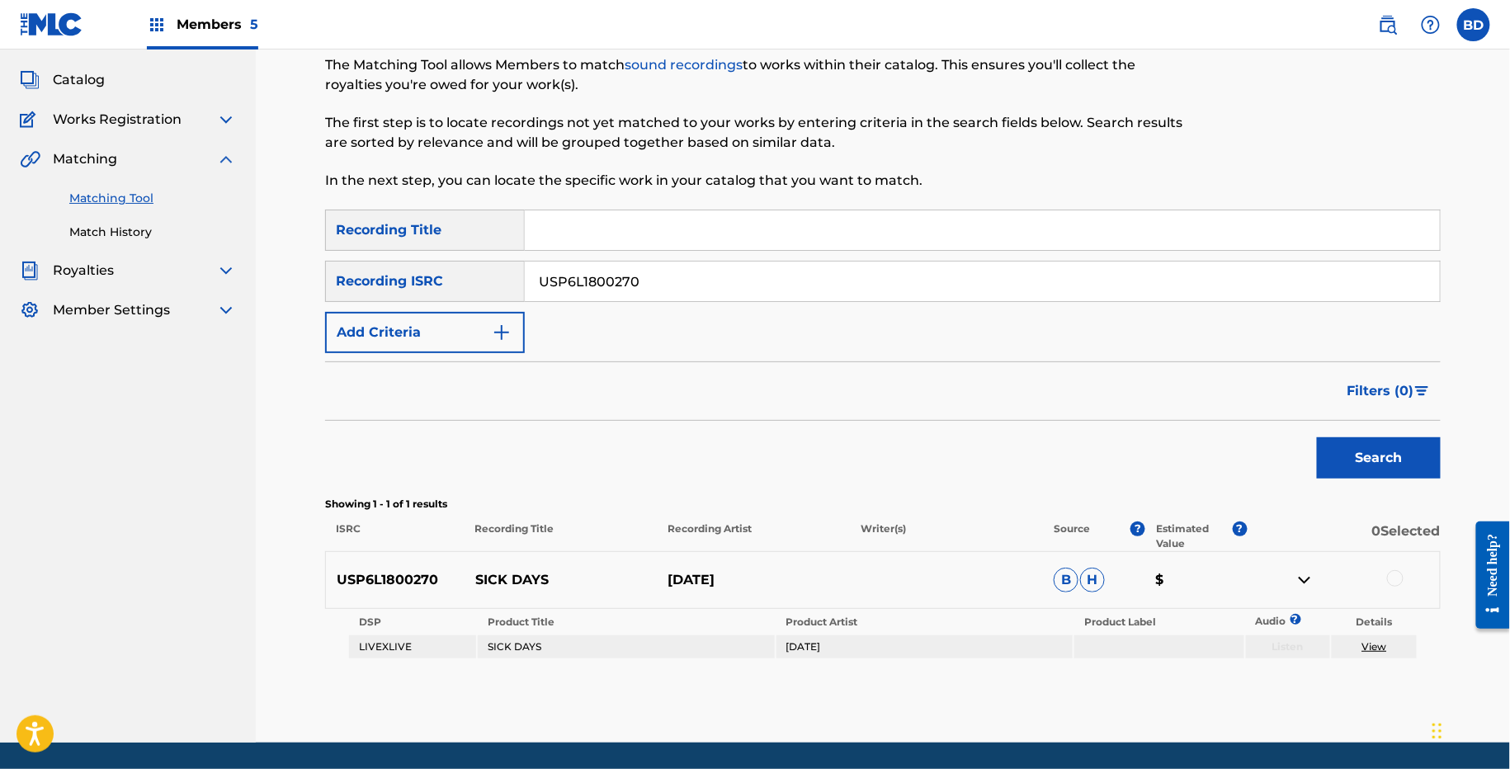
click at [523, 575] on p "SICK DAYS" at bounding box center [561, 580] width 193 height 20
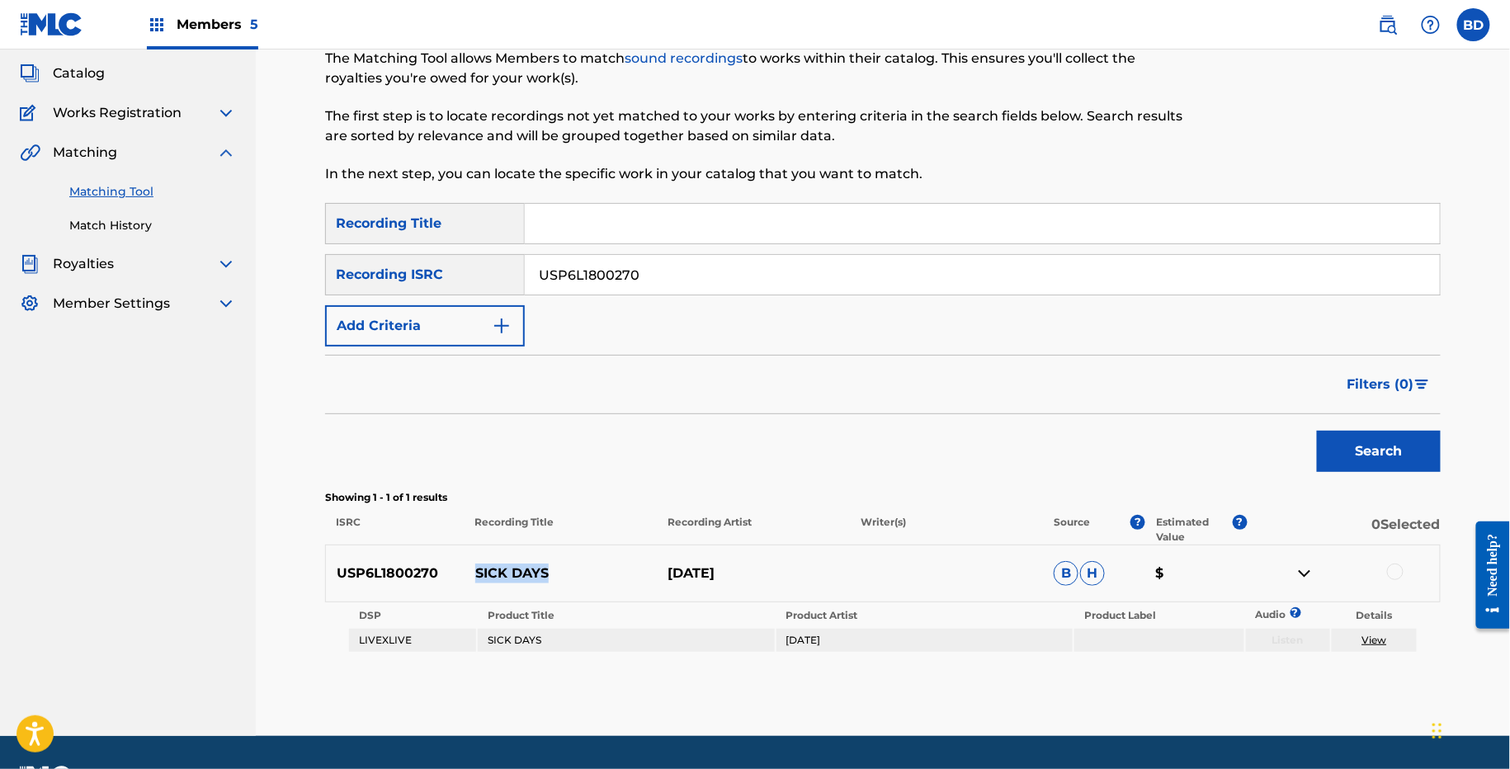
scroll to position [31, 0]
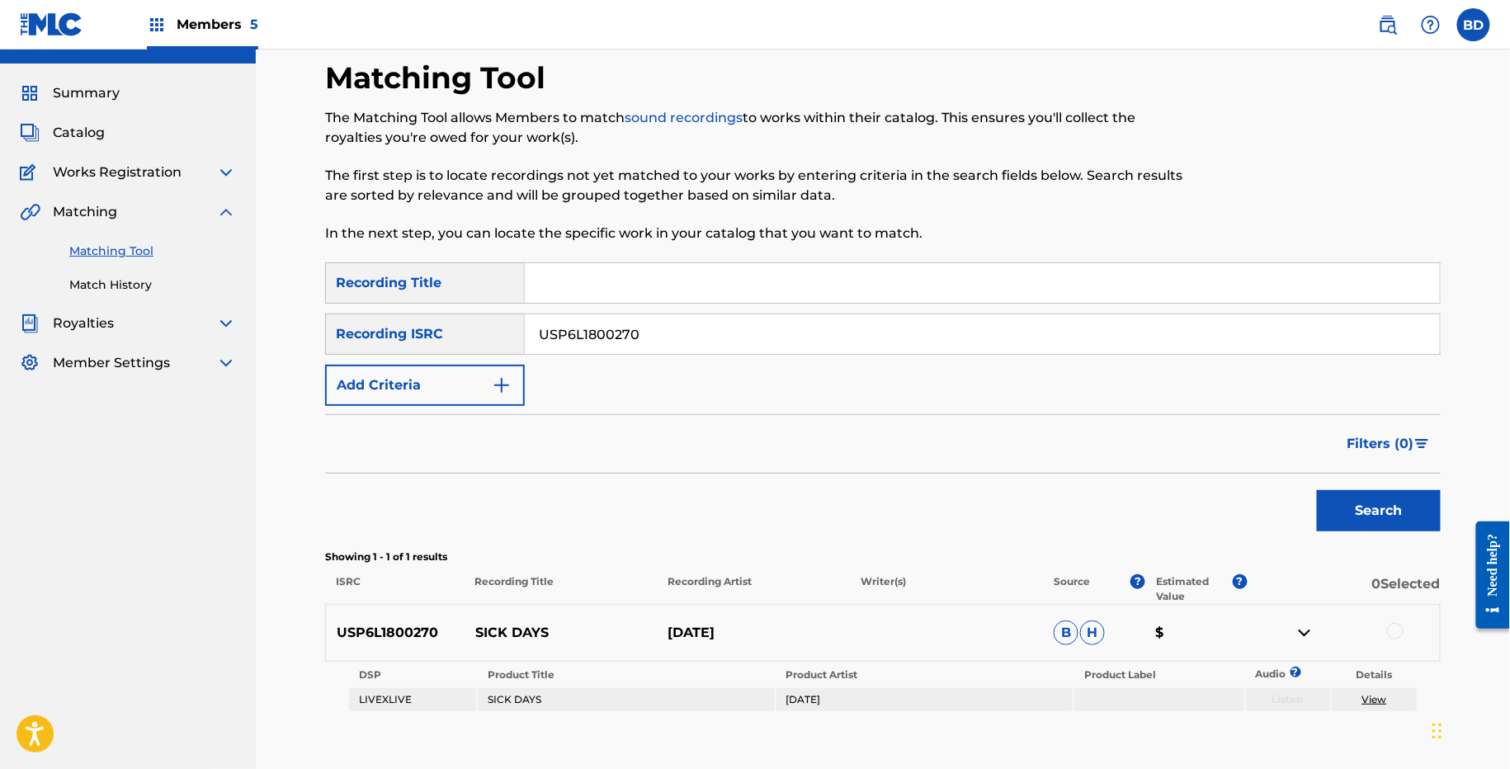
click at [1393, 628] on div at bounding box center [1395, 631] width 17 height 17
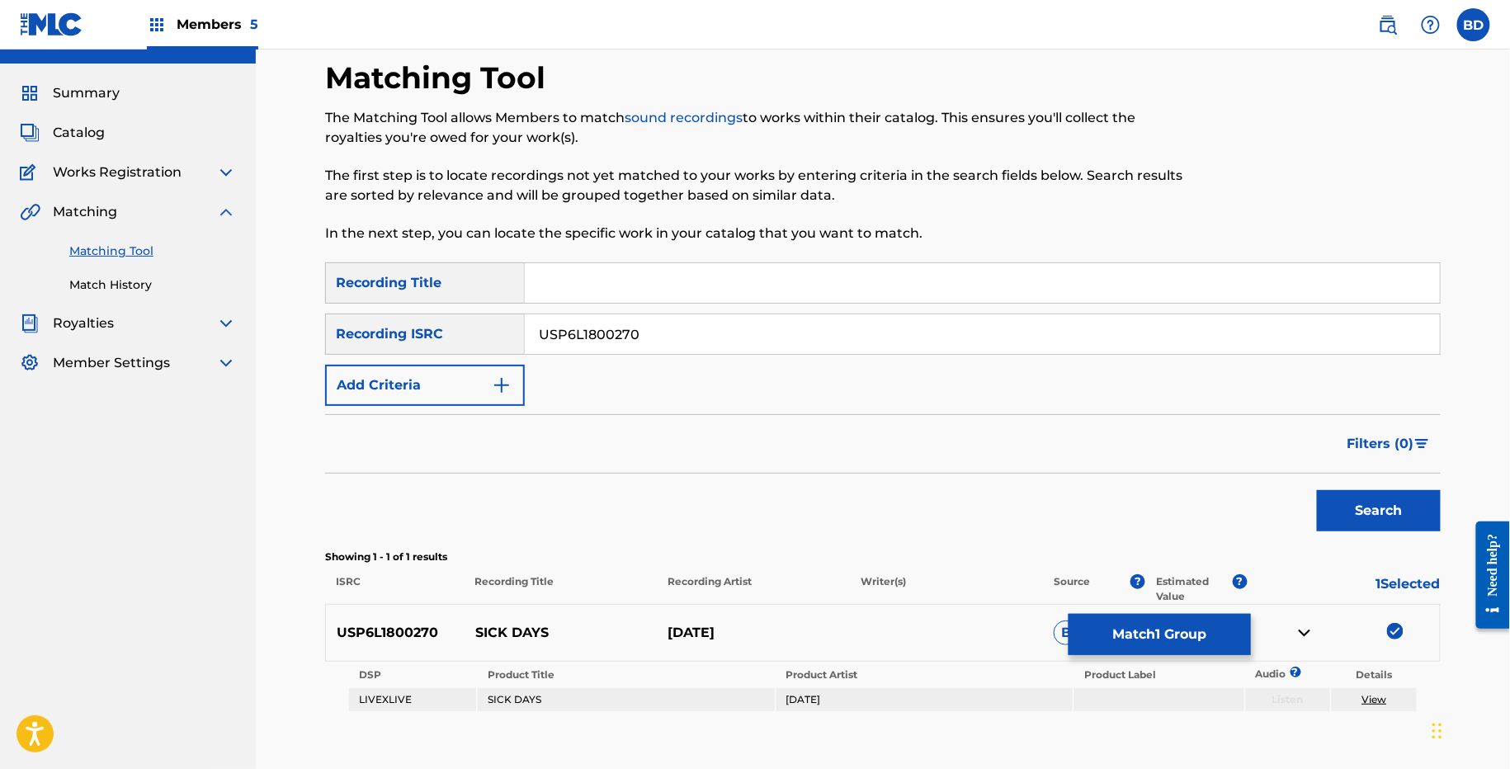
click at [1187, 640] on button "Match 1 Group" at bounding box center [1160, 634] width 182 height 41
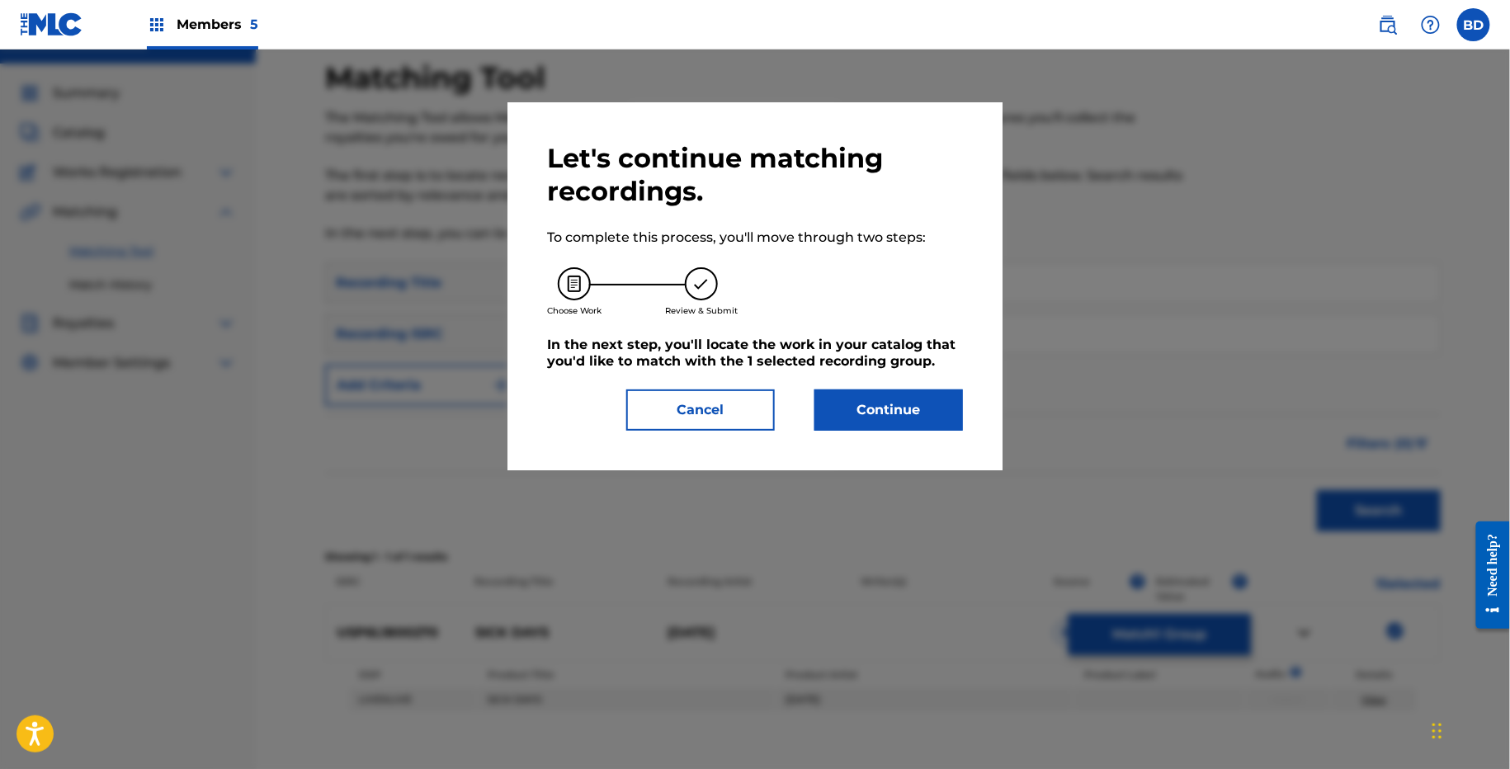
click at [852, 393] on button "Continue" at bounding box center [888, 409] width 149 height 41
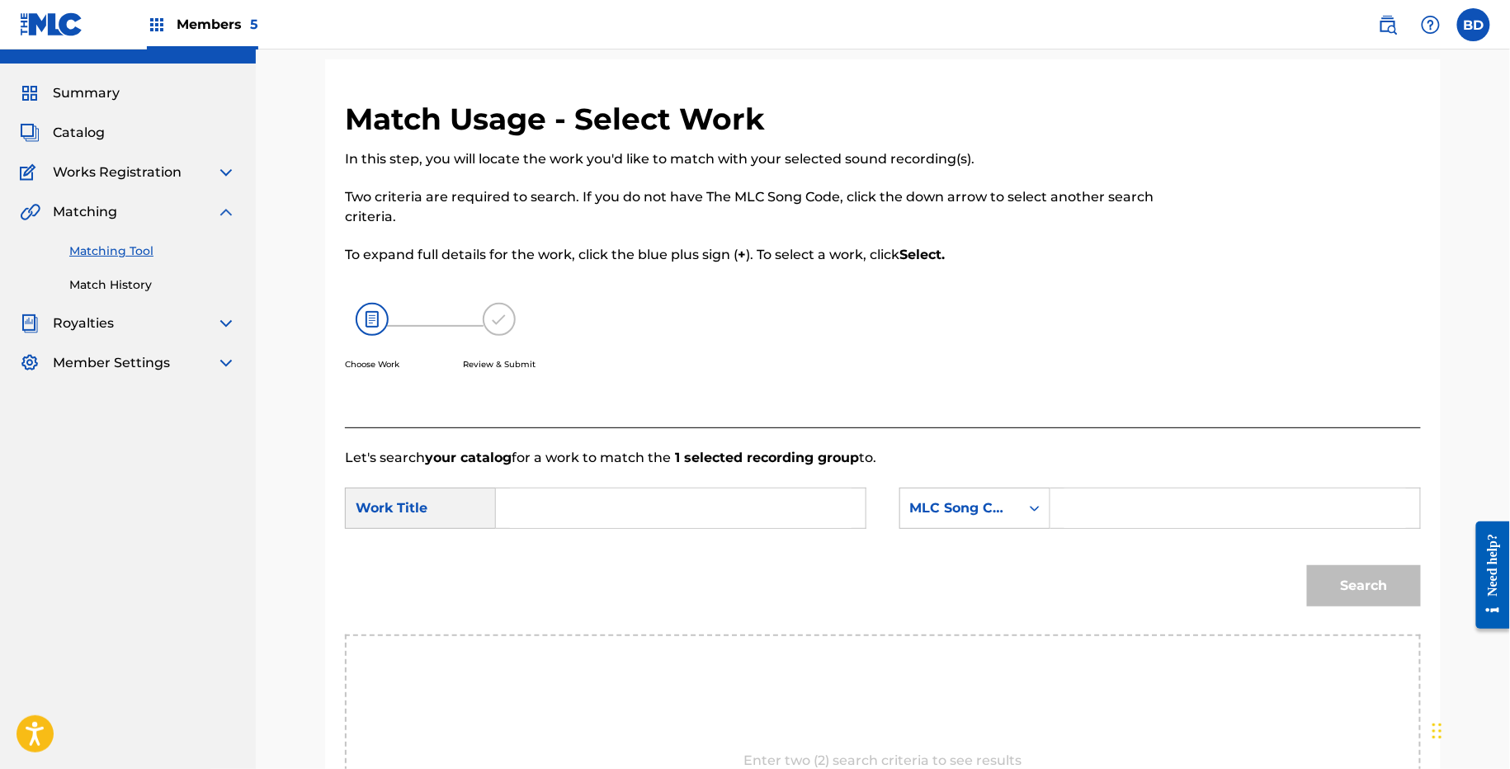
click at [1107, 540] on form "SearchWithCriteria0ade6e16-bbba-4ff7-8349-5257c1d31b3e Work Title SearchWithCri…" at bounding box center [883, 551] width 1076 height 167
click at [1100, 518] on input "Search Form" at bounding box center [1235, 509] width 342 height 40
paste input "SD8EGI"
type input "SD8EGI"
click at [780, 520] on input "Search Form" at bounding box center [681, 509] width 342 height 40
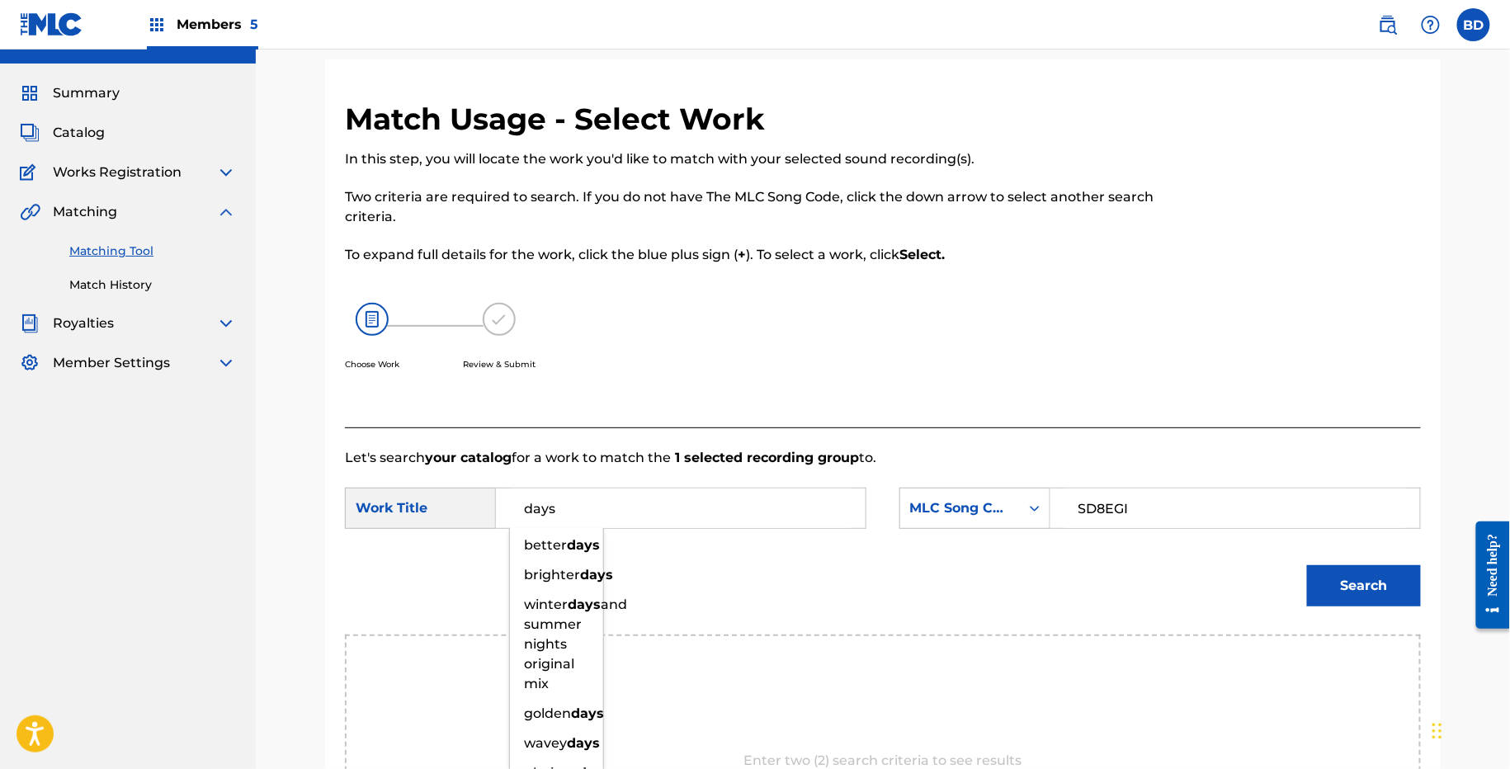
type input "days"
click at [1322, 536] on div "SearchWithCriteria0ade6e16-bbba-4ff7-8349-5257c1d31b3e Work Title days better d…" at bounding box center [883, 513] width 1076 height 51
click at [1343, 584] on button "Search" at bounding box center [1364, 585] width 114 height 41
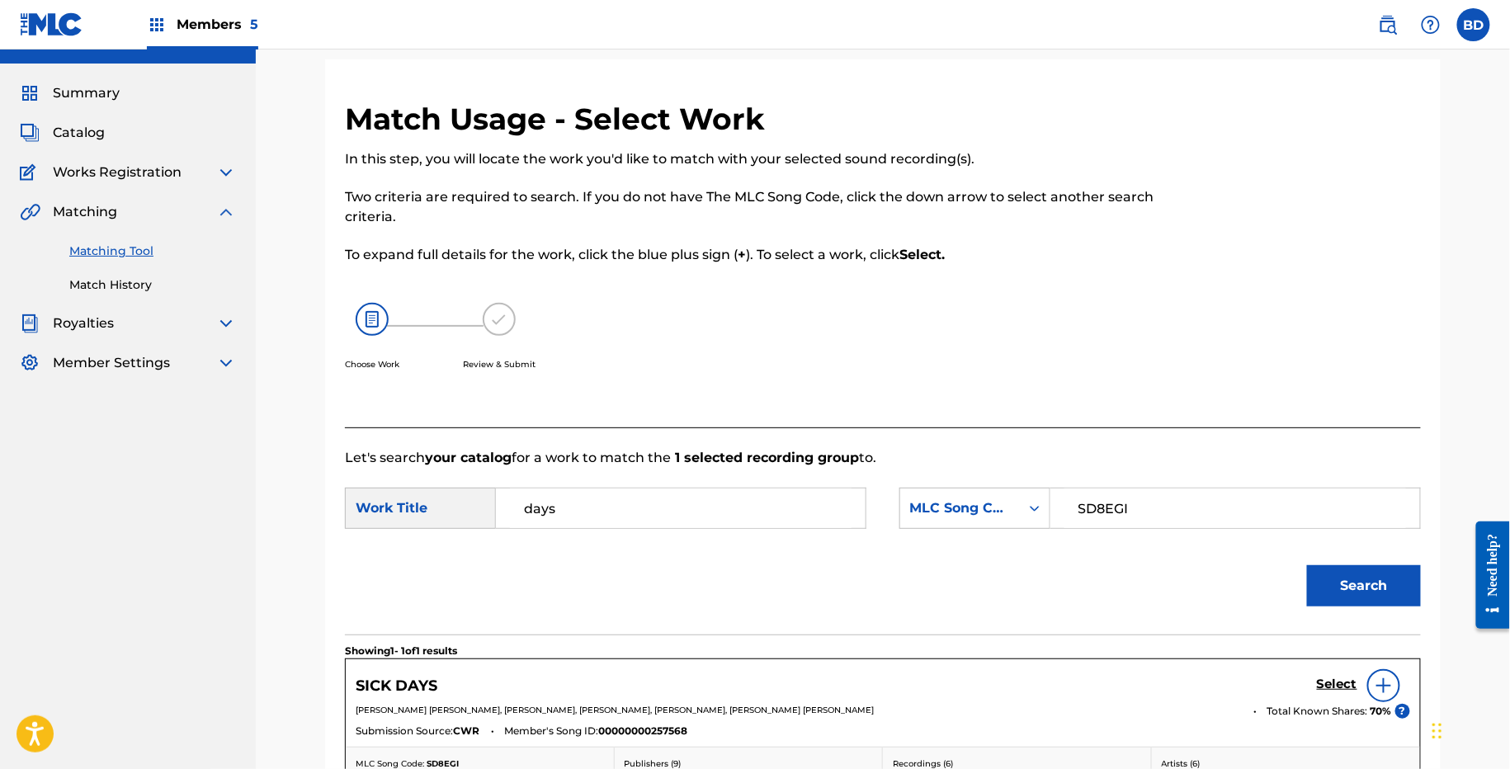
scroll to position [279, 0]
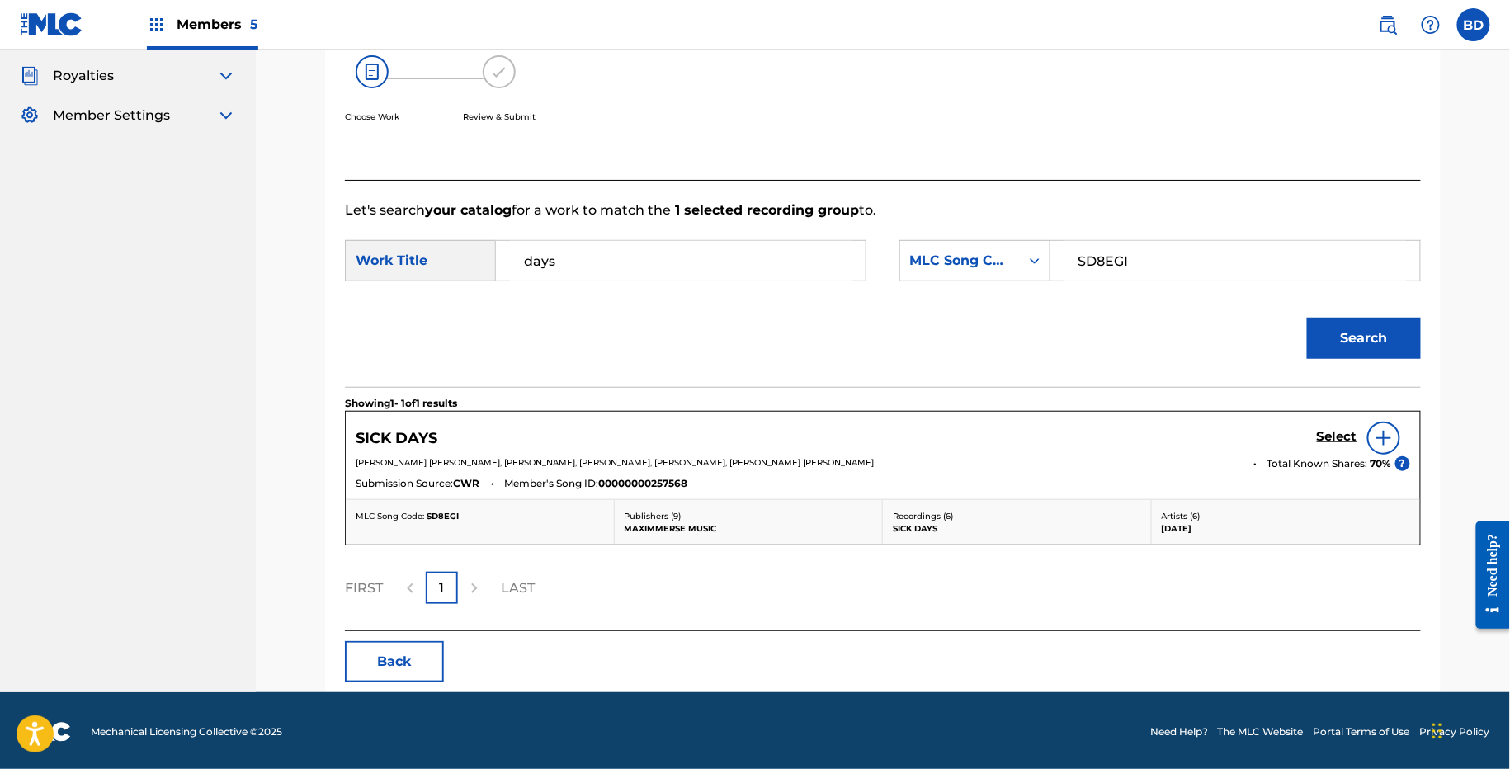
click at [1327, 432] on h5 "Select" at bounding box center [1337, 437] width 40 height 16
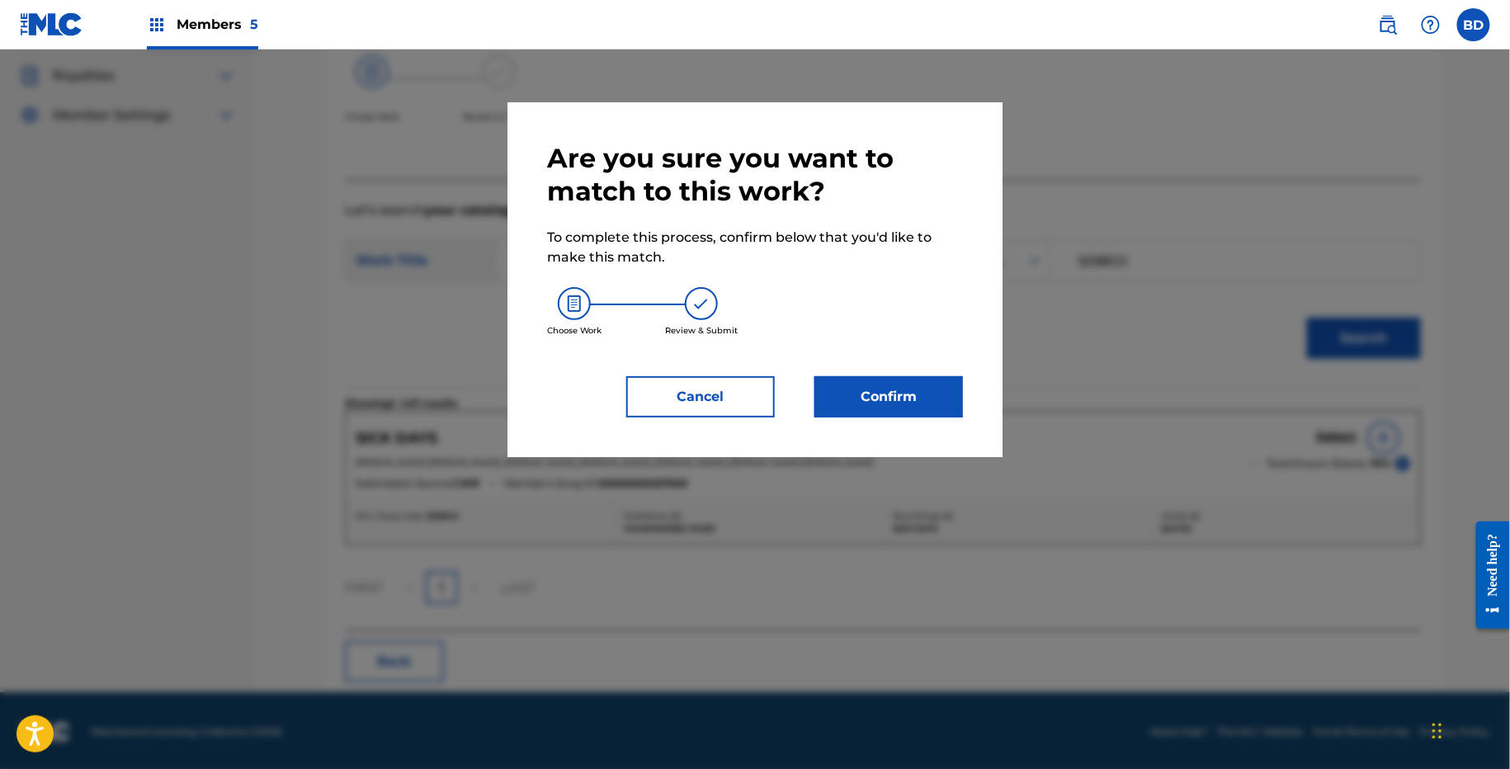
click at [871, 366] on div "Are you sure you want to match to this work? To complete this process, confirm …" at bounding box center [755, 280] width 416 height 276
click at [871, 381] on button "Confirm" at bounding box center [888, 396] width 149 height 41
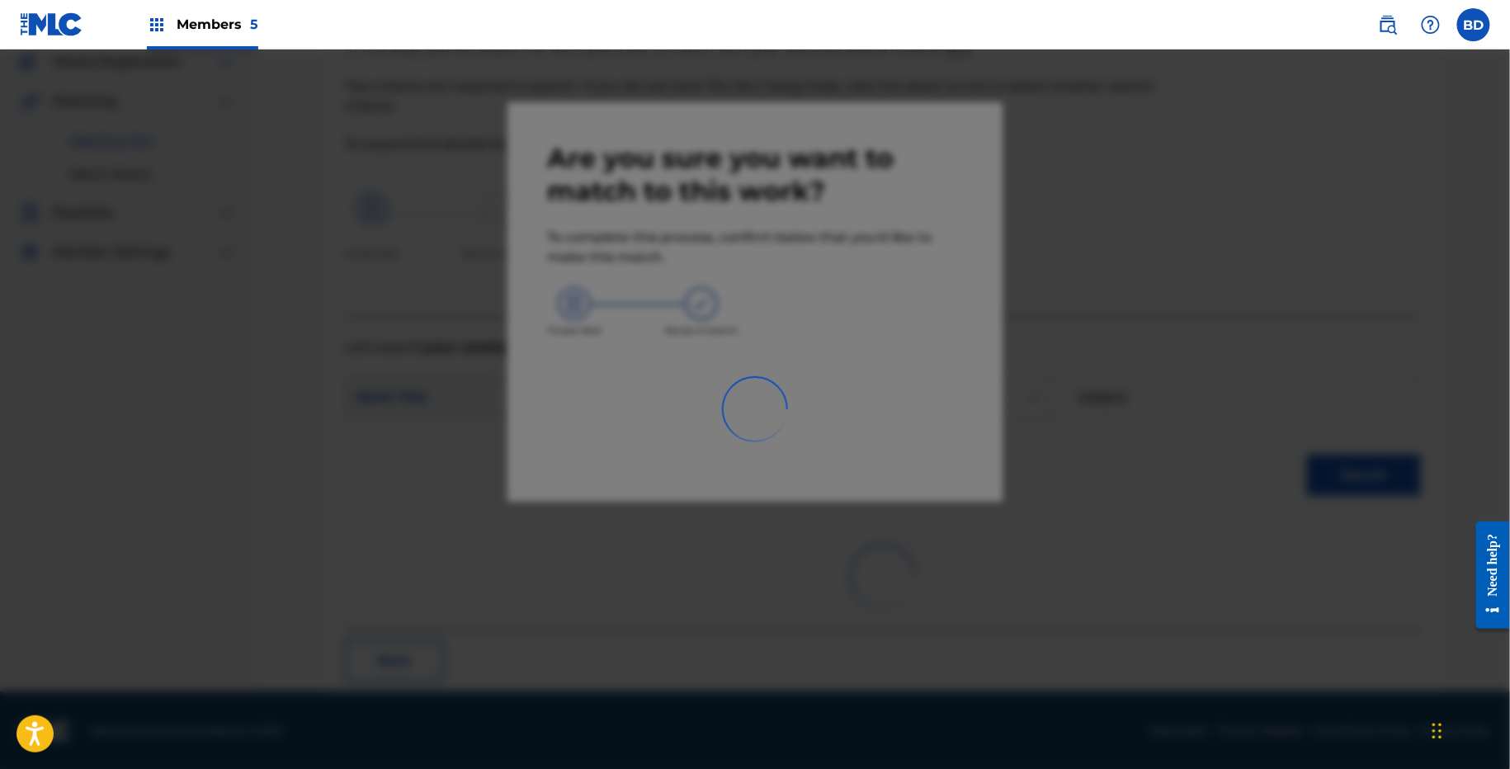
scroll to position [41, 0]
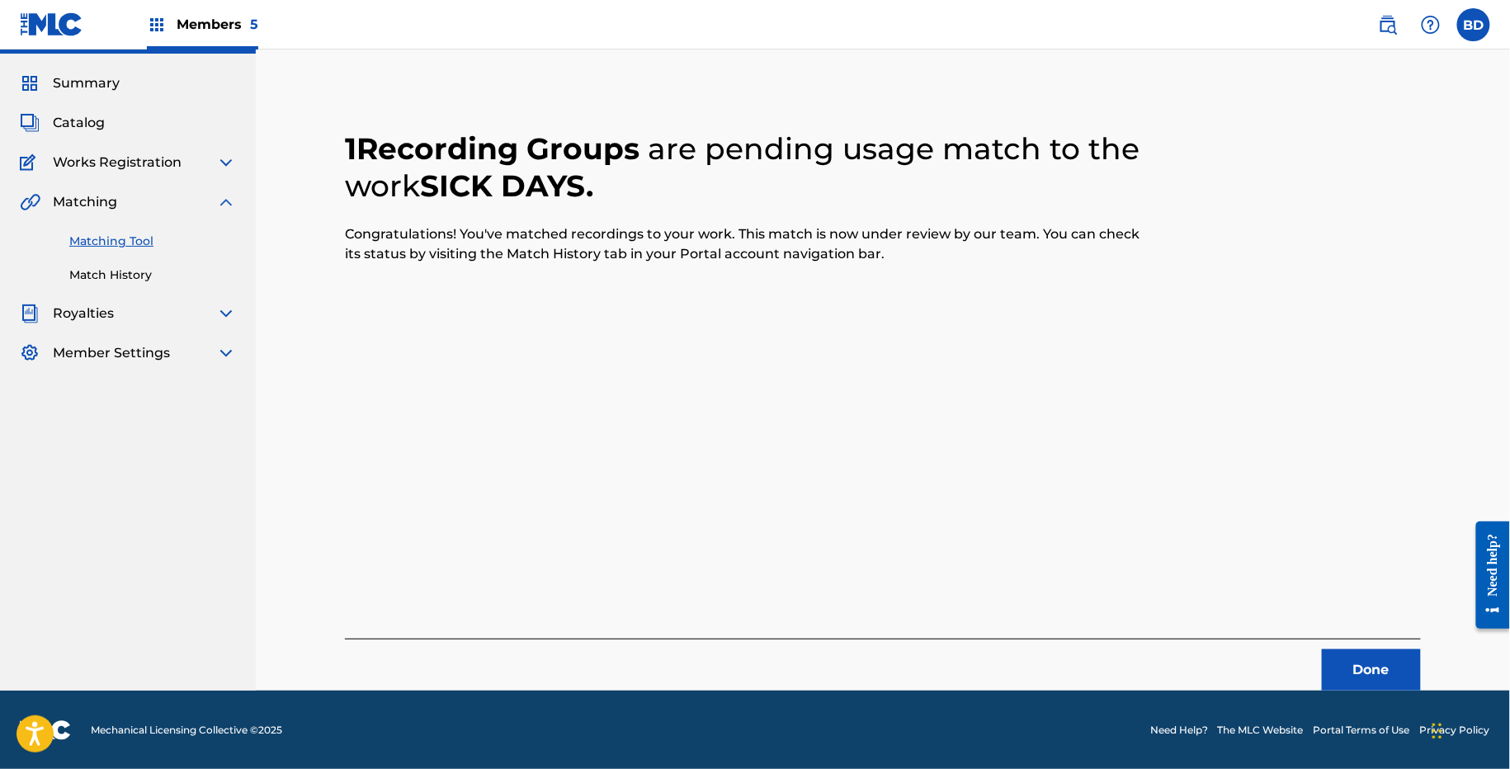
click at [116, 270] on link "Match History" at bounding box center [152, 275] width 167 height 17
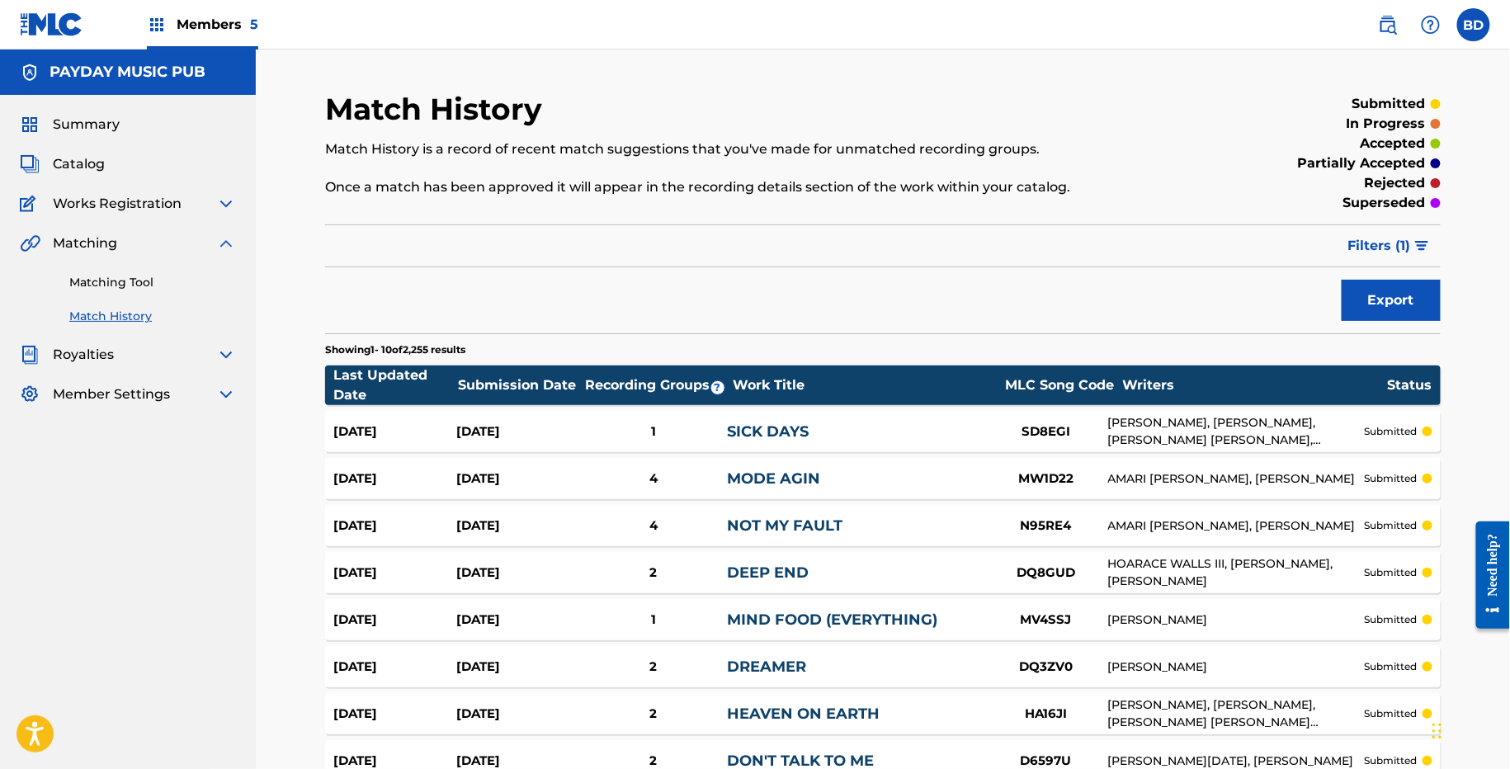
click at [720, 419] on div "Aug 27, 2025 Aug 27, 2025 1 SICK DAYS SD8EGI ARAM VEHUNI, JONATHAN WIENNER, MAU…" at bounding box center [883, 431] width 1116 height 41
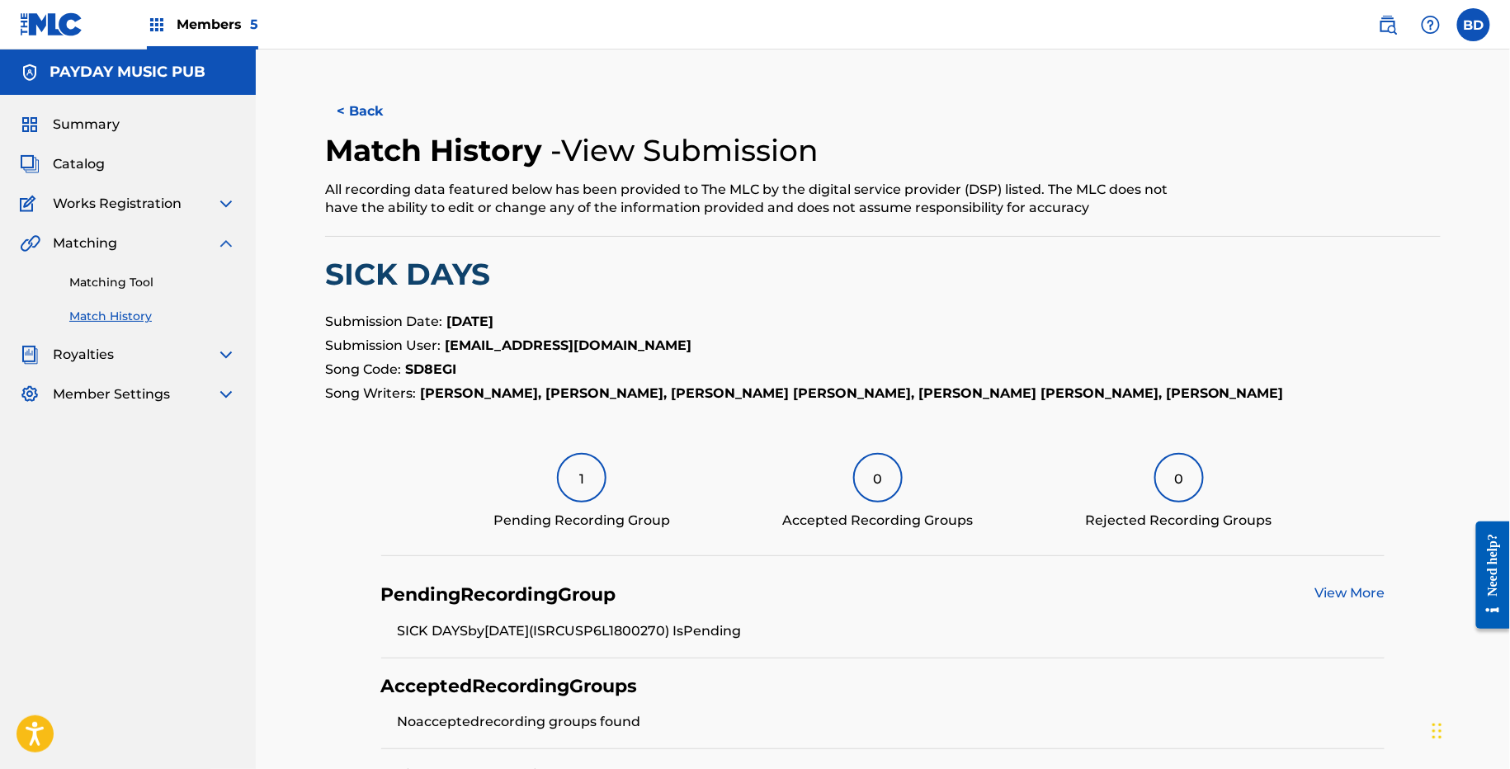
click at [238, 286] on div "Summary Catalog Works Registration Claiming Tool Individual Registration Tool B…" at bounding box center [128, 259] width 256 height 329
click at [228, 286] on link "Matching Tool" at bounding box center [152, 282] width 167 height 17
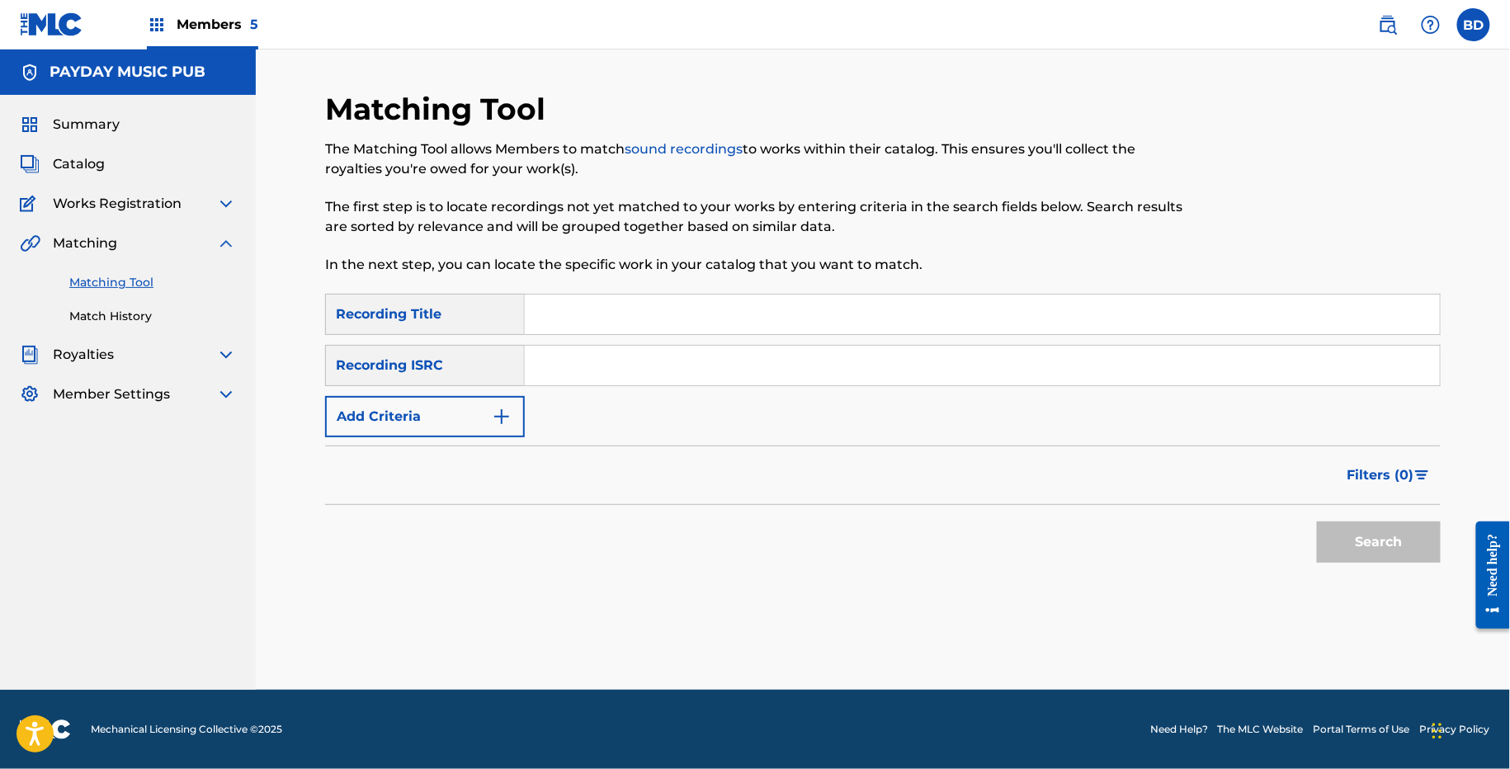
click at [628, 376] on input "Search Form" at bounding box center [982, 366] width 915 height 40
paste input "USNRS2140896"
type input "USNRS2140896"
click at [1317, 522] on button "Search" at bounding box center [1379, 542] width 124 height 41
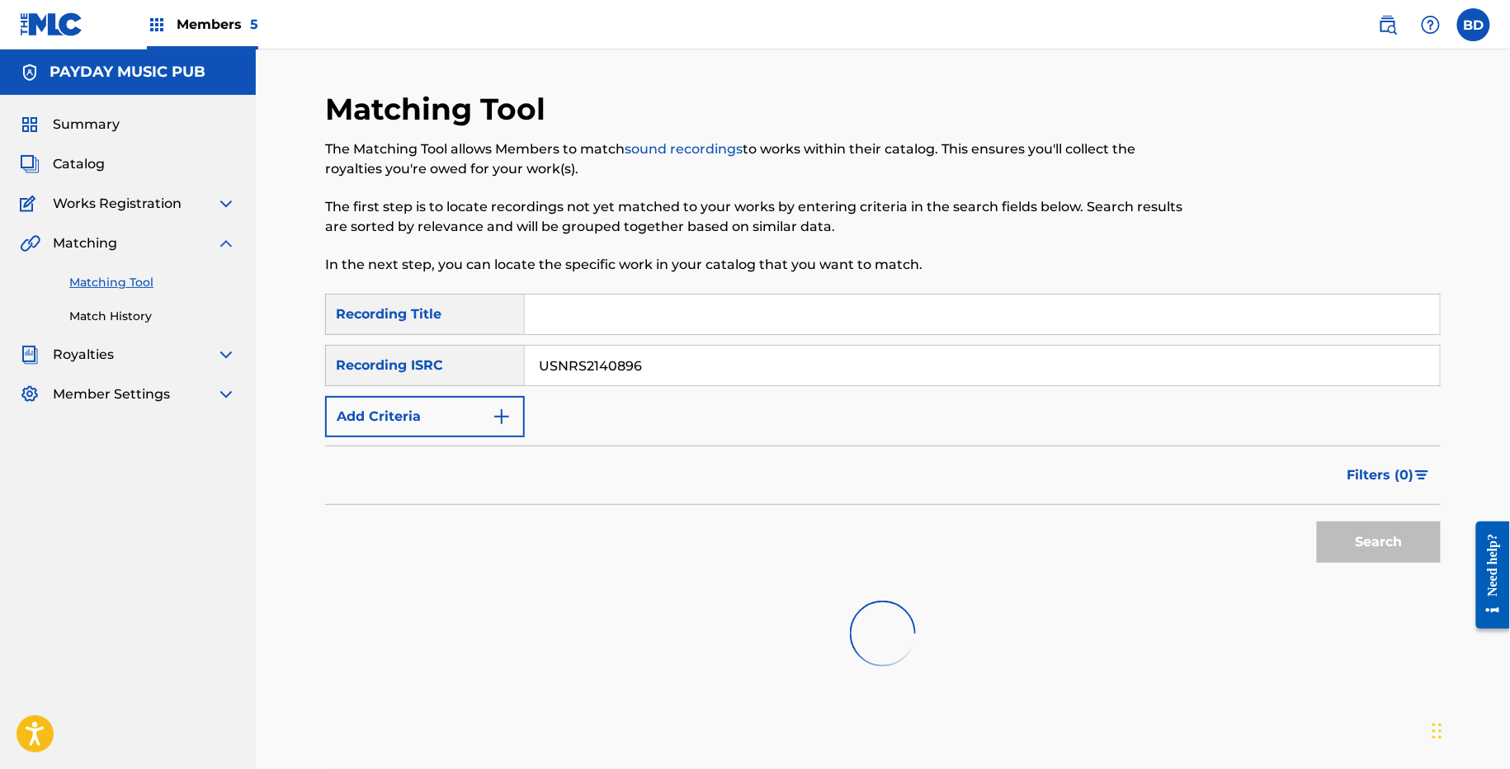
scroll to position [84, 0]
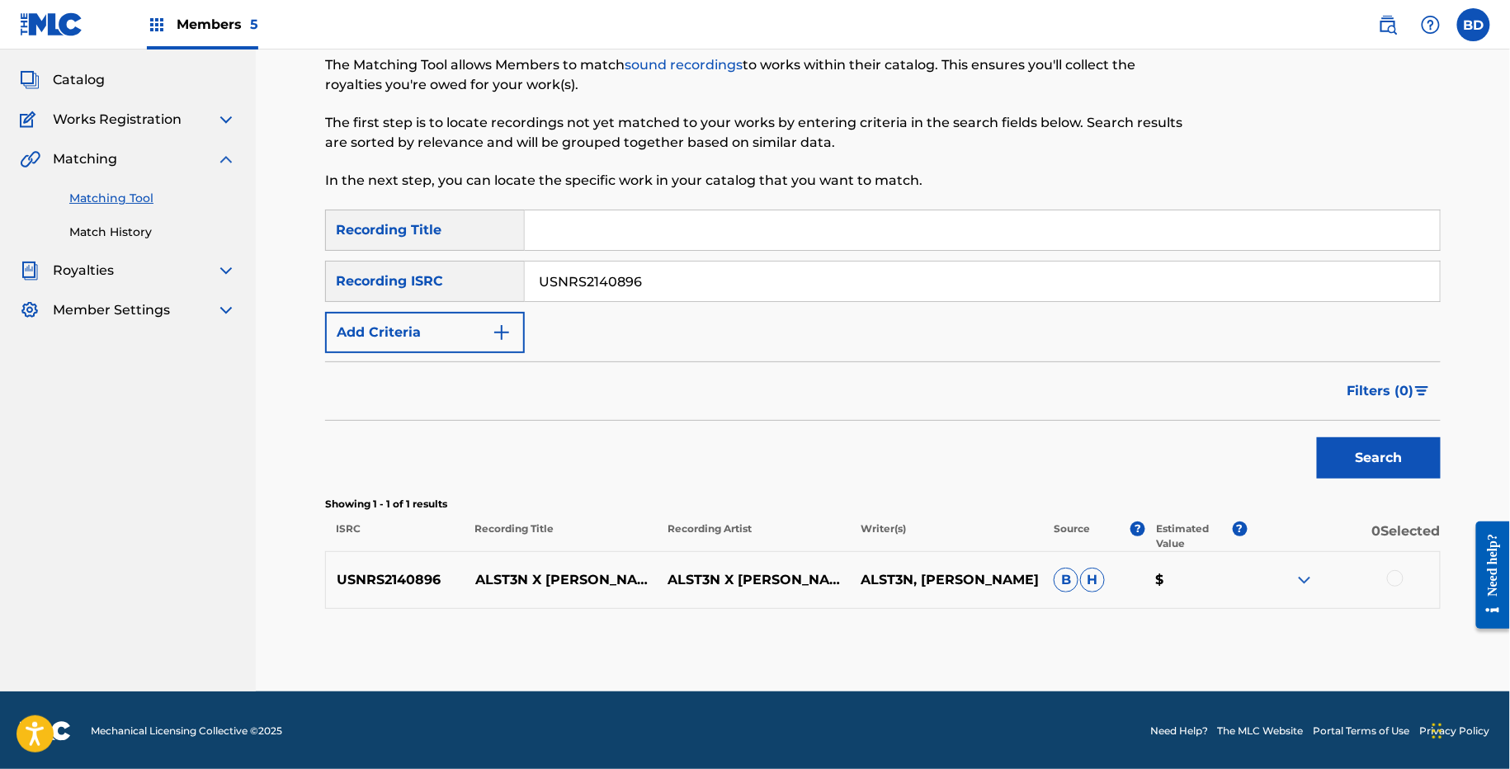
click at [1300, 577] on img at bounding box center [1305, 580] width 20 height 20
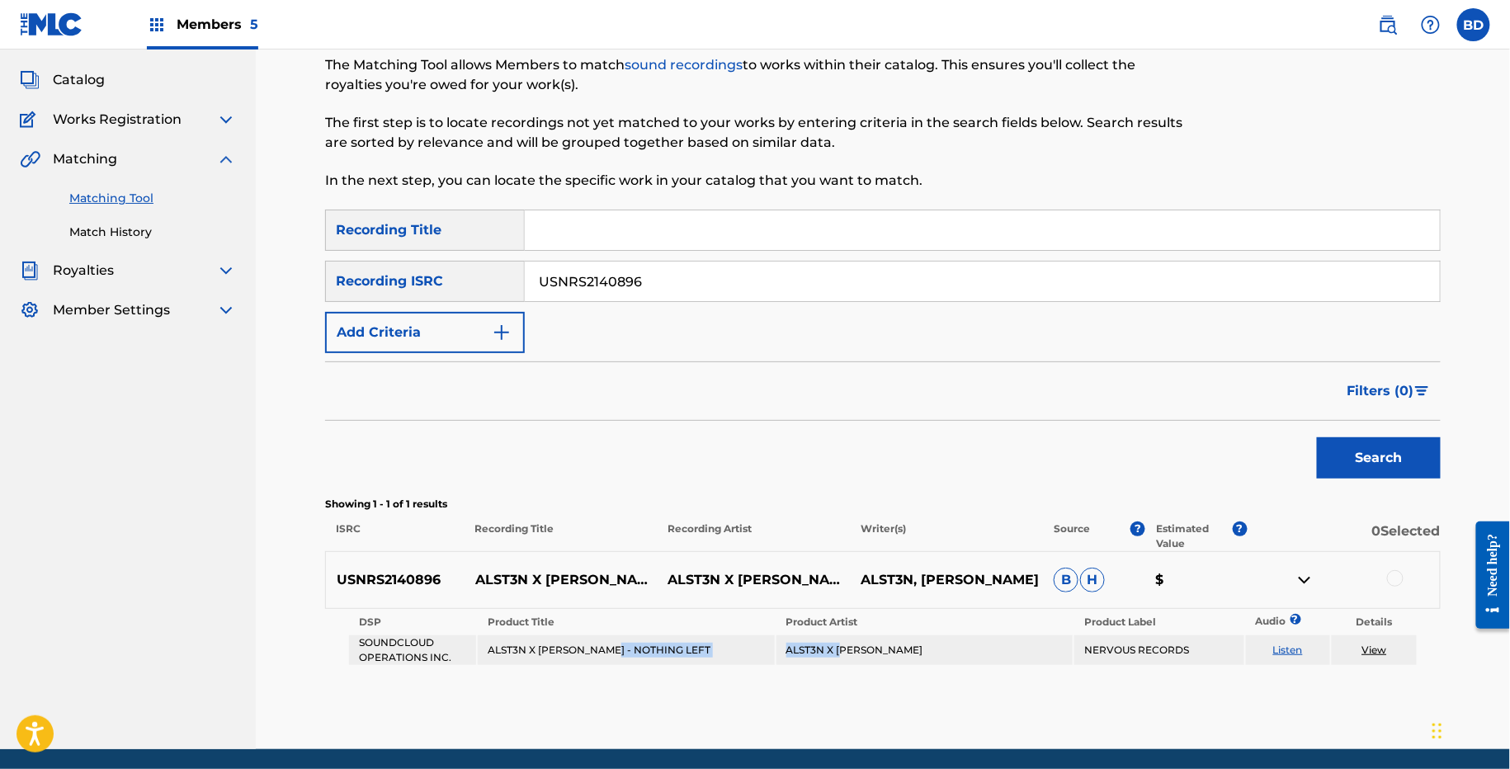
drag, startPoint x: 616, startPoint y: 650, endPoint x: 882, endPoint y: 650, distance: 265.7
click at [872, 650] on tr "SOUNDCLOUD OPERATIONS INC. ALST3N X CHAZ MASON - NOTHING LEFT ALST3N X CHAZ MAS…" at bounding box center [883, 650] width 1068 height 30
click at [719, 544] on p "Recording Artist" at bounding box center [753, 537] width 193 height 30
drag, startPoint x: 620, startPoint y: 649, endPoint x: 739, endPoint y: 649, distance: 118.8
click at [731, 649] on td "ALST3N X CHAZ MASON - NOTHING LEFT" at bounding box center [626, 650] width 296 height 30
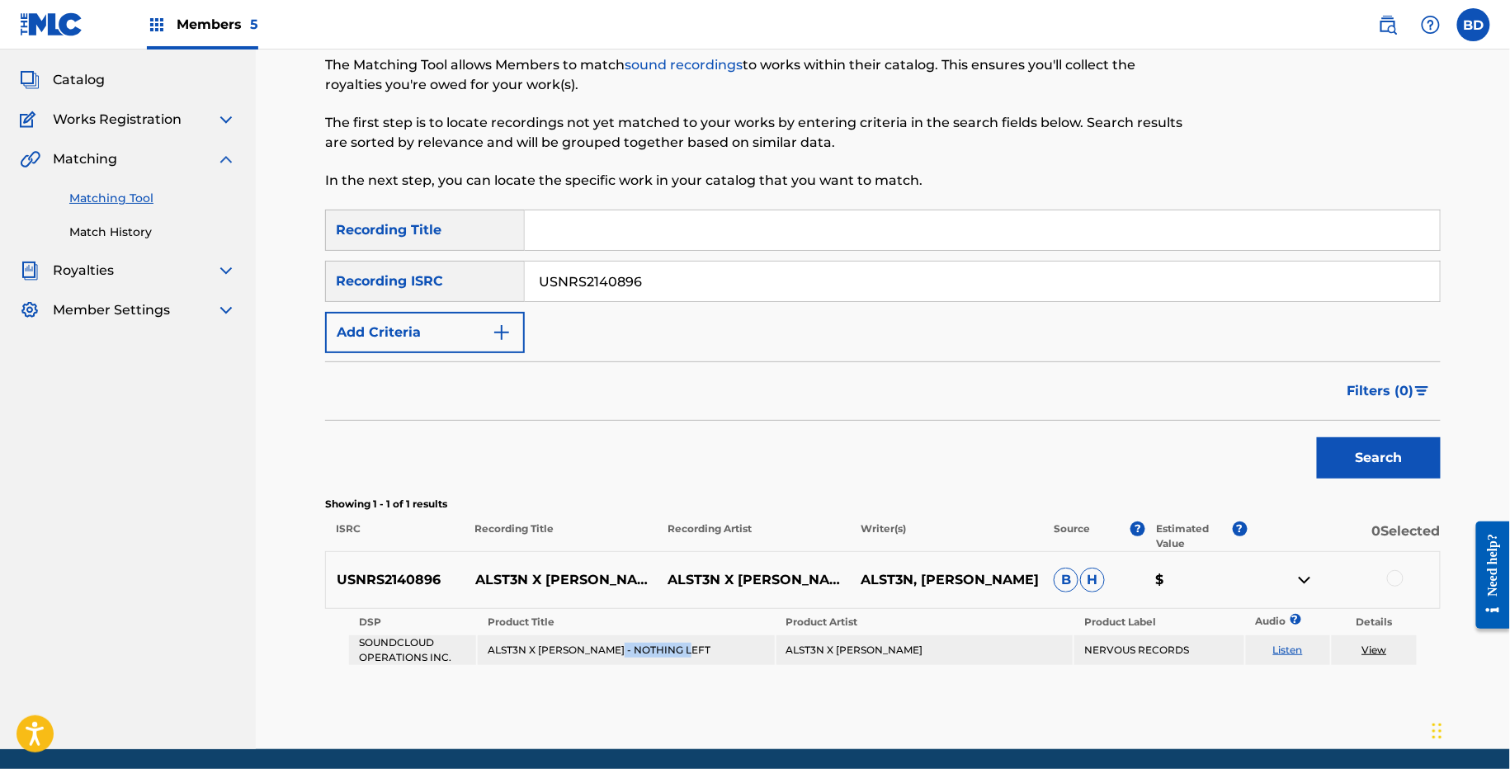
scroll to position [142, 0]
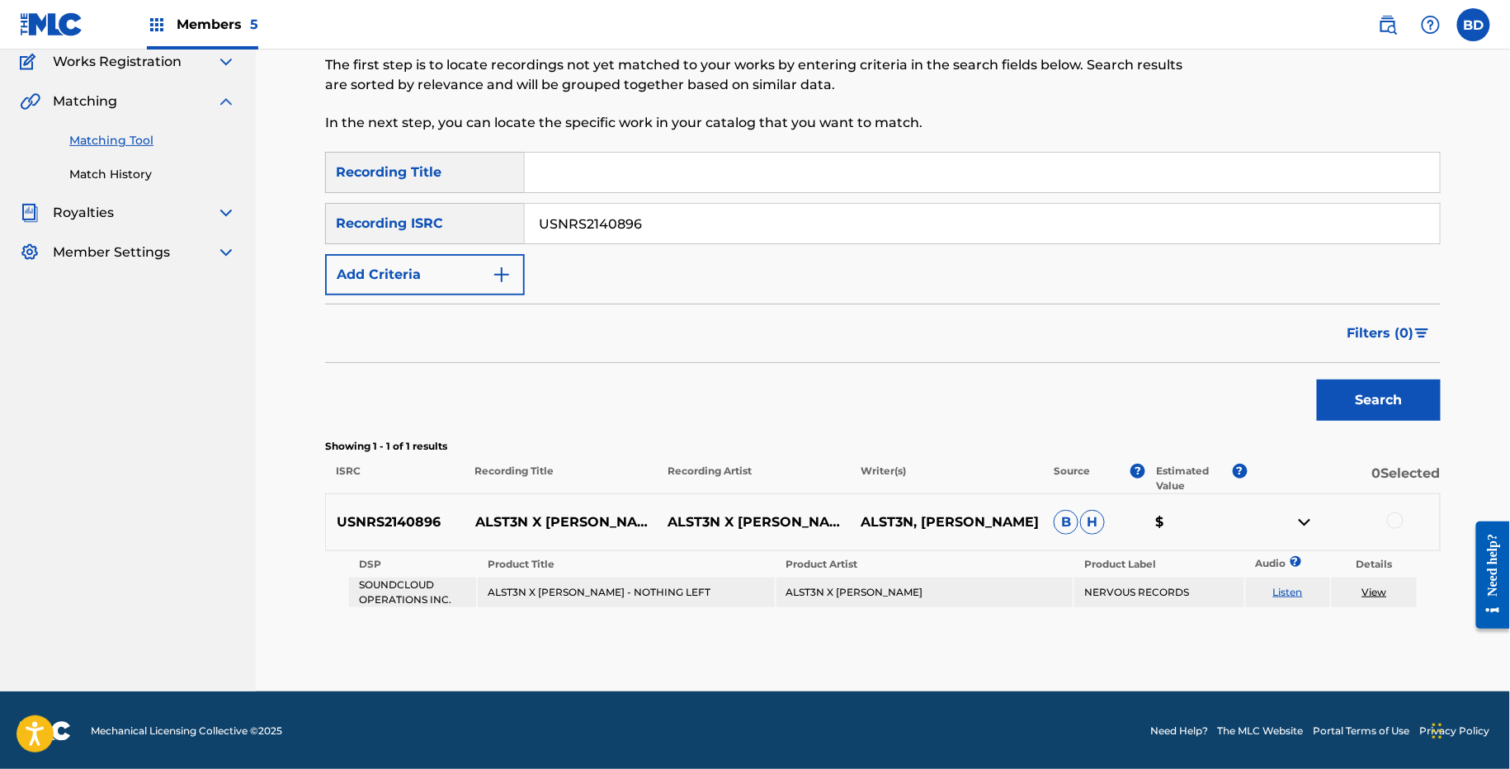
click at [1398, 517] on div at bounding box center [1395, 520] width 17 height 17
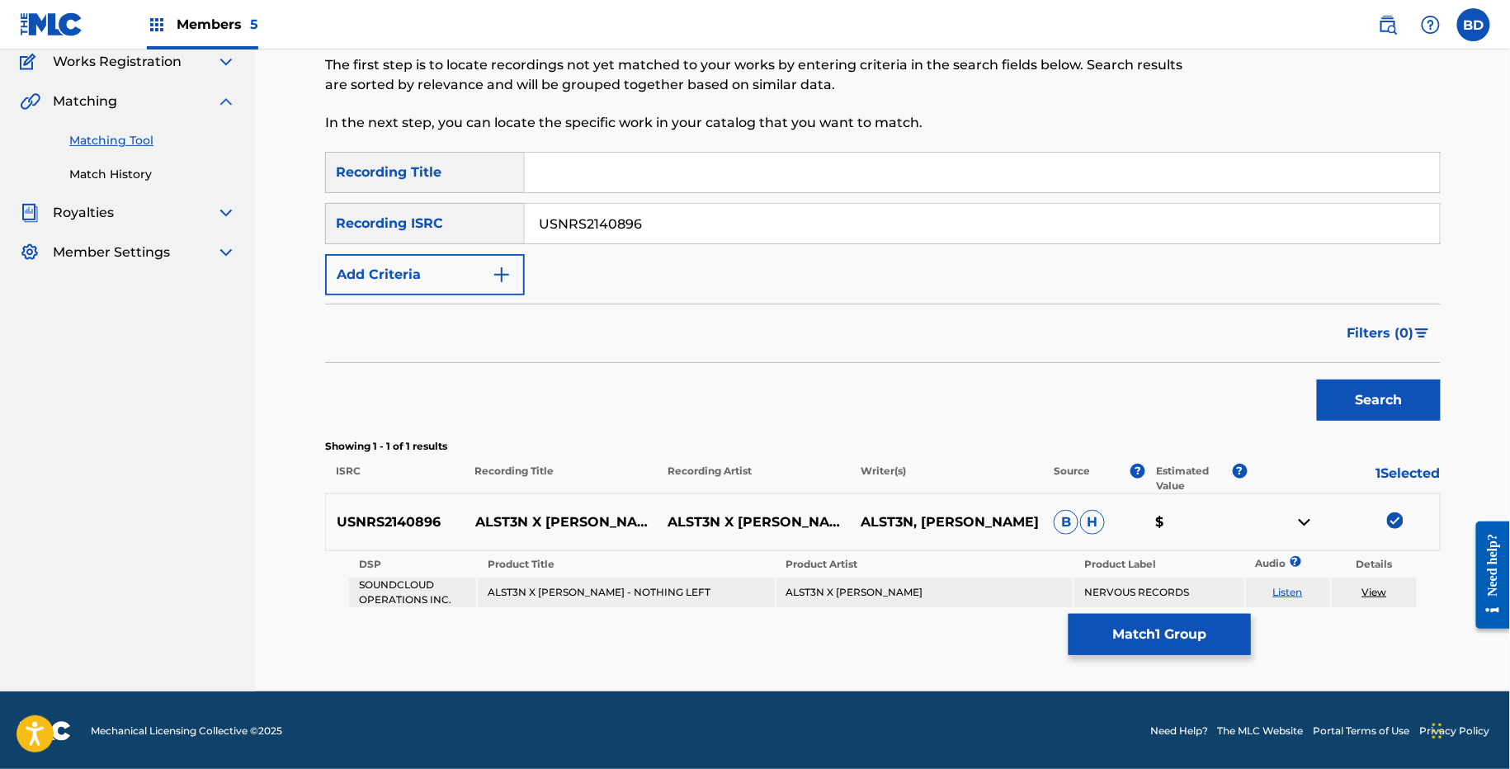
click at [663, 601] on td "ALST3N X CHAZ MASON - NOTHING LEFT" at bounding box center [626, 593] width 296 height 30
click at [879, 583] on td "ALST3N X CHAZ MASON" at bounding box center [924, 593] width 296 height 30
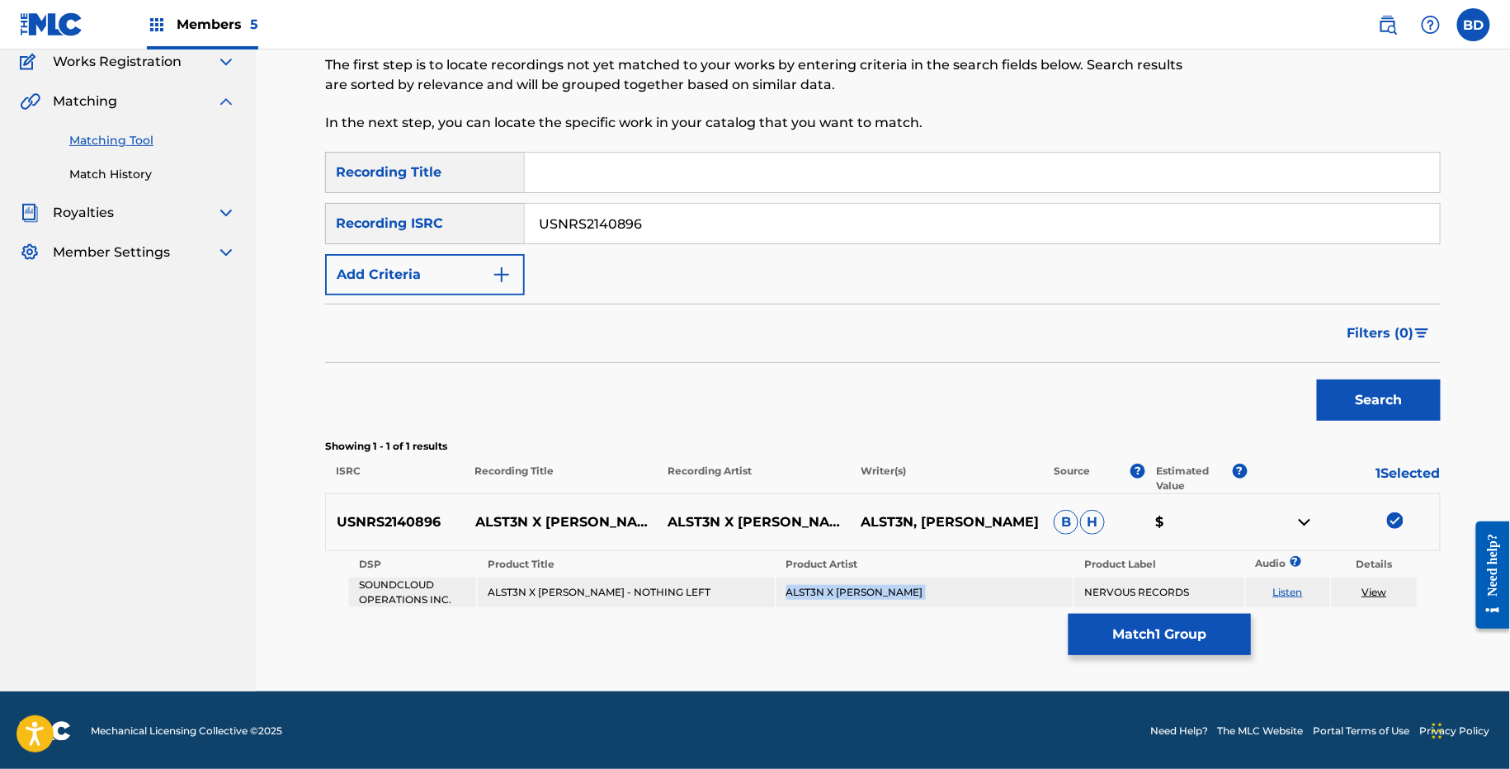
click at [879, 583] on td "ALST3N X CHAZ MASON" at bounding box center [924, 593] width 296 height 30
click at [1378, 589] on link "View" at bounding box center [1374, 592] width 25 height 12
click at [1123, 640] on button "Match 1 Group" at bounding box center [1160, 634] width 182 height 41
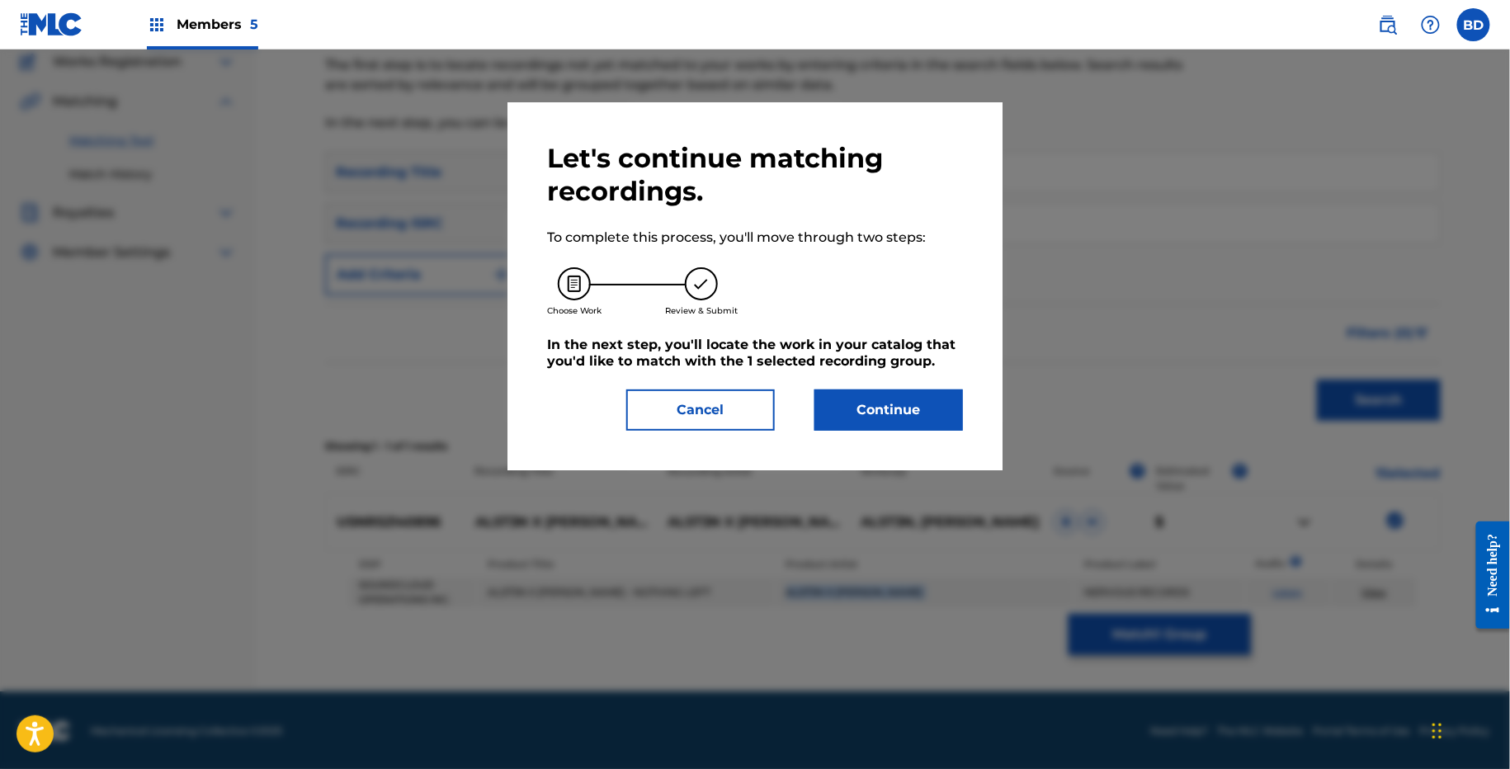
click at [699, 393] on button "Cancel" at bounding box center [700, 409] width 149 height 41
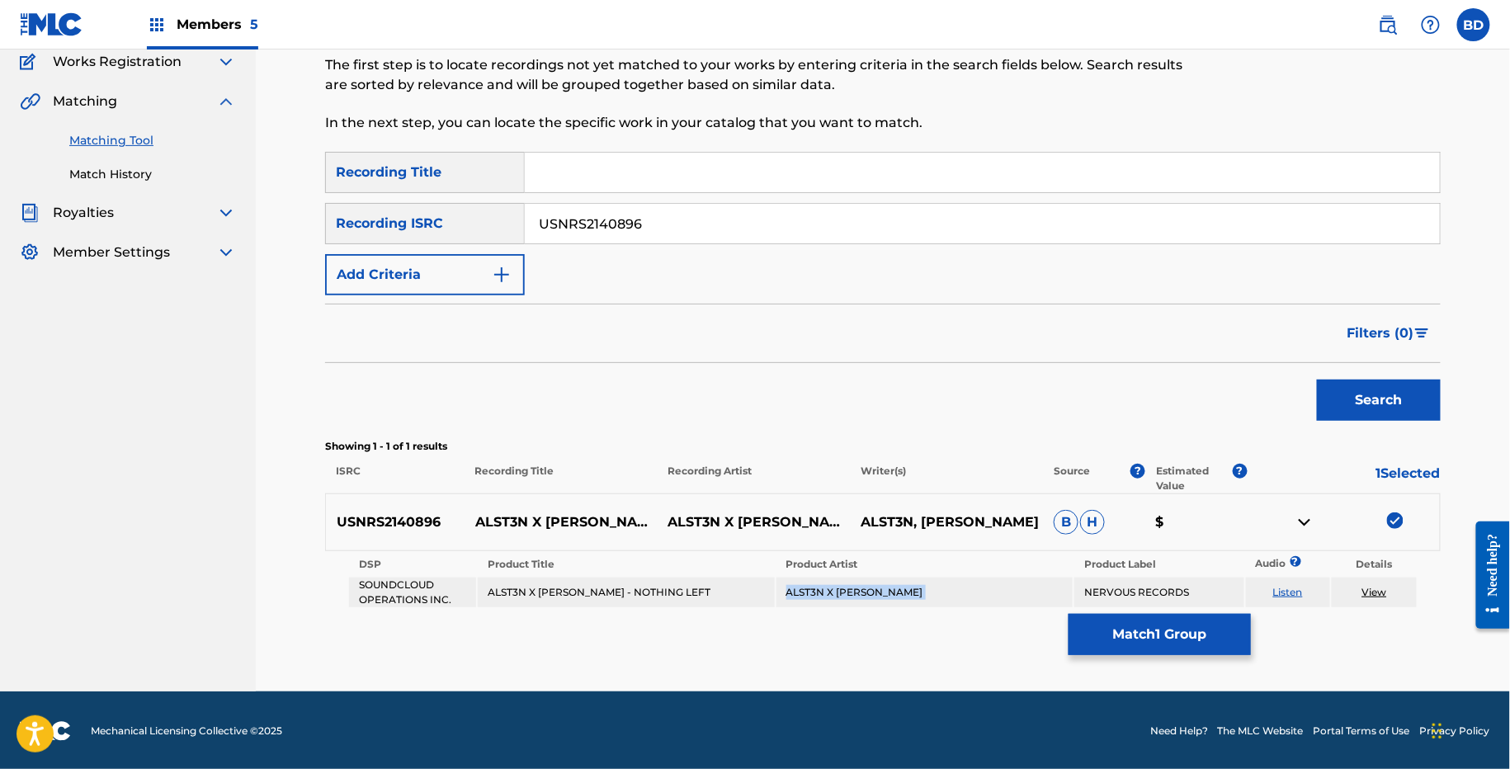
click at [1121, 628] on button "Match 1 Group" at bounding box center [1160, 634] width 182 height 41
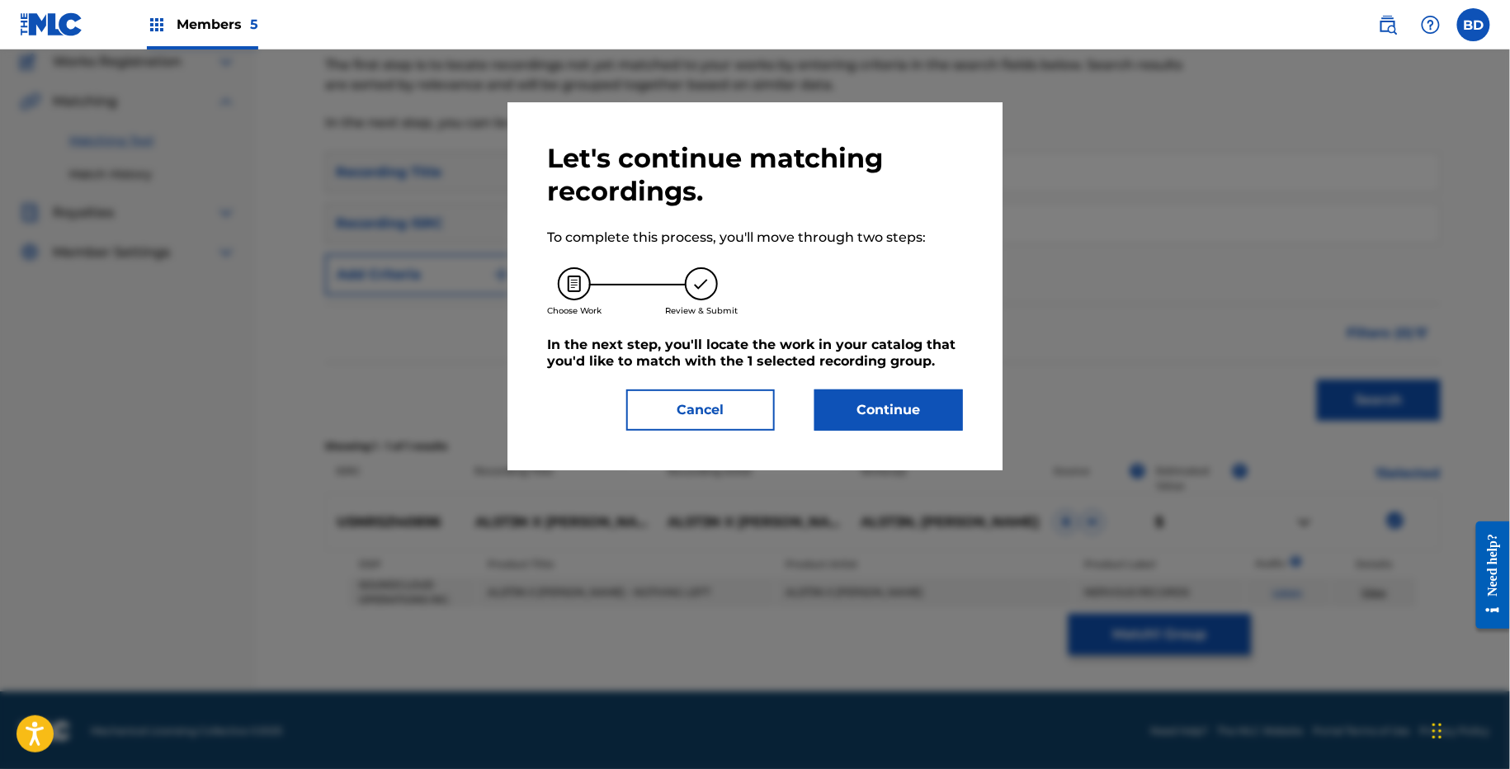
click at [852, 380] on div "Let's continue matching recordings. To complete this process, you'll move throu…" at bounding box center [755, 286] width 416 height 289
click at [852, 412] on button "Continue" at bounding box center [888, 409] width 149 height 41
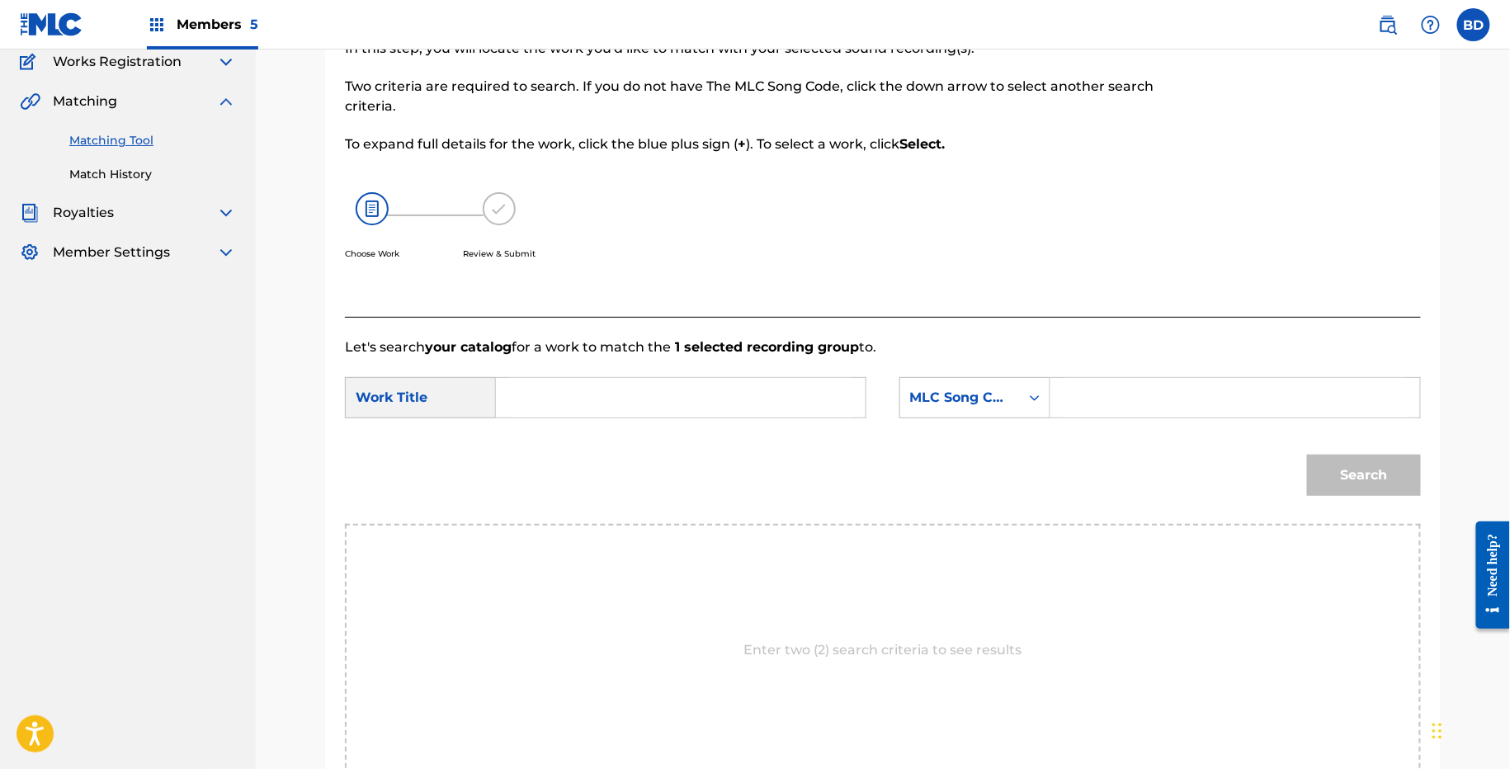
click at [1090, 372] on form "SearchWithCriteria0ade6e16-bbba-4ff7-8349-5257c1d31b3e Work Title SearchWithCri…" at bounding box center [883, 440] width 1076 height 167
click at [1074, 392] on input "Search Form" at bounding box center [1235, 398] width 342 height 40
paste input "NC6JQ2"
type input "NC6JQ2"
click at [802, 405] on input "Search Form" at bounding box center [681, 398] width 342 height 40
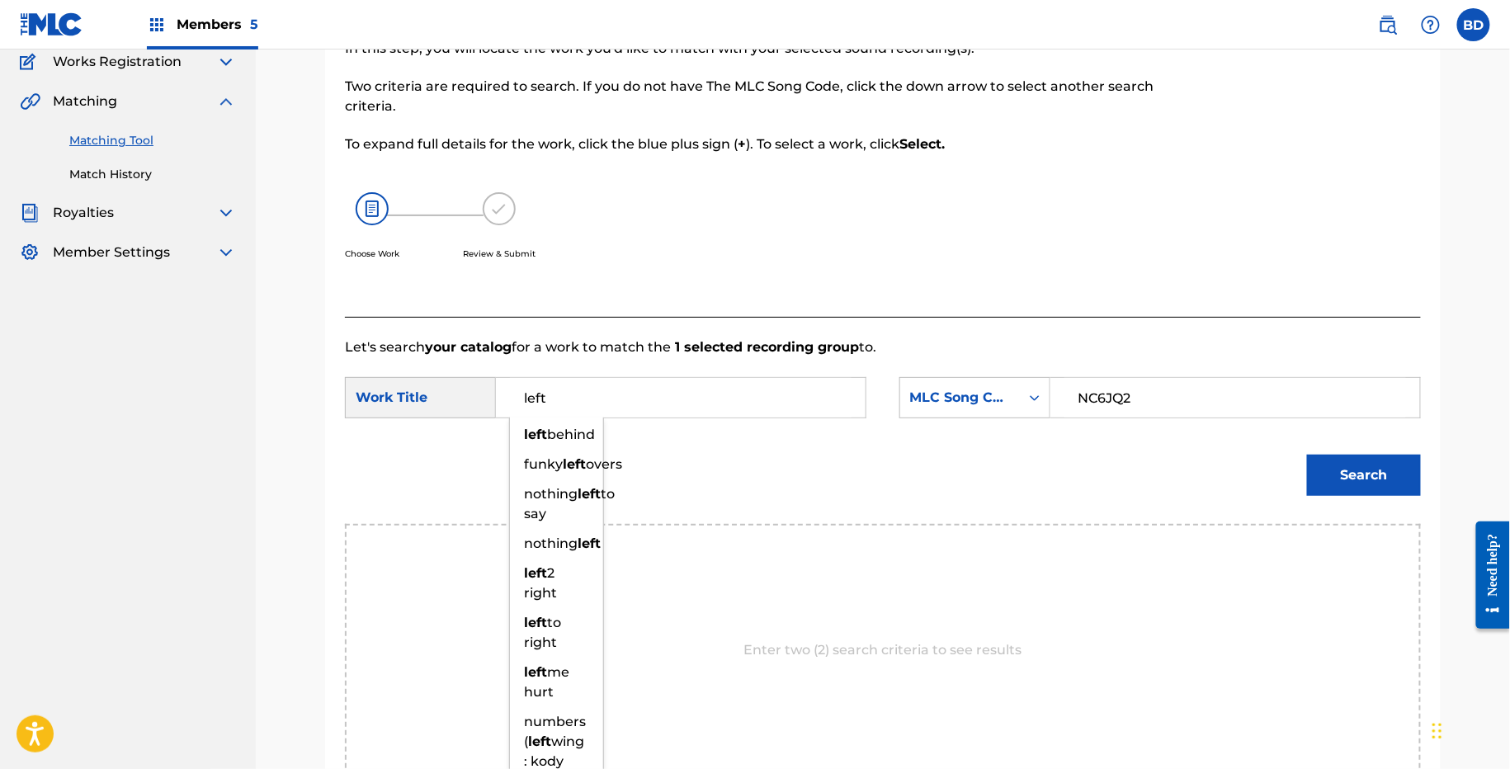
type input "left"
click at [1442, 457] on div "Match Usage - Select Work In this step, you will locate the work you'd like to …" at bounding box center [882, 413] width 1155 height 929
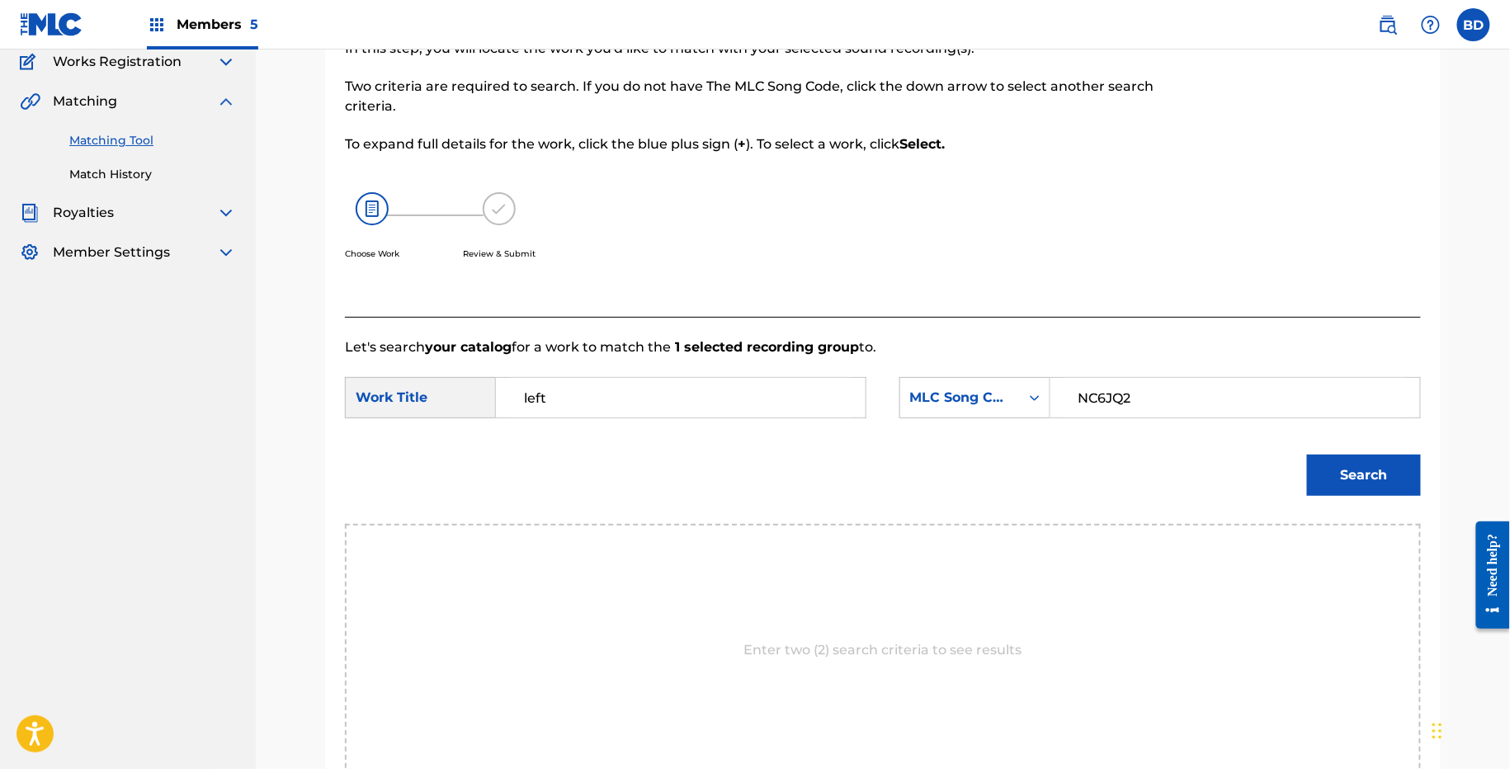
click at [1409, 468] on button "Search" at bounding box center [1364, 475] width 114 height 41
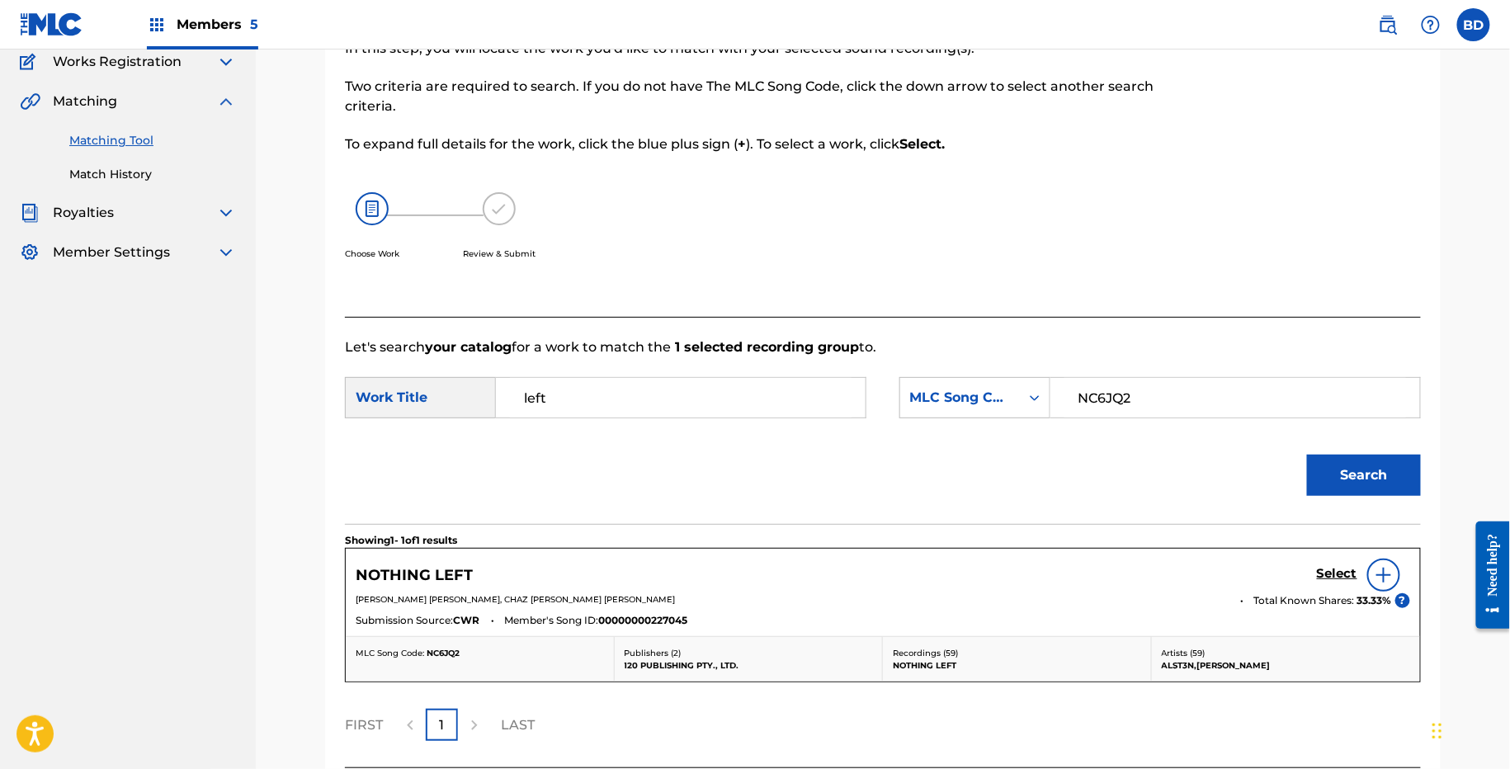
click at [1335, 573] on h5 "Select" at bounding box center [1337, 574] width 40 height 16
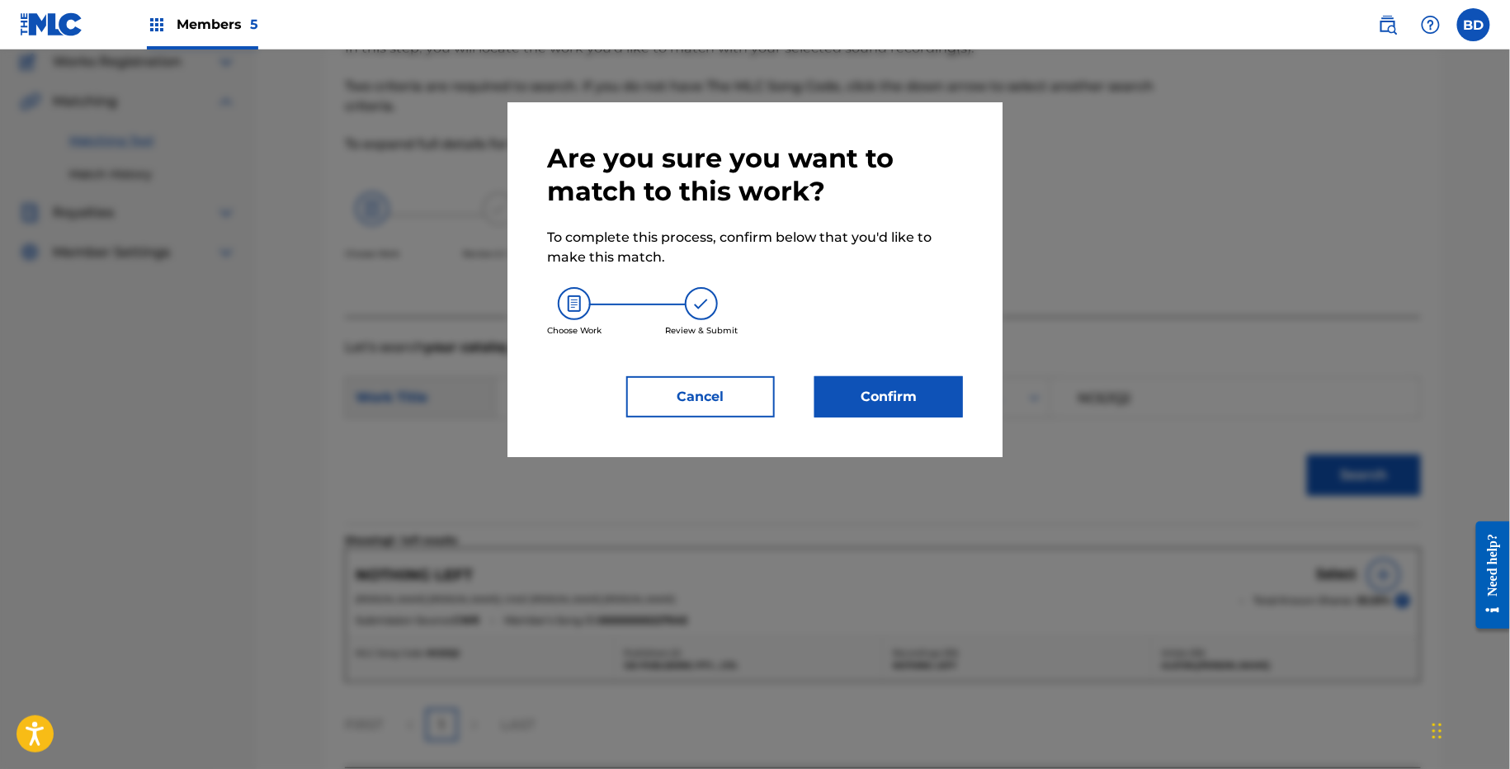
click at [946, 385] on button "Confirm" at bounding box center [888, 396] width 149 height 41
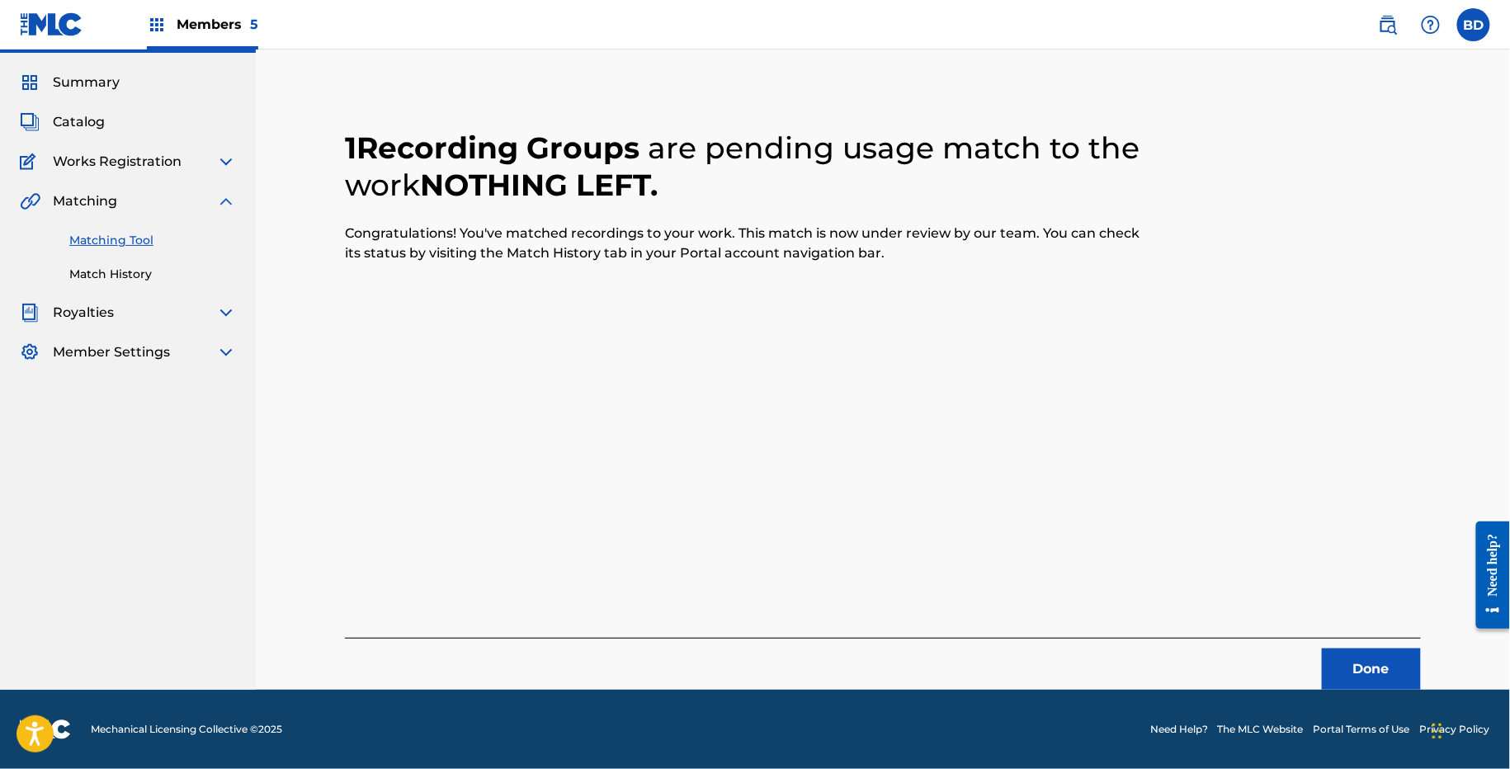
scroll to position [41, 0]
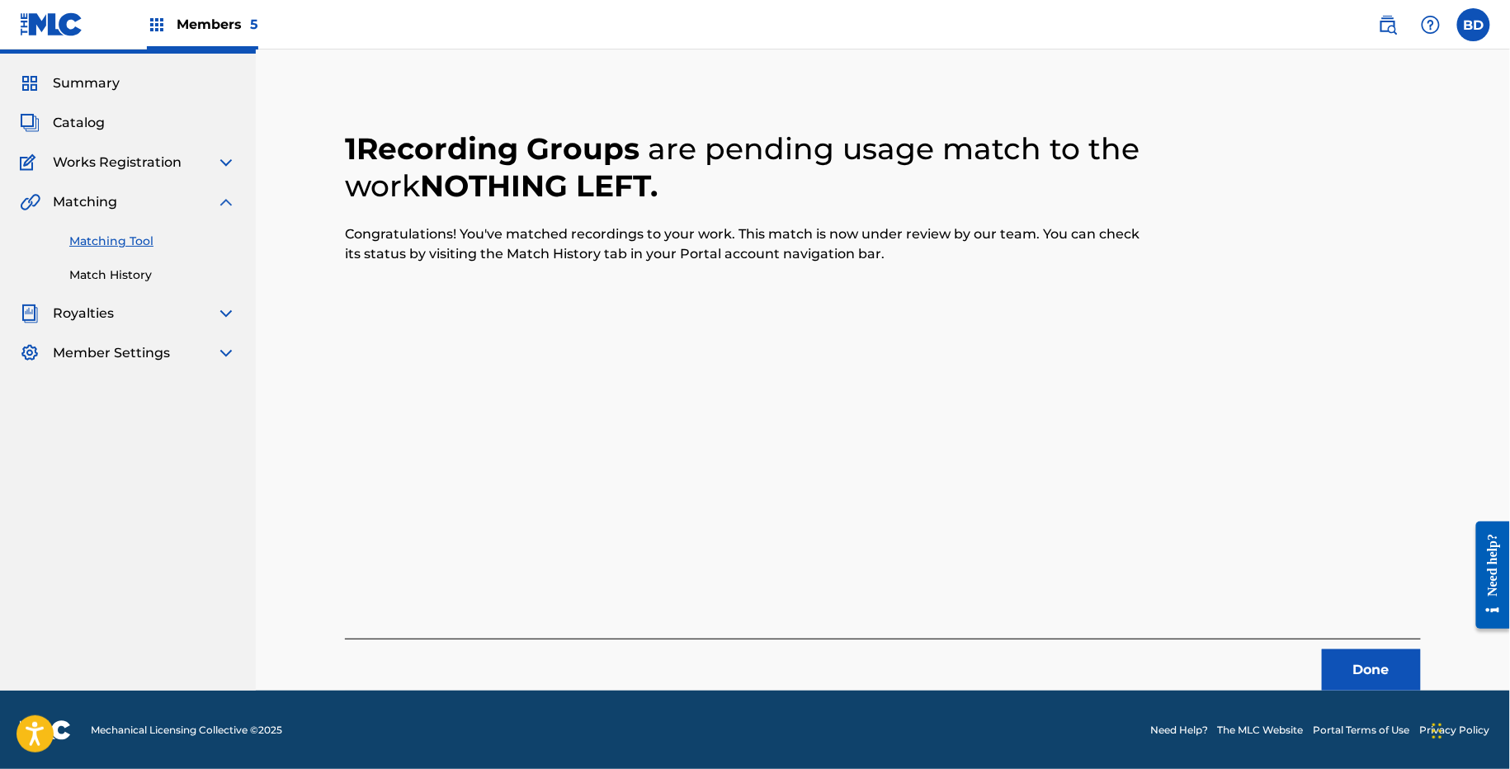
click at [99, 281] on link "Match History" at bounding box center [152, 275] width 167 height 17
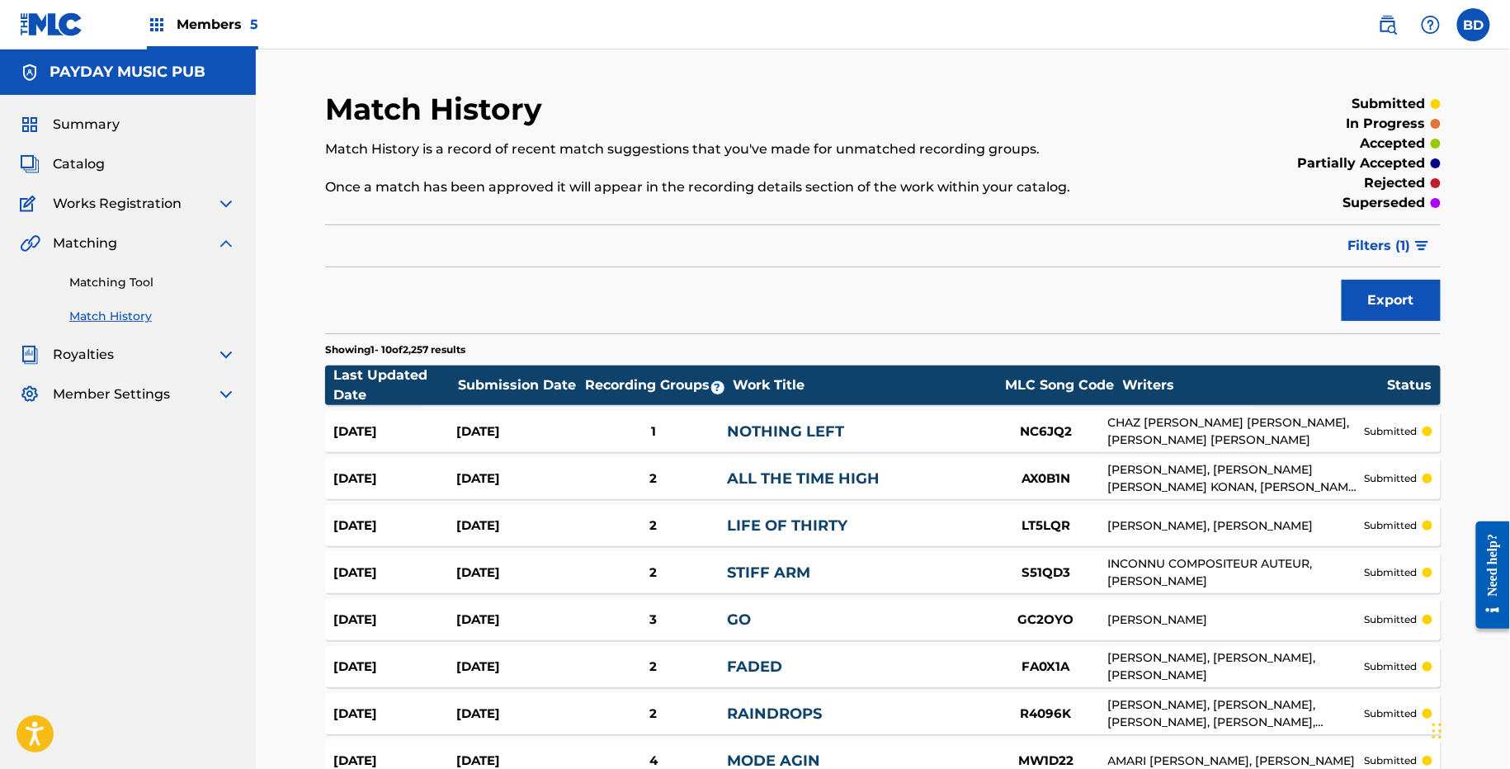
click at [581, 417] on div "Aug 27, 2025 Aug 27, 2025 1 NOTHING LEFT NC6JQ2 CHAZ STEPHEN WADE MASON, MARK C…" at bounding box center [883, 431] width 1116 height 41
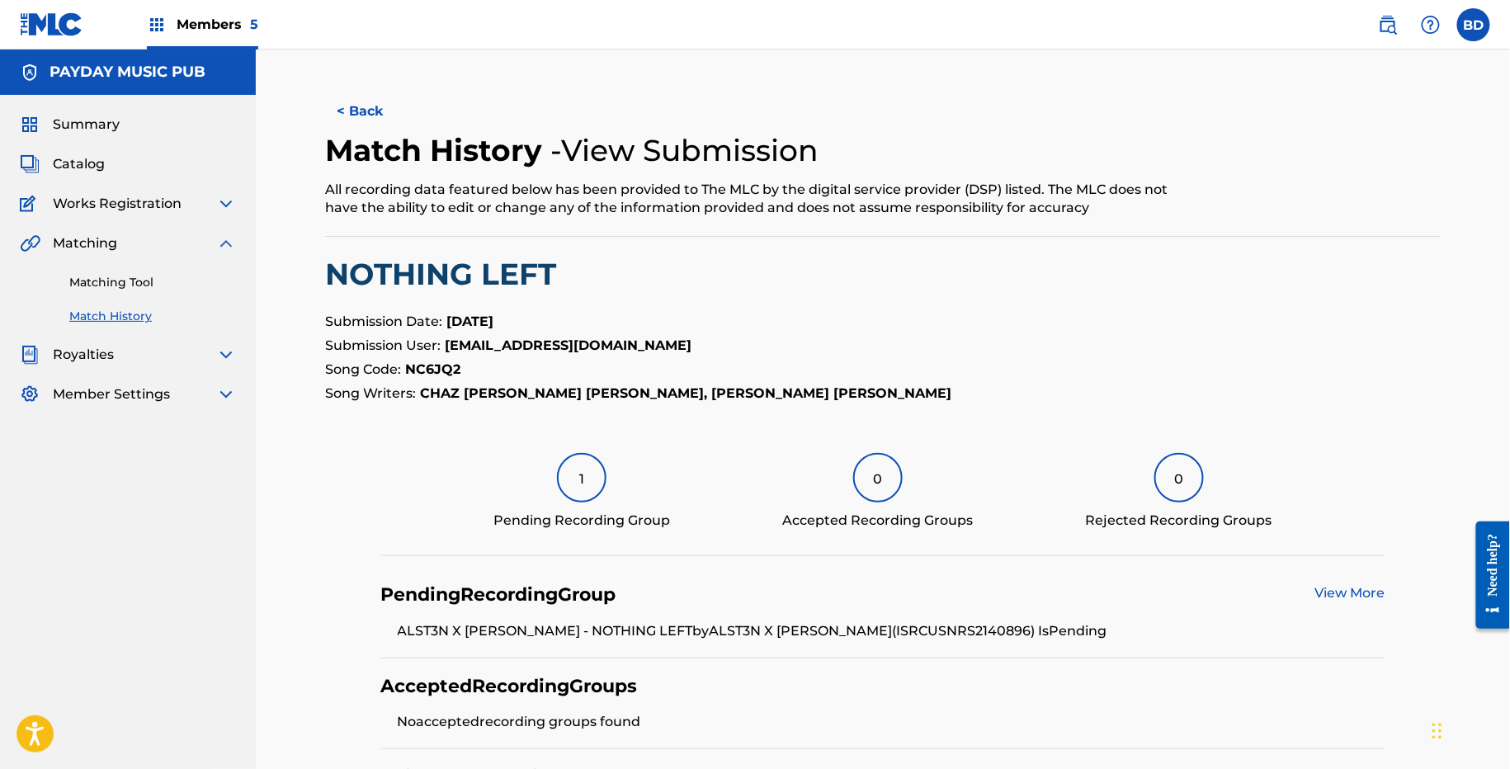
click at [853, 0] on nav "Members 5 BD BD Brian Durant claims@sx-works.com Notification Preferences Profi…" at bounding box center [755, 25] width 1510 height 50
click at [201, 291] on div "Matching Tool Match History" at bounding box center [128, 289] width 216 height 72
click at [214, 291] on div "Matching Tool Match History" at bounding box center [128, 289] width 216 height 72
click at [206, 277] on link "Matching Tool" at bounding box center [152, 282] width 167 height 17
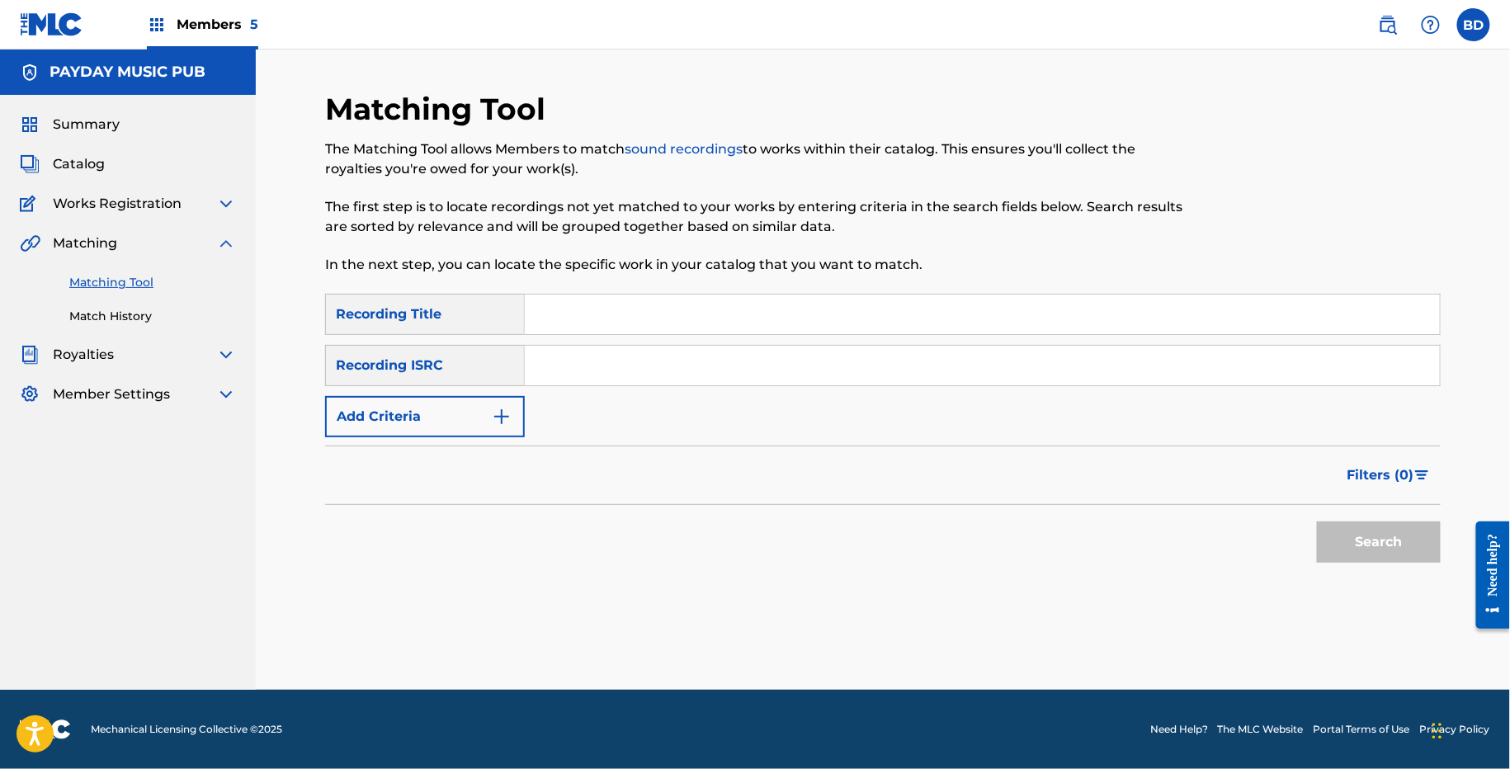
click at [646, 361] on input "Search Form" at bounding box center [982, 366] width 915 height 40
paste input "USLZJ2516013"
click at [1317, 522] on button "Search" at bounding box center [1379, 542] width 124 height 41
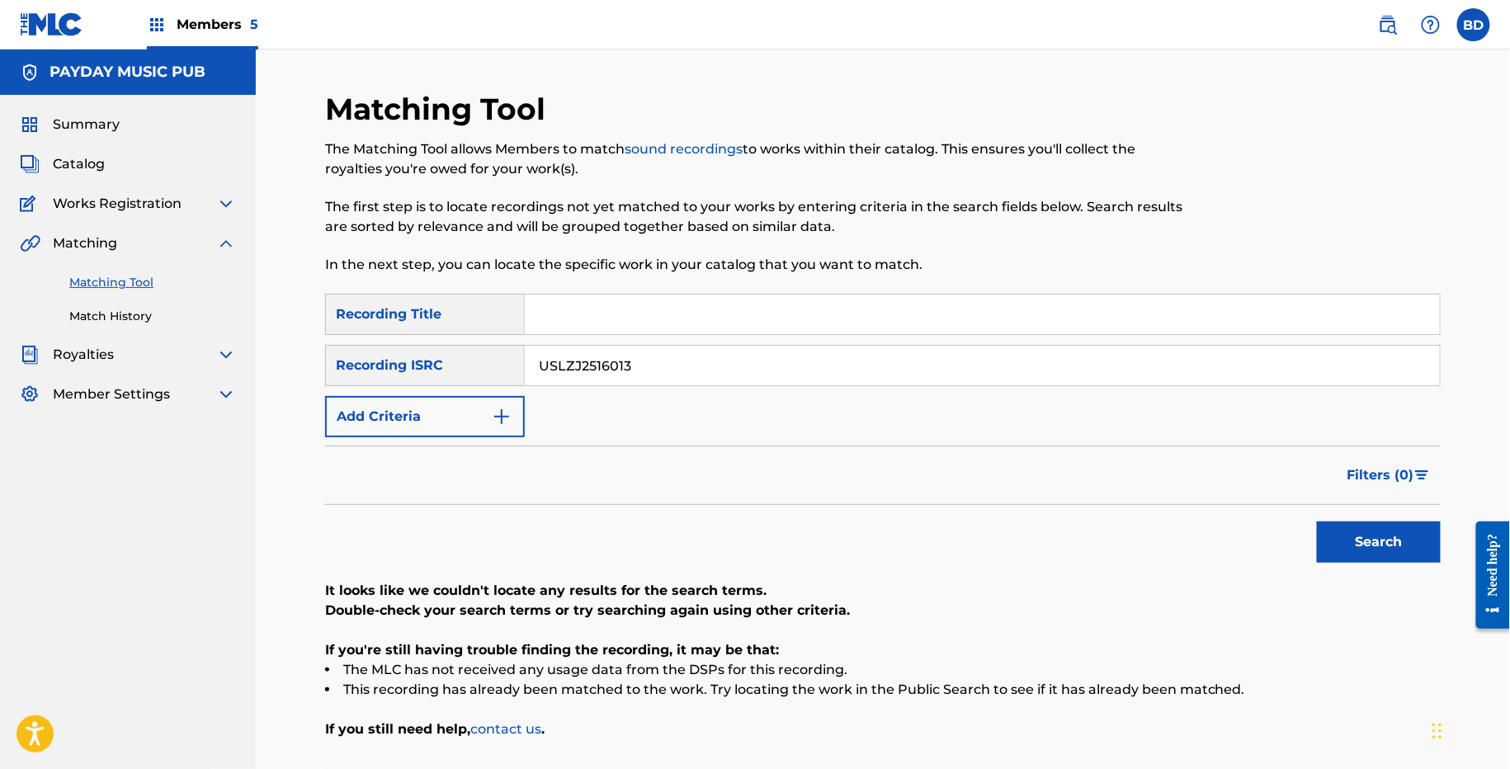
click at [580, 333] on input "Search Form" at bounding box center [982, 315] width 915 height 40
click at [567, 363] on input "USLZJ2516013" at bounding box center [982, 366] width 915 height 40
paste input "370458"
click at [1317, 522] on button "Search" at bounding box center [1379, 542] width 124 height 41
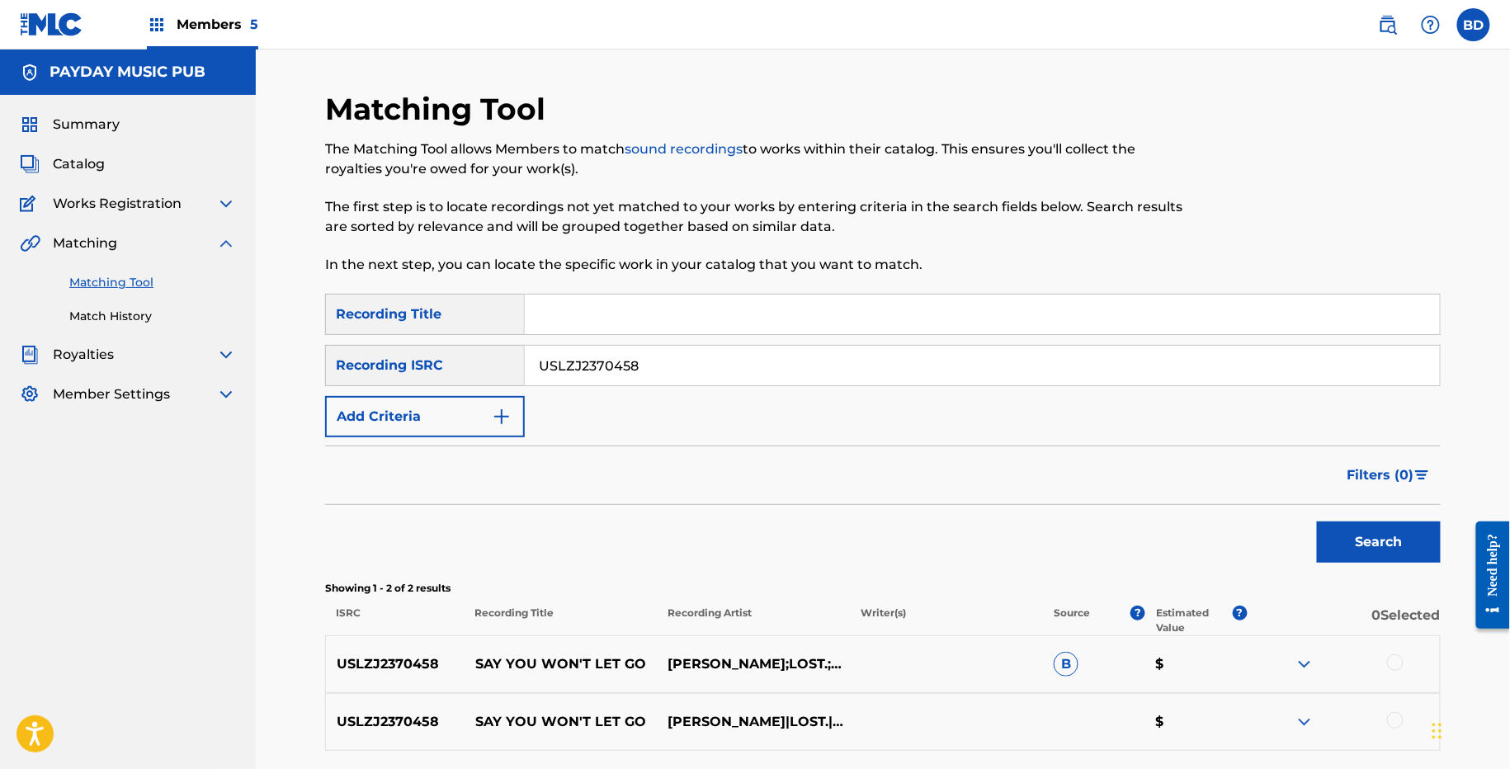
scroll to position [142, 0]
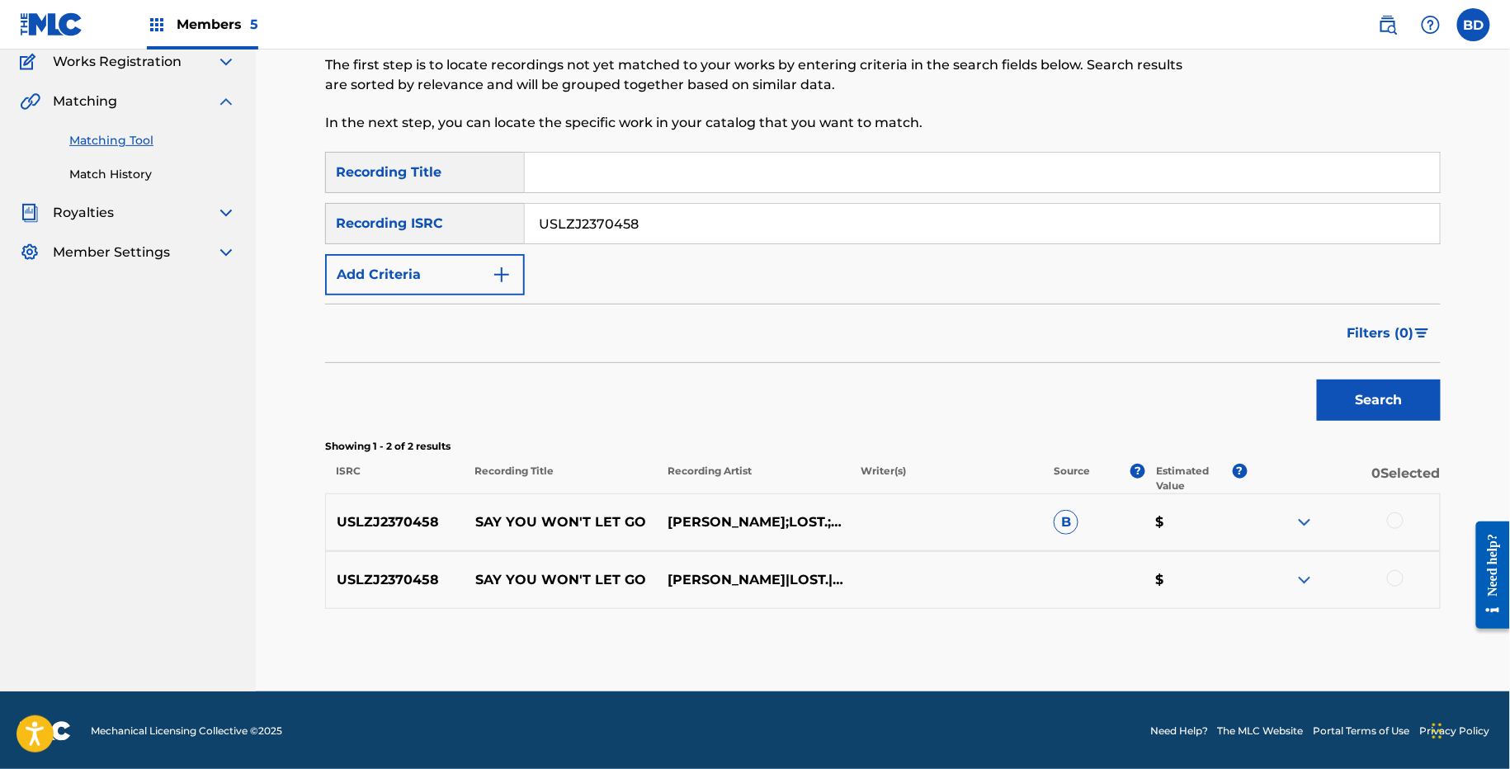
click at [1295, 534] on div "USLZJ2370458 SAY YOU WON'T LET GO TIMMY COMMERFORD;LOST.;POP MAGE B $" at bounding box center [883, 522] width 1116 height 58
click at [1302, 522] on img at bounding box center [1305, 522] width 20 height 20
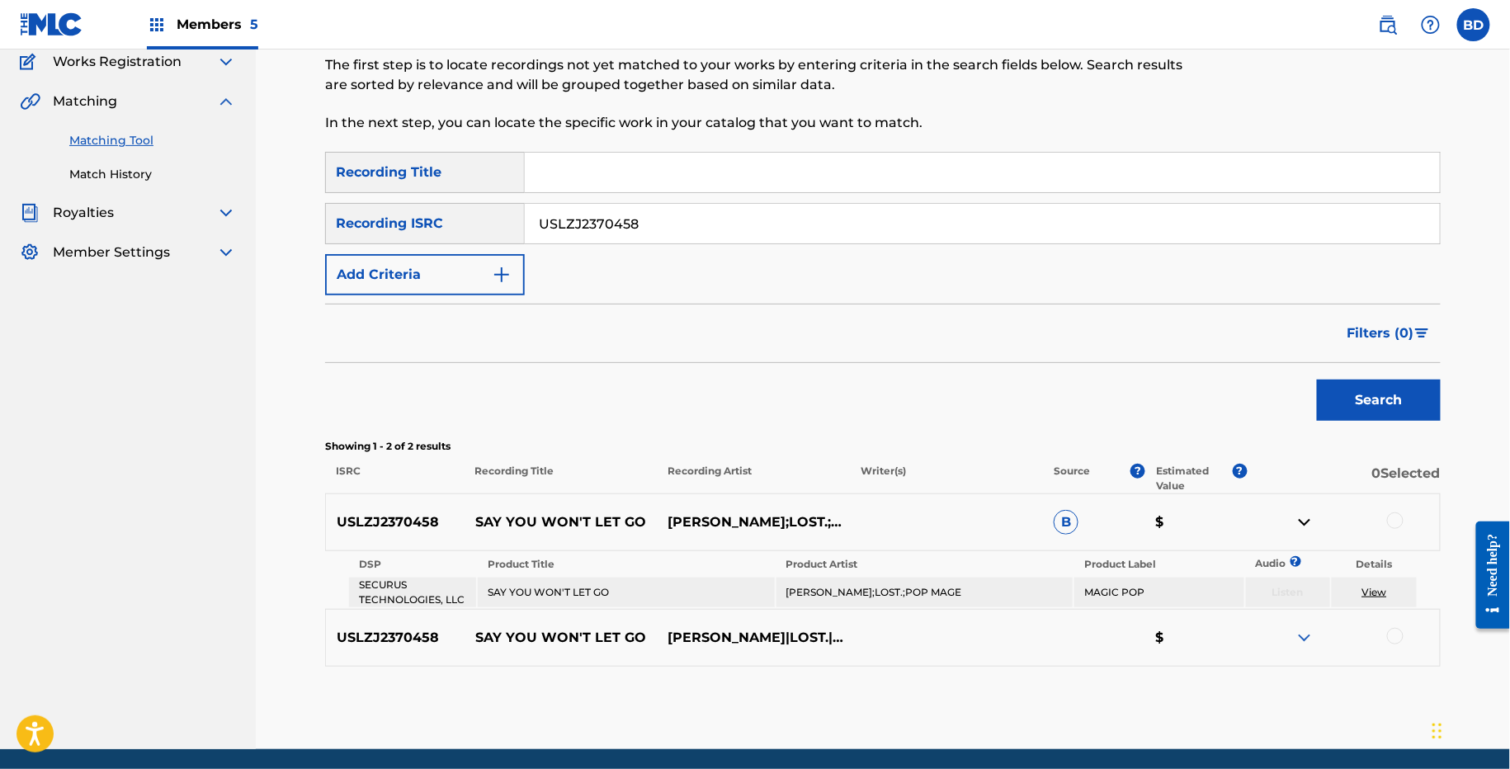
click at [528, 540] on div "USLZJ2370458 SAY YOU WON'T LET GO TIMMY COMMERFORD;LOST.;POP MAGE B $" at bounding box center [883, 522] width 1116 height 58
click at [585, 219] on input "USLZJ2370458" at bounding box center [982, 224] width 915 height 40
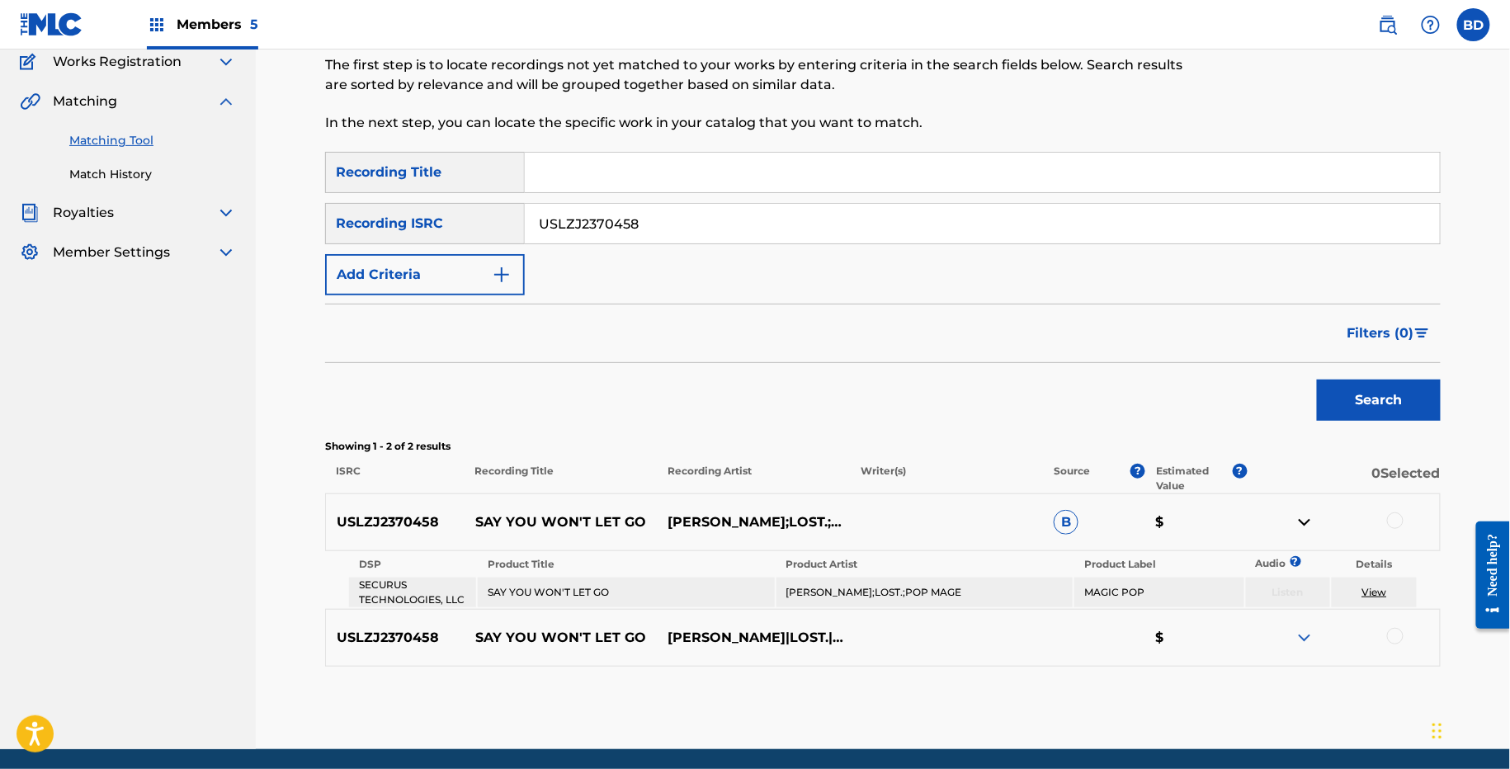
paste input "289"
click at [1317, 380] on button "Search" at bounding box center [1379, 400] width 124 height 41
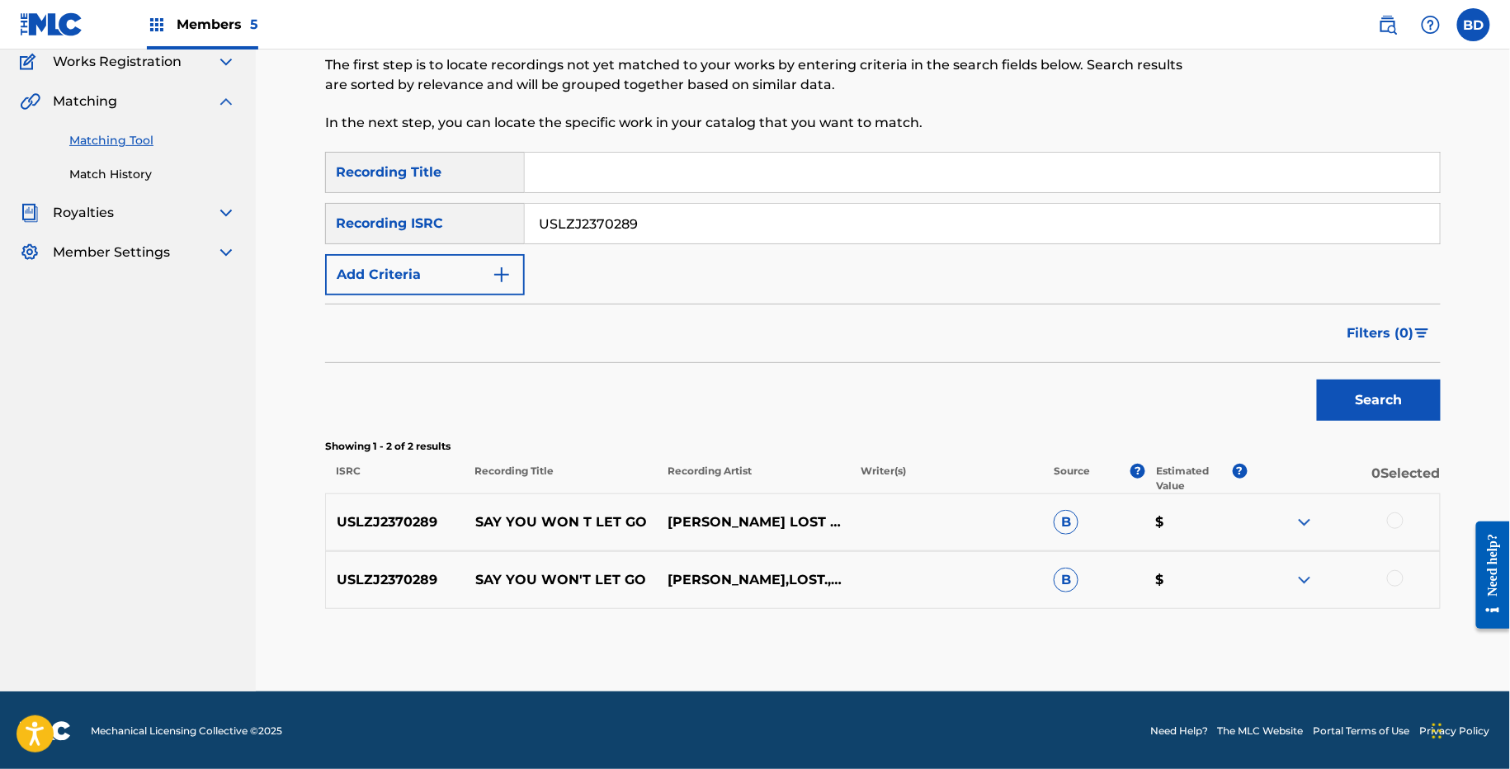
click at [1310, 582] on img at bounding box center [1305, 580] width 20 height 20
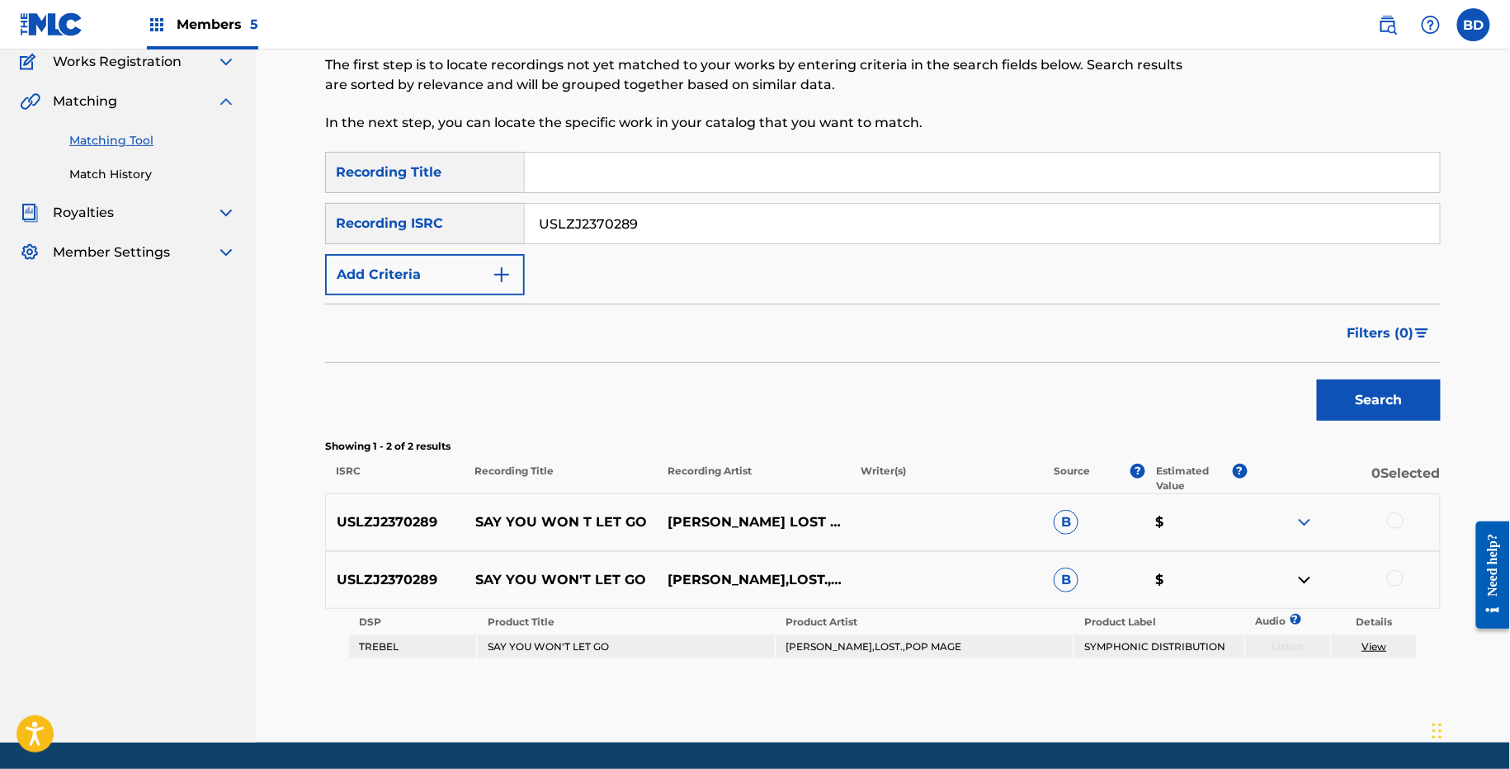
click at [1310, 525] on img at bounding box center [1305, 522] width 20 height 20
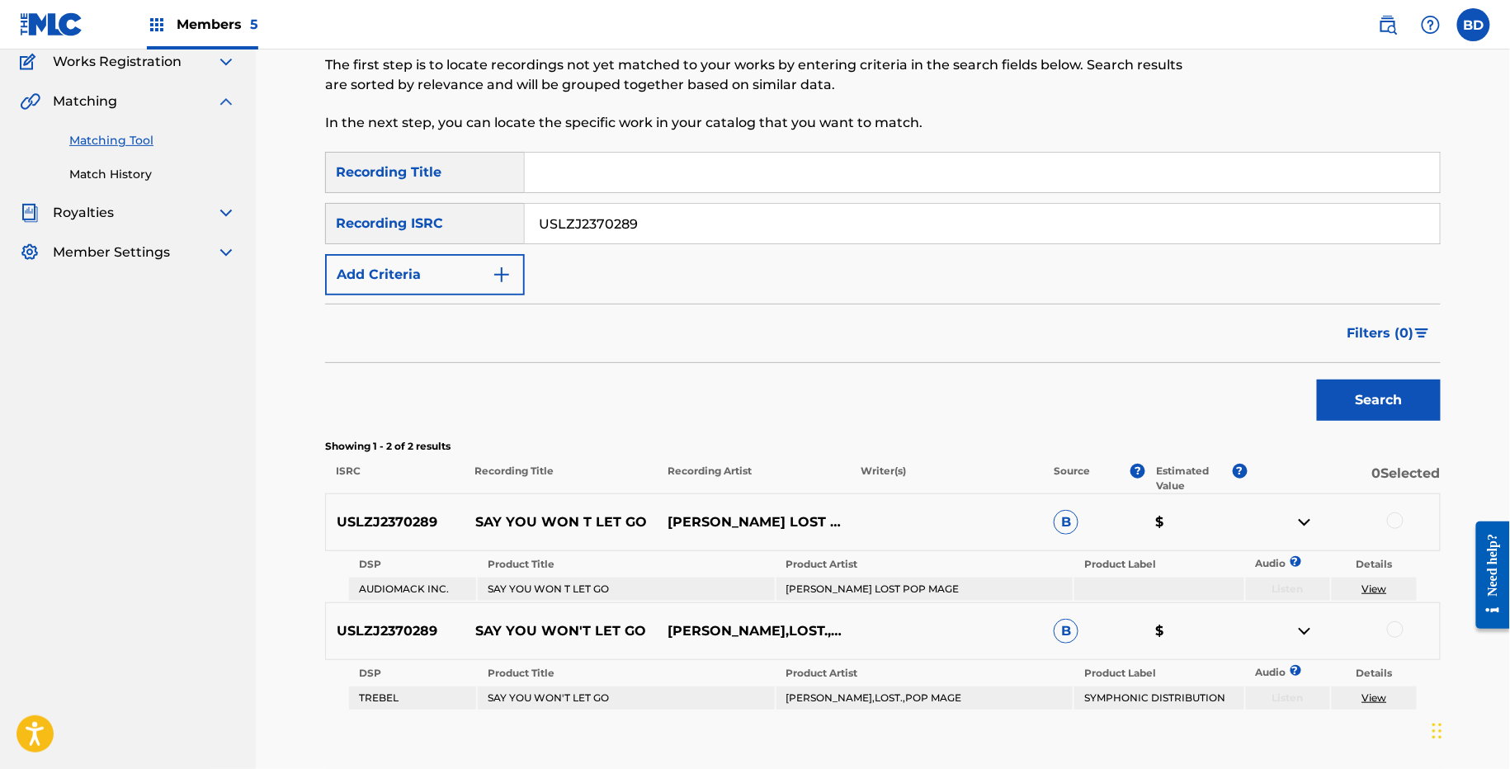
click at [599, 521] on p "SAY YOU WON T LET GO" at bounding box center [561, 522] width 193 height 20
click at [583, 214] on input "USLZJ2370289" at bounding box center [982, 224] width 915 height 40
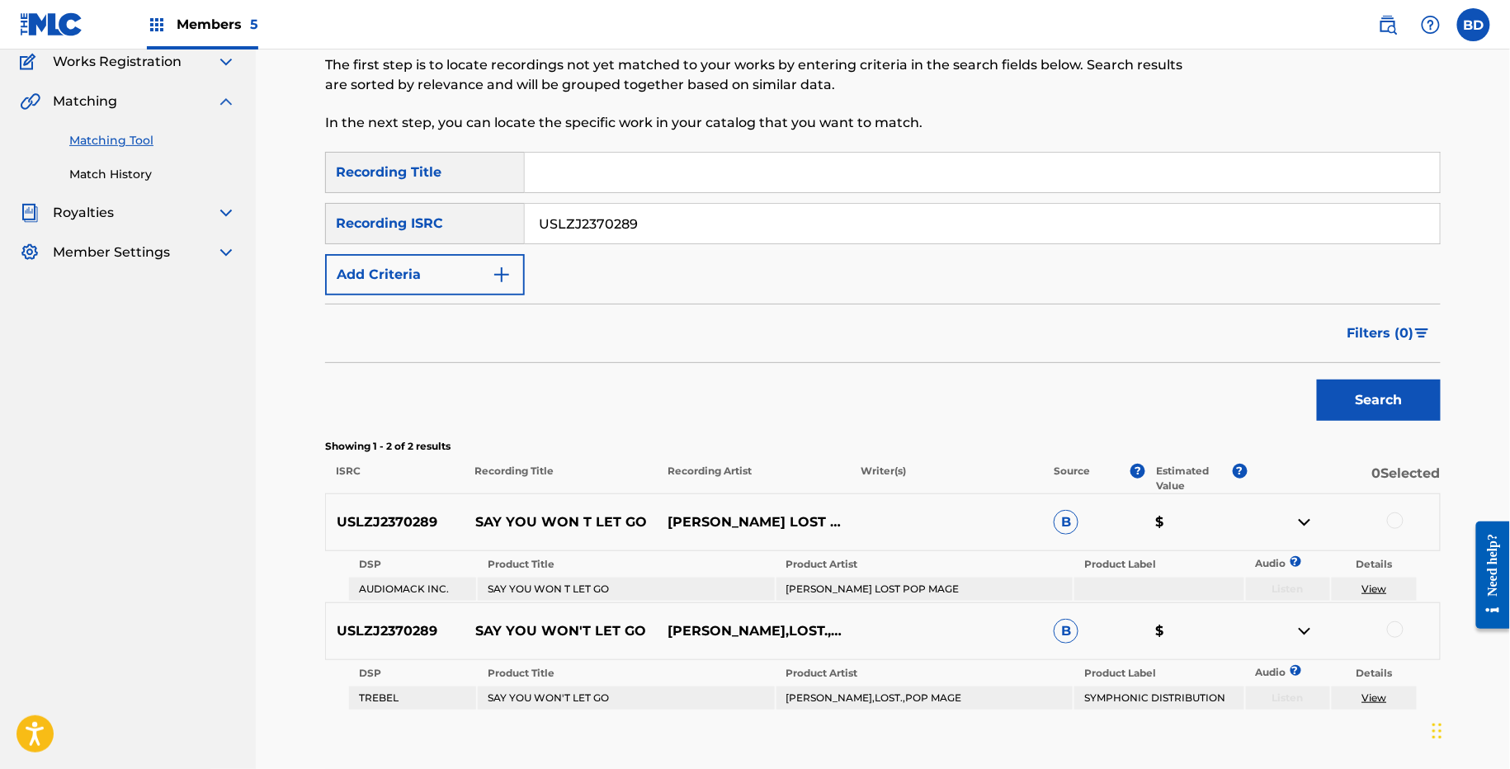
paste input "201180"
type input "USLZJ2201180"
click at [1317, 380] on button "Search" at bounding box center [1379, 400] width 124 height 41
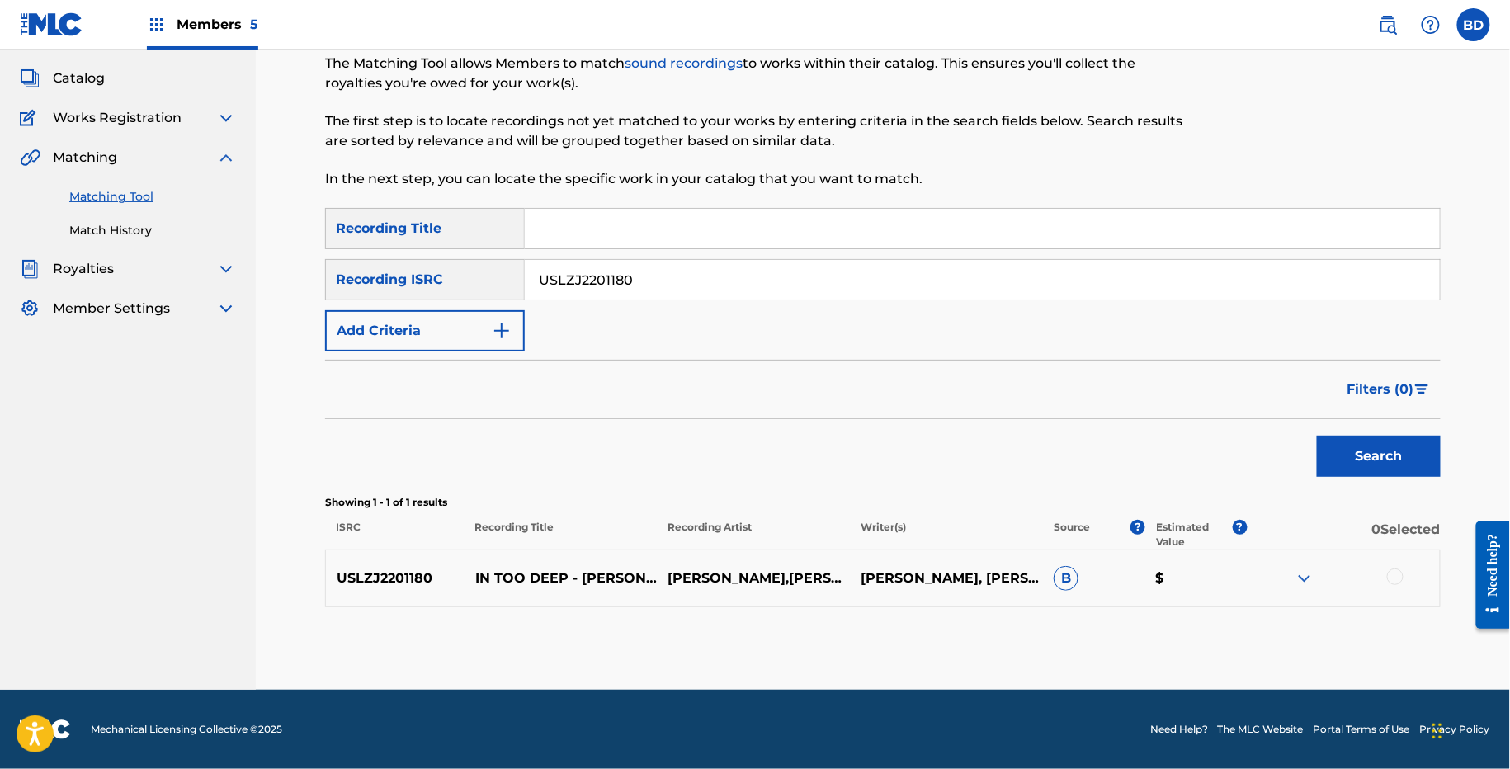
scroll to position [84, 0]
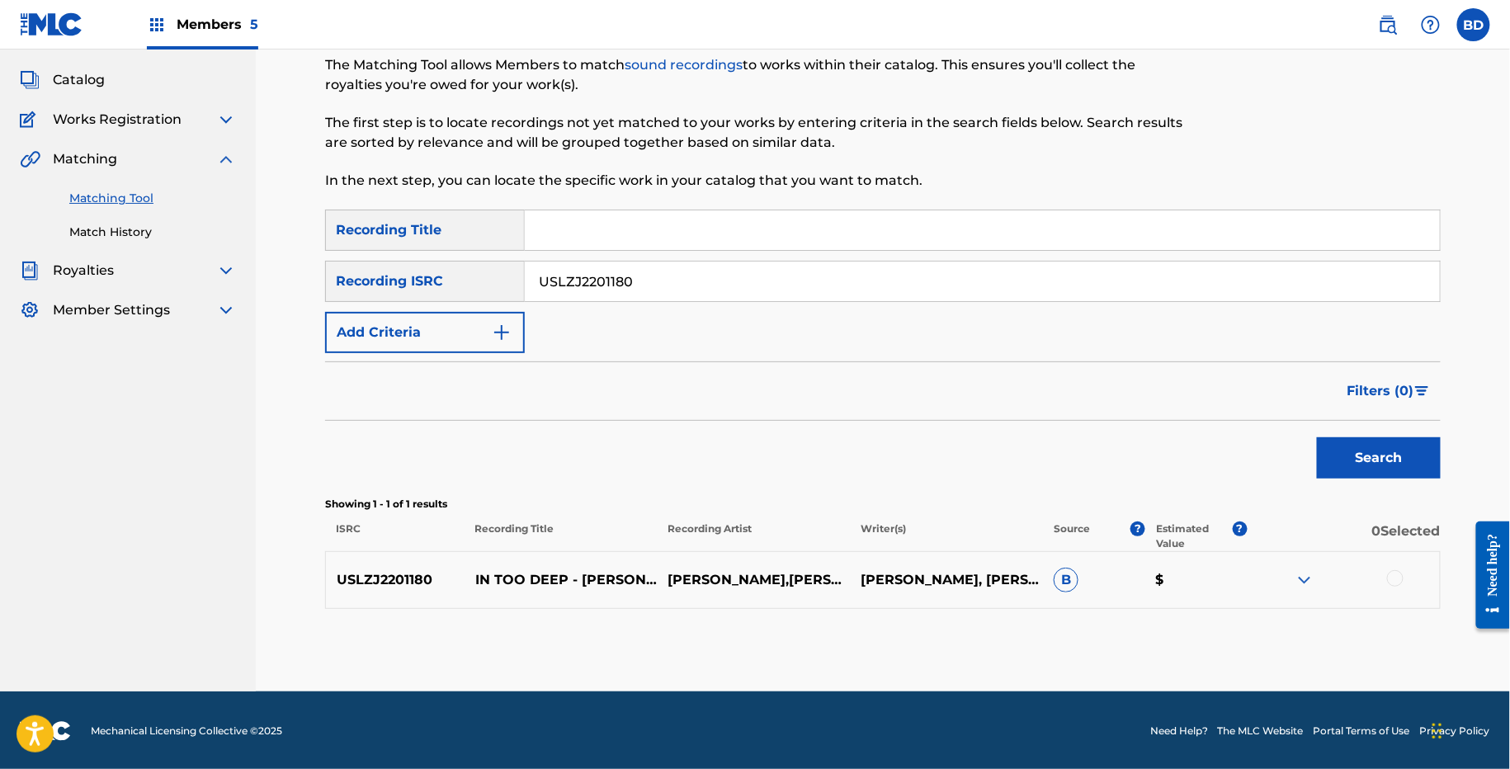
click at [1303, 580] on img at bounding box center [1305, 580] width 20 height 20
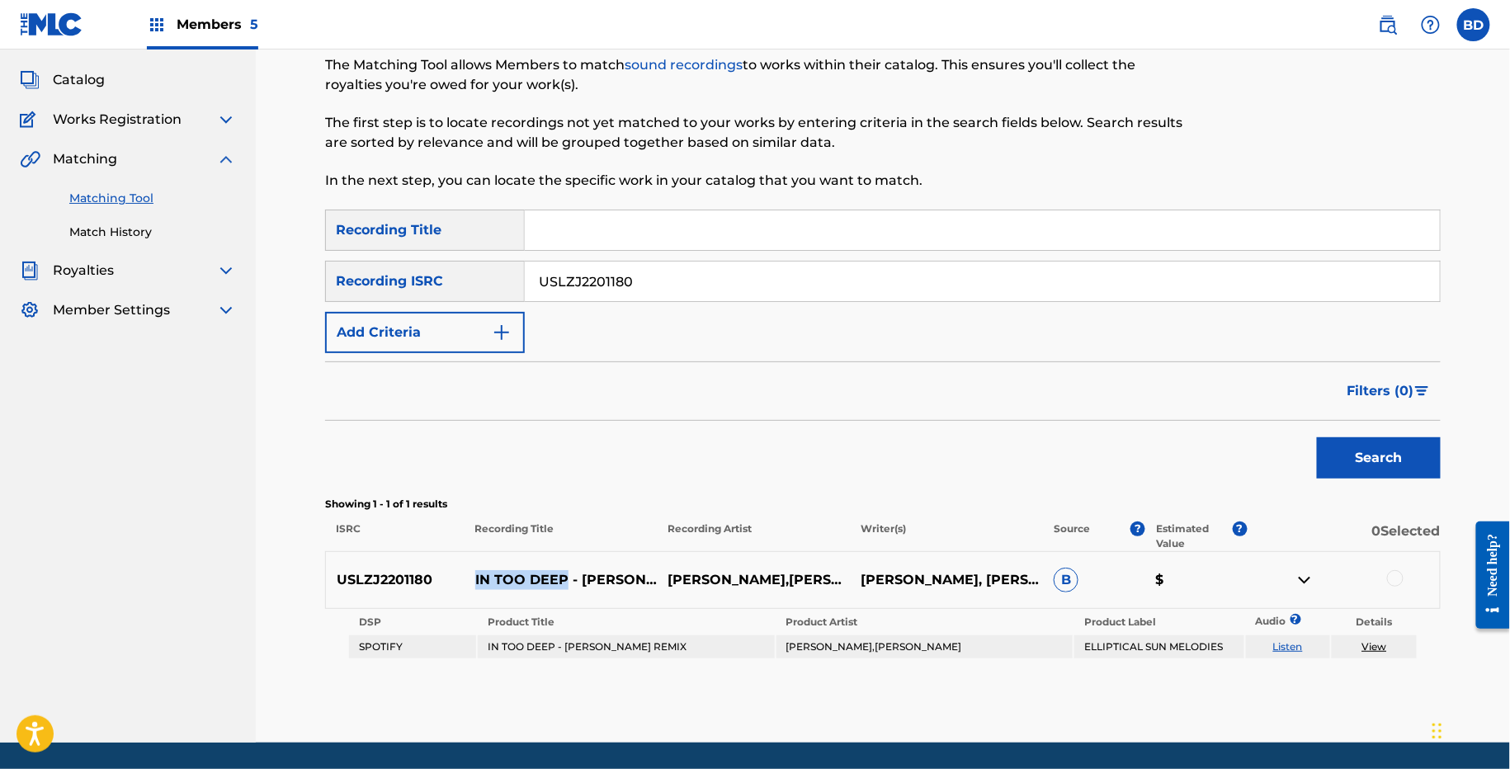
drag, startPoint x: 469, startPoint y: 573, endPoint x: 567, endPoint y: 572, distance: 98.2
click at [567, 571] on p "IN TOO DEEP - MOUSIK REMIX" at bounding box center [561, 580] width 193 height 20
click at [626, 645] on td "IN TOO DEEP - MOUSIK REMIX" at bounding box center [626, 646] width 296 height 23
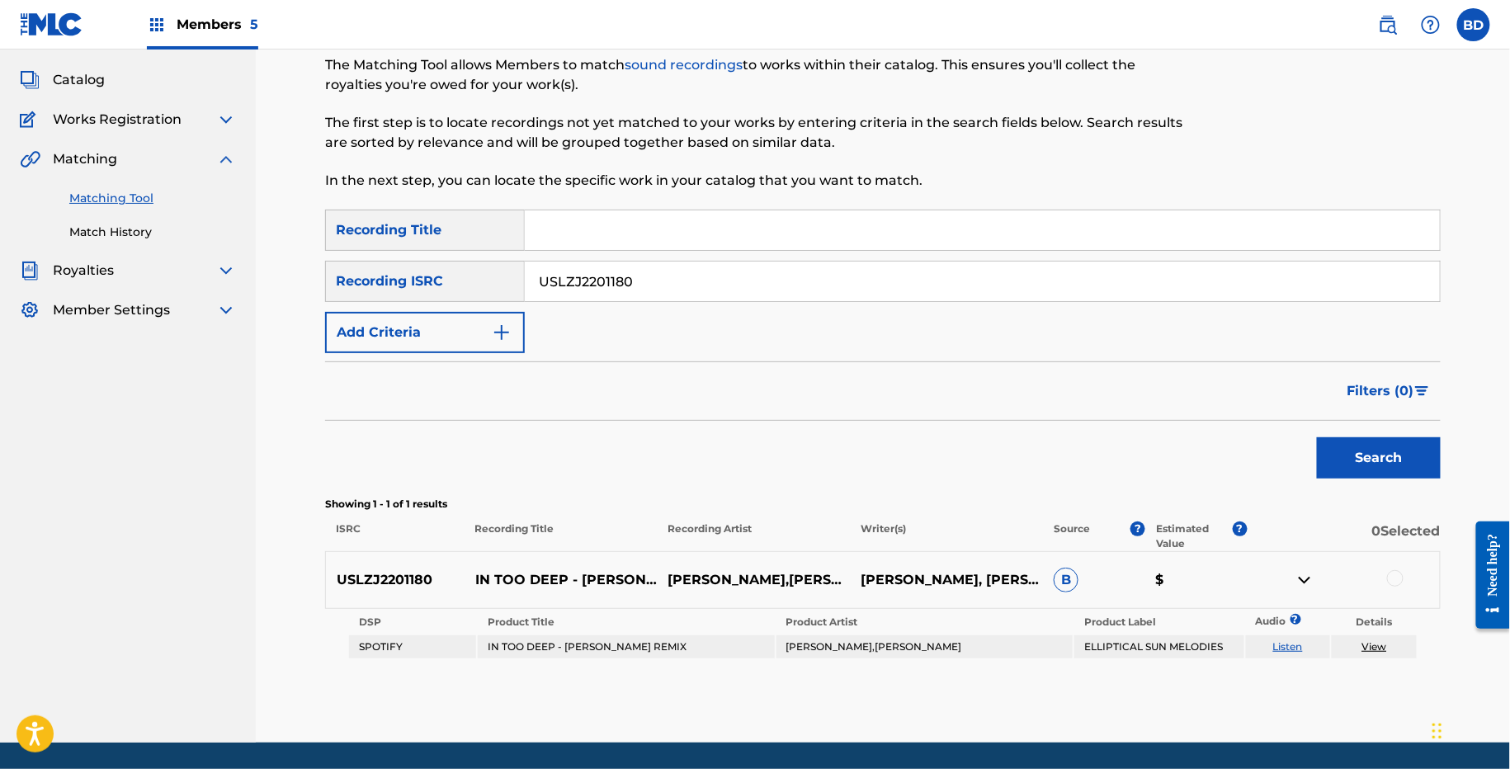
click at [890, 652] on td "ANDERSON,JAIME DERAZ,MOUSIK" at bounding box center [924, 646] width 296 height 23
click at [1395, 582] on div at bounding box center [1395, 578] width 17 height 17
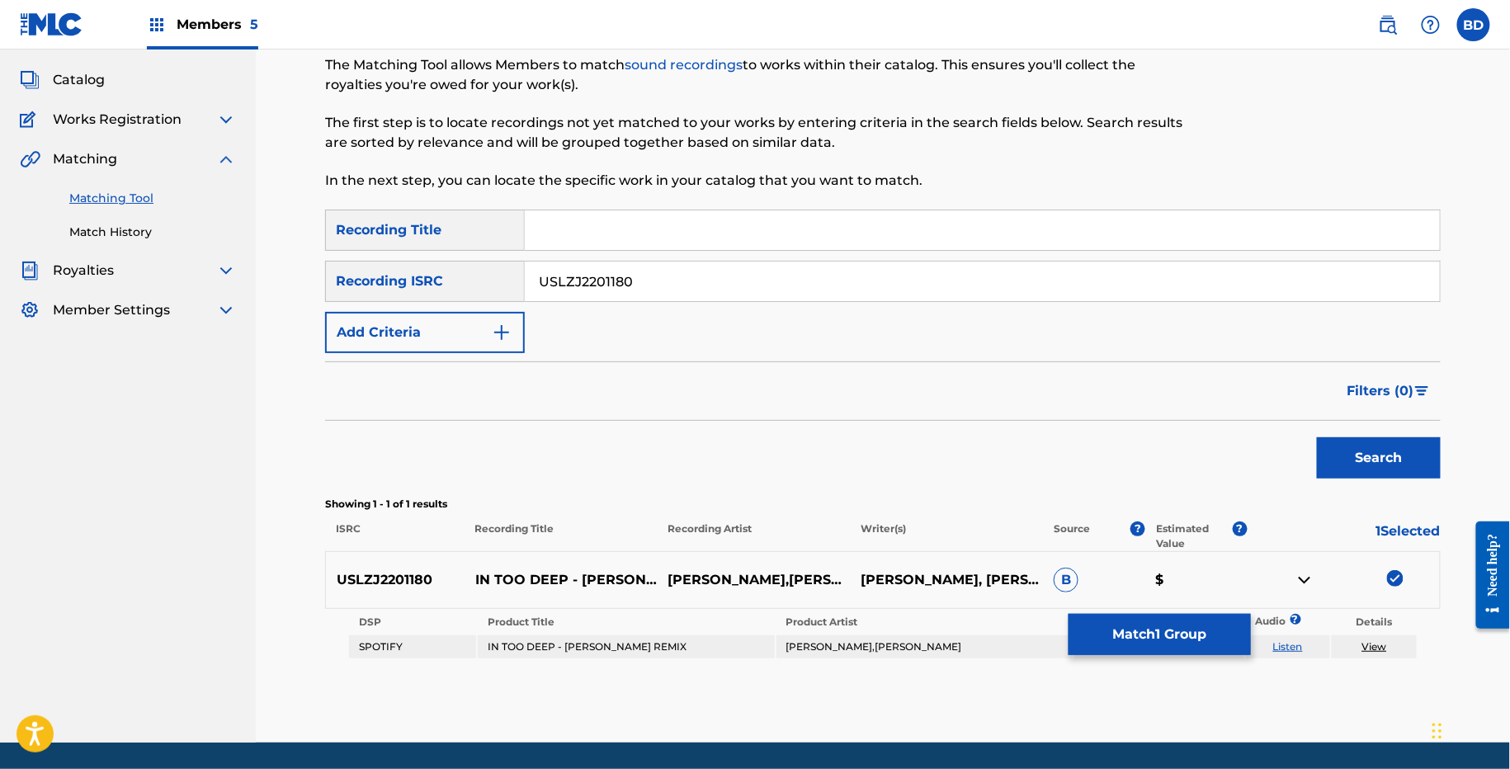
click at [1368, 645] on link "View" at bounding box center [1374, 646] width 25 height 12
click at [1098, 630] on button "Match 1 Group" at bounding box center [1160, 634] width 182 height 41
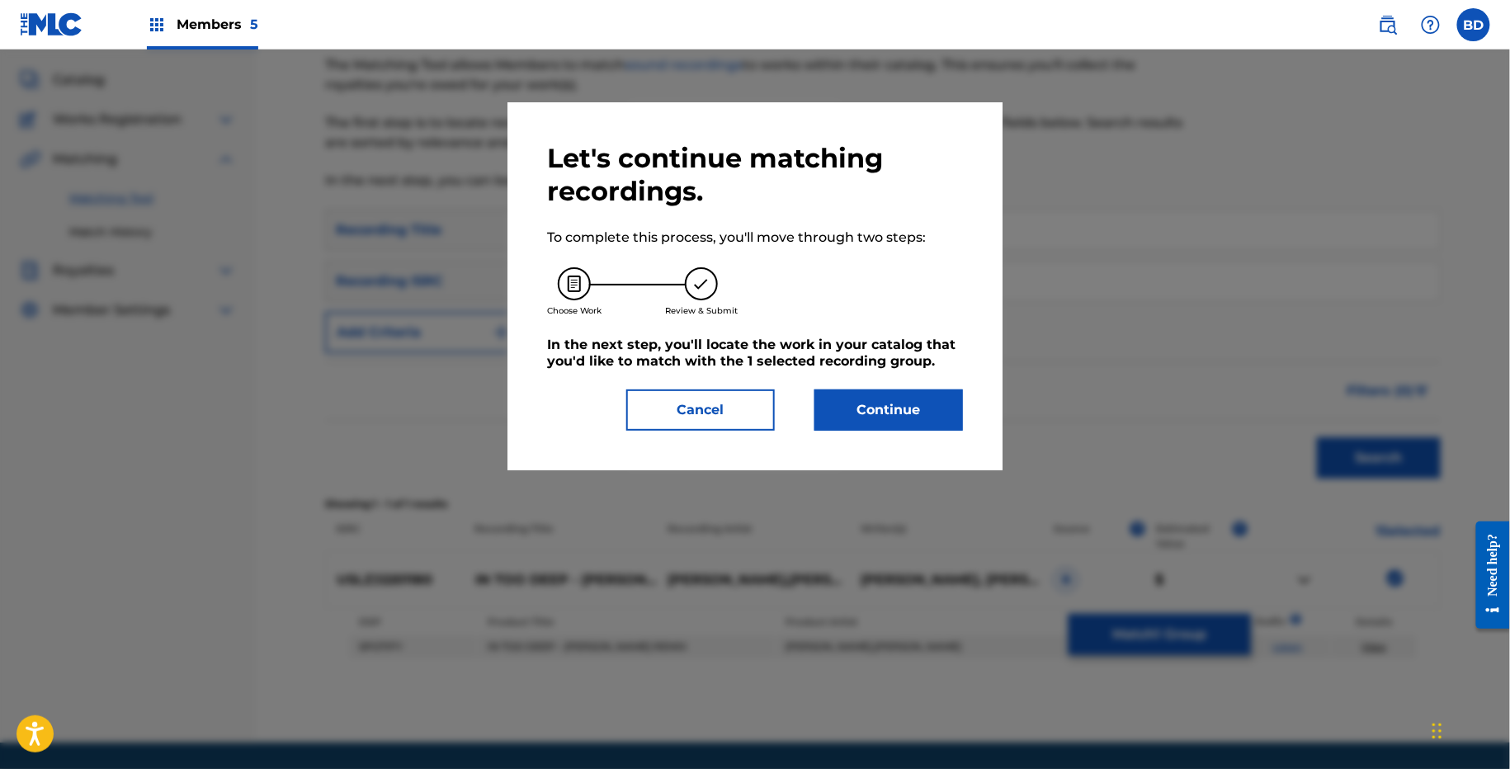
click at [866, 393] on button "Continue" at bounding box center [888, 409] width 149 height 41
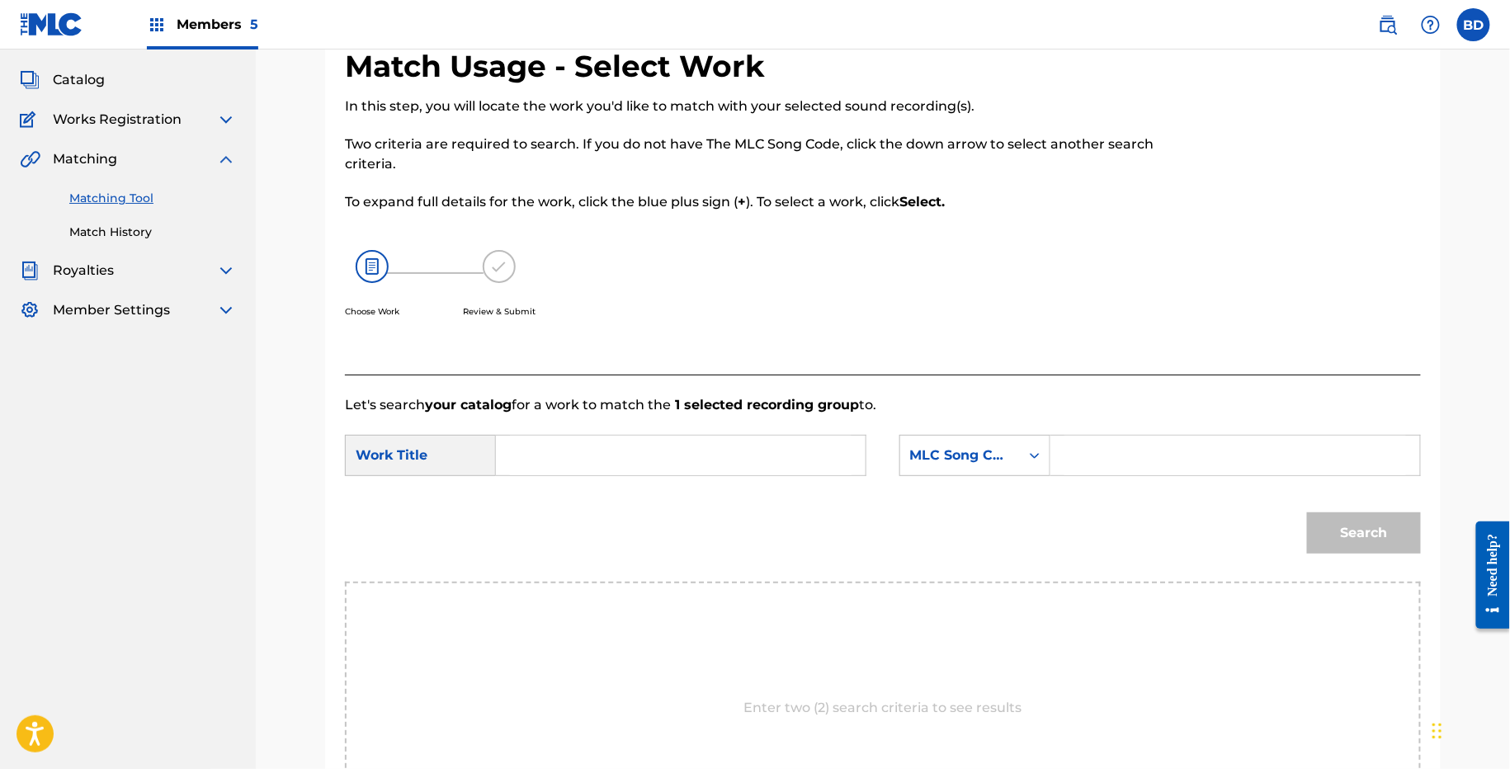
click at [1109, 484] on form "SearchWithCriteria0ade6e16-bbba-4ff7-8349-5257c1d31b3e Work Title SearchWithCri…" at bounding box center [883, 498] width 1076 height 167
click at [1109, 475] on div "SearchWithCriteria0ade6e16-bbba-4ff7-8349-5257c1d31b3e Work Title SearchWithCri…" at bounding box center [883, 460] width 1076 height 51
click at [1104, 473] on input "Search Form" at bounding box center [1235, 456] width 342 height 40
paste input "ID2BWD"
type input "ID2BWD"
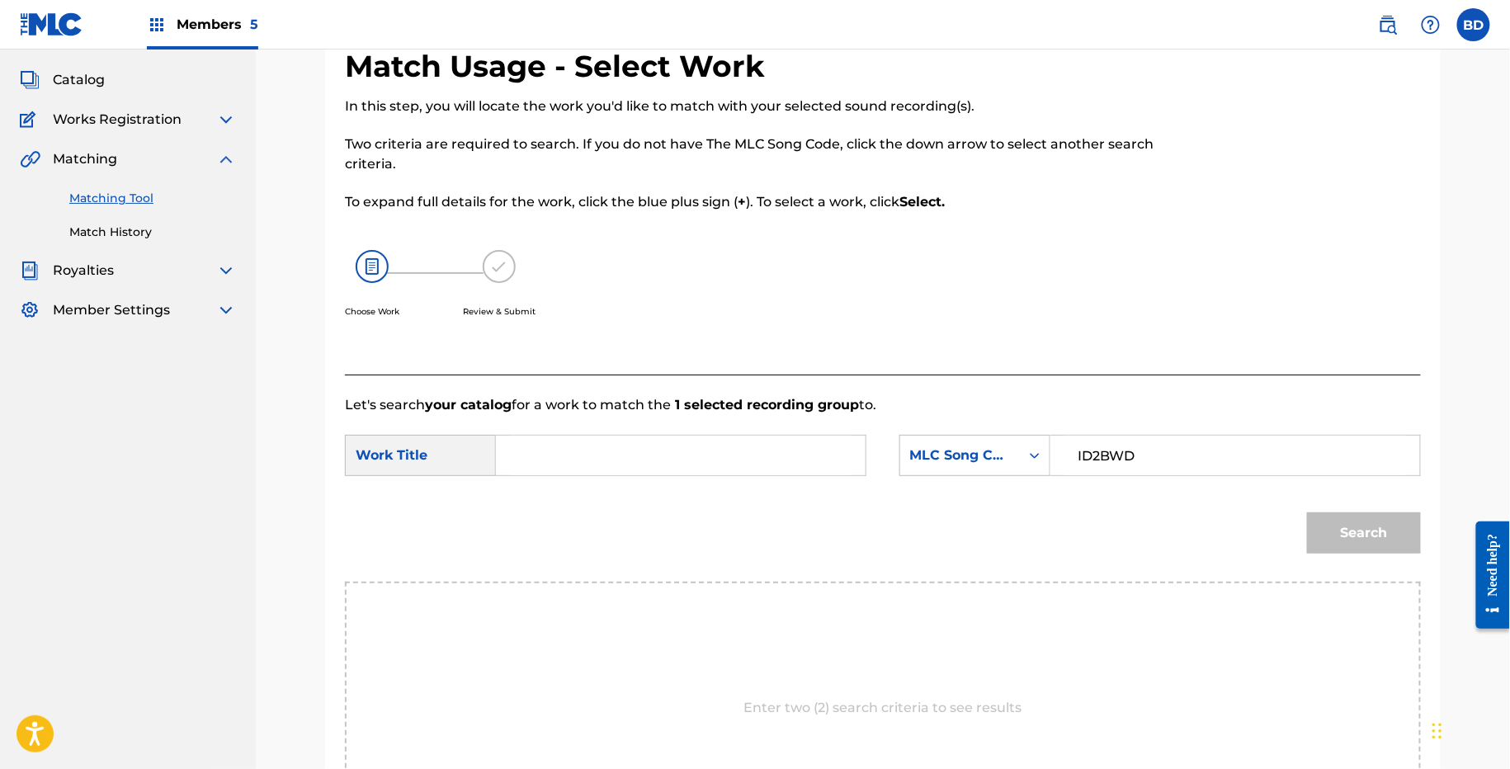
click at [706, 462] on input "Search Form" at bounding box center [681, 456] width 342 height 40
type input "in"
click at [1366, 538] on button "Search" at bounding box center [1364, 532] width 114 height 41
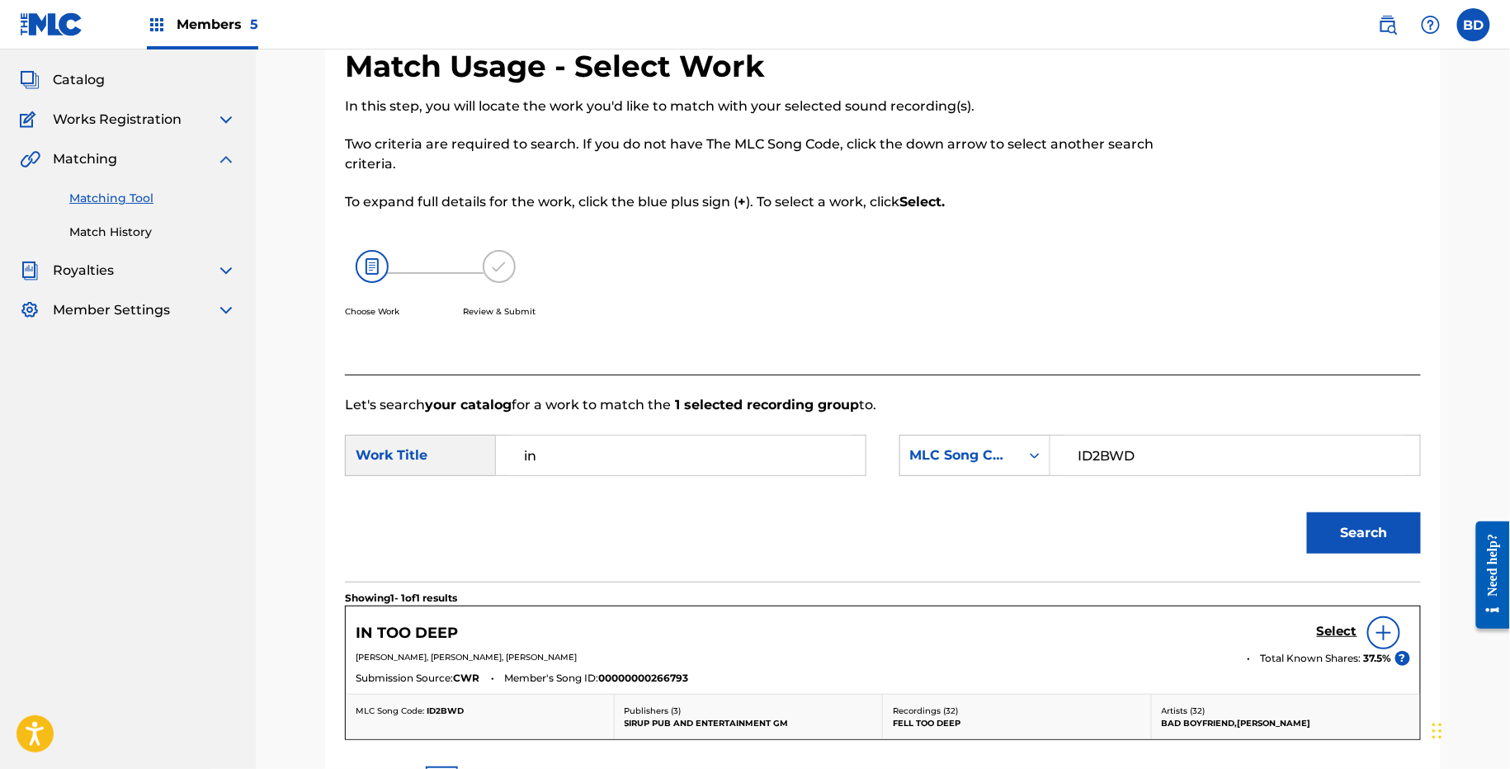
click at [1330, 624] on h5 "Select" at bounding box center [1337, 632] width 40 height 16
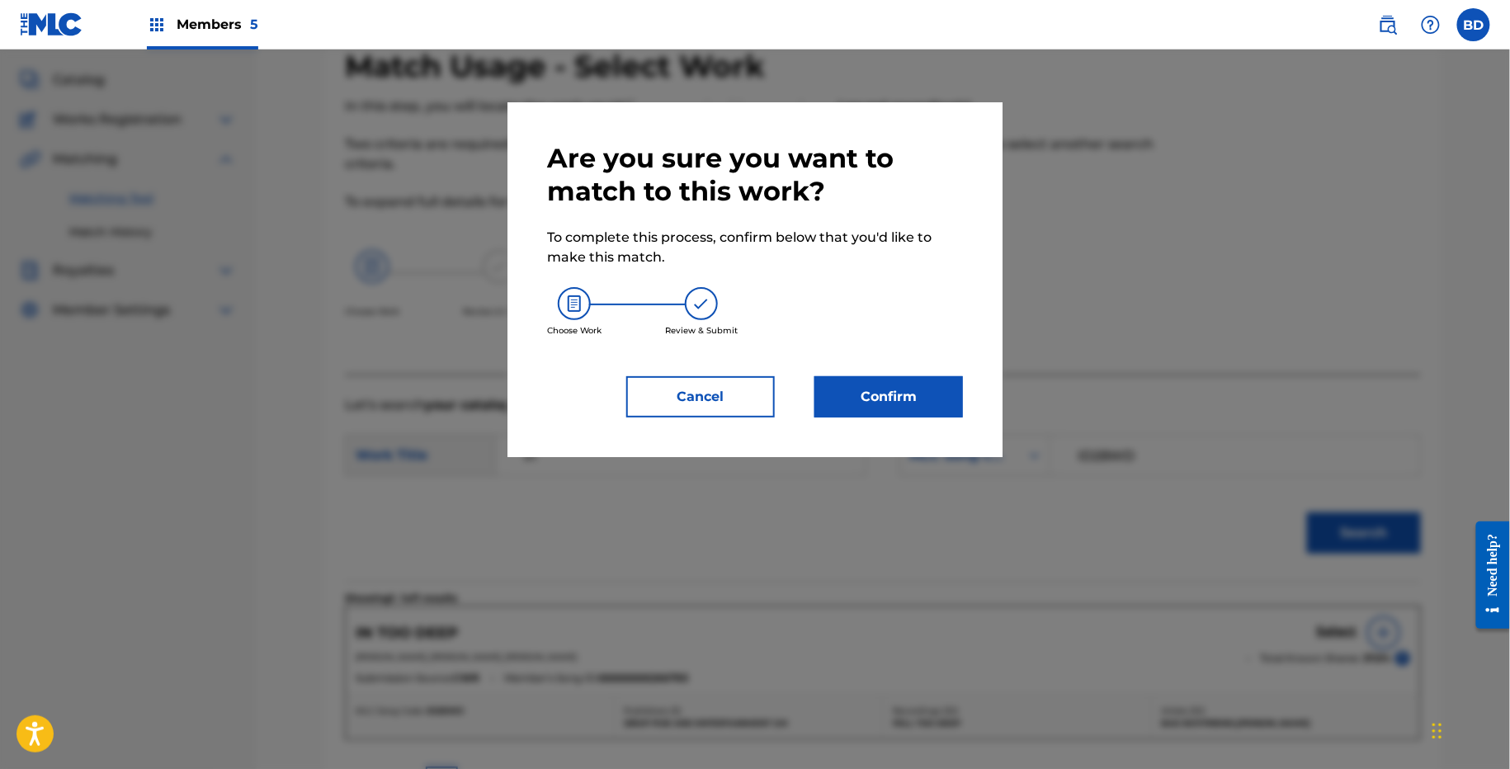
click at [926, 389] on button "Confirm" at bounding box center [888, 396] width 149 height 41
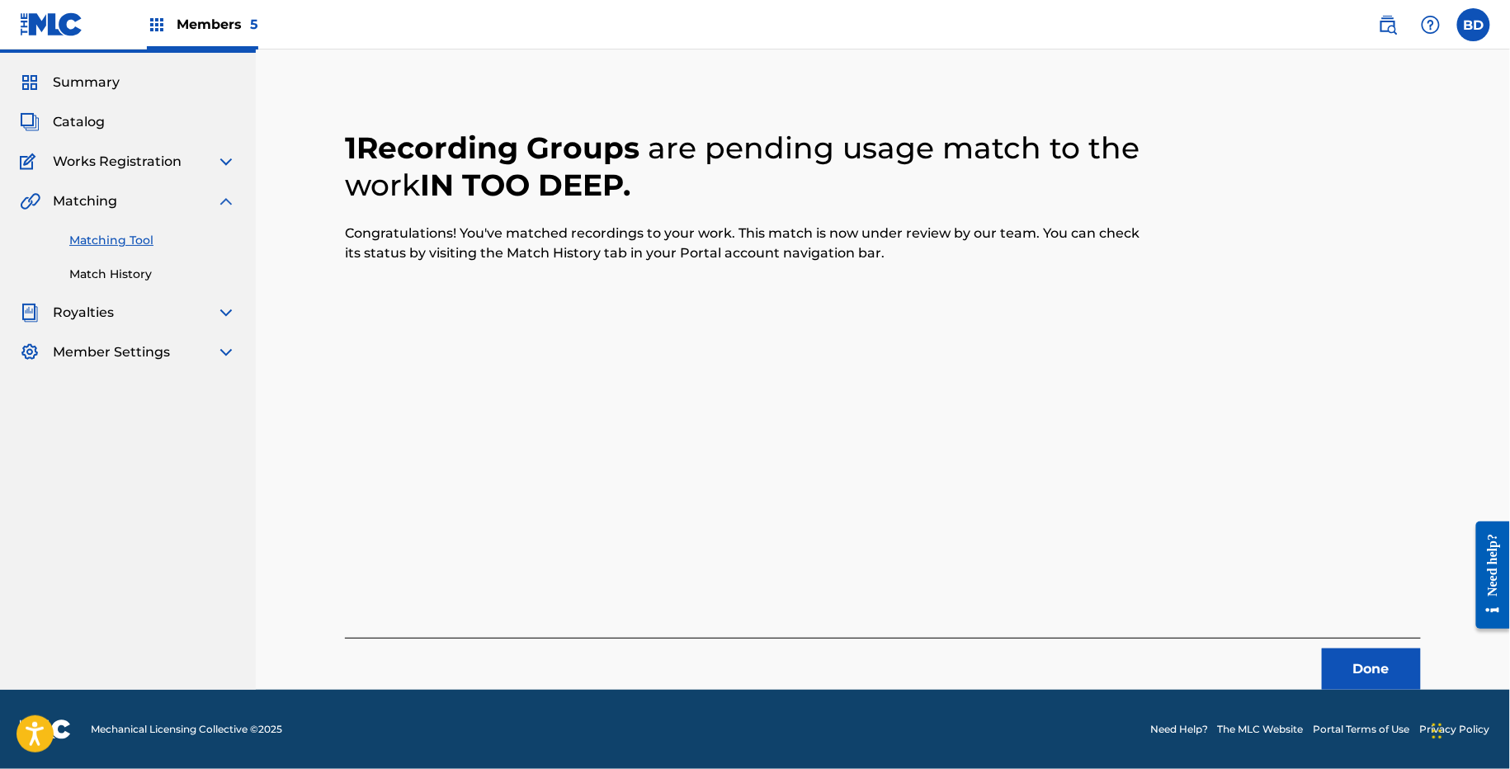
scroll to position [41, 0]
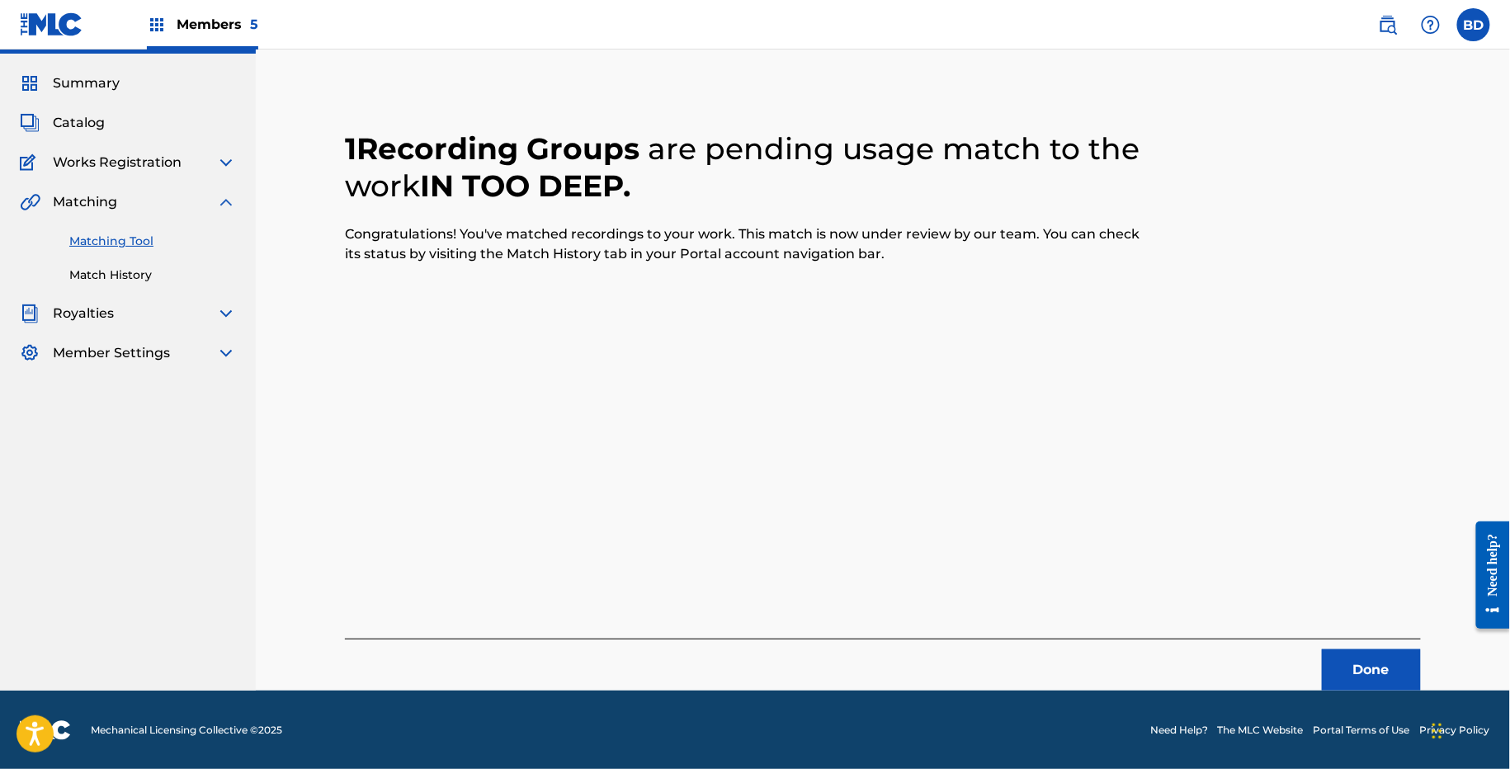
click at [96, 277] on link "Match History" at bounding box center [152, 275] width 167 height 17
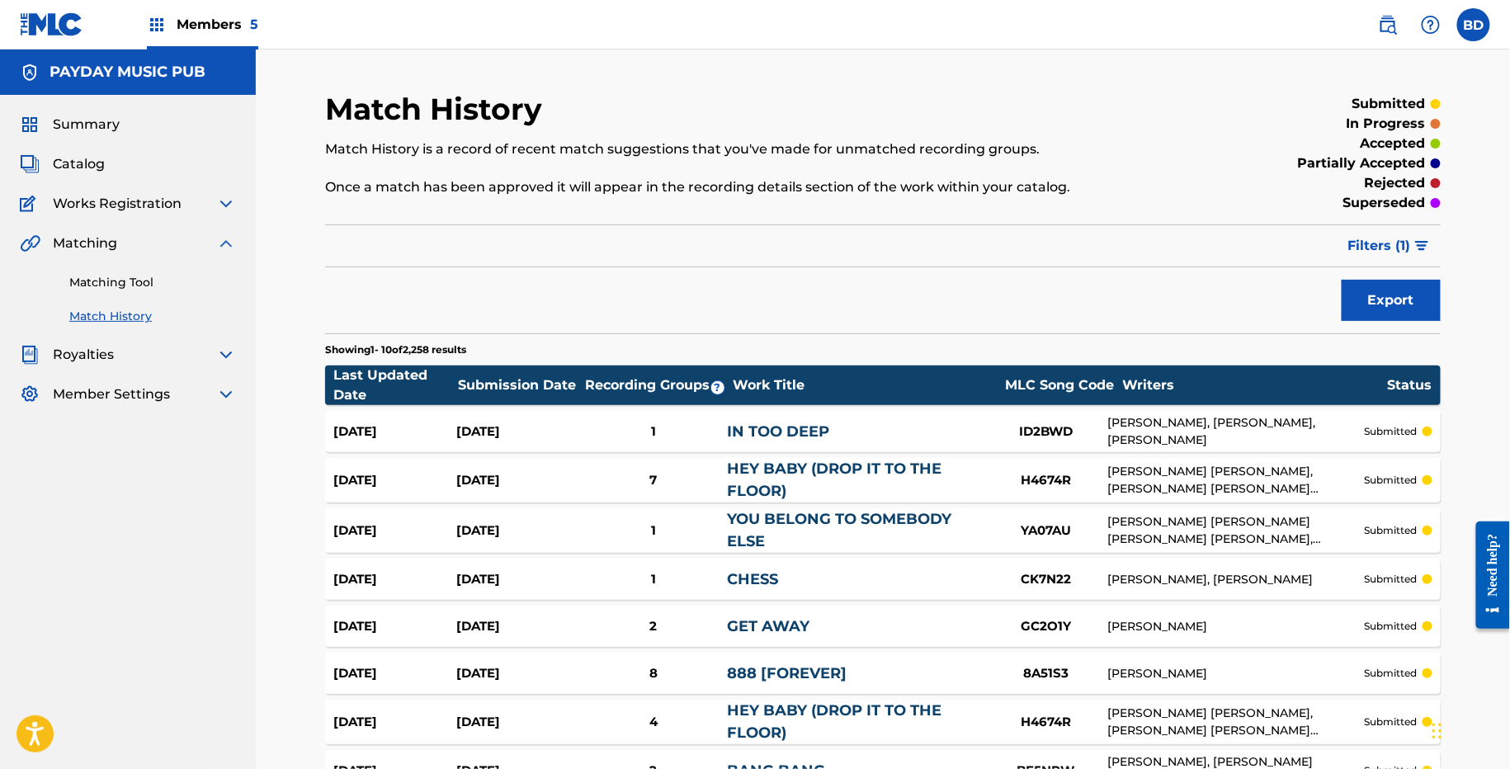
click at [819, 418] on div "Aug 27, 2025 Aug 27, 2025 1 IN TOO DEEP ID2BWD AMBROSE TENIOZO, JAIME LEIGH DER…" at bounding box center [883, 431] width 1116 height 41
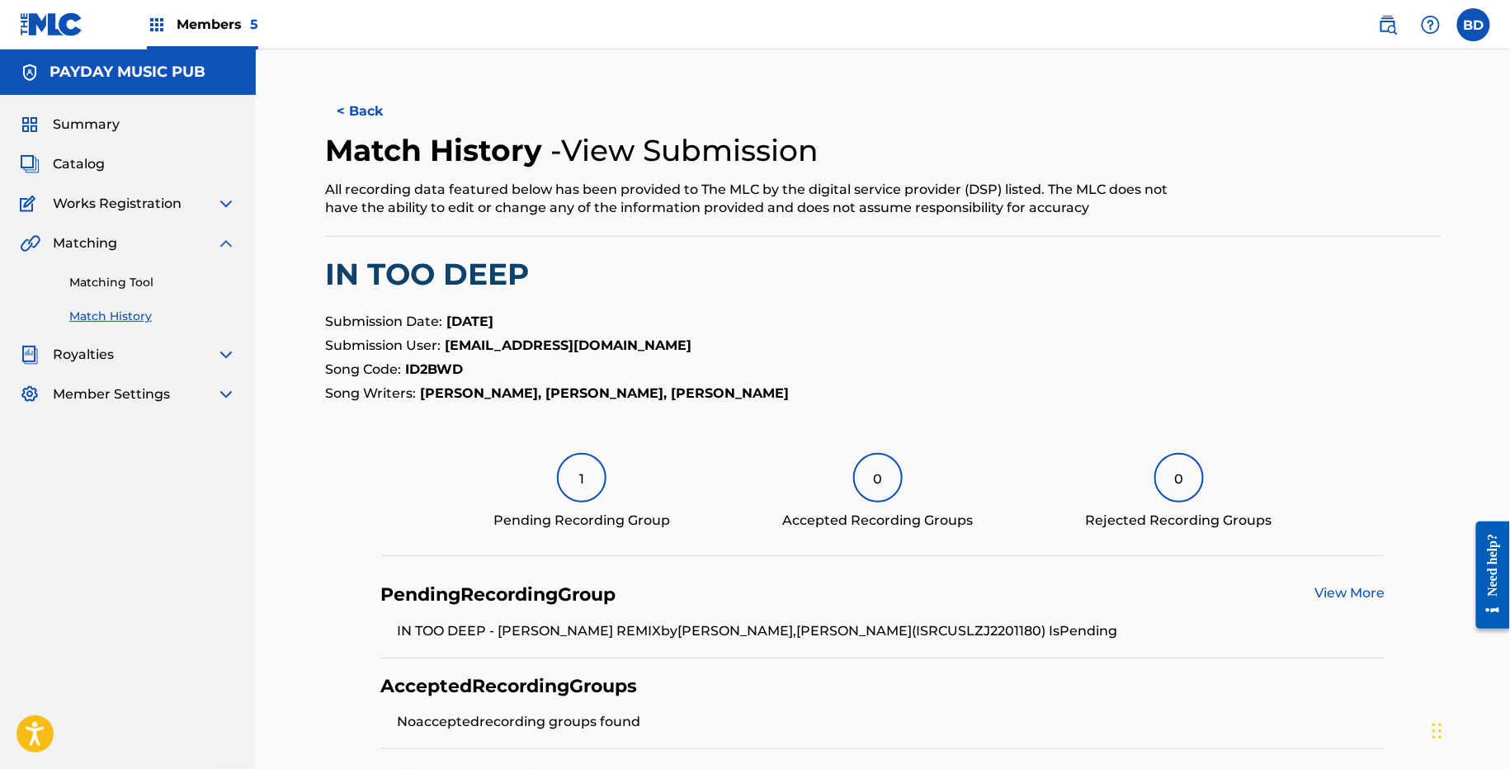
click at [163, 286] on link "Matching Tool" at bounding box center [152, 282] width 167 height 17
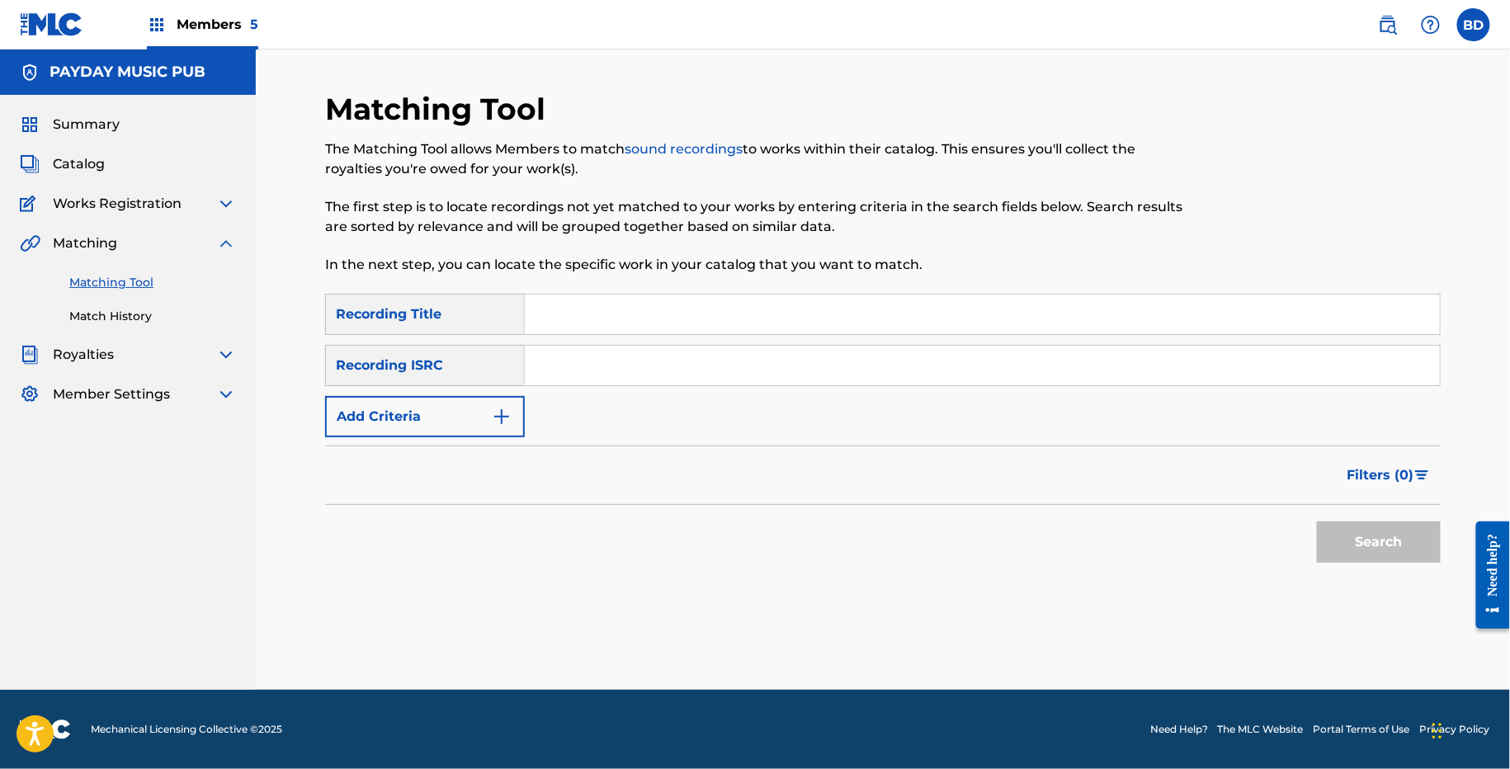
click at [772, 379] on input "Search Form" at bounding box center [982, 366] width 915 height 40
paste input "USLZJ2019287"
type input "USLZJ2019287"
click at [1317, 522] on button "Search" at bounding box center [1379, 542] width 124 height 41
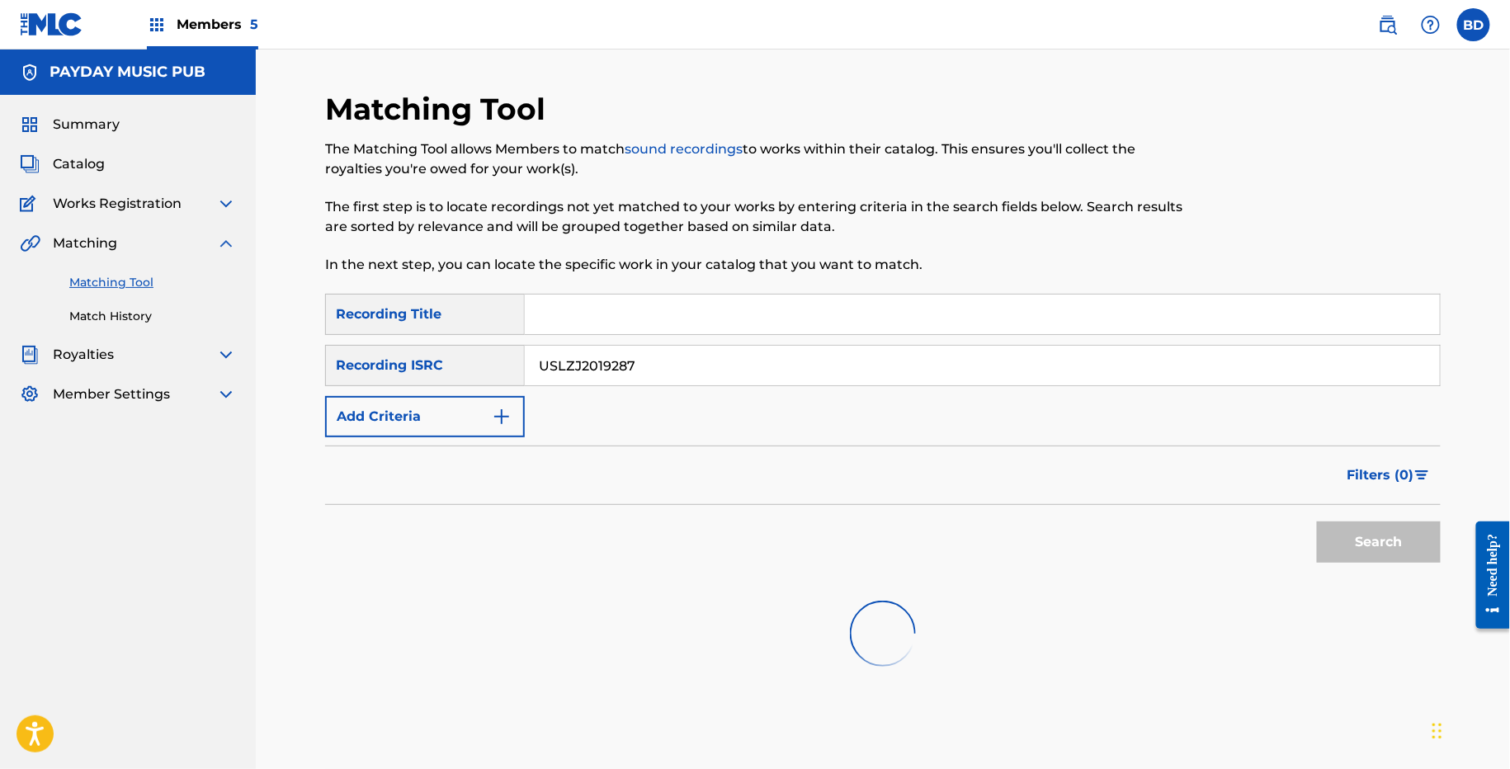
scroll to position [257, 0]
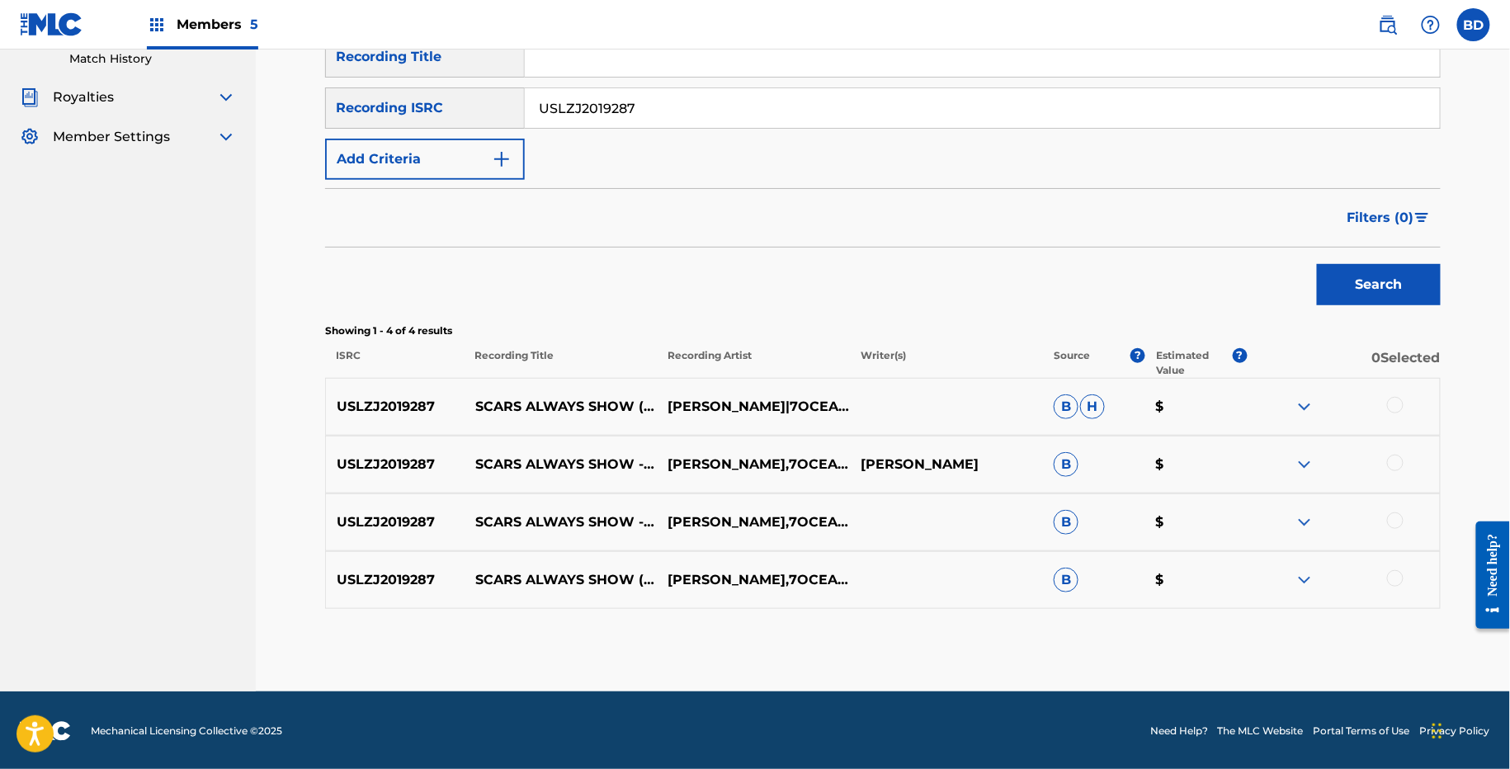
click at [1300, 572] on img at bounding box center [1305, 580] width 20 height 20
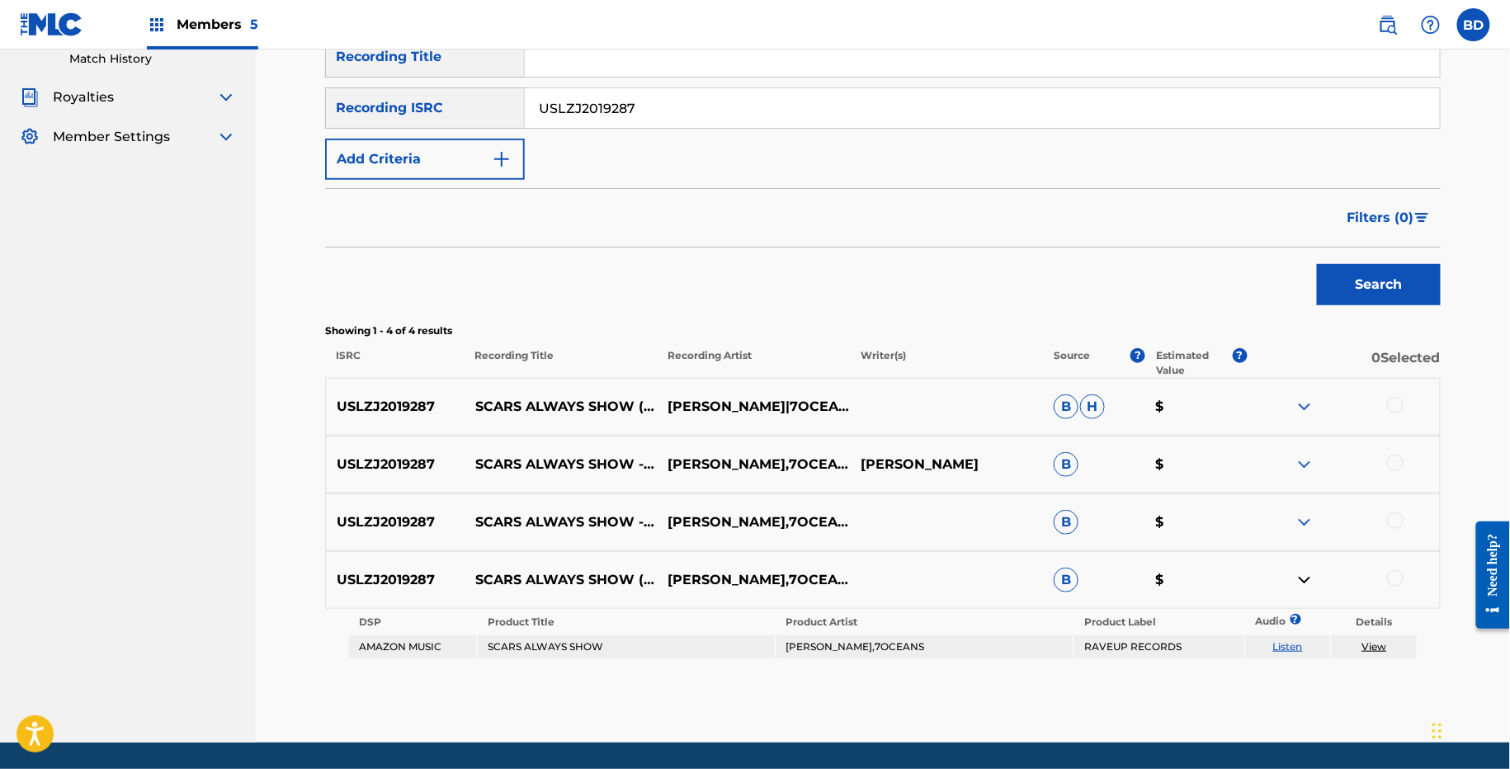
click at [1310, 506] on div "USLZJ2019287 SCARS ALWAYS SHOW - 7OCEANS REMIX BODO KAISER,7OCEANS B $" at bounding box center [883, 522] width 1116 height 58
click at [1310, 517] on img at bounding box center [1305, 522] width 20 height 20
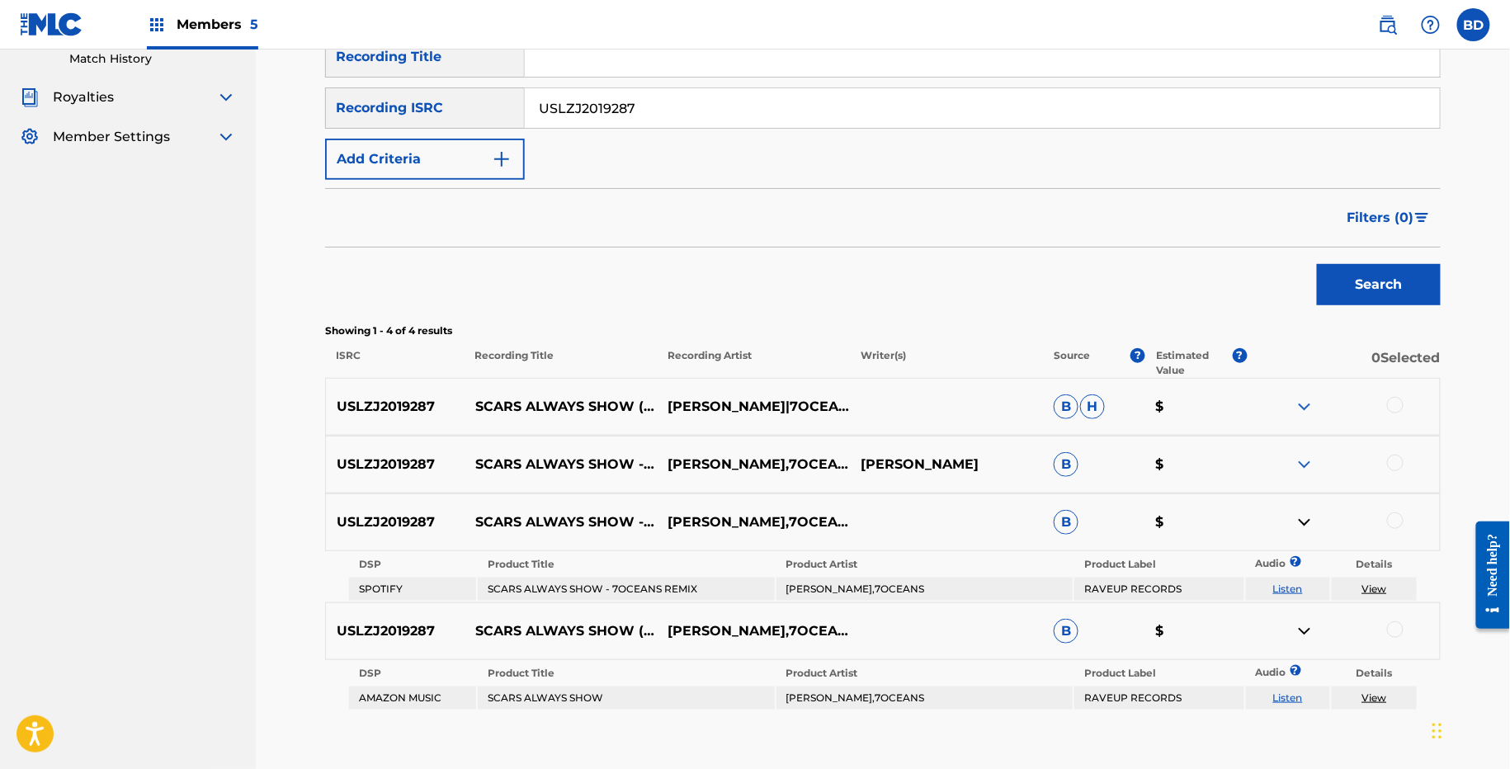
click at [1310, 456] on img at bounding box center [1305, 465] width 20 height 20
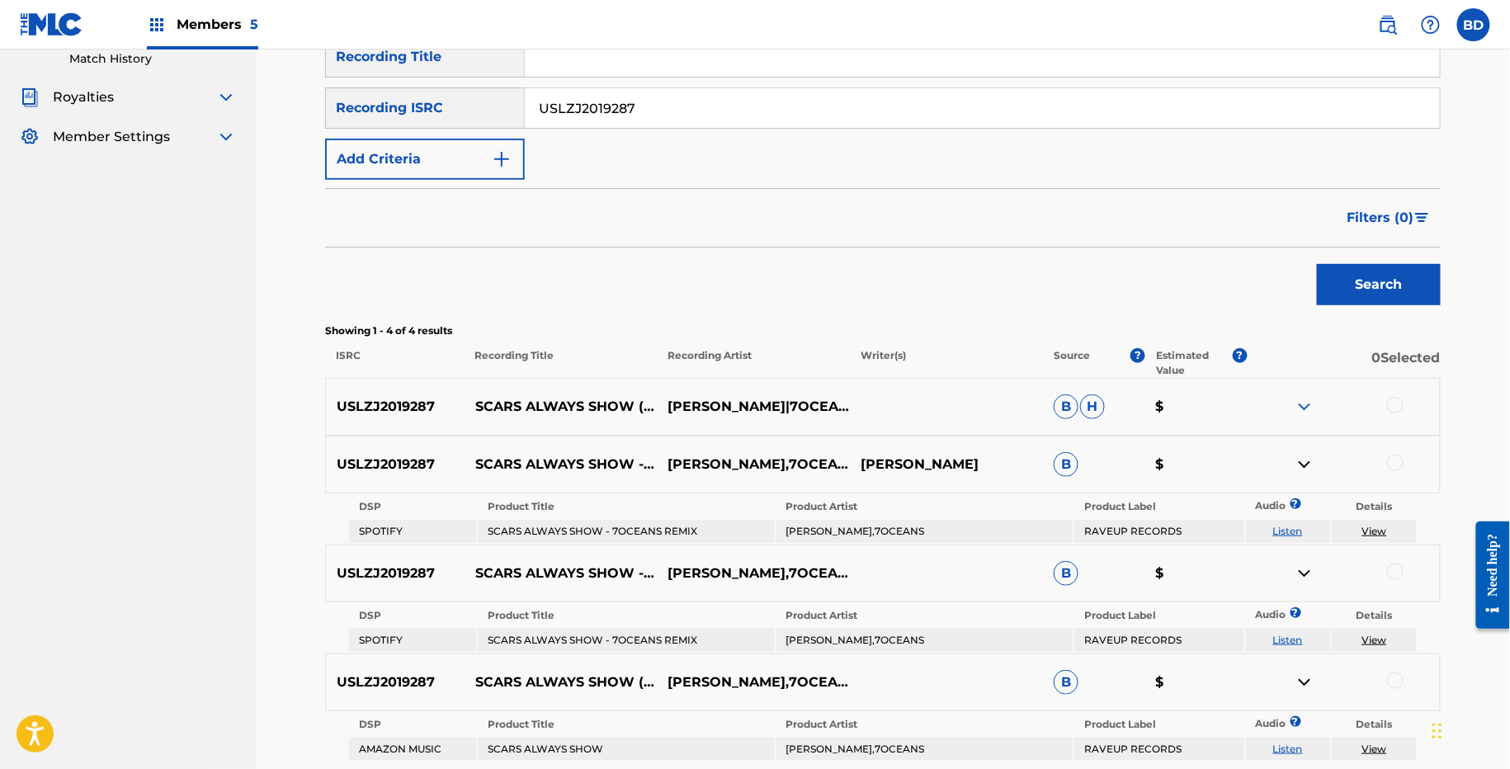
click at [1303, 410] on img at bounding box center [1305, 407] width 20 height 20
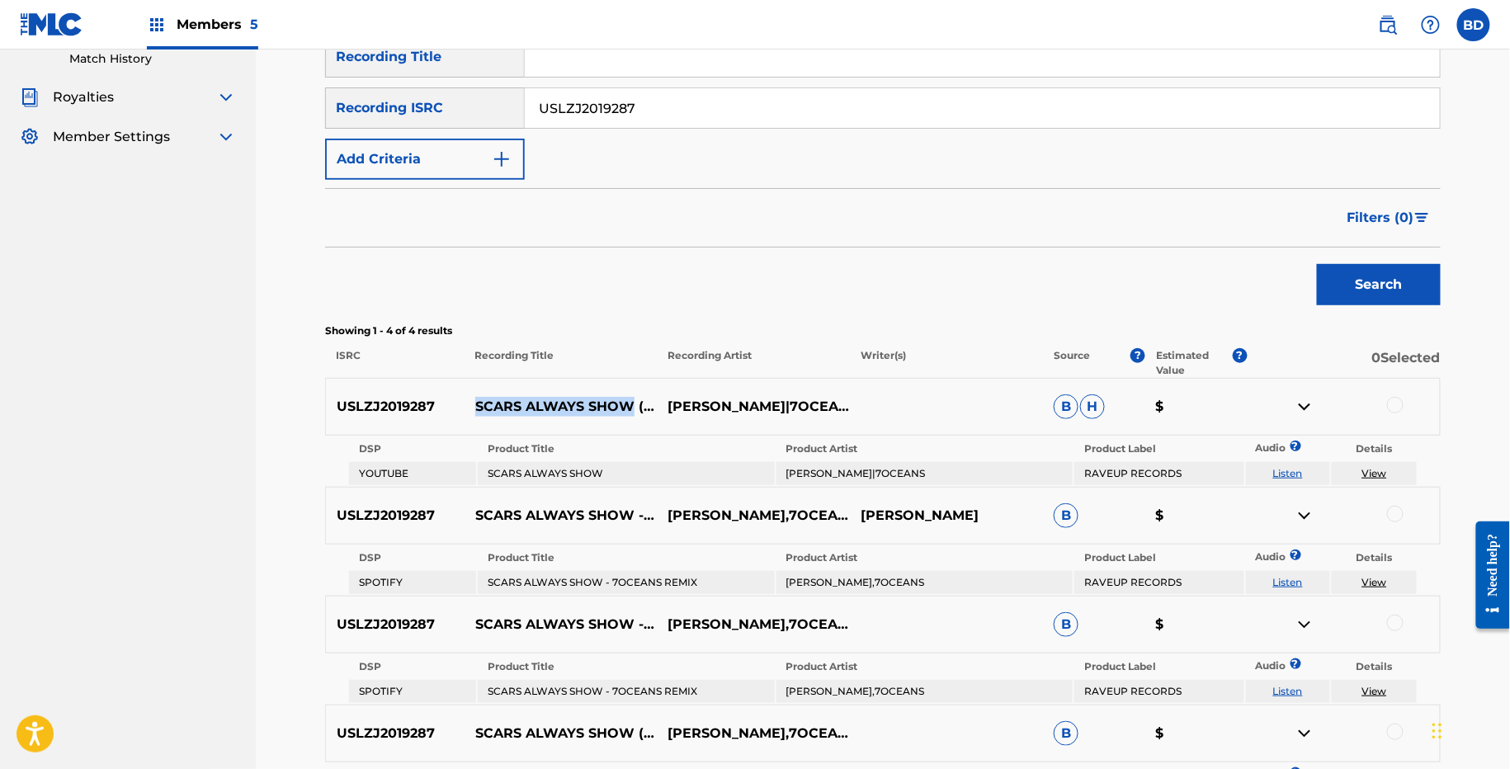
drag, startPoint x: 470, startPoint y: 399, endPoint x: 649, endPoint y: 399, distance: 179.1
click at [649, 399] on p "SCARS ALWAYS SHOW (7OCEANS REMIX)" at bounding box center [561, 407] width 193 height 20
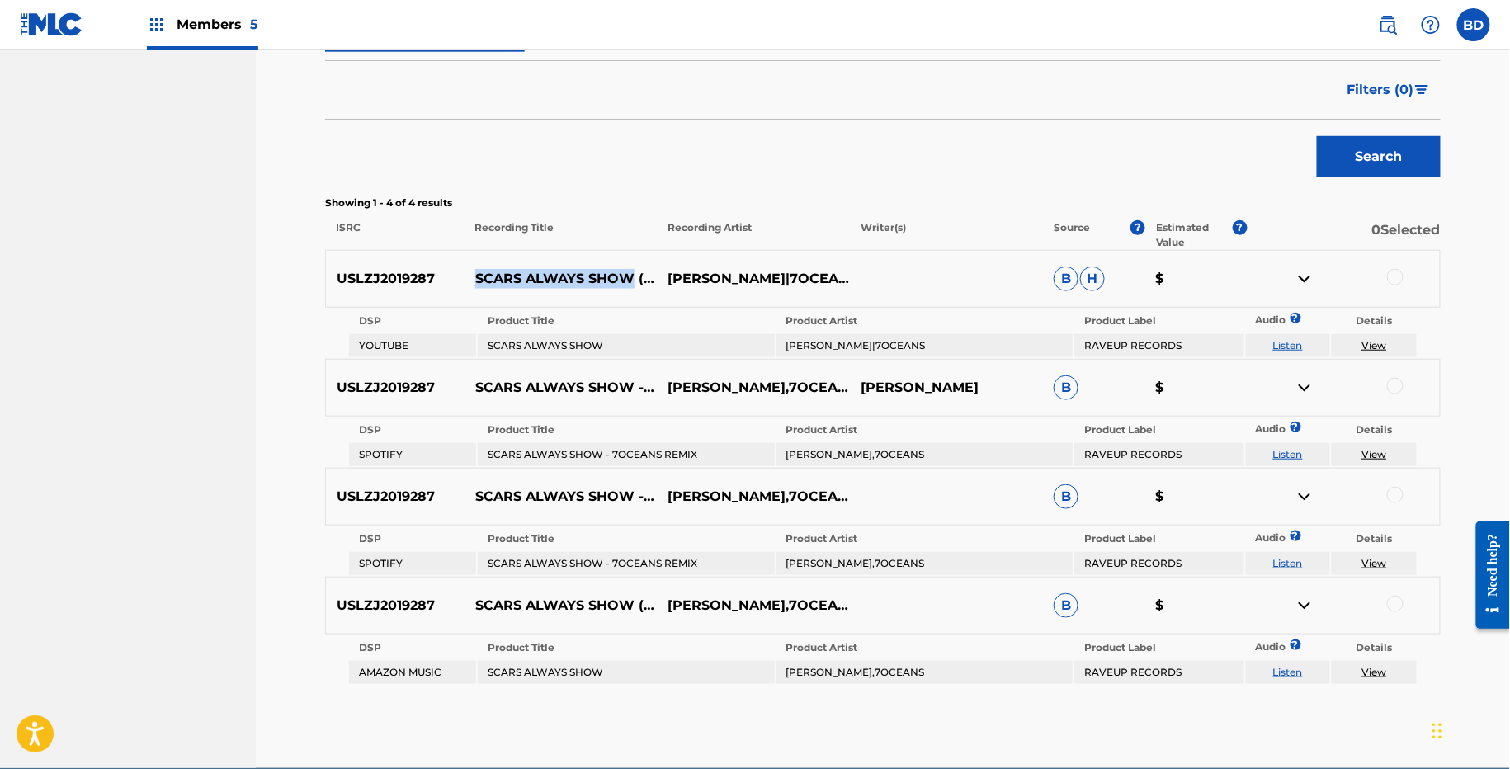
scroll to position [461, 0]
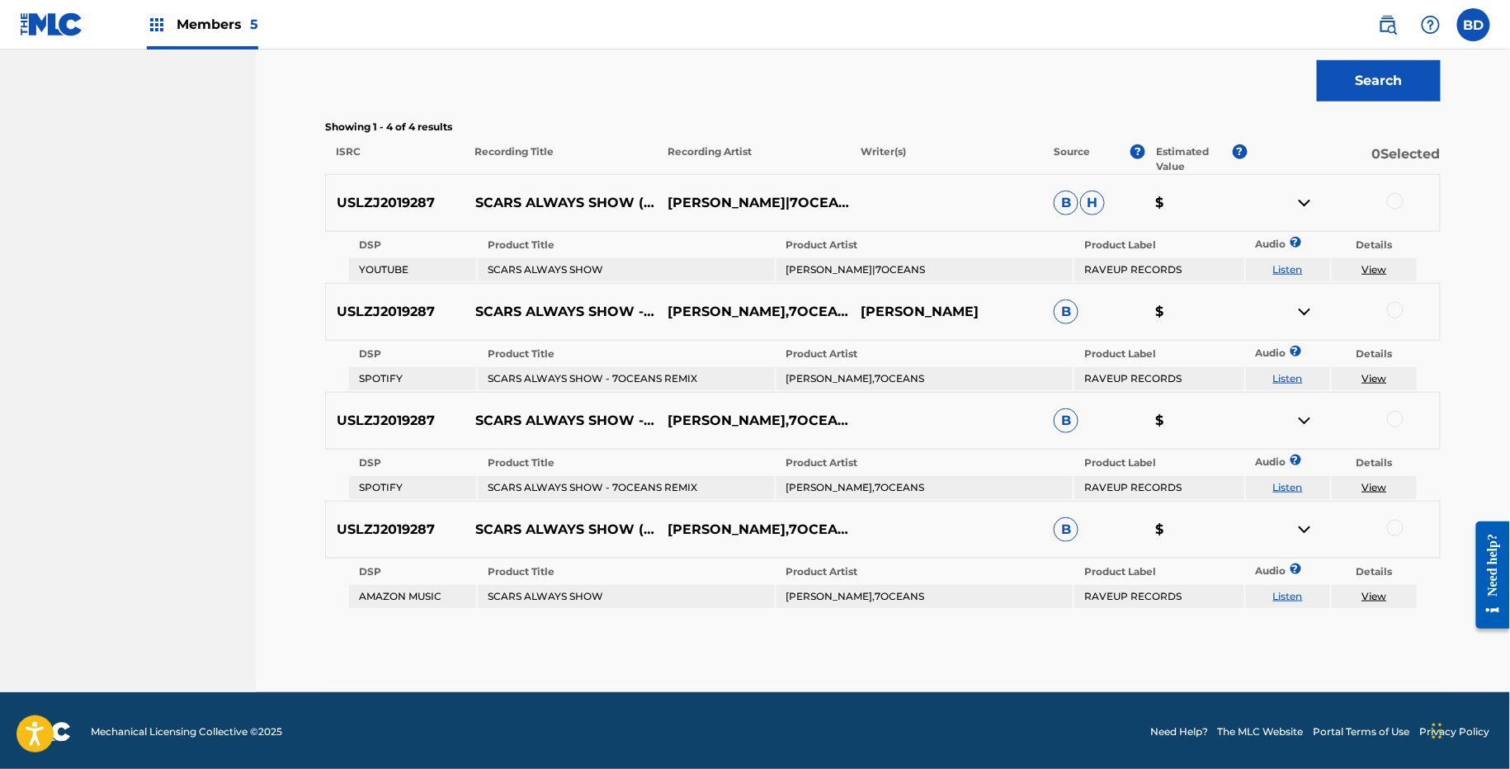
click at [1393, 201] on div at bounding box center [1395, 201] width 17 height 17
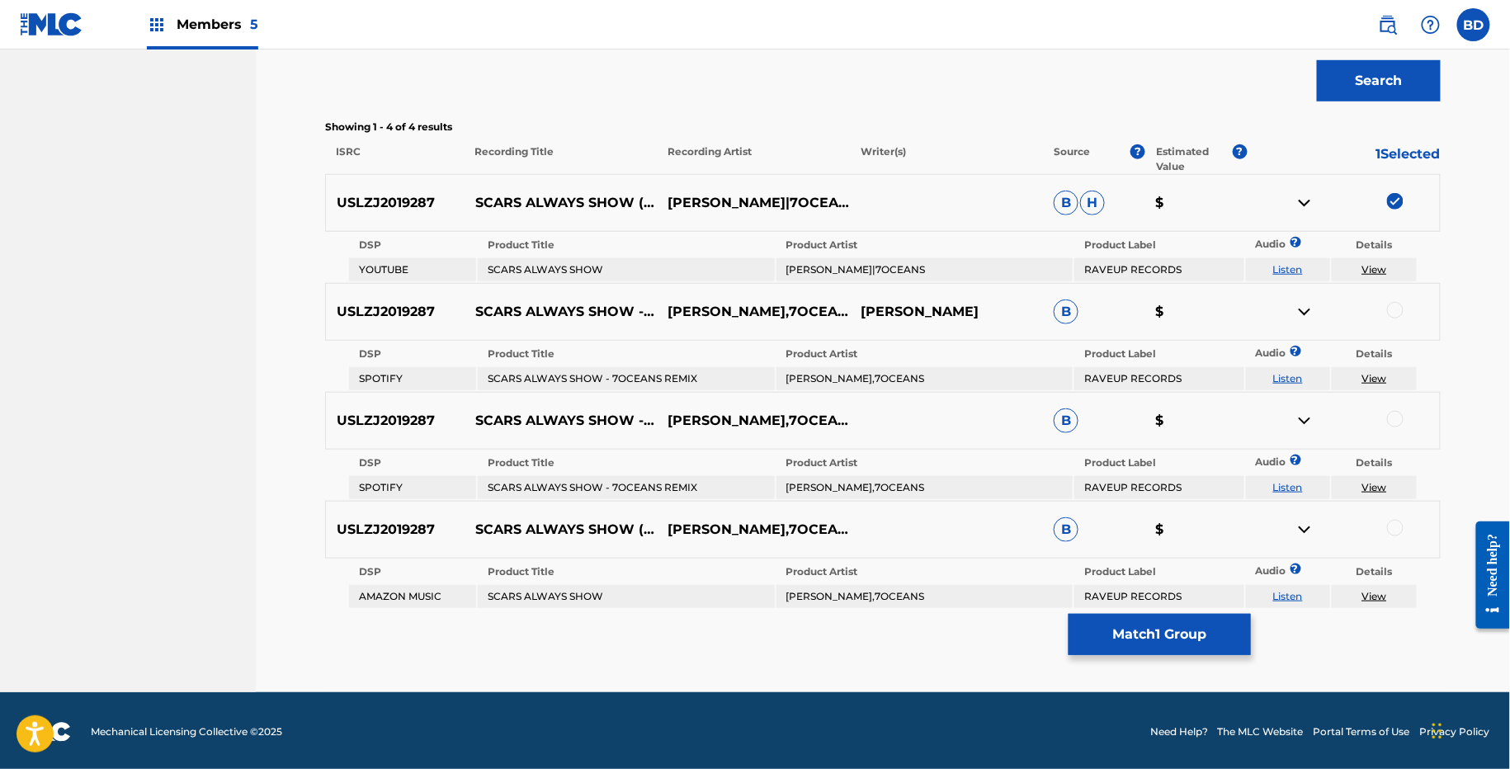
click at [1303, 199] on img at bounding box center [1305, 203] width 20 height 20
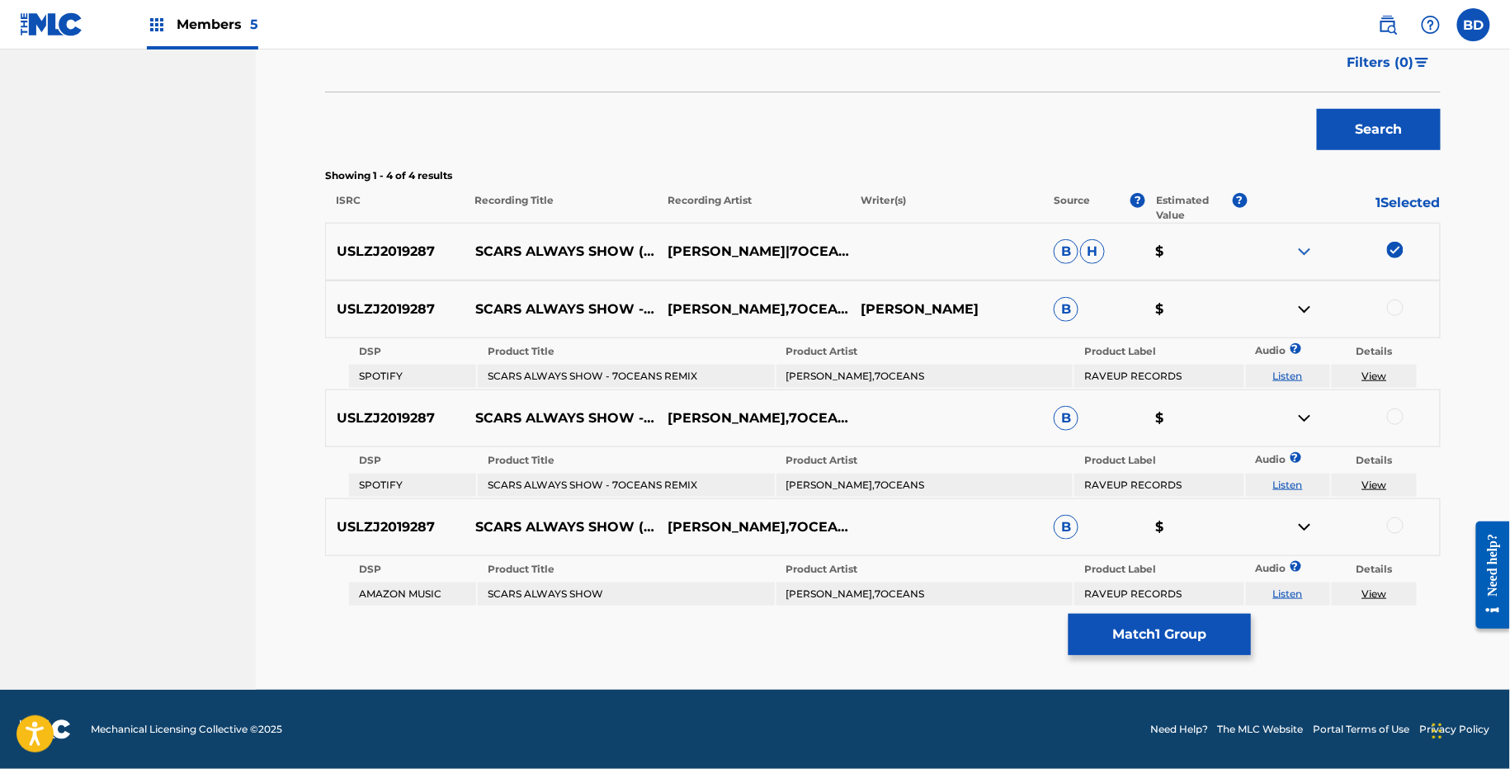
scroll to position [410, 0]
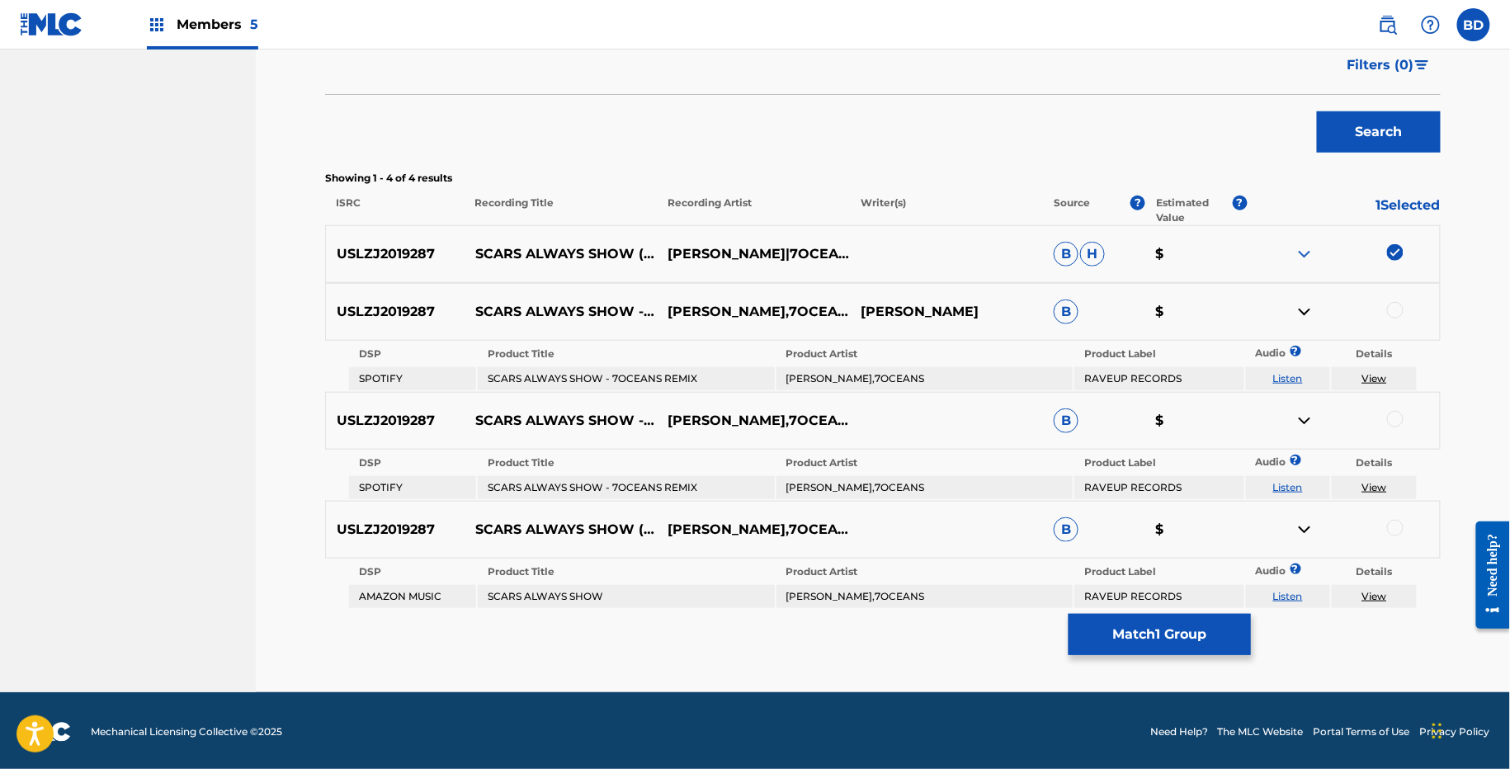
click at [1392, 522] on div at bounding box center [1395, 528] width 17 height 17
click at [1300, 526] on img at bounding box center [1305, 530] width 20 height 20
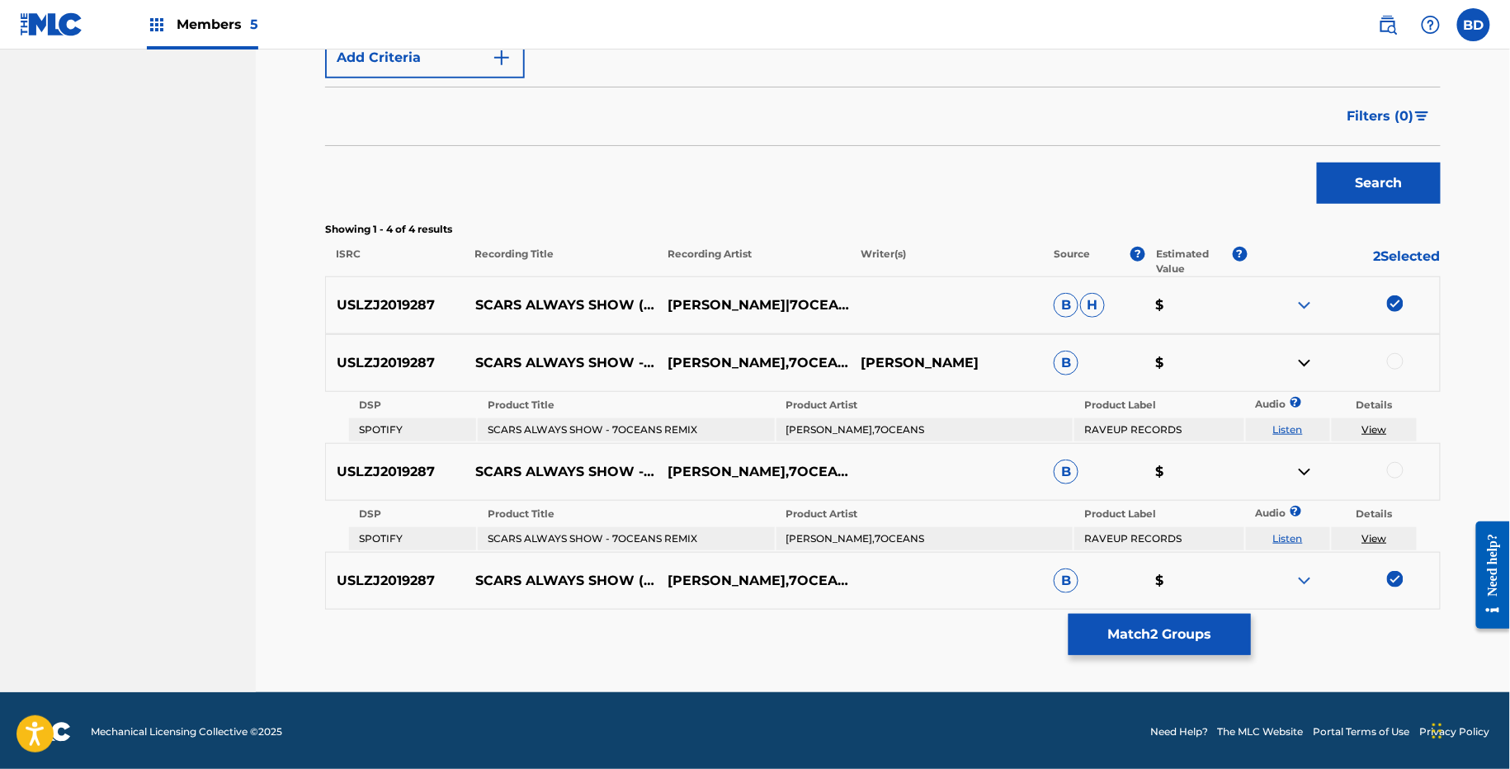
click at [838, 429] on td "BODO KAISER,7OCEANS" at bounding box center [924, 429] width 296 height 23
click at [1395, 354] on div at bounding box center [1395, 361] width 17 height 17
click at [1311, 360] on img at bounding box center [1305, 363] width 20 height 20
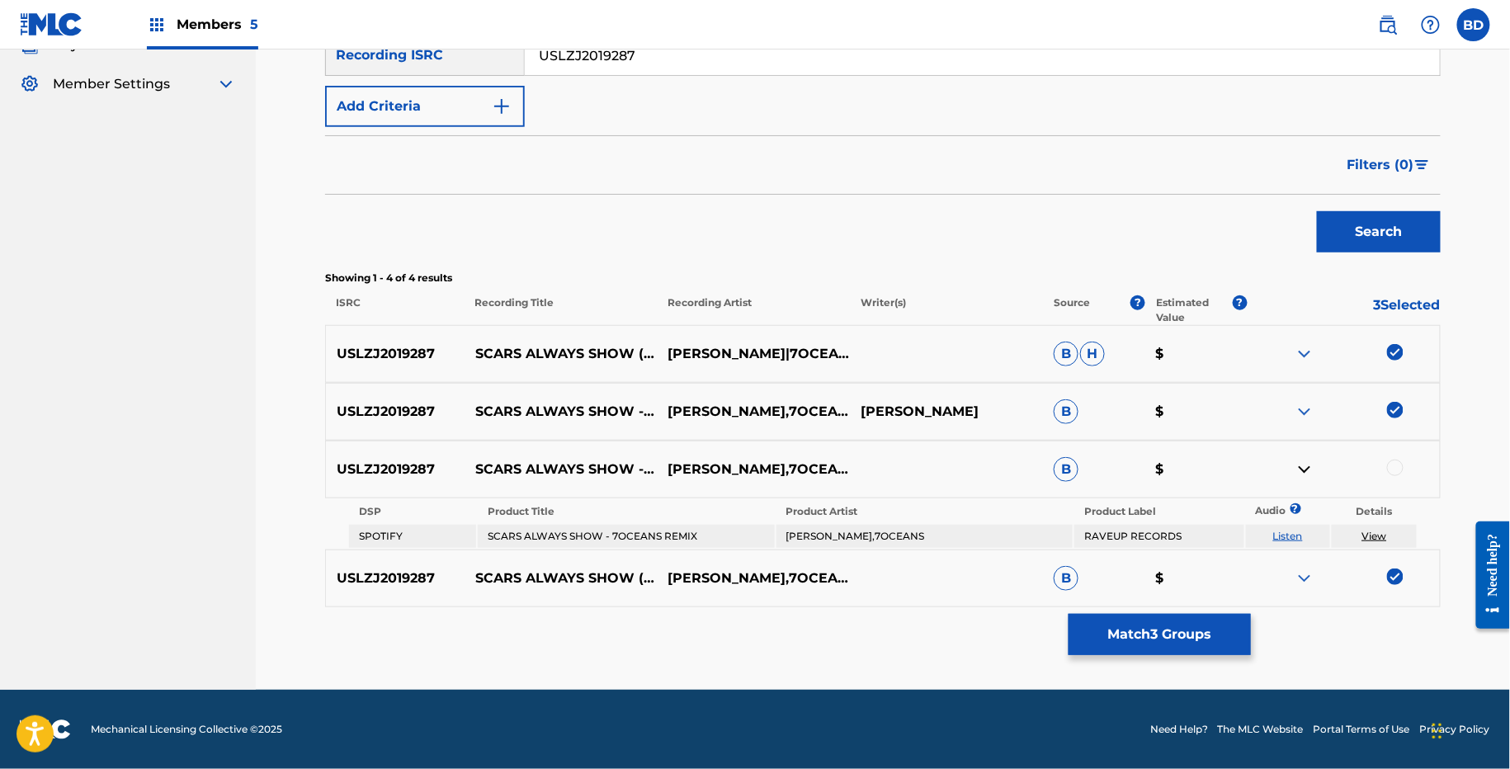
scroll to position [309, 0]
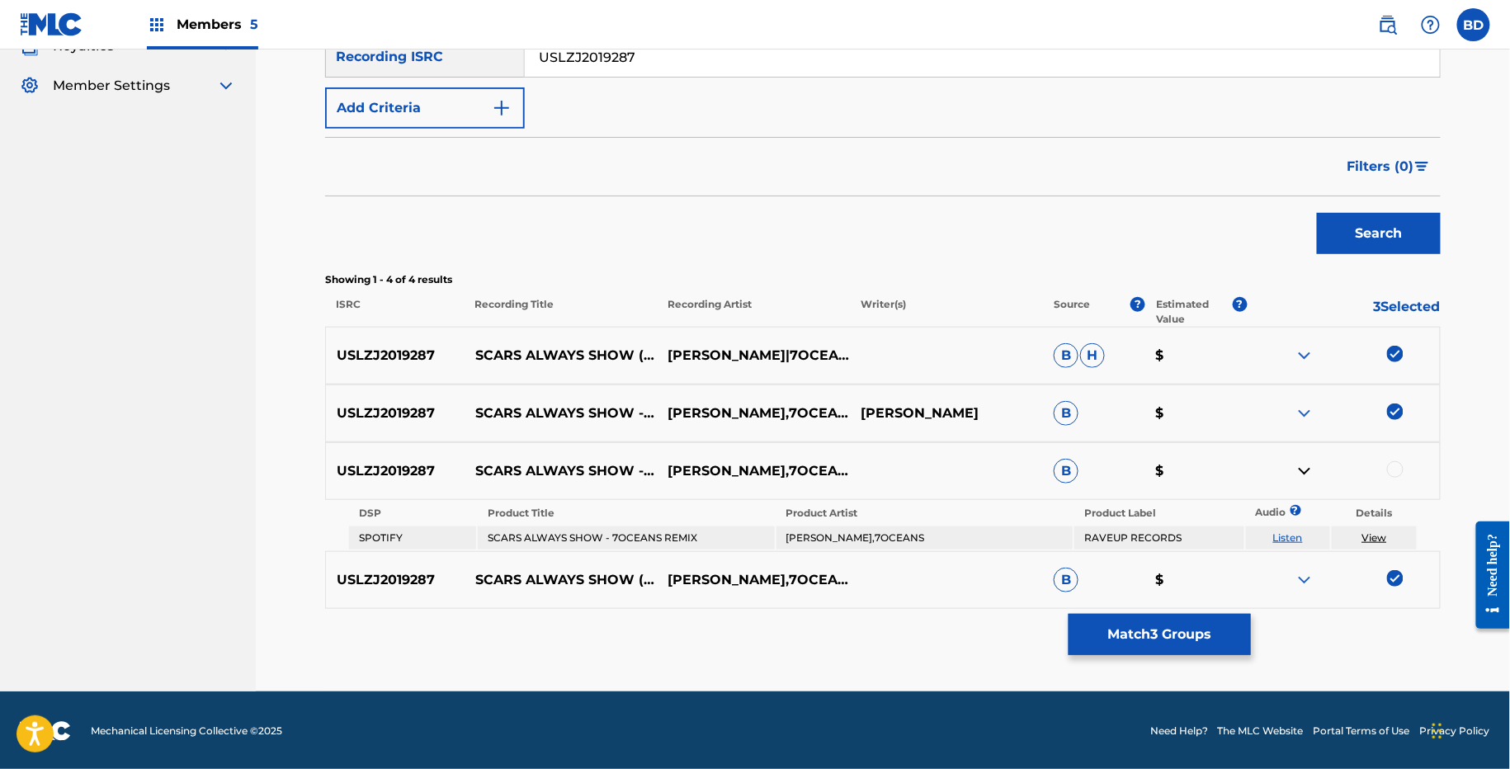
click at [1390, 466] on div at bounding box center [1395, 469] width 17 height 17
click at [1188, 636] on button "Match 4 Groups" at bounding box center [1160, 634] width 182 height 41
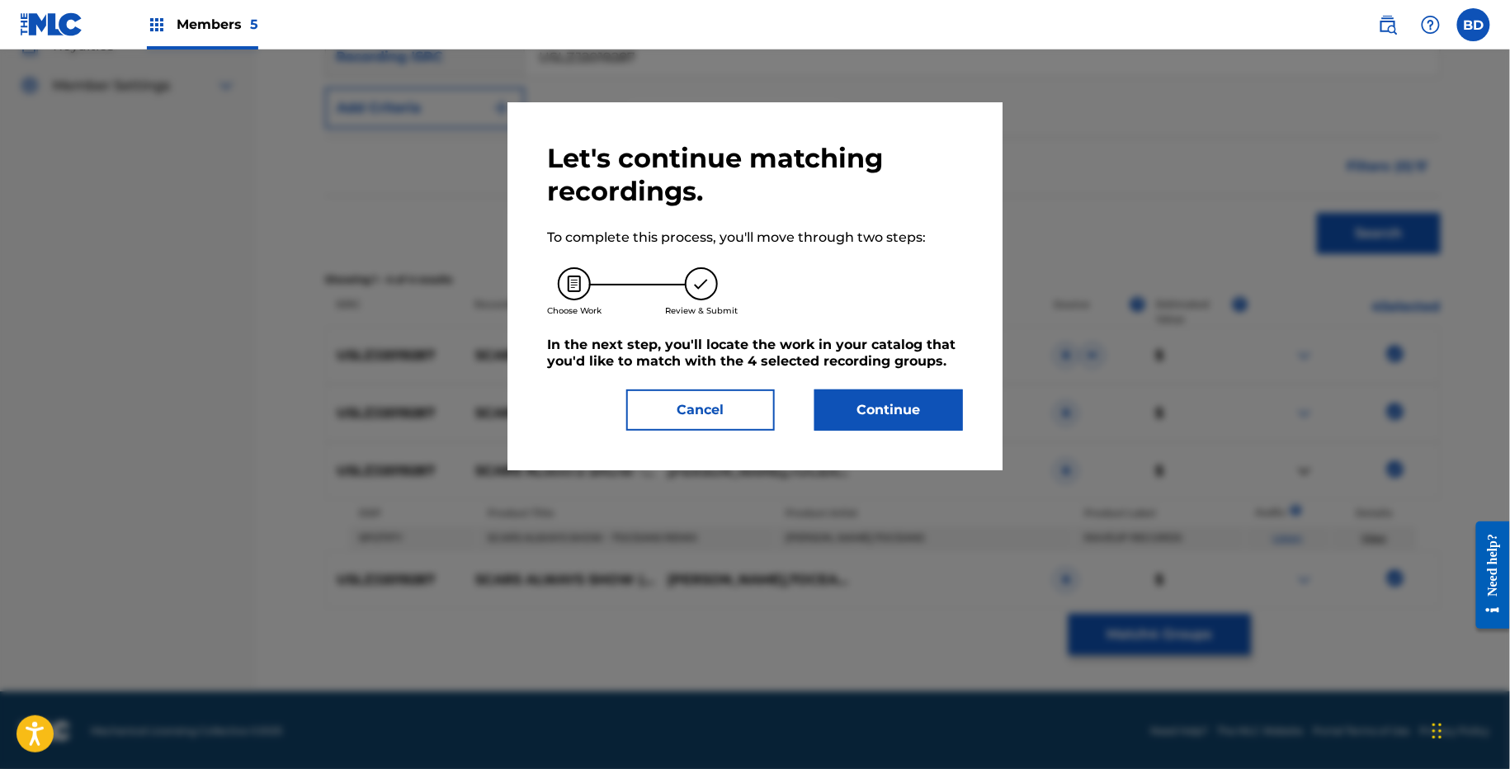
click at [885, 445] on div "Let's continue matching recordings. To complete this process, you'll move throu…" at bounding box center [754, 286] width 495 height 368
click at [886, 377] on div "Let's continue matching recordings. To complete this process, you'll move throu…" at bounding box center [755, 286] width 416 height 289
click at [889, 399] on button "Continue" at bounding box center [888, 409] width 149 height 41
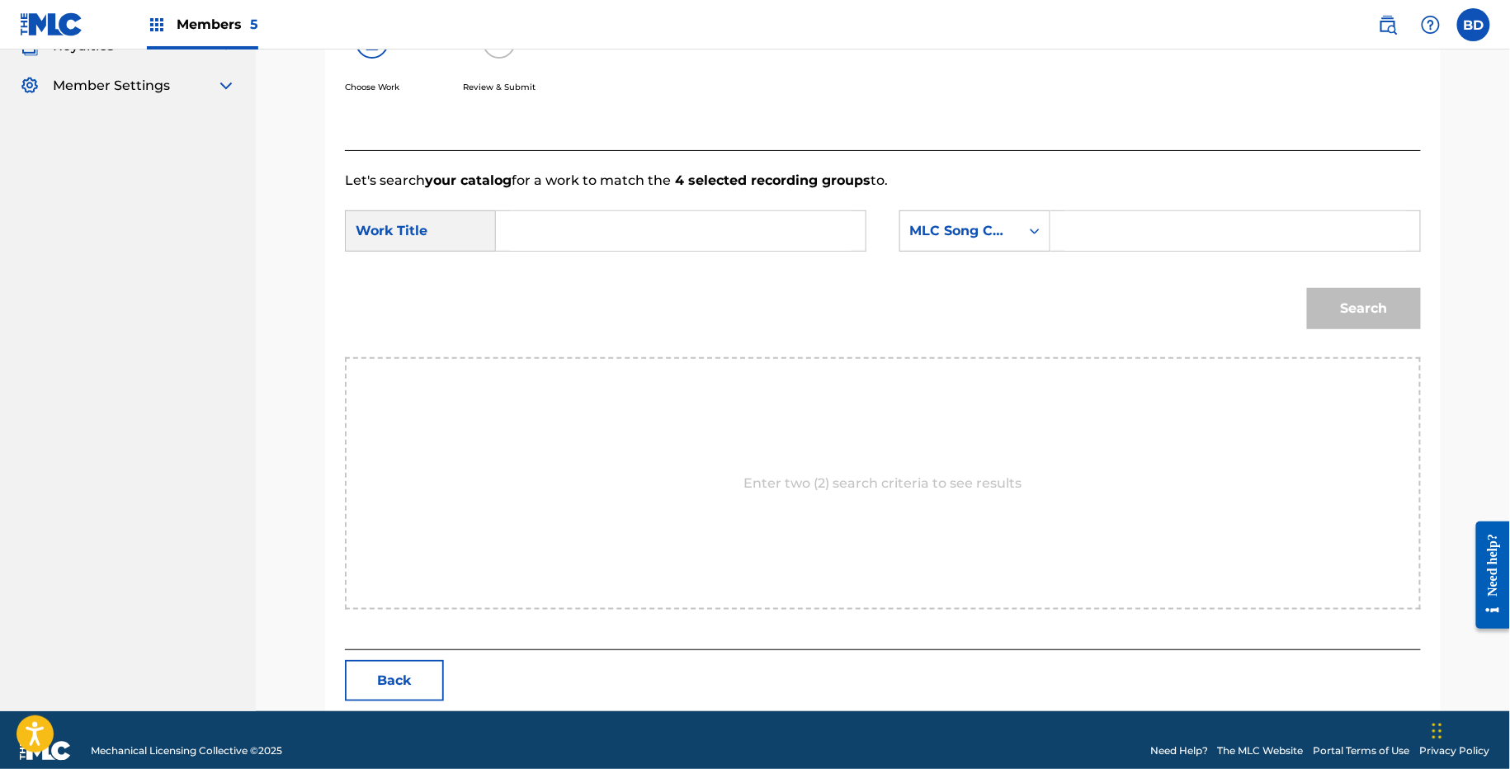
click at [1084, 233] on input "Search Form" at bounding box center [1235, 231] width 342 height 40
paste input "SA8YO4"
type input "SA8YO4"
click at [767, 236] on input "Search Form" at bounding box center [681, 231] width 342 height 40
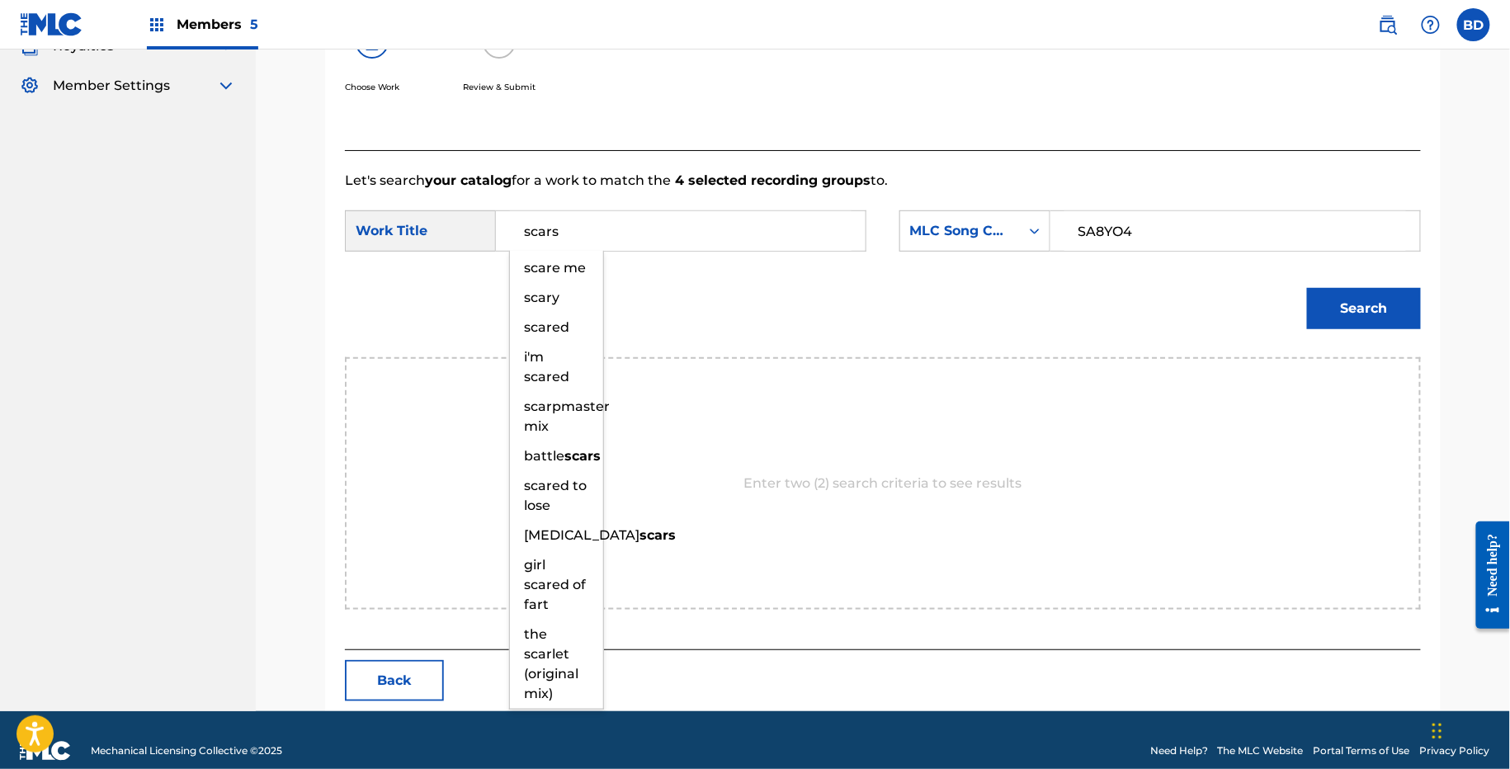
type input "scars"
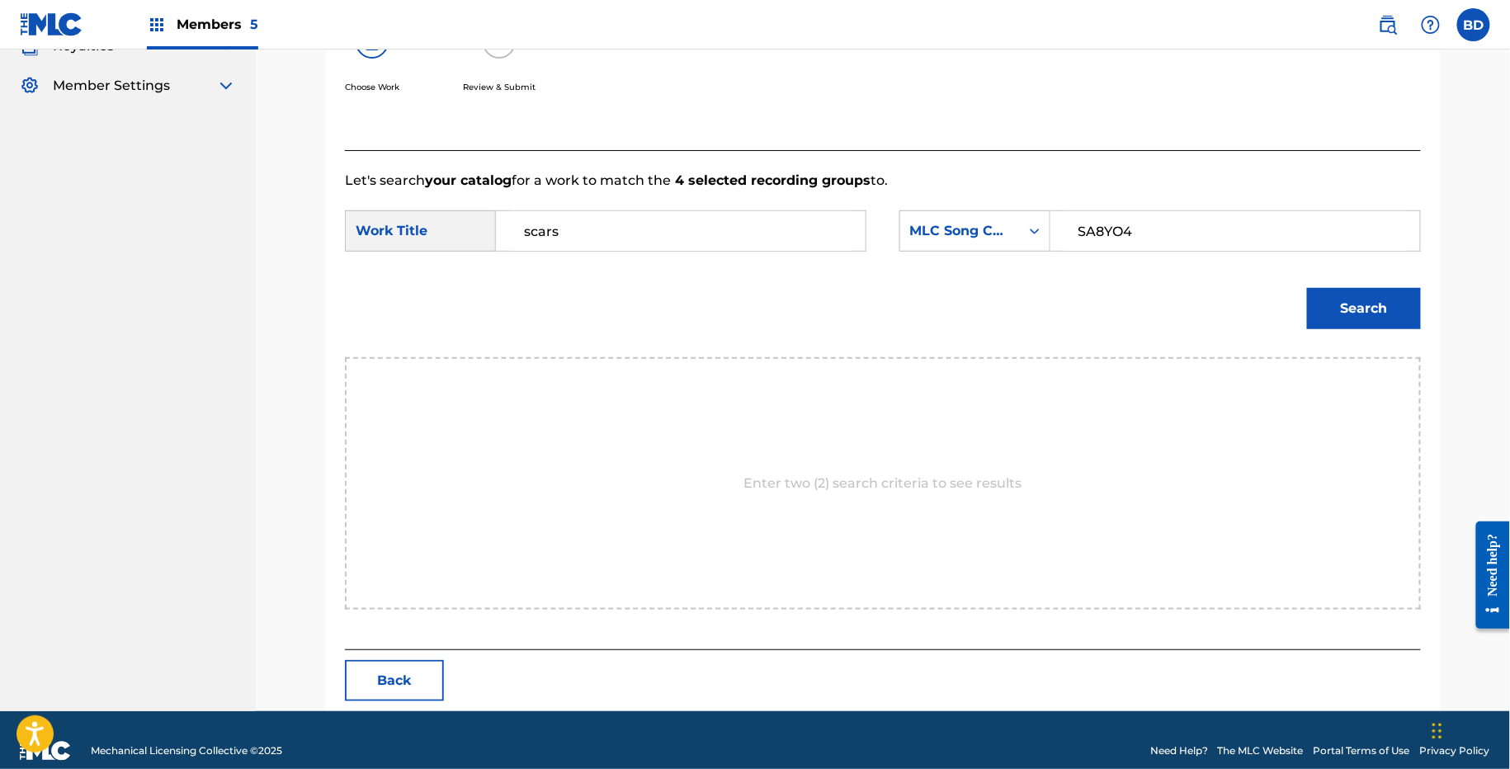
click at [1368, 337] on div "Search" at bounding box center [883, 314] width 1076 height 86
click at [1357, 305] on button "Search" at bounding box center [1364, 308] width 114 height 41
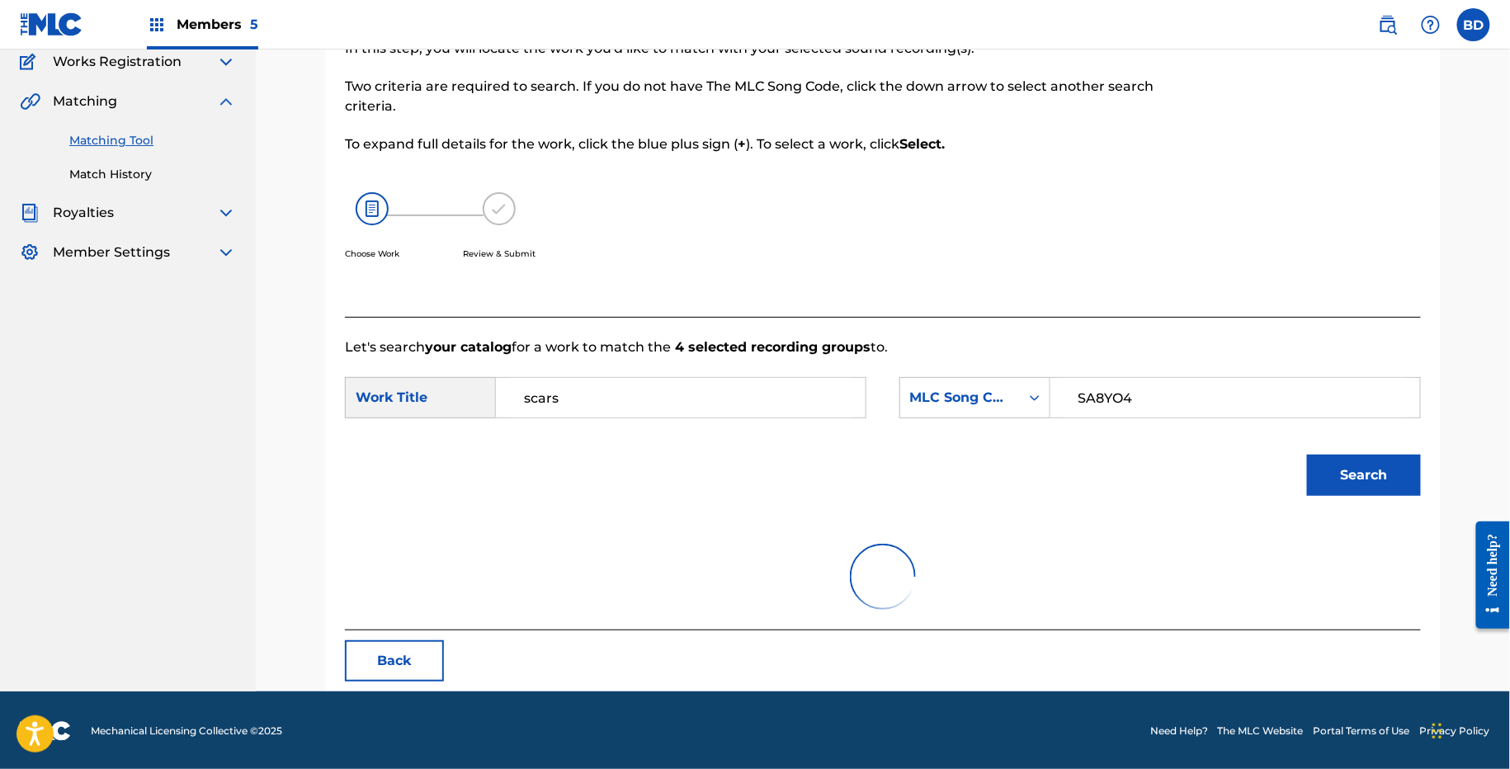
scroll to position [279, 0]
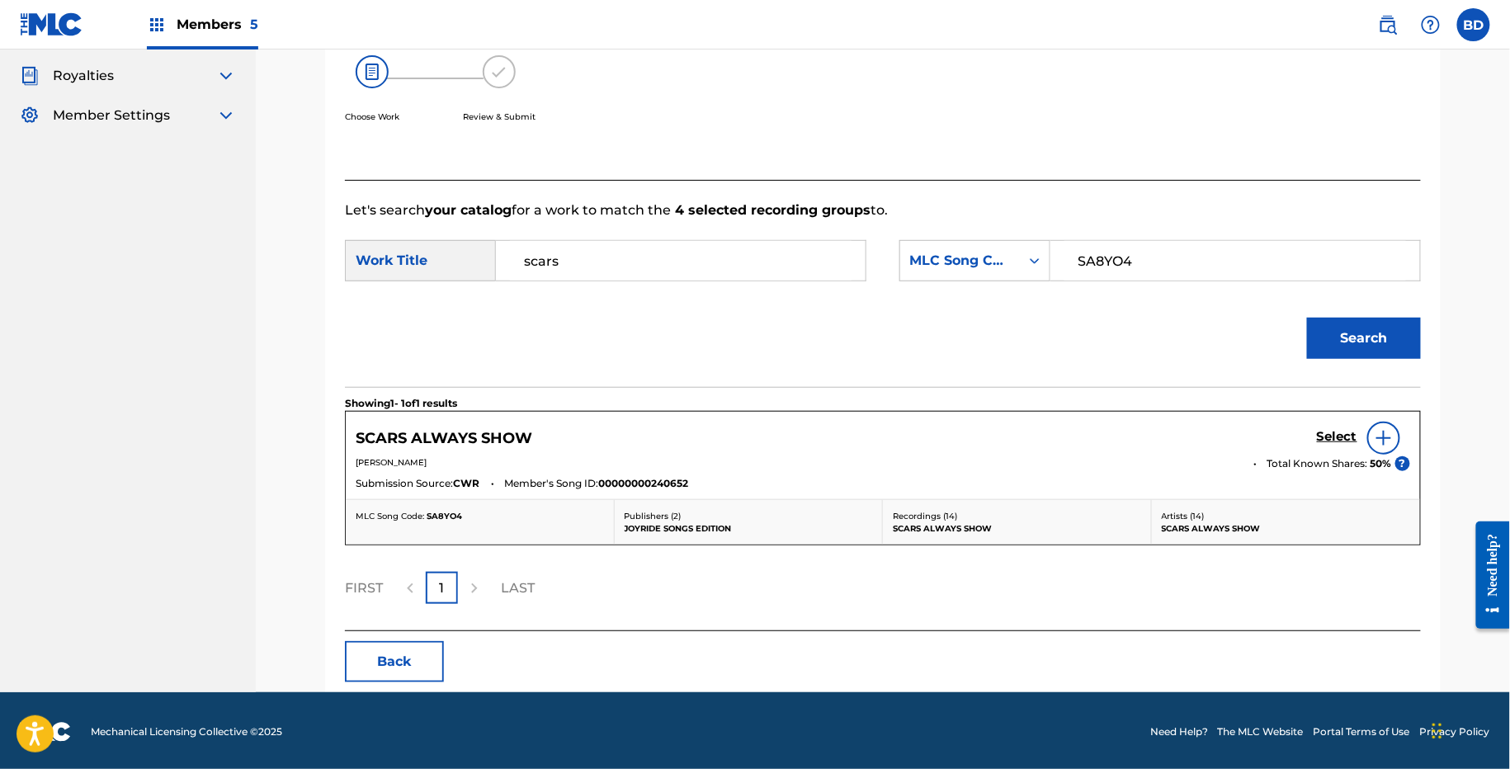
click at [1404, 441] on div "Select" at bounding box center [1363, 438] width 93 height 33
drag, startPoint x: 1252, startPoint y: 704, endPoint x: 1389, endPoint y: 820, distance: 179.7
click at [1389, 490] on html "Accessibility Screen-Reader Guide, Feedback, and Issue Reporting | New window M…" at bounding box center [755, 105] width 1510 height 769
click at [1108, 710] on footer "Mechanical Licensing Collective © 2025 Need Help? The MLC Website Portal Terms …" at bounding box center [755, 731] width 1510 height 79
drag, startPoint x: 1108, startPoint y: 710, endPoint x: 1424, endPoint y: 743, distance: 317.7
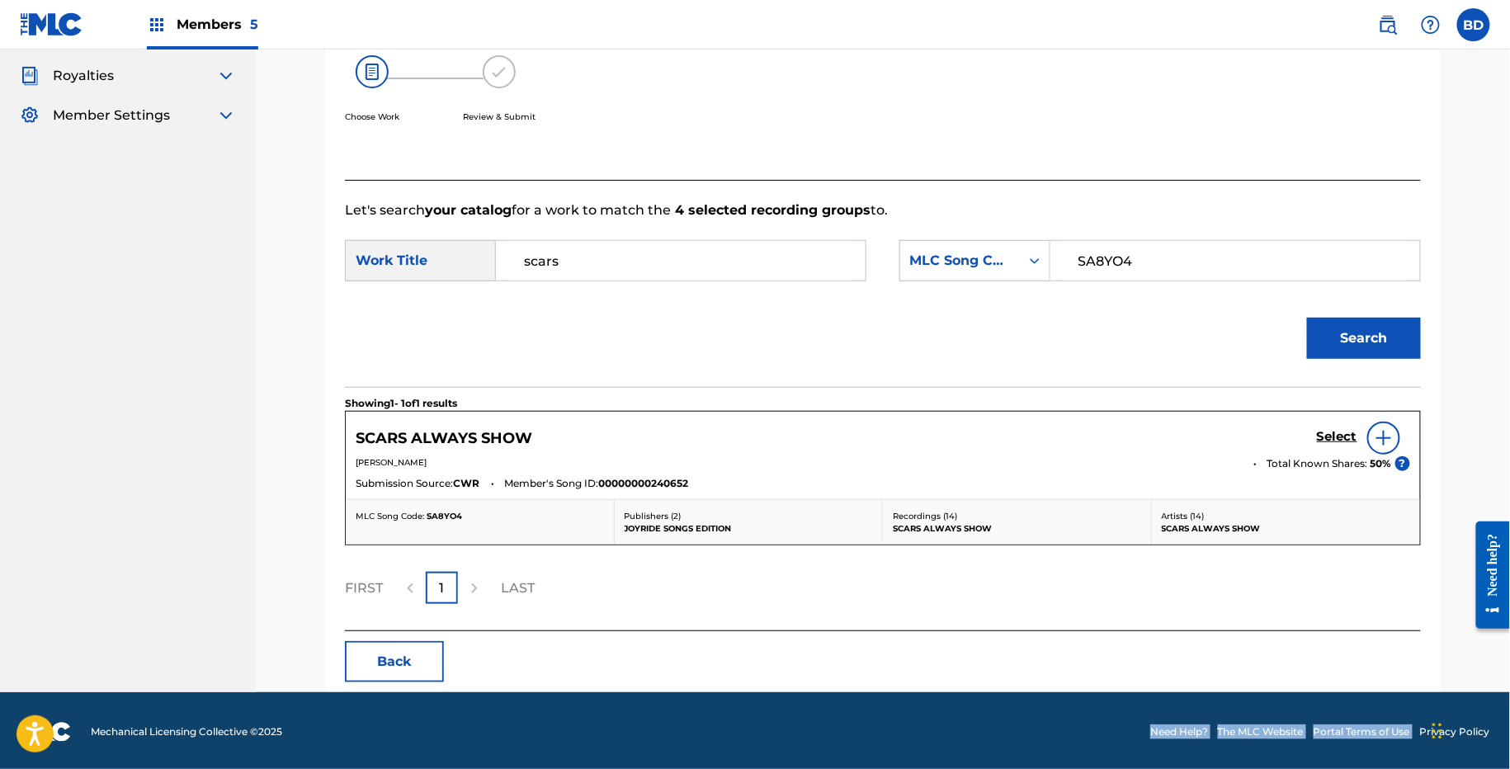
click at [1423, 740] on footer "Mechanical Licensing Collective © 2025 Need Help? The MLC Website Portal Terms …" at bounding box center [755, 731] width 1510 height 79
click at [1421, 759] on footer "Mechanical Licensing Collective © 2025 Need Help? The MLC Website Portal Terms …" at bounding box center [755, 731] width 1510 height 79
drag, startPoint x: 1048, startPoint y: 732, endPoint x: 1444, endPoint y: 741, distance: 396.2
click at [18, 50] on div "Members 5 BD BD Brian Durant claims@sx-works.com Notification Preferences Profi…" at bounding box center [755, 246] width 1510 height 1050
click at [1406, 748] on footer "Mechanical Licensing Collective © 2025 Need Help? The MLC Website Portal Terms …" at bounding box center [755, 731] width 1510 height 79
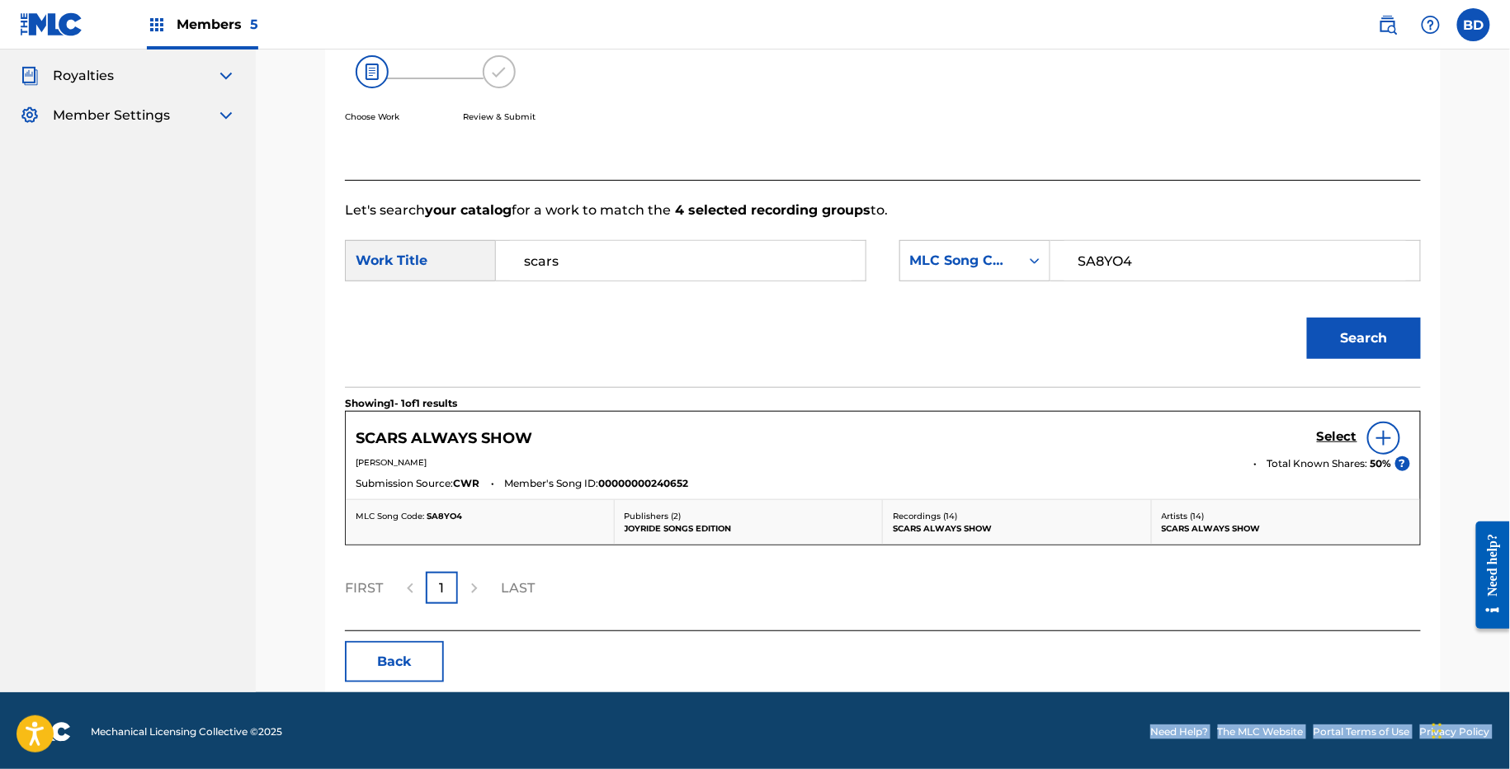
drag, startPoint x: 1041, startPoint y: 727, endPoint x: 1432, endPoint y: 727, distance: 391.1
click at [2, 37] on div "Members 5 BD BD Brian Durant claims@sx-works.com Notification Preferences Profi…" at bounding box center [755, 246] width 1510 height 1050
click at [1405, 753] on footer "Mechanical Licensing Collective © 2025 Need Help? The MLC Website Portal Terms …" at bounding box center [755, 731] width 1510 height 79
click at [1338, 444] on link "Select" at bounding box center [1337, 438] width 40 height 18
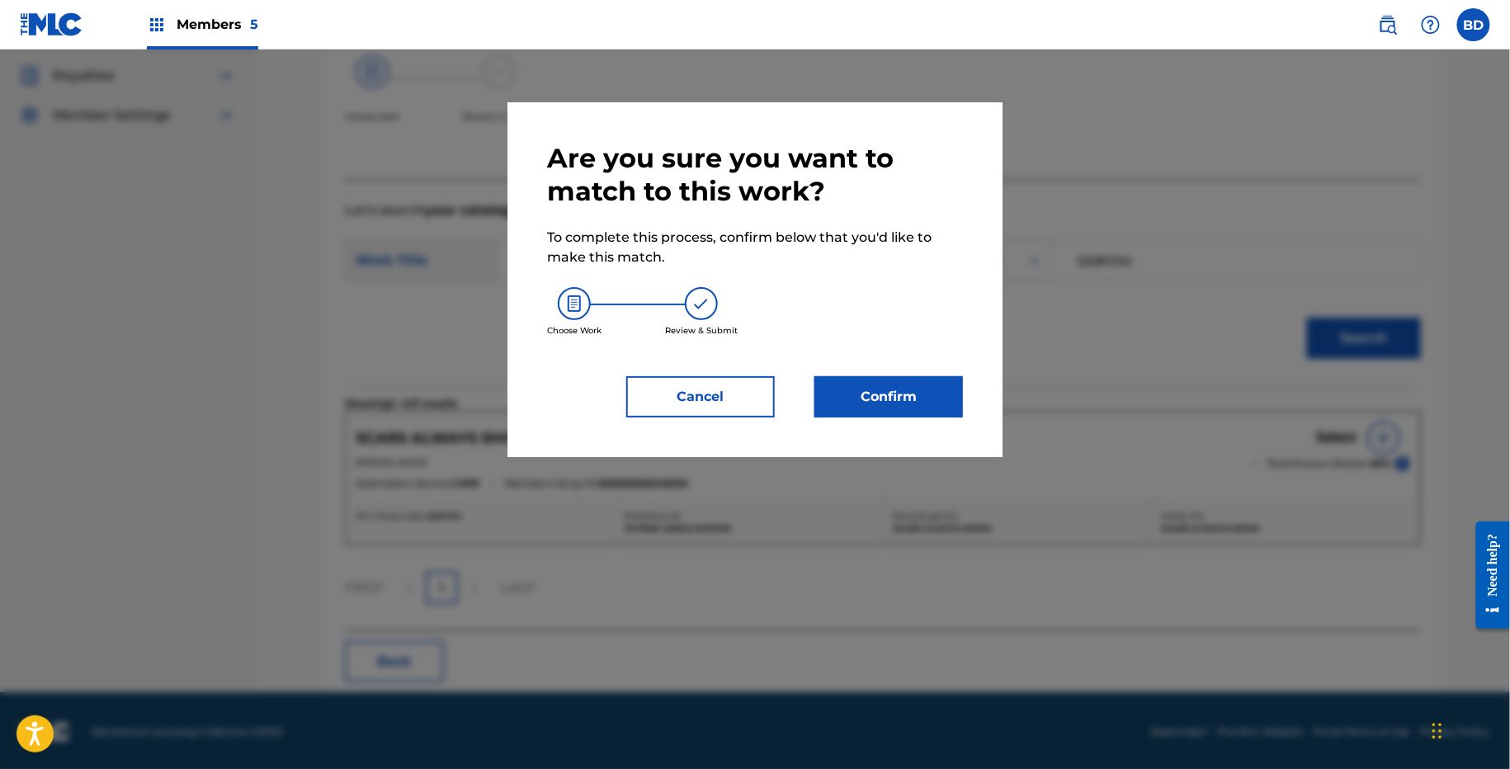
click at [948, 396] on button "Confirm" at bounding box center [888, 396] width 149 height 41
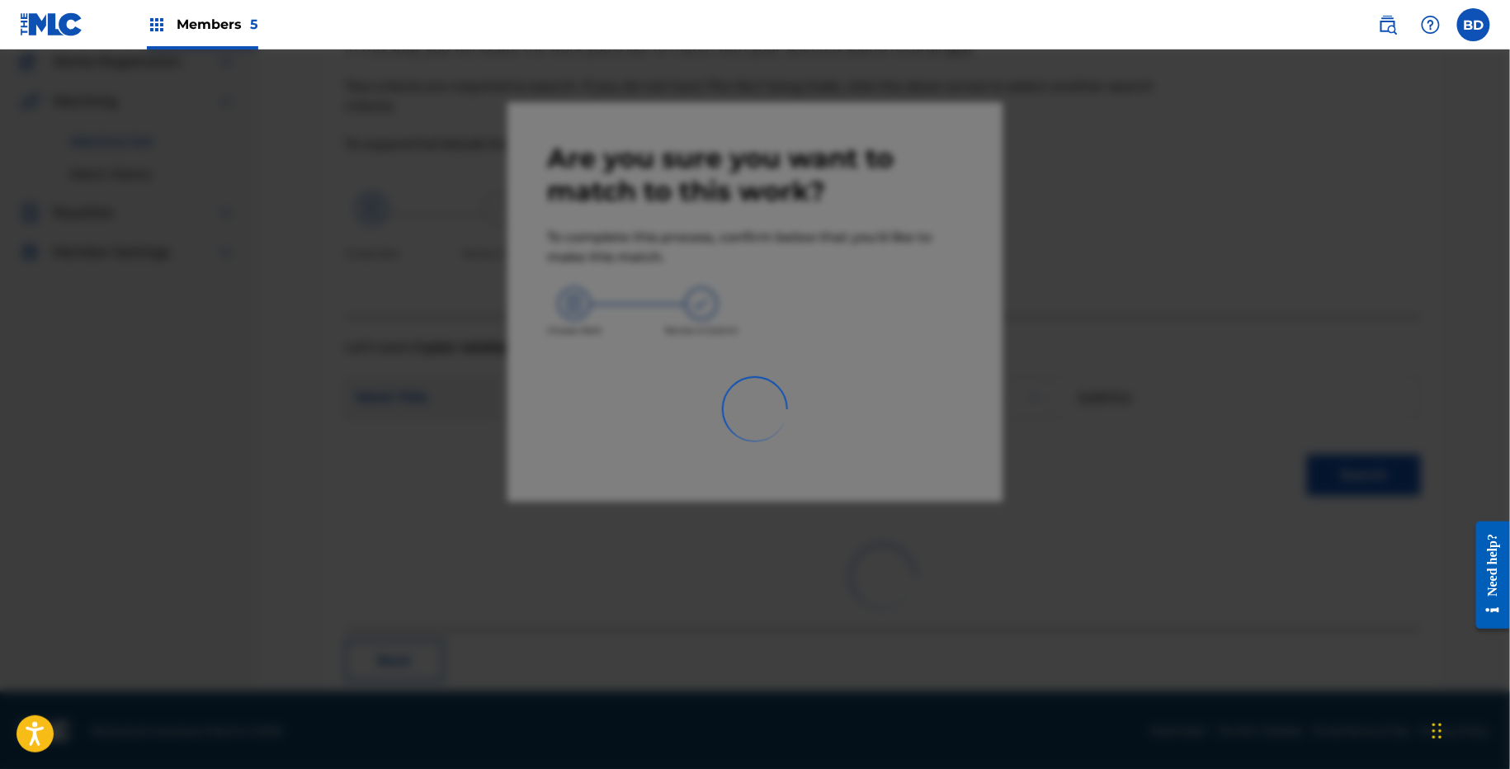
scroll to position [41, 0]
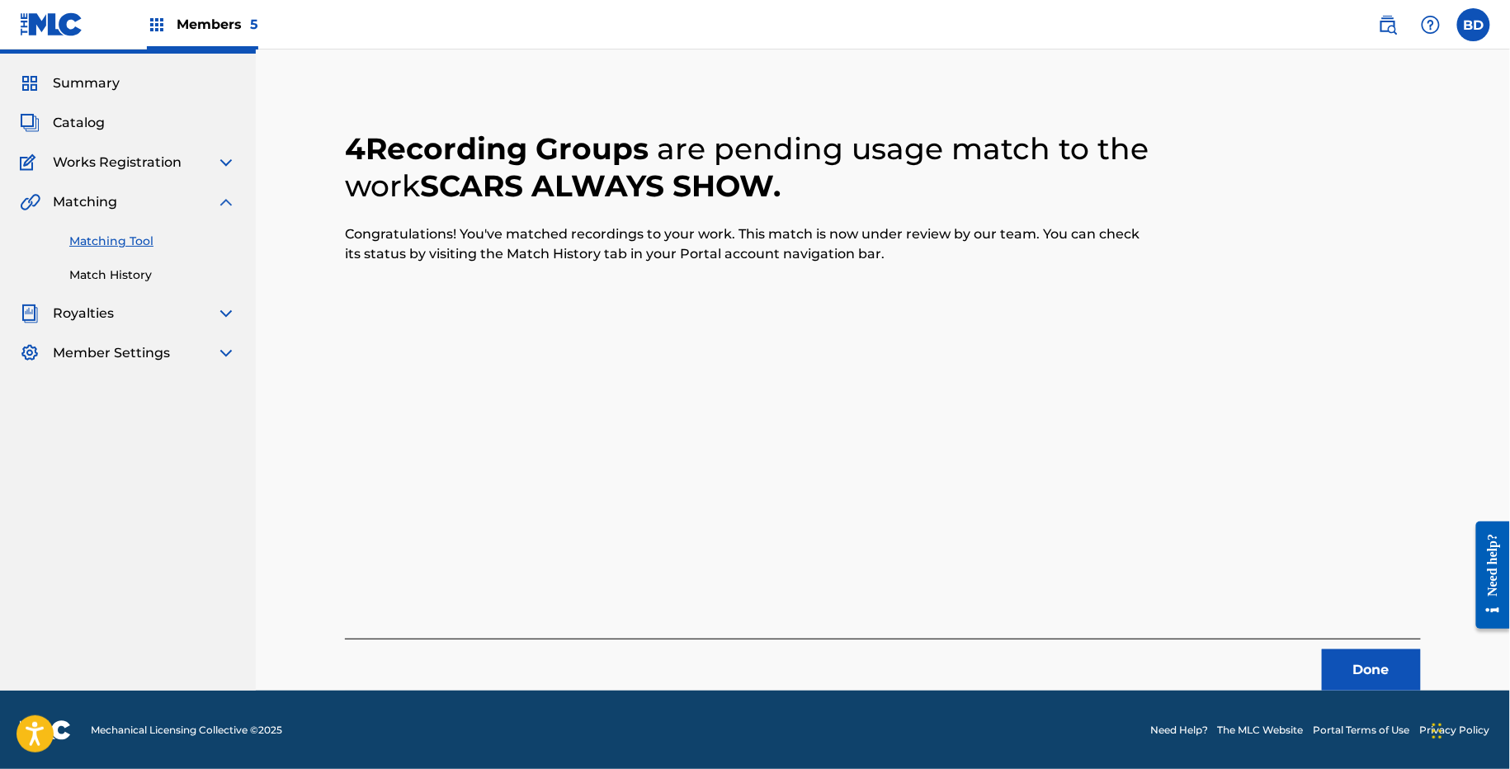
click at [126, 277] on link "Match History" at bounding box center [152, 275] width 167 height 17
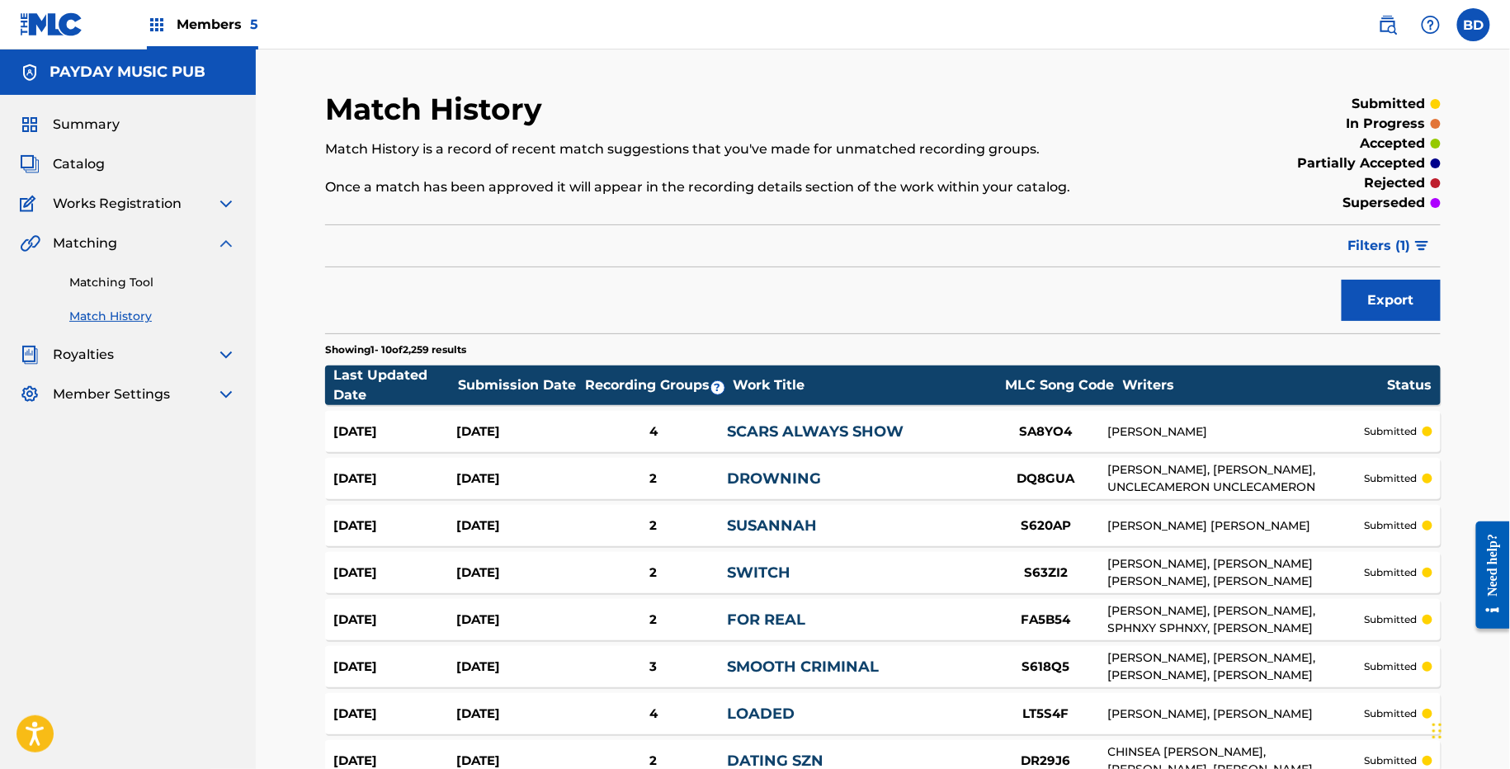
click at [498, 429] on div "Aug 27, 2025" at bounding box center [517, 431] width 123 height 19
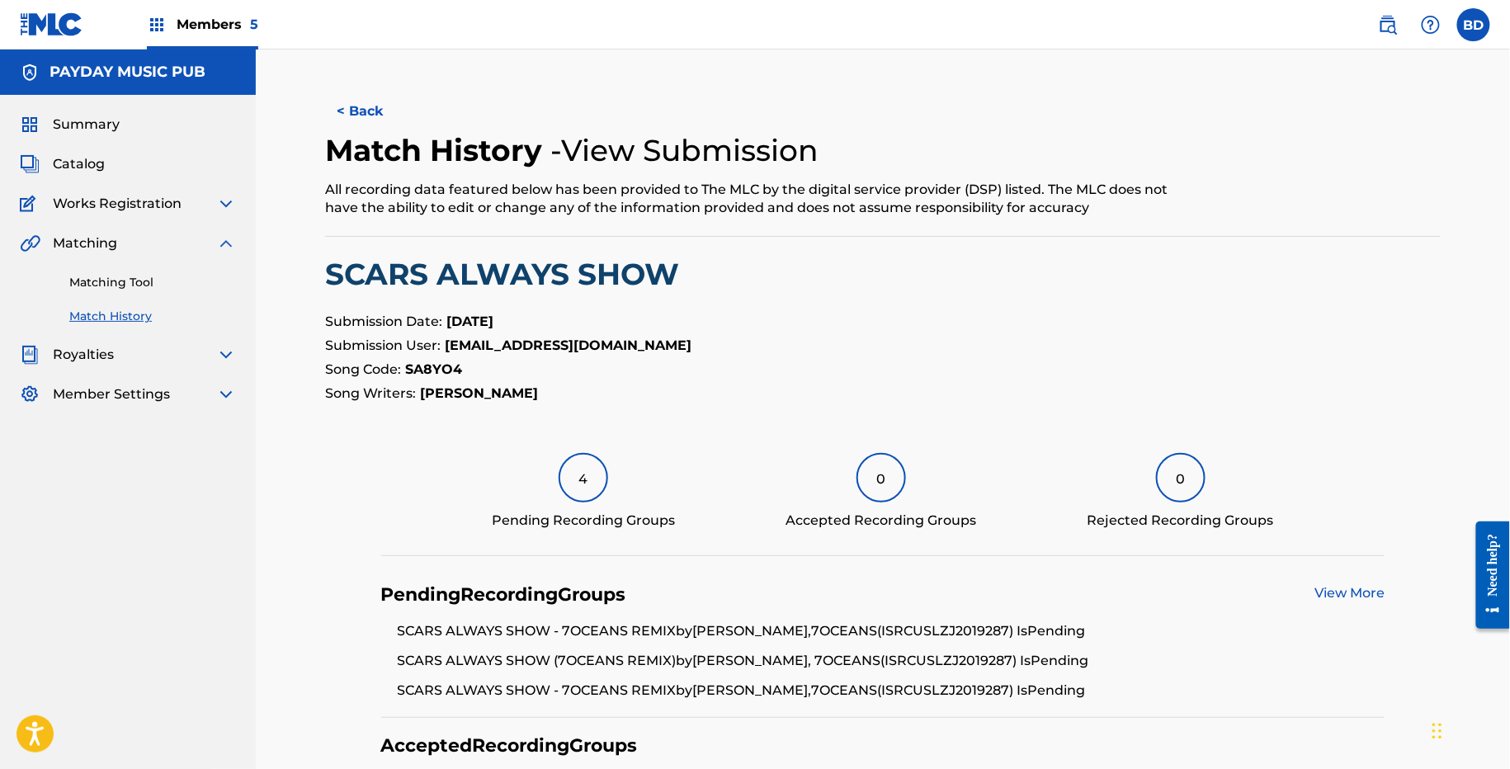
click at [135, 289] on link "Matching Tool" at bounding box center [152, 282] width 167 height 17
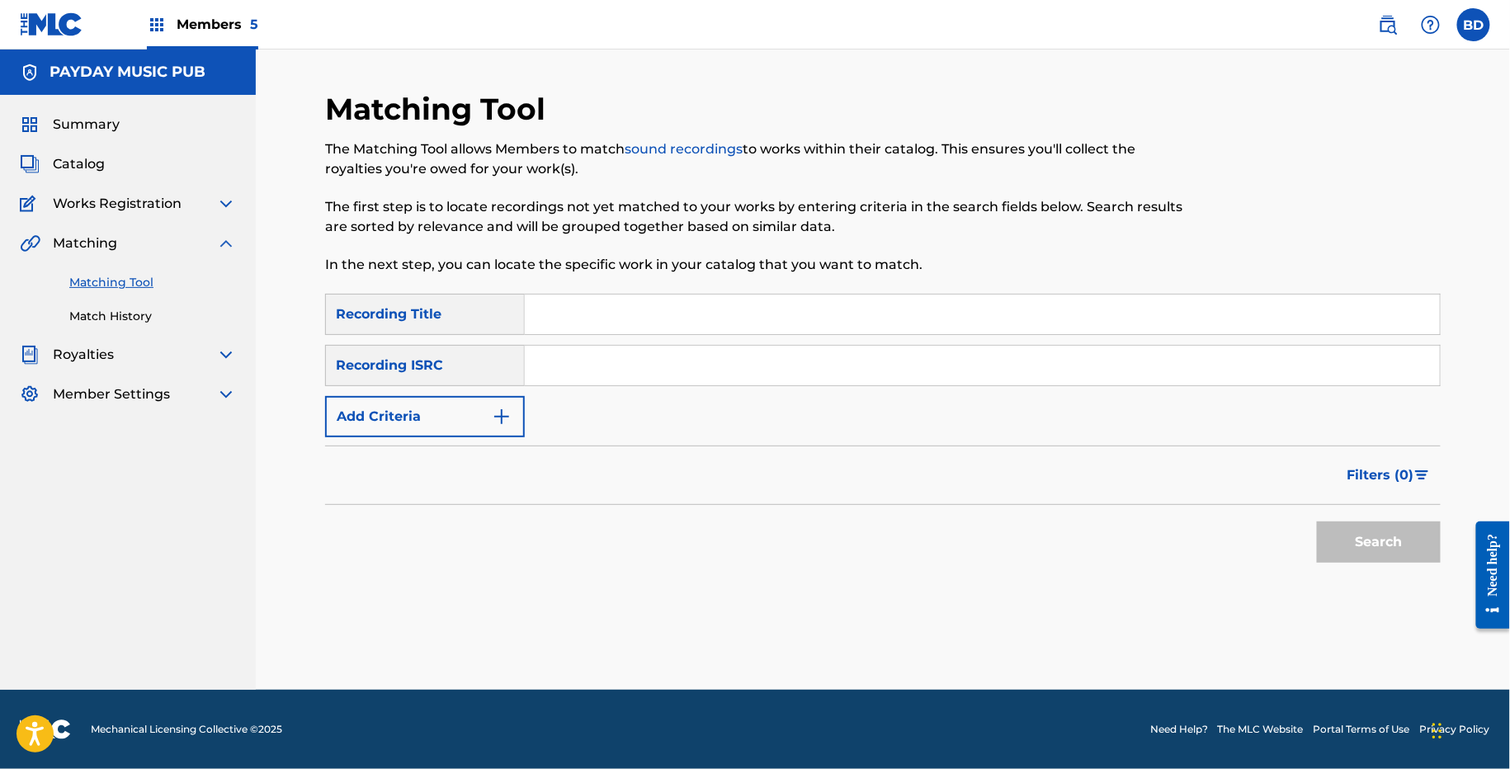
click at [588, 373] on input "Search Form" at bounding box center [982, 366] width 915 height 40
paste input "USLZJ1940084"
click at [1317, 522] on button "Search" at bounding box center [1379, 542] width 124 height 41
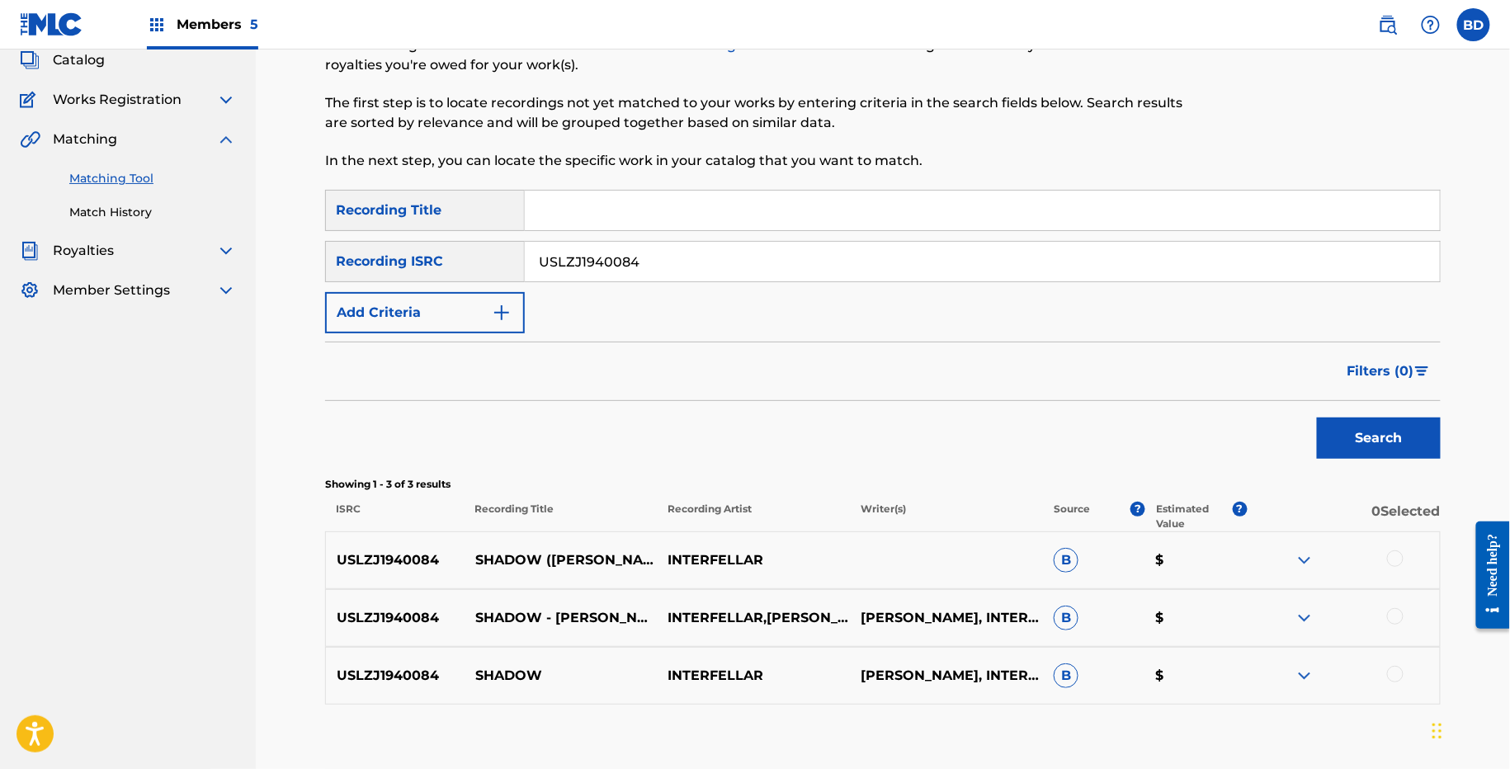
scroll to position [200, 0]
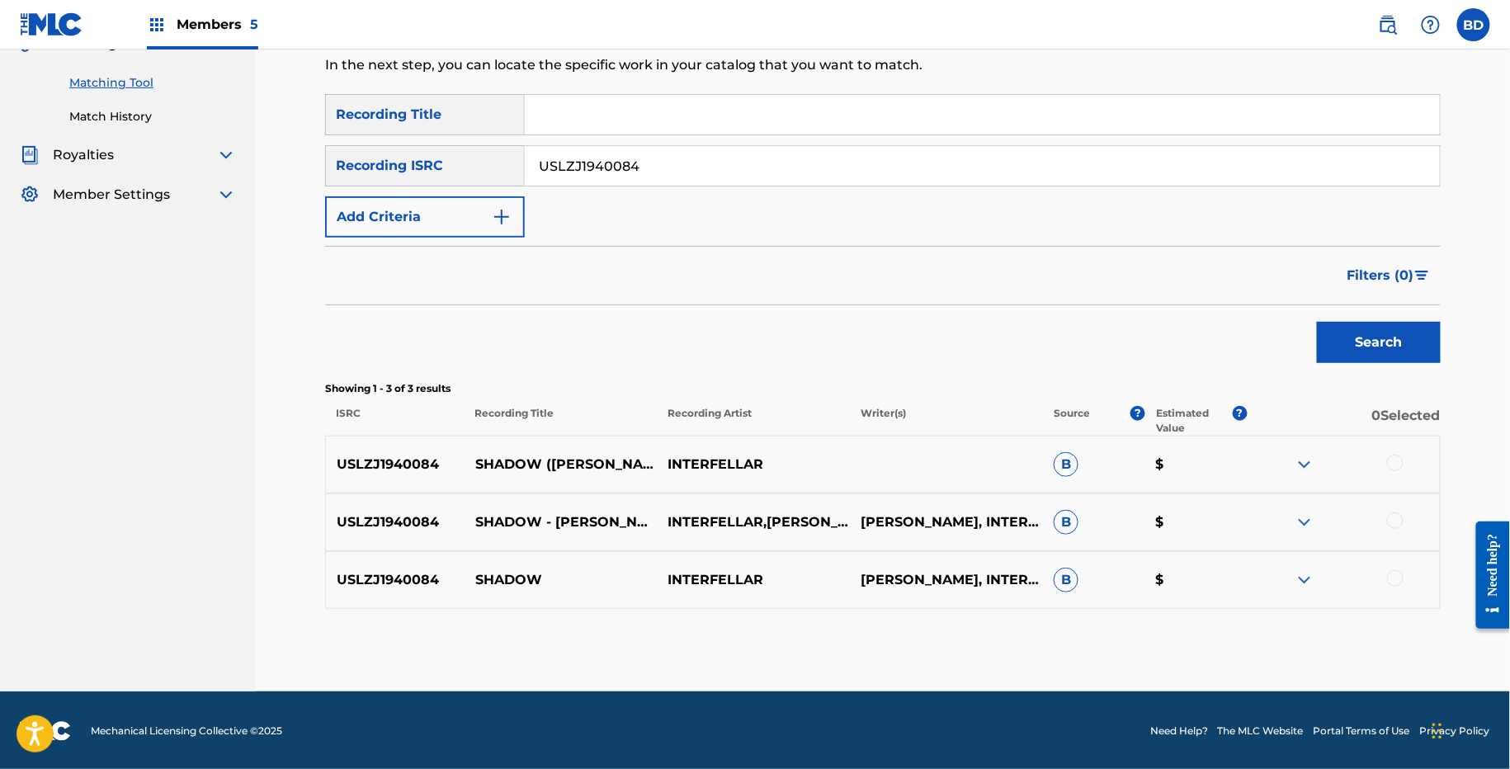
click at [1308, 571] on img at bounding box center [1305, 580] width 20 height 20
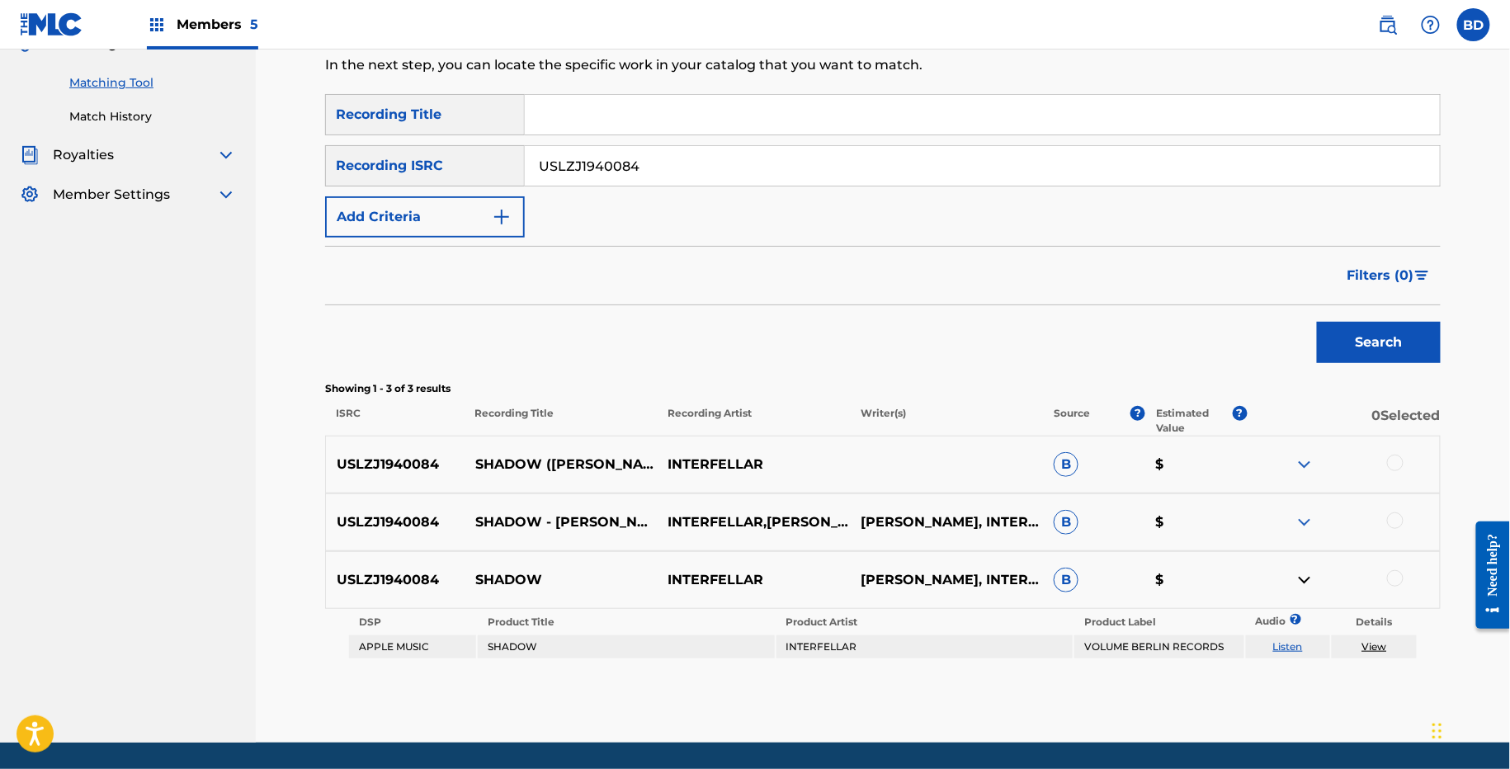
click at [1308, 508] on div "USLZJ1940084 SHADOW - FELIX REICHELT REMIX INTERFELLAR,FELIX REICHELT FELIX REI…" at bounding box center [883, 522] width 1116 height 58
click at [1306, 522] on img at bounding box center [1305, 522] width 20 height 20
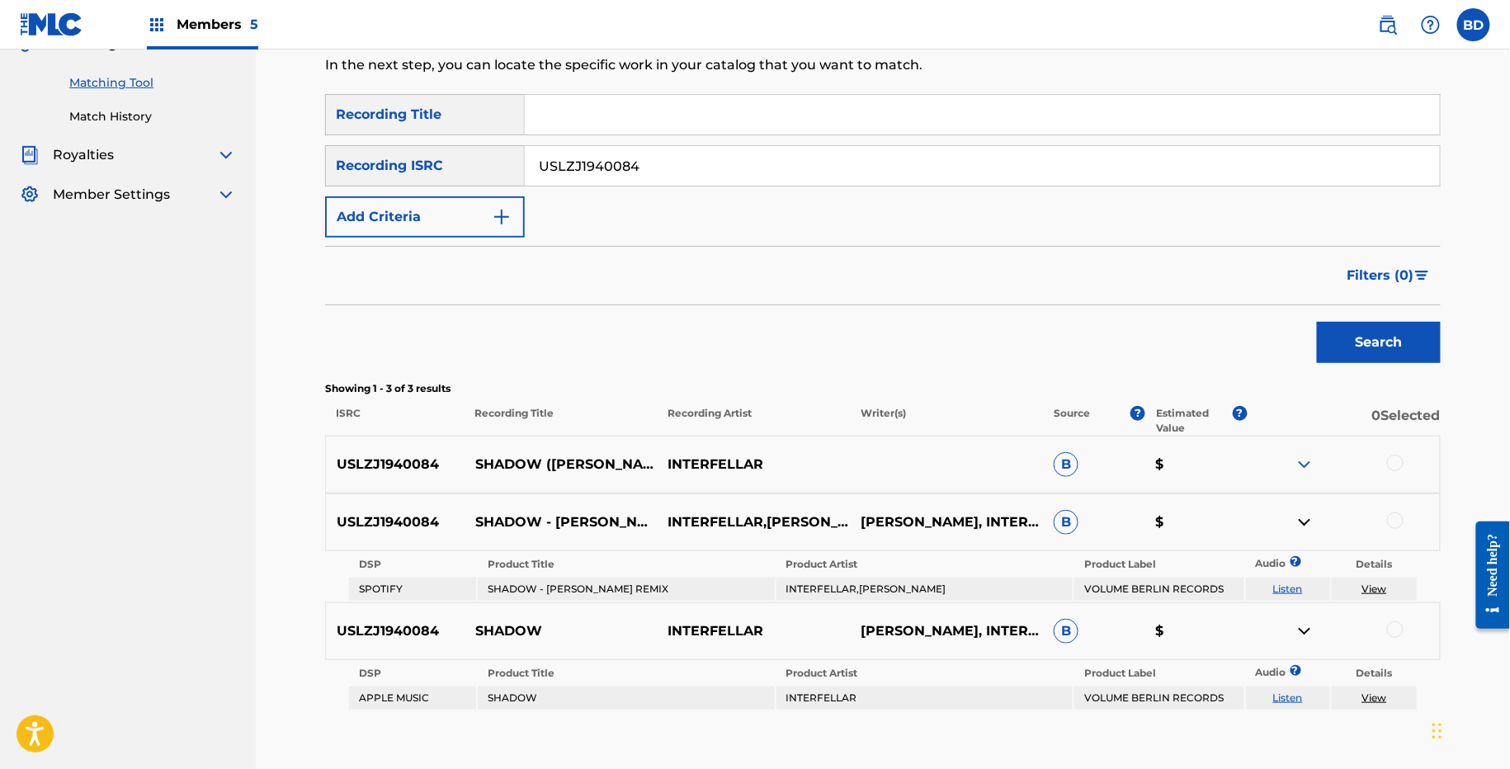
click at [1303, 463] on img at bounding box center [1305, 465] width 20 height 20
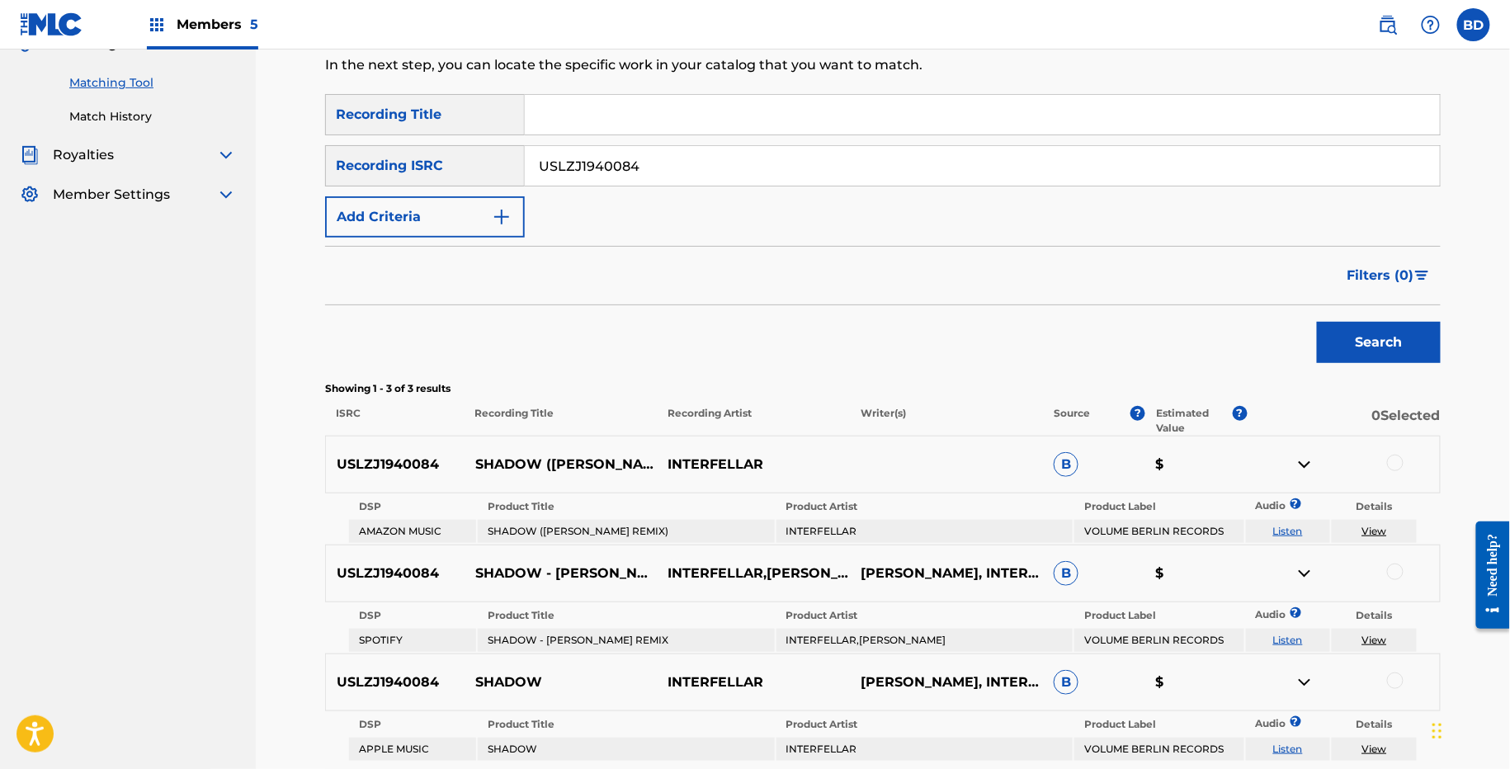
scroll to position [352, 0]
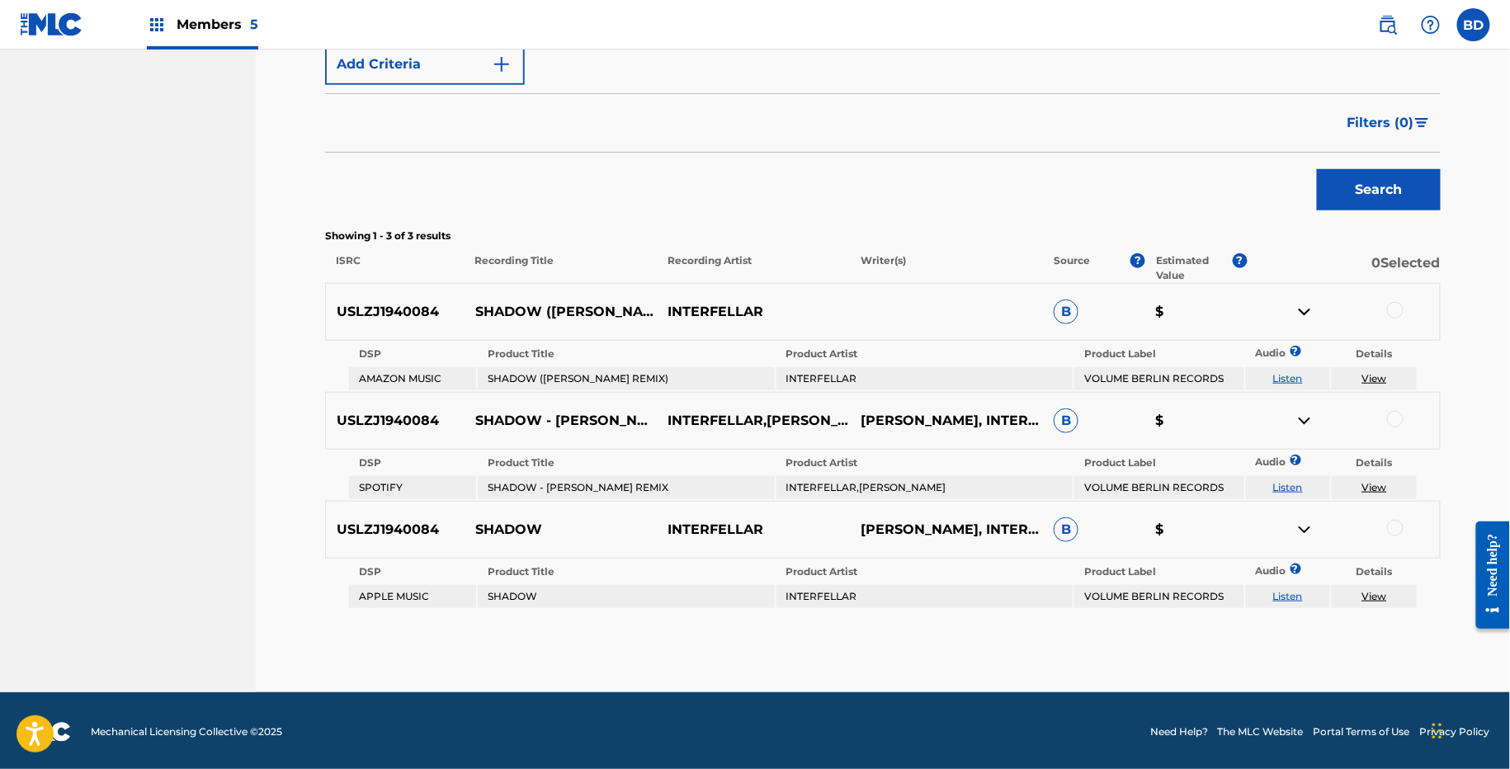
click at [488, 302] on p "SHADOW (FELIX REICHELT REMIX)" at bounding box center [561, 312] width 193 height 20
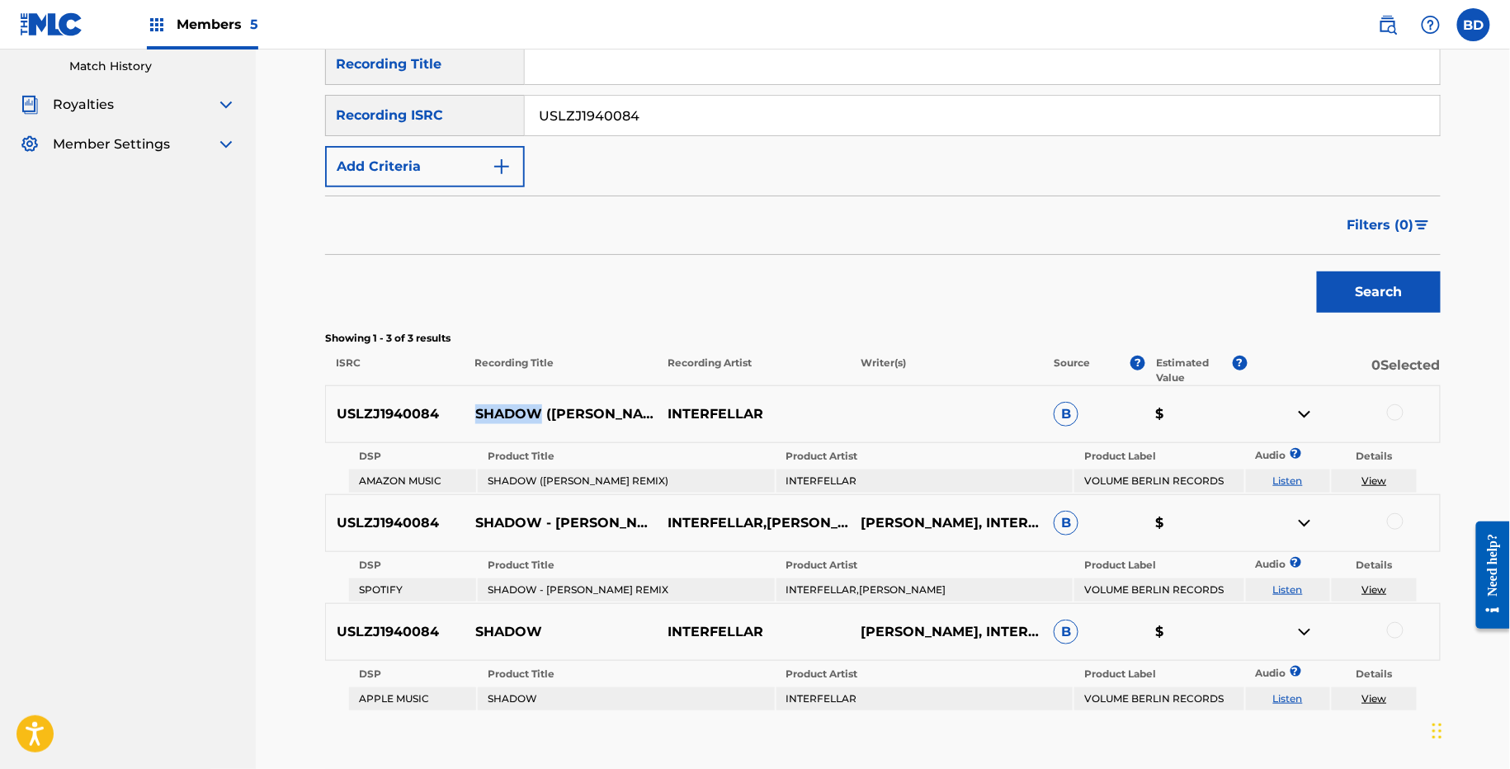
scroll to position [229, 0]
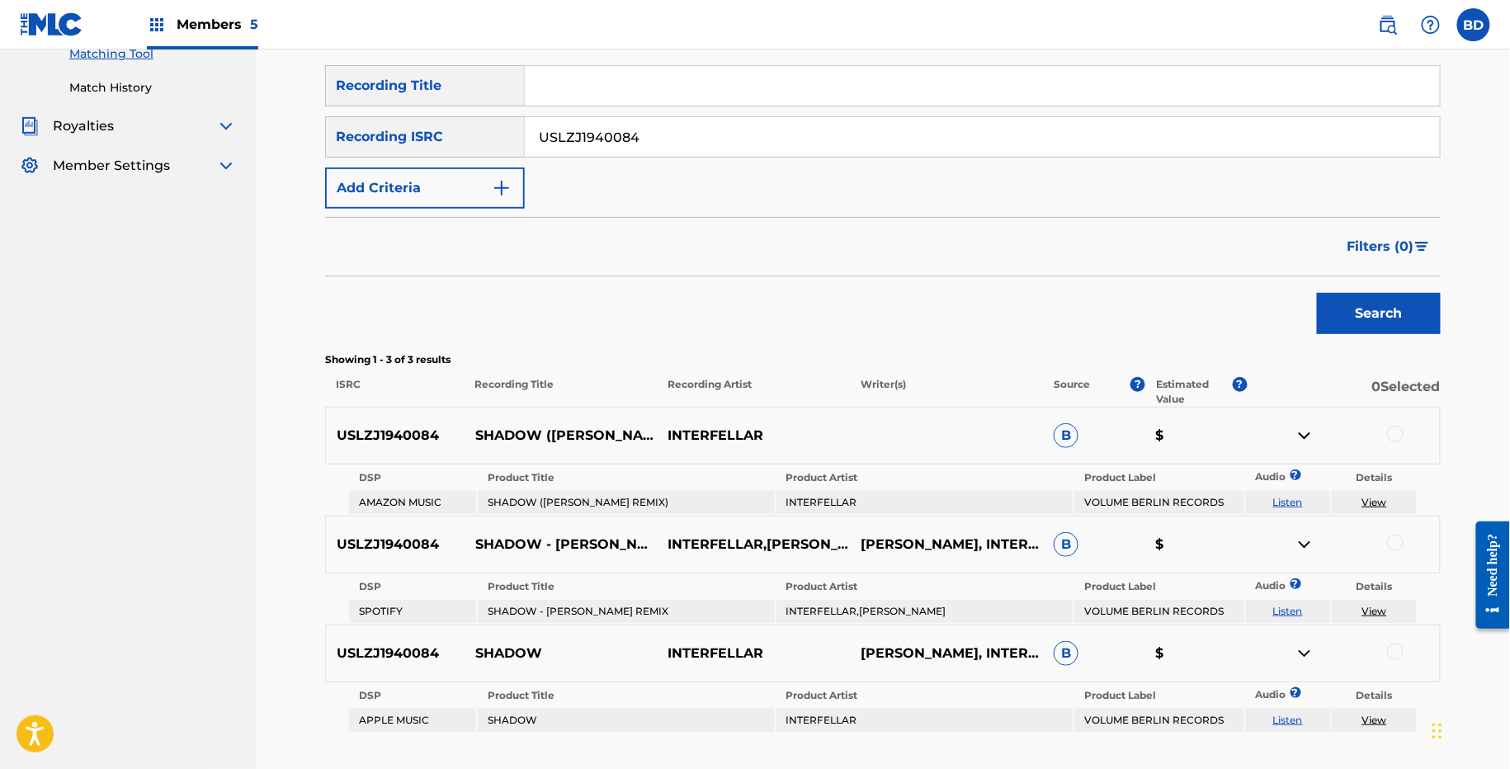
click at [613, 128] on input "USLZJ1940084" at bounding box center [982, 137] width 915 height 40
paste input "12373"
click at [1317, 293] on button "Search" at bounding box center [1379, 313] width 124 height 41
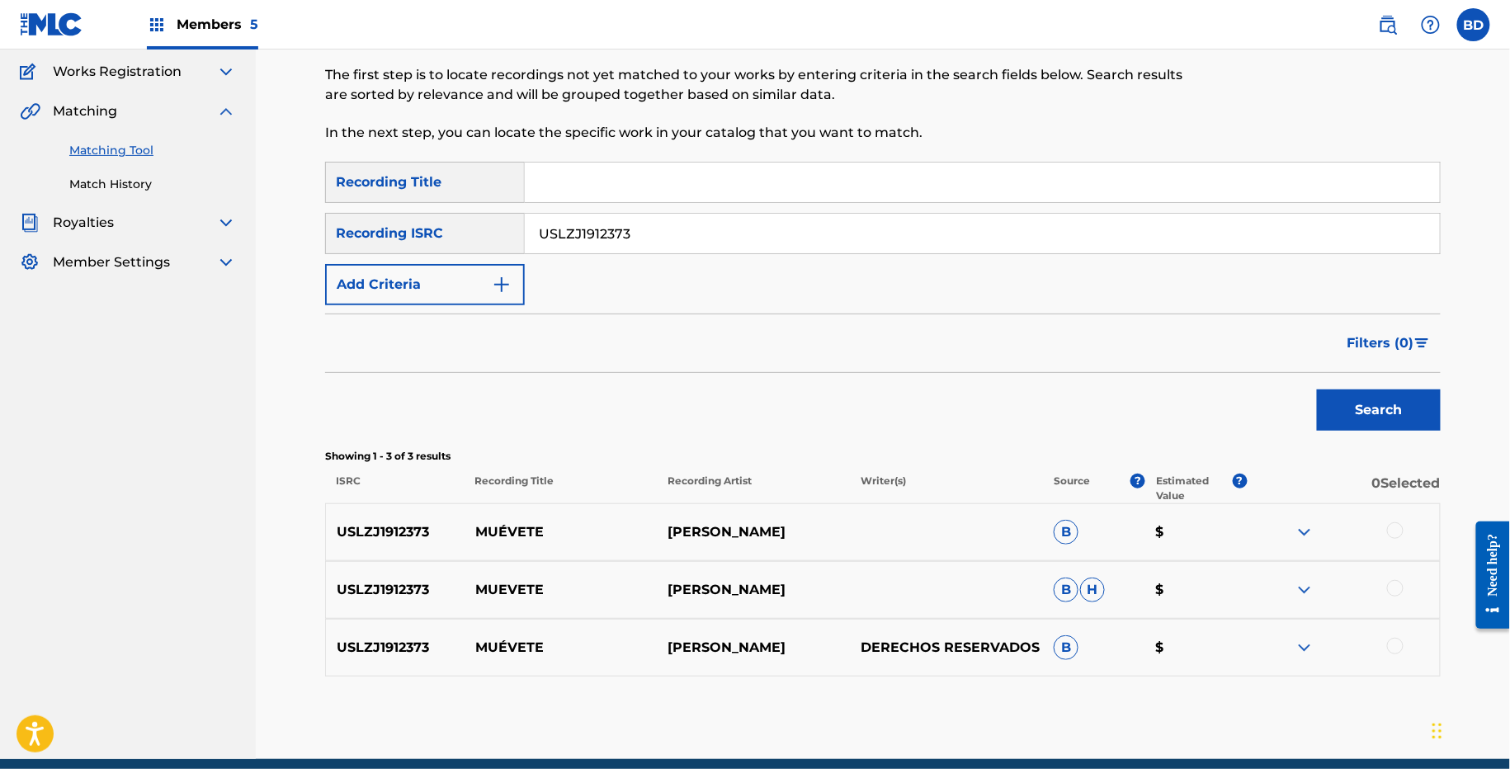
scroll to position [200, 0]
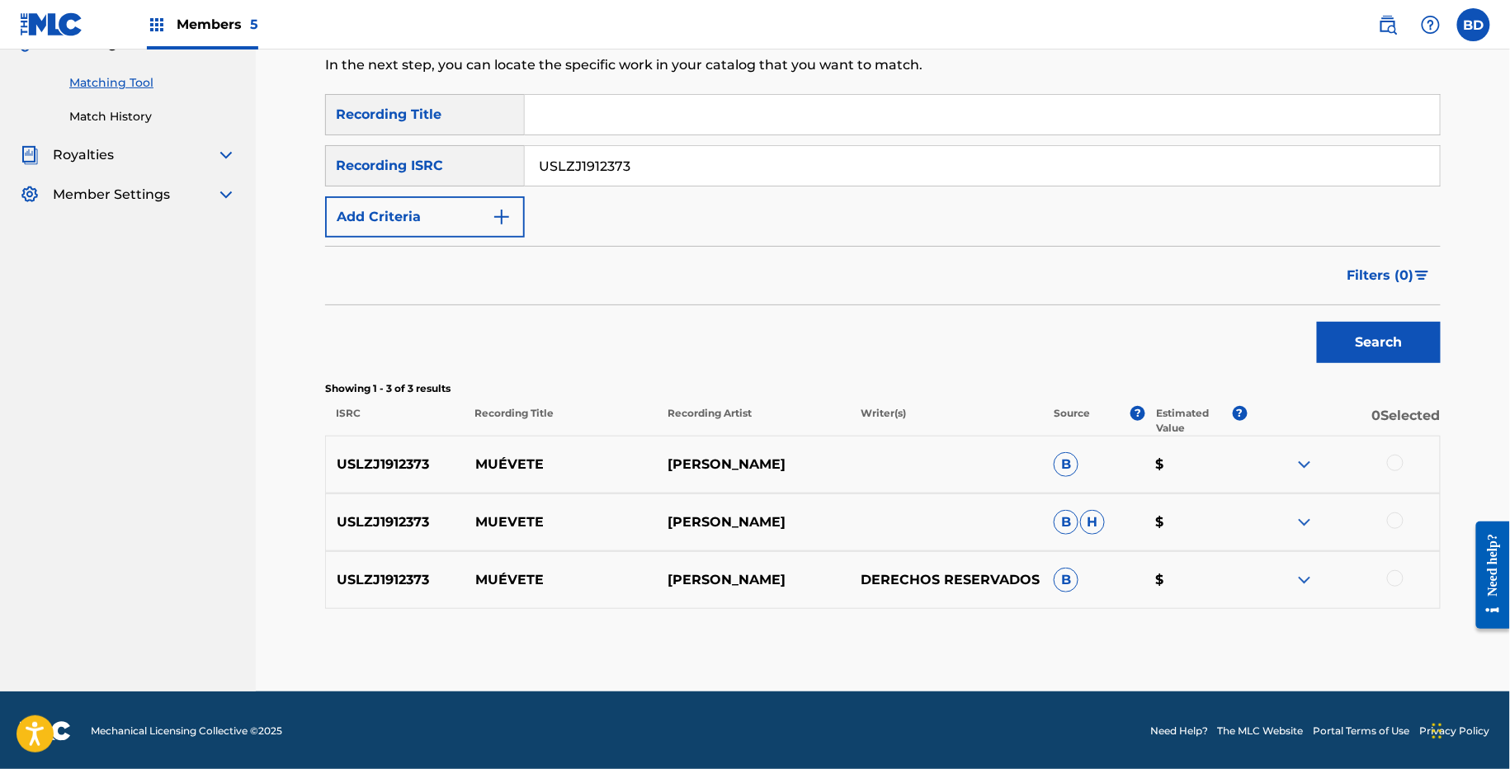
click at [1322, 585] on div at bounding box center [1343, 580] width 193 height 20
click at [1312, 581] on img at bounding box center [1305, 580] width 20 height 20
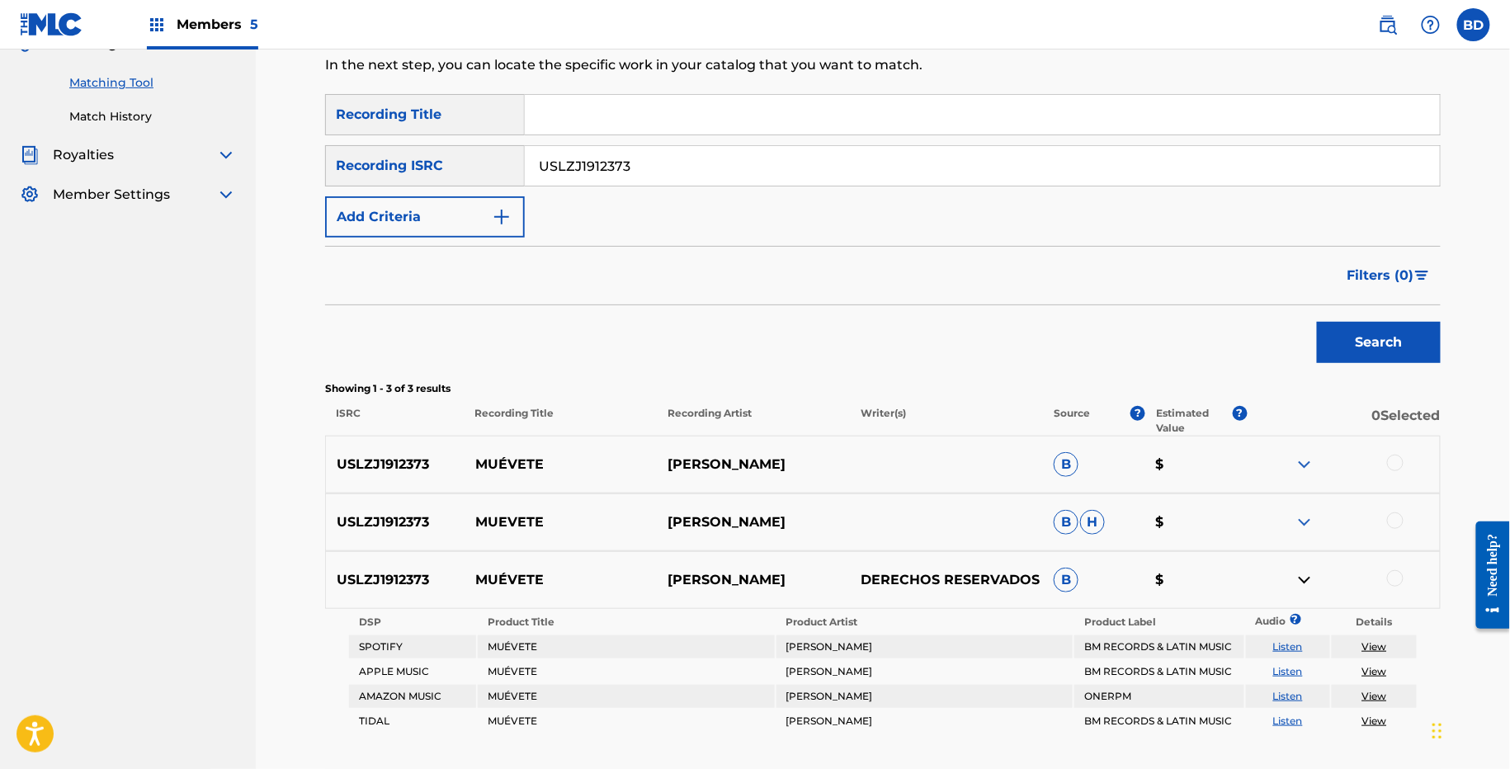
click at [1310, 523] on img at bounding box center [1305, 522] width 20 height 20
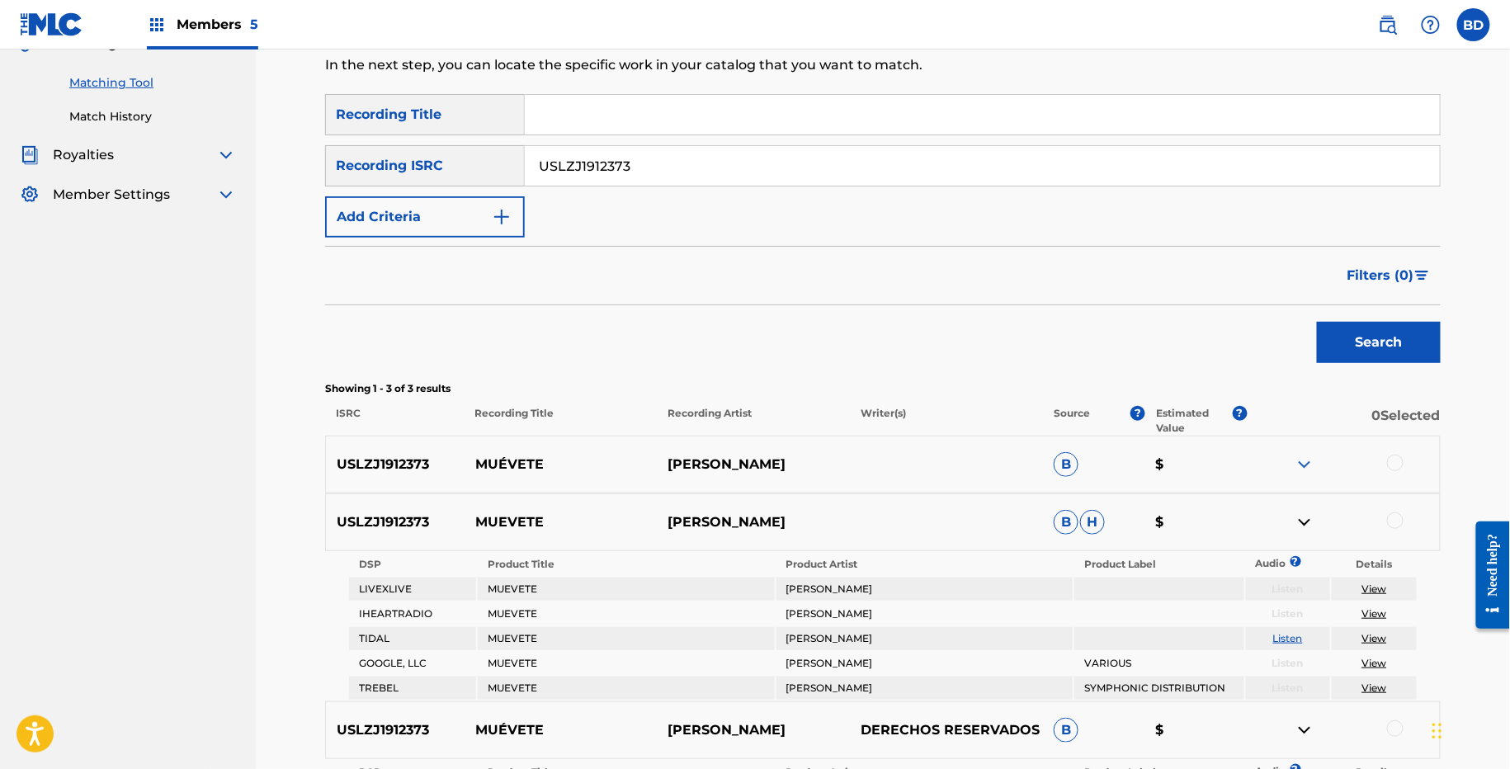
click at [1308, 476] on div "USLZJ1912373 MUÉVETE EDDIE DEE B $" at bounding box center [883, 465] width 1116 height 58
click at [1308, 467] on img at bounding box center [1305, 465] width 20 height 20
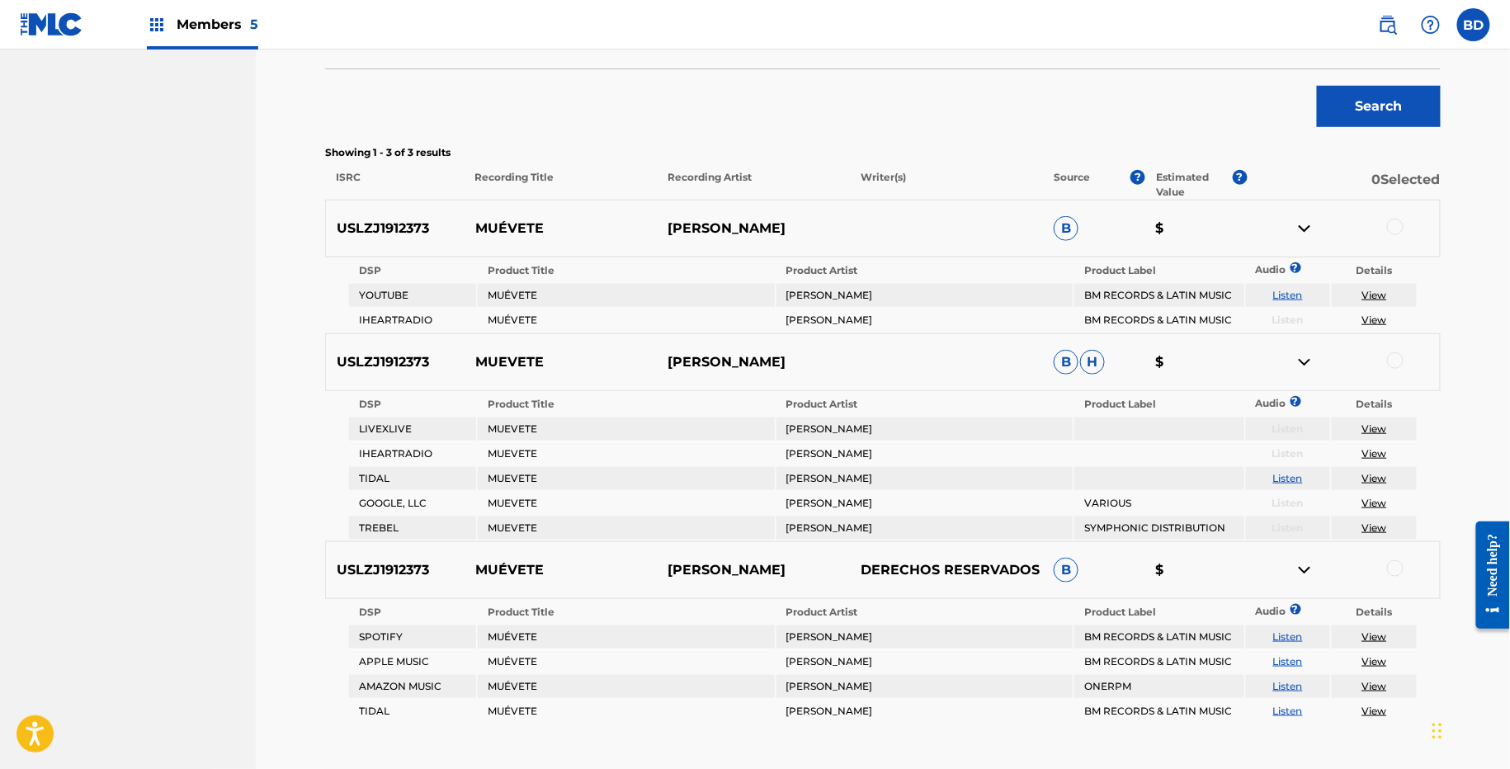
scroll to position [433, 0]
click at [486, 232] on p "MUÉVETE" at bounding box center [561, 231] width 193 height 20
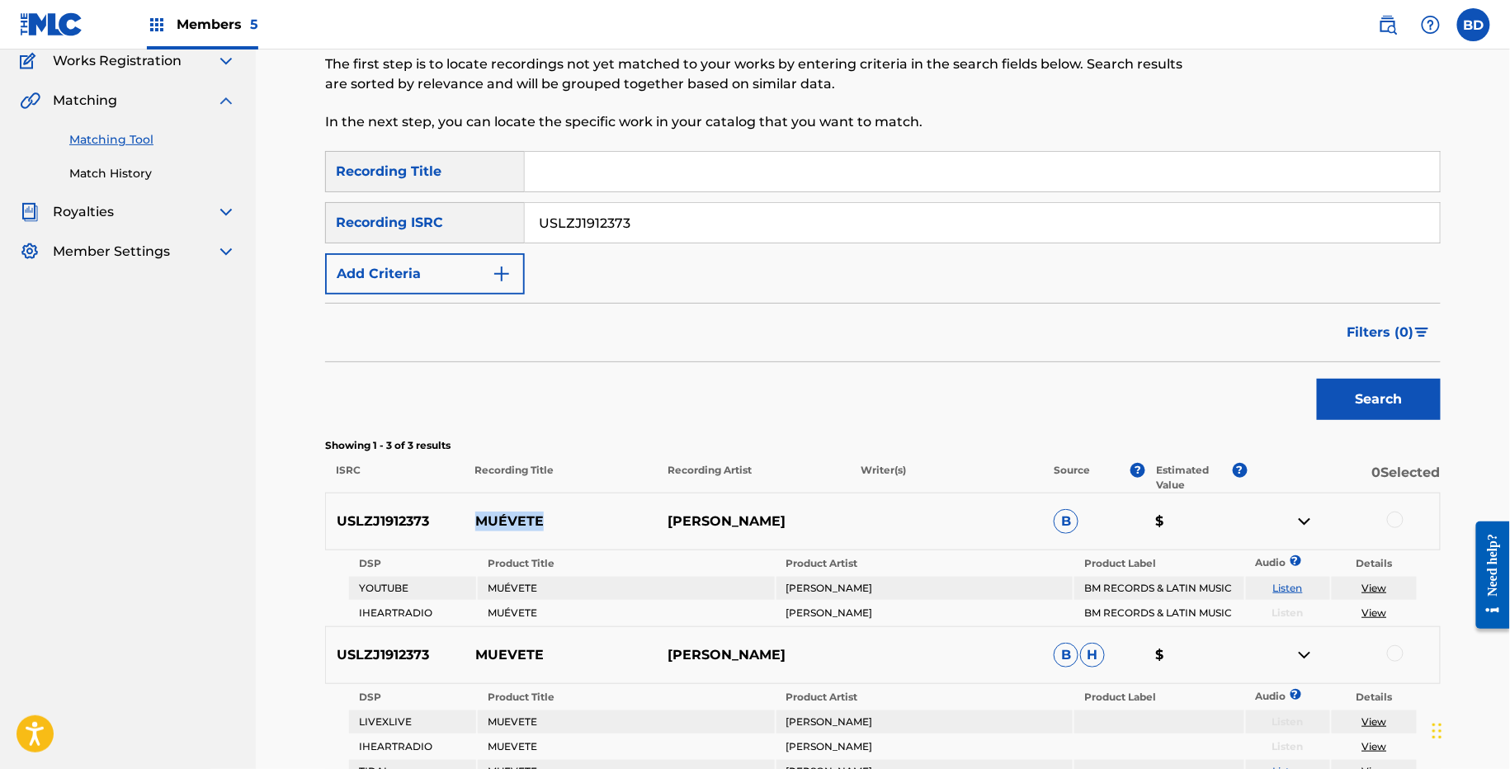
scroll to position [48, 0]
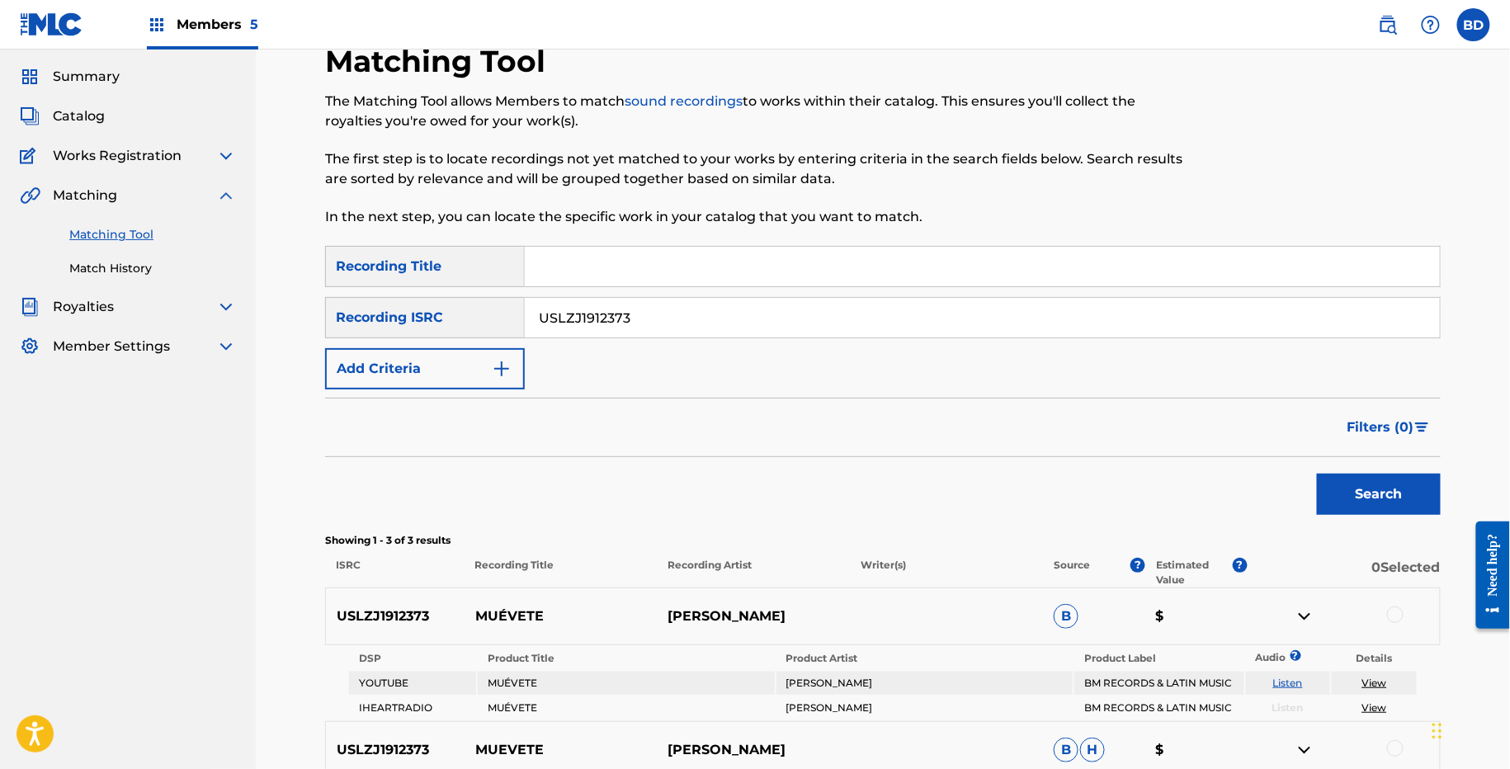
click at [611, 333] on input "USLZJ1912373" at bounding box center [982, 318] width 915 height 40
paste input "372155"
type input "USLZJ1372155"
click at [1317, 474] on button "Search" at bounding box center [1379, 494] width 124 height 41
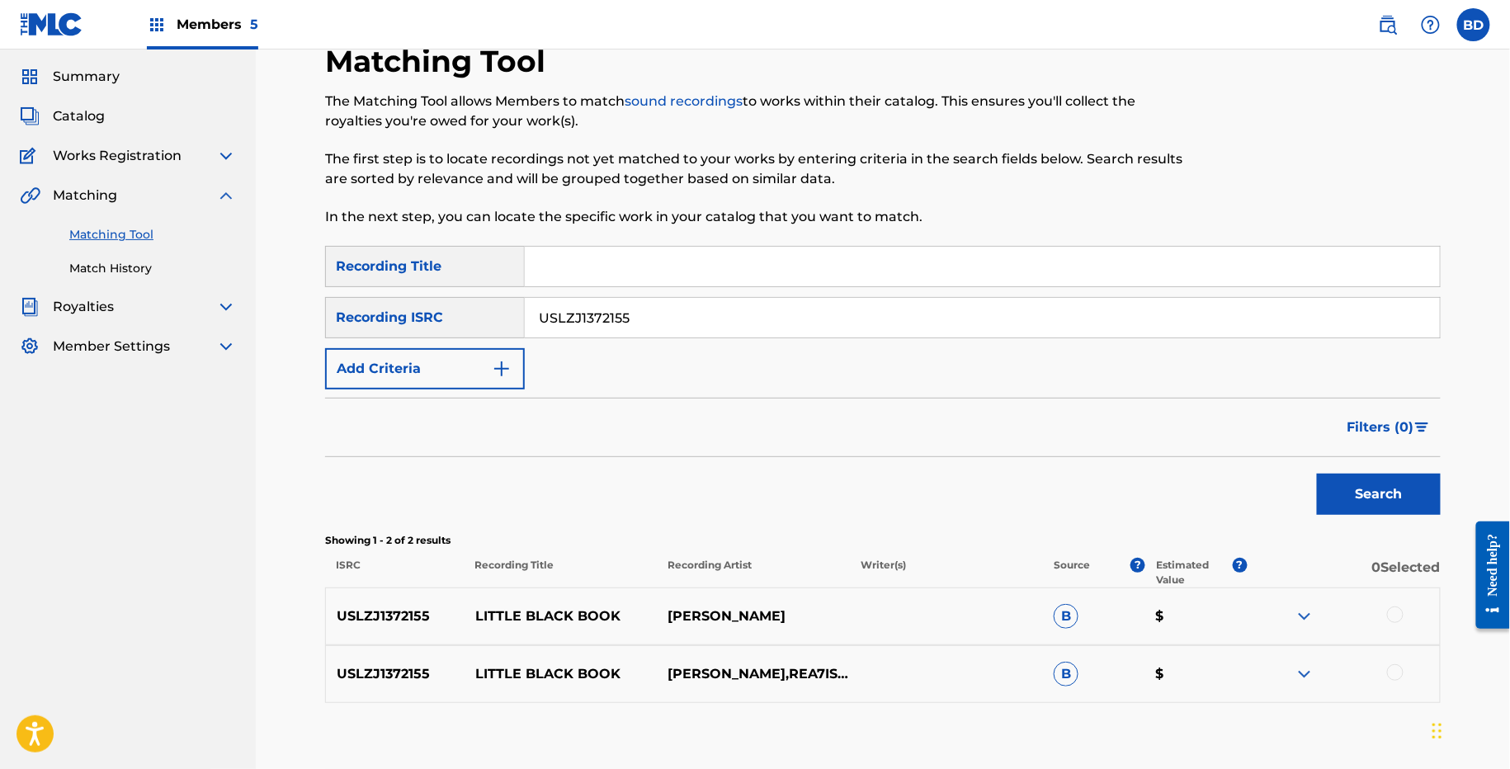
scroll to position [142, 0]
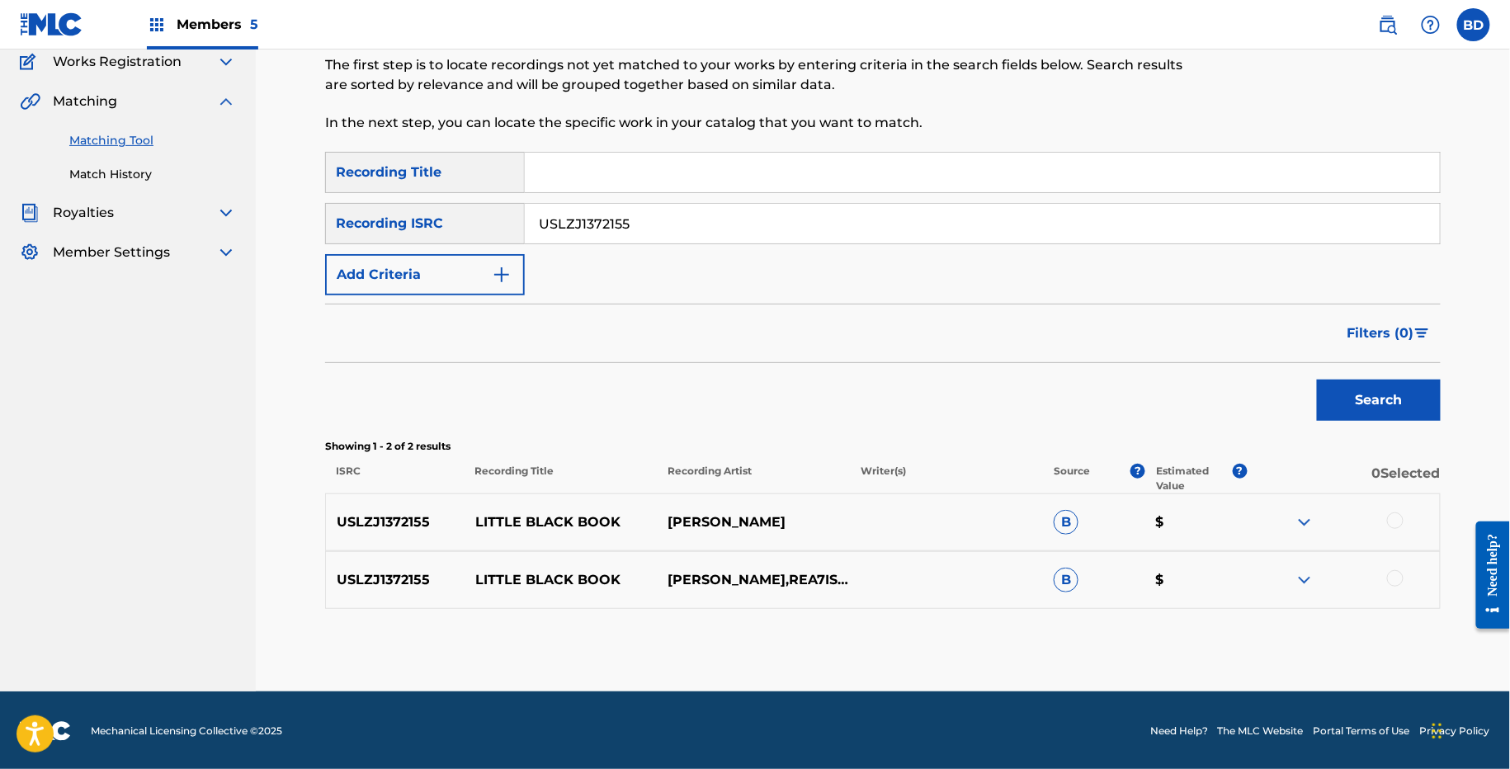
click at [1305, 564] on div "USLZJ1372155 LITTLE BLACK BOOK CHRIS ARNOTT,REA7ISM B $" at bounding box center [883, 580] width 1116 height 58
click at [1304, 573] on img at bounding box center [1305, 580] width 20 height 20
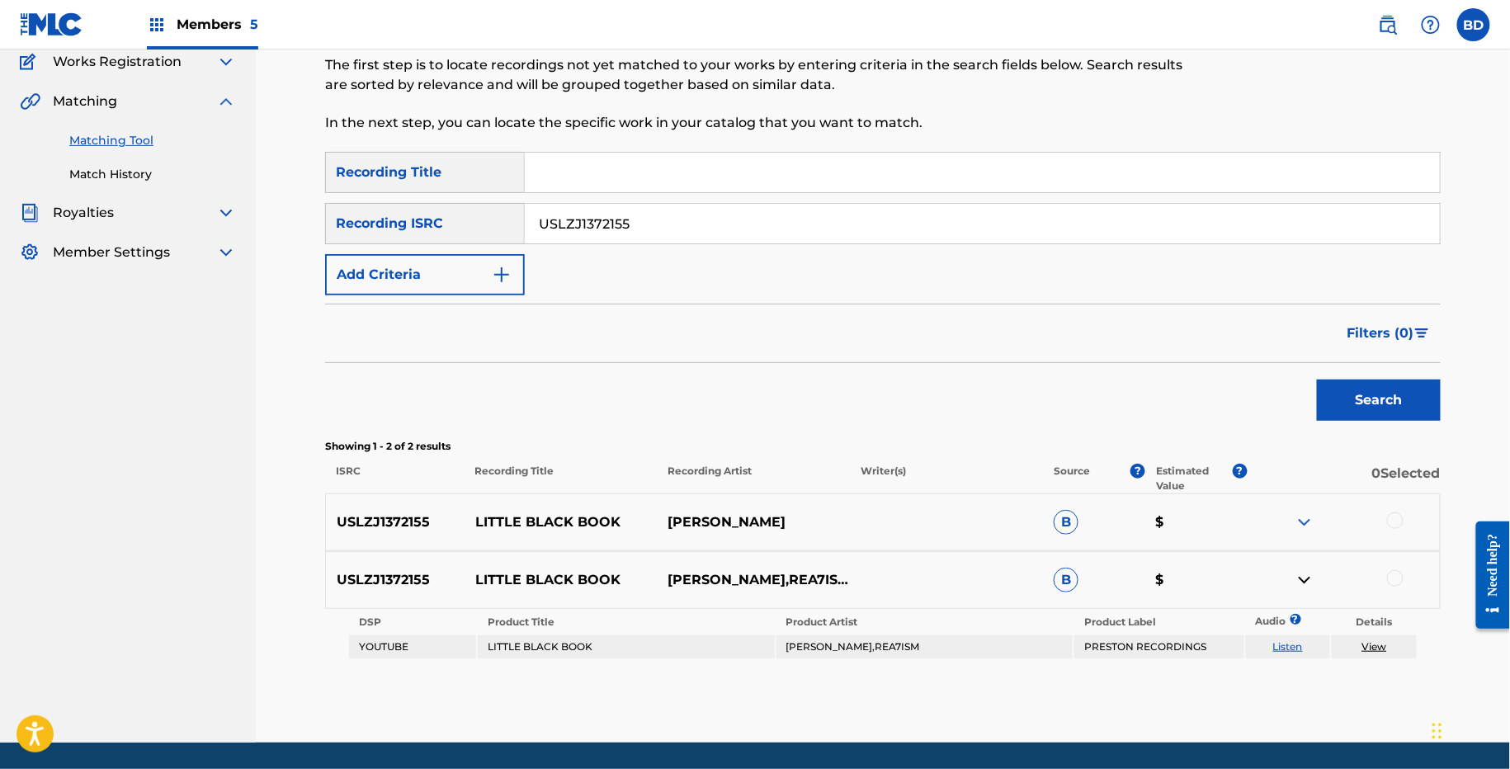
click at [1304, 517] on img at bounding box center [1305, 522] width 20 height 20
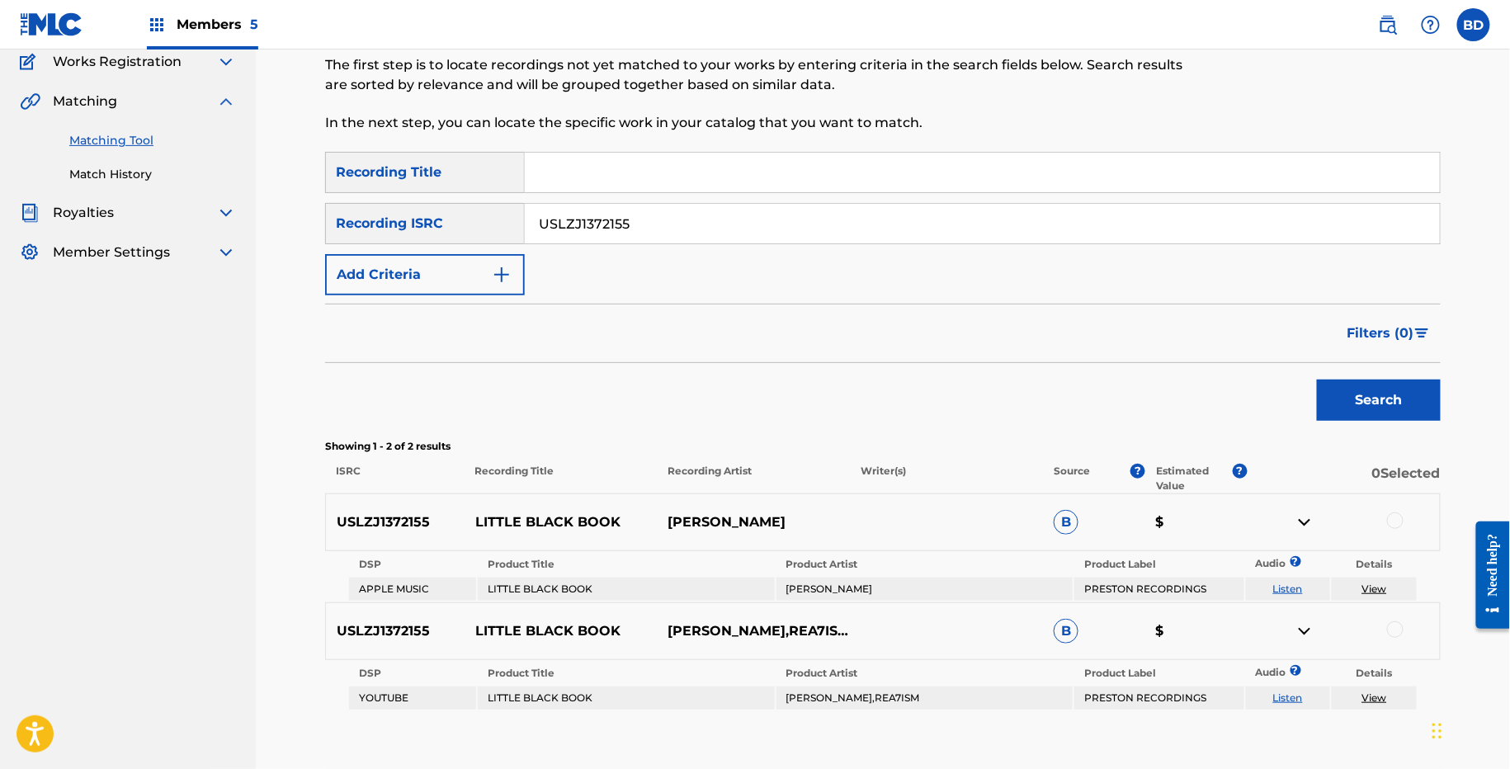
scroll to position [243, 0]
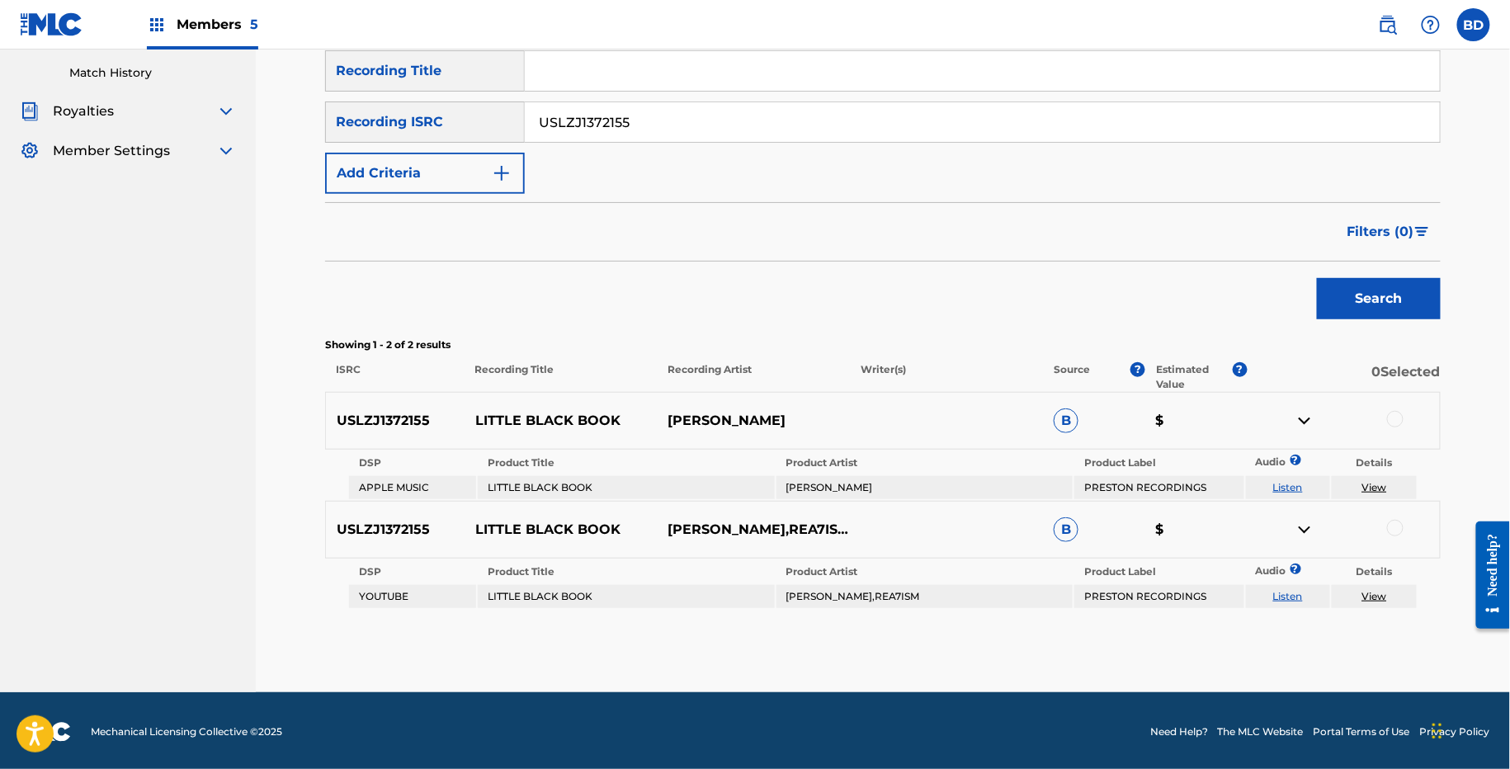
click at [594, 405] on div "USLZJ1372155 LITTLE BLACK BOOK CHRIS ARNOTT B $" at bounding box center [883, 421] width 1116 height 58
click at [1400, 528] on div at bounding box center [1395, 528] width 17 height 17
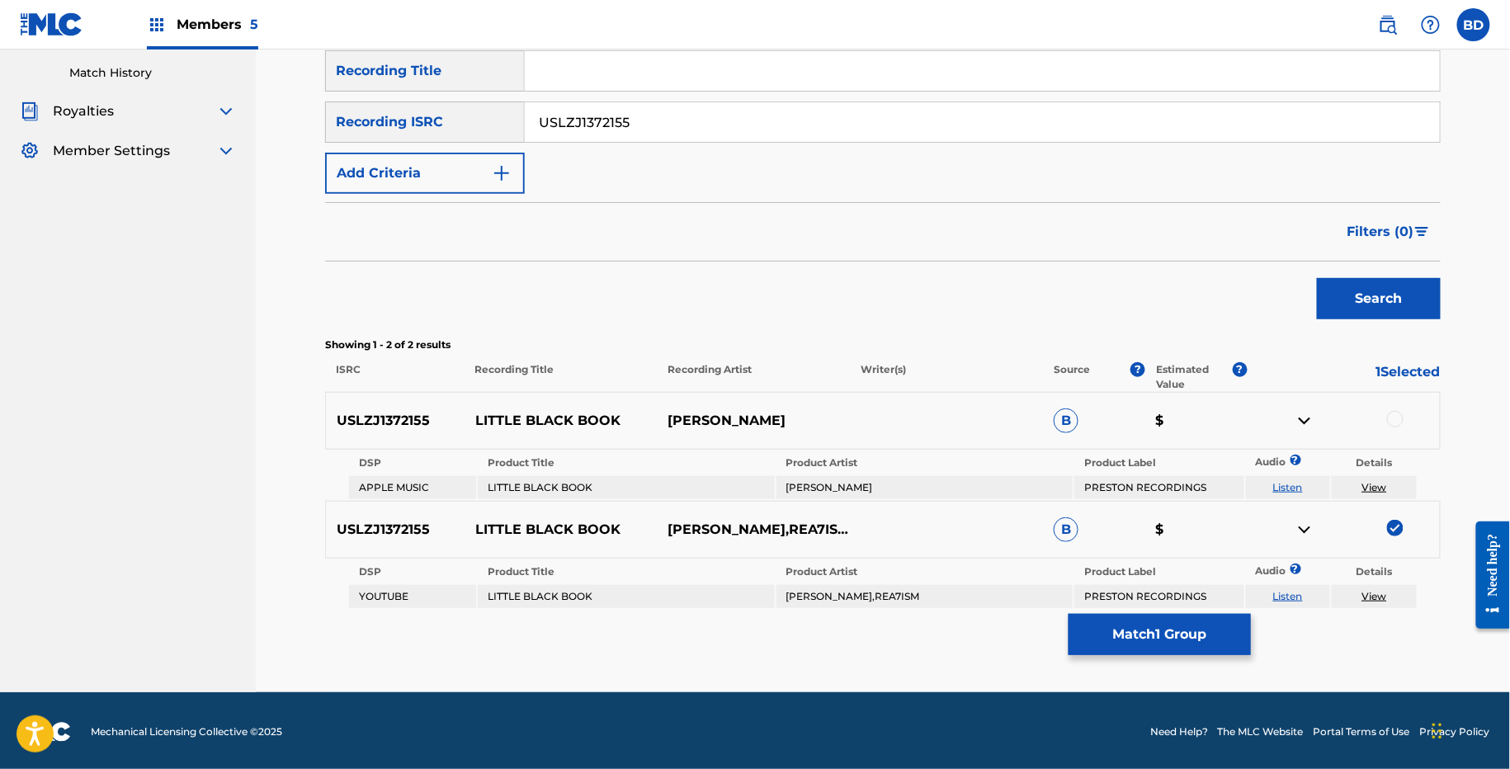
click at [1305, 530] on img at bounding box center [1305, 530] width 20 height 20
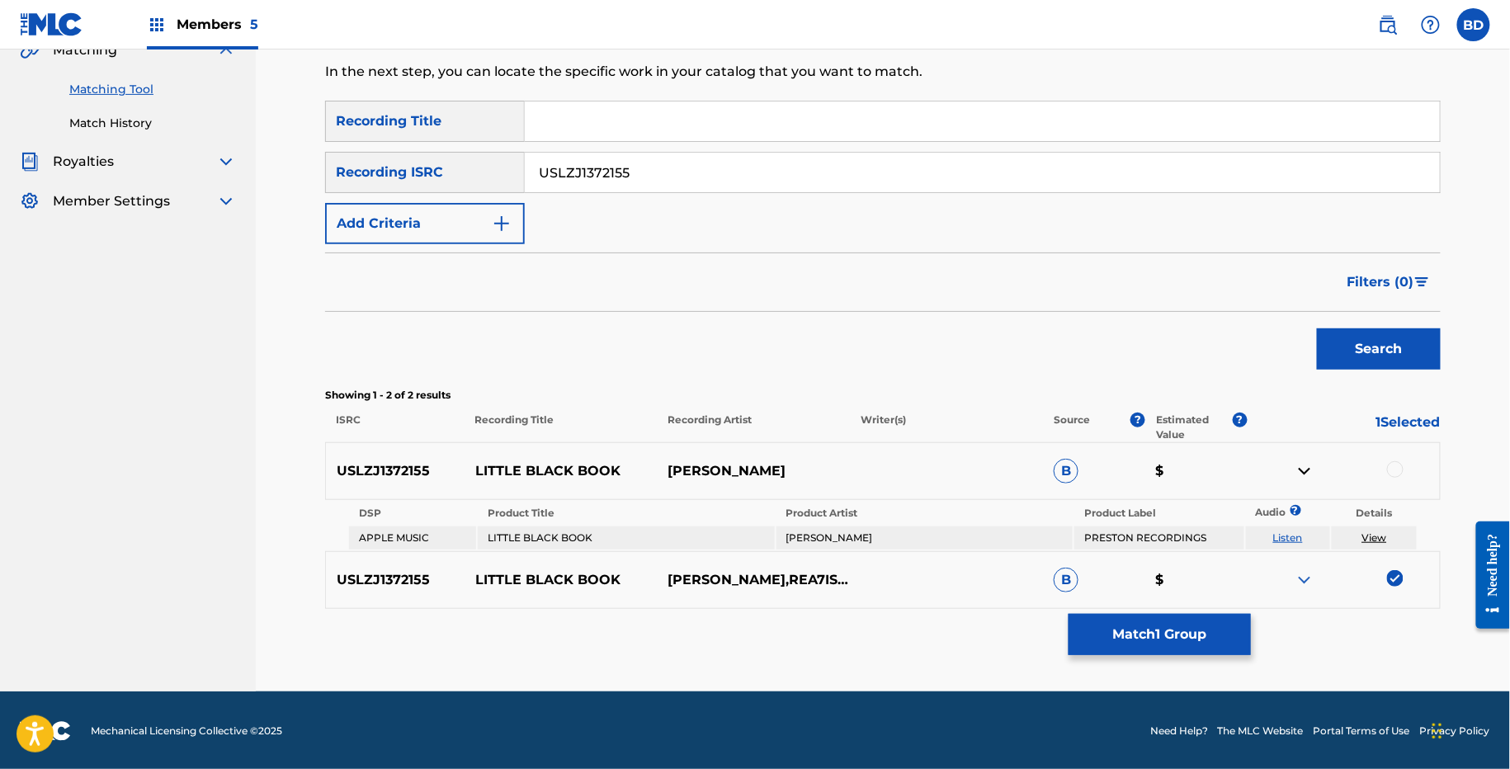
click at [1392, 461] on div at bounding box center [1395, 469] width 17 height 17
click at [1110, 654] on div "Matching Tool The Matching Tool allows Members to match sound recordings to wor…" at bounding box center [883, 295] width 1116 height 794
click at [1104, 651] on button "Match 2 Groups" at bounding box center [1160, 634] width 182 height 41
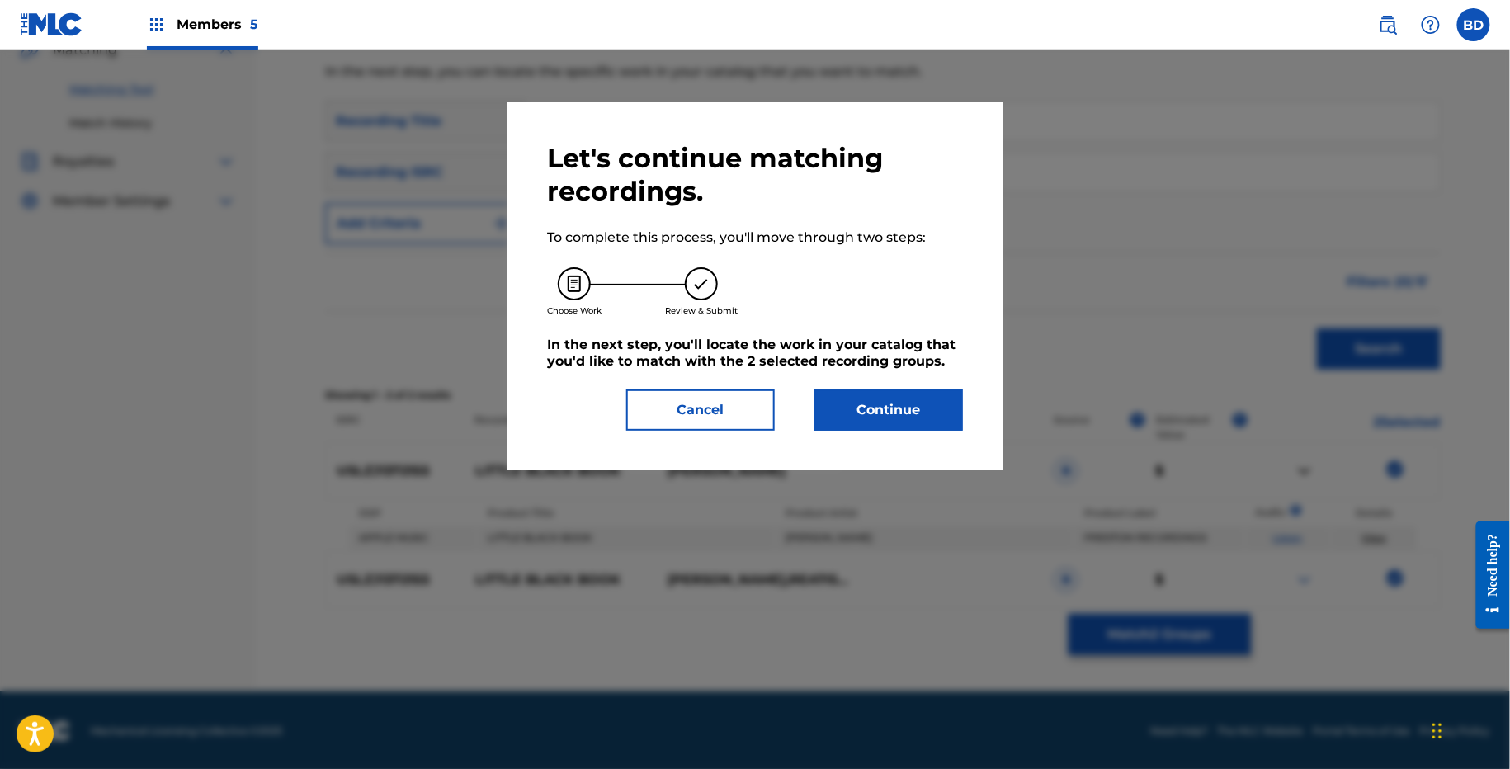
click at [894, 422] on button "Continue" at bounding box center [888, 409] width 149 height 41
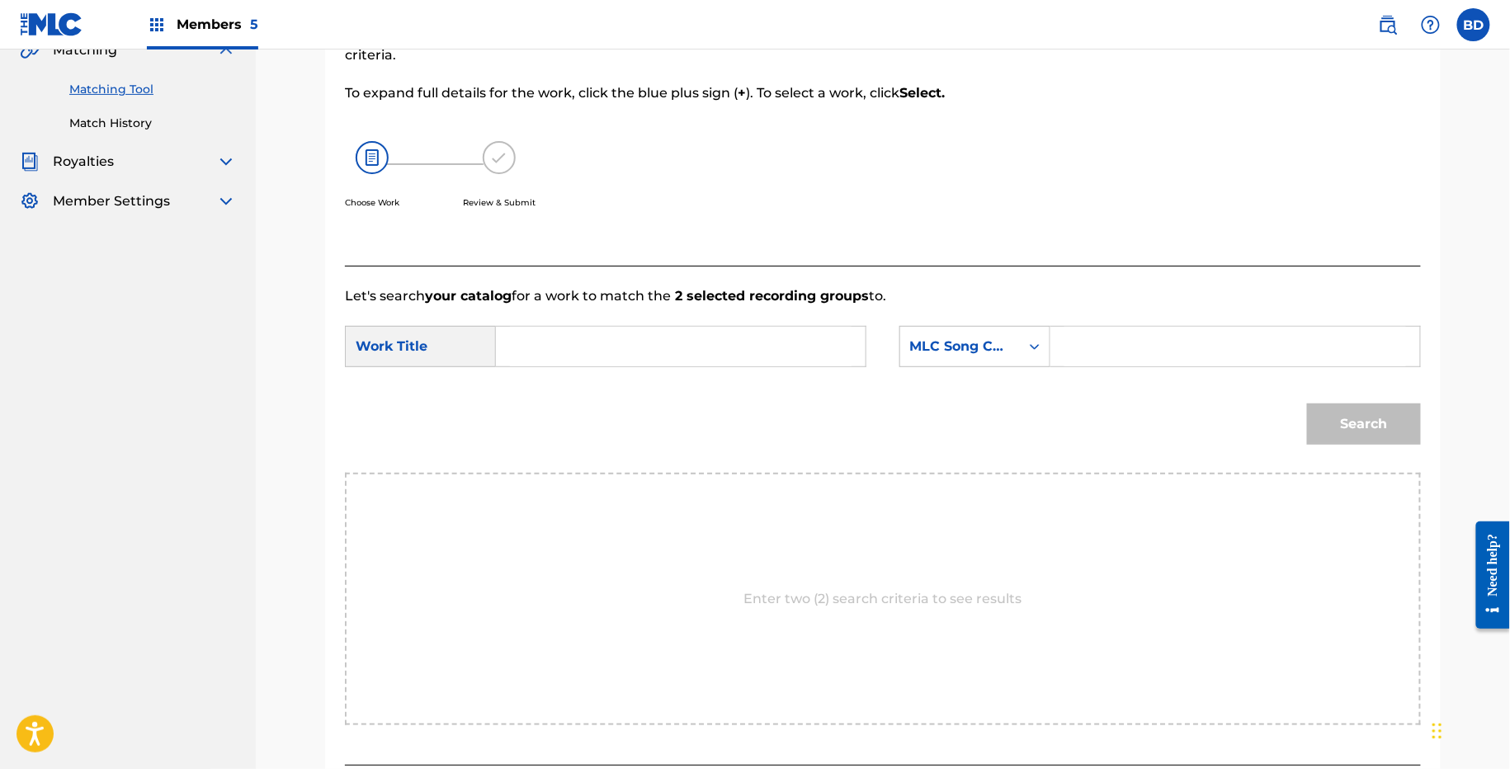
click at [1126, 352] on input "Search Form" at bounding box center [1235, 347] width 342 height 40
paste input "Z3435C"
type input "Z3435C"
click at [760, 352] on input "Search Form" at bounding box center [681, 347] width 342 height 40
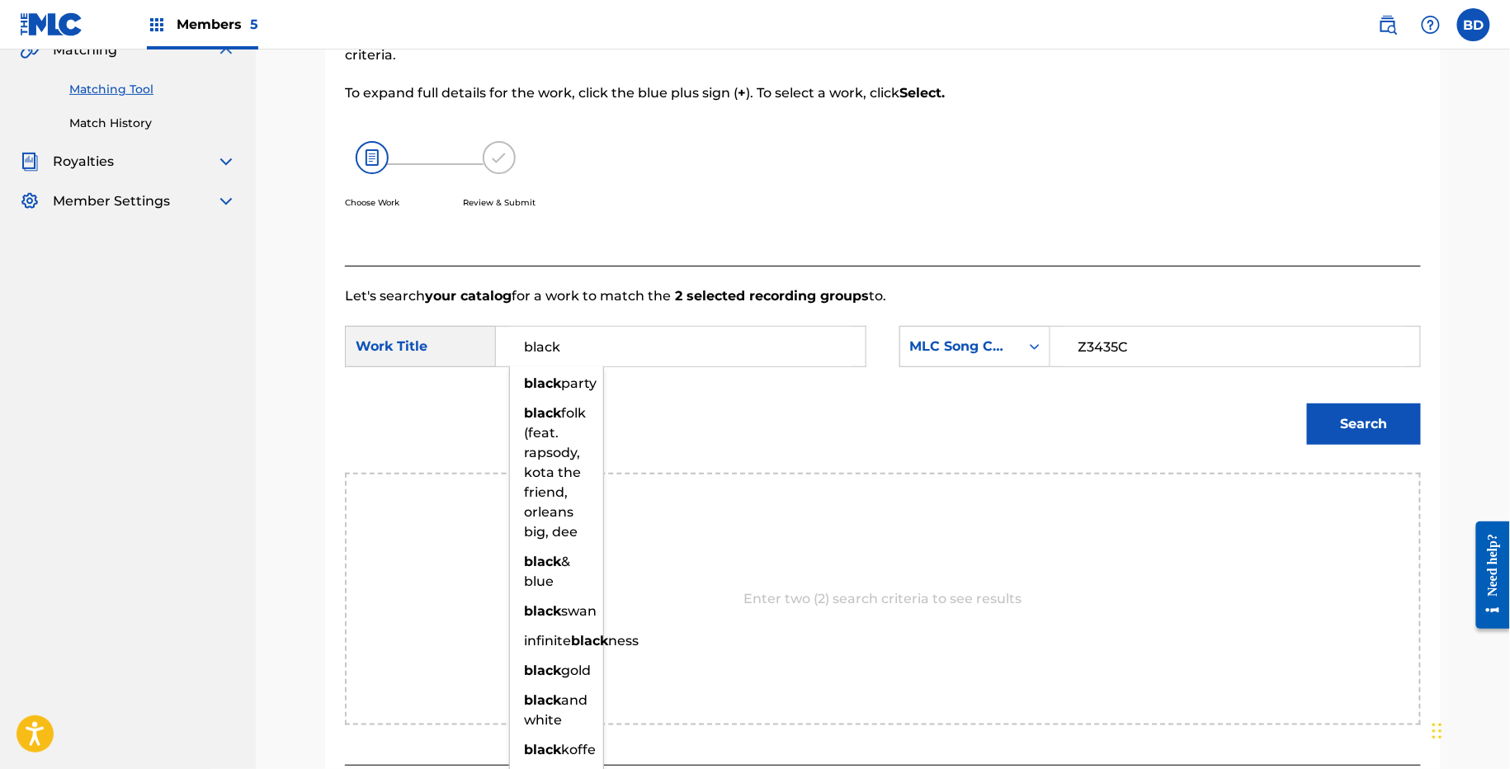
type input "black"
click at [1337, 427] on button "Search" at bounding box center [1364, 424] width 114 height 41
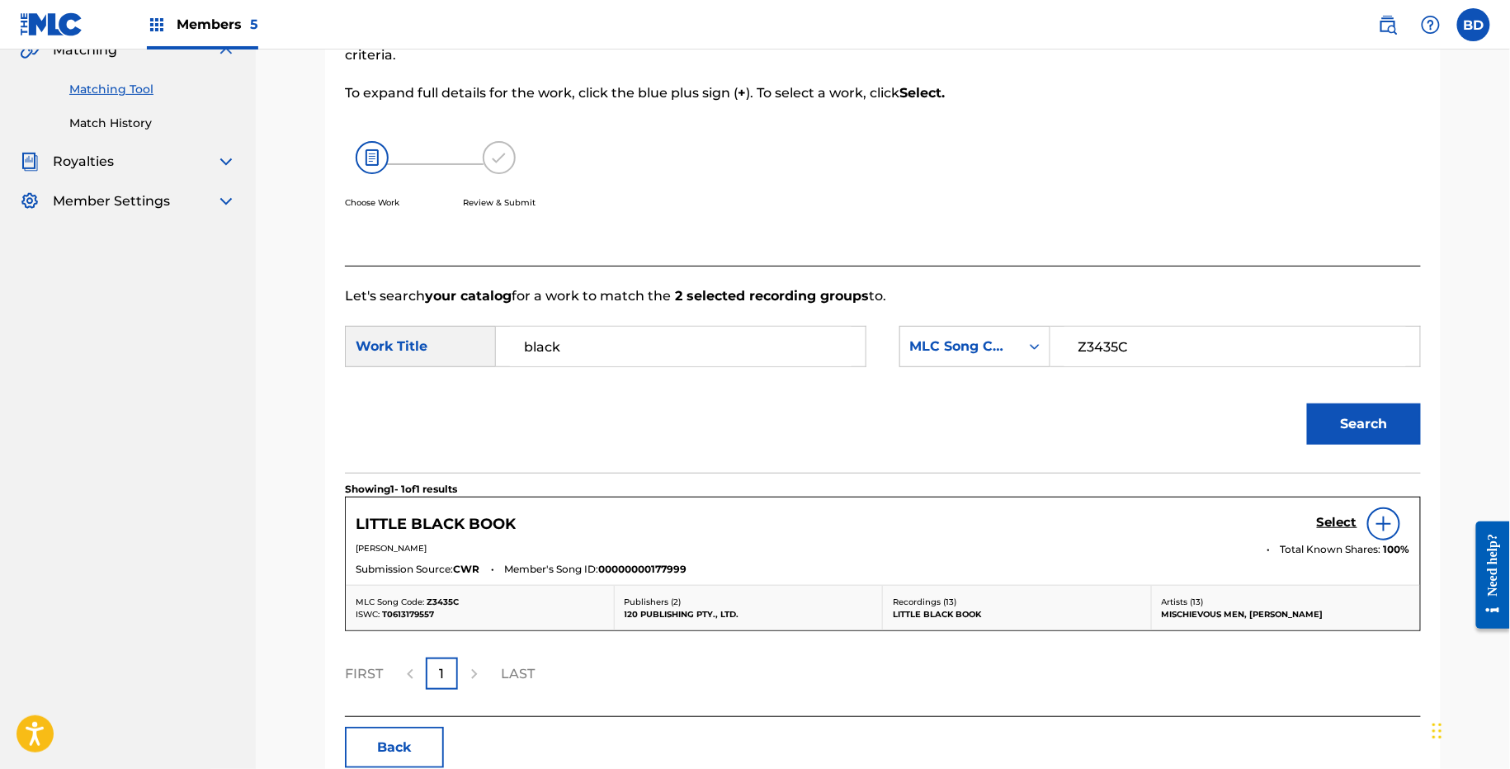
click at [1345, 511] on div "Select" at bounding box center [1363, 523] width 93 height 33
click at [1344, 517] on h5 "Select" at bounding box center [1337, 523] width 40 height 16
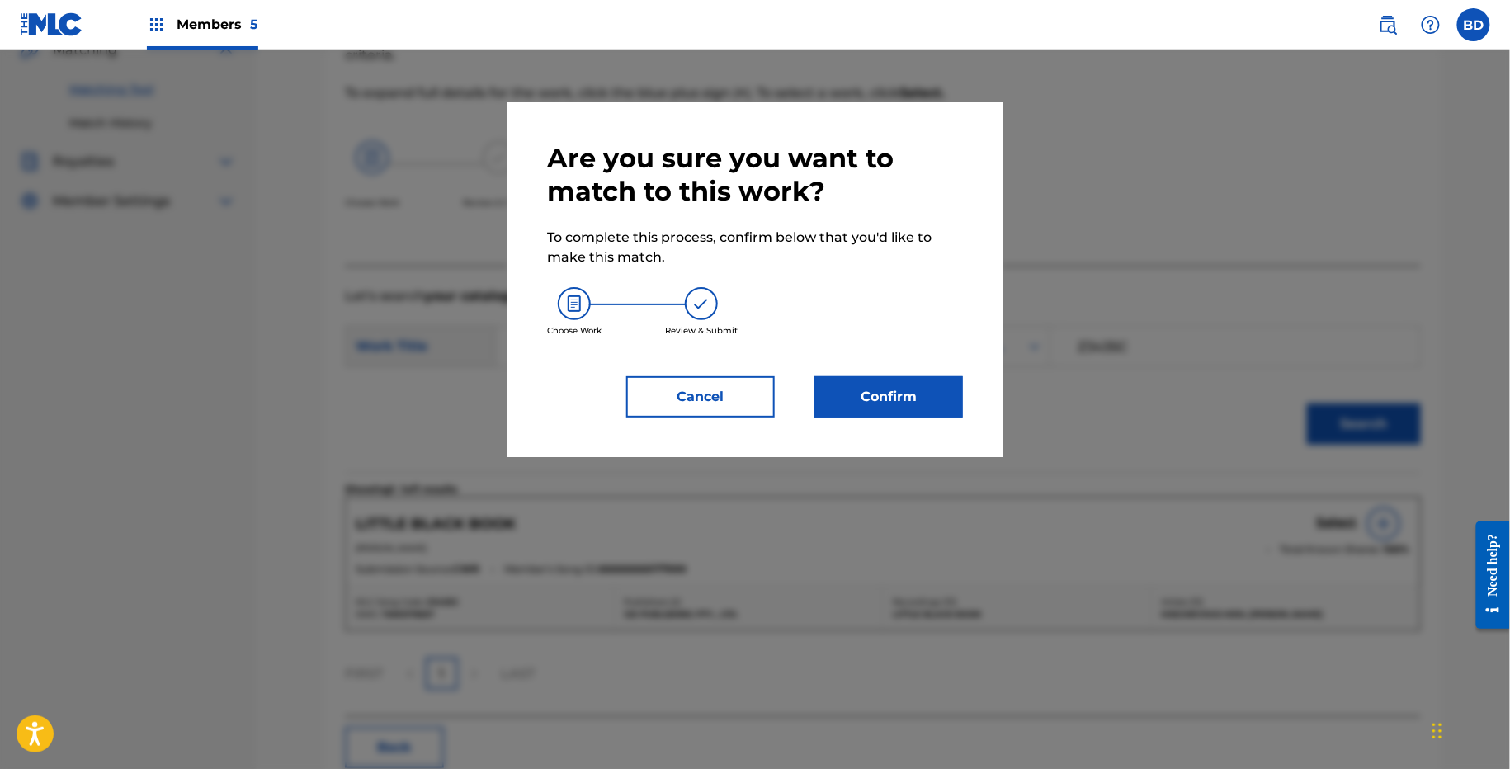
drag, startPoint x: 1279, startPoint y: 475, endPoint x: 1265, endPoint y: 459, distance: 21.7
click at [1263, 456] on div at bounding box center [755, 434] width 1510 height 769
drag, startPoint x: 1161, startPoint y: 429, endPoint x: 1107, endPoint y: 431, distance: 53.7
click at [1113, 425] on div at bounding box center [755, 434] width 1510 height 769
click at [1058, 435] on div at bounding box center [755, 434] width 1510 height 769
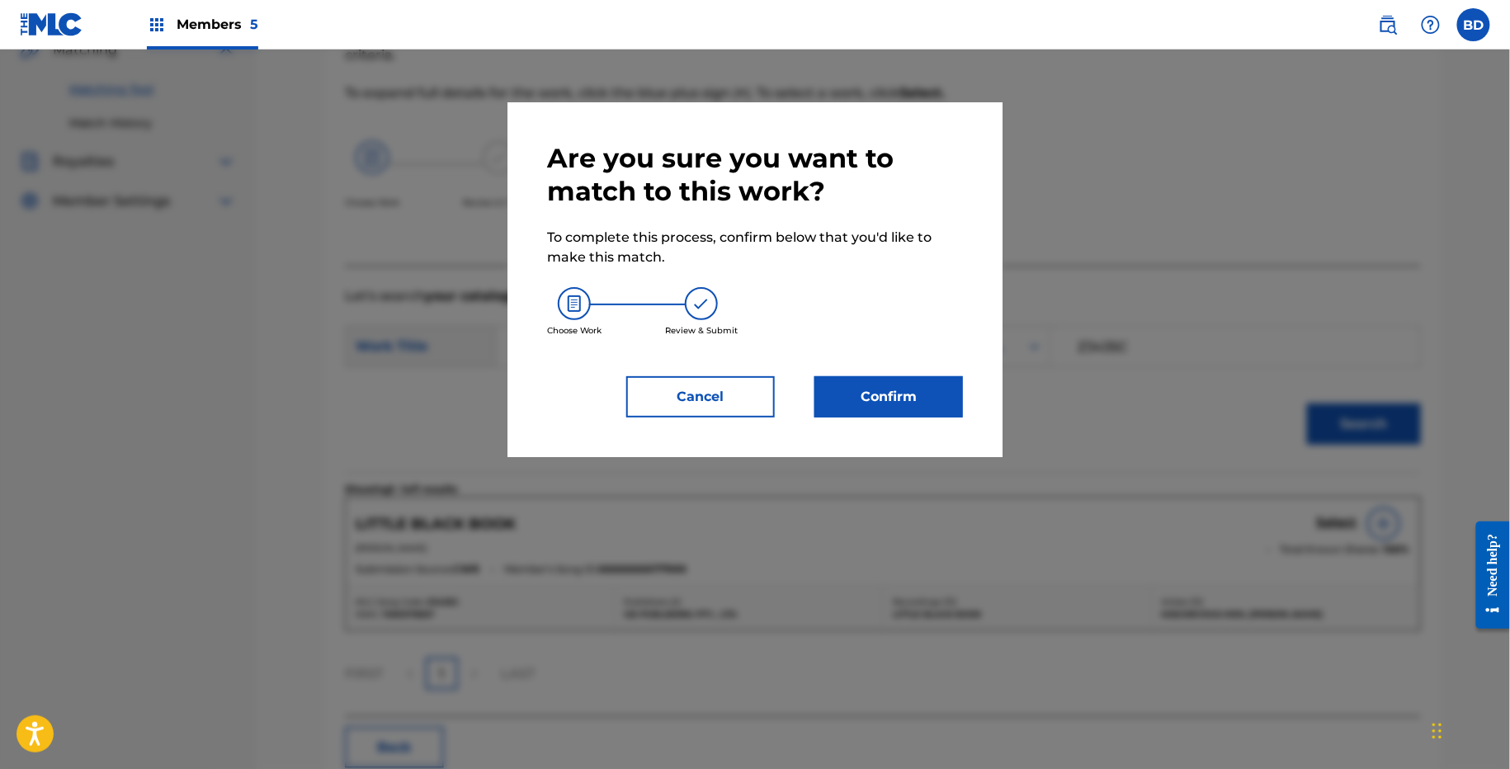
click at [907, 398] on button "Confirm" at bounding box center [888, 396] width 149 height 41
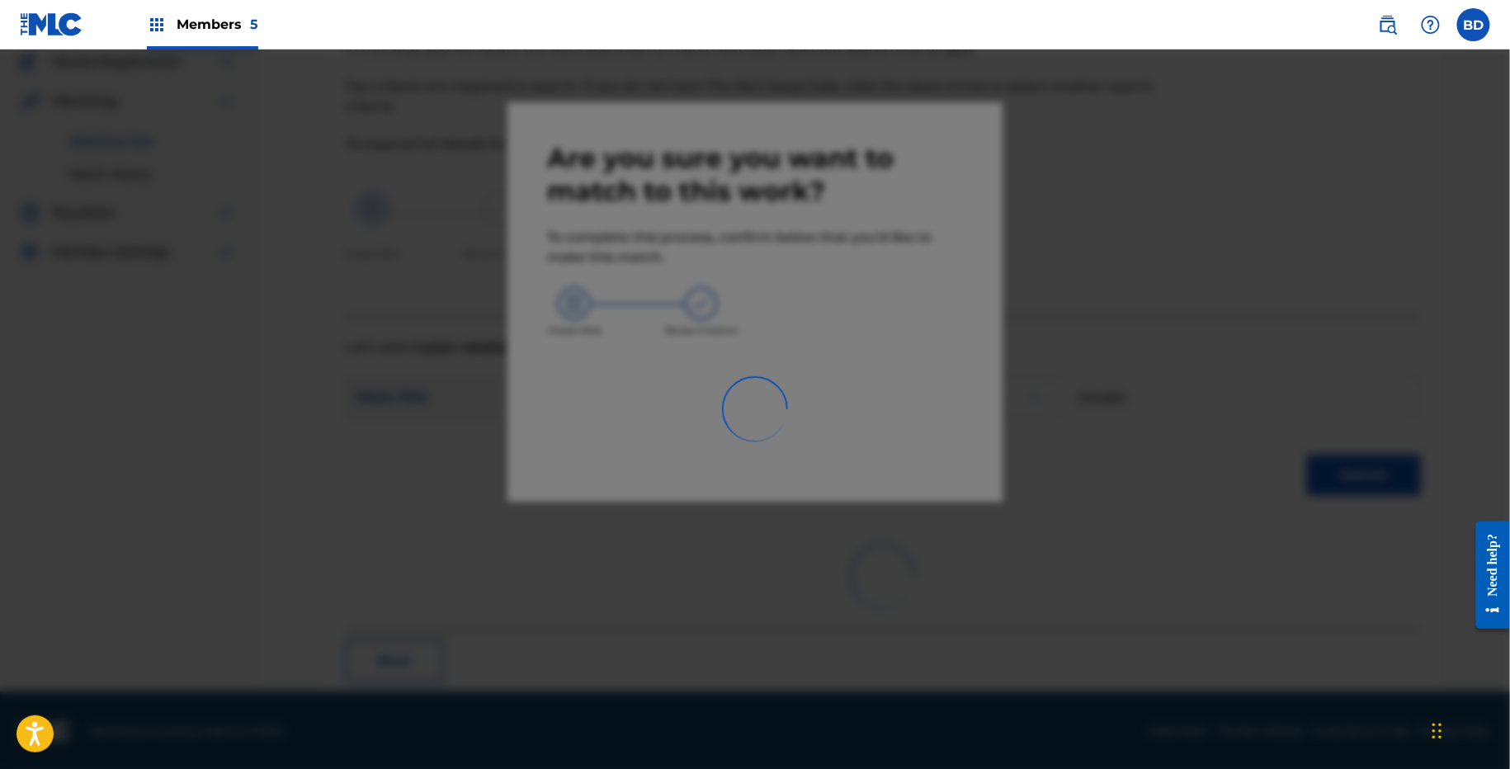
scroll to position [41, 0]
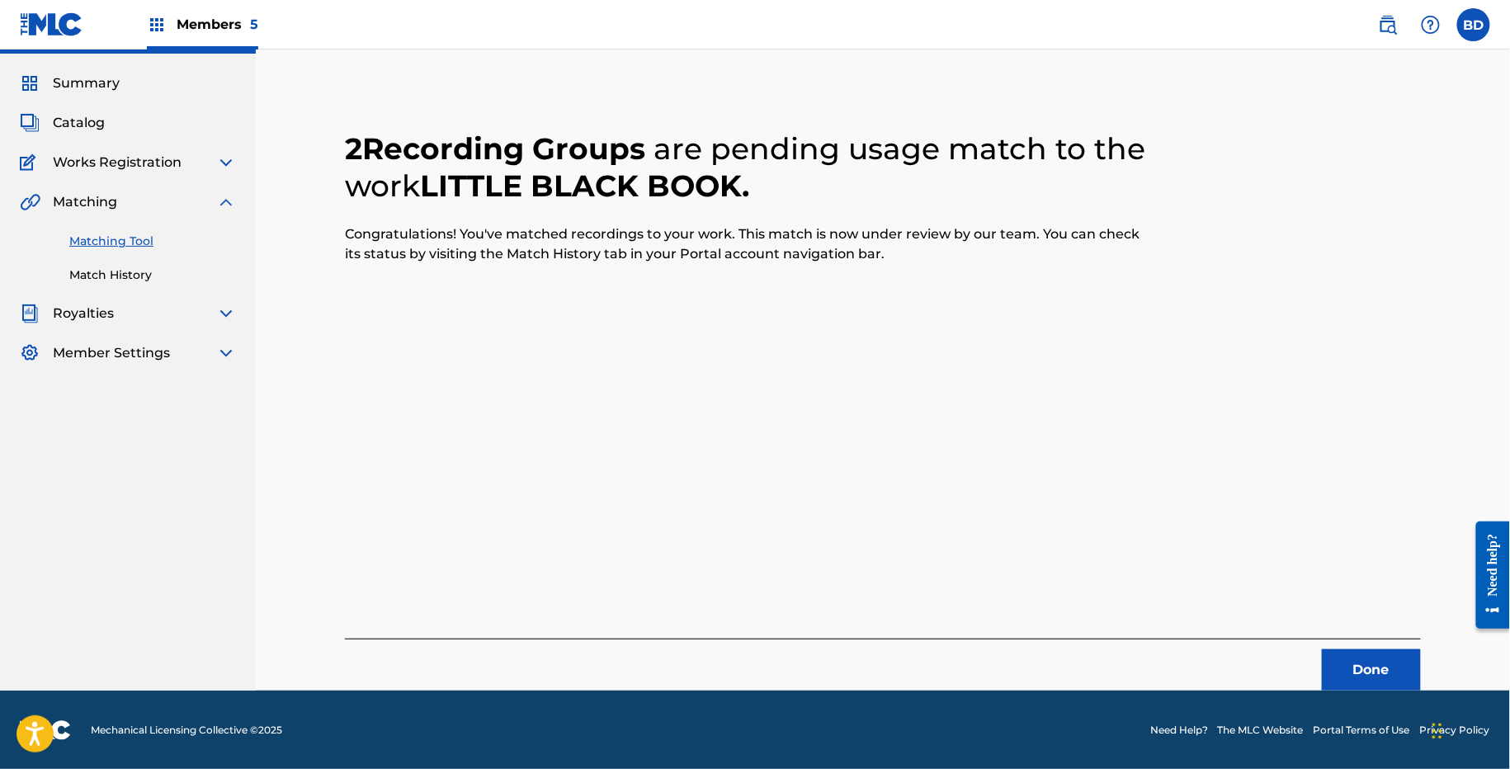
click at [789, 409] on div "2 Recording Groups are pending usage match to the work LITTLE BLACK BOOK . Cong…" at bounding box center [883, 391] width 1076 height 600
click at [139, 267] on link "Match History" at bounding box center [152, 275] width 167 height 17
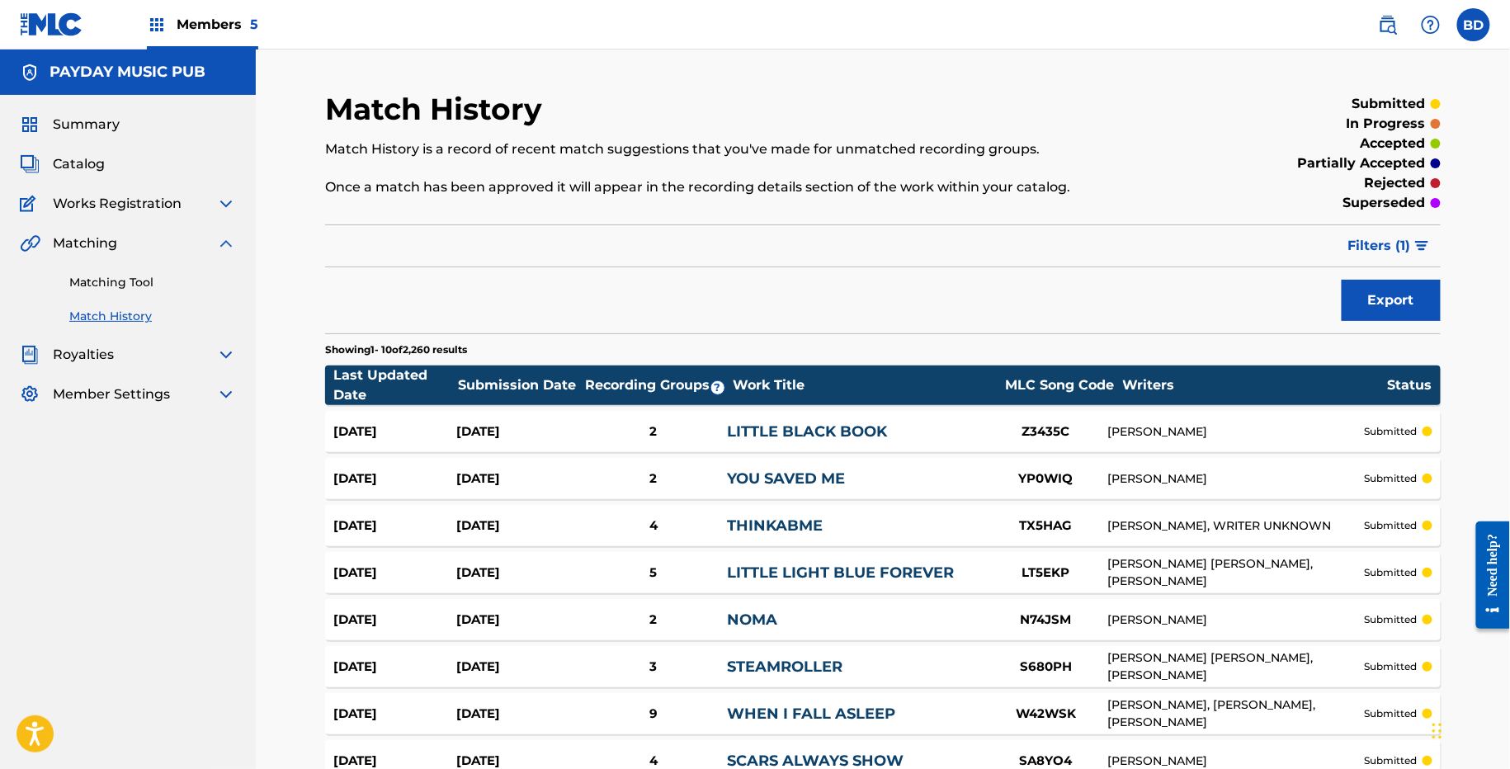
click at [684, 413] on div "Aug 27, 2025 Aug 27, 2025 2 LITTLE BLACK BOOK Z3435C CHRISTOPHER ADAM ARNOTT su…" at bounding box center [883, 431] width 1116 height 41
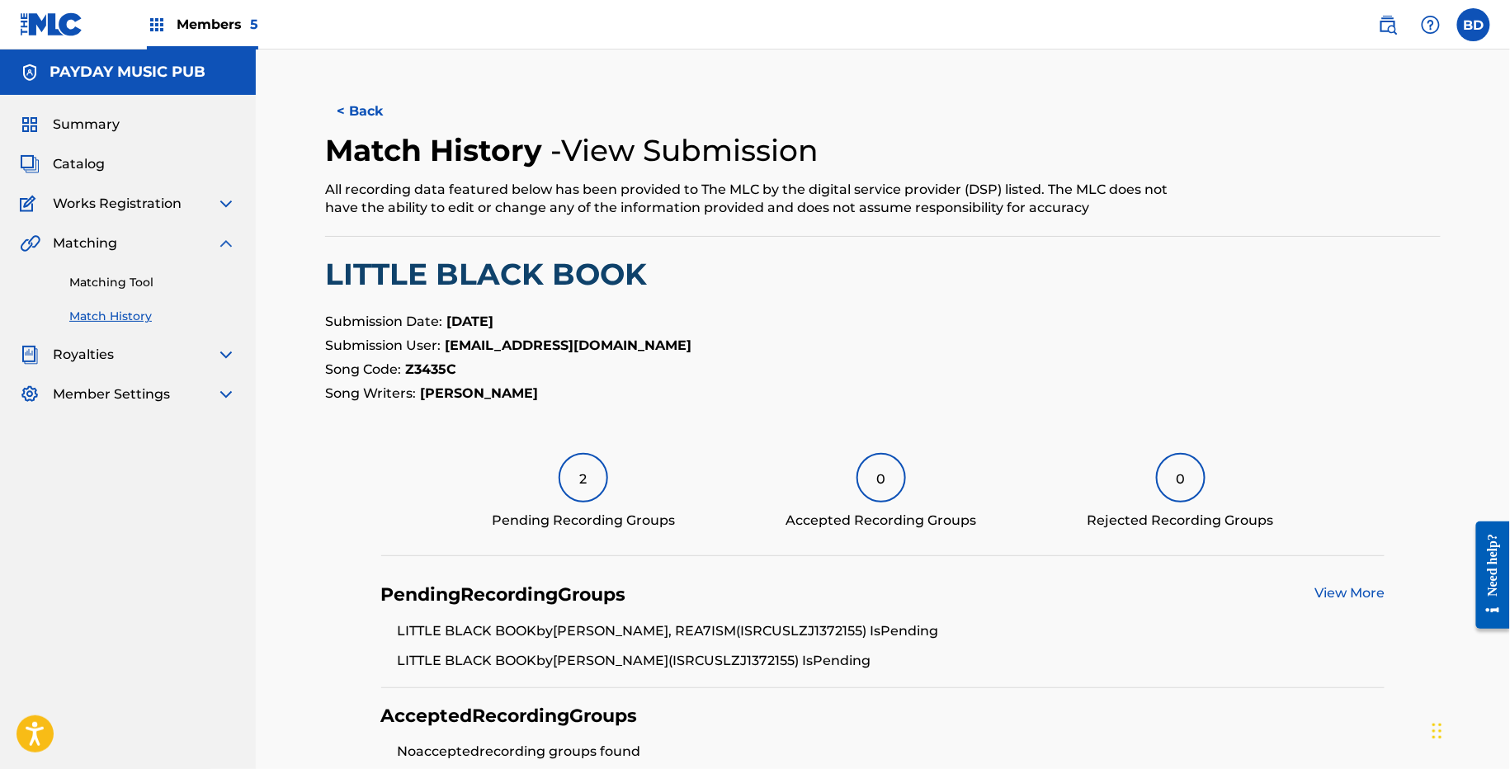
click at [240, 290] on div "Summary Catalog Works Registration Claiming Tool Individual Registration Tool B…" at bounding box center [128, 259] width 256 height 329
click at [224, 287] on link "Matching Tool" at bounding box center [152, 282] width 167 height 17
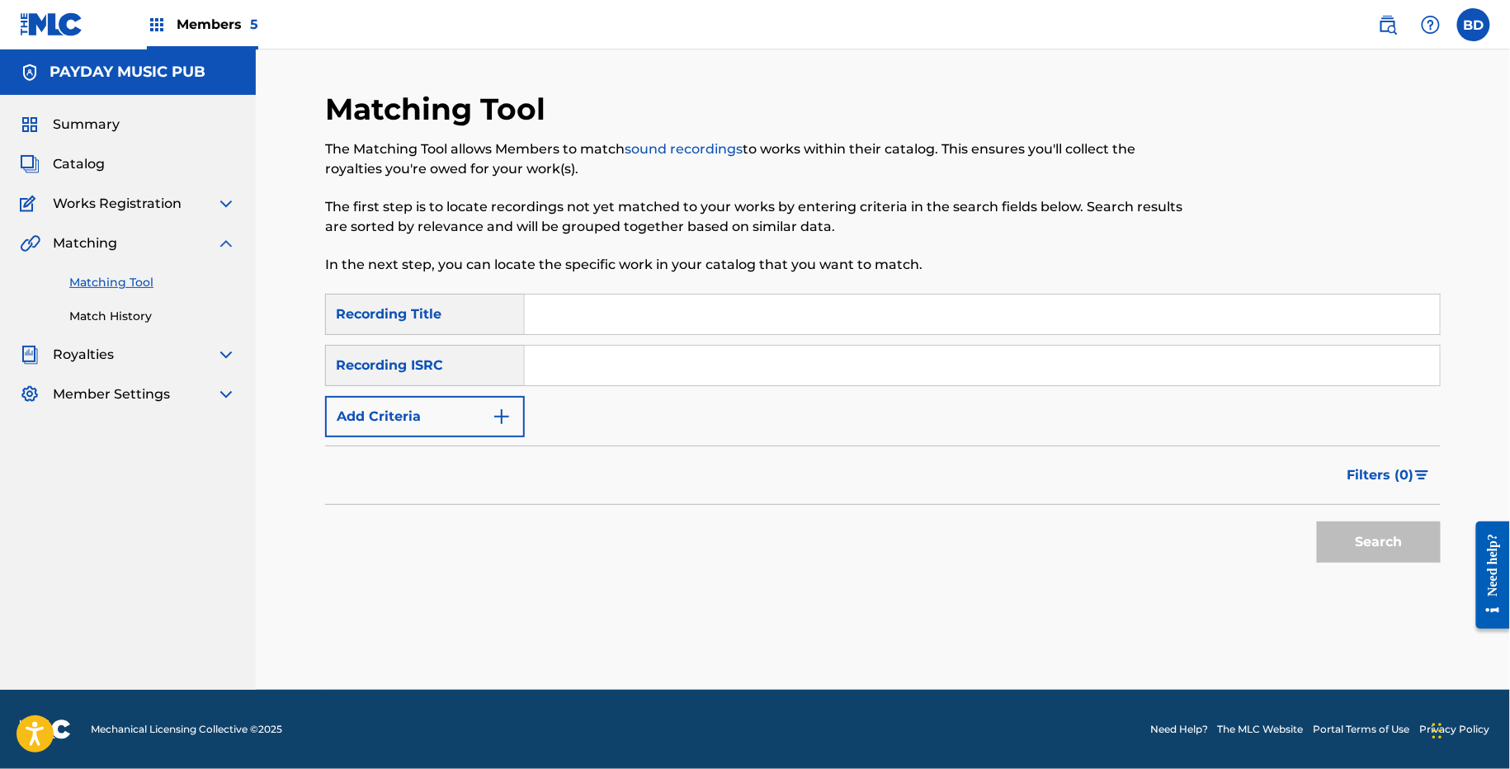
click at [590, 387] on div "SearchWithCriteria5cc56b0c-fb37-4ae4-8d10-a589371d08cd Recording Title SearchWi…" at bounding box center [883, 366] width 1116 height 144
click at [579, 375] on input "Search Form" at bounding box center [982, 366] width 915 height 40
paste input "USLQ22180411"
click at [1317, 522] on button "Search" at bounding box center [1379, 542] width 124 height 41
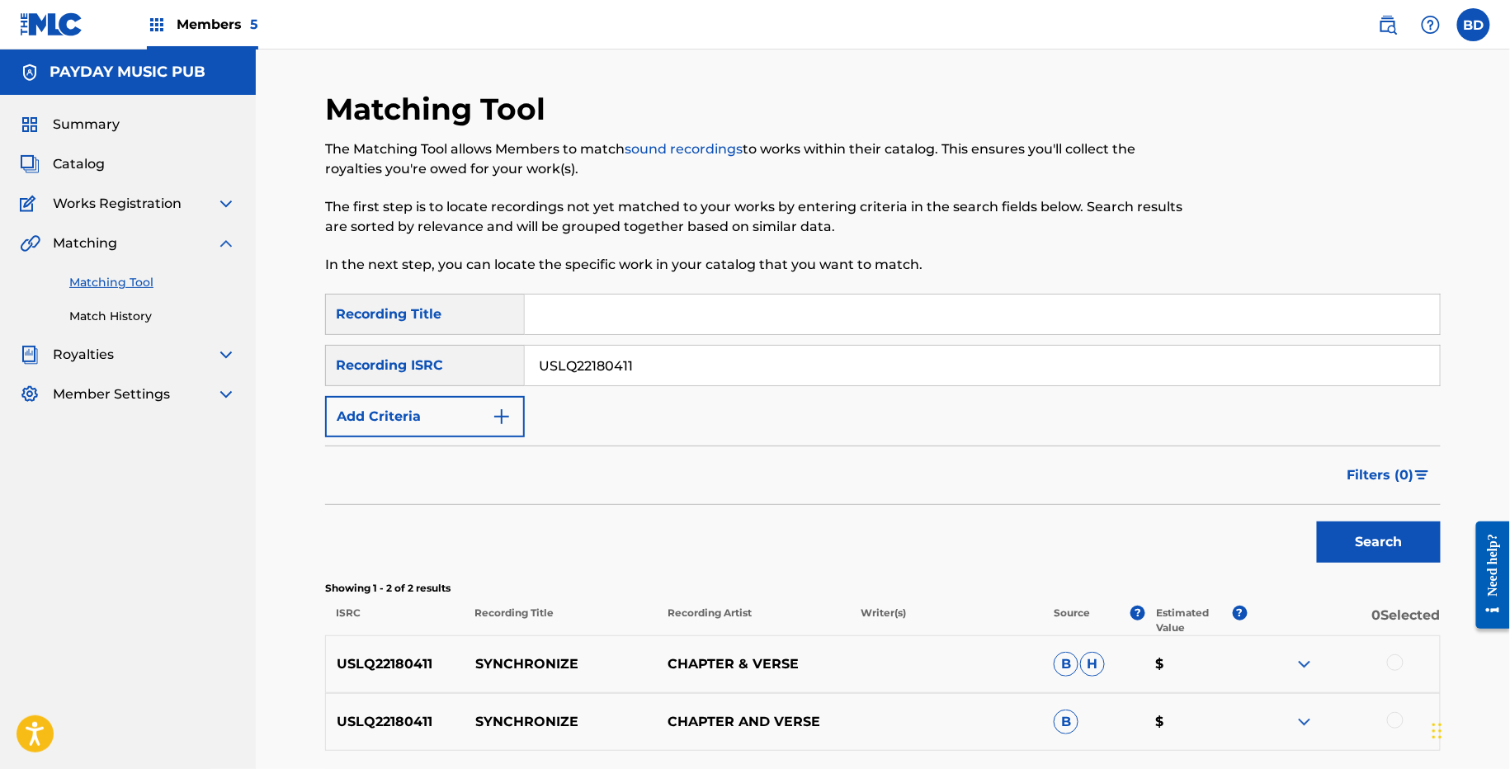
scroll to position [142, 0]
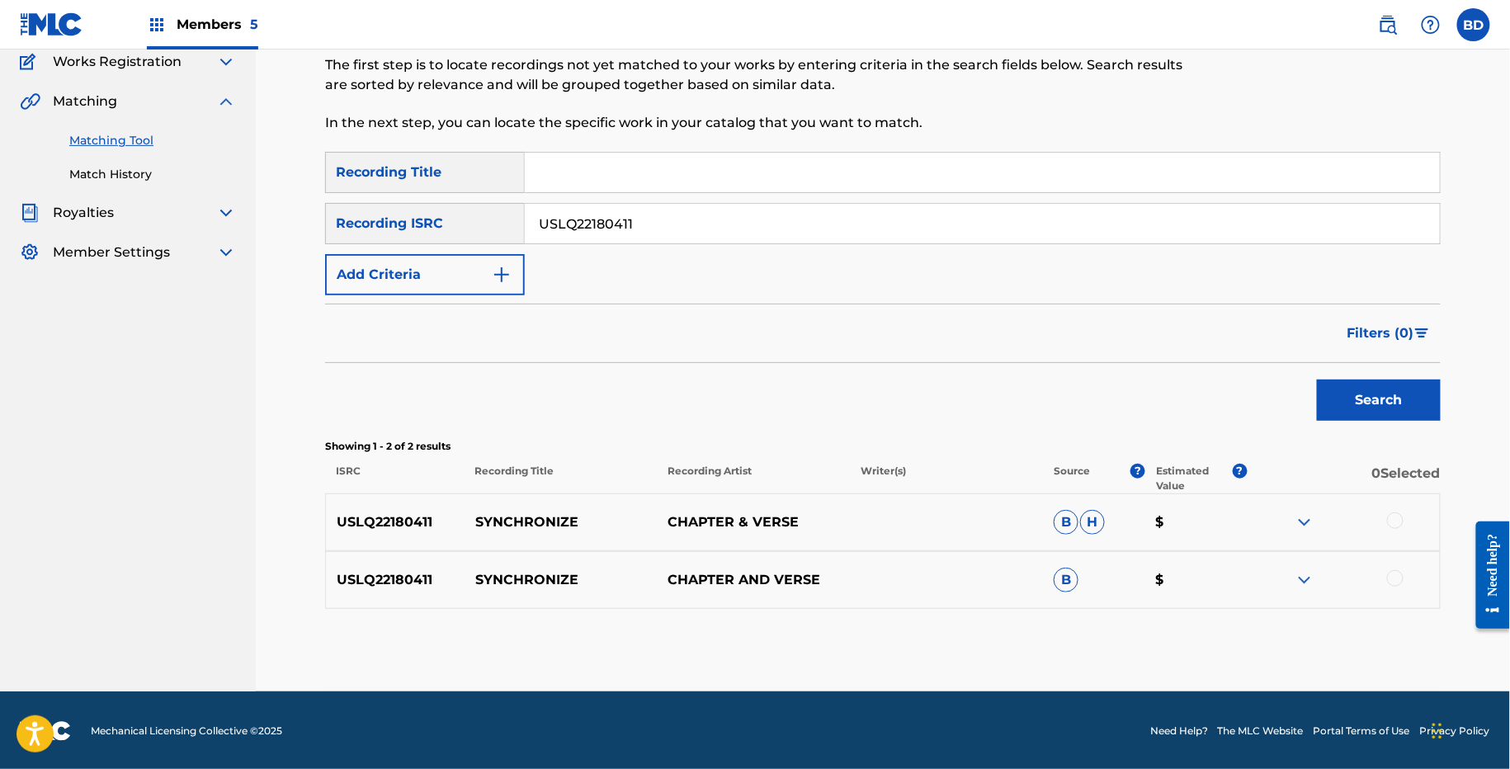
click at [1307, 571] on img at bounding box center [1305, 580] width 20 height 20
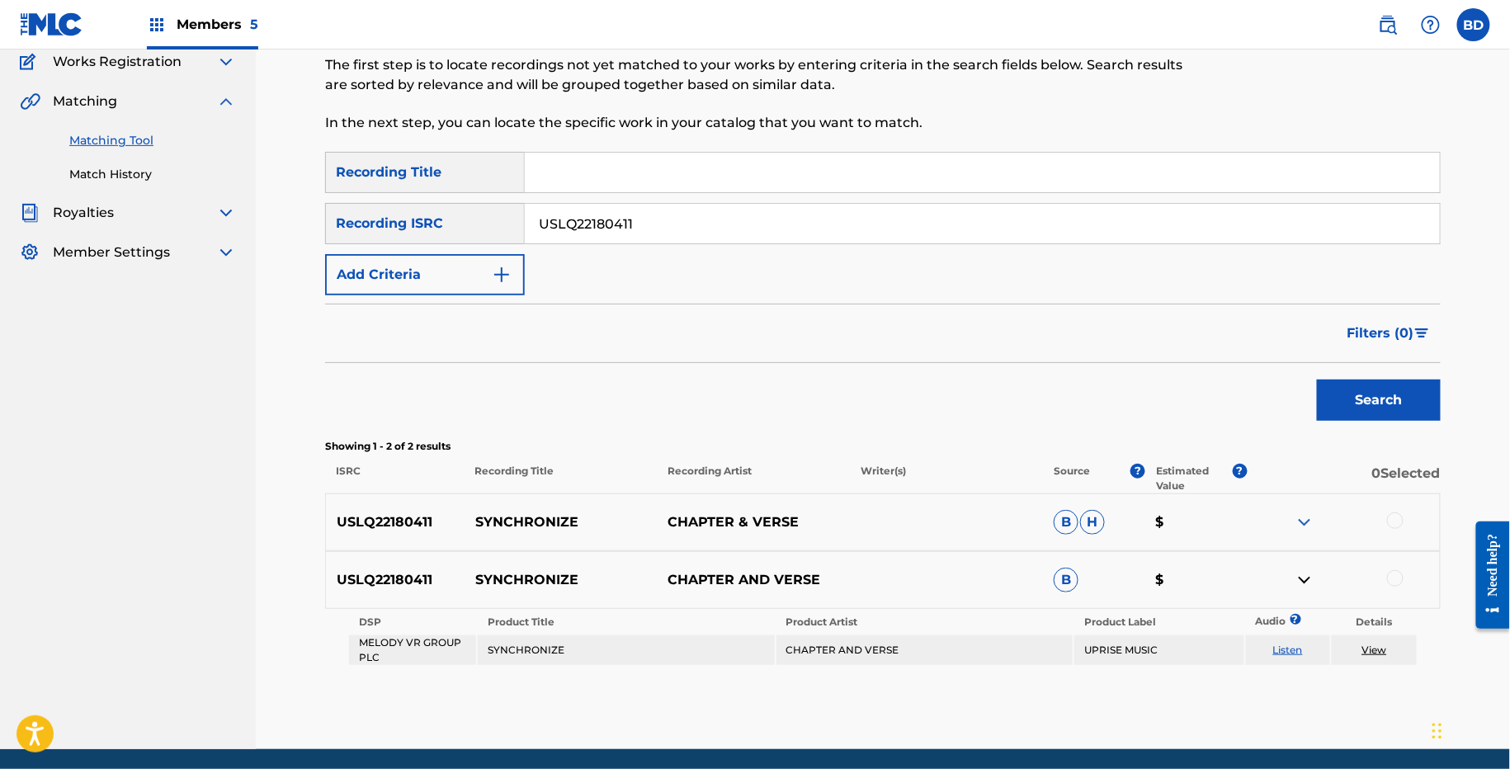
click at [1306, 532] on div "USLQ22180411 SYNCHRONIZE CHAPTER & VERSE B H $" at bounding box center [883, 522] width 1116 height 58
click at [1303, 517] on img at bounding box center [1305, 522] width 20 height 20
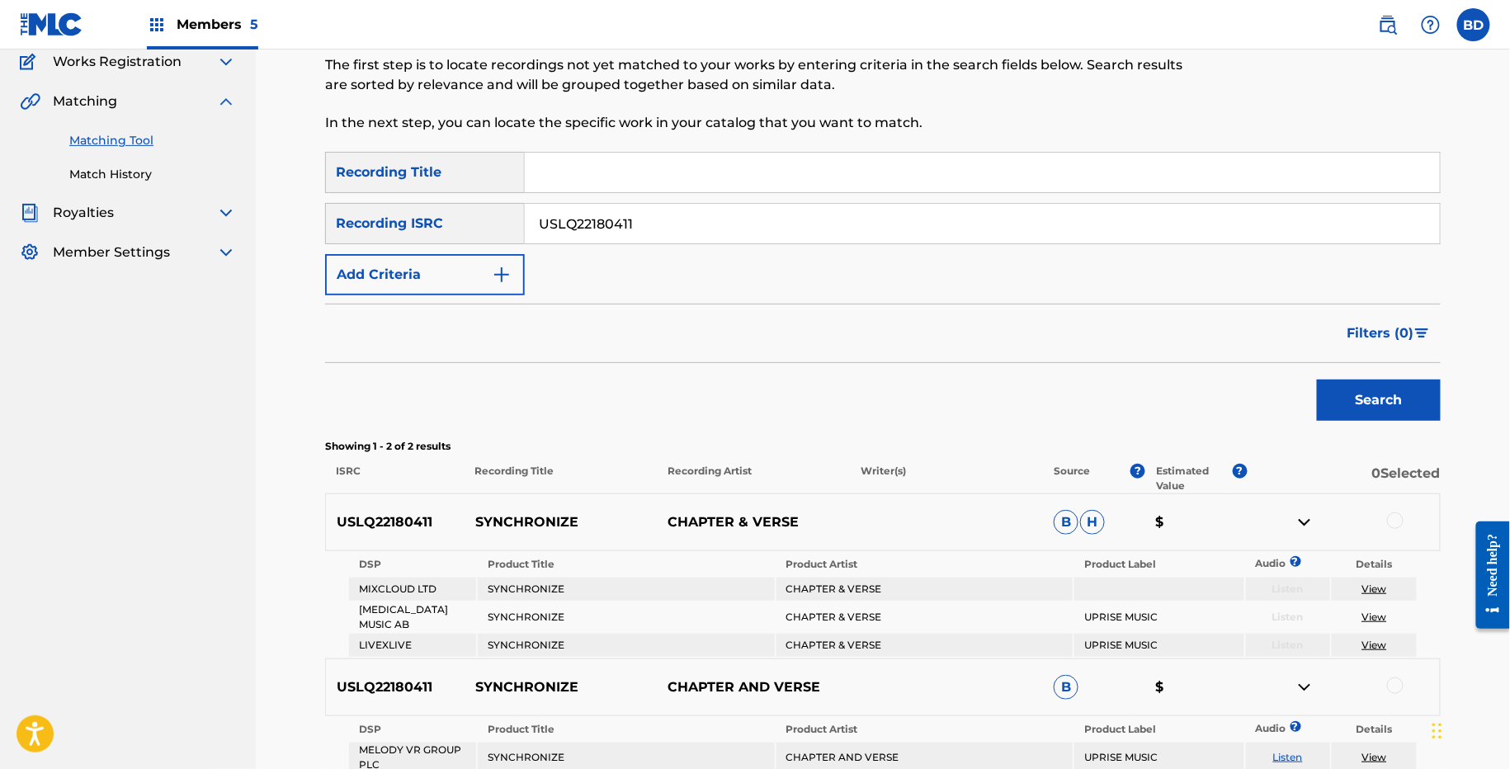
click at [508, 526] on p "SYNCHRONIZE" at bounding box center [561, 522] width 193 height 20
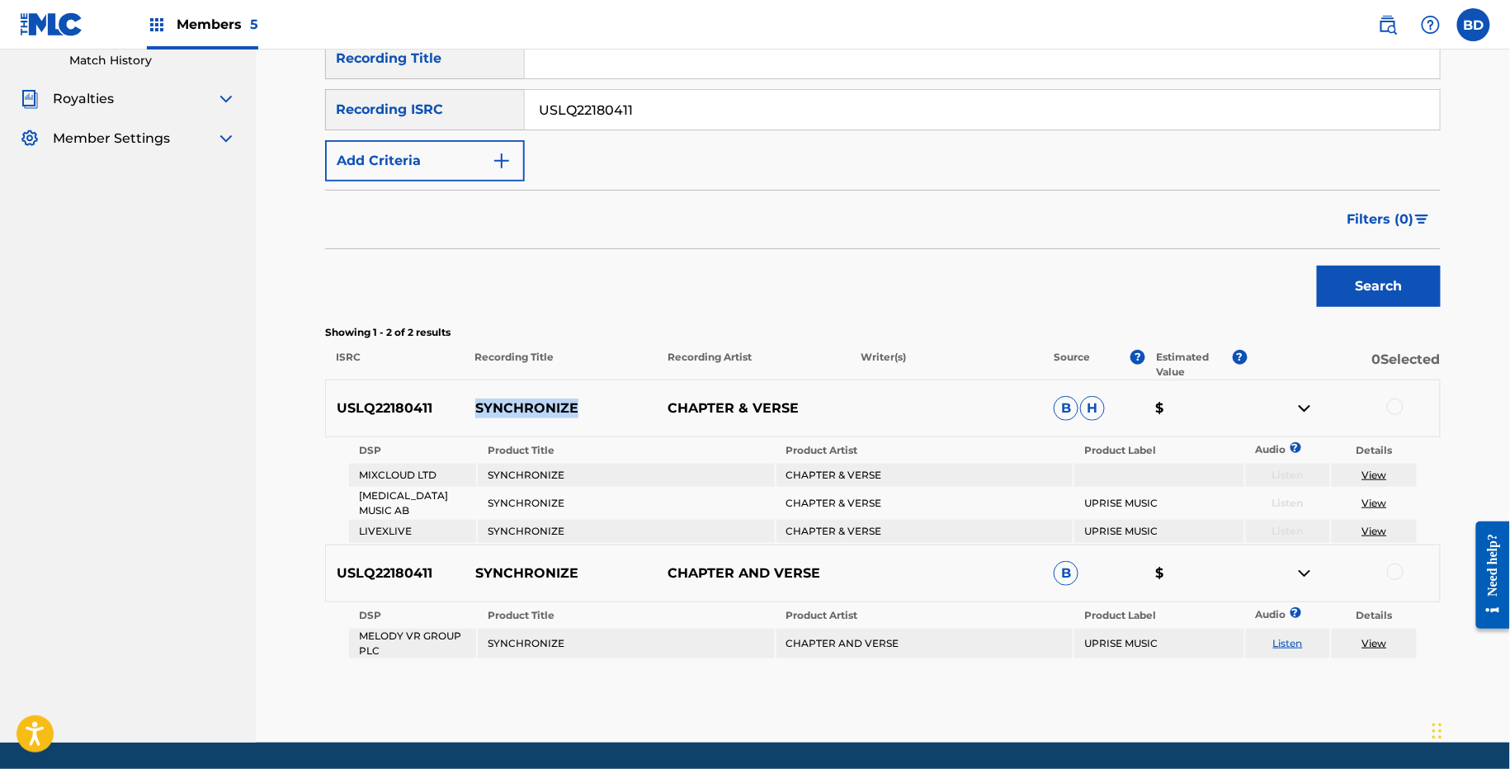
scroll to position [265, 0]
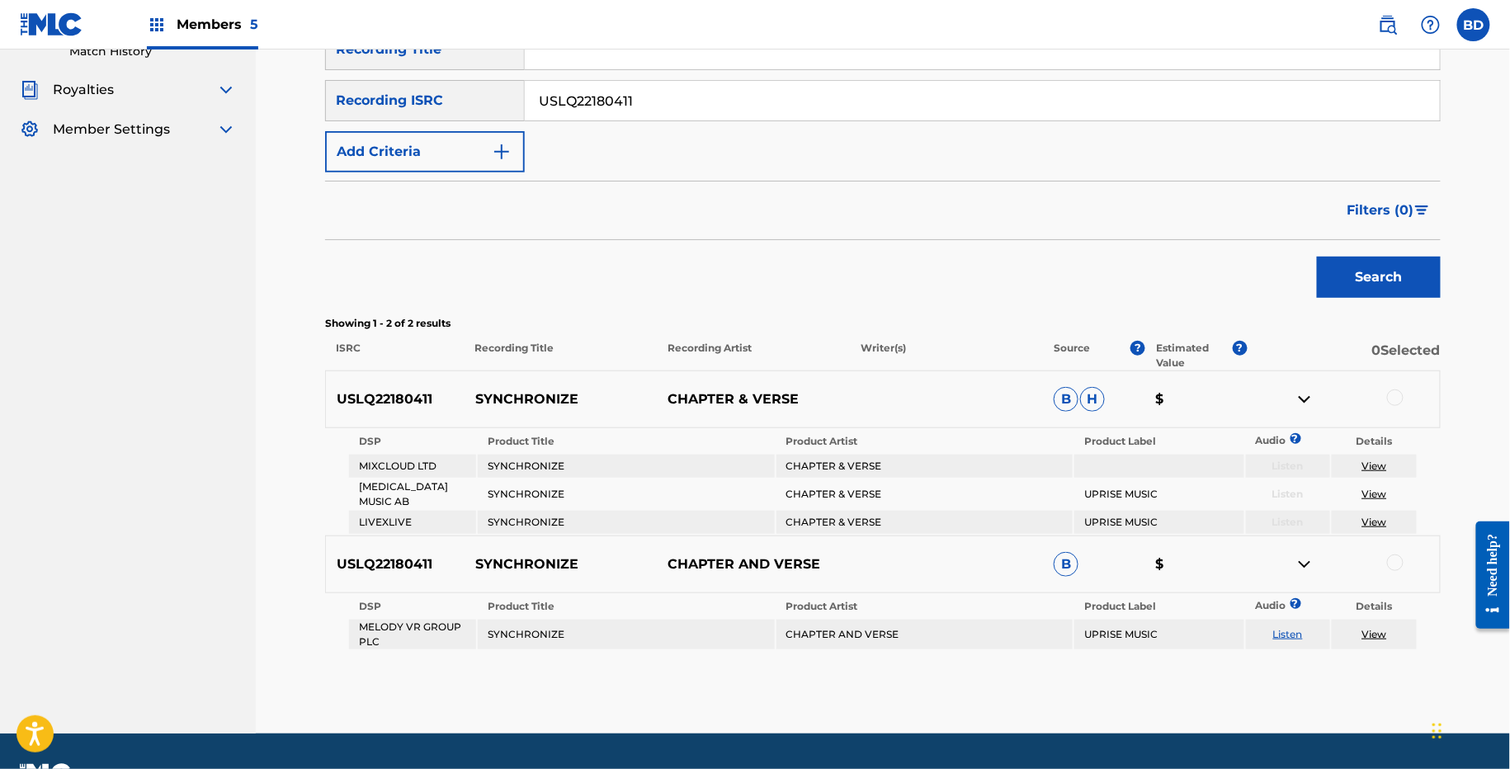
click at [619, 101] on input "USLQ22180411" at bounding box center [982, 101] width 915 height 40
paste input "080219"
click at [1317, 257] on button "Search" at bounding box center [1379, 277] width 124 height 41
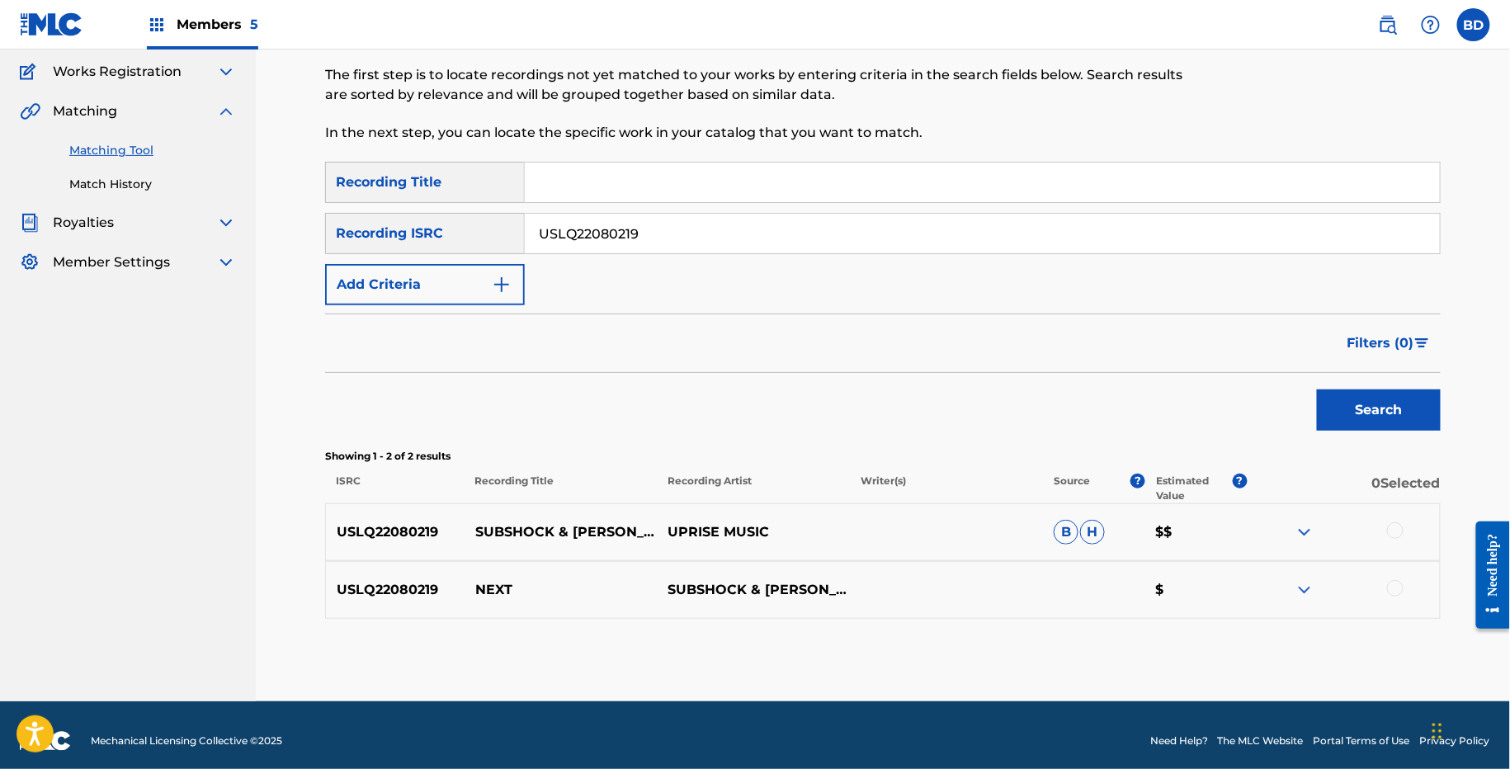
scroll to position [142, 0]
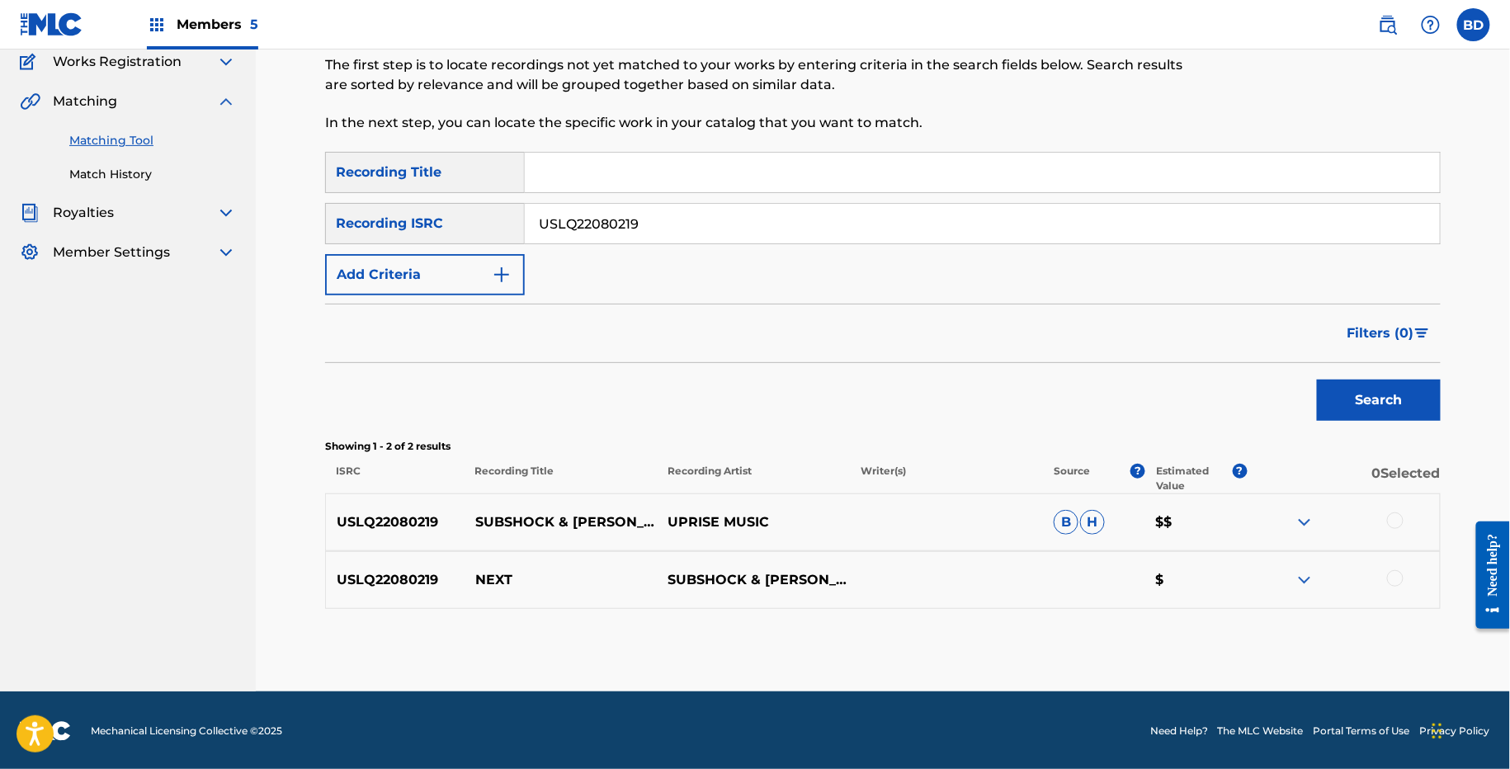
click at [1317, 526] on div at bounding box center [1343, 522] width 193 height 20
click at [1310, 524] on img at bounding box center [1305, 522] width 20 height 20
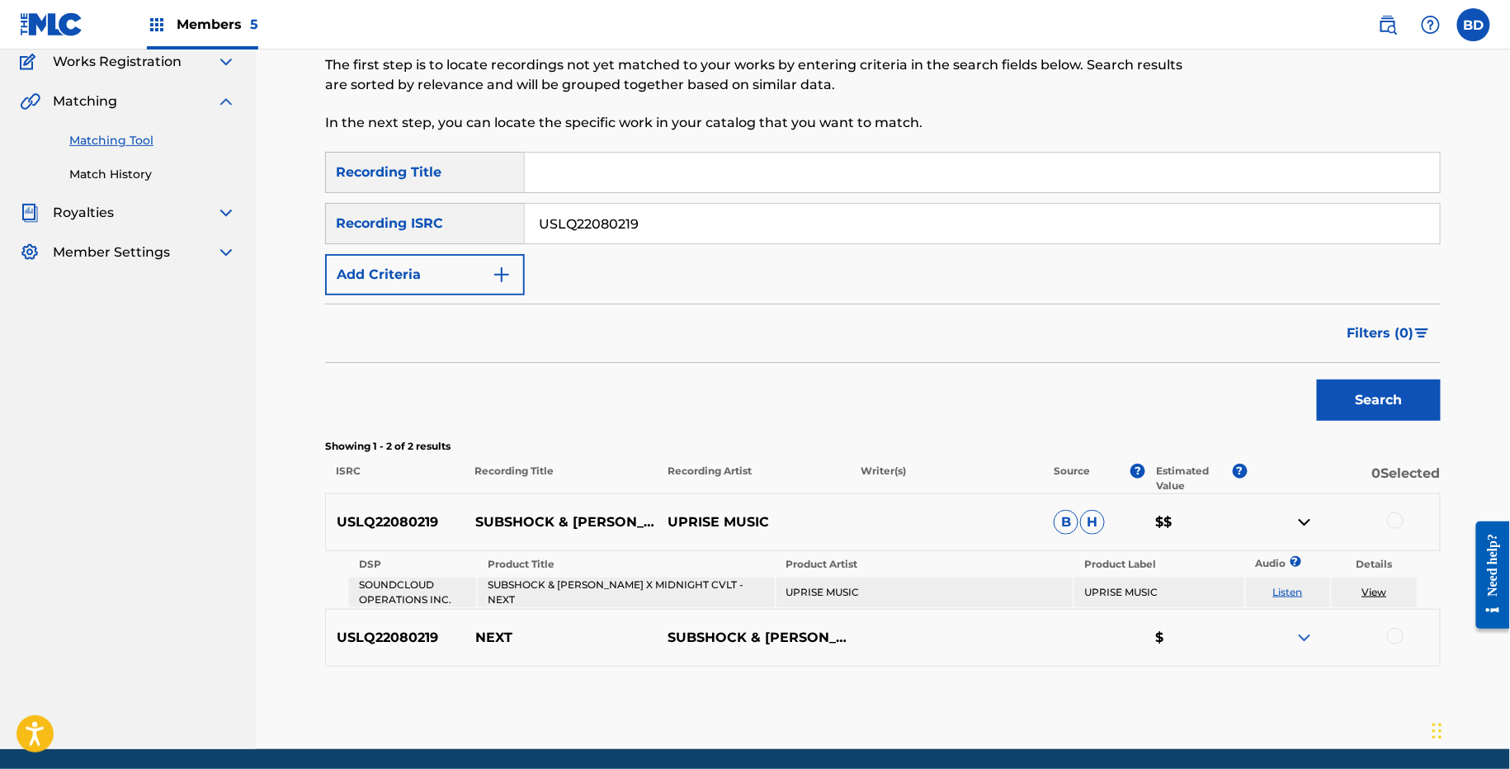
click at [739, 586] on td "SUBSHOCK & EVANGELOS X MIDNIGHT CVLT - NEXT" at bounding box center [626, 593] width 296 height 30
click at [624, 240] on input "USLQ22080219" at bounding box center [982, 224] width 915 height 40
paste input "176"
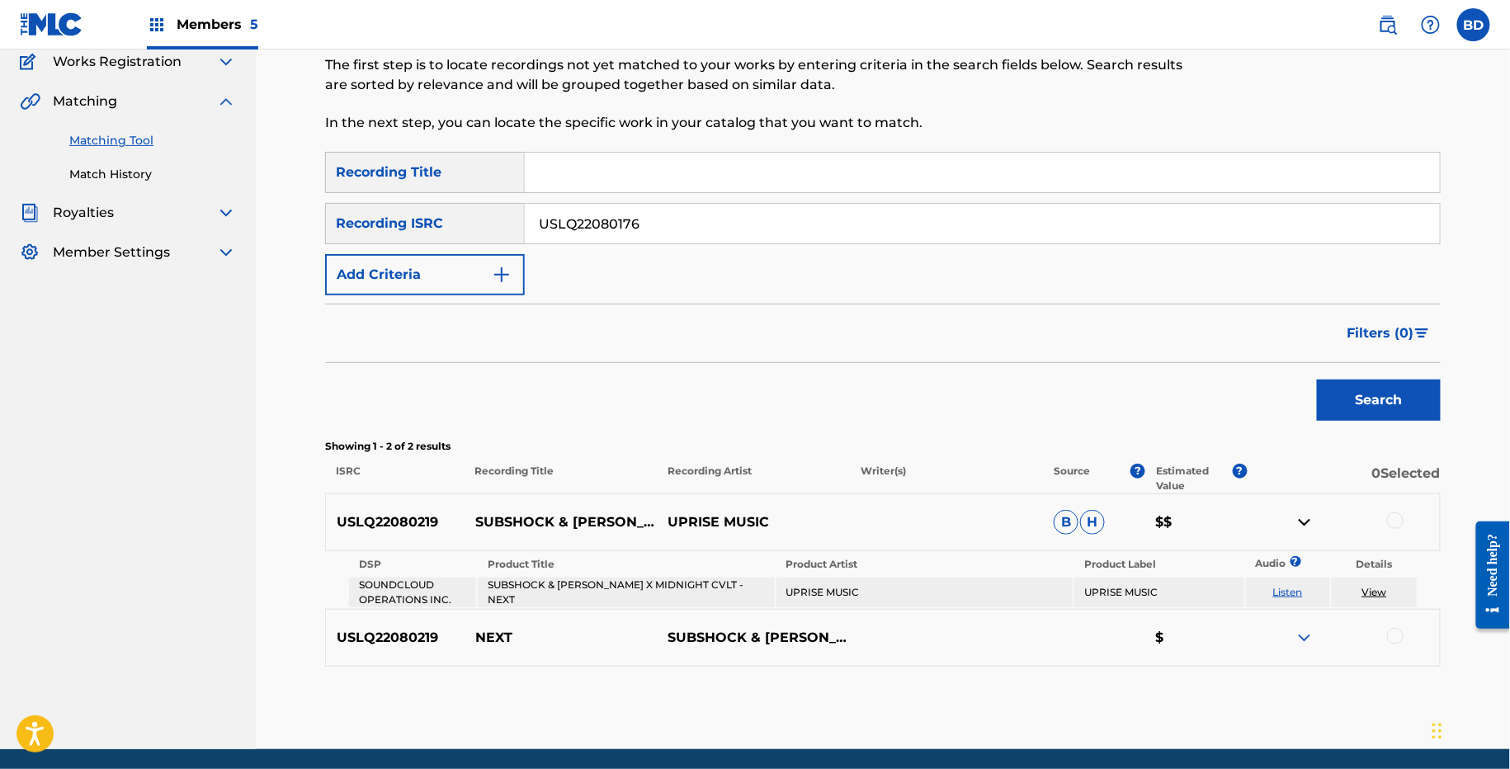
type input "USLQ22080176"
click at [1317, 380] on button "Search" at bounding box center [1379, 400] width 124 height 41
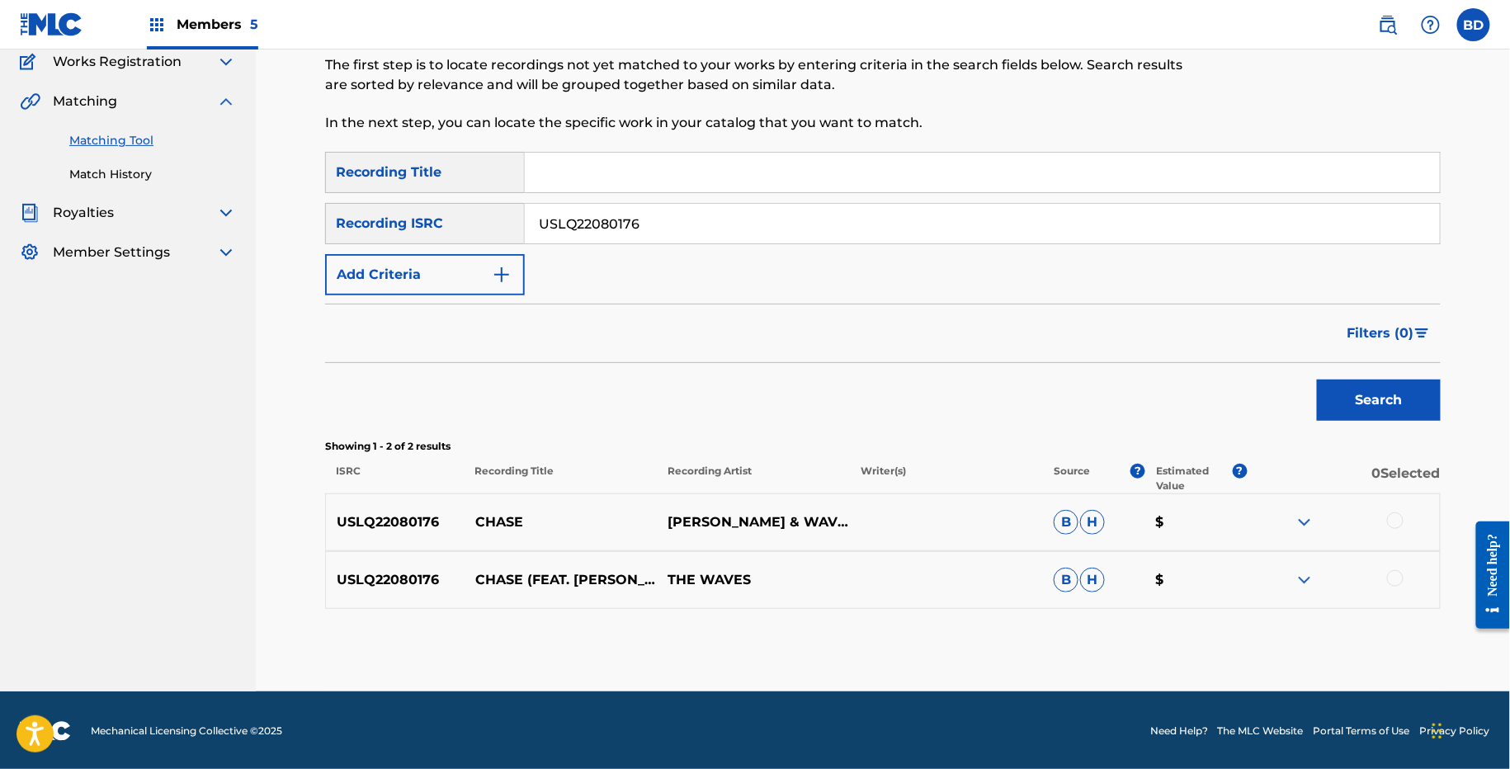
click at [488, 512] on p "CHASE" at bounding box center [561, 522] width 193 height 20
click at [1308, 566] on div "USLQ22080176 CHASE (FEAT. BENTON) THE WAVES B H $" at bounding box center [883, 580] width 1116 height 58
click at [1305, 580] on img at bounding box center [1305, 580] width 20 height 20
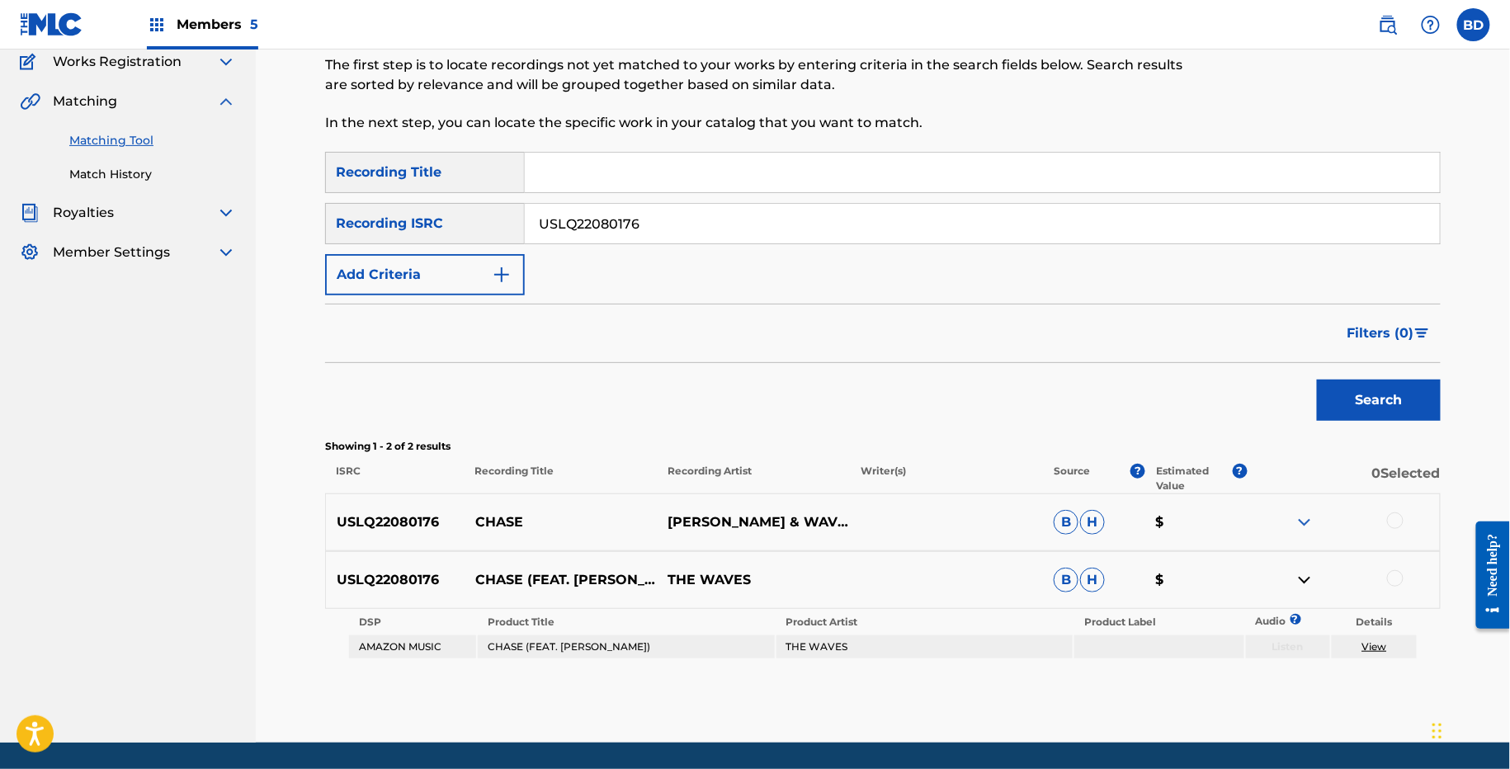
click at [1305, 518] on img at bounding box center [1305, 522] width 20 height 20
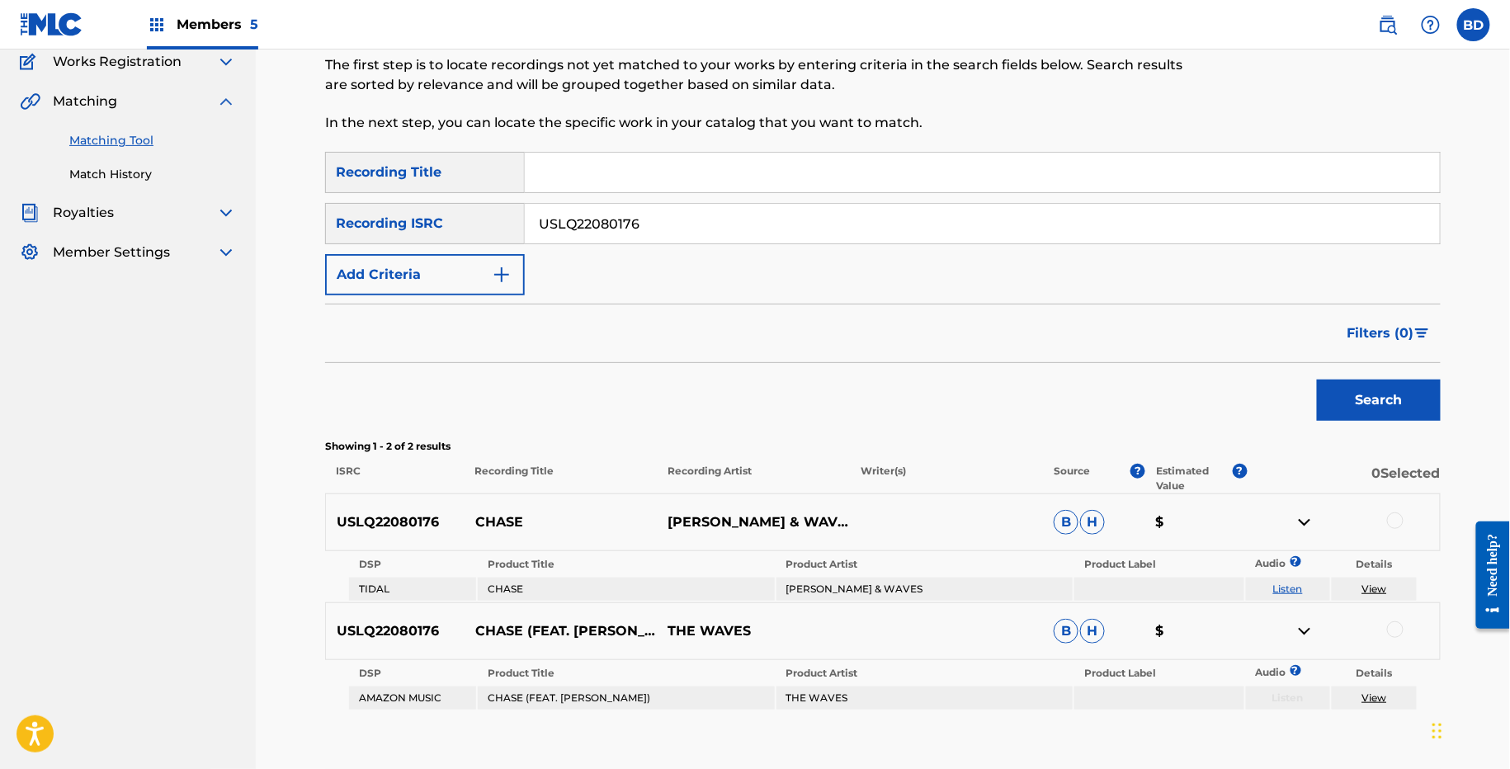
click at [483, 512] on p "CHASE" at bounding box center [561, 522] width 193 height 20
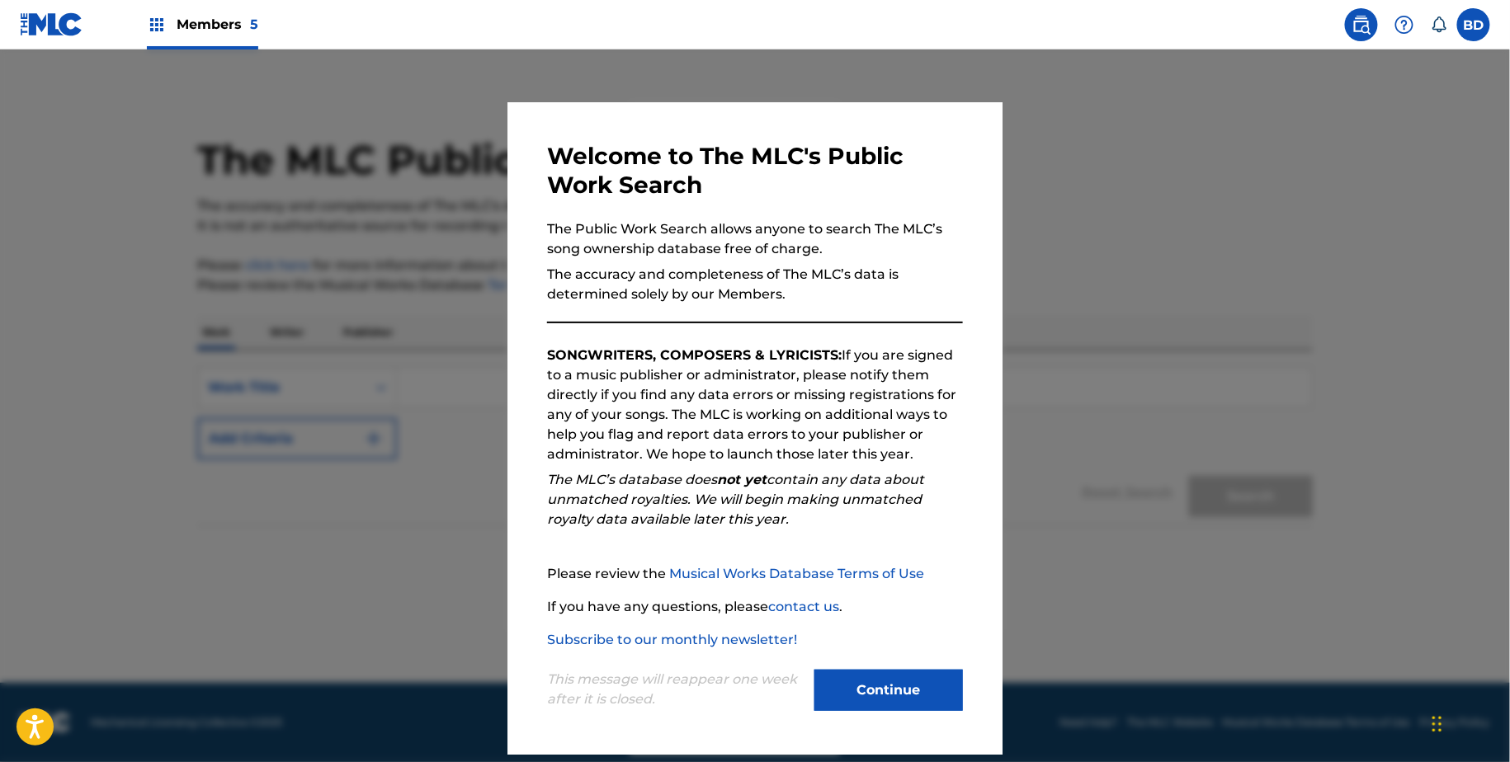
click at [369, 474] on div at bounding box center [755, 431] width 1510 height 762
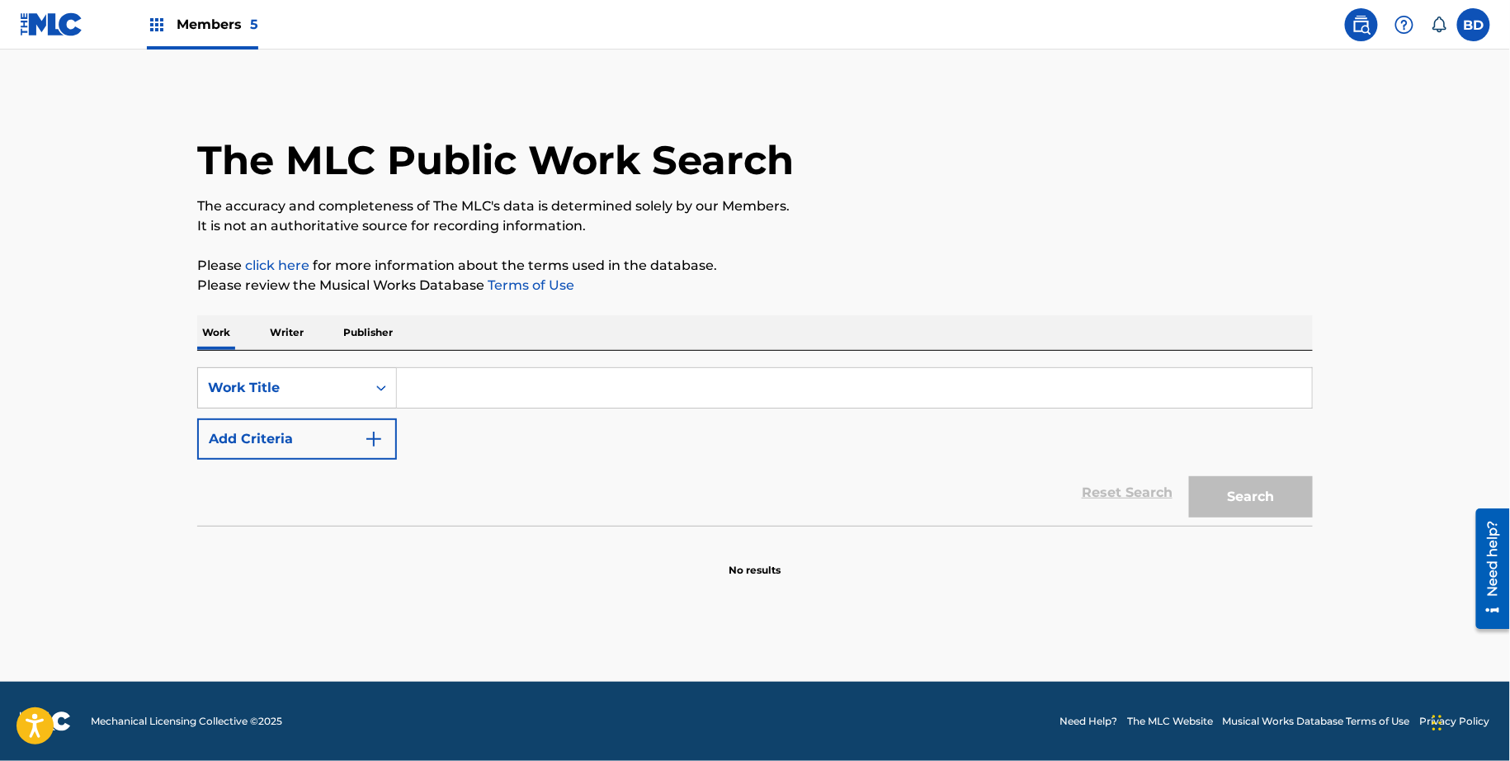
click at [507, 391] on input "Search Form" at bounding box center [854, 388] width 915 height 40
paste input "JC7BBA"
type input "JC7BBA"
click at [1189, 476] on button "Search" at bounding box center [1251, 496] width 124 height 41
click at [286, 407] on div "Work Title" at bounding box center [297, 387] width 200 height 41
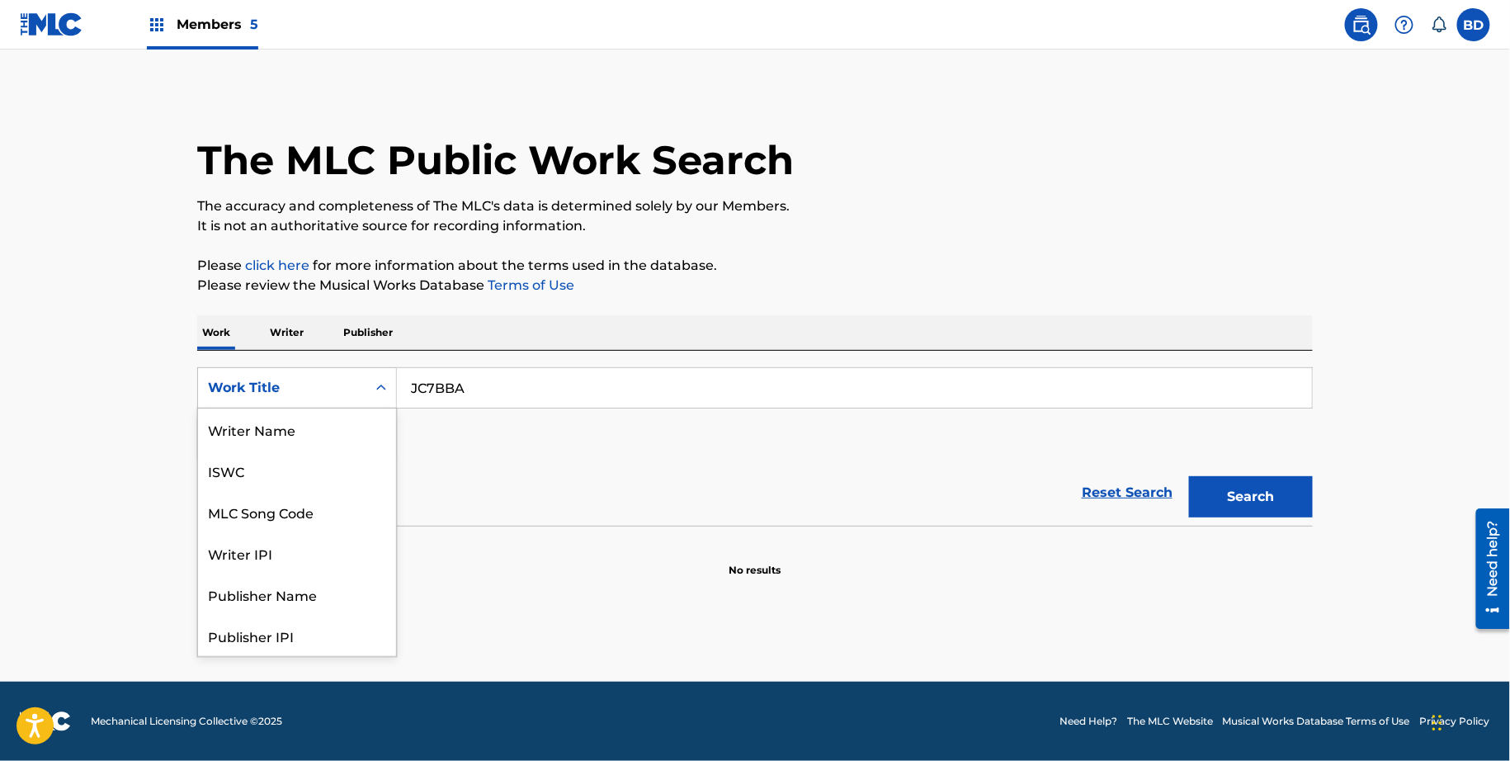
scroll to position [83, 0]
click at [276, 425] on div "MLC Song Code" at bounding box center [297, 428] width 198 height 41
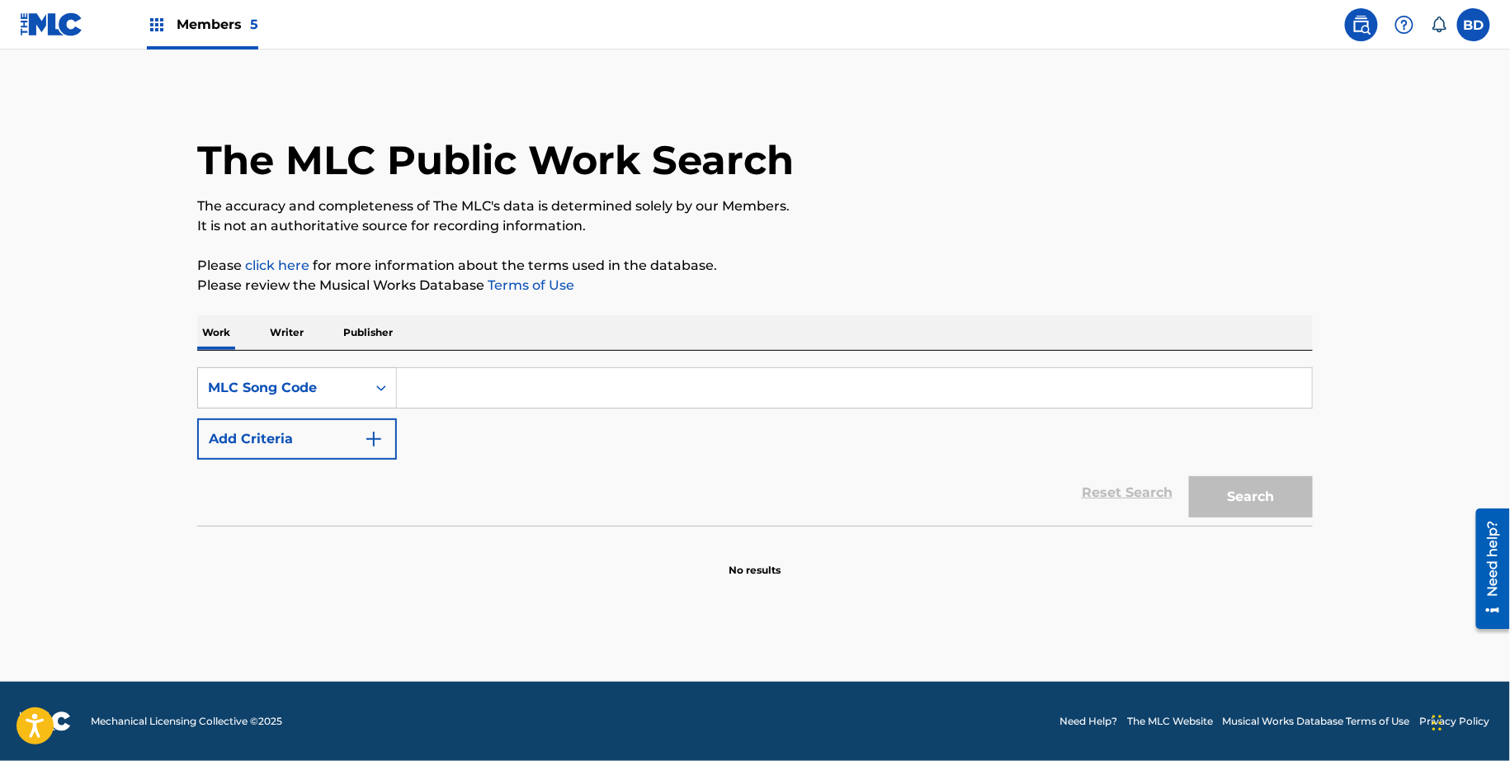
click at [701, 386] on input "Search Form" at bounding box center [854, 388] width 915 height 40
paste input "JC7BBA"
type input "JC7BBA"
click at [1189, 476] on button "Search" at bounding box center [1251, 496] width 124 height 41
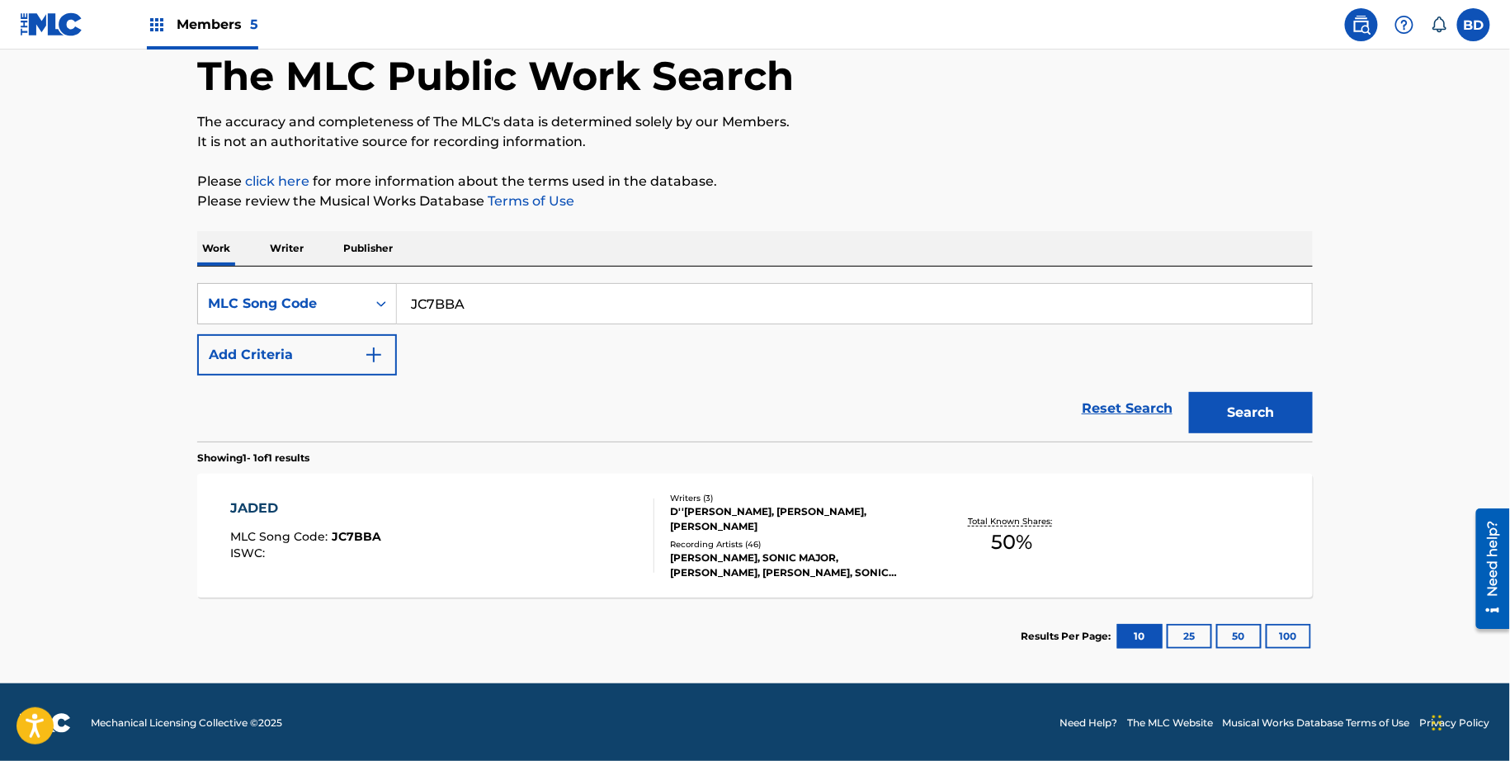
click at [687, 514] on div "D''KYLA WOOLEN, OLUWATOROTI OKE, RODNEY JEFFRION JR MONTREAL" at bounding box center [794, 519] width 249 height 30
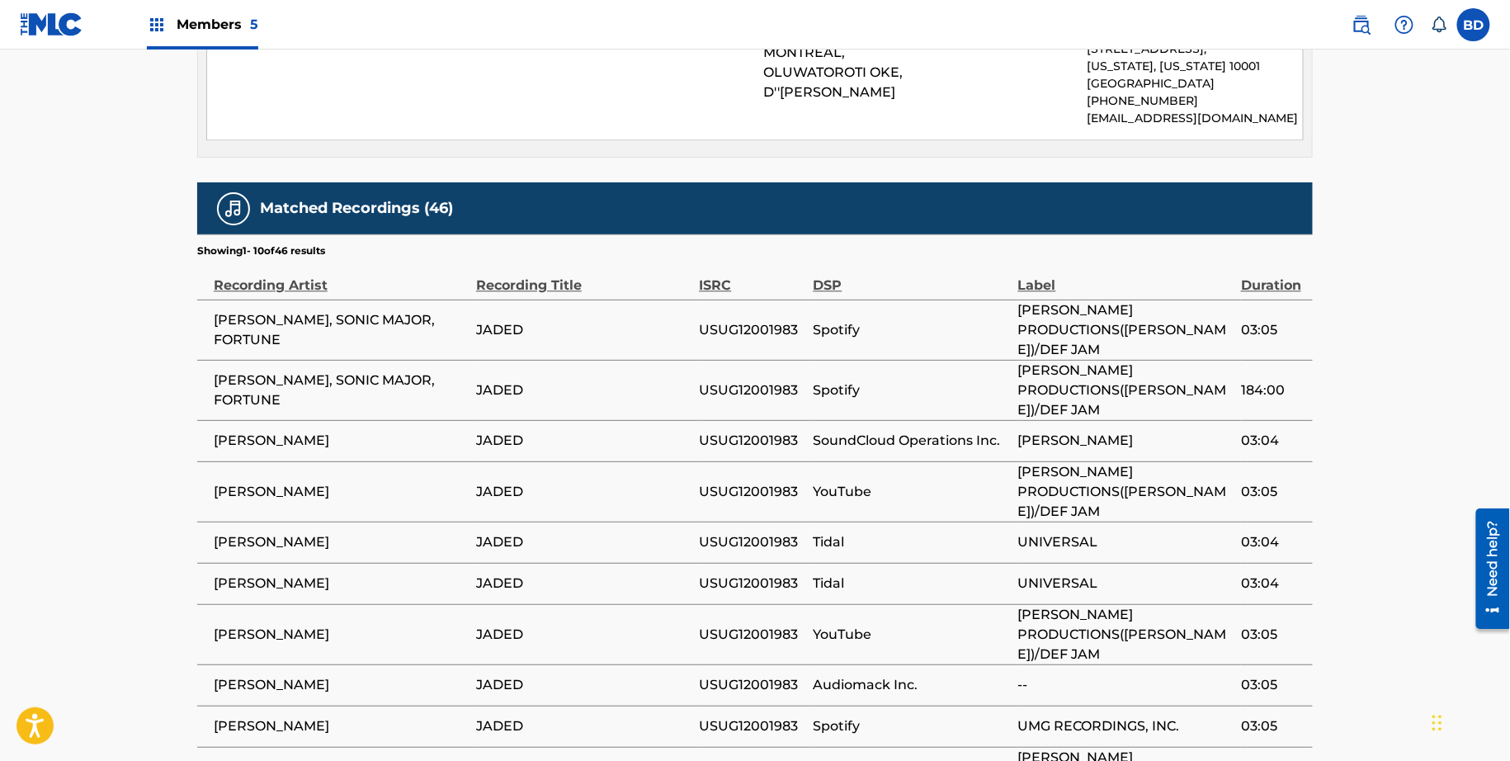
scroll to position [1482, 0]
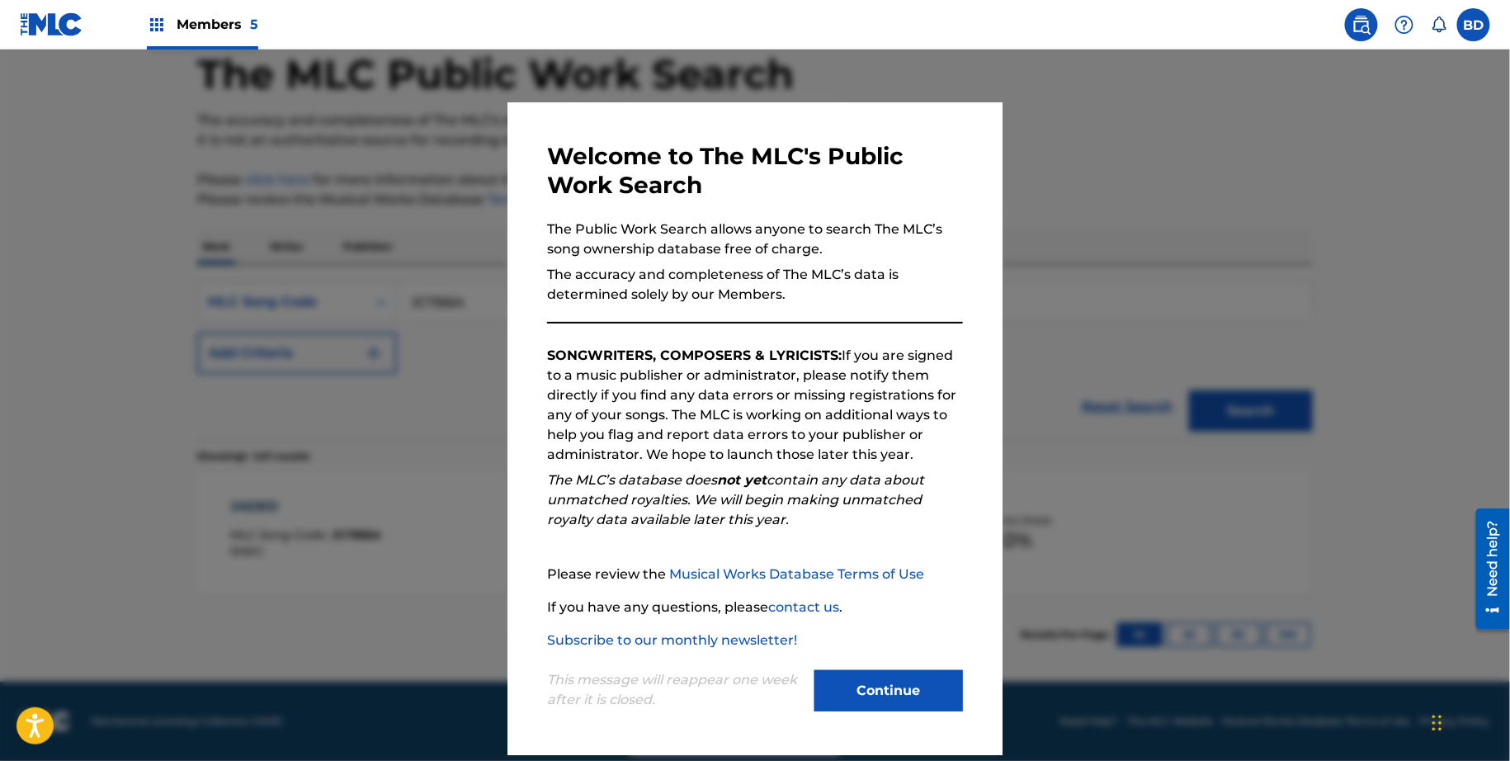
scroll to position [84, 0]
click at [385, 262] on div at bounding box center [755, 430] width 1510 height 761
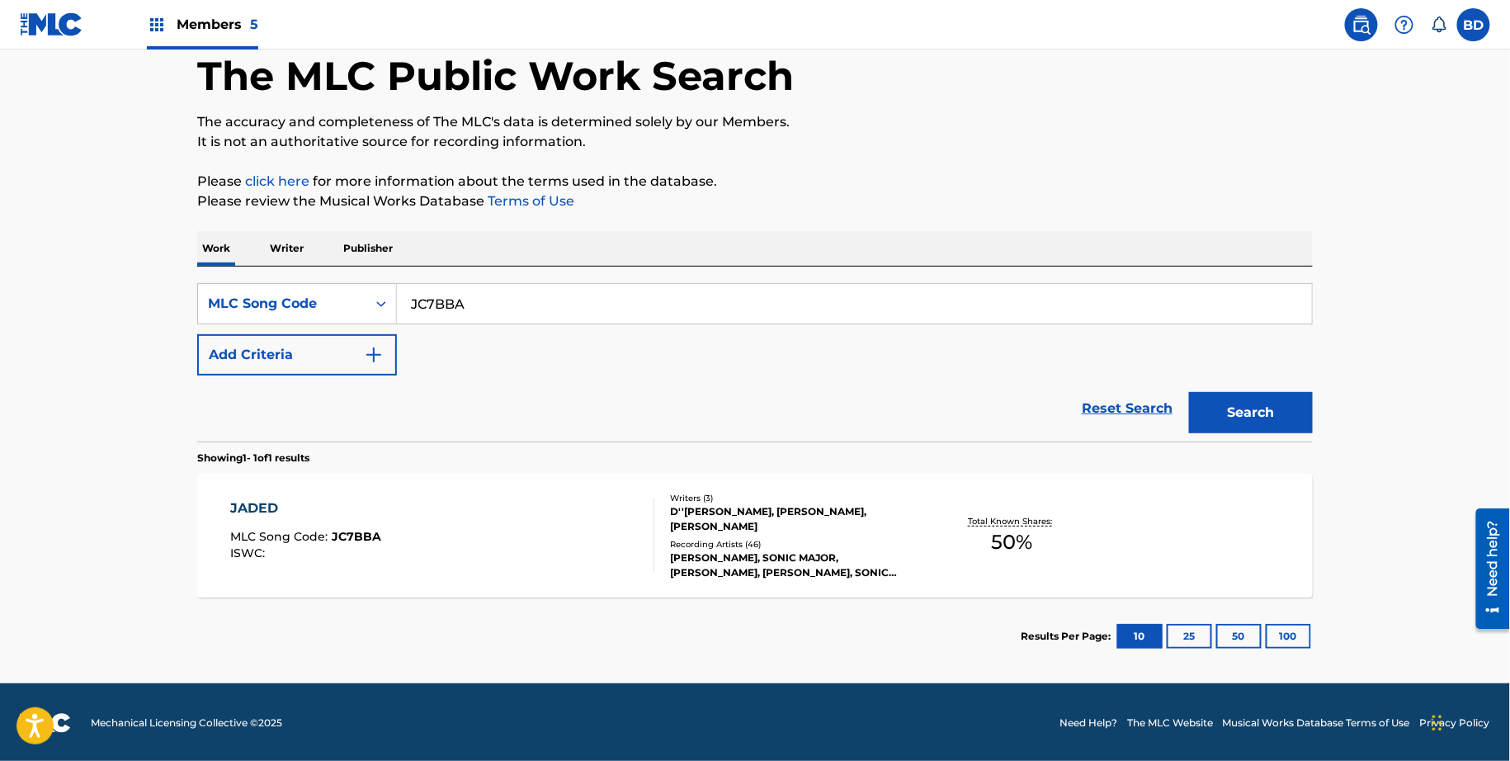
click at [455, 309] on input "JC7BBA" at bounding box center [854, 304] width 915 height 40
paste input "AQ"
type input "JC7BAQ"
click at [1189, 392] on button "Search" at bounding box center [1251, 412] width 124 height 41
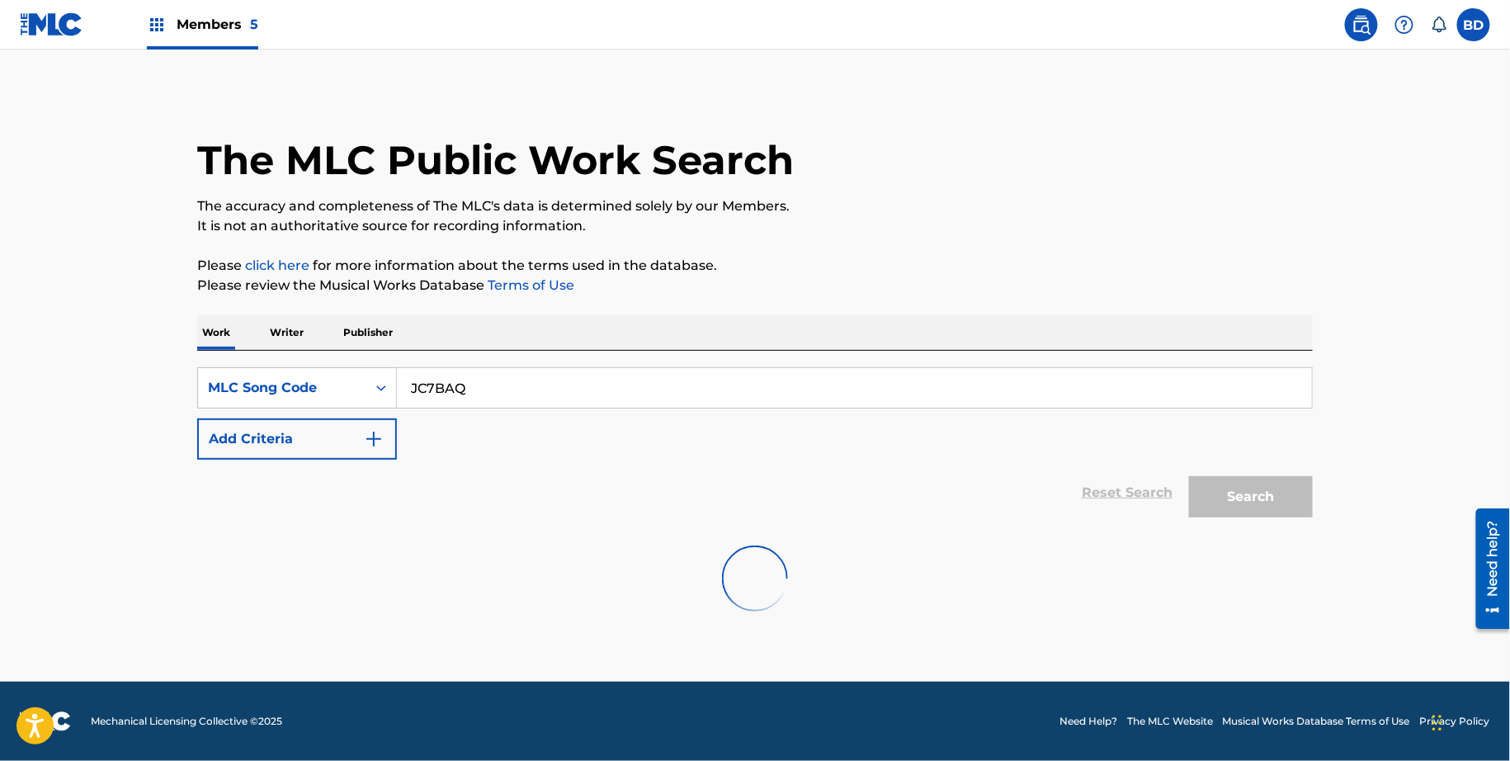
scroll to position [0, 0]
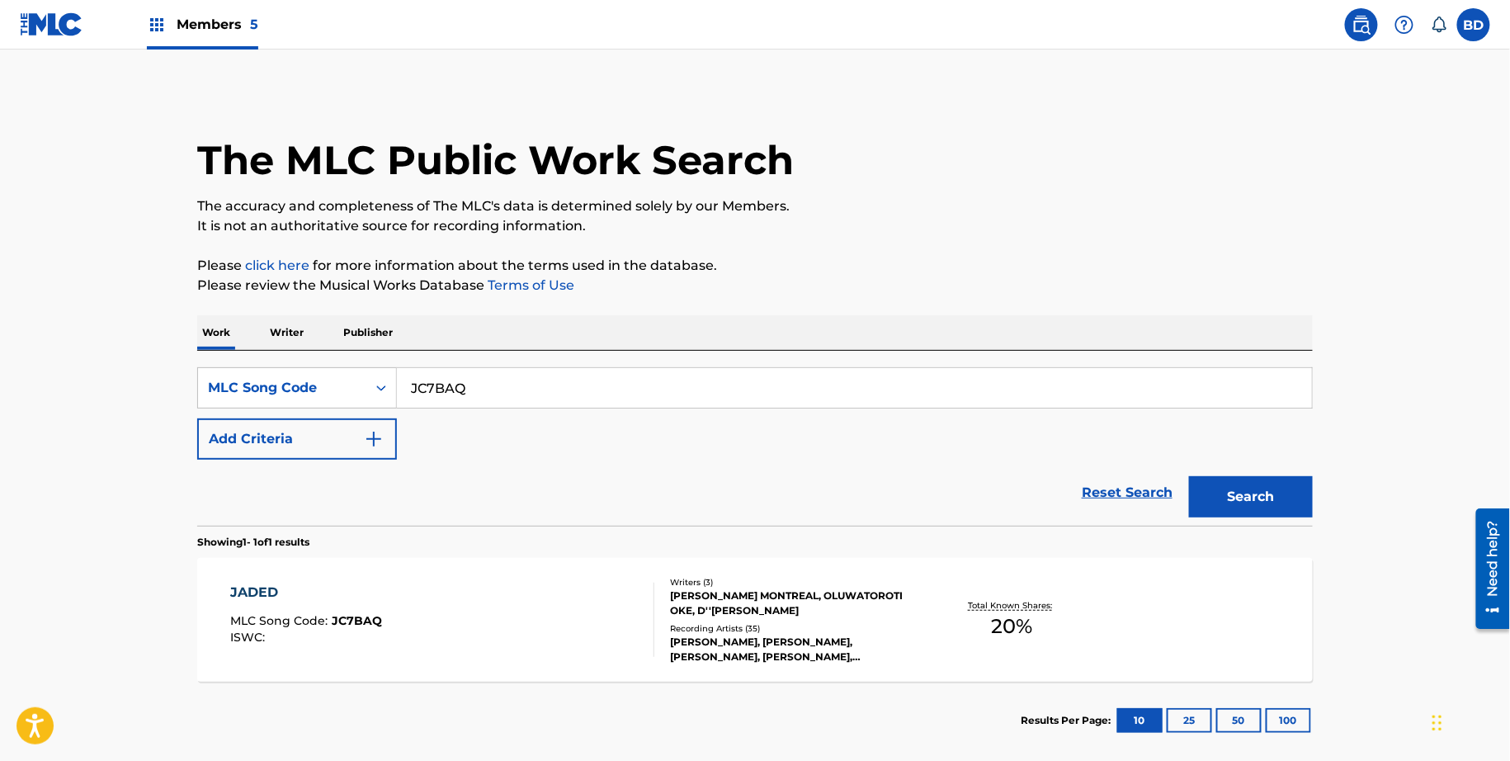
click at [434, 682] on section "Results Per Page: 10 25 50 100" at bounding box center [755, 721] width 1116 height 78
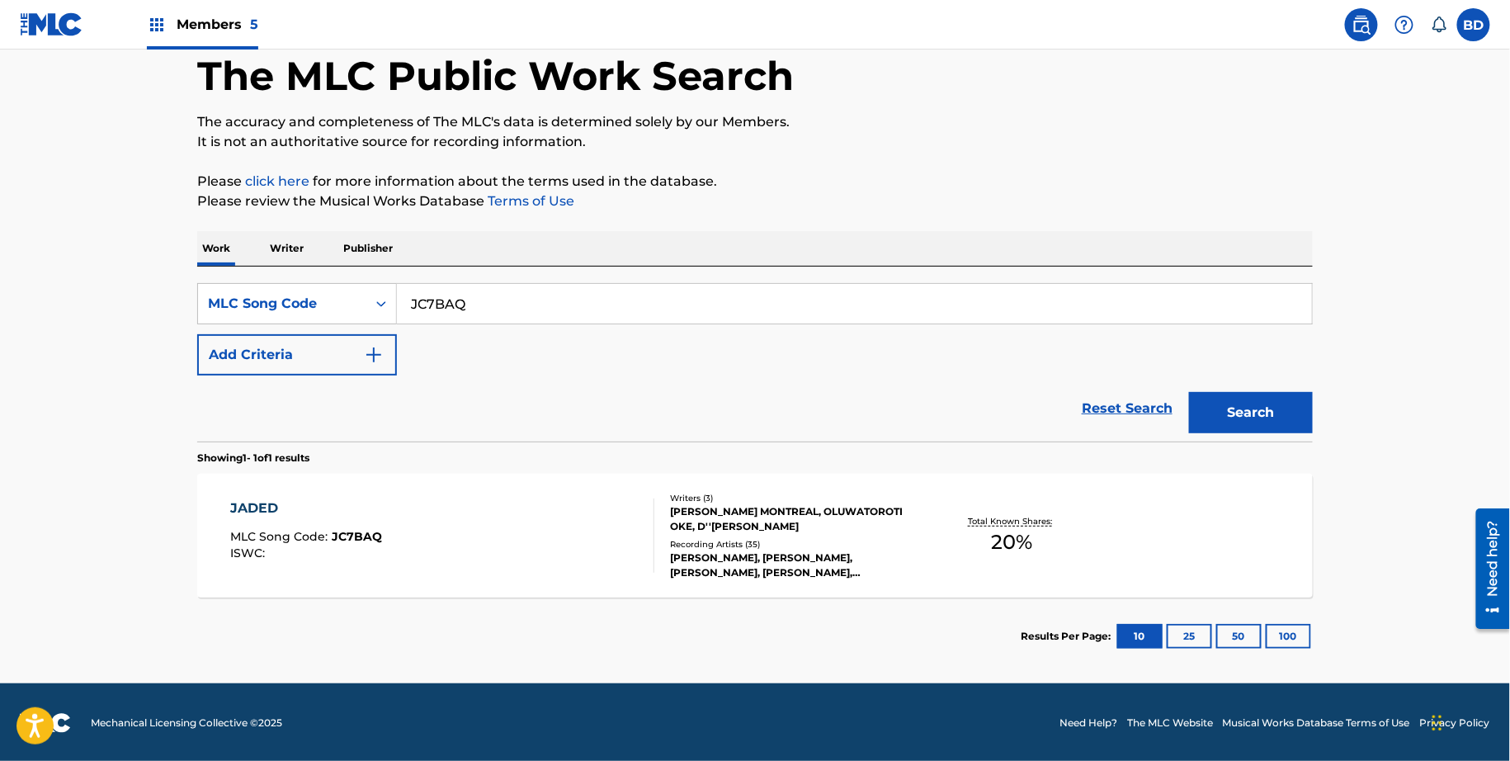
click at [429, 462] on div "Showing 1 - 1 of 1 results JADED MLC Song Code : JC7BAQ ISWC : Writers ( 3 ) RO…" at bounding box center [755, 558] width 1116 height 234
click at [429, 496] on div "JADED MLC Song Code : JC7BAQ ISWC : Writers ( 3 ) RODNEY JEFFRION JR MONTREAL, …" at bounding box center [755, 536] width 1116 height 124
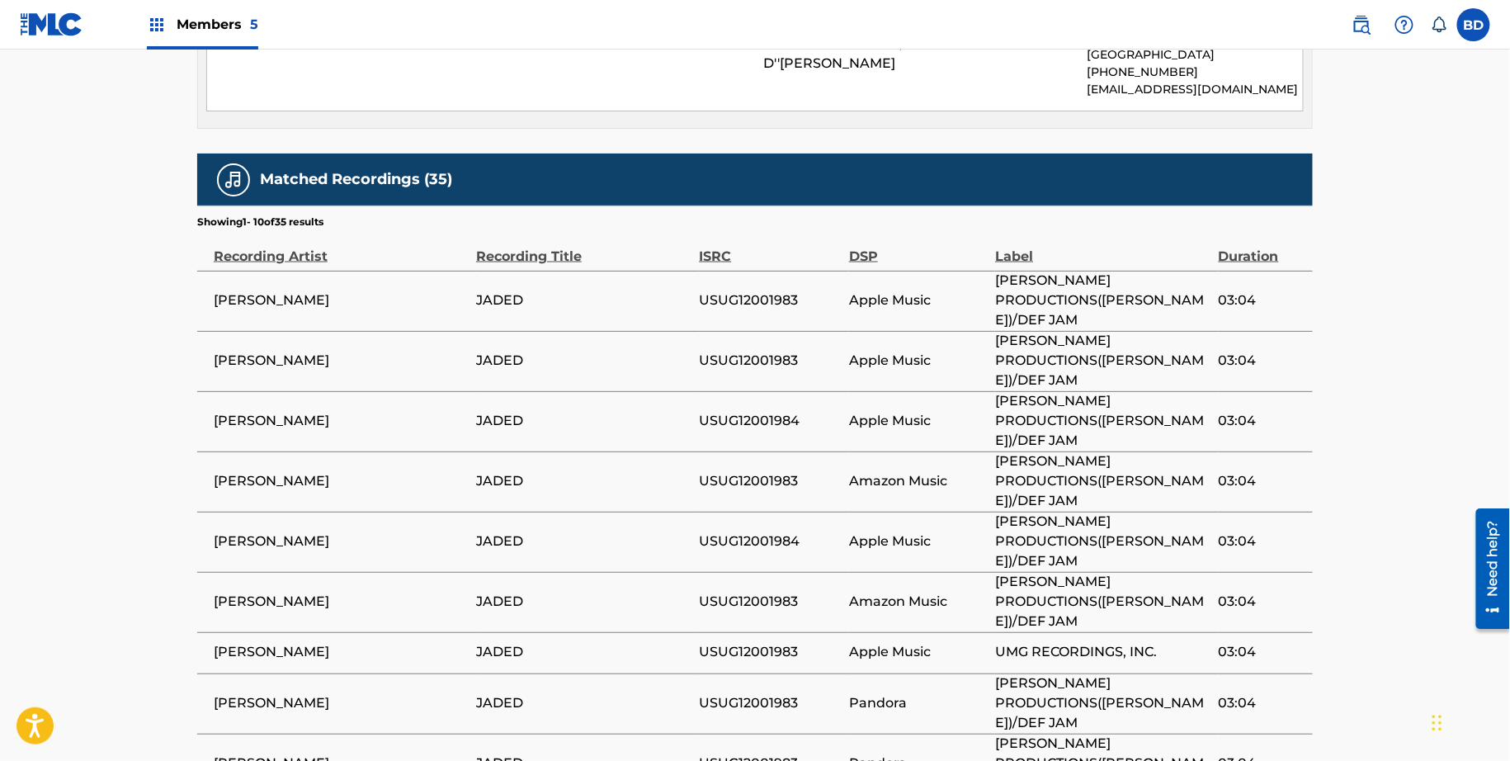
scroll to position [84, 0]
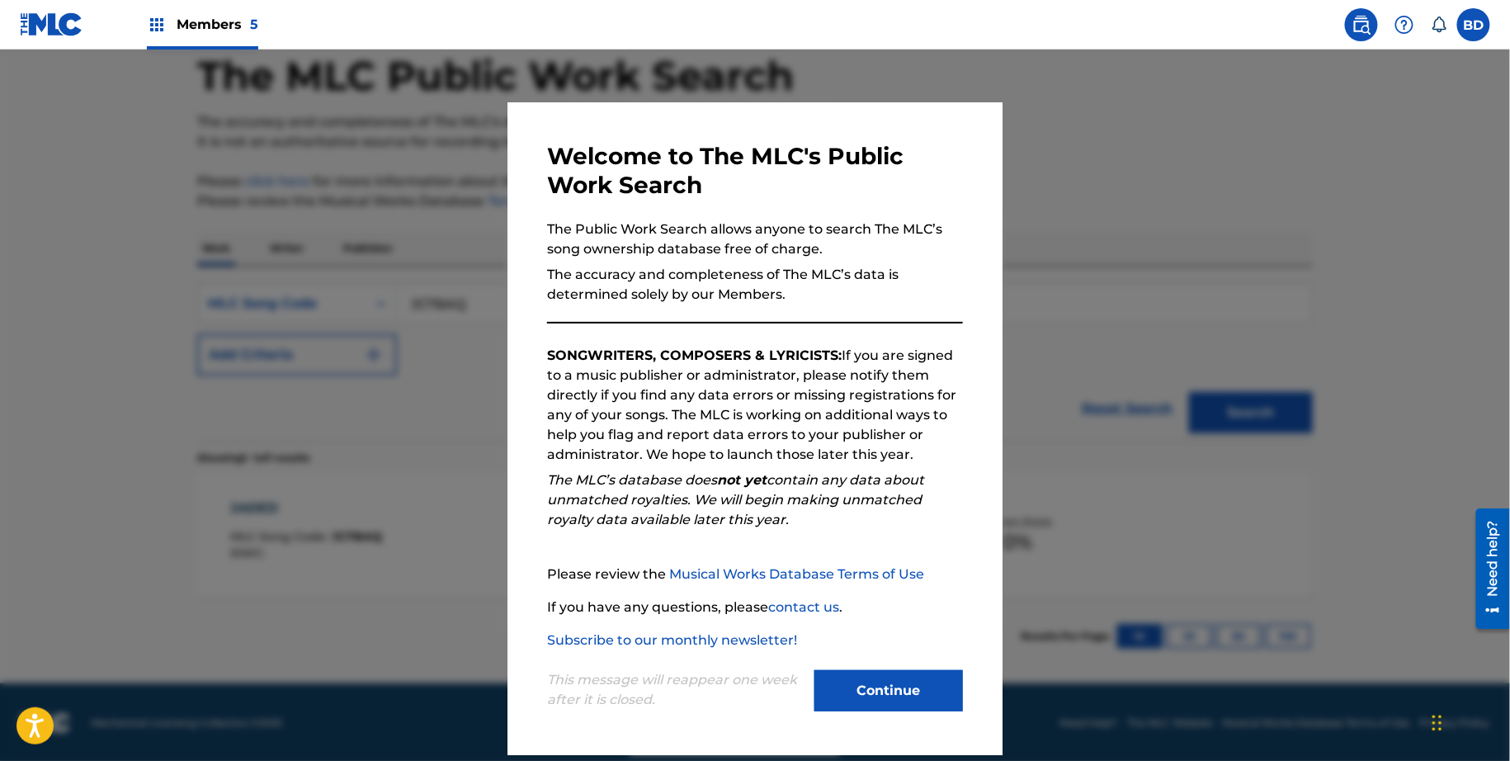
click at [356, 377] on div at bounding box center [755, 430] width 1510 height 761
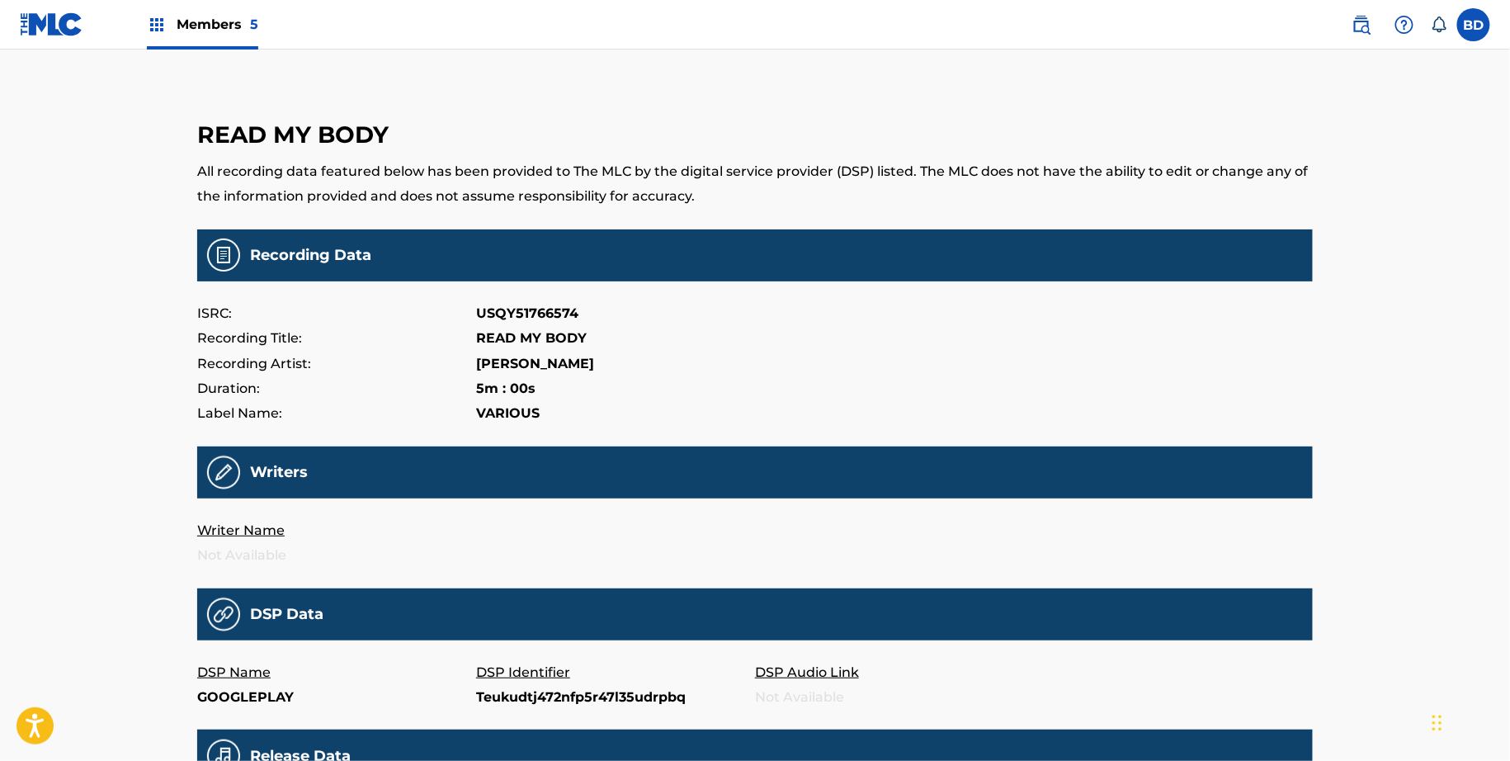
click at [562, 691] on p "Teukudtj472nfp5r47l35udrpbq" at bounding box center [615, 697] width 279 height 25
copy p "Teukudtj472nfp5r47l35udrpbq"
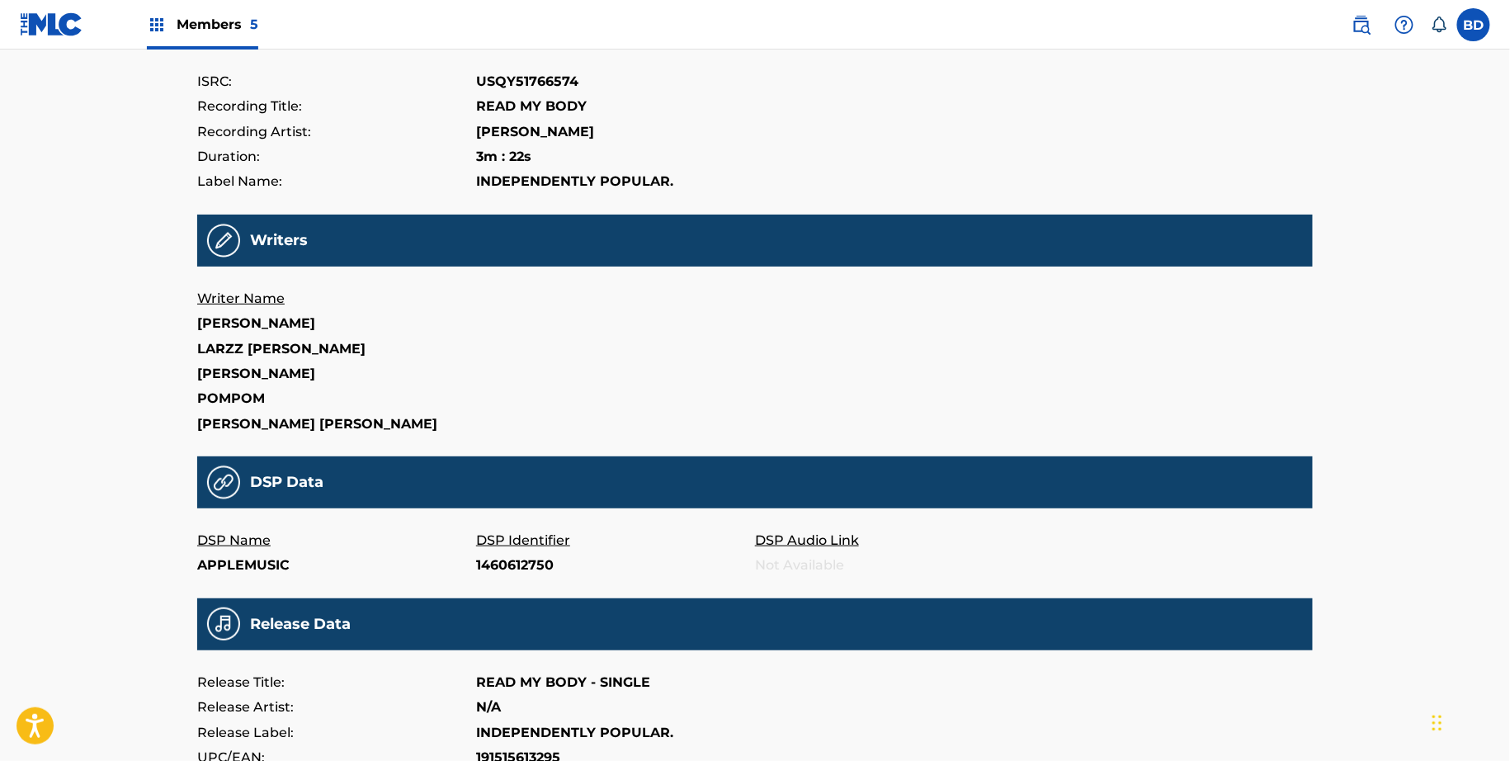
scroll to position [315, 0]
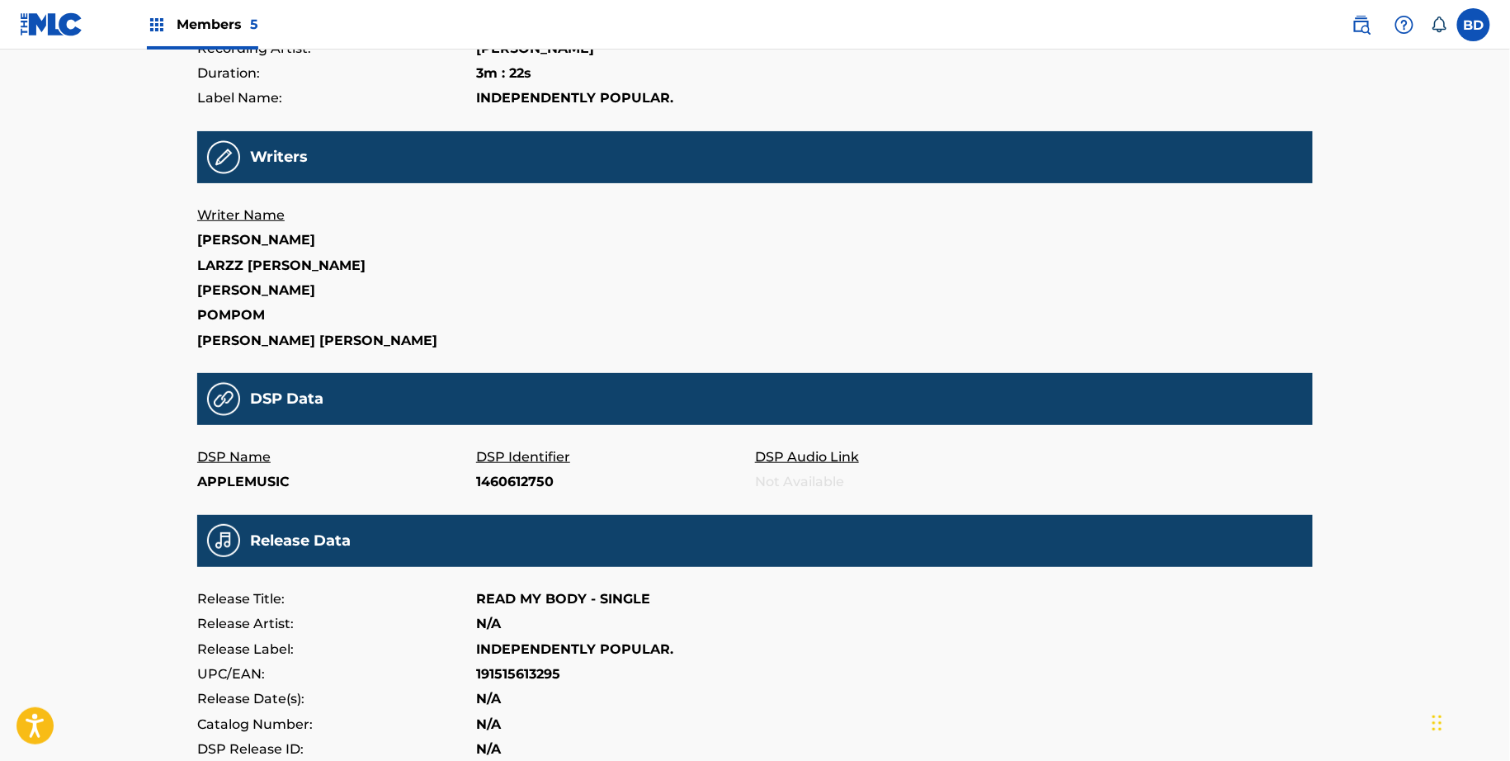
click at [500, 479] on p "1460612750" at bounding box center [615, 482] width 279 height 25
copy p "1460612750"
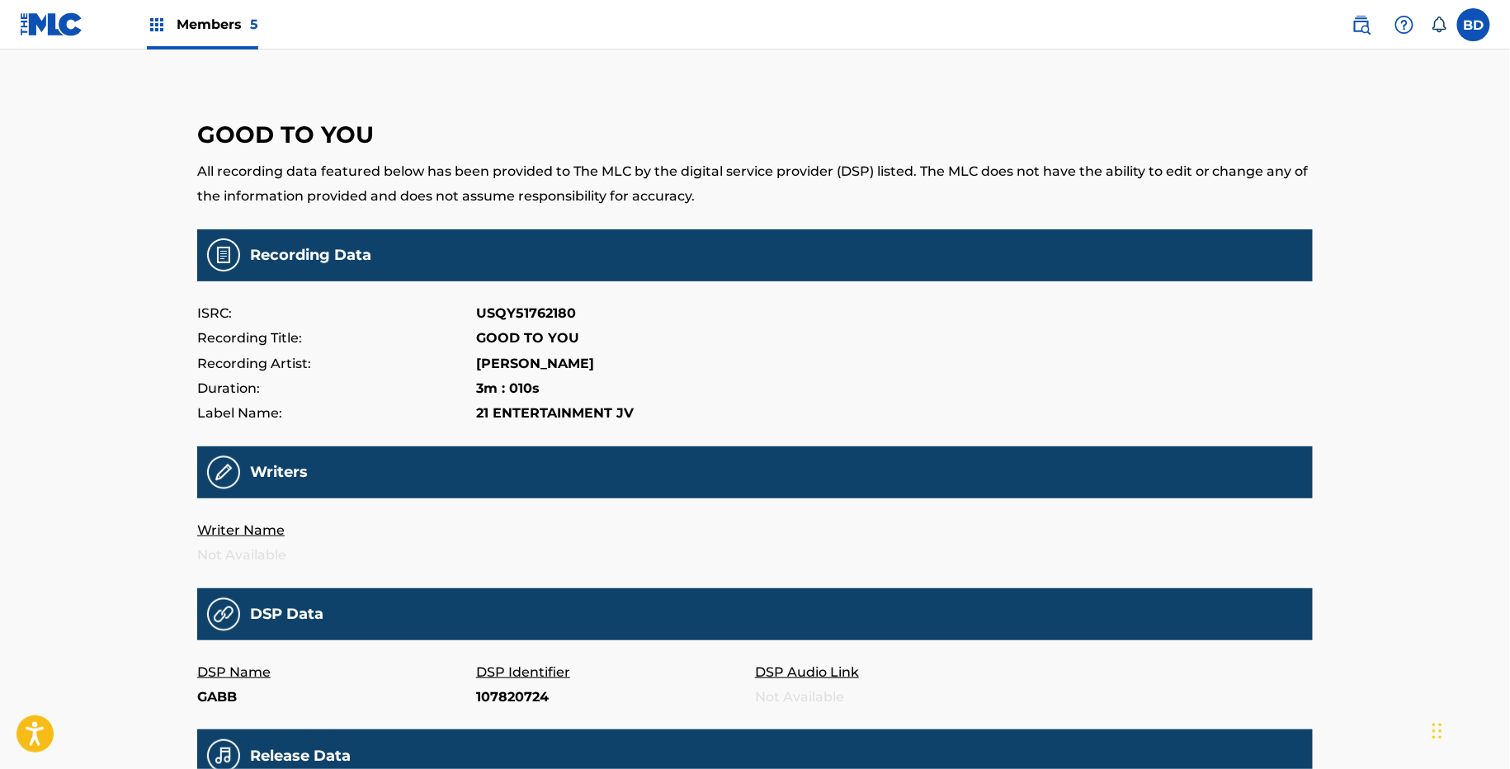
click at [503, 709] on p "107820724" at bounding box center [615, 697] width 279 height 25
copy p "107820724"
click at [503, 705] on p "Tra.346246639" at bounding box center [615, 697] width 279 height 25
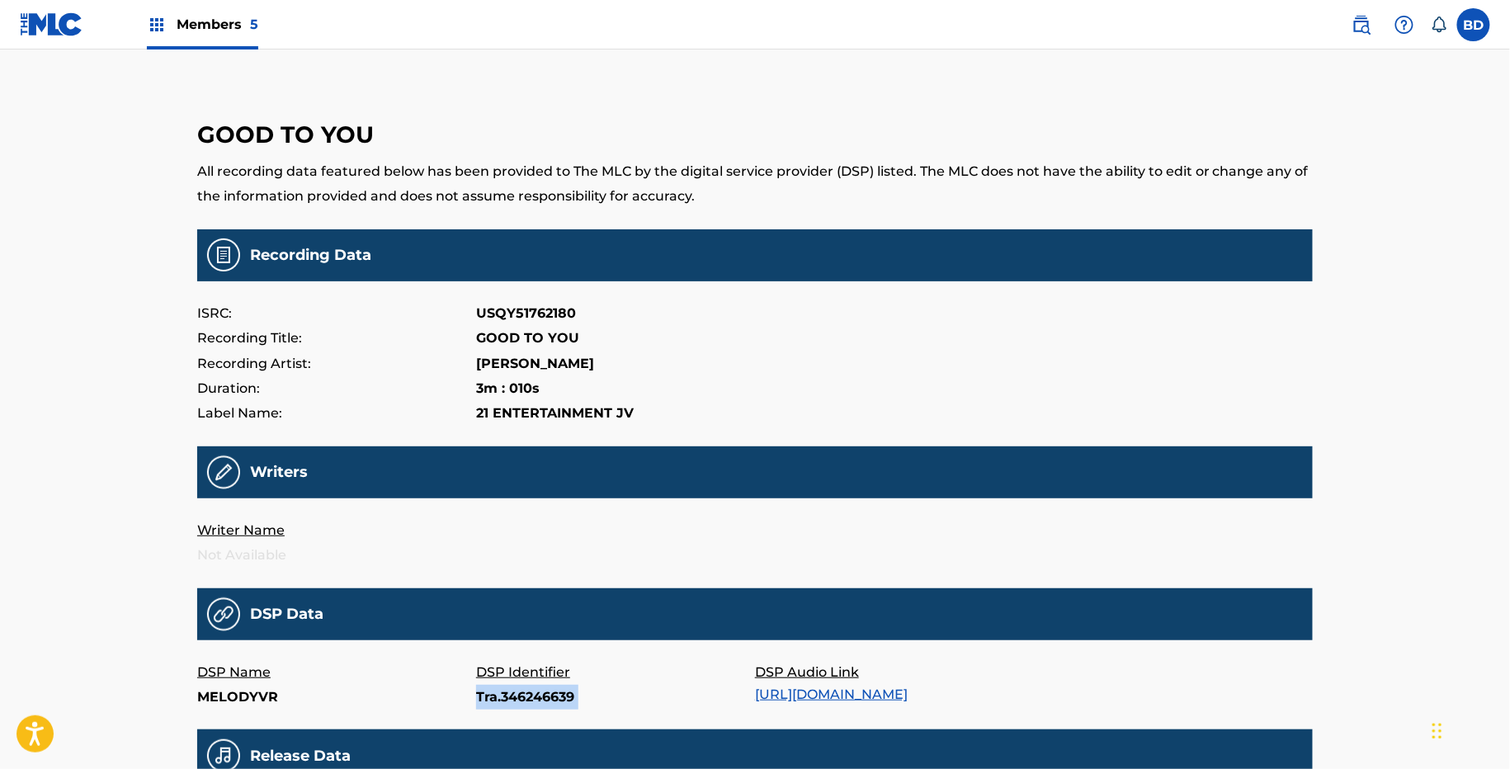
click at [503, 705] on p "Tra.346246639" at bounding box center [615, 697] width 279 height 25
copy p "Tra.346246639"
click at [508, 715] on main "GOOD TO YOU All recording data featured below has been provided to The MLC by t…" at bounding box center [755, 546] width 1116 height 911
click at [507, 706] on p "UMG-4373753" at bounding box center [615, 697] width 279 height 25
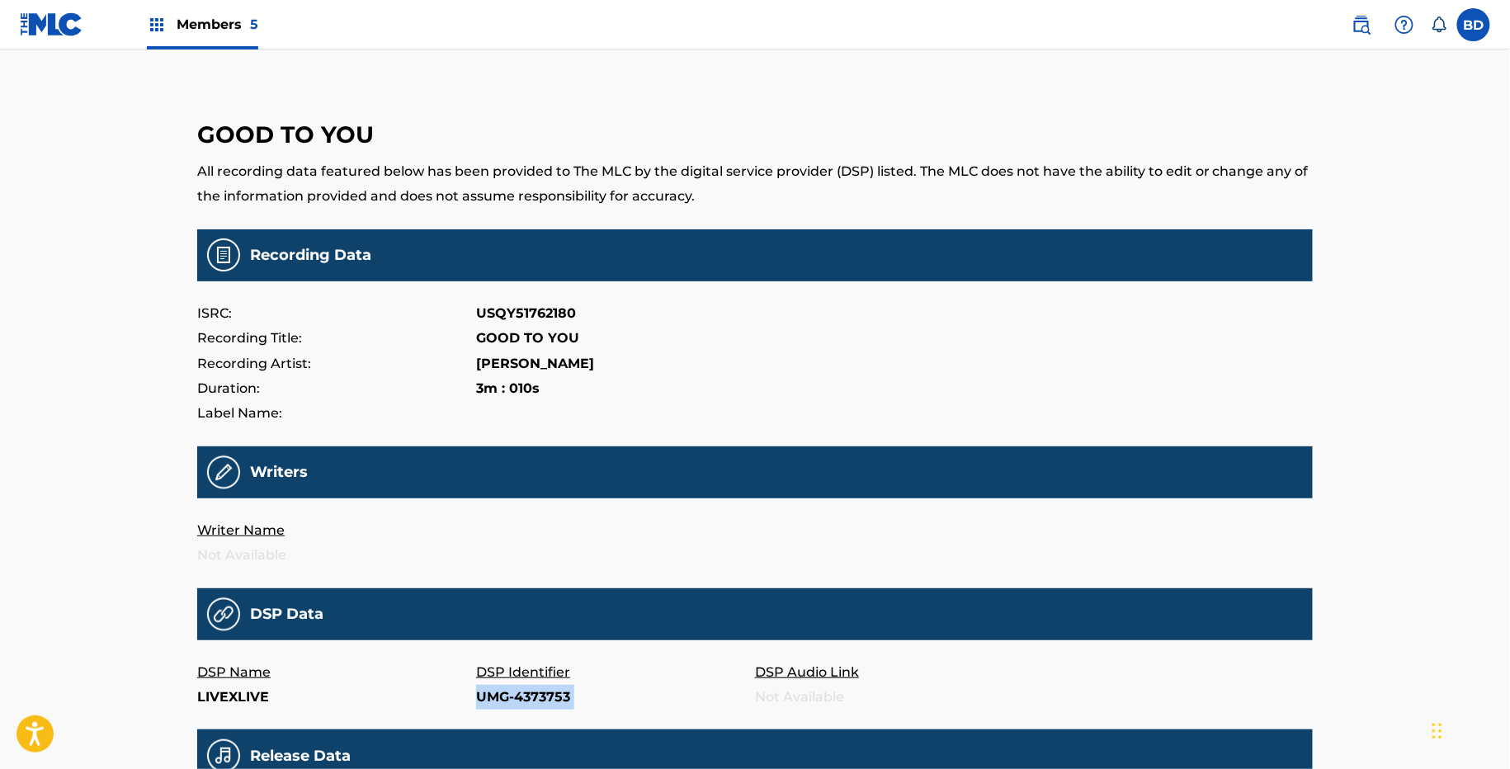
click at [507, 706] on p "UMG-4373753" at bounding box center [615, 697] width 279 height 25
copy p "UMG-4373753"
click at [490, 687] on p "67872645" at bounding box center [615, 697] width 279 height 25
copy p "67872645"
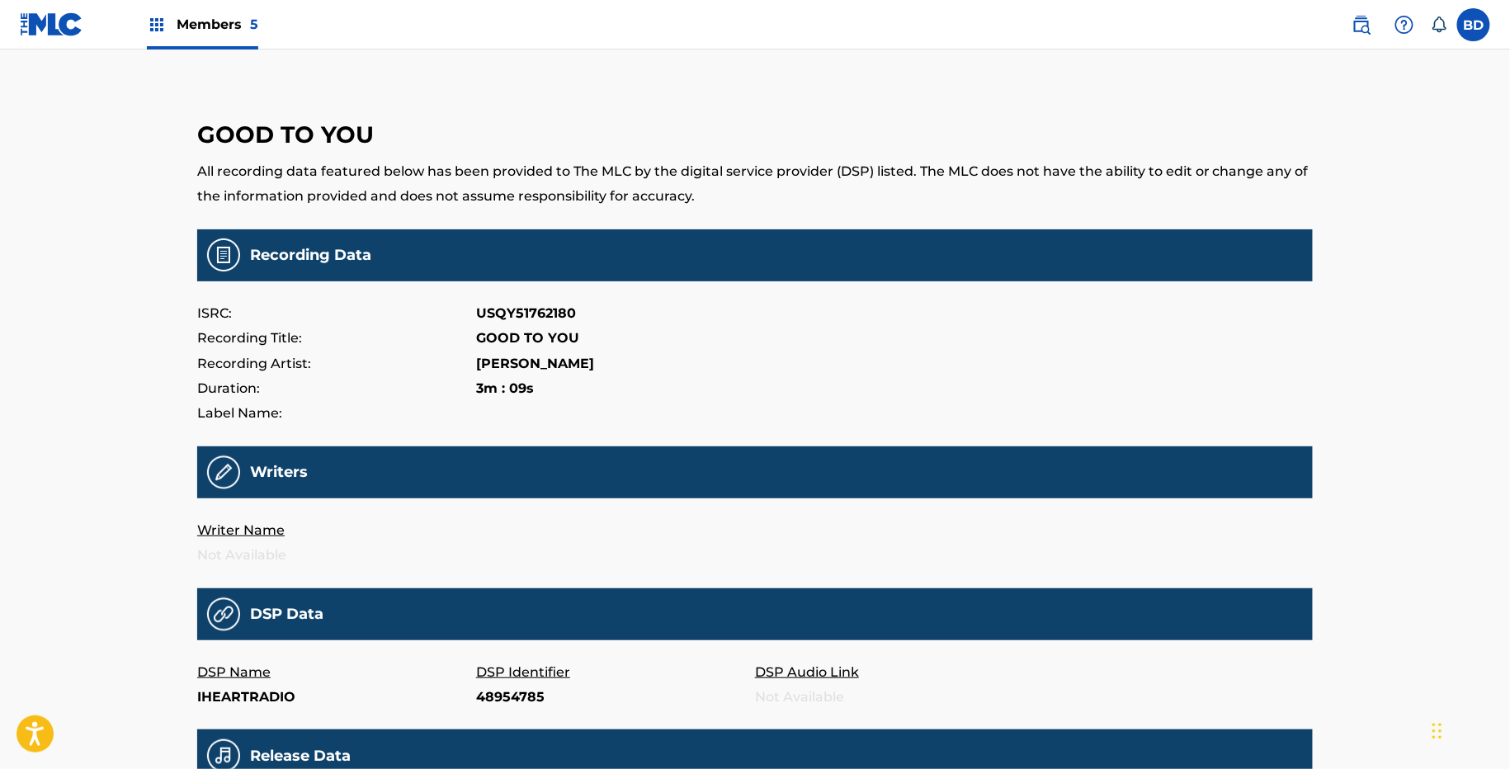
click at [490, 699] on p "48954785" at bounding box center [615, 697] width 279 height 25
copy p "48954785"
click at [507, 702] on p "76165567" at bounding box center [615, 697] width 279 height 25
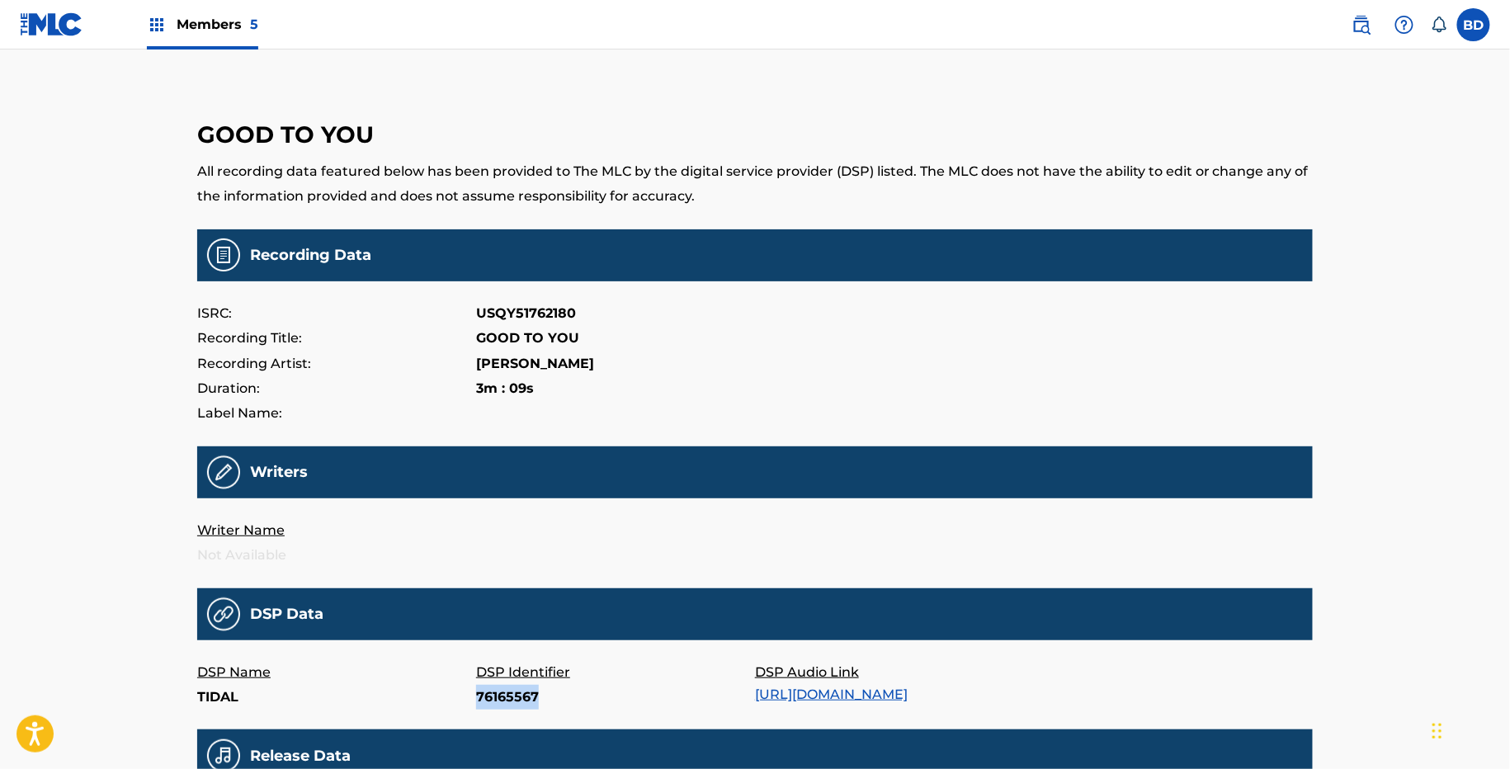
copy p "76165567"
click at [493, 706] on p "64895816" at bounding box center [615, 697] width 279 height 25
copy p "64895816"
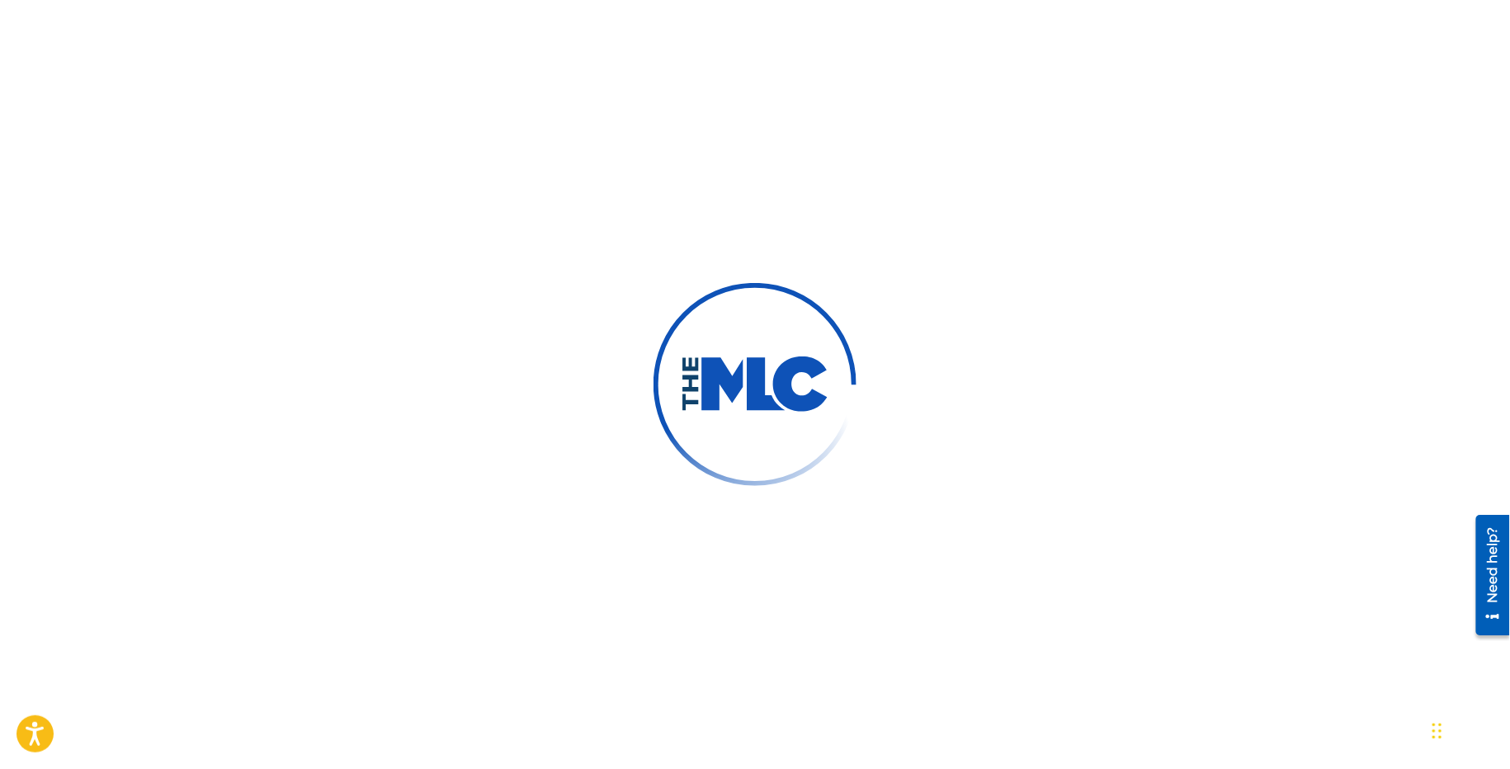
click at [92, 0] on div at bounding box center [755, 384] width 1510 height 769
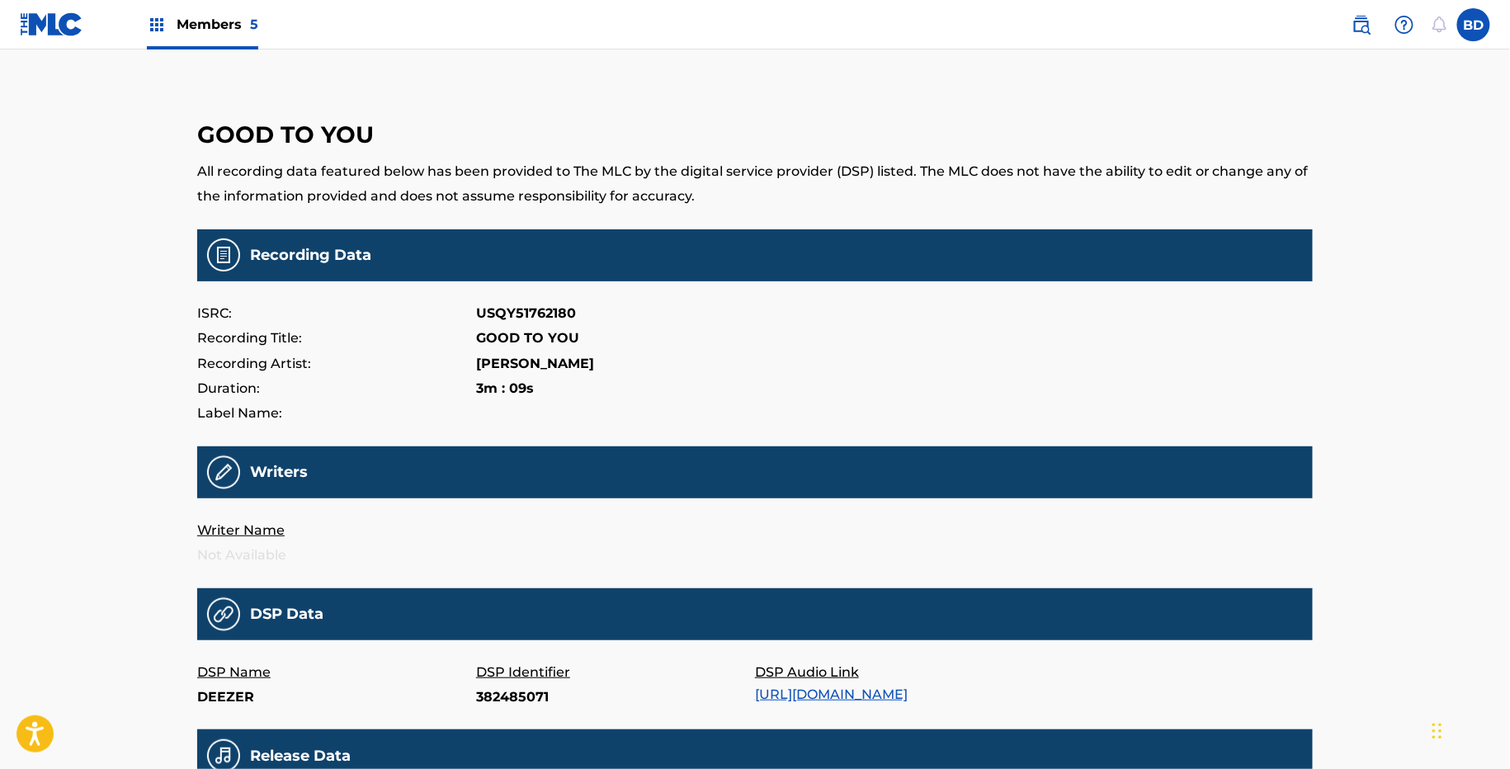
click at [483, 701] on p "382485071" at bounding box center [615, 697] width 279 height 25
copy p "382485071"
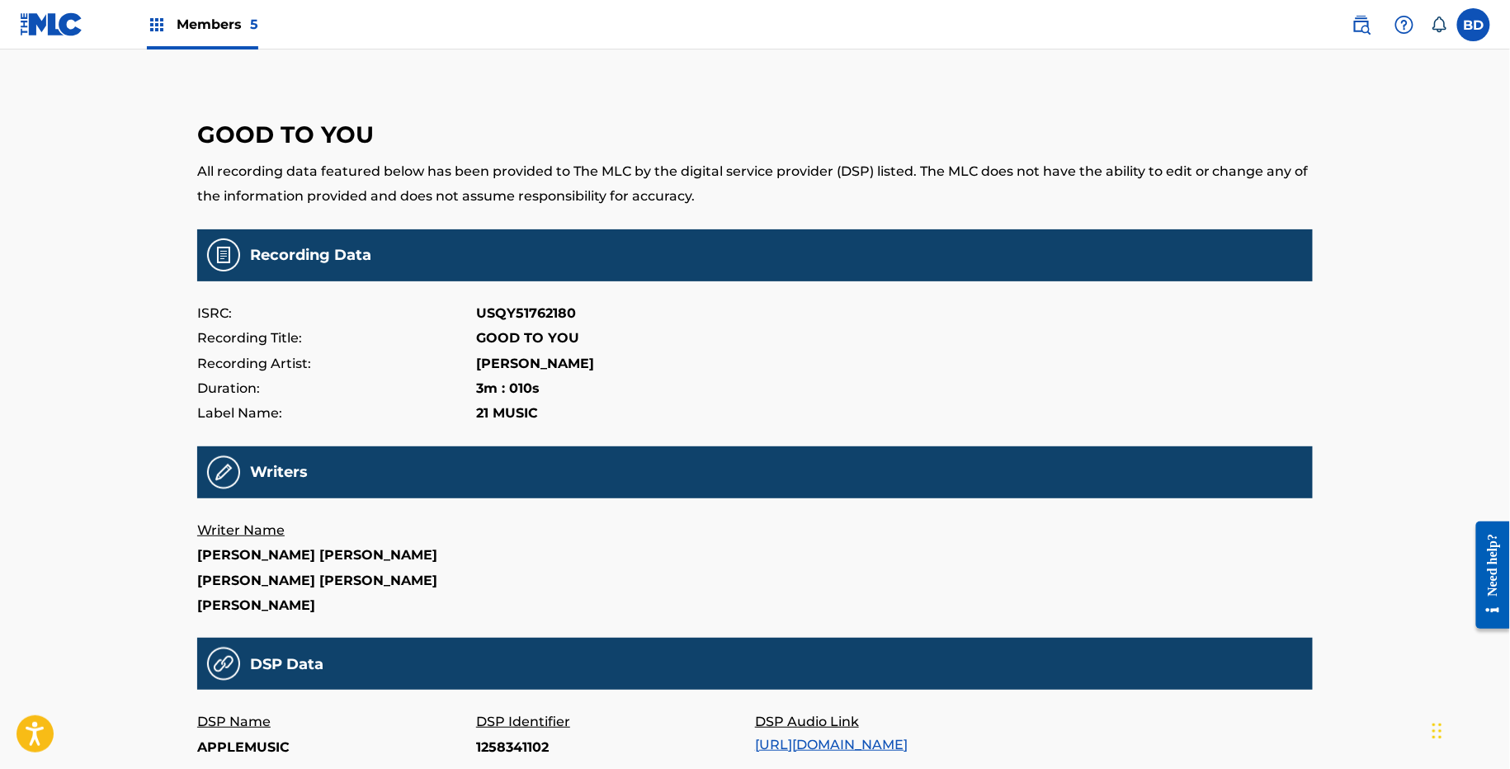
click at [498, 740] on p "1258341102" at bounding box center [615, 747] width 279 height 25
copy p "1258341102"
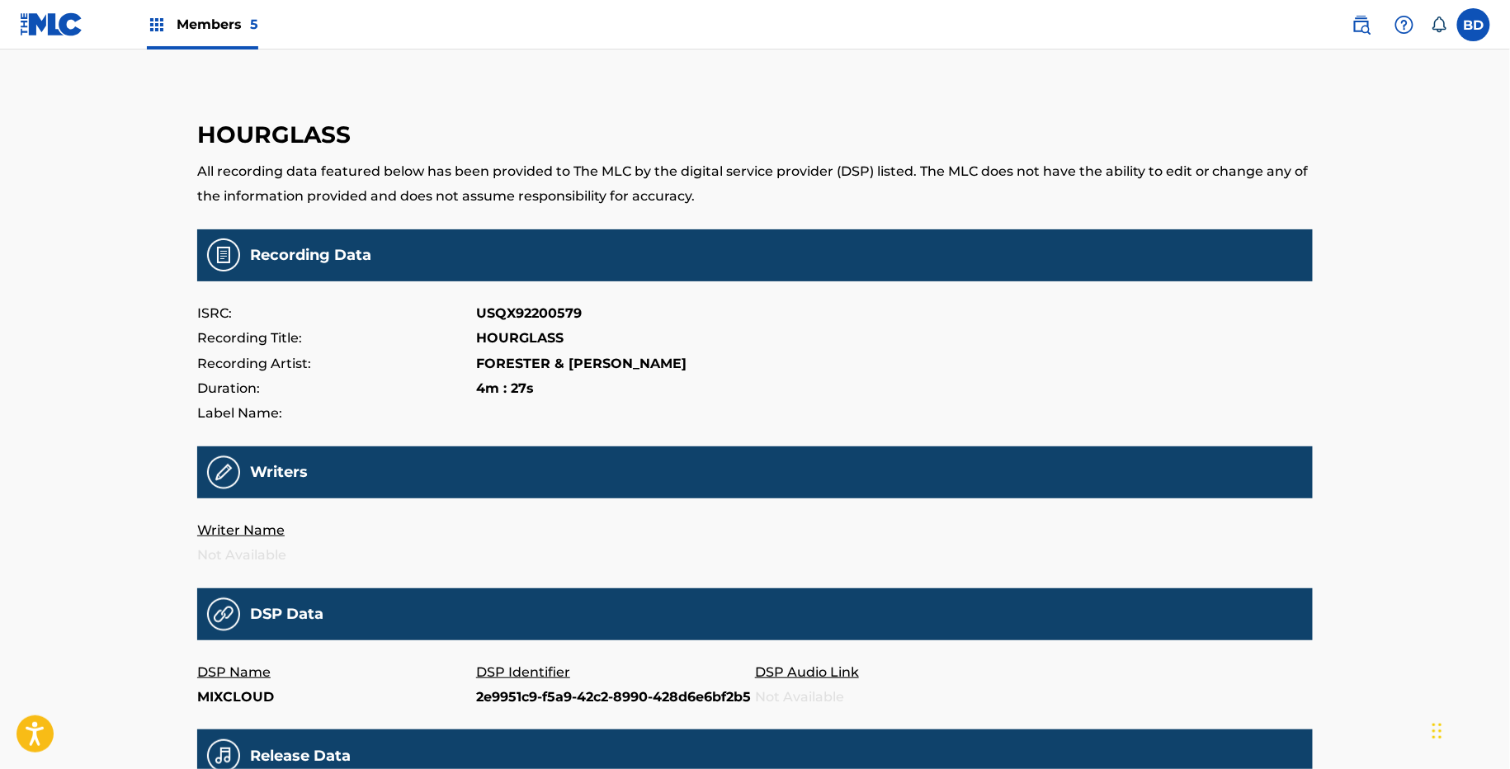
click at [557, 675] on p "DSP Identifier" at bounding box center [615, 672] width 279 height 25
click at [545, 695] on p "2e9951c9-f5a9-42c2-8990-428d6e6bf2b5" at bounding box center [615, 697] width 279 height 25
copy p "2e9951c9-f5a9-42c2-8990-428d6e6bf2b5"
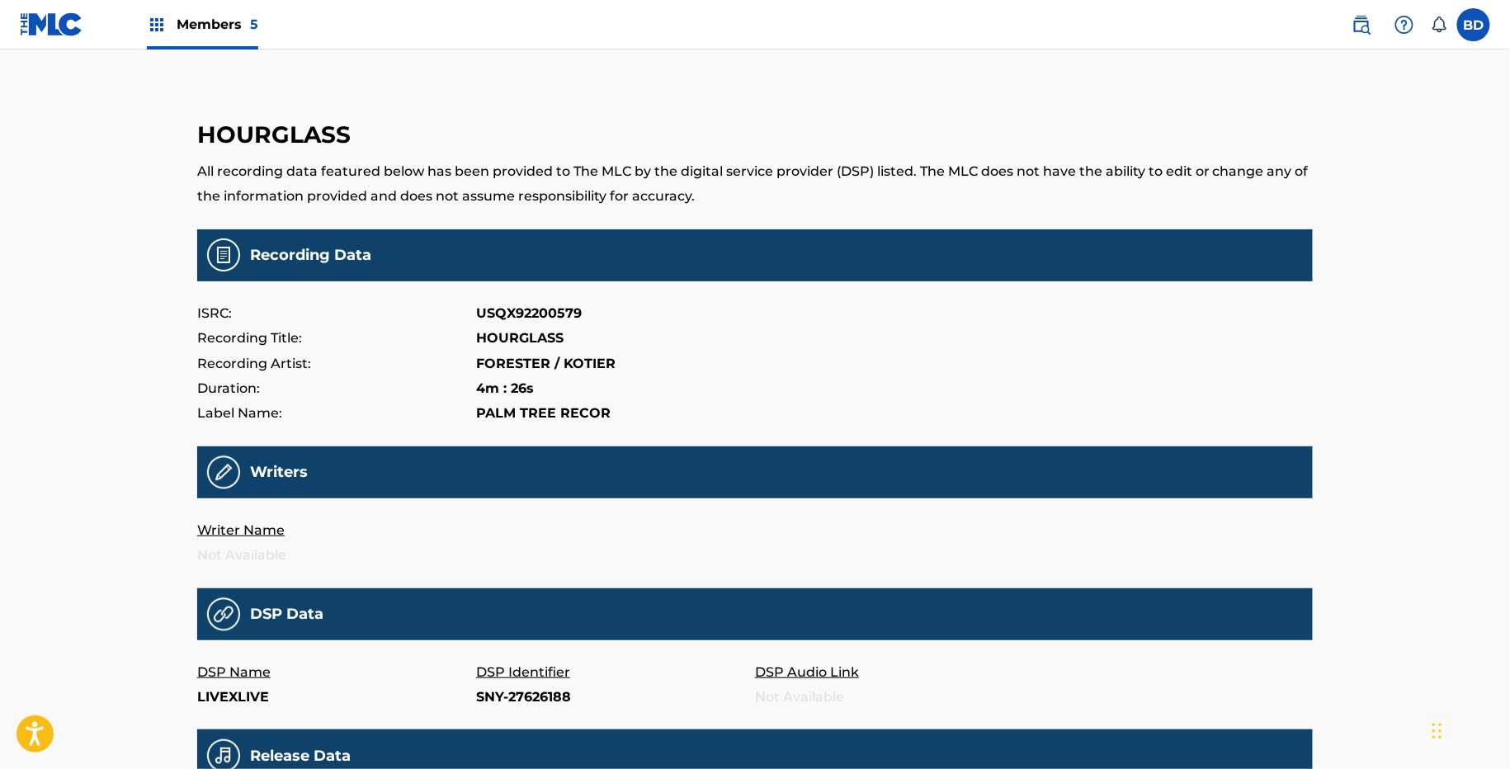
click at [529, 704] on p "SNY-27626188" at bounding box center [615, 697] width 279 height 25
copy p "SNY-27626188"
click at [507, 696] on p "312699784" at bounding box center [615, 697] width 279 height 25
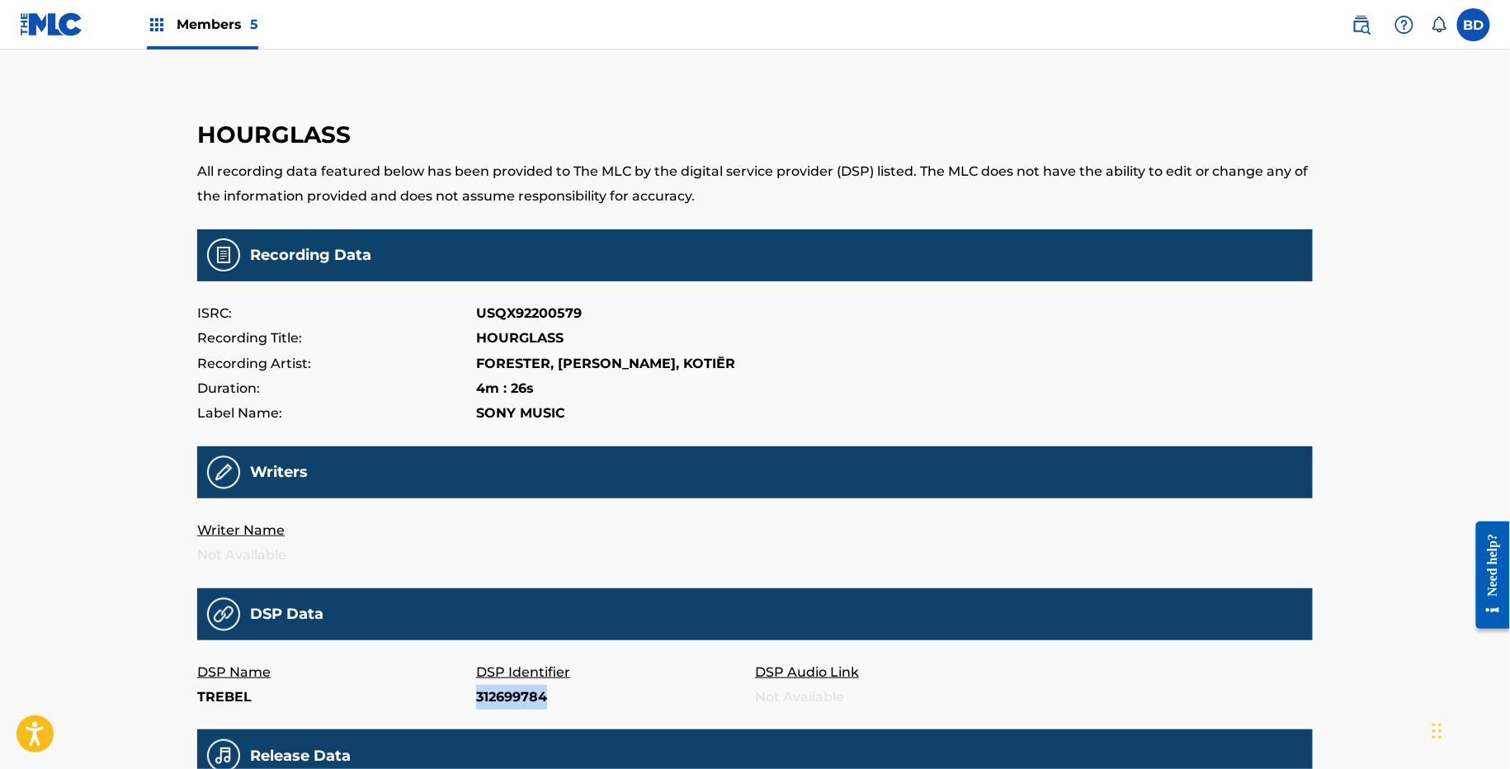
click at [507, 696] on p "312699784" at bounding box center [615, 697] width 279 height 25
copy p "312699784"
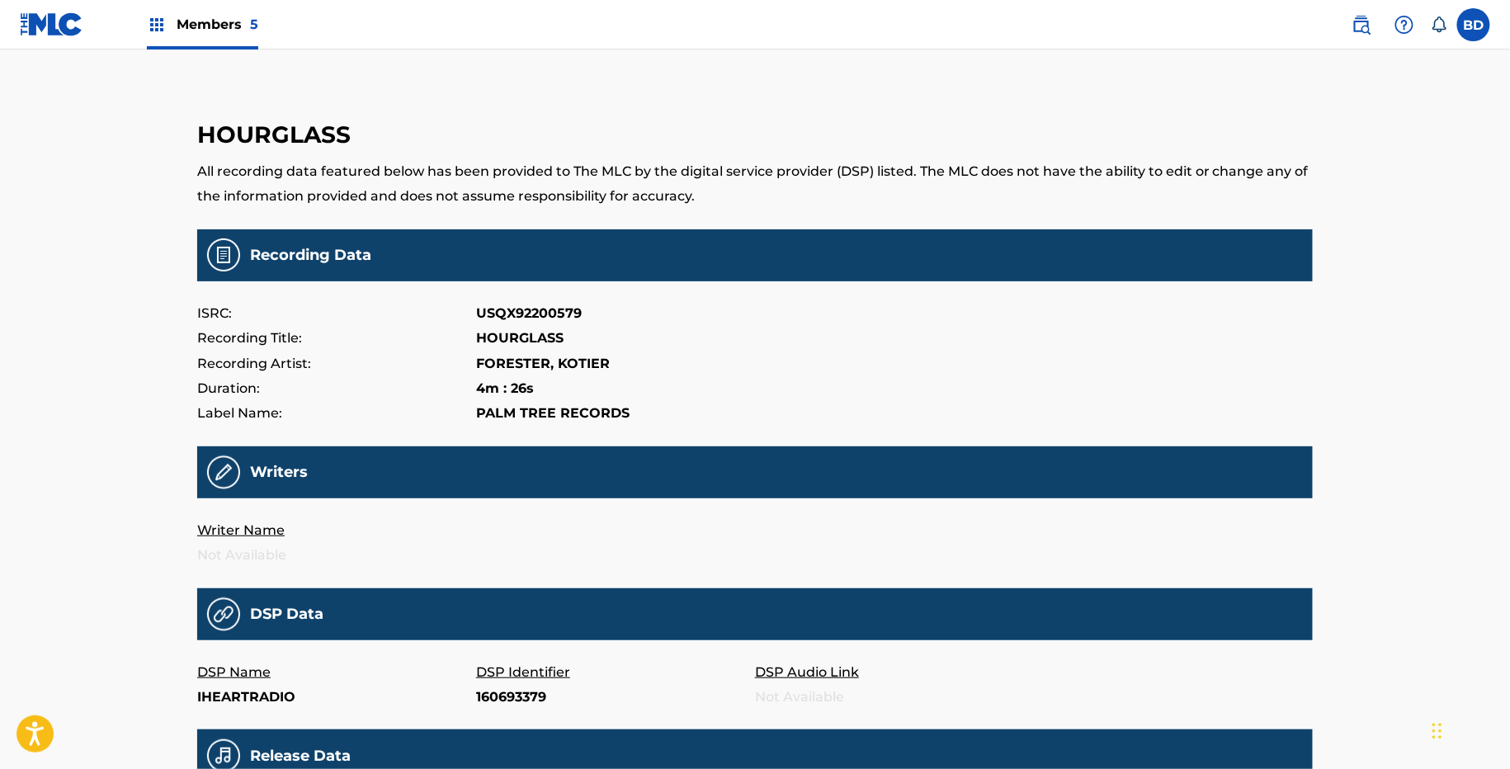
click at [496, 709] on p "160693379" at bounding box center [615, 697] width 279 height 25
click at [496, 706] on p "160693379" at bounding box center [615, 697] width 279 height 25
copy p "160693379"
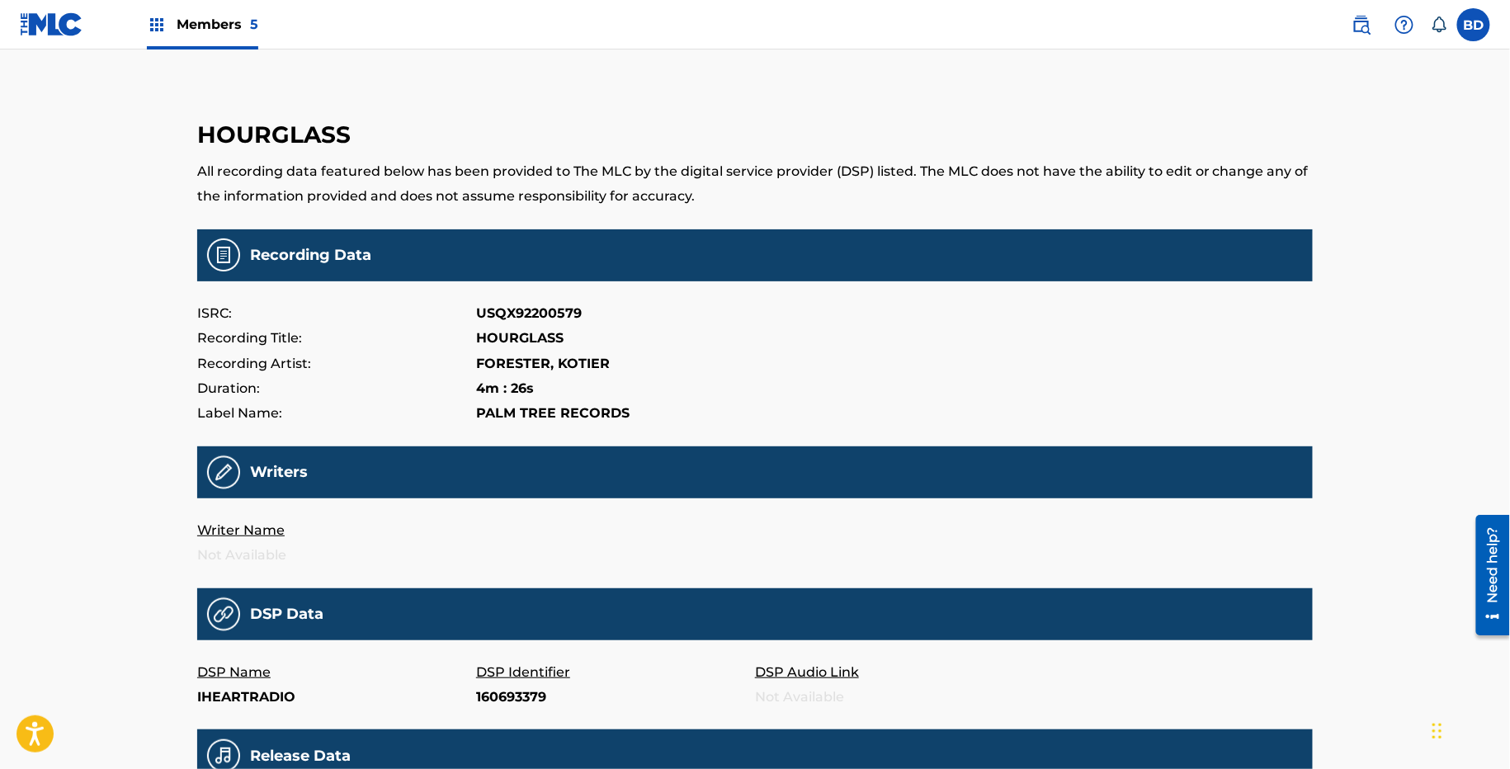
click at [534, 374] on p "FORESTER, KOTIER" at bounding box center [543, 364] width 134 height 25
click at [534, 369] on p "FORESTER, KOTIER" at bounding box center [543, 364] width 134 height 25
copy p "FORESTER, KOTIER"
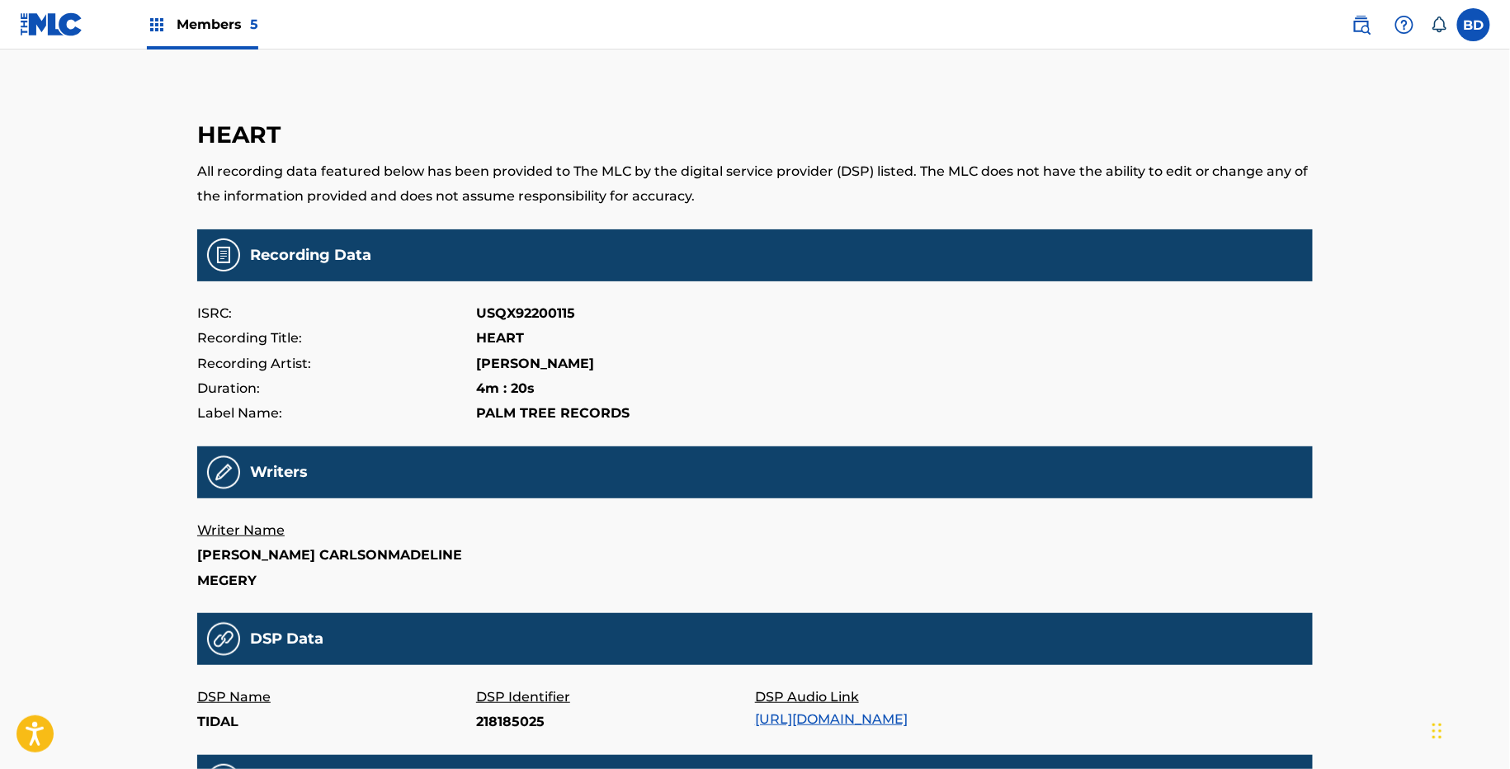
click at [505, 718] on p "218185025" at bounding box center [615, 722] width 279 height 25
copy p "218185025"
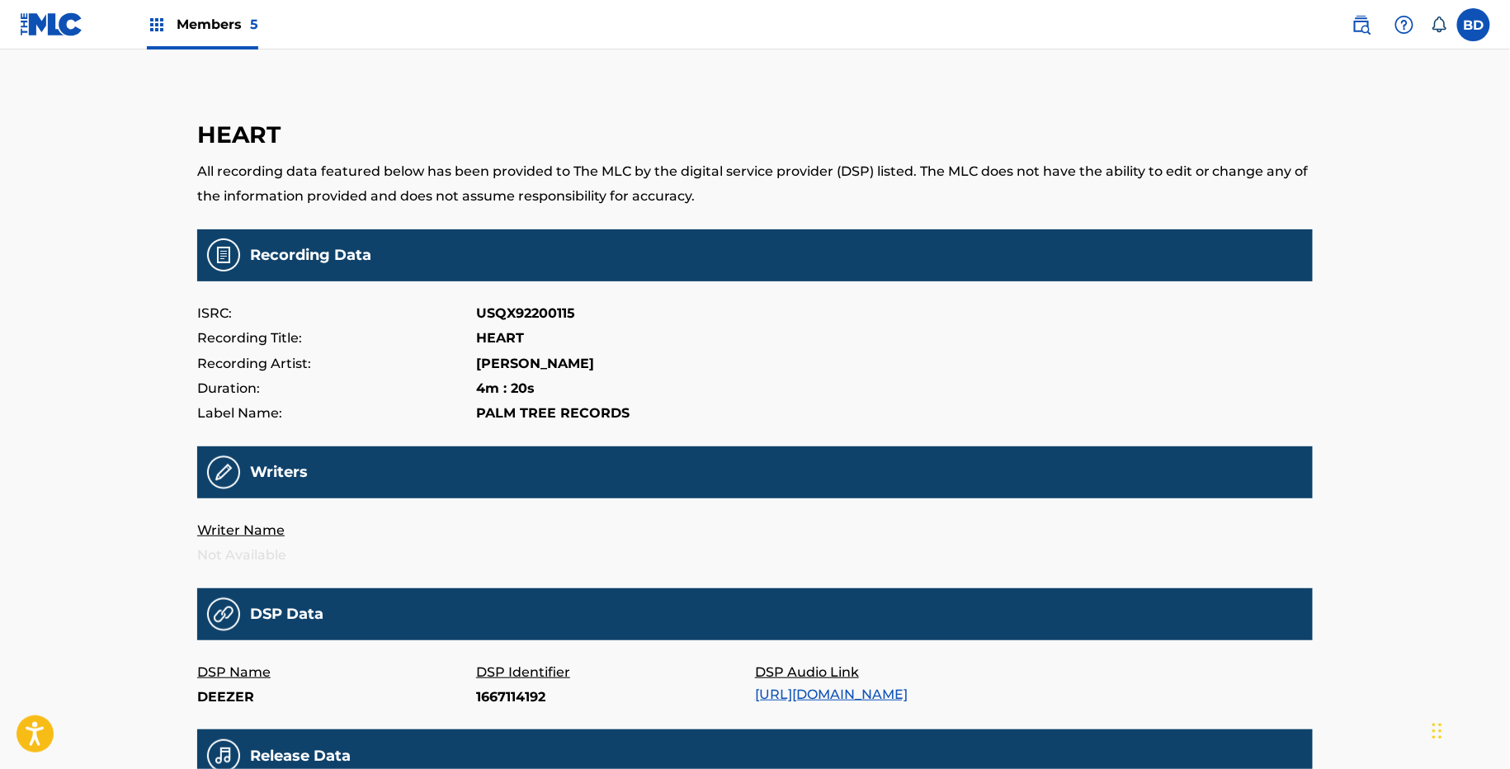
click at [511, 697] on p "1667114192" at bounding box center [615, 697] width 279 height 25
copy p "1667114192"
click at [496, 691] on p "160693382" at bounding box center [615, 697] width 279 height 25
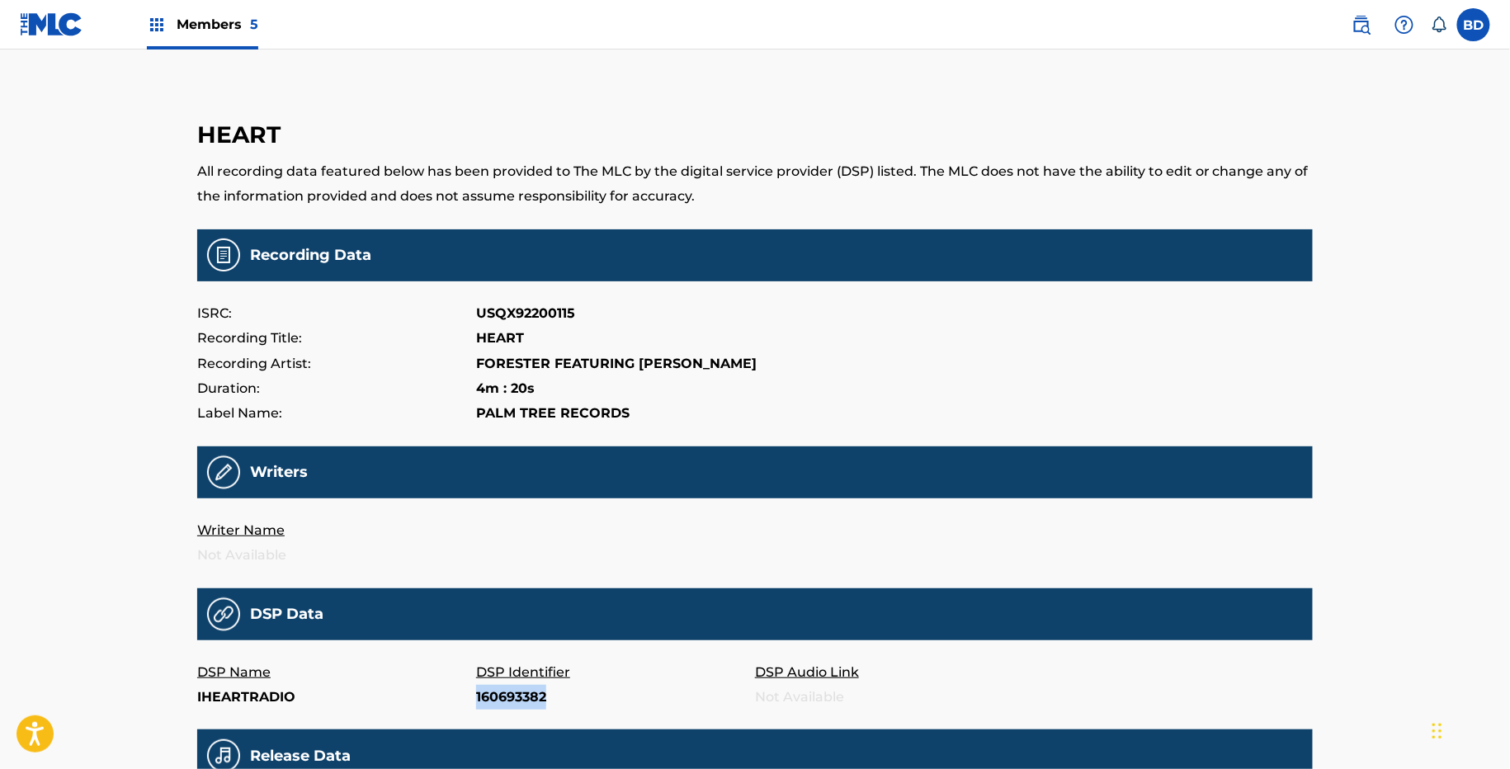
click at [496, 691] on p "160693382" at bounding box center [615, 697] width 279 height 25
copy p "160693382"
click at [534, 687] on p "312699787" at bounding box center [615, 697] width 279 height 25
click at [524, 692] on p "312699787" at bounding box center [615, 697] width 279 height 25
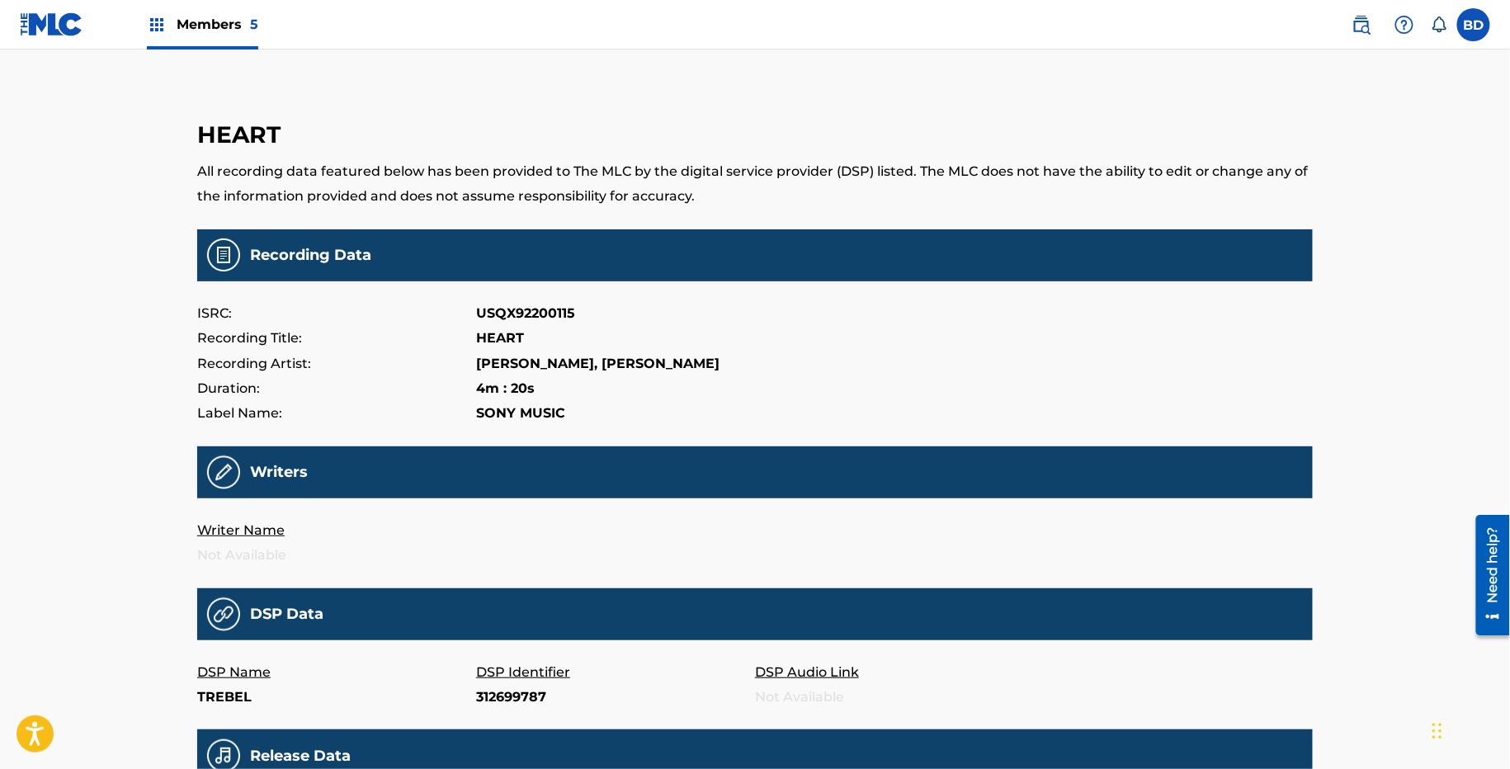
click at [511, 695] on p "312699787" at bounding box center [615, 697] width 279 height 25
copy p "312699787"
click at [487, 691] on p "Tra.649105543" at bounding box center [615, 697] width 279 height 25
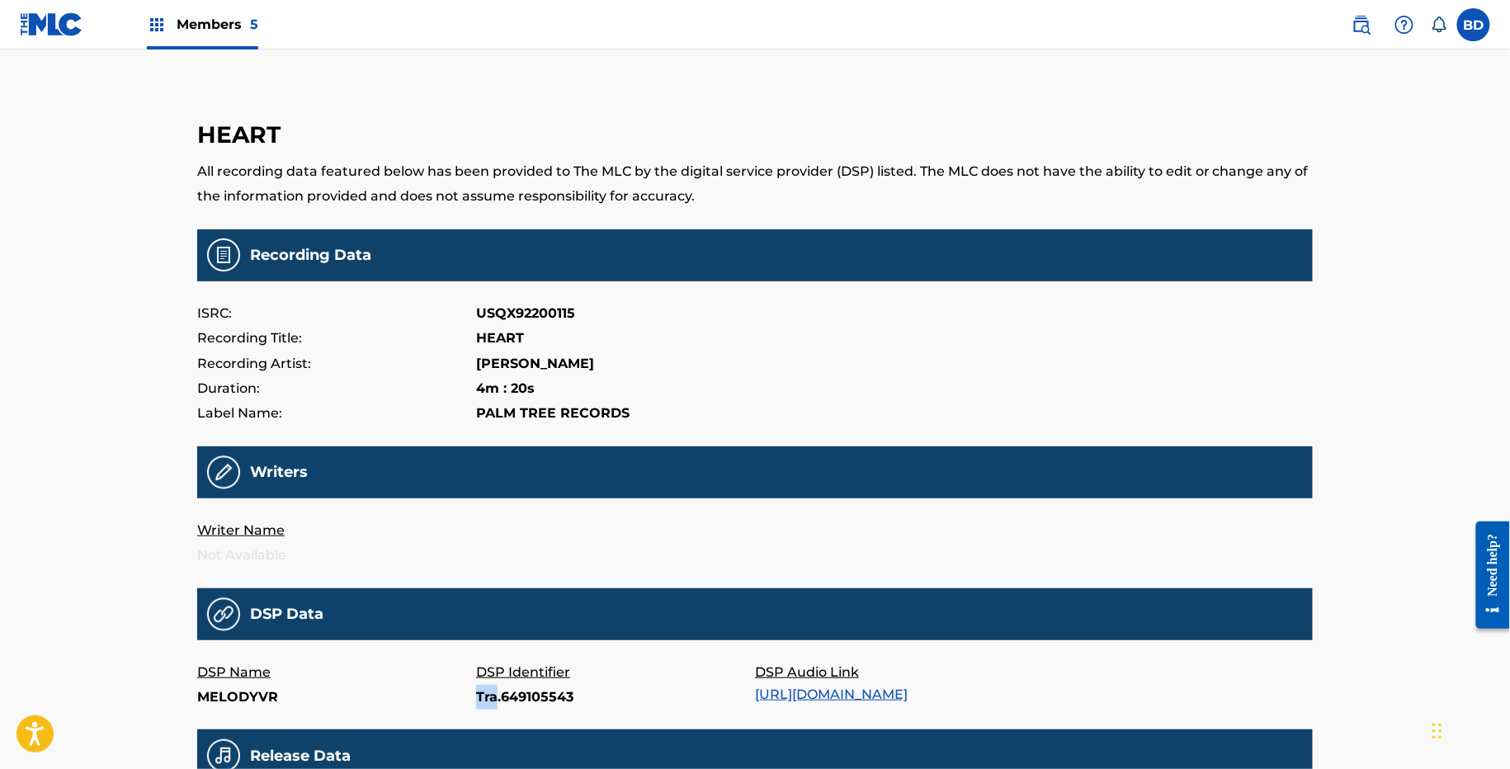
click at [487, 691] on p "Tra.649105543" at bounding box center [615, 697] width 279 height 25
copy p "Tra.649105543"
click at [503, 704] on p "309564699" at bounding box center [615, 697] width 279 height 25
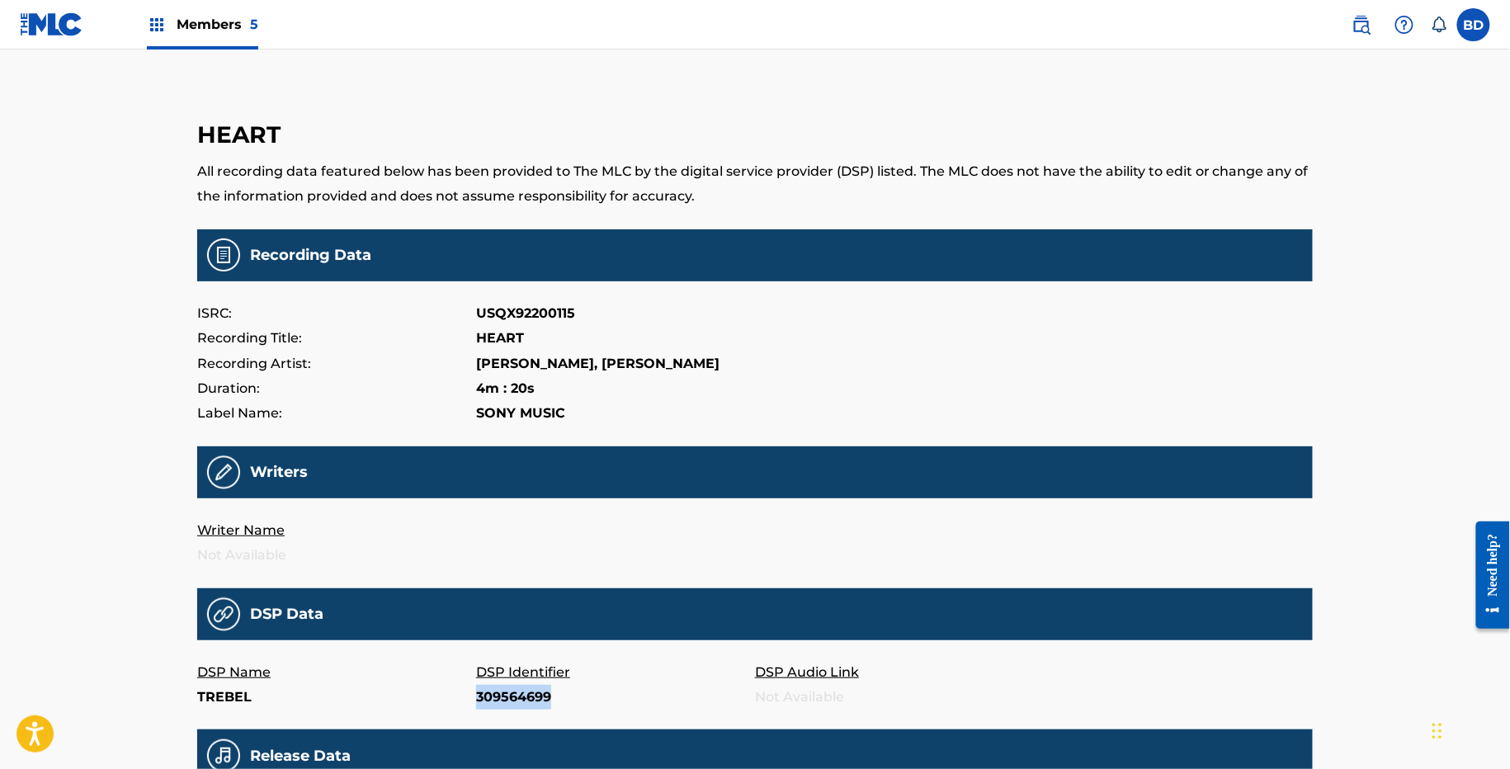
copy p "309564699"
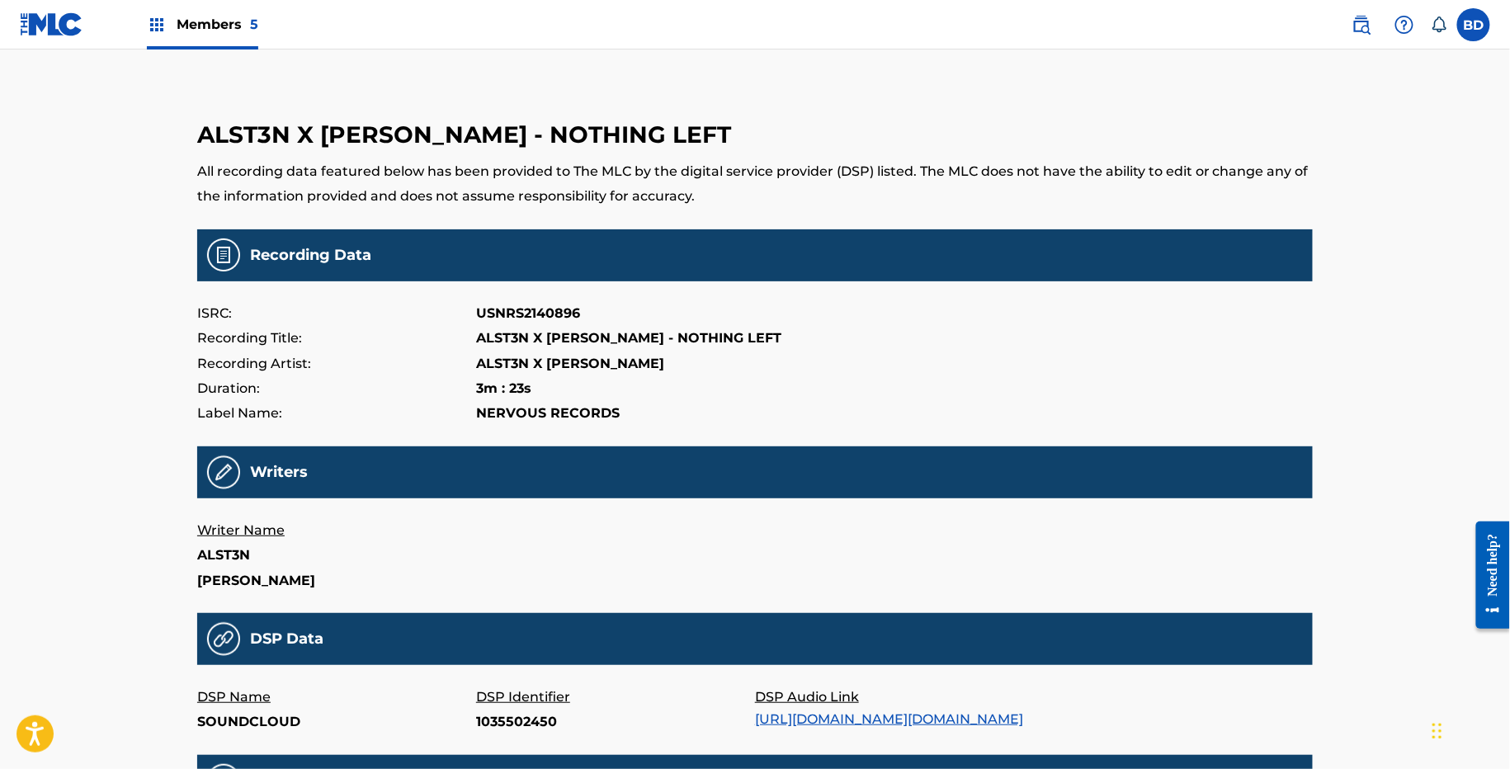
click at [509, 718] on p "1035502450" at bounding box center [615, 722] width 279 height 25
copy p "1035502450"
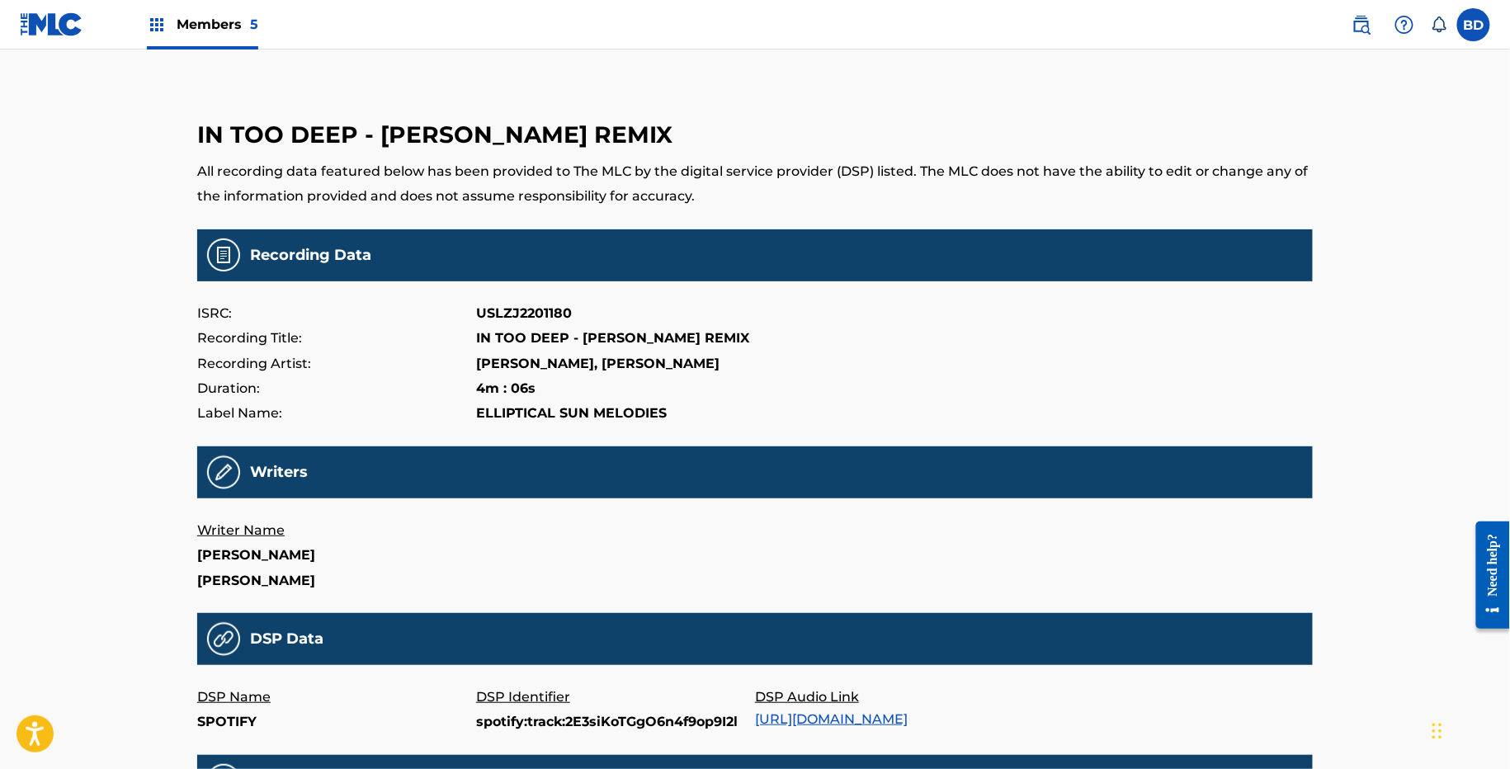
click at [482, 728] on p "spotify:track:2E3siKoTGgO6n4f9op9I2l" at bounding box center [615, 722] width 279 height 25
copy p "spotify:track:2E3siKoTGgO6n4f9op9I2l"
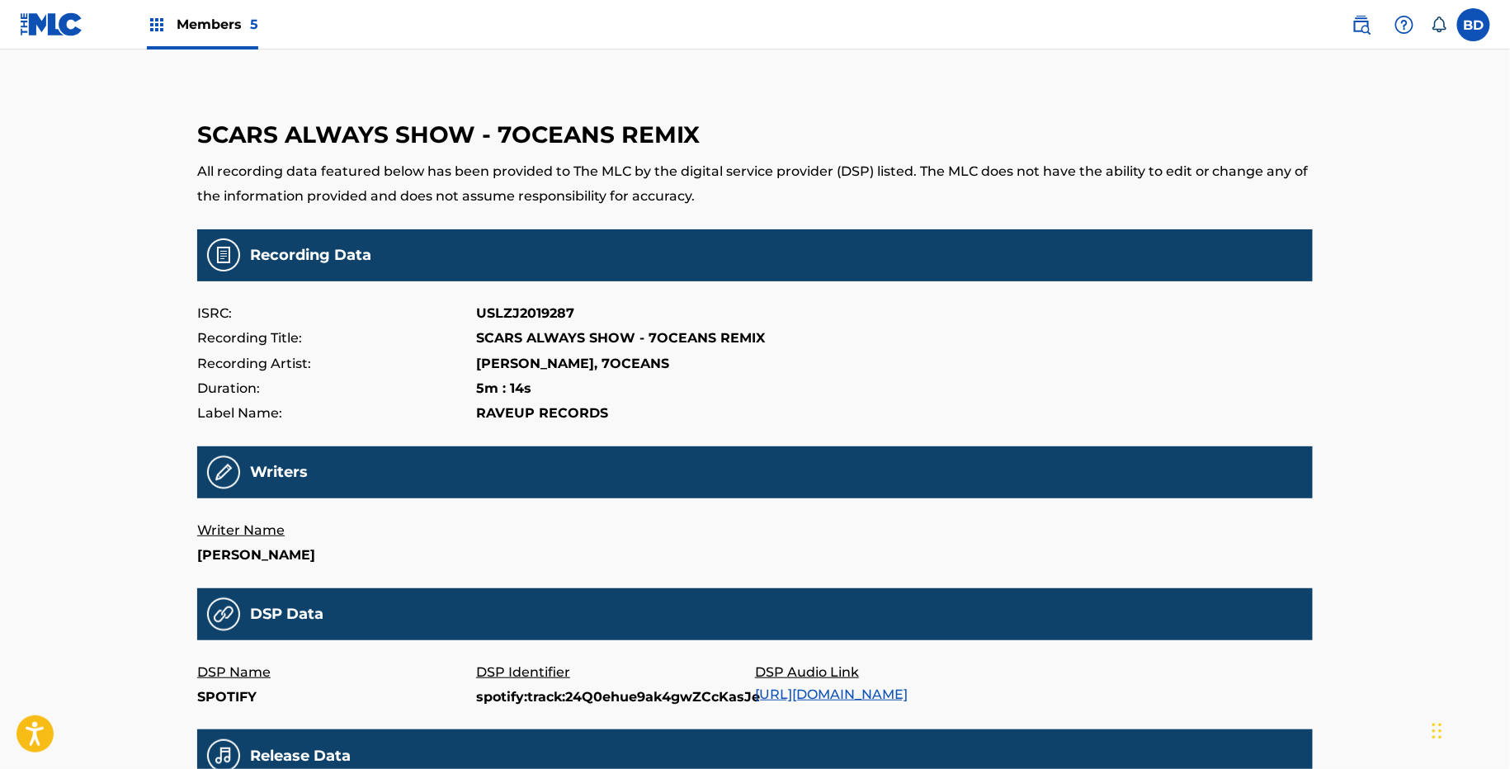
click at [543, 687] on p "spotify:track:24Q0ehue9ak4gwZCcKasJe" at bounding box center [615, 697] width 279 height 25
copy p "spotify:track:24Q0ehue9ak4gwZCcKasJe"
click at [530, 680] on p "DSP Identifier" at bounding box center [615, 672] width 279 height 25
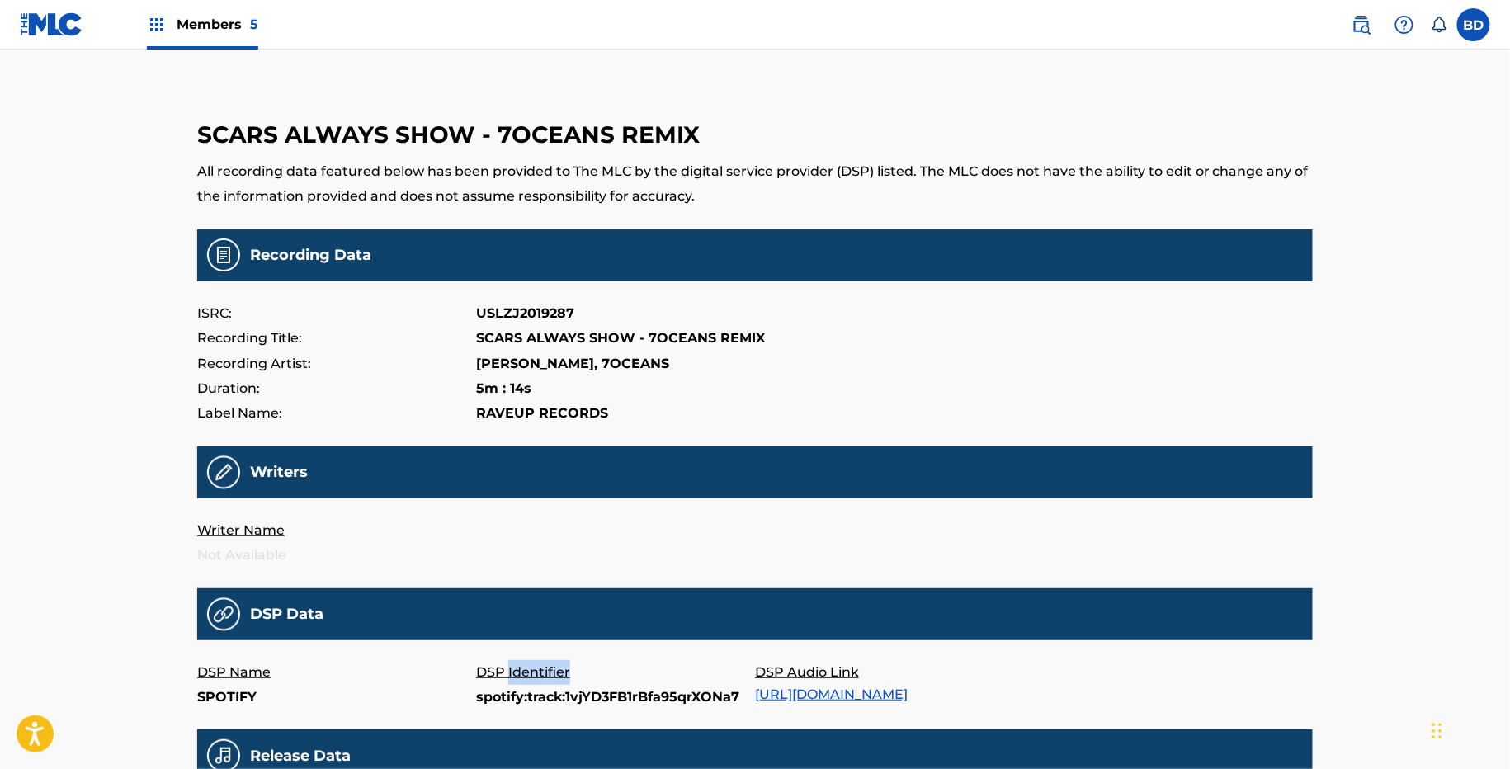
click at [530, 680] on p "DSP Identifier" at bounding box center [615, 672] width 279 height 25
click at [530, 687] on p "spotify:track:1vjYD3FB1rBfa95qrXONa7" at bounding box center [615, 697] width 279 height 25
copy p "spotify:track:1vjYD3FB1rBfa95qrXONa7"
